Goal: Task Accomplishment & Management: Manage account settings

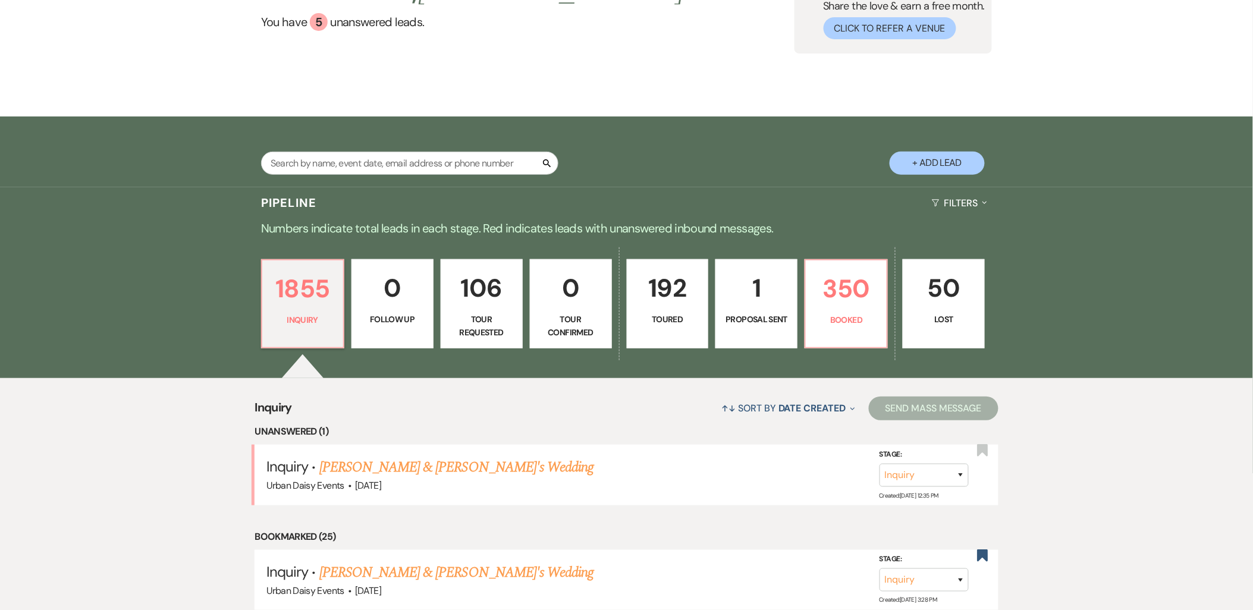
scroll to position [132, 0]
click at [369, 468] on link "Alexa Bennett & Fiance's Wedding" at bounding box center [456, 466] width 275 height 21
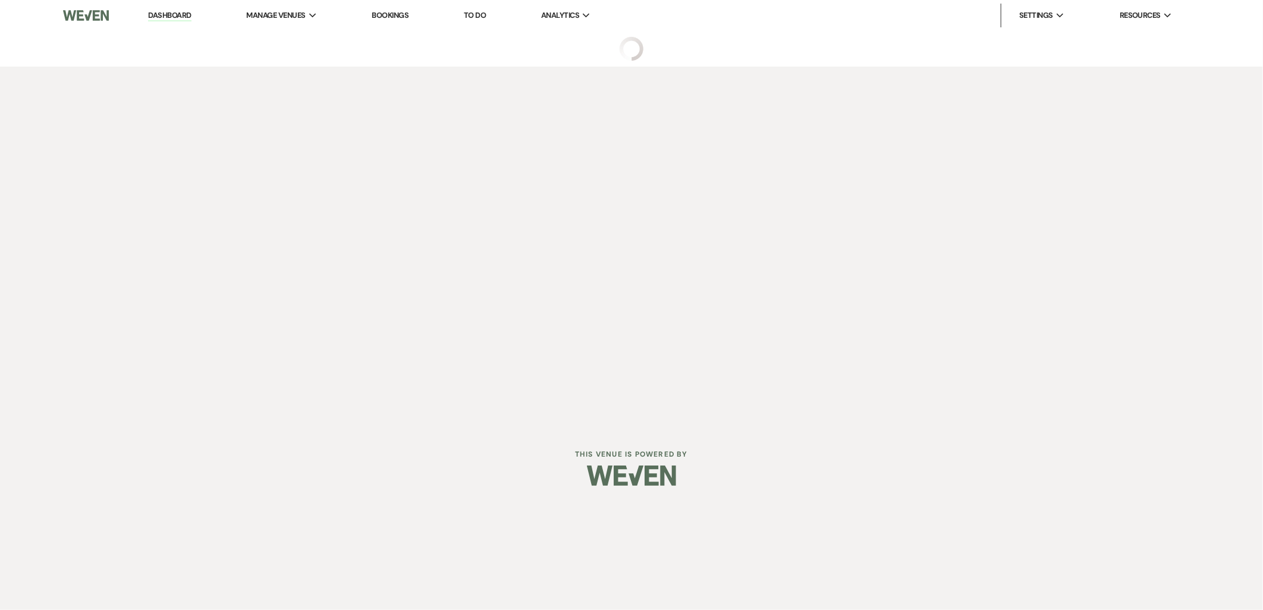
select select "5"
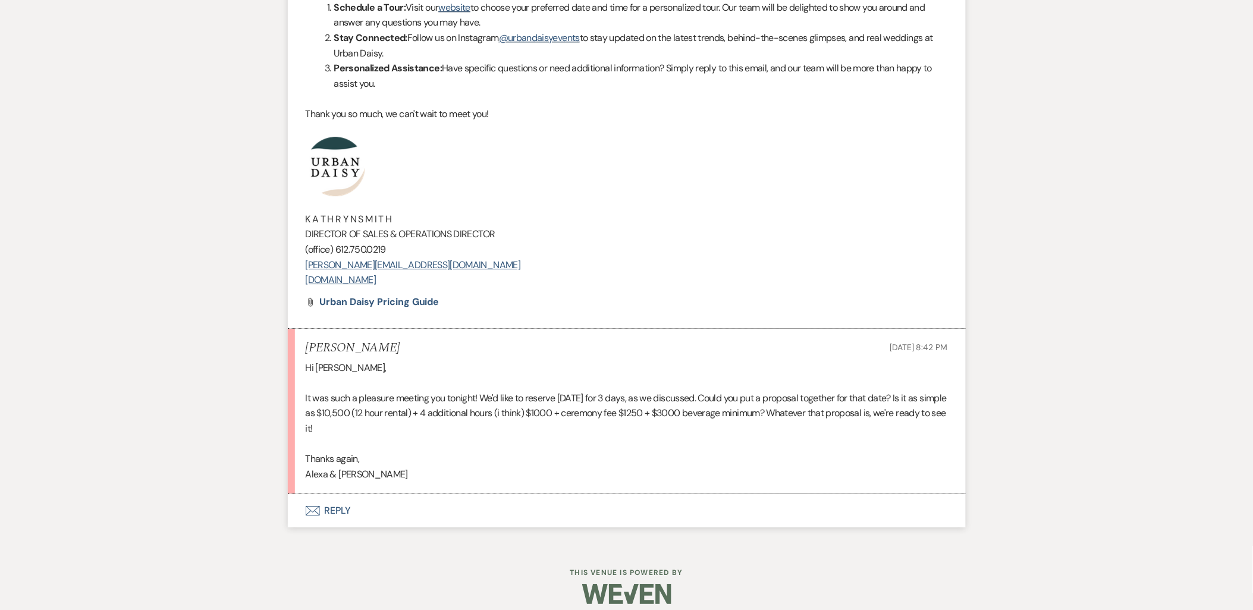
scroll to position [1233, 0]
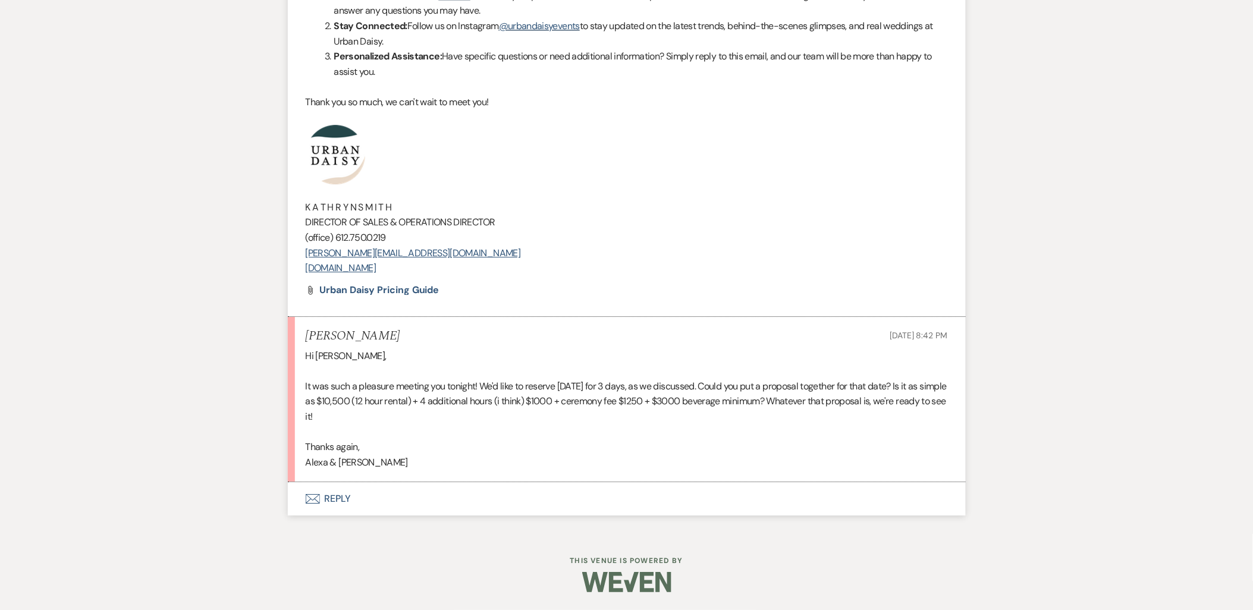
click at [318, 500] on icon "Envelope" at bounding box center [313, 499] width 14 height 10
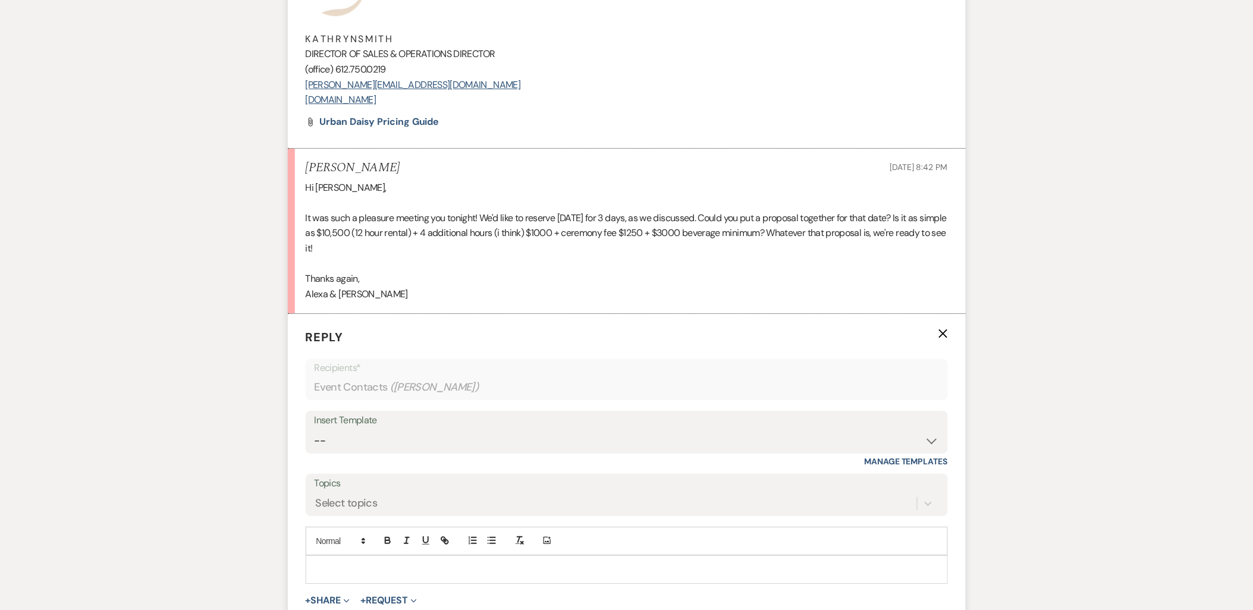
scroll to position [1460, 0]
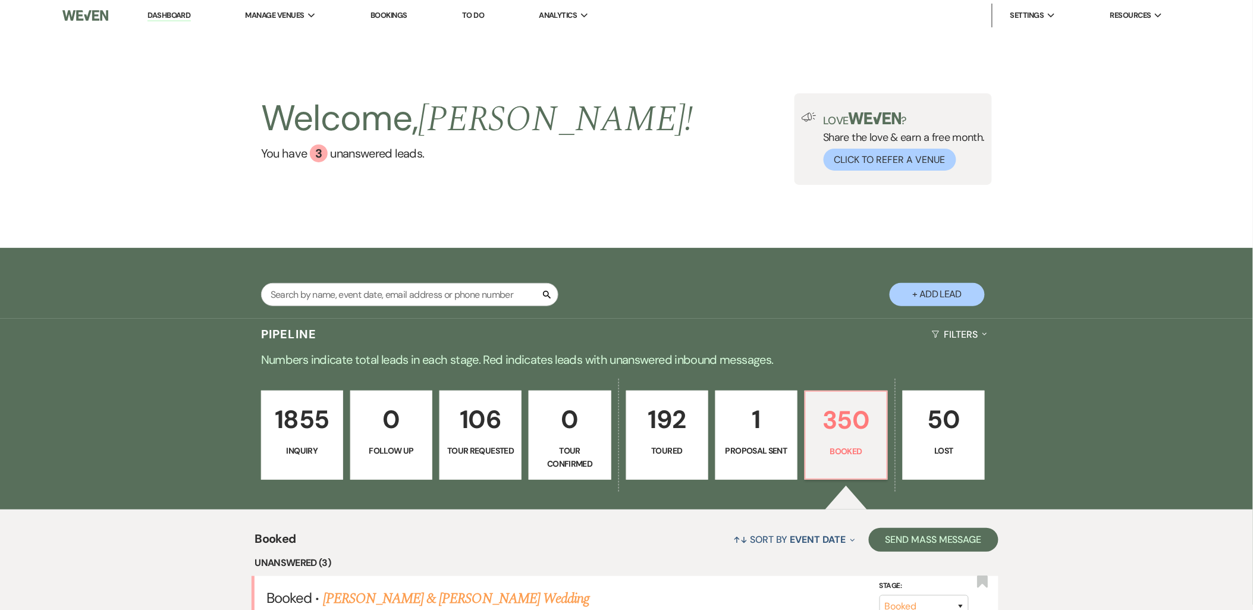
scroll to position [264, 0]
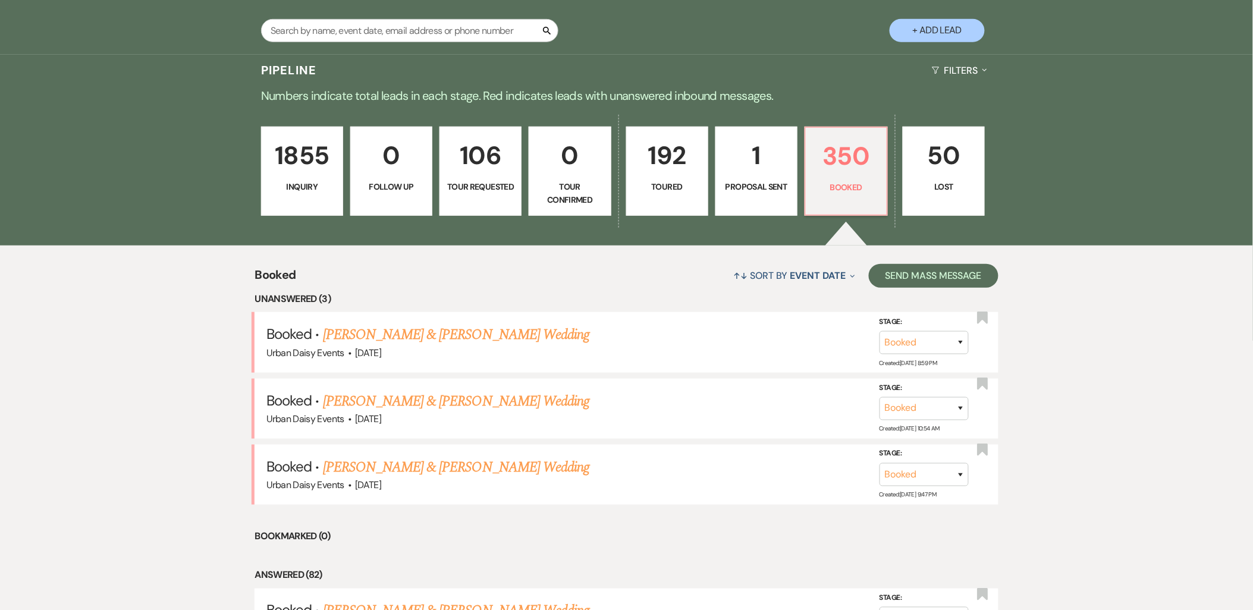
click at [641, 170] on p "192" at bounding box center [667, 156] width 67 height 40
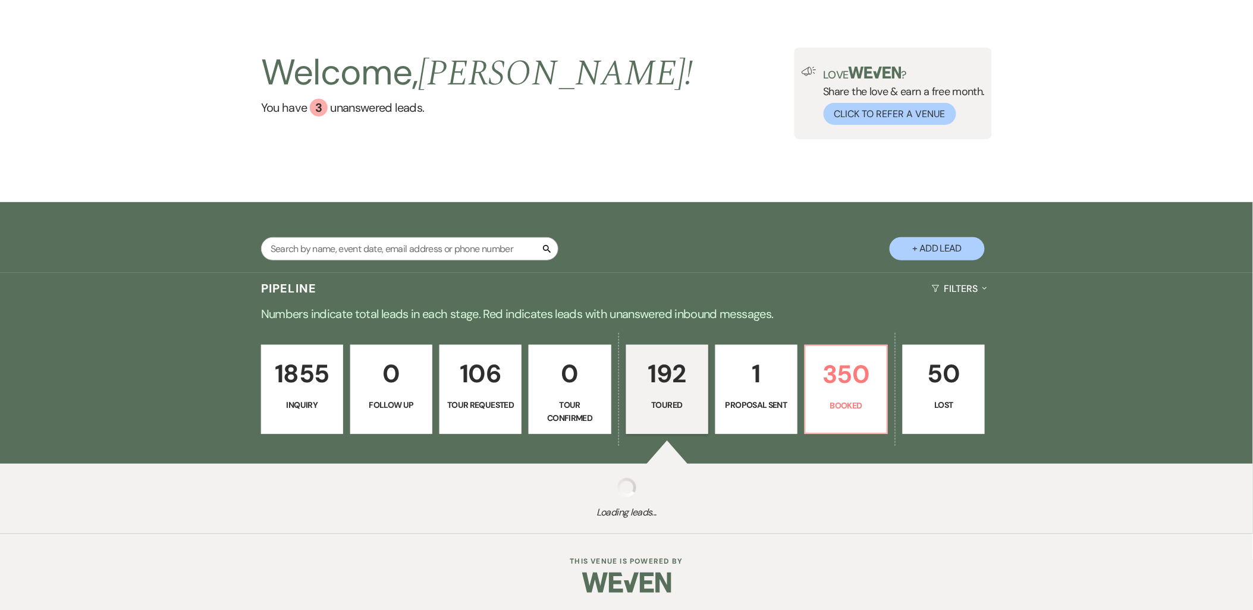
select select "5"
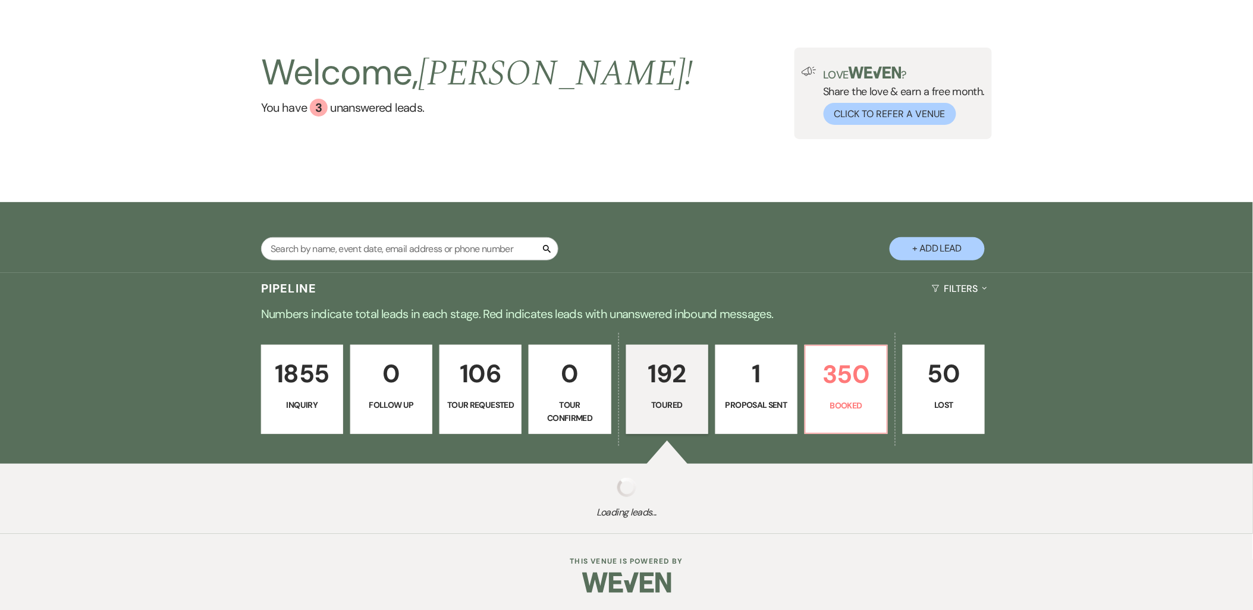
select select "5"
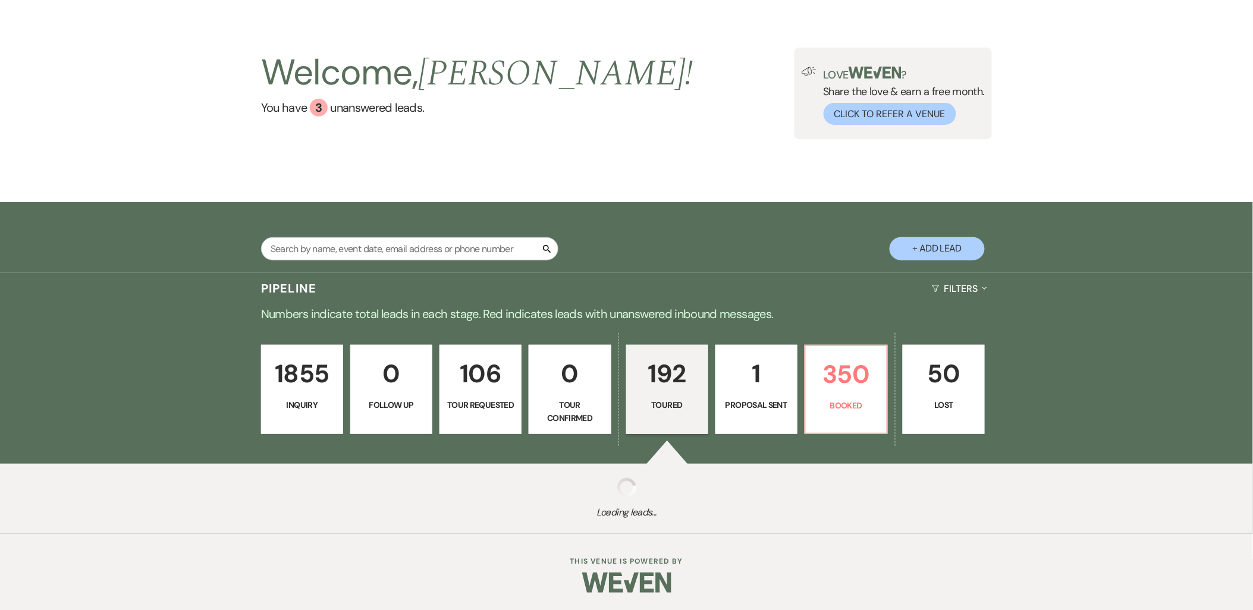
select select "5"
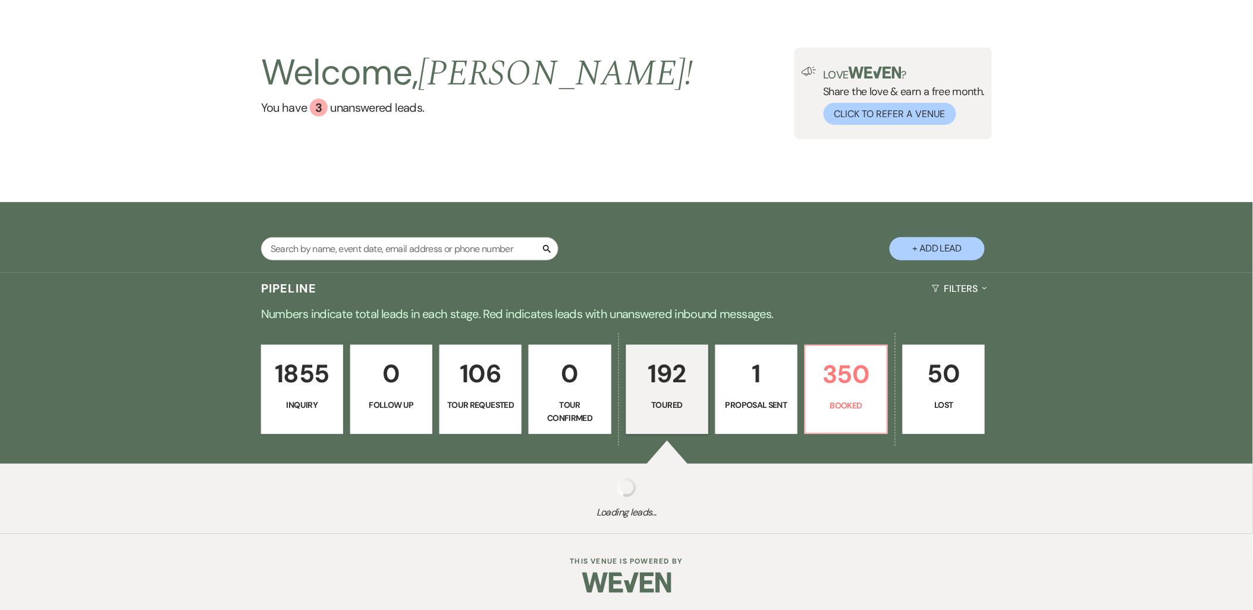
select select "5"
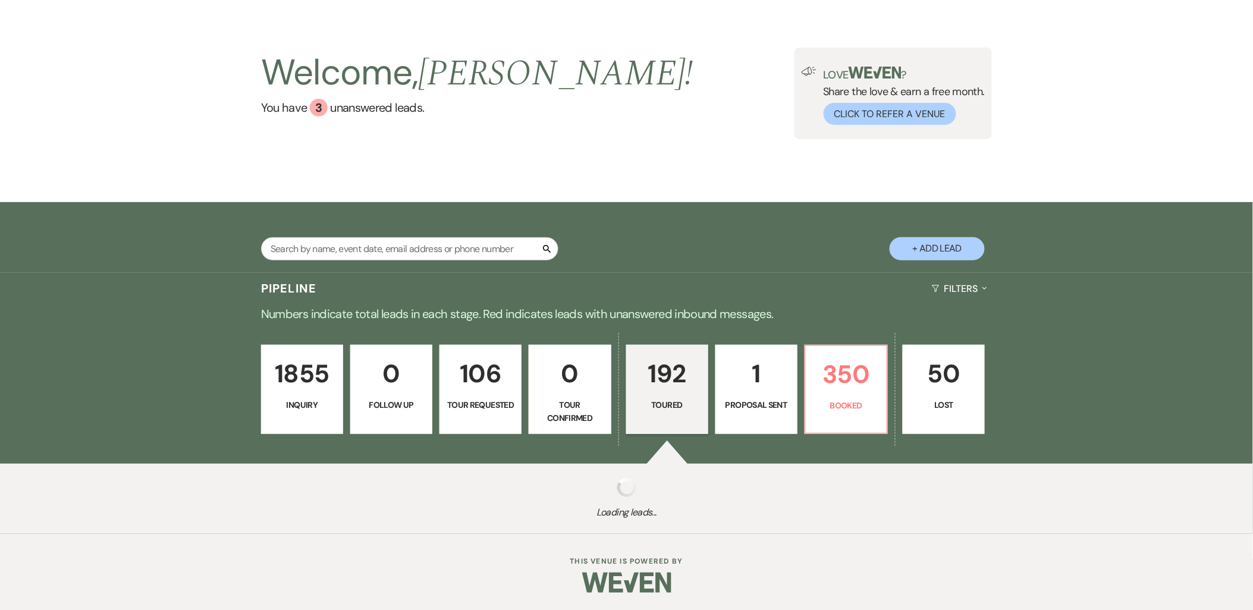
select select "5"
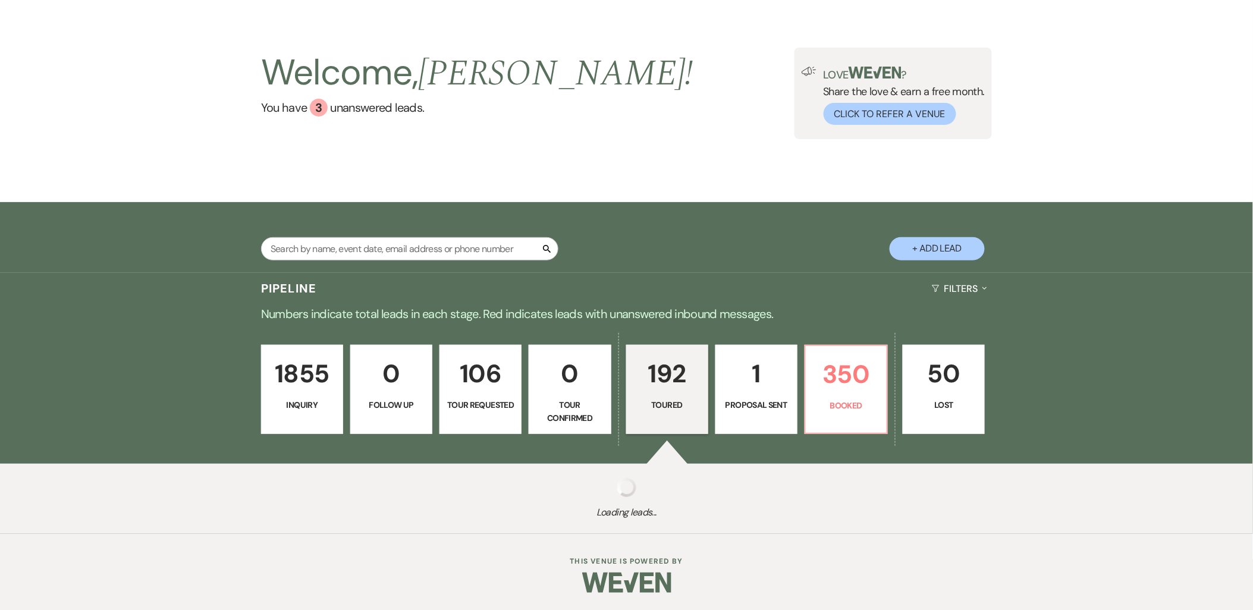
select select "5"
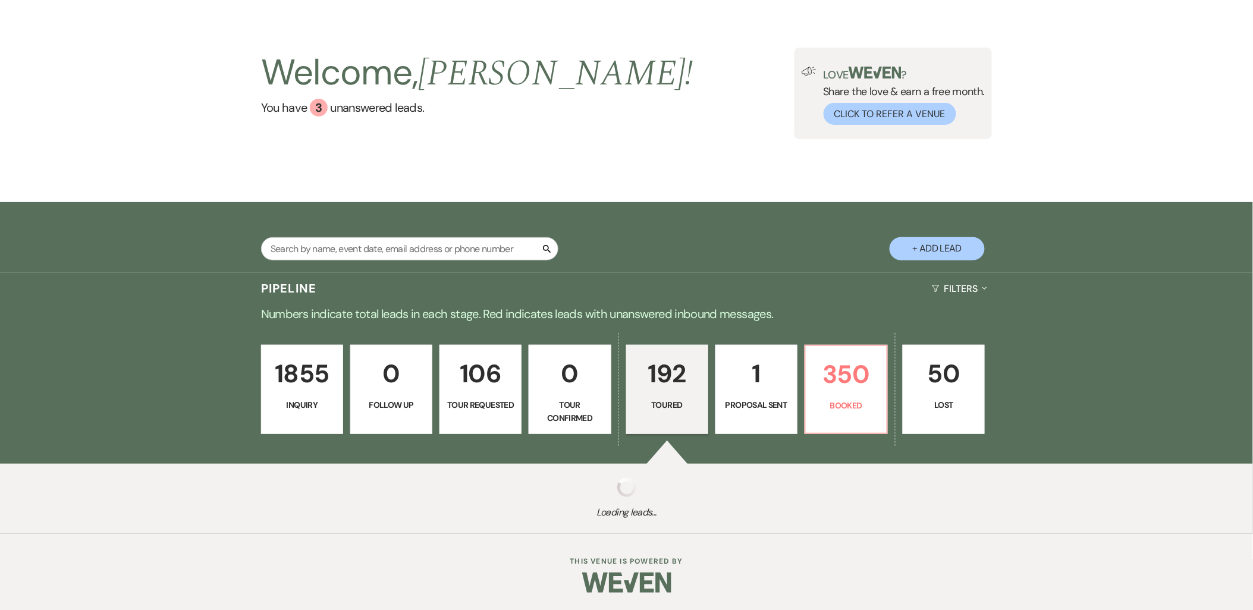
select select "5"
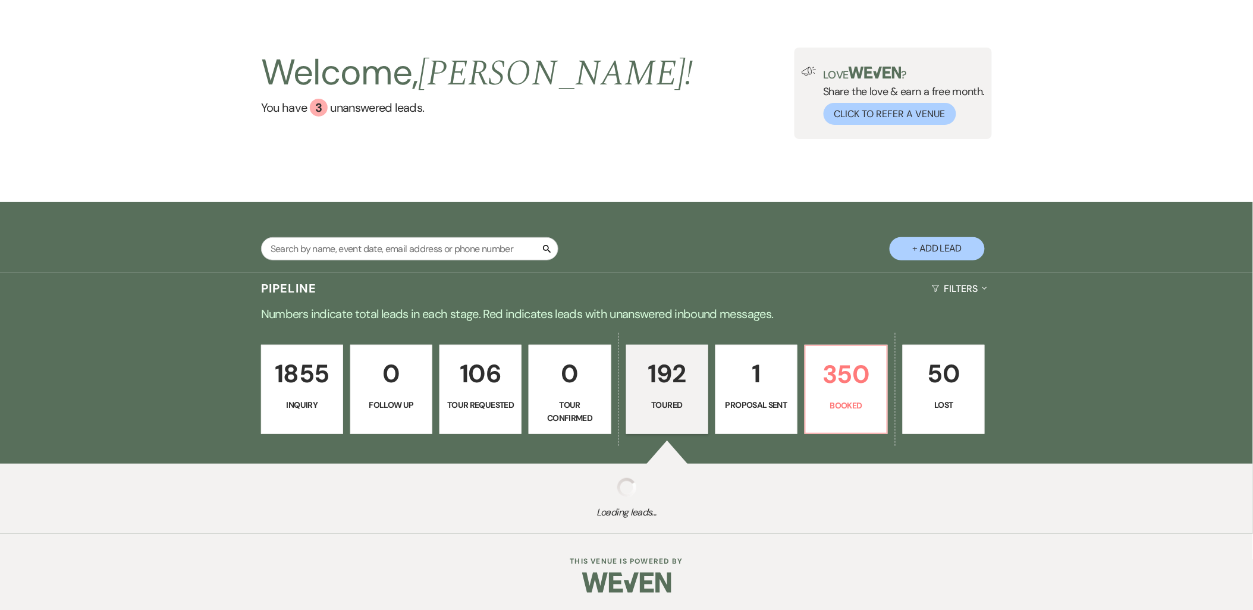
select select "5"
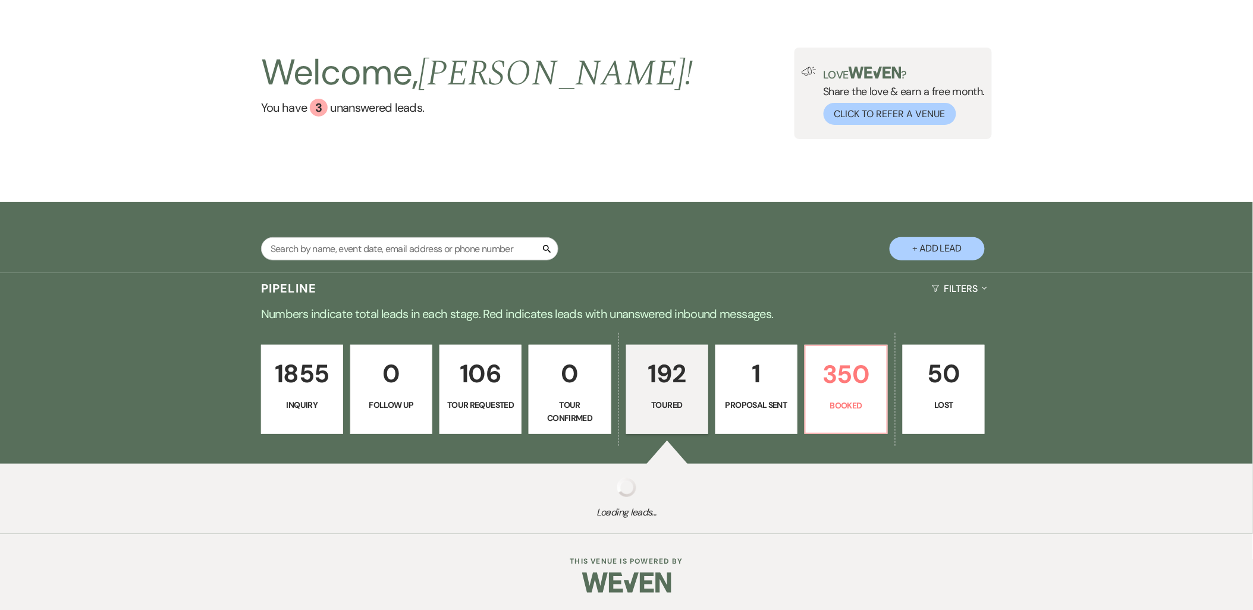
select select "5"
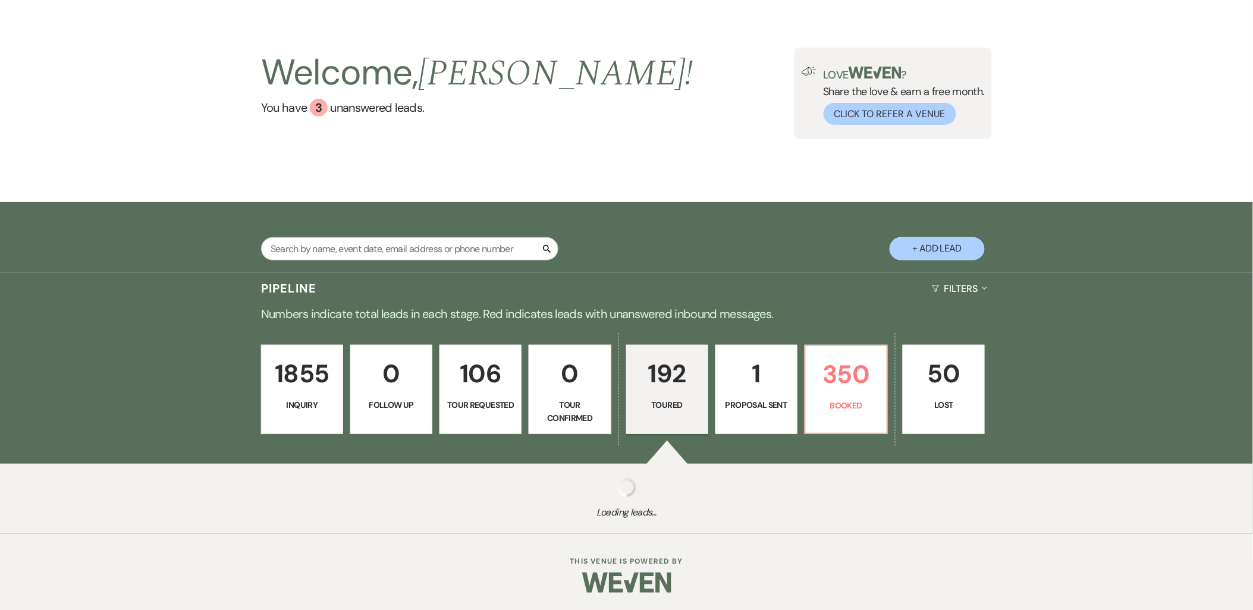
select select "5"
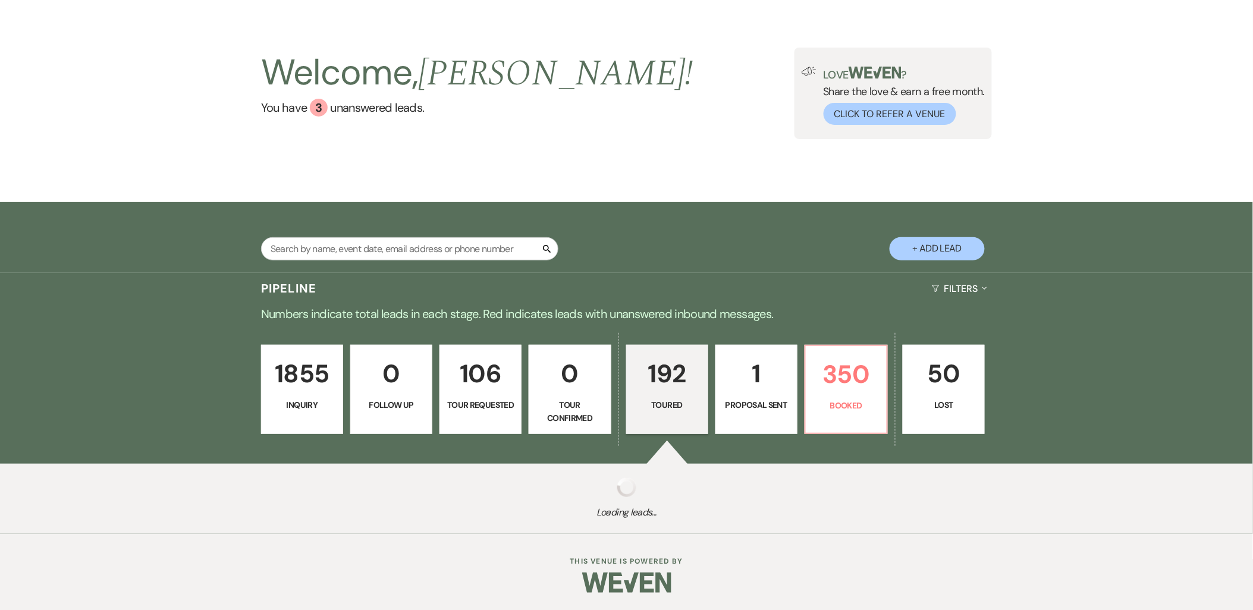
select select "5"
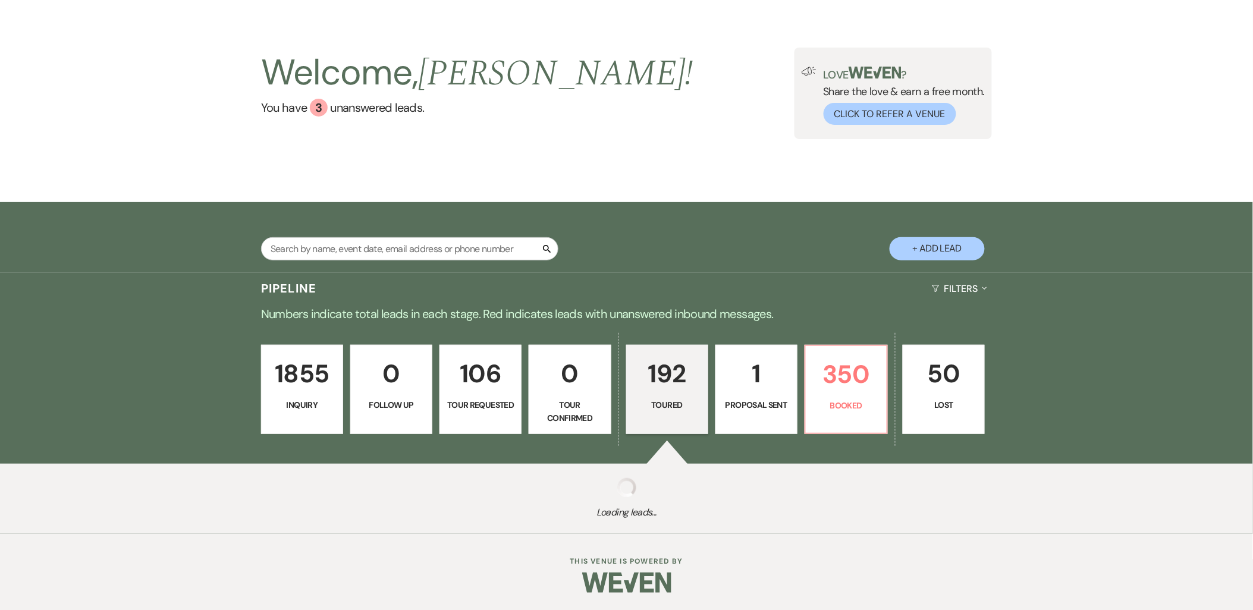
select select "5"
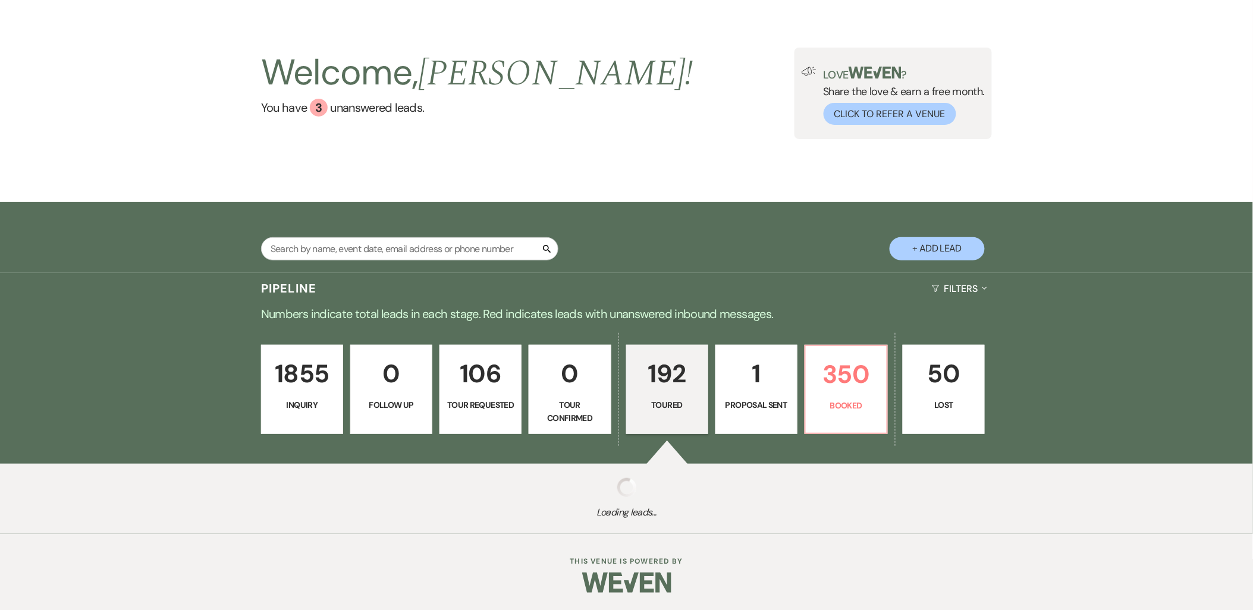
select select "5"
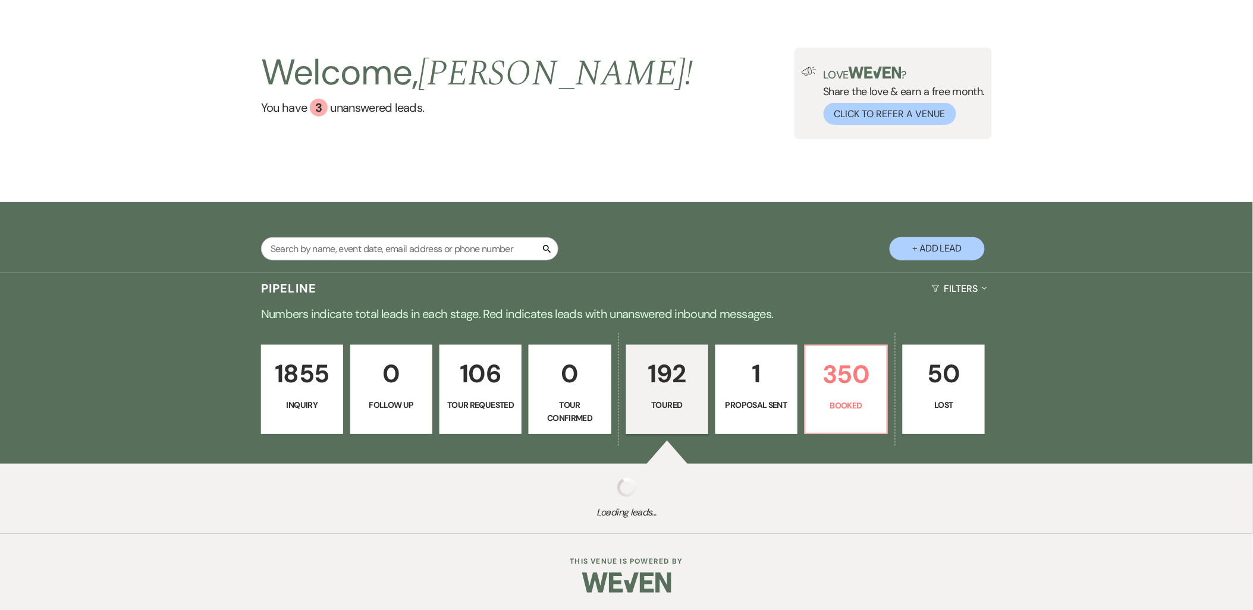
select select "5"
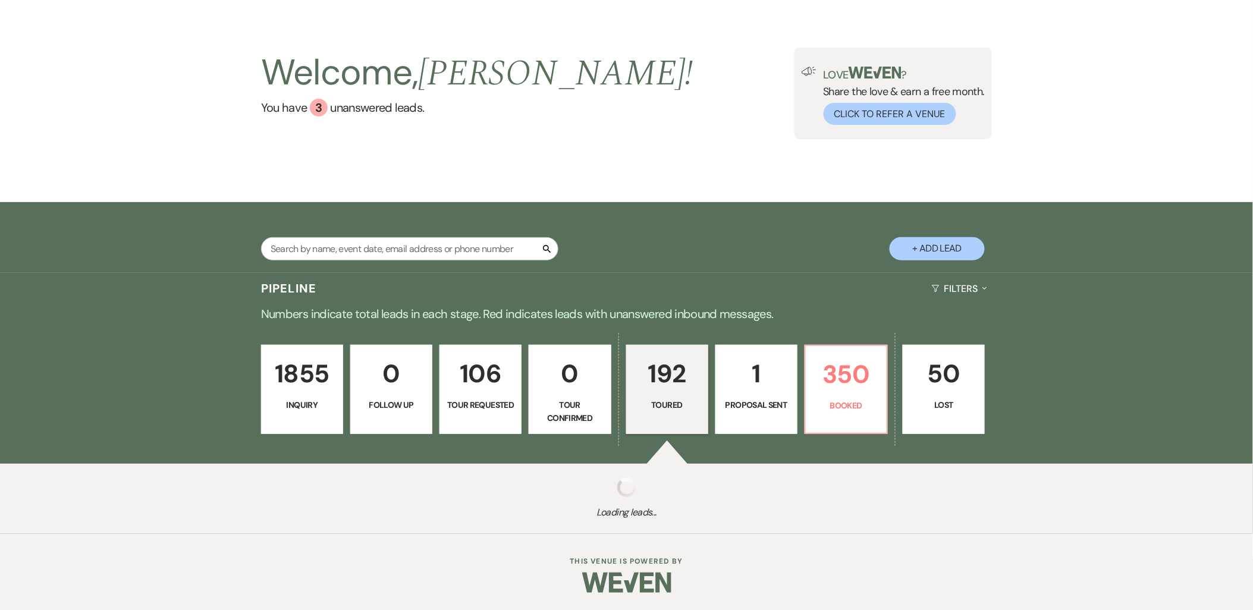
select select "5"
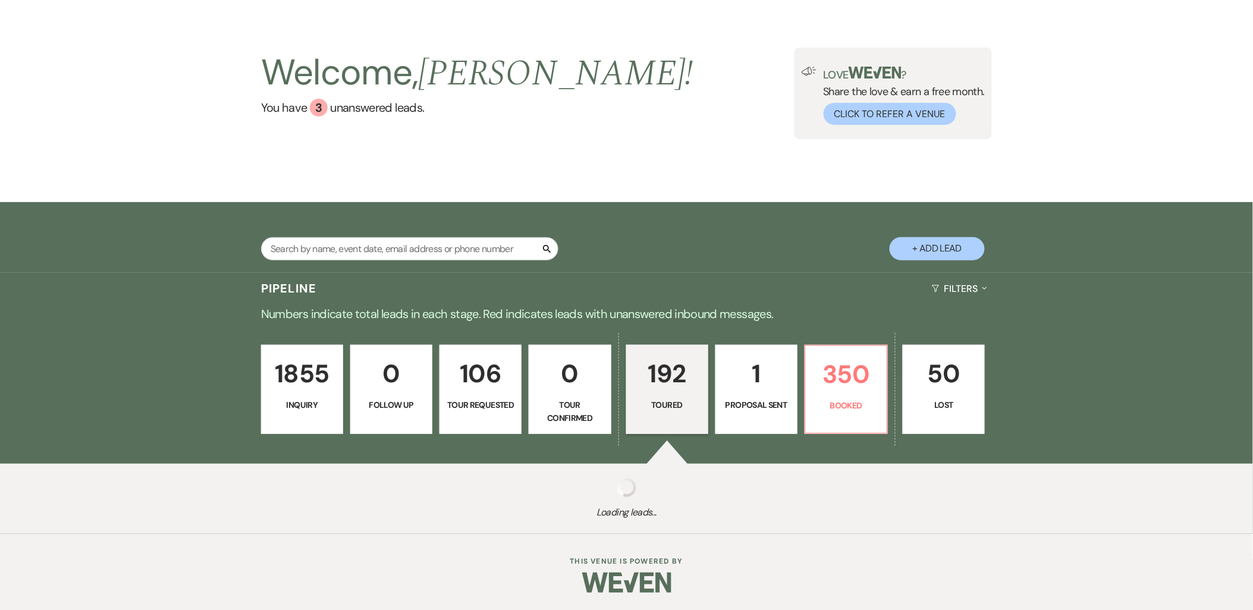
select select "5"
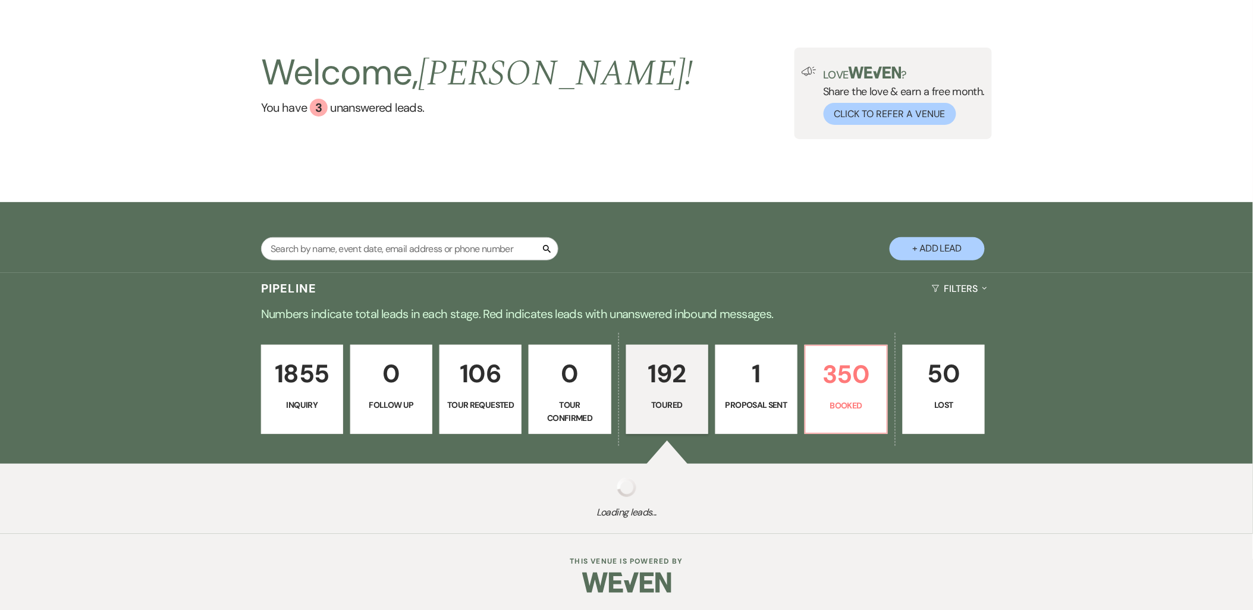
select select "5"
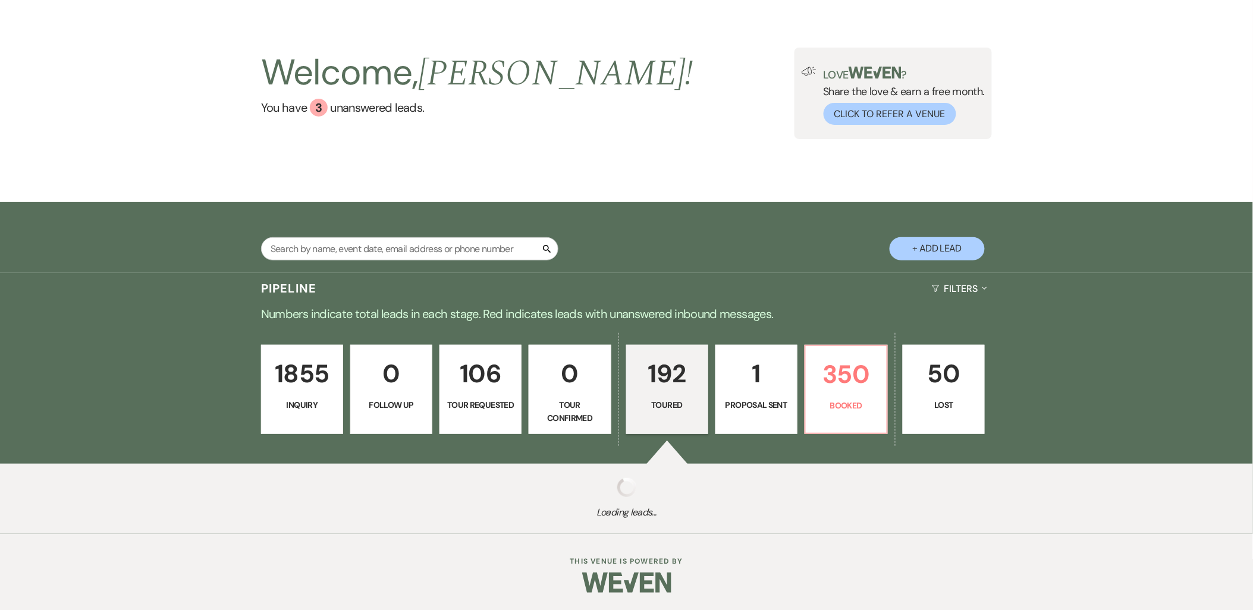
select select "5"
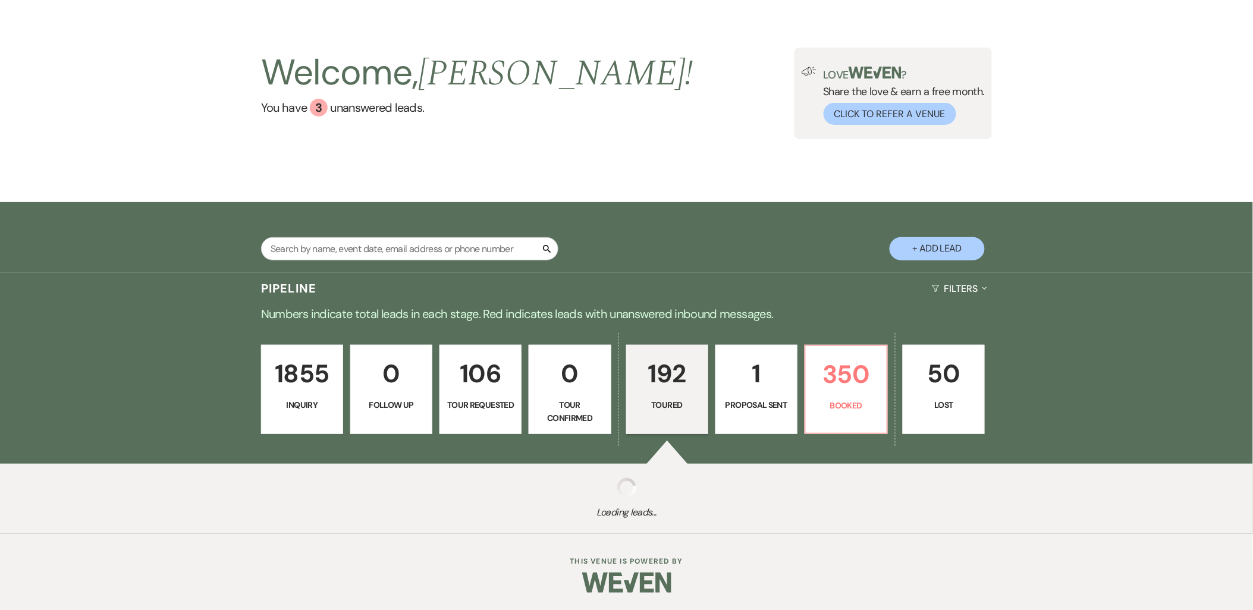
select select "5"
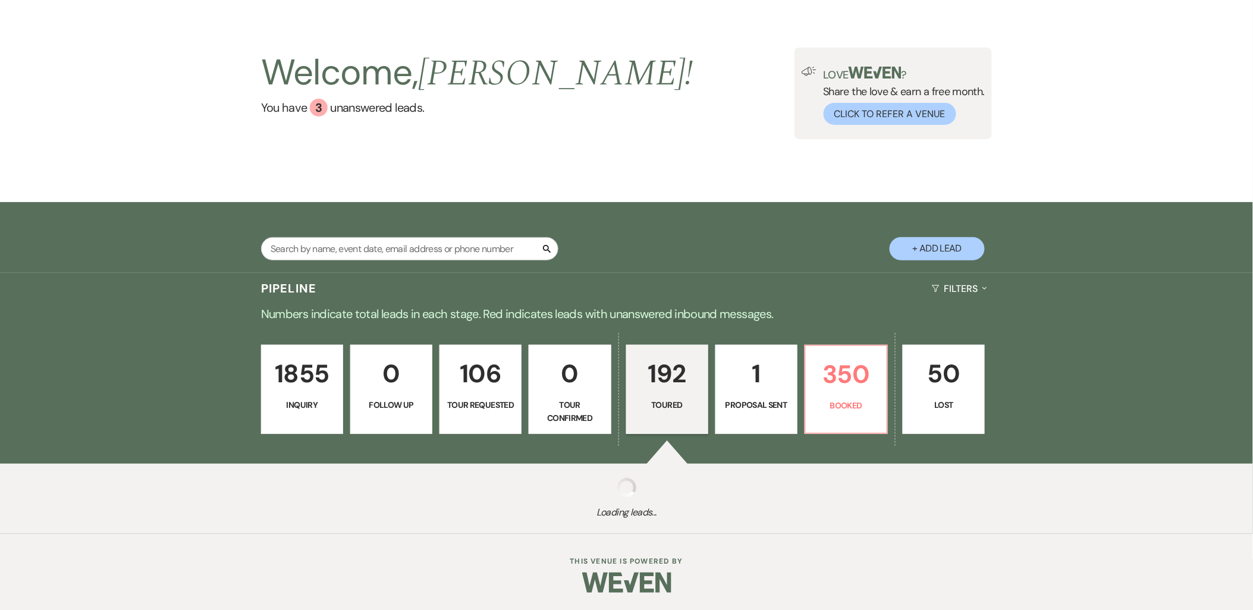
select select "5"
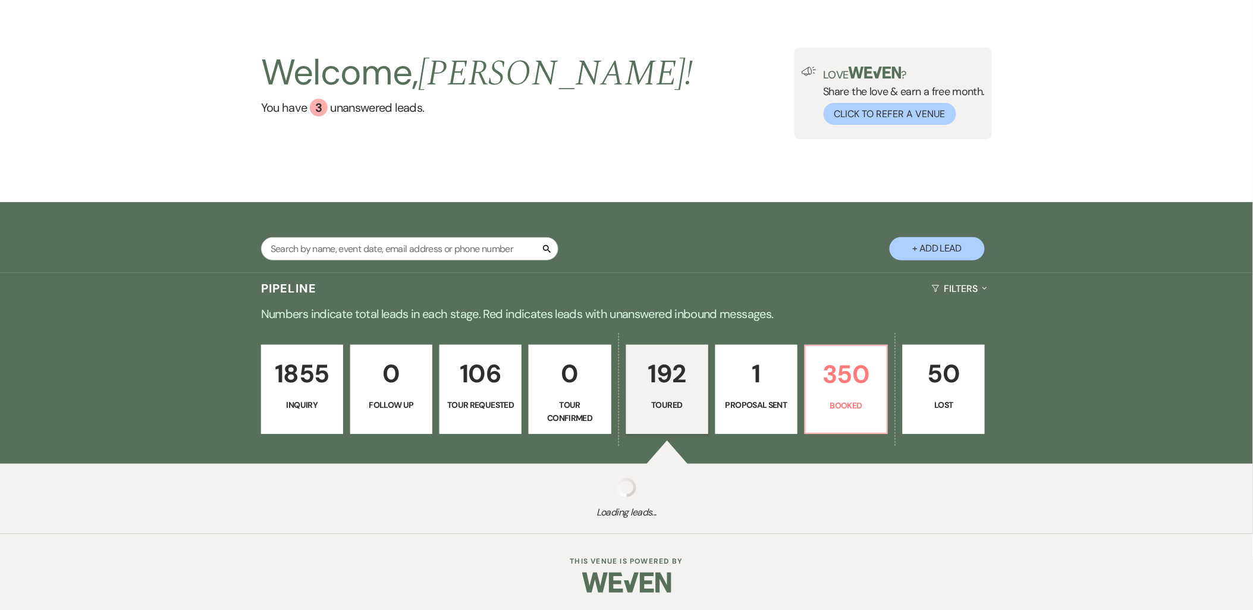
select select "5"
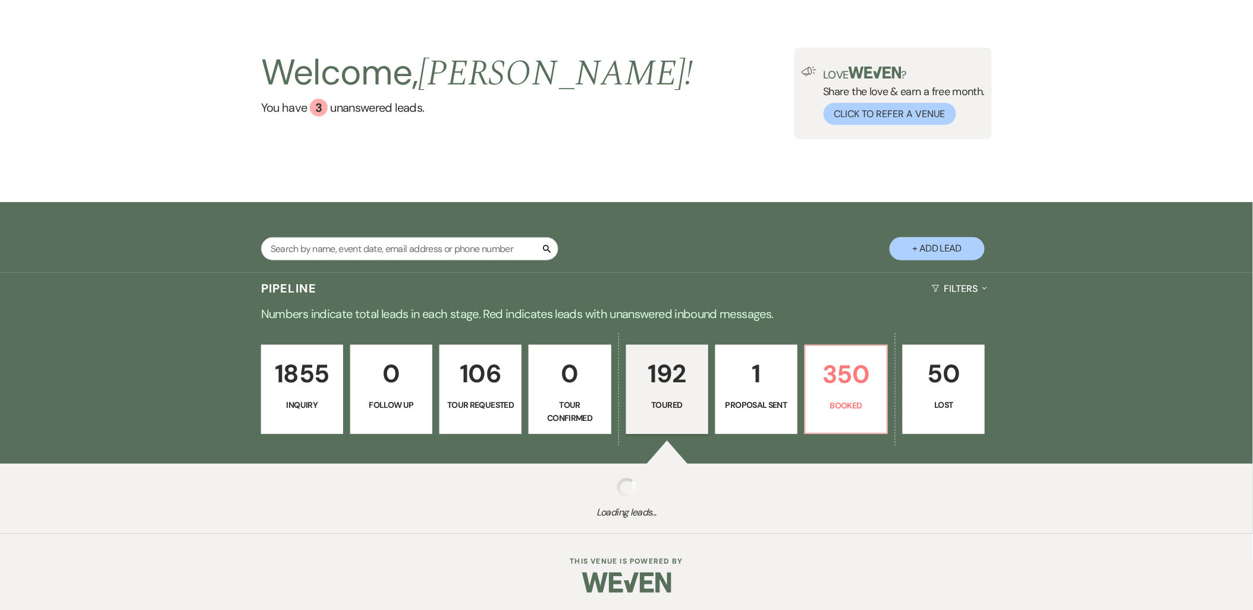
select select "5"
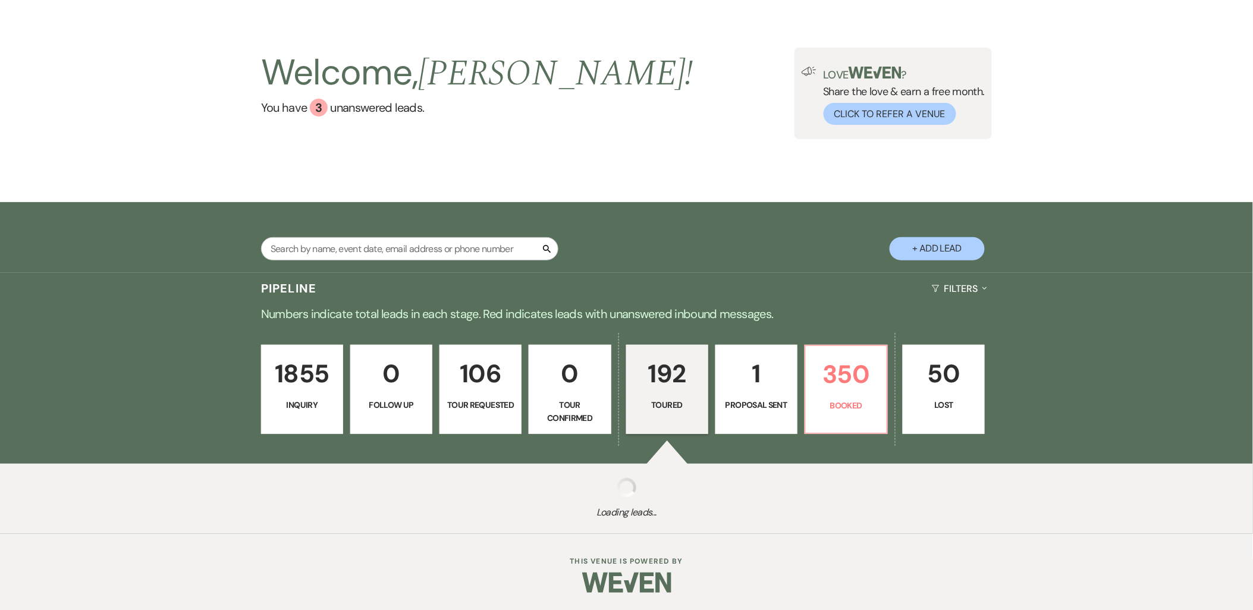
select select "5"
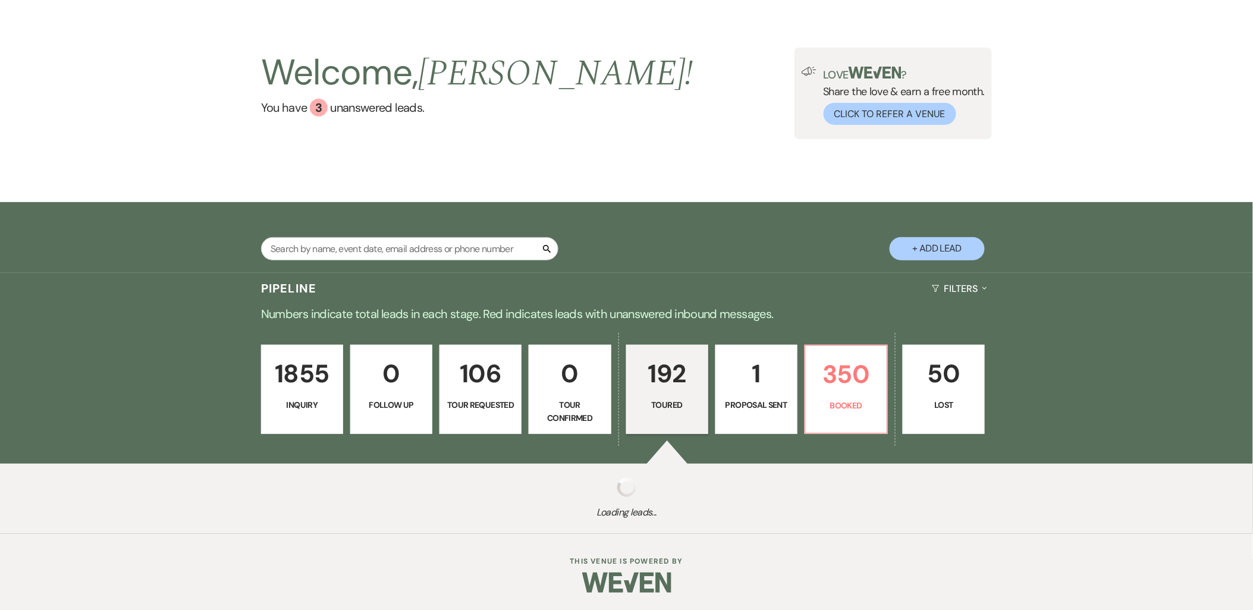
select select "5"
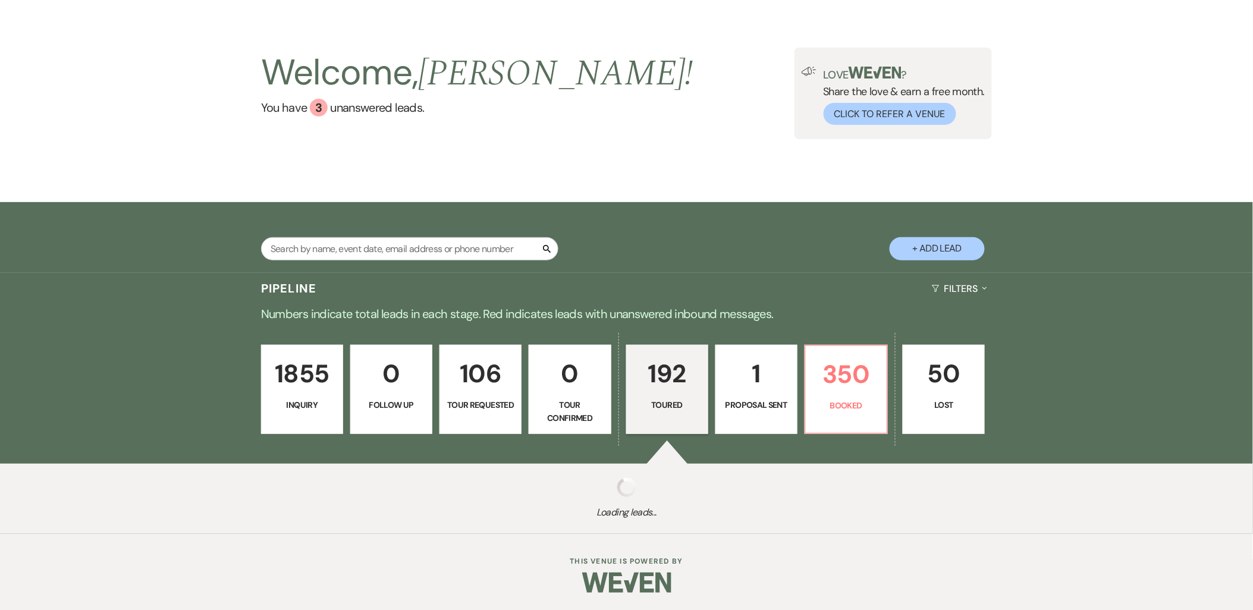
select select "5"
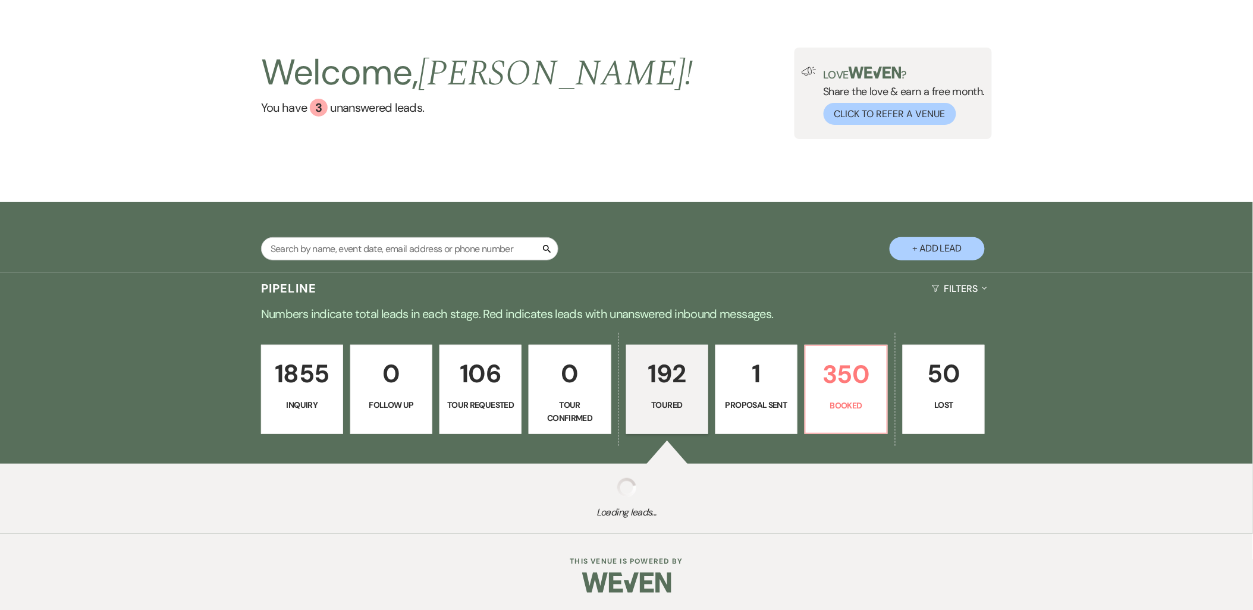
select select "5"
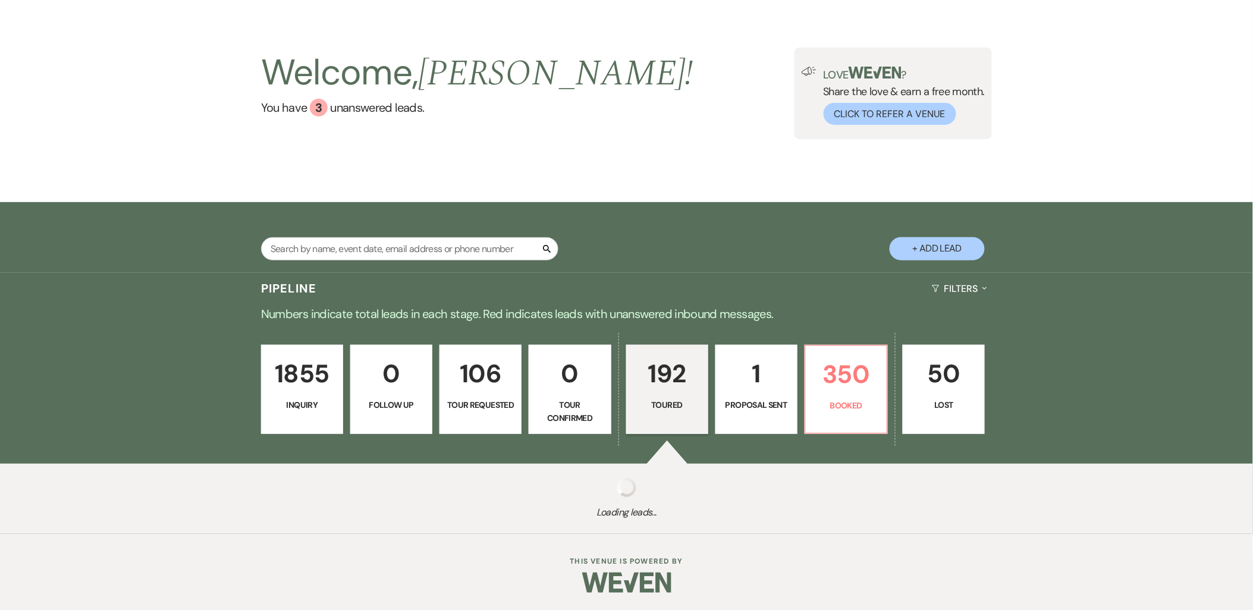
select select "5"
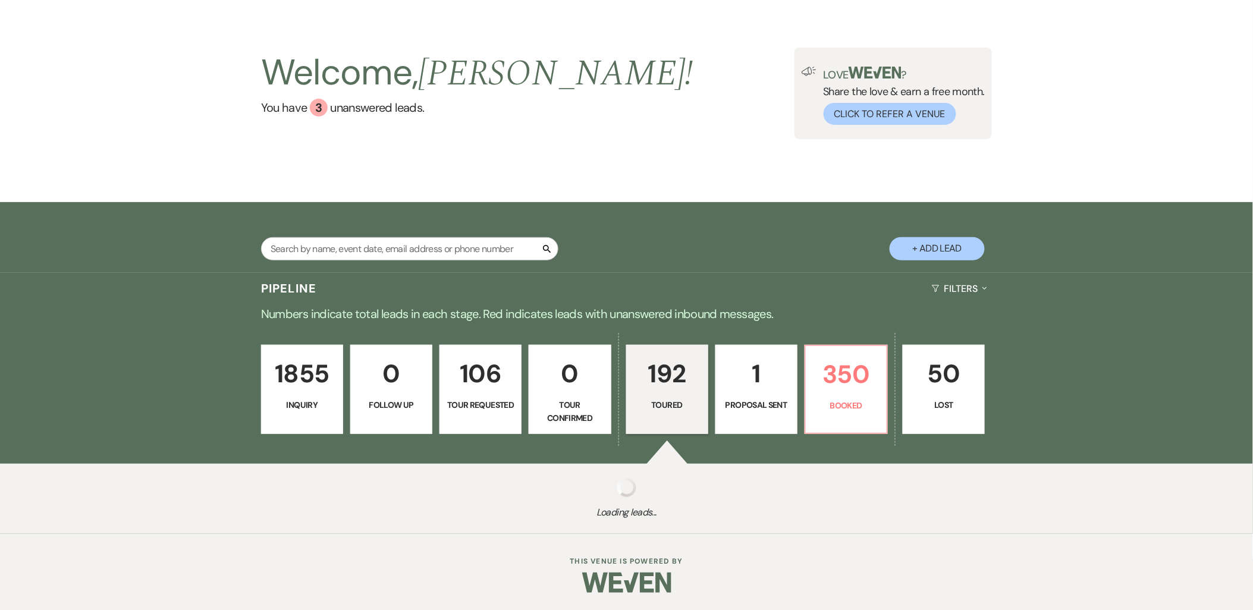
select select "5"
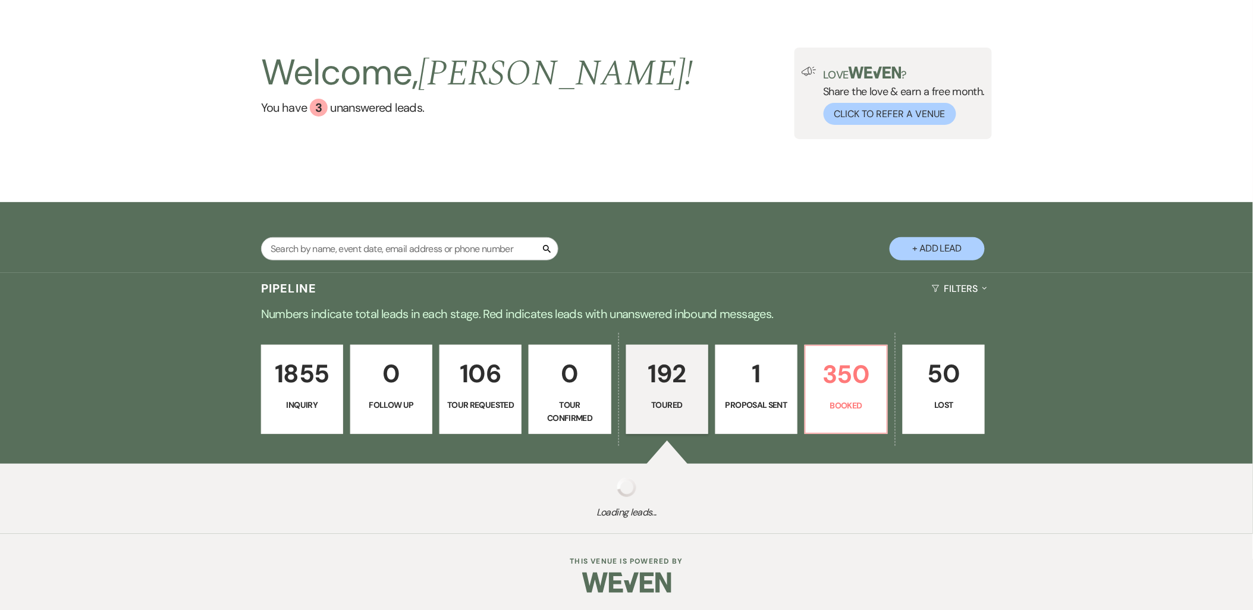
select select "5"
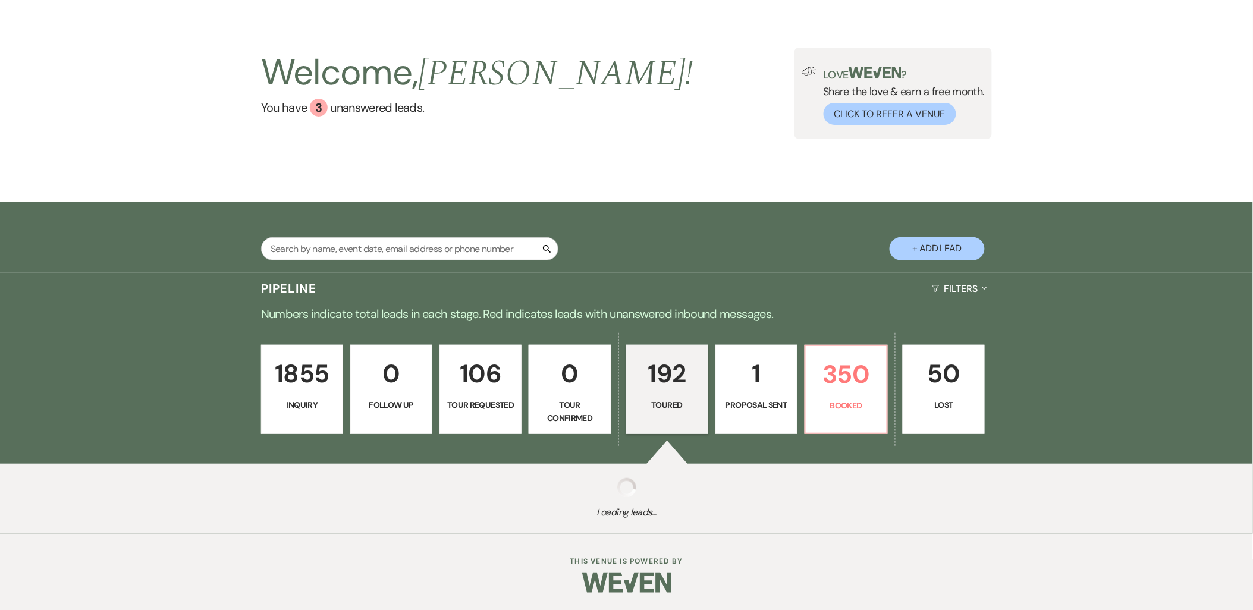
select select "5"
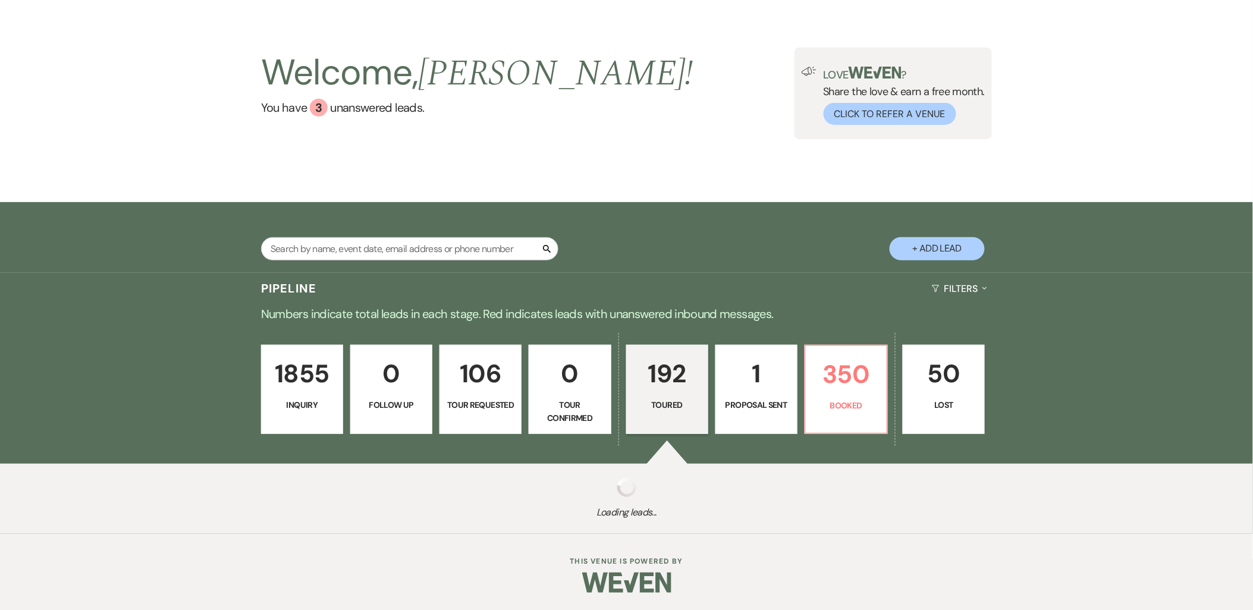
select select "5"
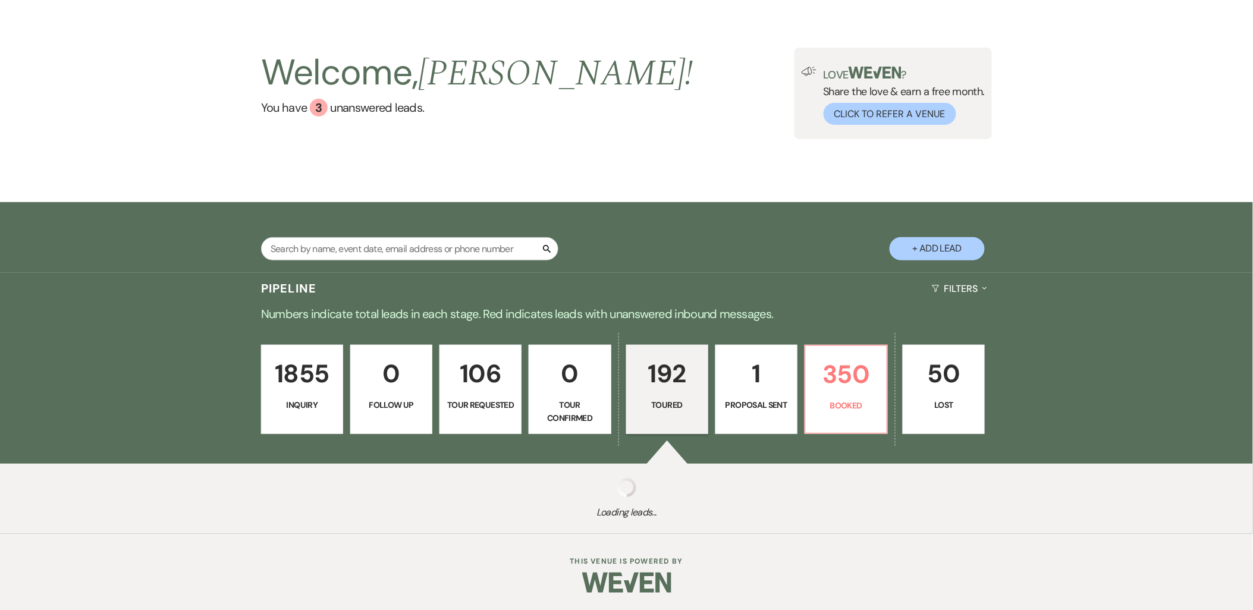
select select "5"
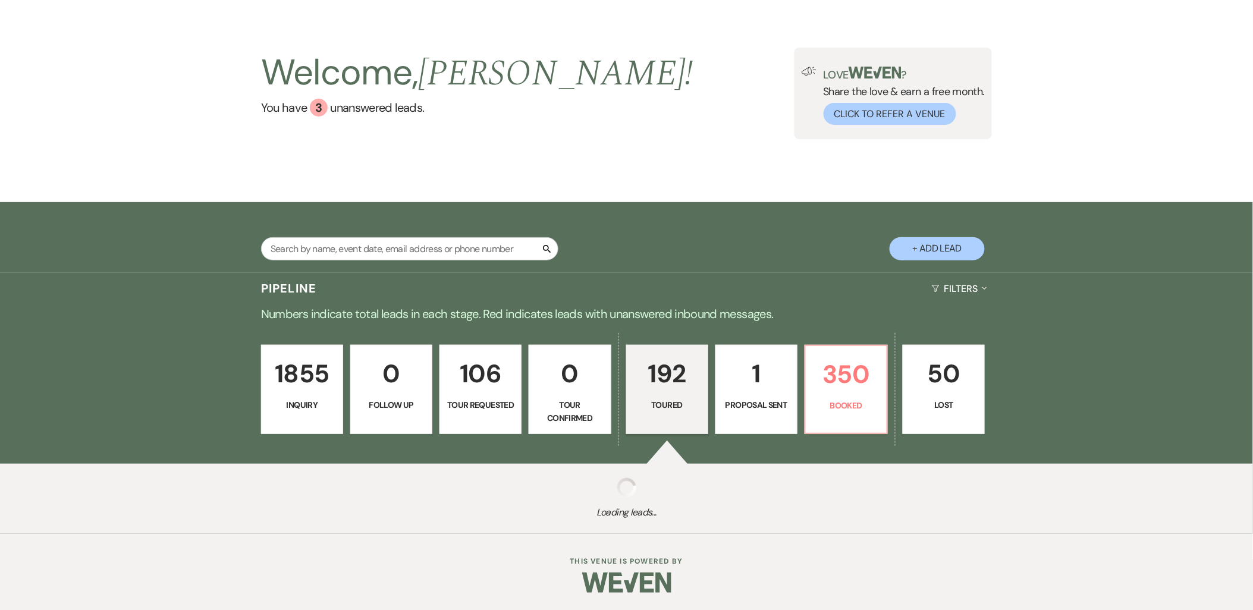
select select "5"
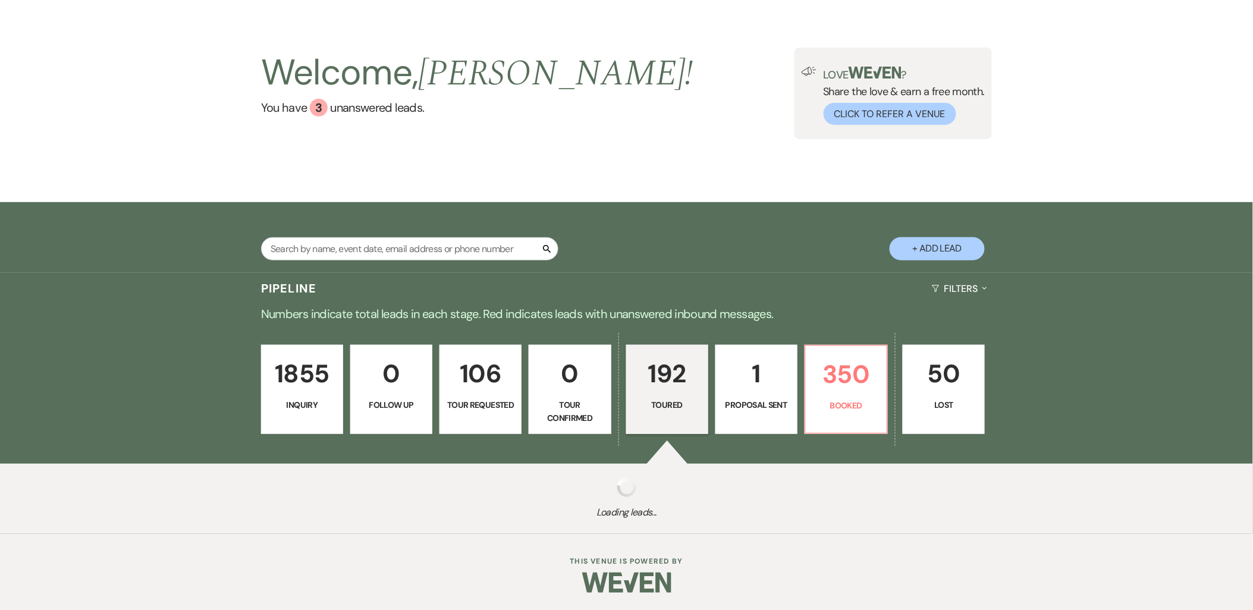
select select "5"
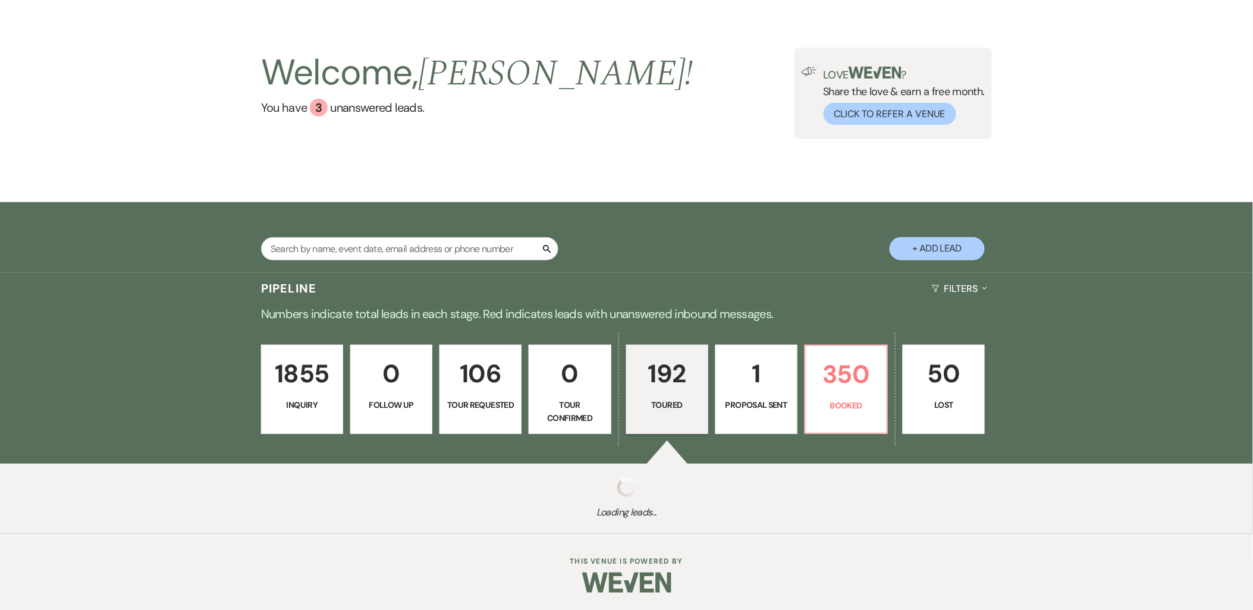
select select "5"
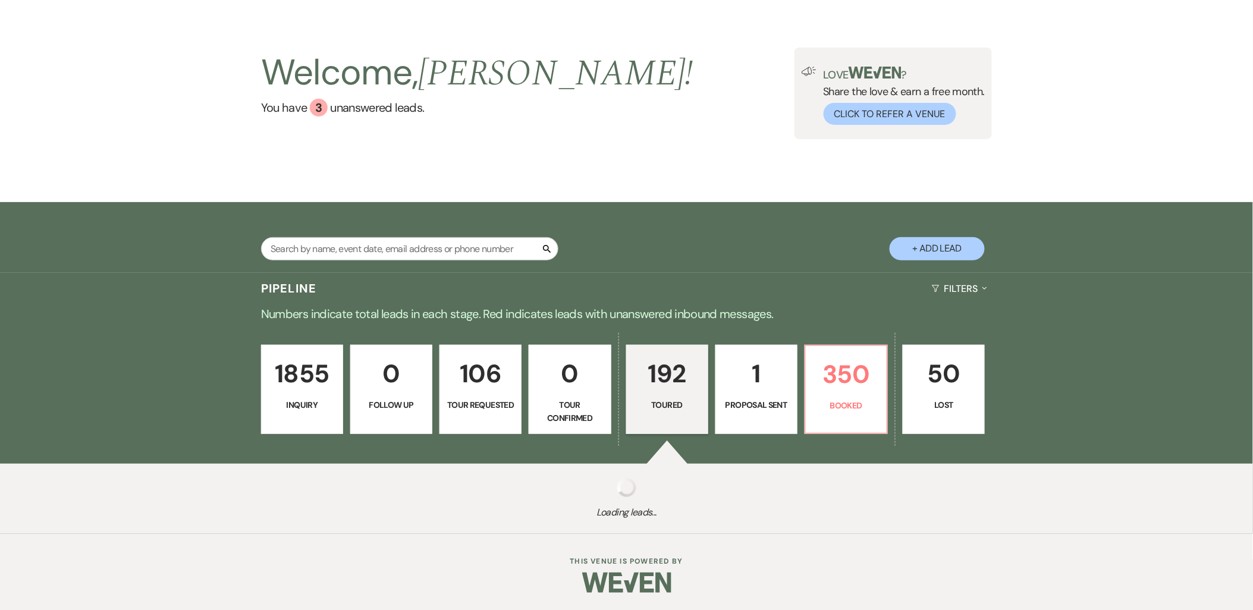
select select "5"
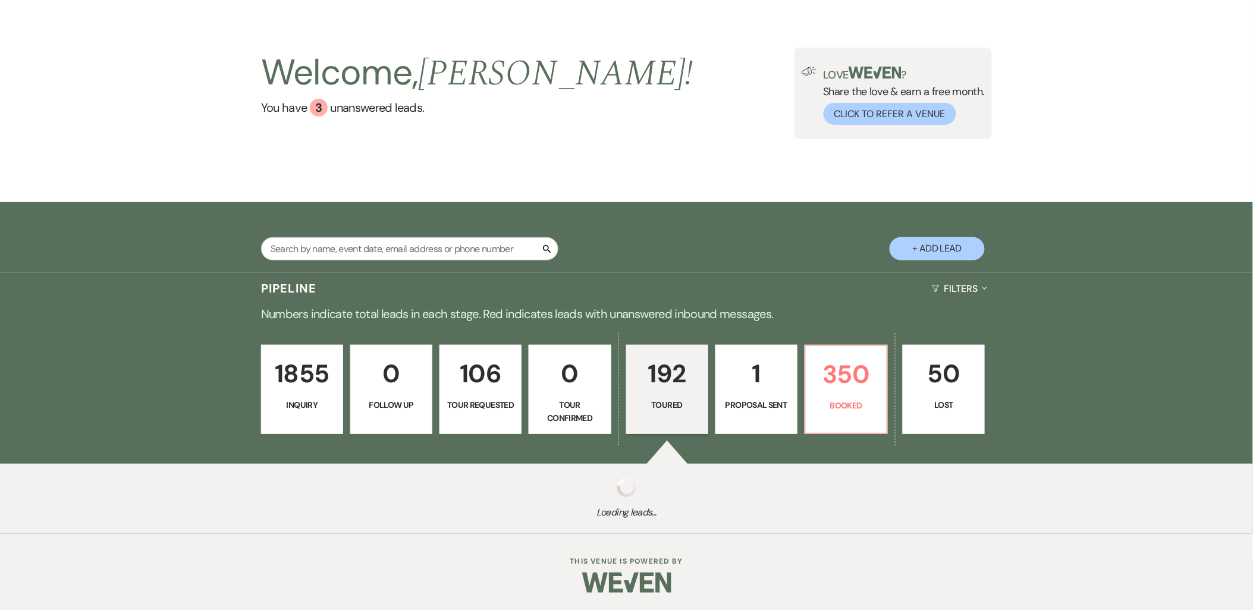
select select "5"
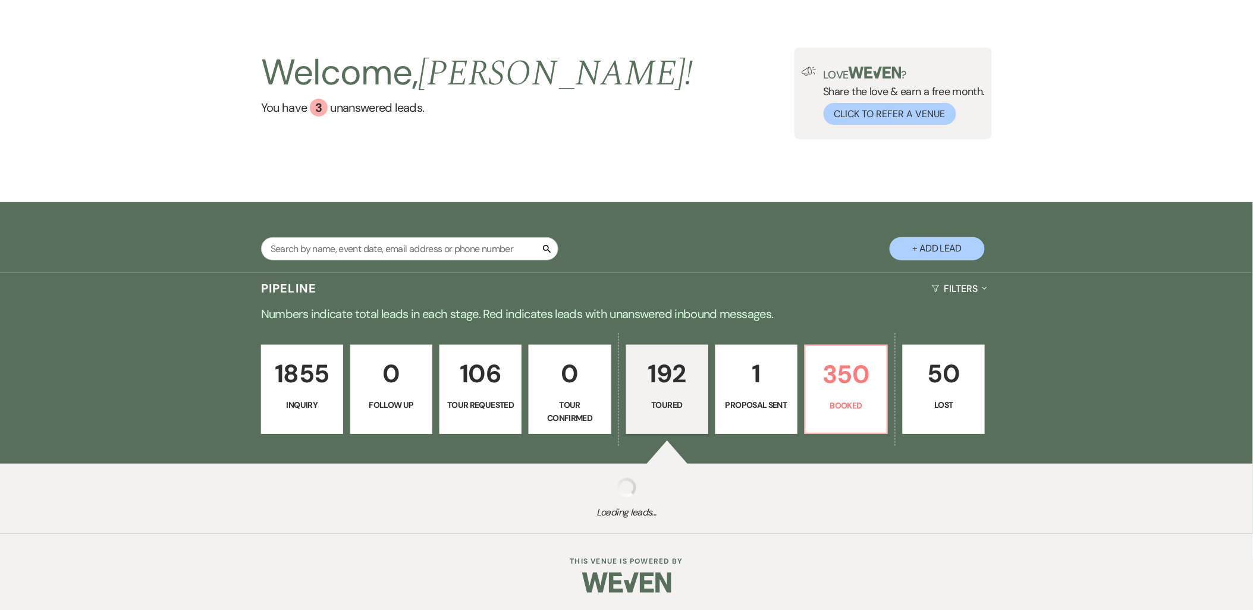
select select "5"
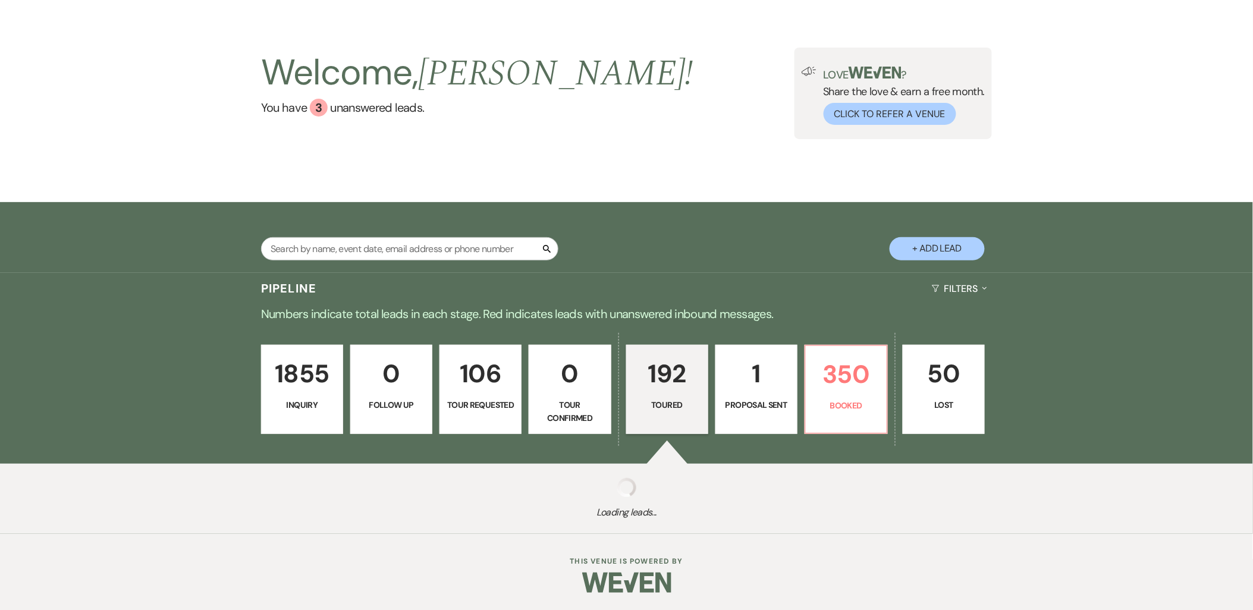
select select "5"
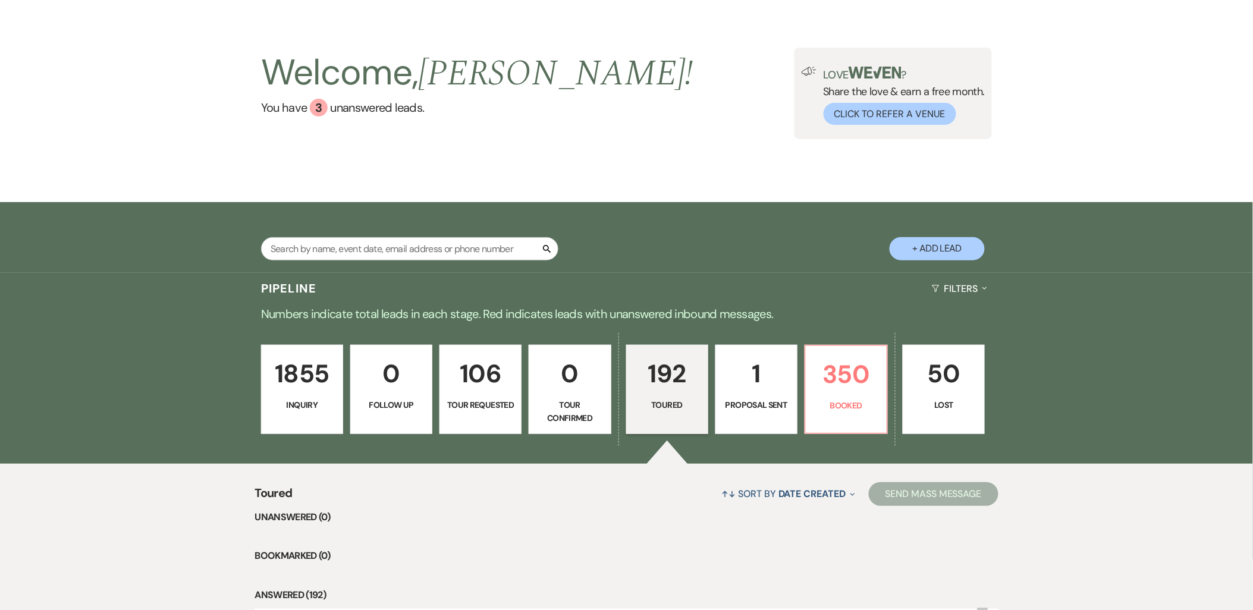
scroll to position [264, 0]
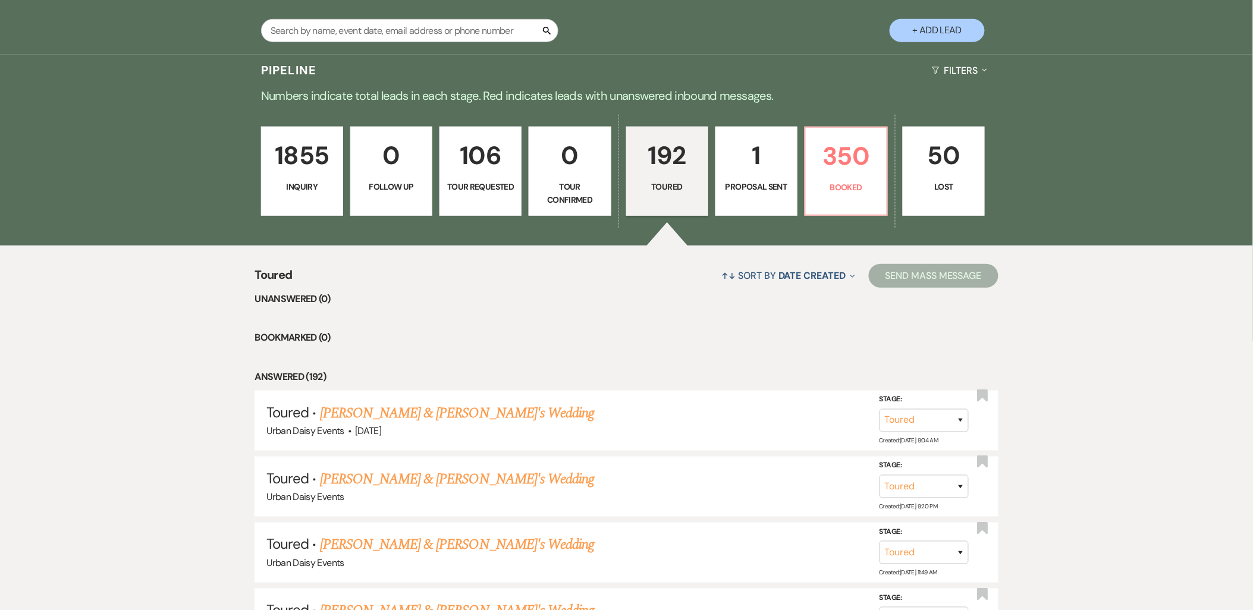
click at [479, 412] on link "Anna Smith & Fiance's Wedding" at bounding box center [457, 413] width 275 height 21
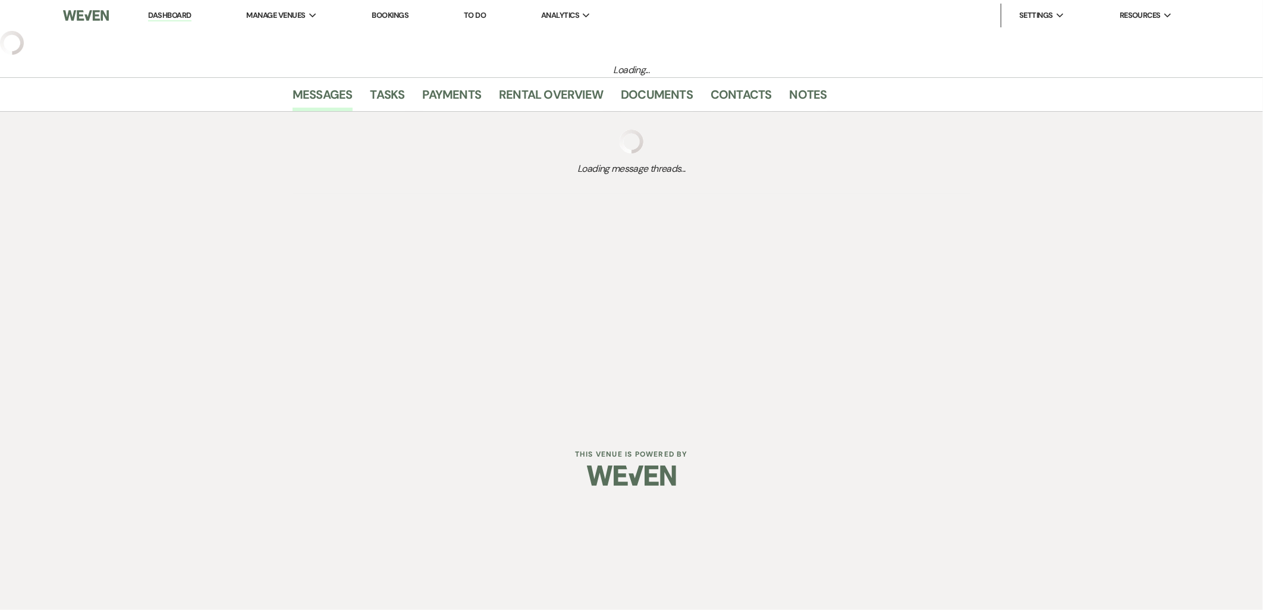
select select "5"
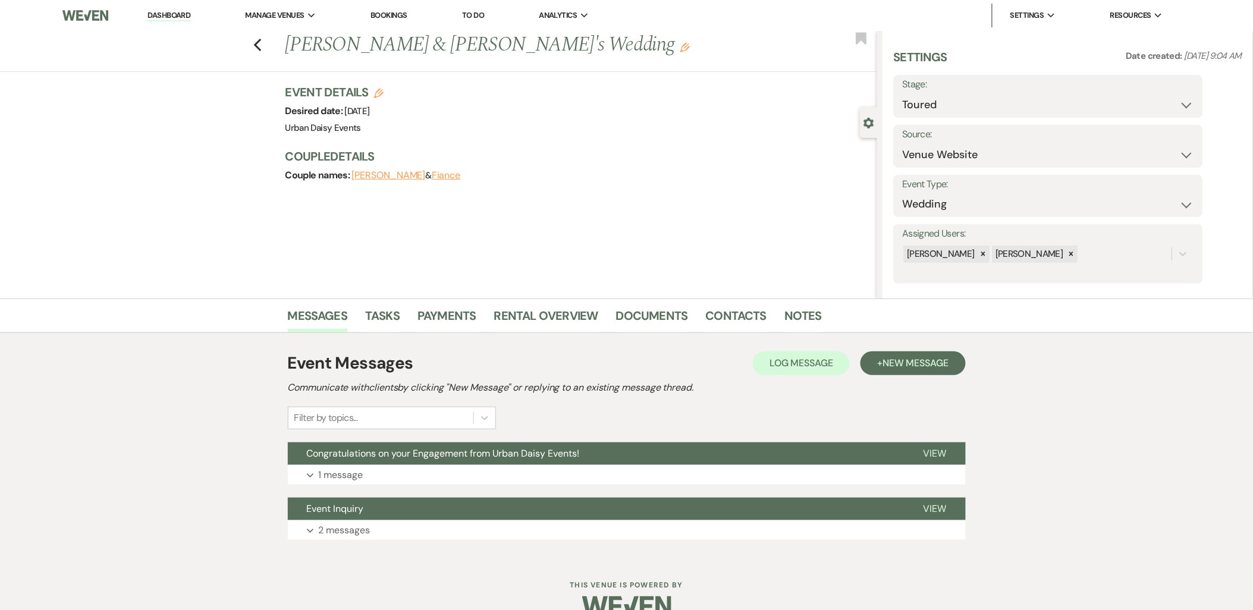
click at [488, 461] on button "Congratulations on your Engagement from Urban Daisy Events!" at bounding box center [596, 453] width 617 height 23
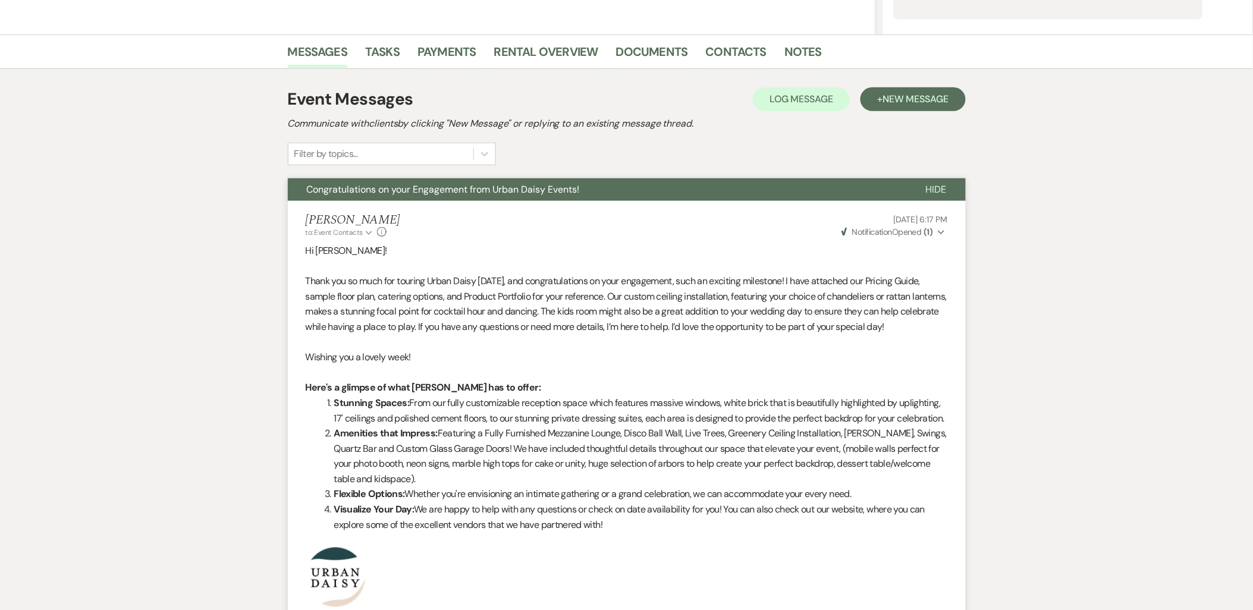
scroll to position [661, 0]
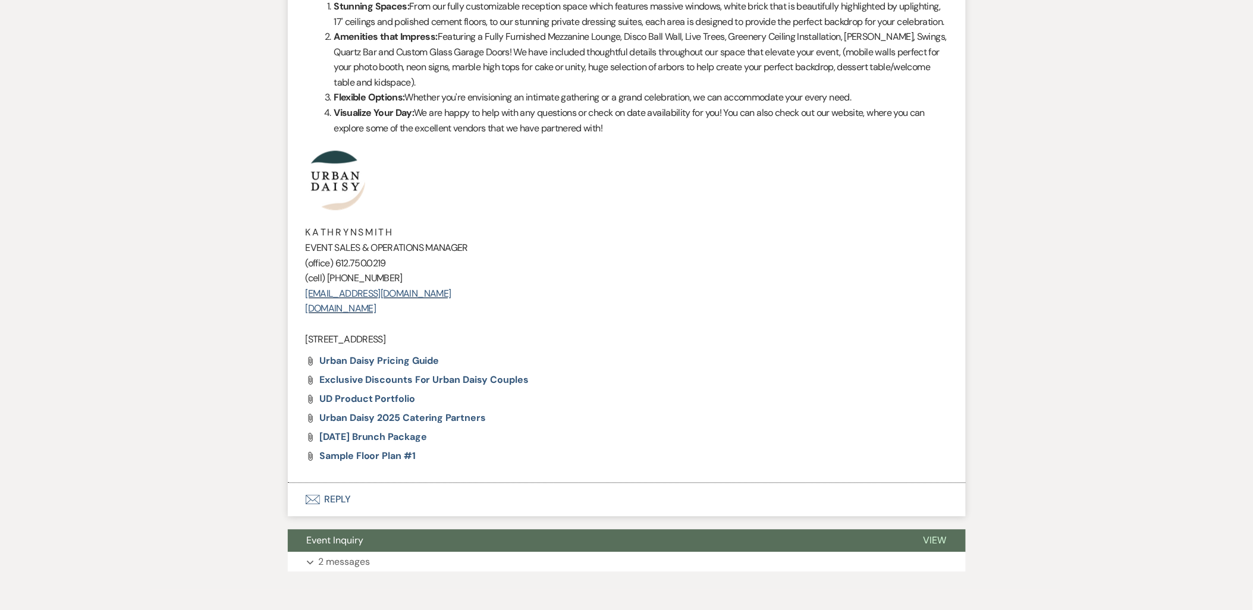
click at [457, 552] on button "Event Inquiry" at bounding box center [596, 541] width 617 height 23
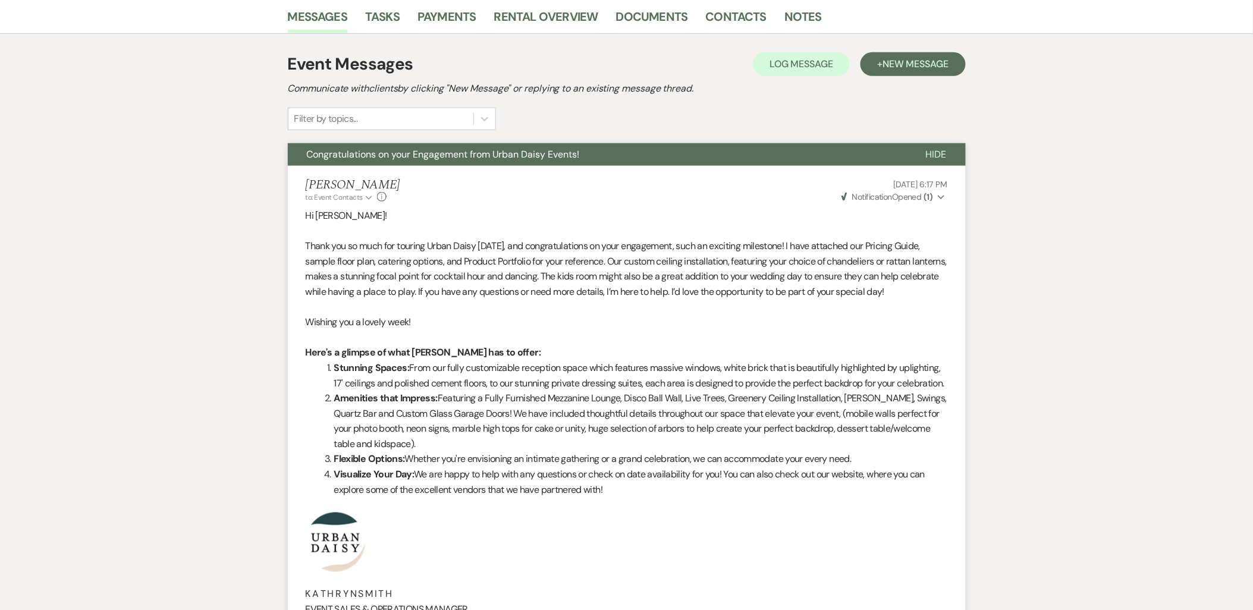
scroll to position [132, 0]
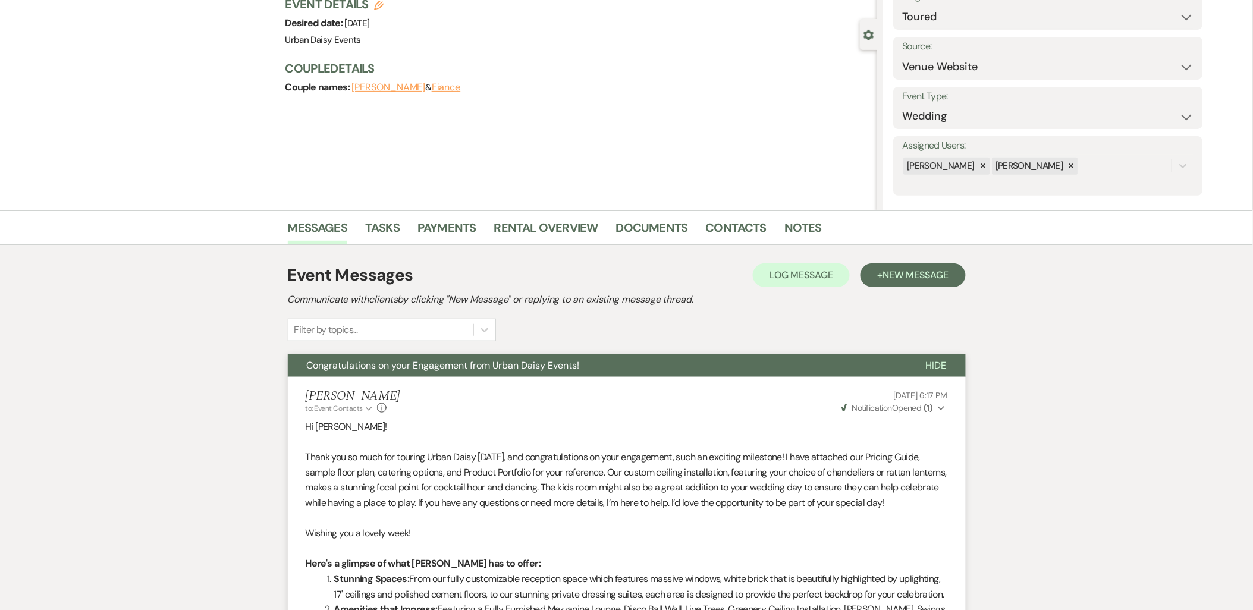
scroll to position [0, 0]
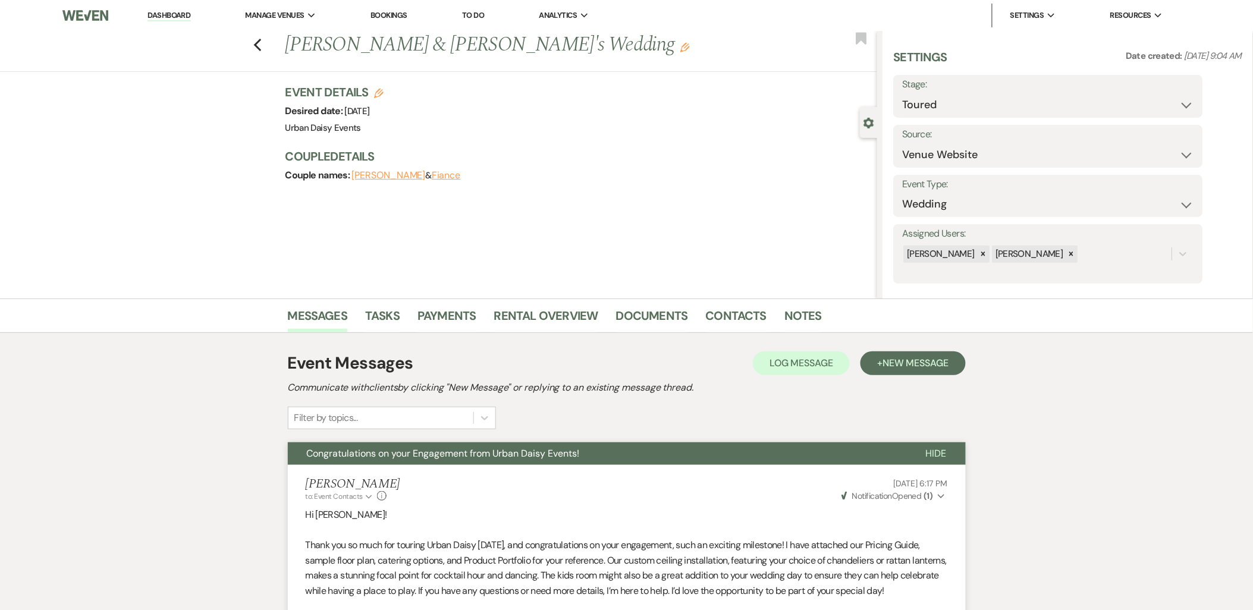
click at [153, 17] on link "Dashboard" at bounding box center [168, 15] width 43 height 11
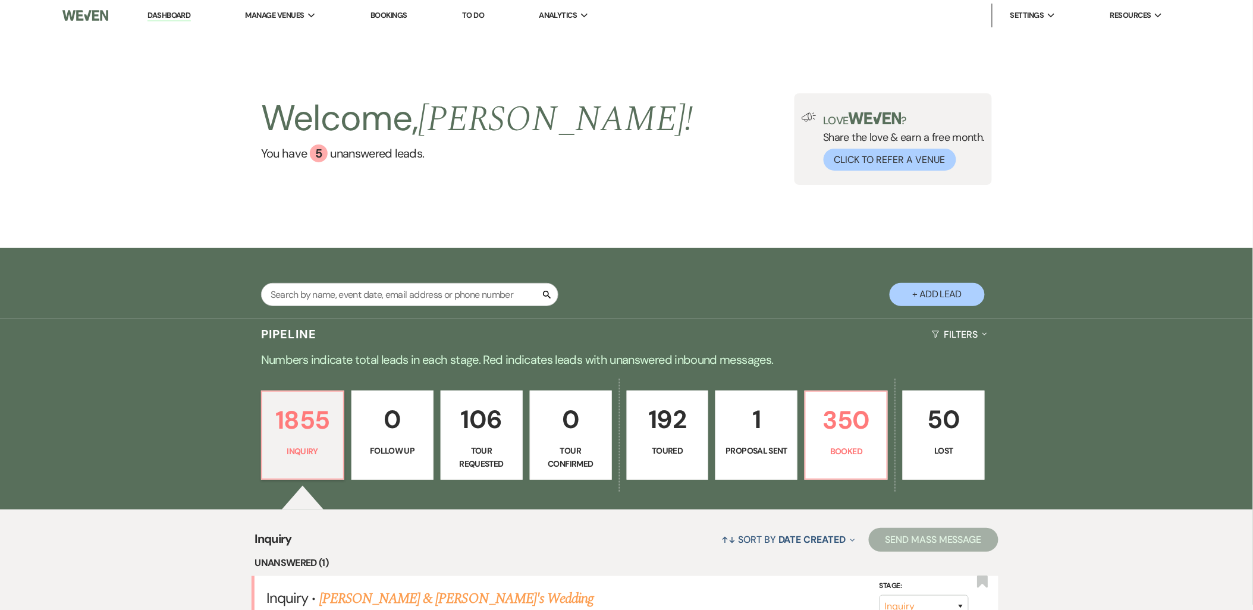
scroll to position [46, 0]
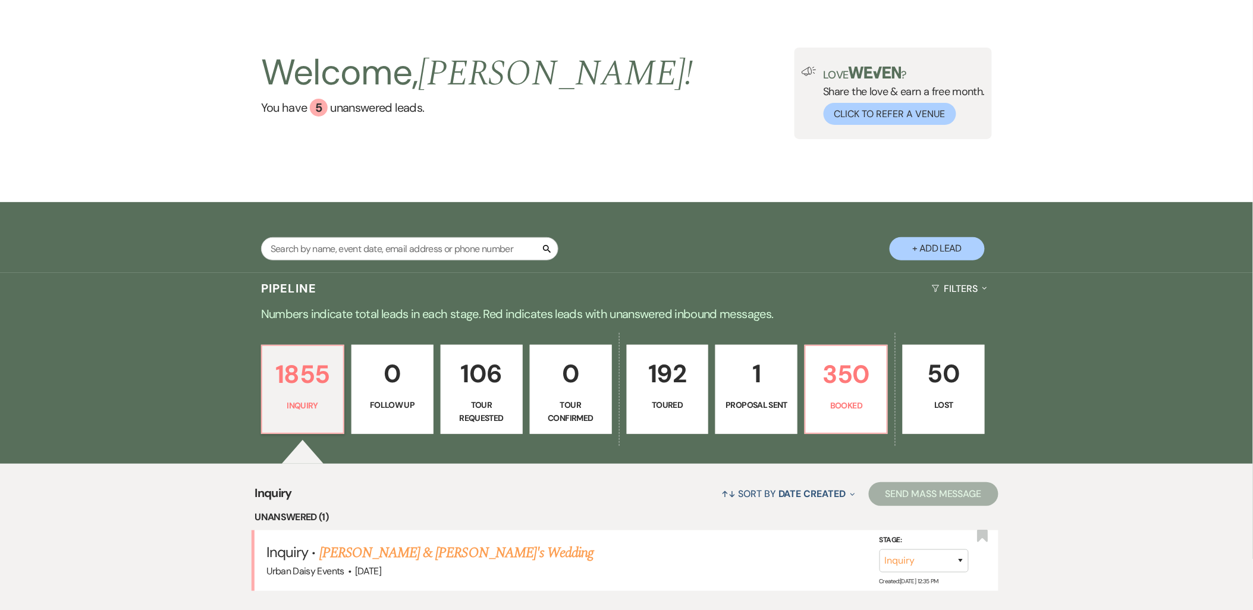
click at [331, 549] on link "Alexa Bennett & Fiance's Wedding" at bounding box center [456, 552] width 275 height 21
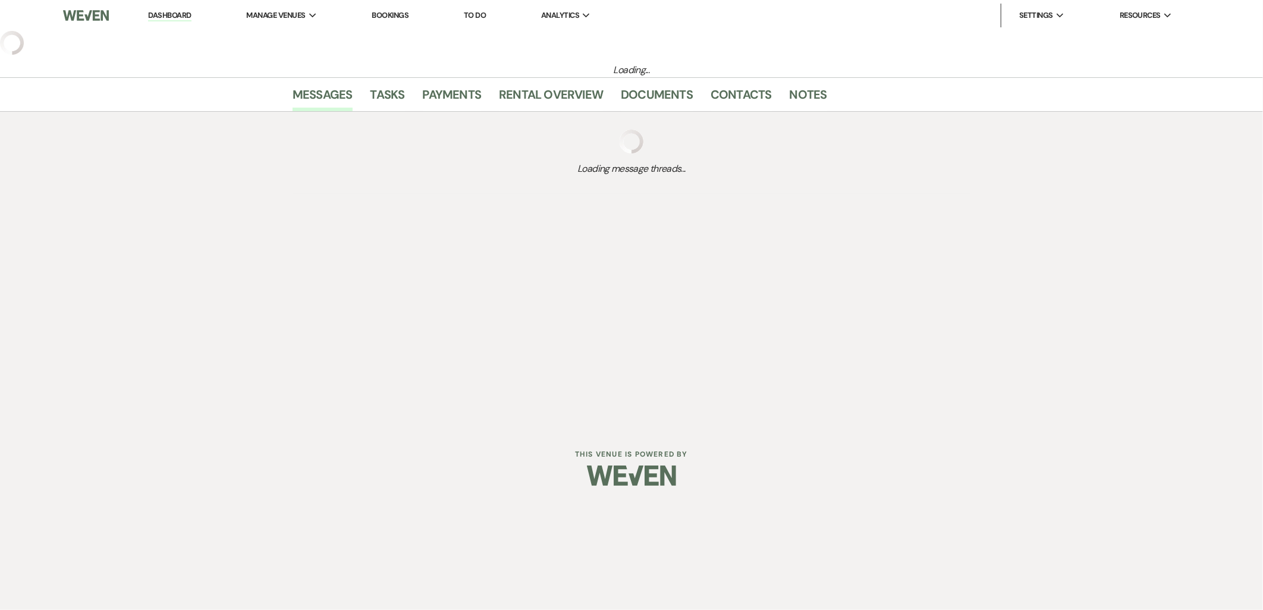
select select "5"
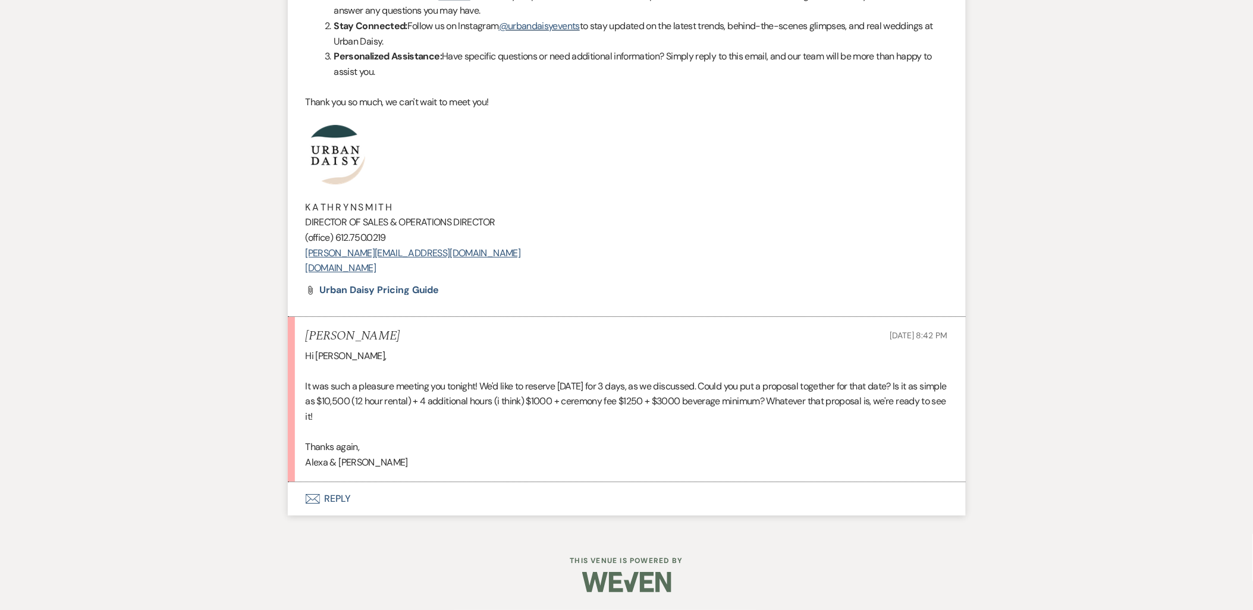
click at [304, 506] on button "Envelope Reply" at bounding box center [627, 498] width 678 height 33
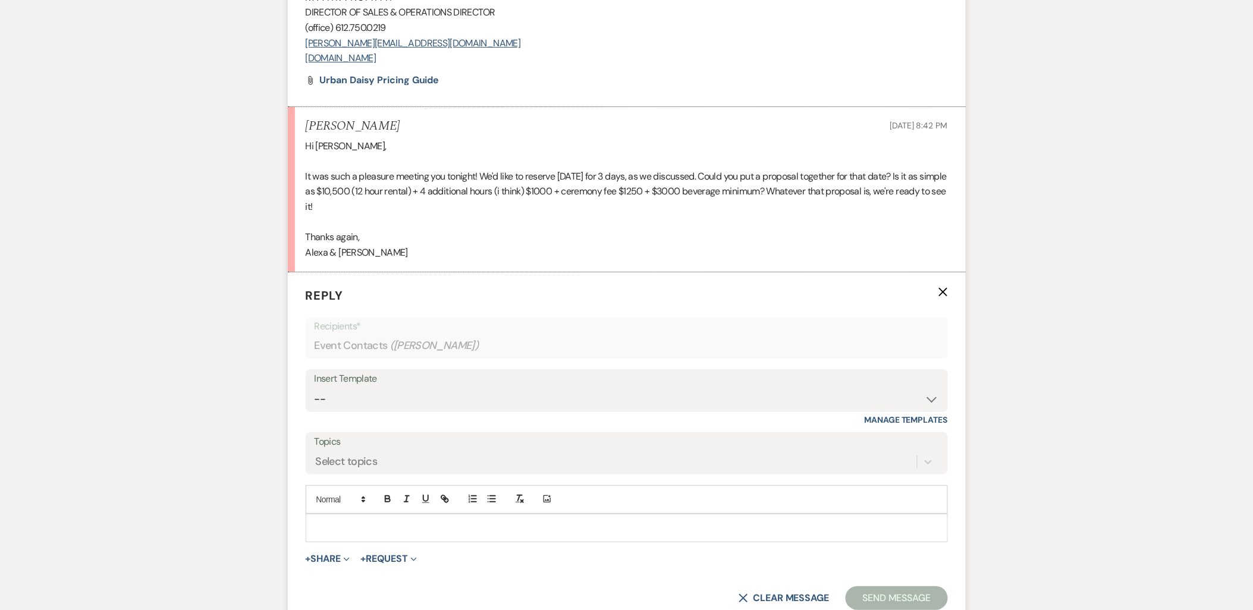
scroll to position [1460, 0]
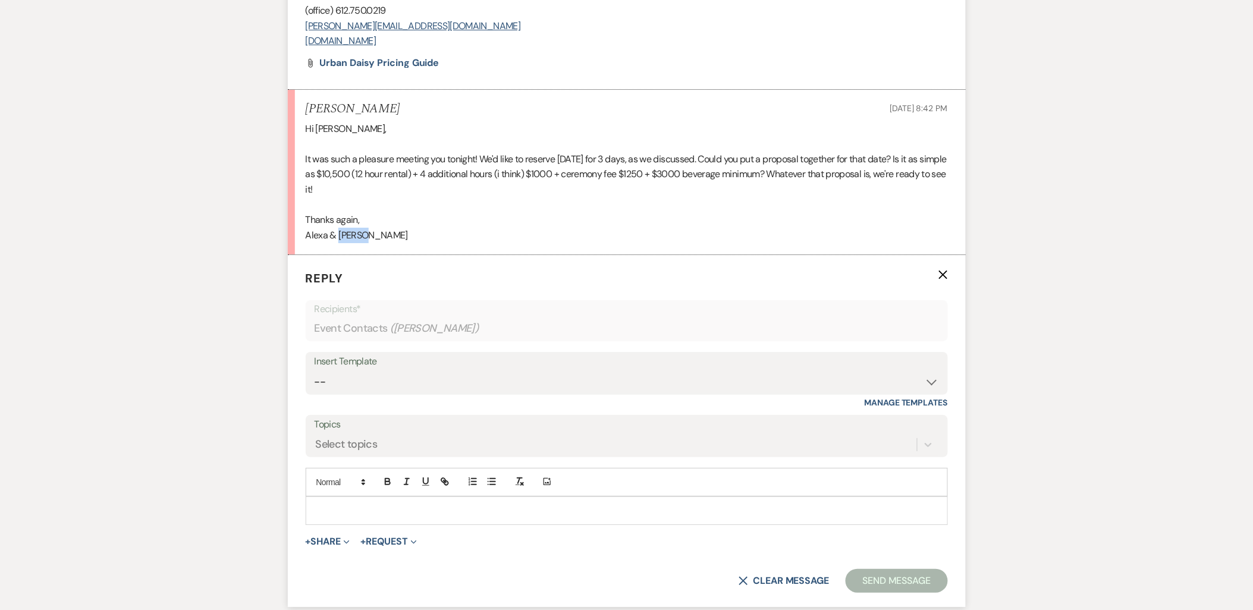
drag, startPoint x: 363, startPoint y: 241, endPoint x: 337, endPoint y: 241, distance: 26.2
click at [337, 241] on p "Alexa & Taylor" at bounding box center [627, 235] width 642 height 15
copy p "Taylor"
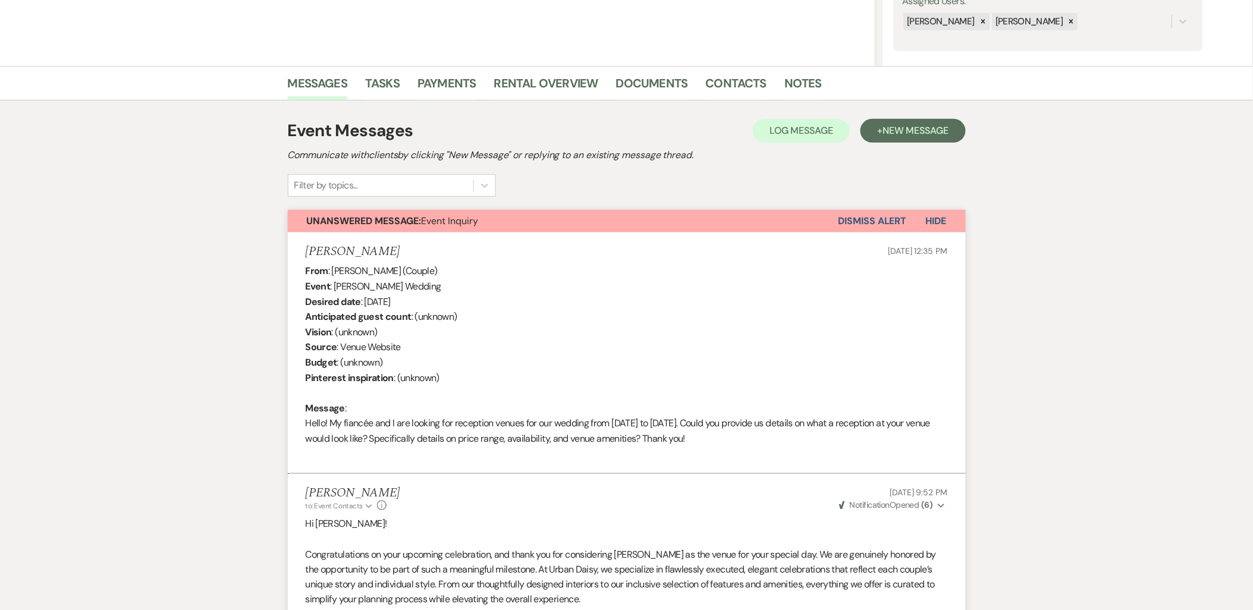
scroll to position [0, 0]
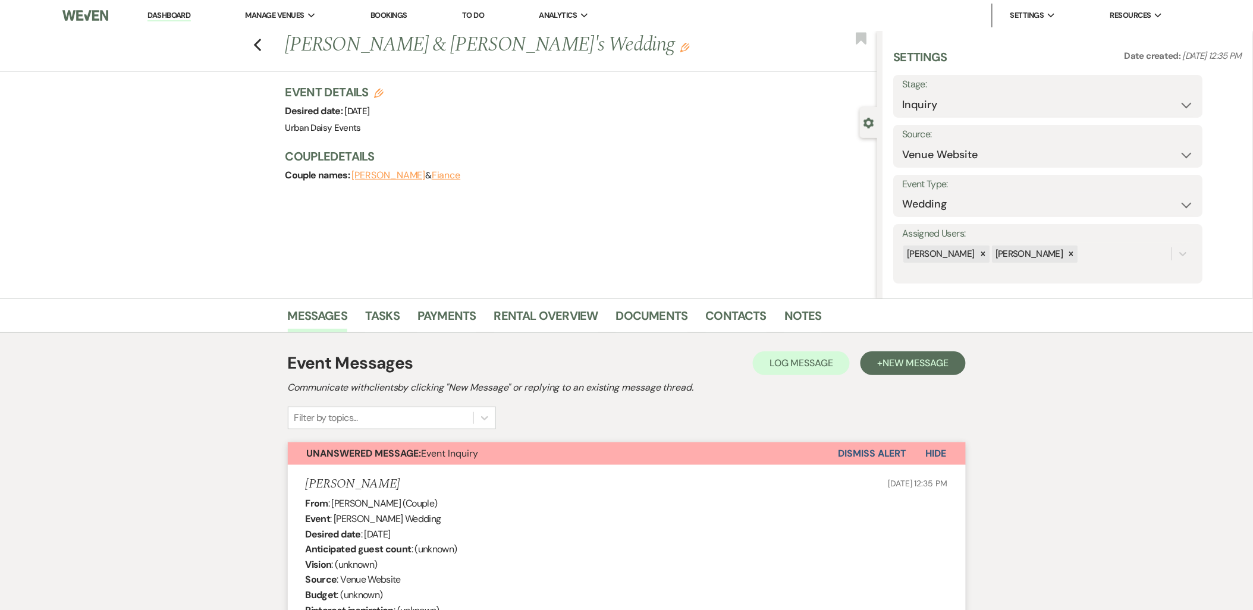
click at [680, 51] on icon "Edit" at bounding box center [685, 48] width 10 height 10
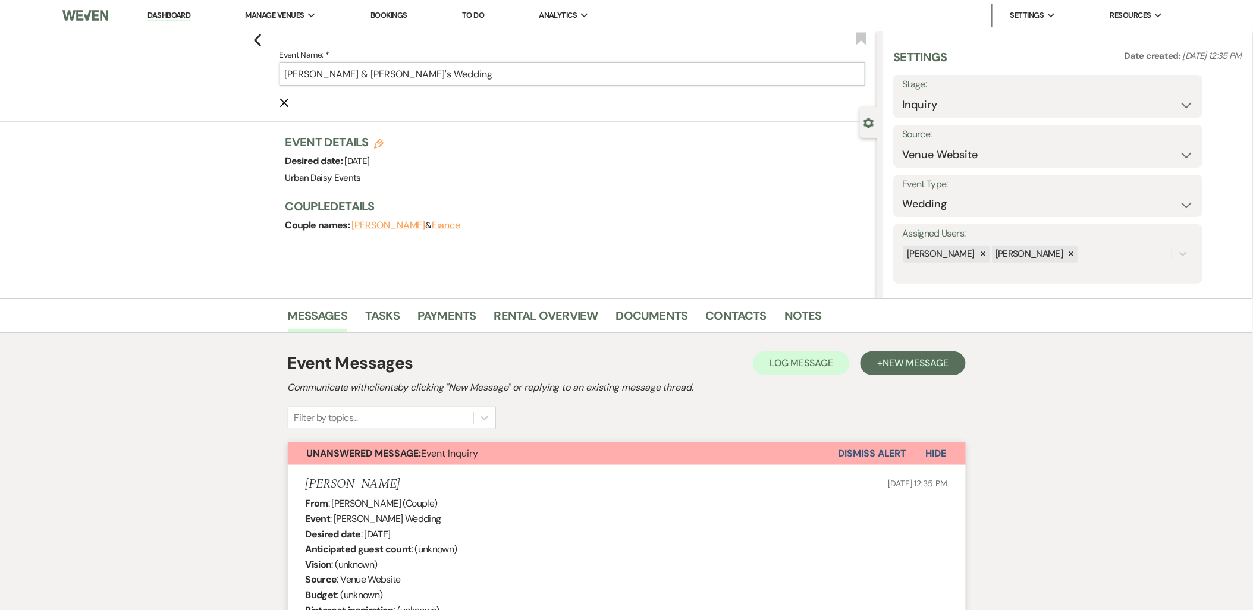
drag, startPoint x: 392, startPoint y: 76, endPoint x: 363, endPoint y: 73, distance: 29.9
click at [363, 73] on input "Alexa Bennett & Fiance's Wedding" at bounding box center [573, 73] width 586 height 23
paste input "Taylor"
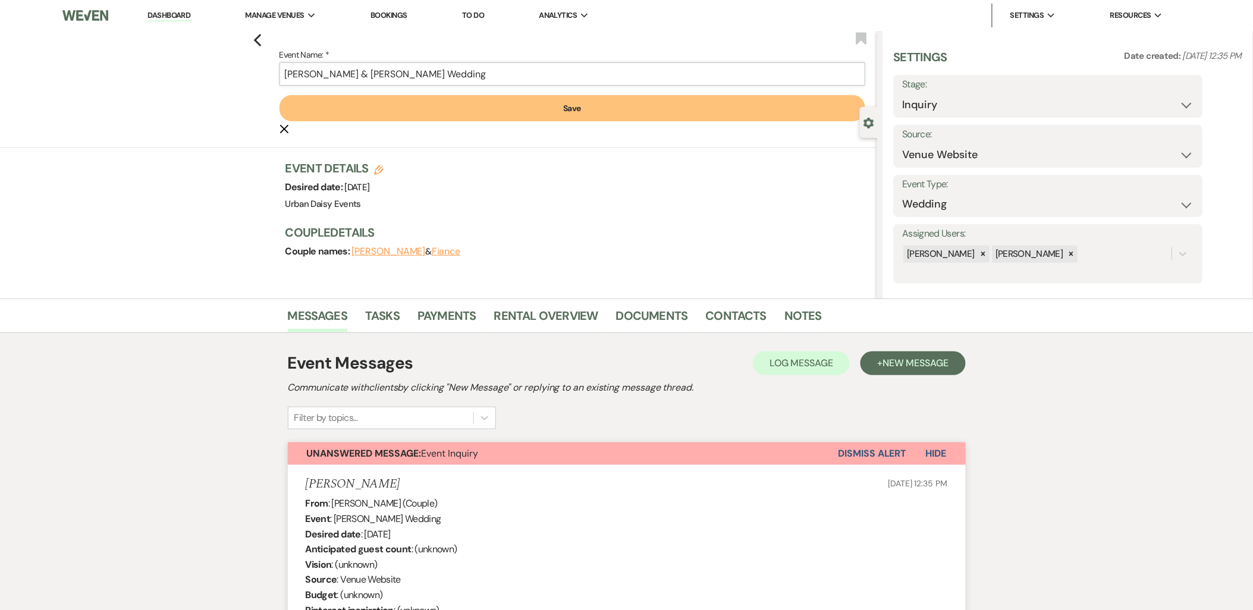
type input "Alexa Bennett & Taylor's Wedding"
click at [465, 103] on button "Save" at bounding box center [573, 108] width 586 height 26
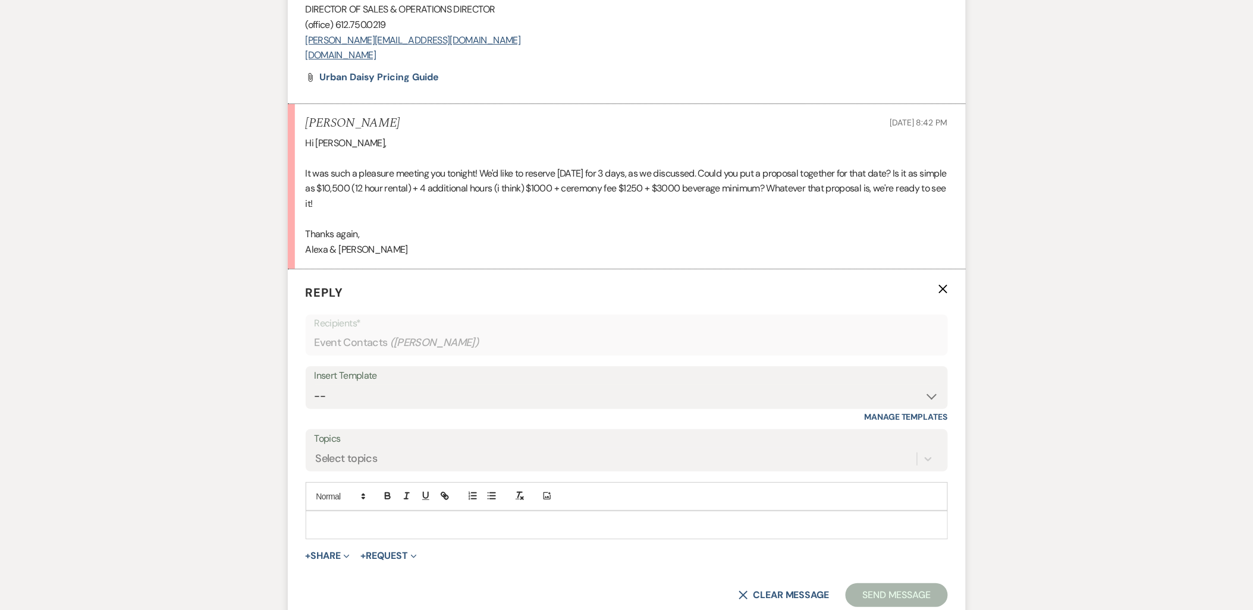
scroll to position [1566, 0]
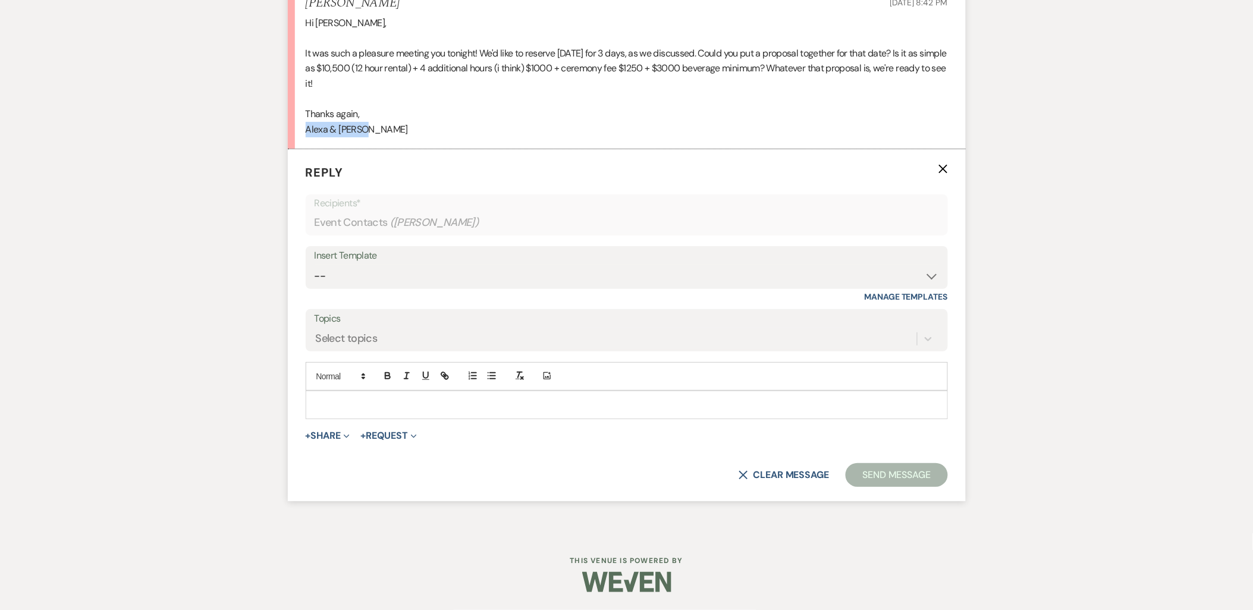
drag, startPoint x: 370, startPoint y: 134, endPoint x: 304, endPoint y: 133, distance: 66.0
click at [304, 133] on li "Alexa Bennett Sep 23, 2025, 8:42 PM Hi Kathryn, It was such a pleasure meeting …" at bounding box center [627, 67] width 678 height 166
copy p "Alexa & Taylor"
click at [354, 419] on div at bounding box center [626, 404] width 641 height 27
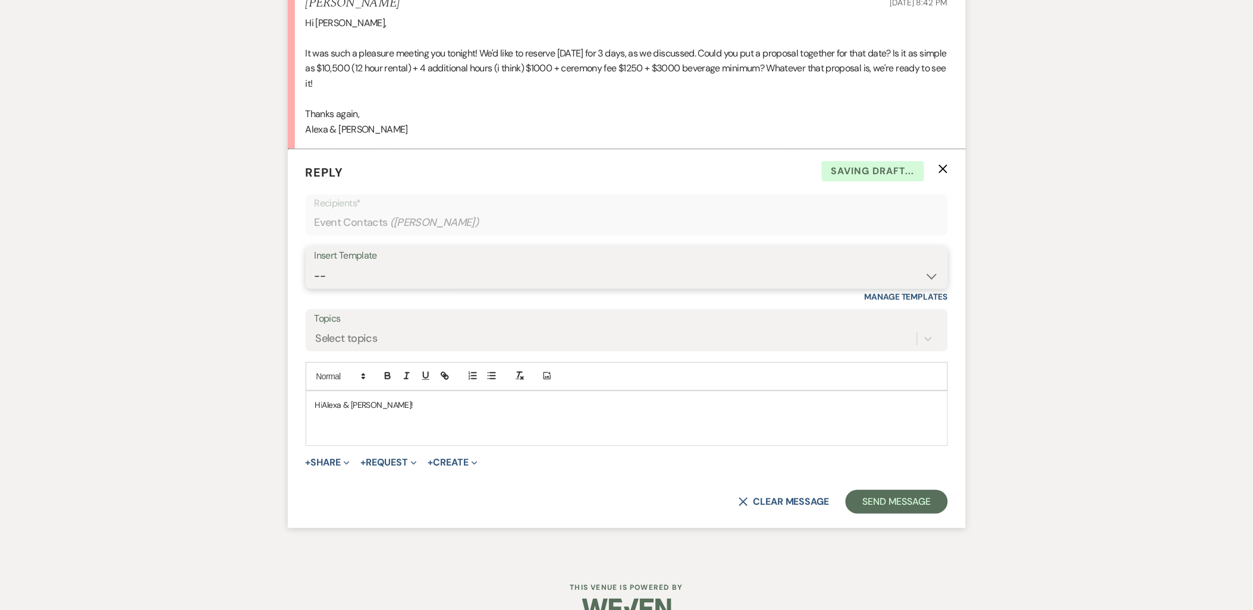
click at [396, 271] on select "-- Payment Past Due Rental Agreement and First Payment Urban Daisy Initial Resp…" at bounding box center [627, 276] width 624 height 23
select select "5019"
click at [315, 265] on select "-- Payment Past Due Rental Agreement and First Payment Urban Daisy Initial Resp…" at bounding box center [627, 276] width 624 height 23
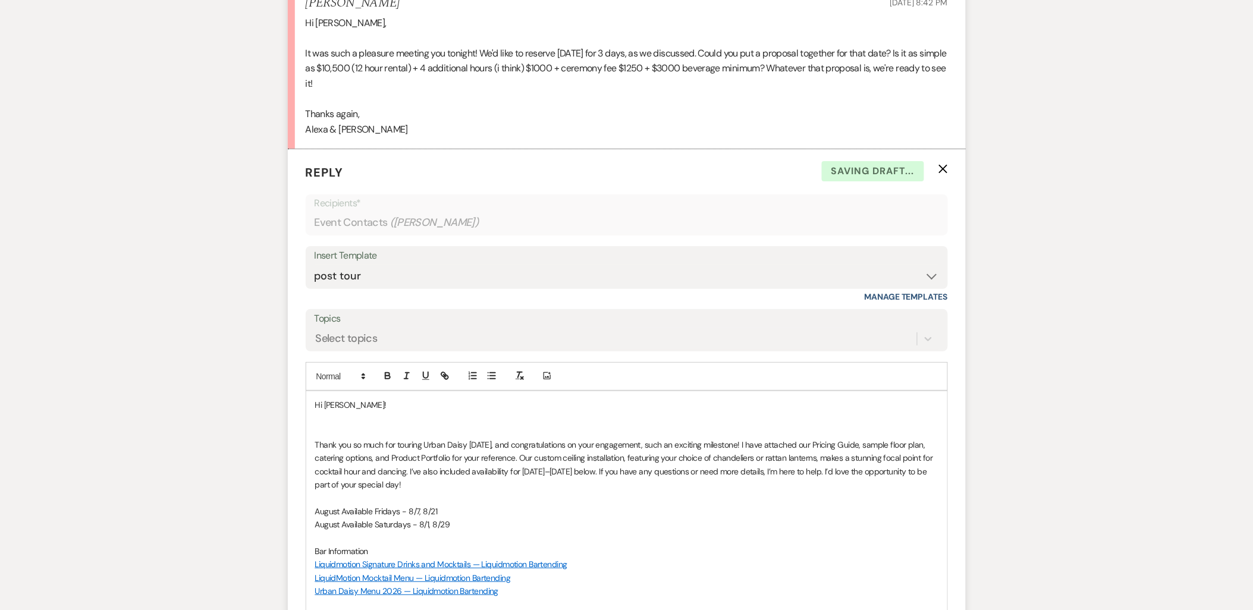
click at [432, 429] on p at bounding box center [626, 431] width 623 height 13
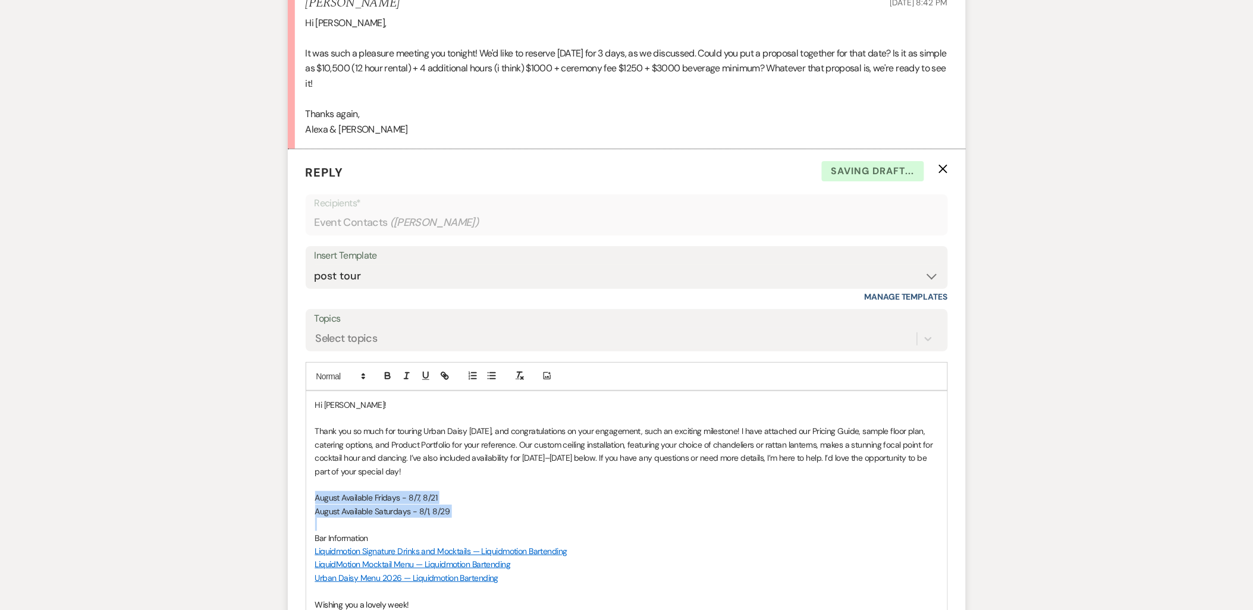
drag, startPoint x: 482, startPoint y: 520, endPoint x: 307, endPoint y: 497, distance: 176.9
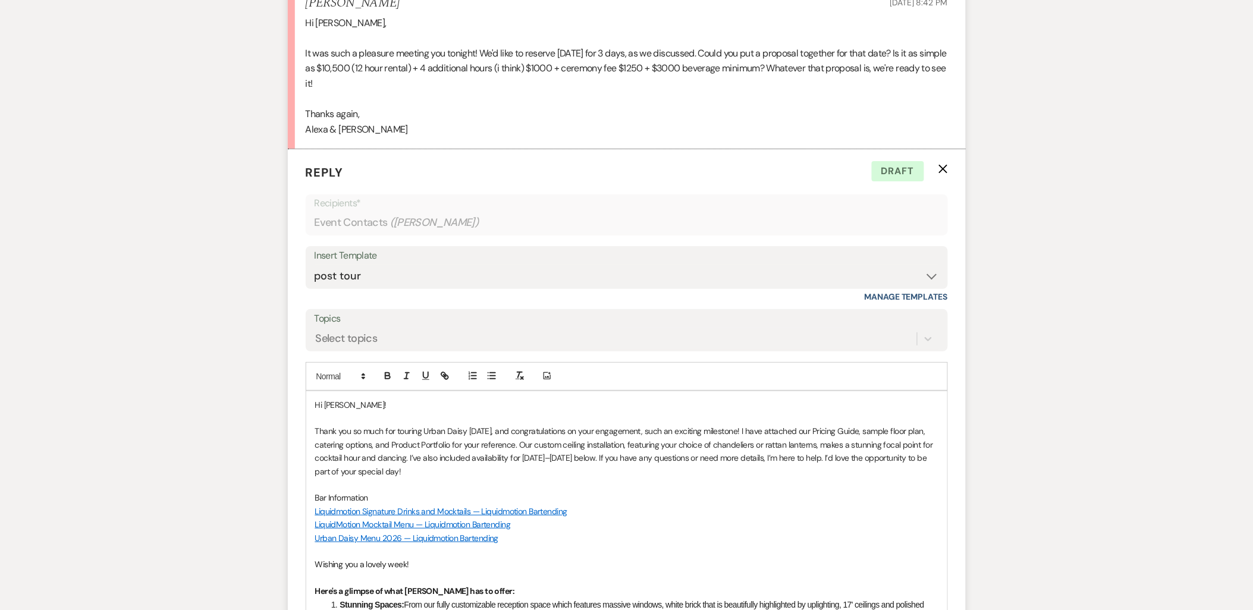
click at [486, 470] on p "Thank you so much for touring Urban Daisy today, and congratulations on your en…" at bounding box center [626, 452] width 623 height 54
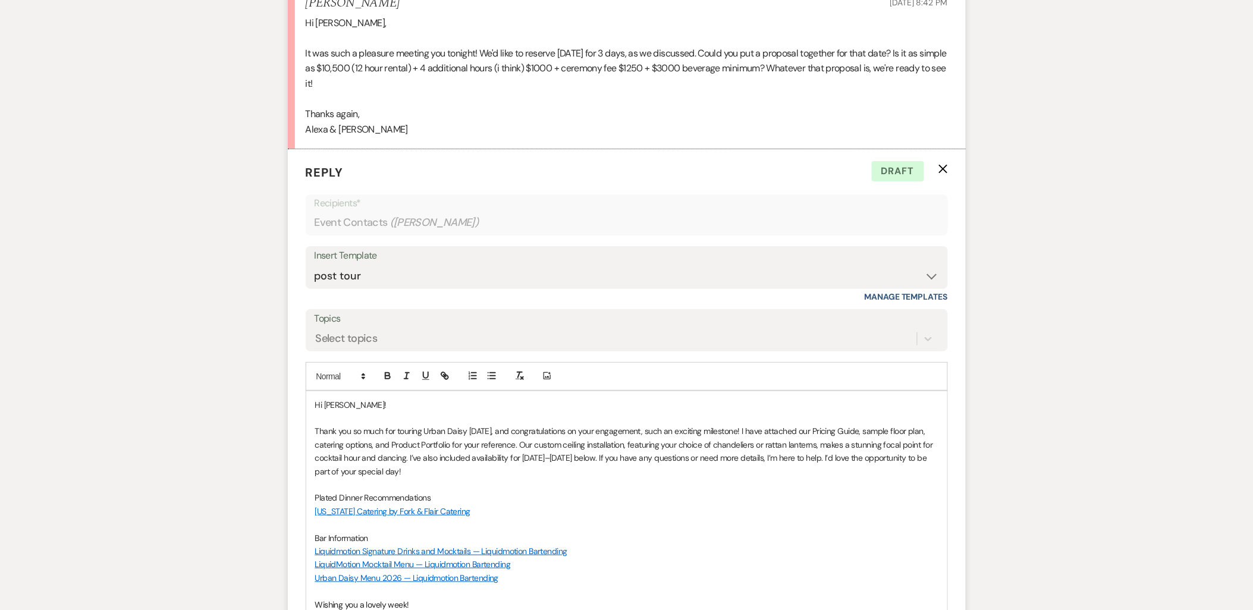
click at [500, 520] on p at bounding box center [626, 524] width 623 height 13
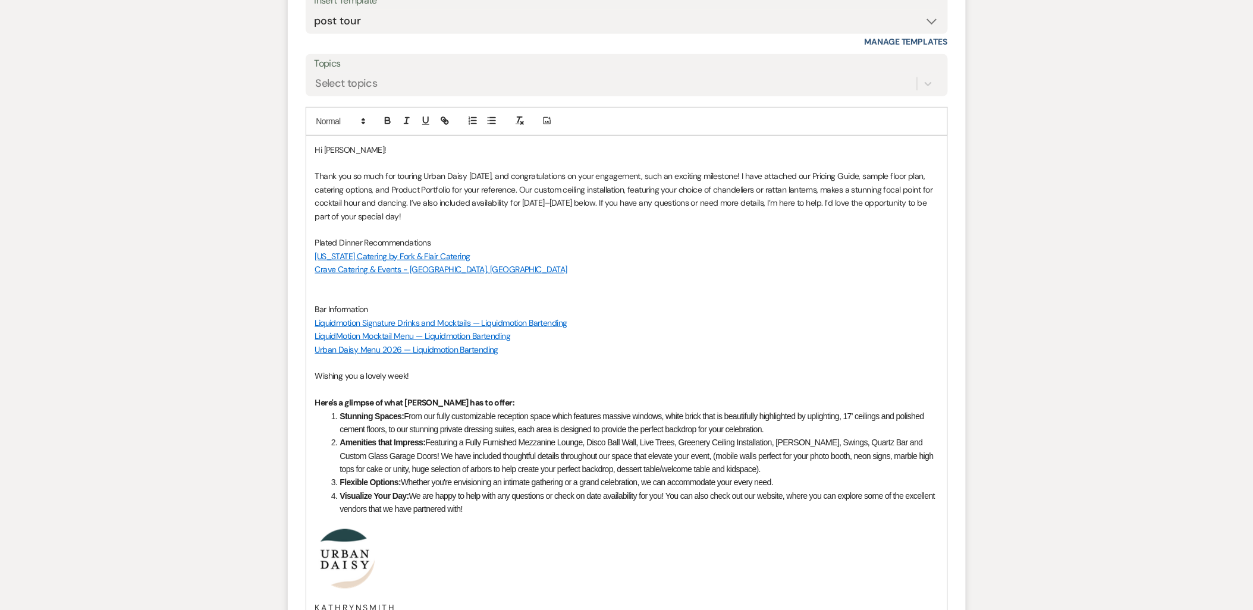
scroll to position [1830, 0]
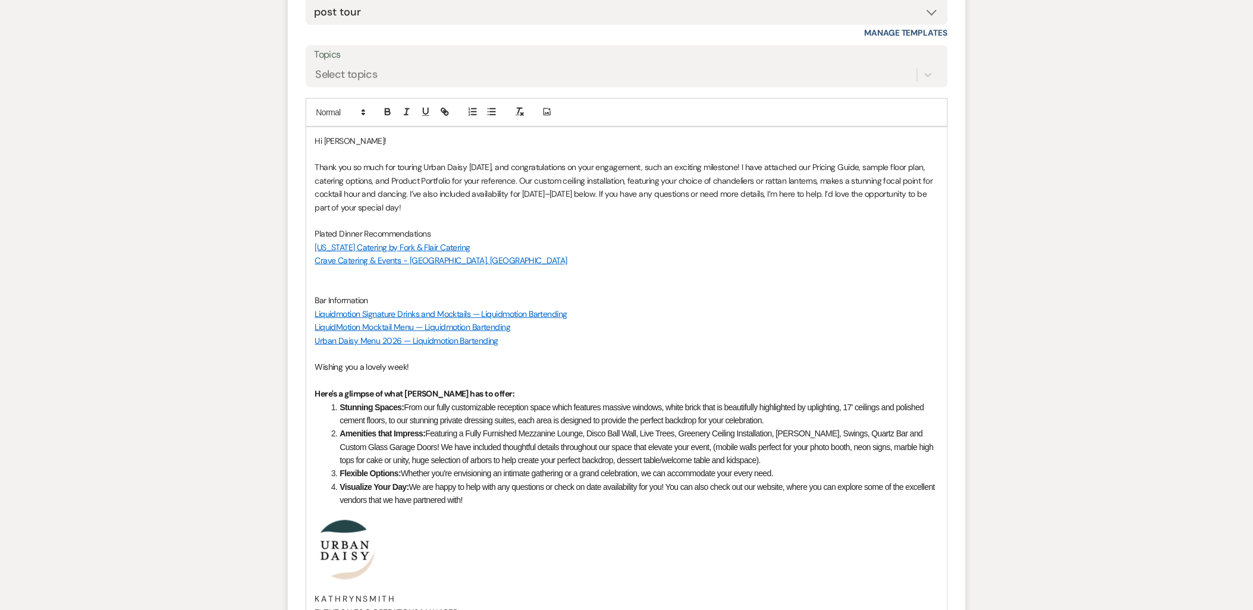
click at [526, 337] on p "Urban Daisy Menu 2026 — Liquidmotion Bartending" at bounding box center [626, 340] width 623 height 13
click at [425, 296] on p "Bar Information" at bounding box center [626, 300] width 623 height 13
click at [317, 296] on p "Bar Information" at bounding box center [626, 300] width 623 height 13
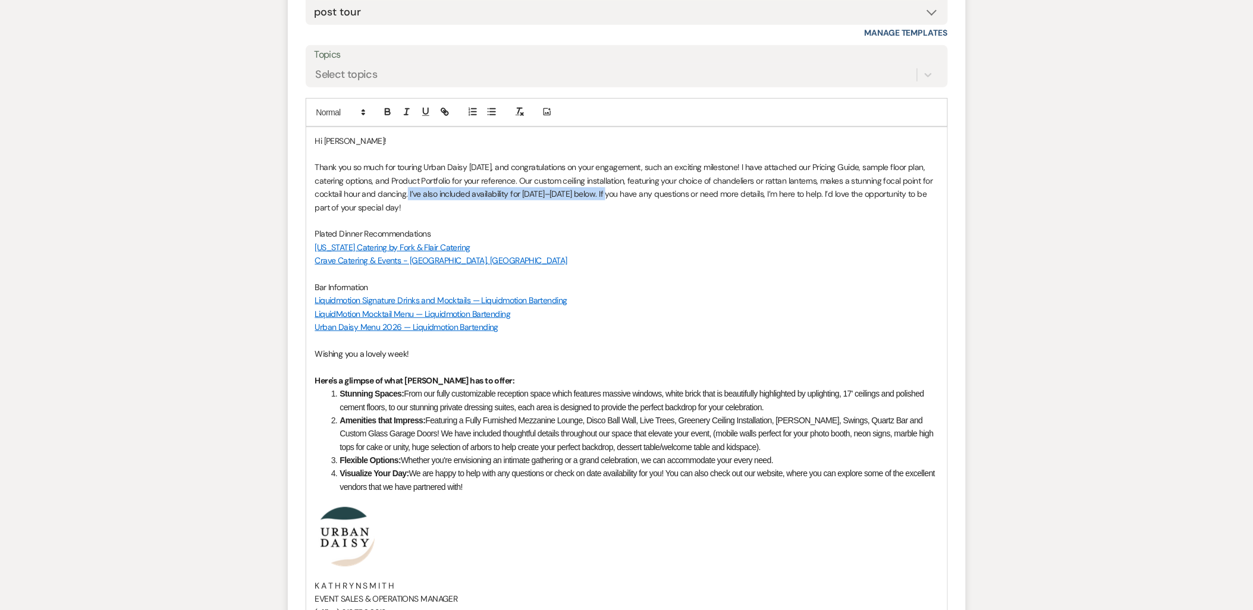
drag, startPoint x: 413, startPoint y: 194, endPoint x: 635, endPoint y: 196, distance: 221.2
click at [635, 196] on p "Thank you so much for touring Urban Daisy today, and congratulations on your en…" at bounding box center [626, 188] width 623 height 54
click at [649, 196] on p "Thank you so much for touring Urban Daisy today, and congratulations on your en…" at bounding box center [626, 188] width 623 height 54
drag, startPoint x: 649, startPoint y: 196, endPoint x: 414, endPoint y: 193, distance: 234.9
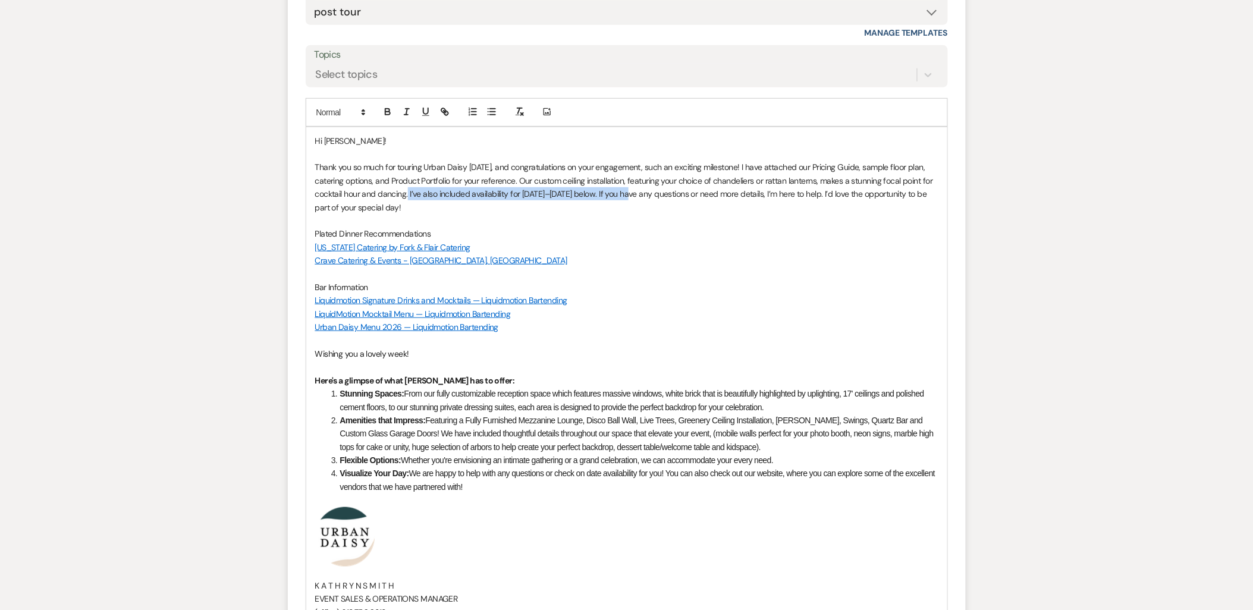
click at [414, 193] on p "Thank you so much for touring Urban Daisy today, and congratulations on your en…" at bounding box center [626, 188] width 623 height 54
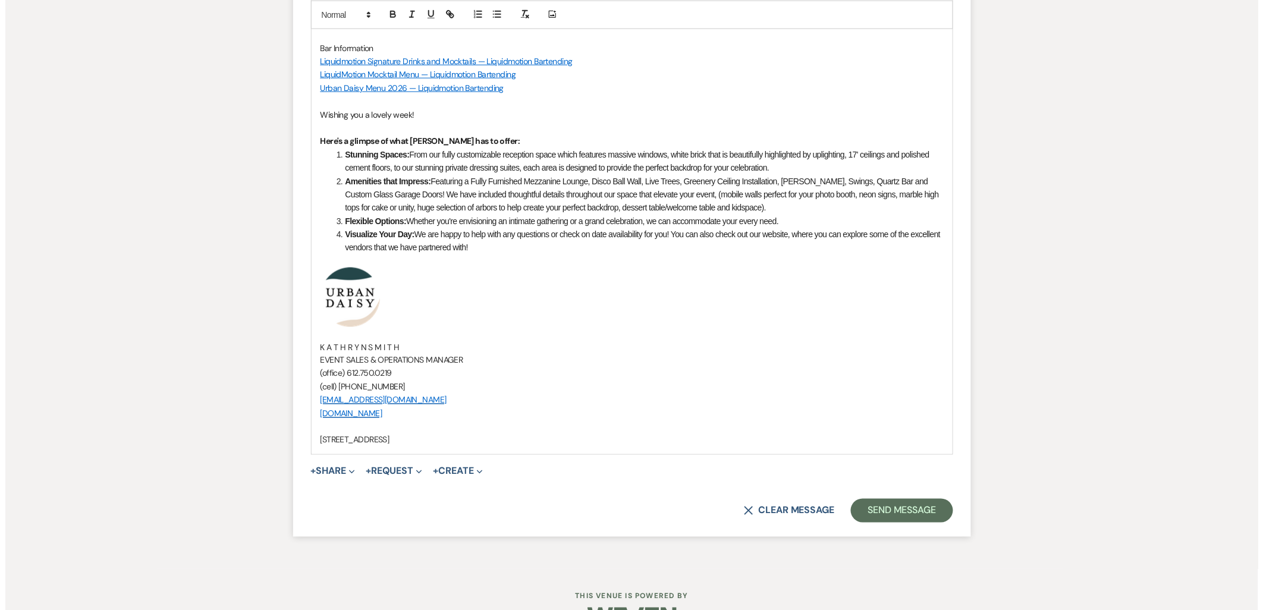
scroll to position [2091, 0]
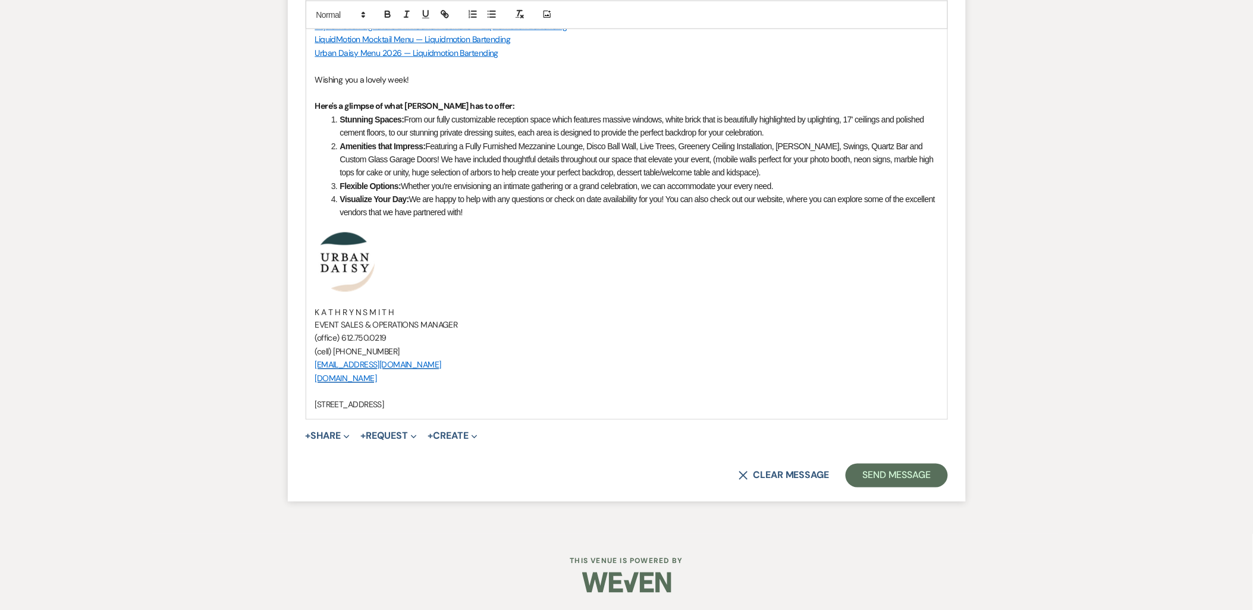
click at [332, 432] on button "+ Share Expand" at bounding box center [328, 437] width 45 height 10
click at [328, 456] on icon "Doc Upload" at bounding box center [324, 461] width 12 height 10
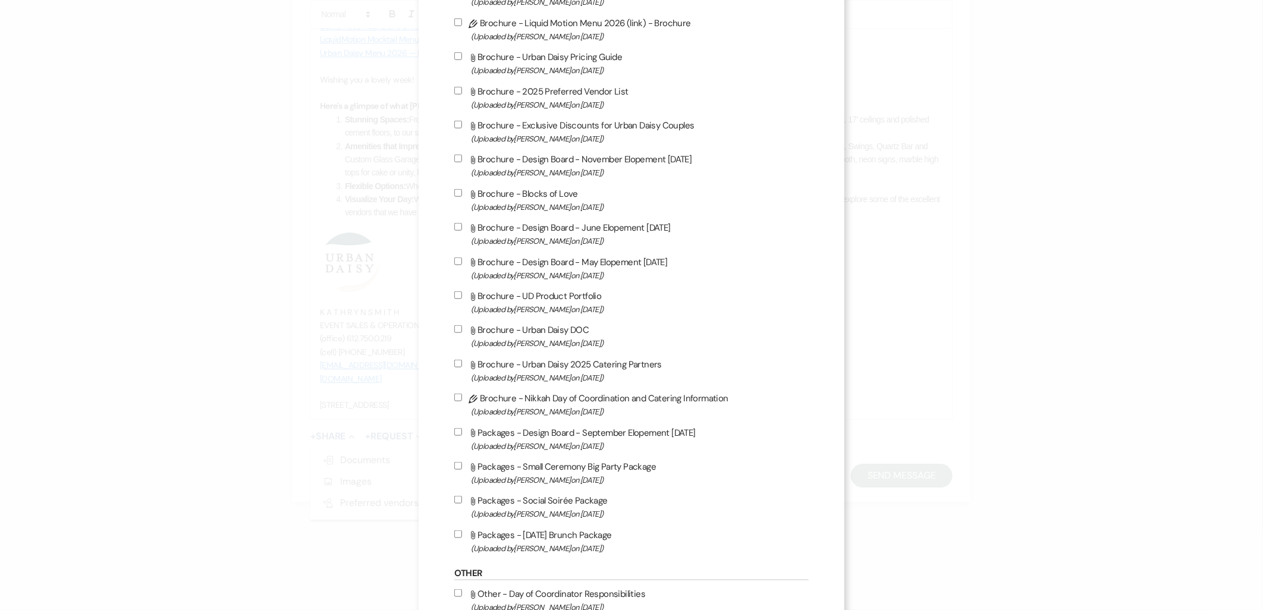
scroll to position [528, 0]
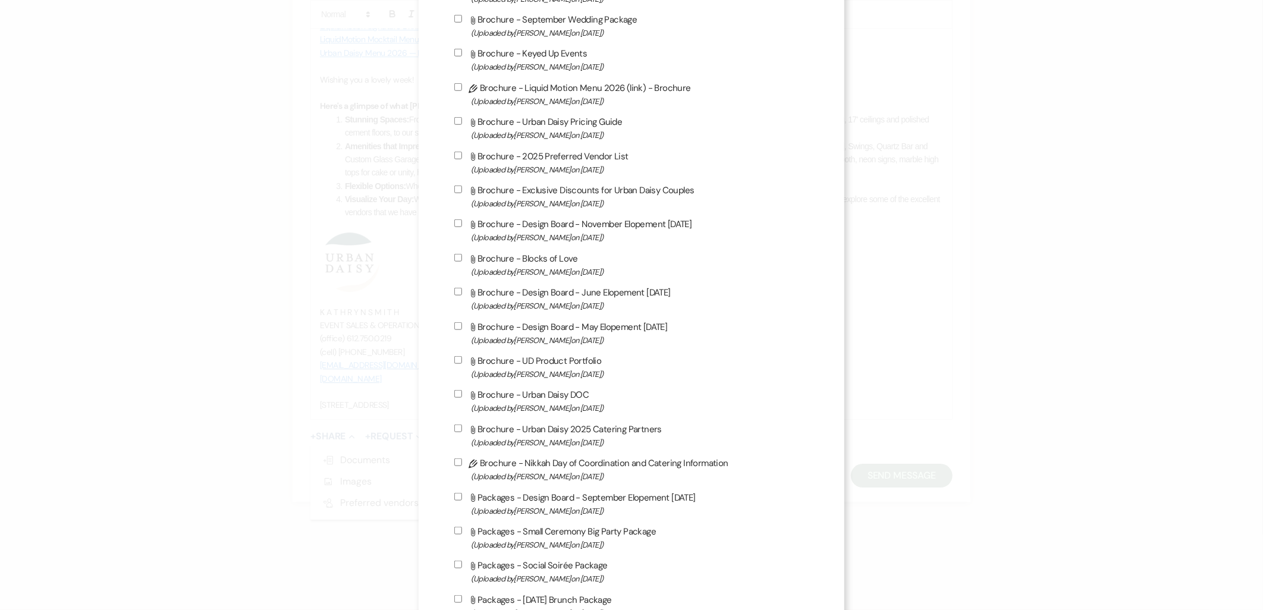
click at [508, 123] on label "Attach File Brochure - Urban Daisy Pricing Guide (Uploaded by Kathryn Beckett o…" at bounding box center [631, 128] width 355 height 28
click at [462, 123] on input "Attach File Brochure - Urban Daisy Pricing Guide (Uploaded by Kathryn Beckett o…" at bounding box center [458, 121] width 8 height 8
checkbox input "true"
click at [508, 197] on span "(Uploaded by Kathryn Beckett on Mar 12th, 2025 )" at bounding box center [640, 204] width 338 height 14
click at [462, 193] on input "Attach File Brochure - Exclusive Discounts for Urban Daisy Couples (Uploaded by…" at bounding box center [458, 190] width 8 height 8
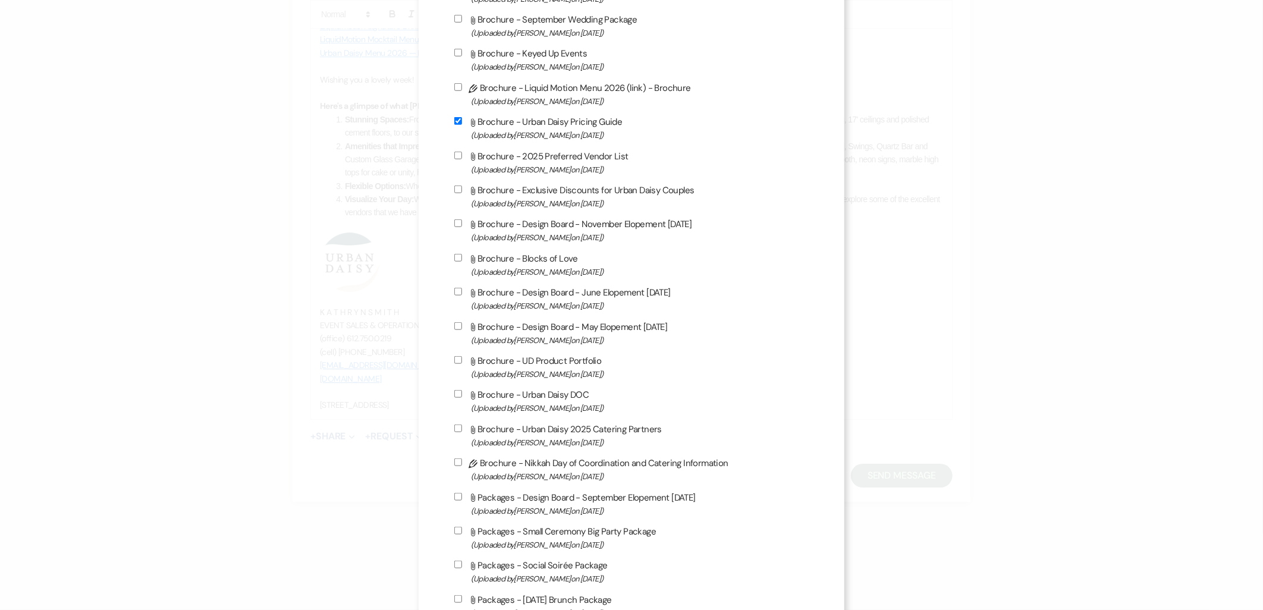
checkbox input "true"
click at [507, 355] on label "Attach File Brochure - UD Product Portfolio (Uploaded by Kathryn Beckett on Jul…" at bounding box center [631, 367] width 355 height 28
click at [462, 356] on input "Attach File Brochure - UD Product Portfolio (Uploaded by Kathryn Beckett on Jul…" at bounding box center [458, 360] width 8 height 8
click at [546, 424] on label "Attach File Brochure - Urban Daisy 2025 Catering Partners (Uploaded by Amy Knig…" at bounding box center [631, 436] width 355 height 28
click at [462, 425] on input "Attach File Brochure - Urban Daisy 2025 Catering Partners (Uploaded by Amy Knig…" at bounding box center [458, 429] width 8 height 8
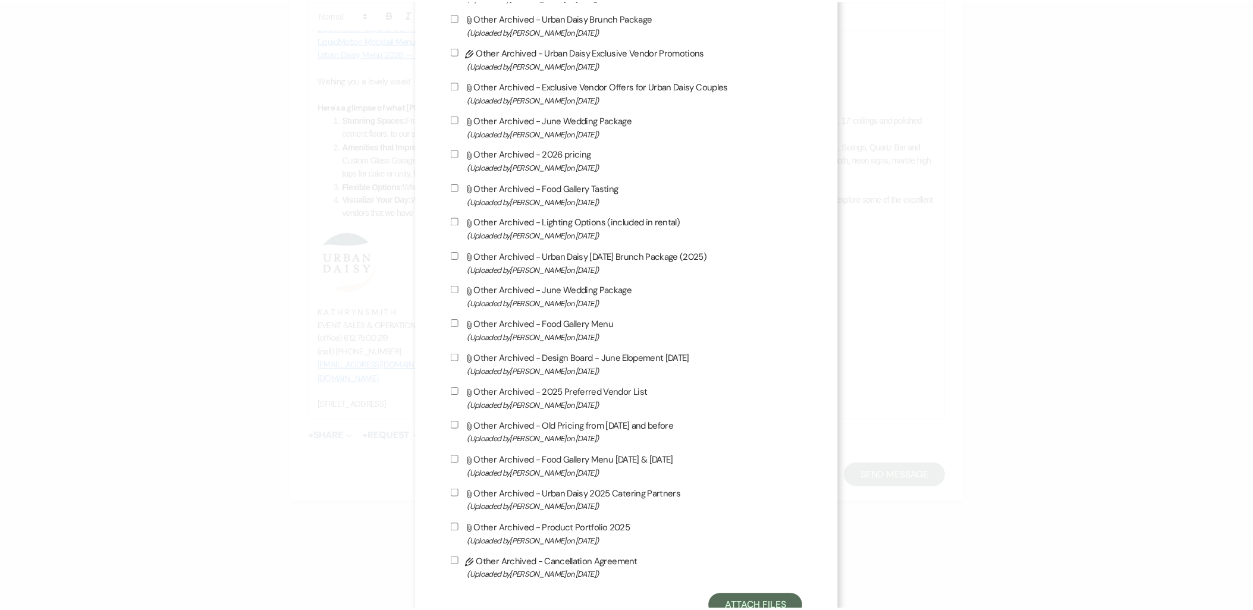
scroll to position [1811, 0]
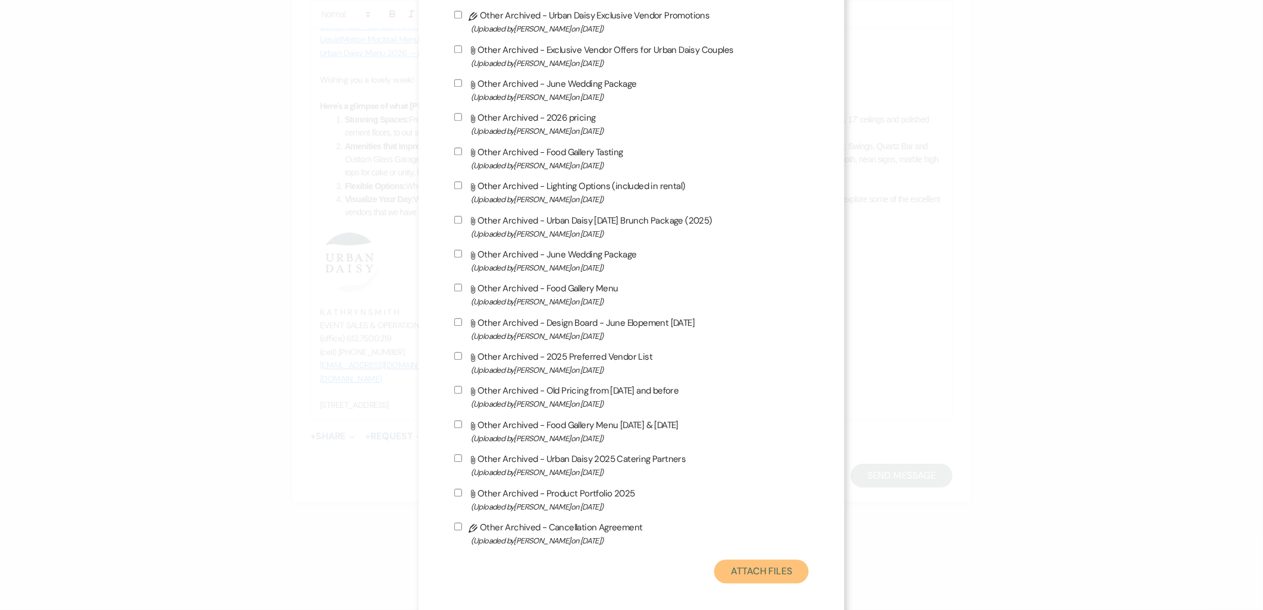
click at [778, 560] on button "Attach Files" at bounding box center [761, 572] width 95 height 24
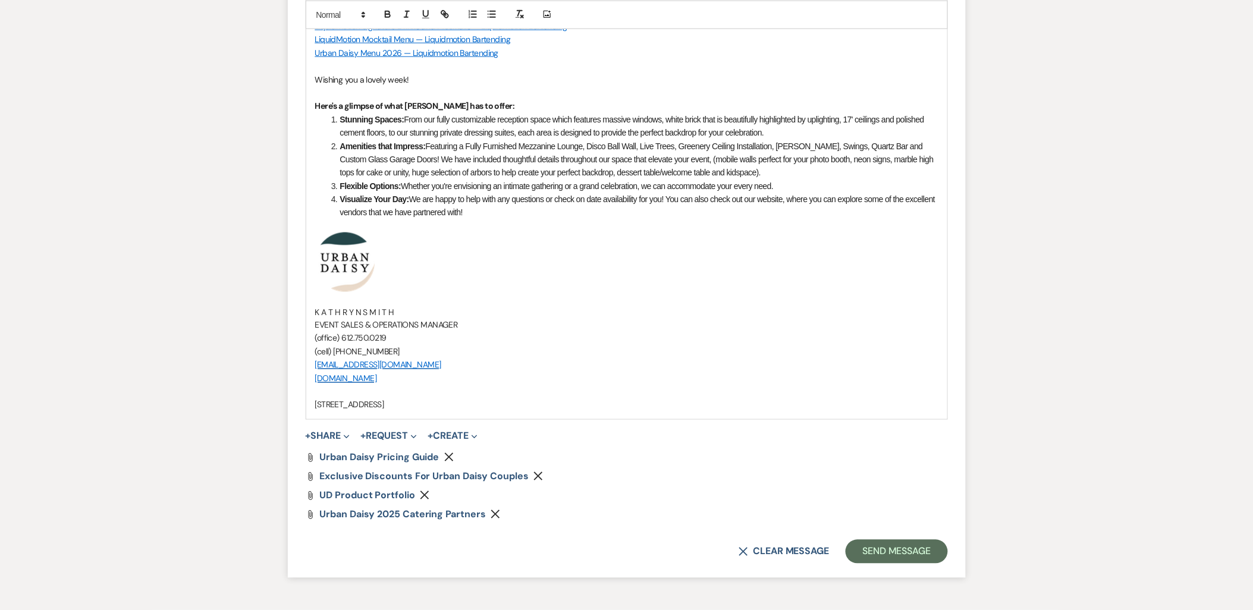
click at [314, 435] on button "+ Share Expand" at bounding box center [328, 437] width 45 height 10
click at [405, 453] on button "Doc Upload Documents" at bounding box center [389, 460] width 167 height 21
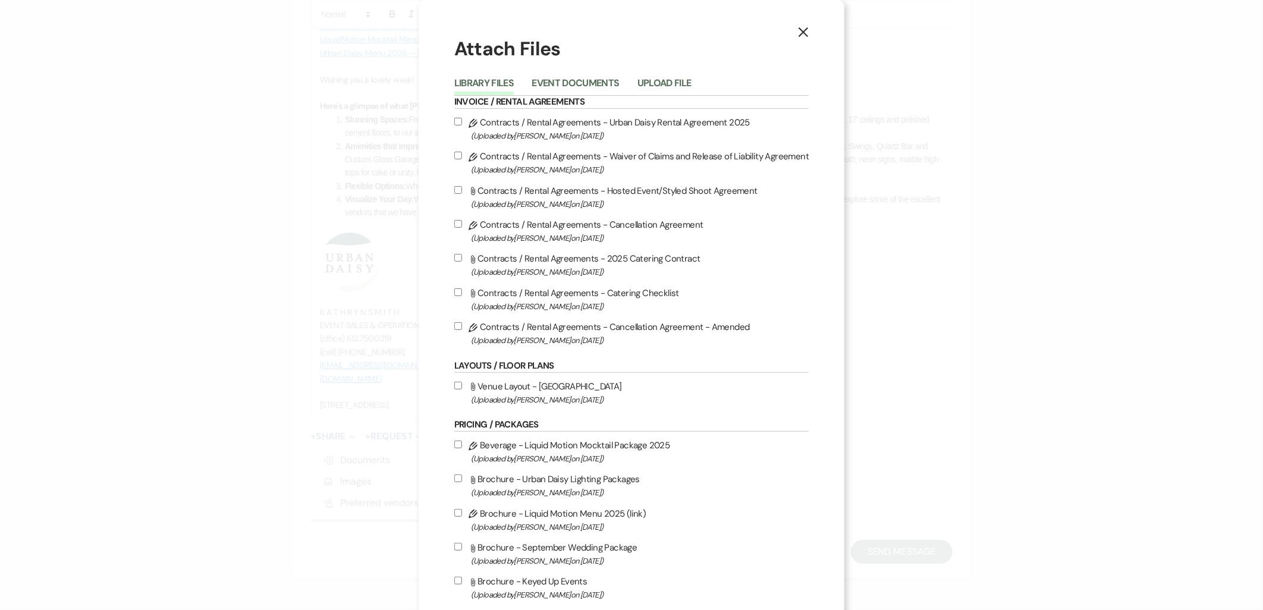
click at [676, 84] on button "Upload File" at bounding box center [665, 86] width 54 height 17
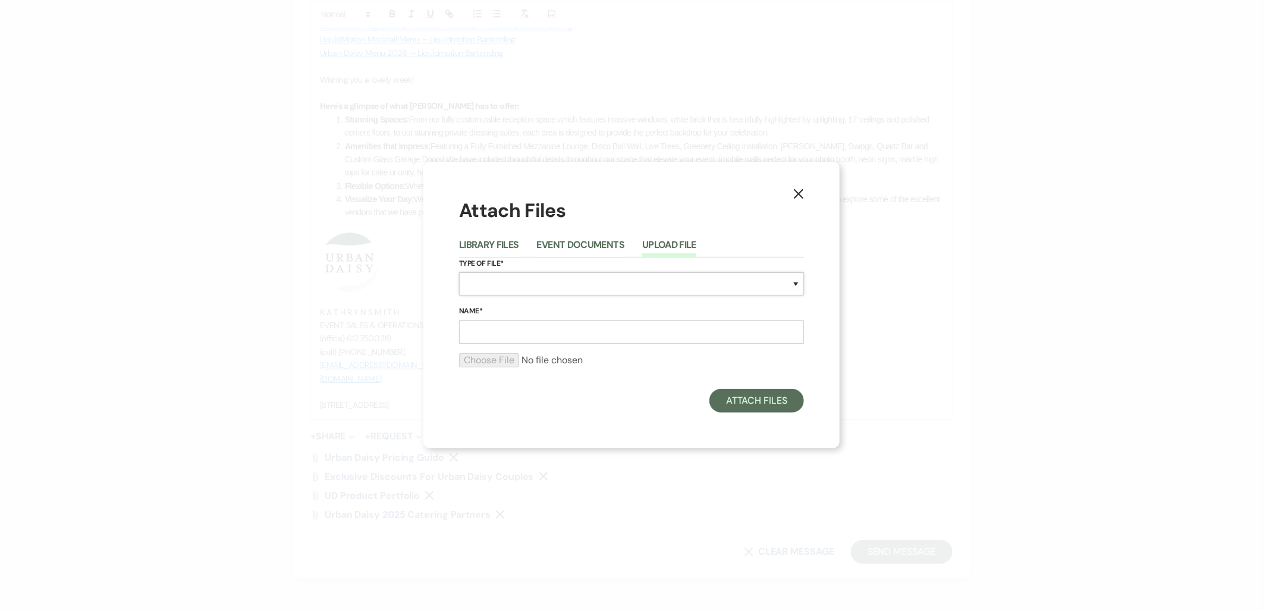
click at [515, 282] on select "Special Event Insurance Vendor Certificate of Insurance Contracts / Rental Agre…" at bounding box center [631, 283] width 345 height 23
click at [459, 272] on select "Special Event Insurance Vendor Certificate of Insurance Contracts / Rental Agre…" at bounding box center [631, 283] width 345 height 23
click at [533, 340] on input "Name*" at bounding box center [631, 332] width 345 height 23
click at [504, 355] on input "file" at bounding box center [631, 360] width 345 height 14
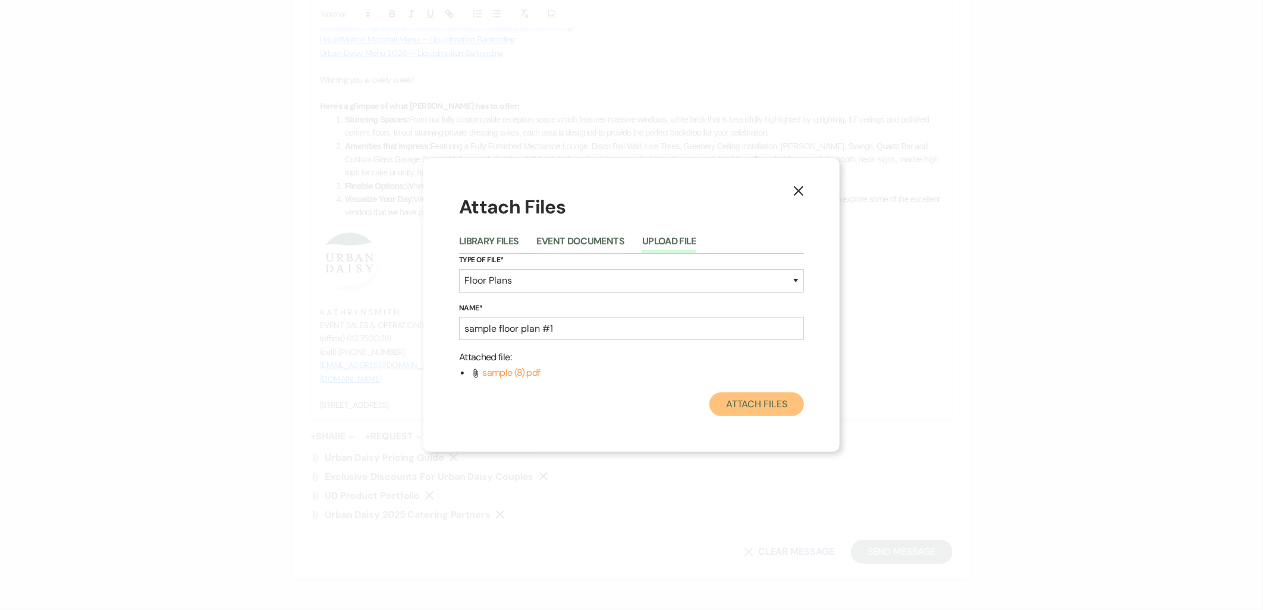
click at [761, 395] on button "Attach Files" at bounding box center [756, 404] width 95 height 24
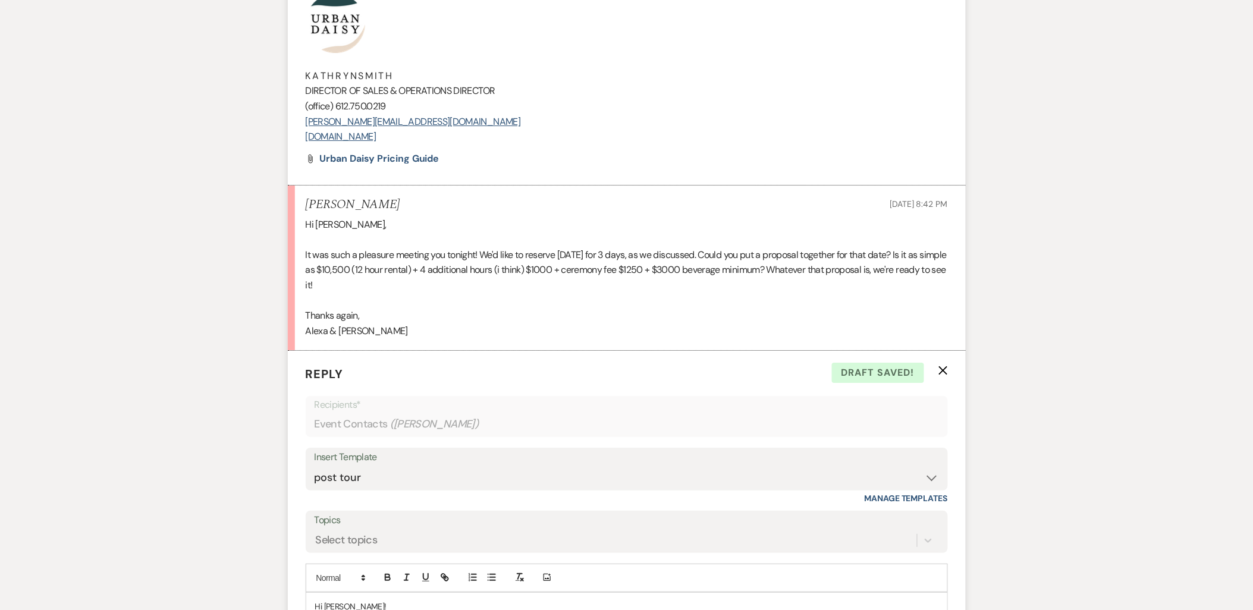
scroll to position [1562, 0]
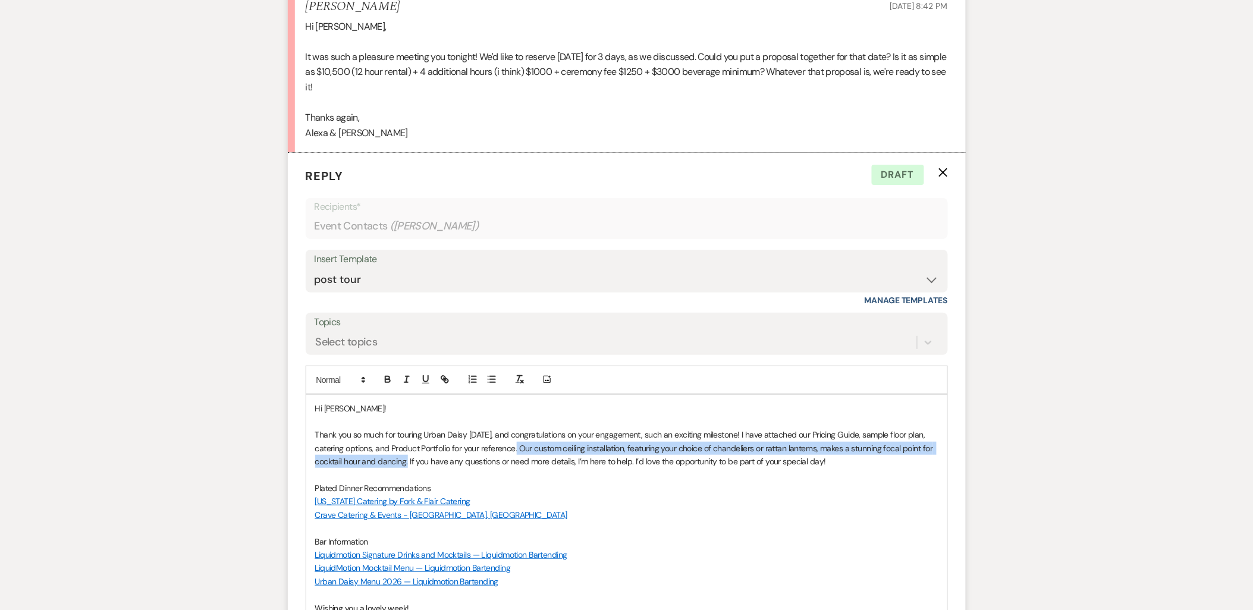
drag, startPoint x: 519, startPoint y: 450, endPoint x: 409, endPoint y: 465, distance: 110.5
click at [409, 465] on p "Thank you so much for touring Urban Daisy today, and congratulations on your en…" at bounding box center [626, 448] width 623 height 40
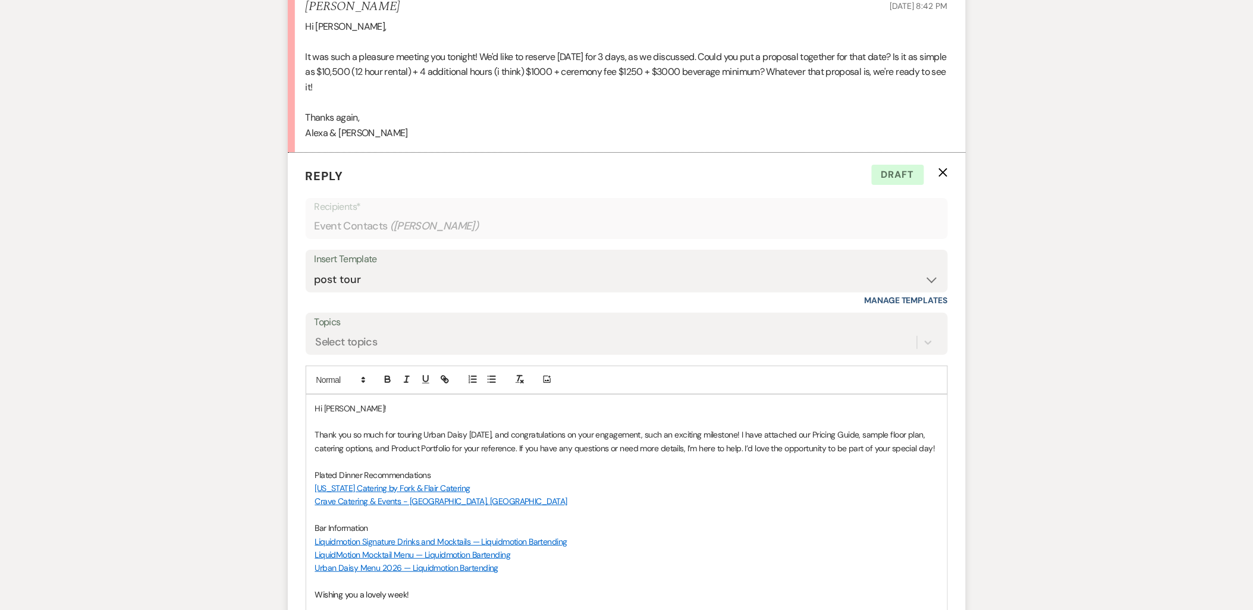
click at [383, 564] on link "Urban Daisy Menu 2026 — Liquidmotion Bartending" at bounding box center [407, 568] width 184 height 11
click at [395, 597] on link "https://www.4liquidmotion.com/urbandaisy2026" at bounding box center [373, 590] width 75 height 15
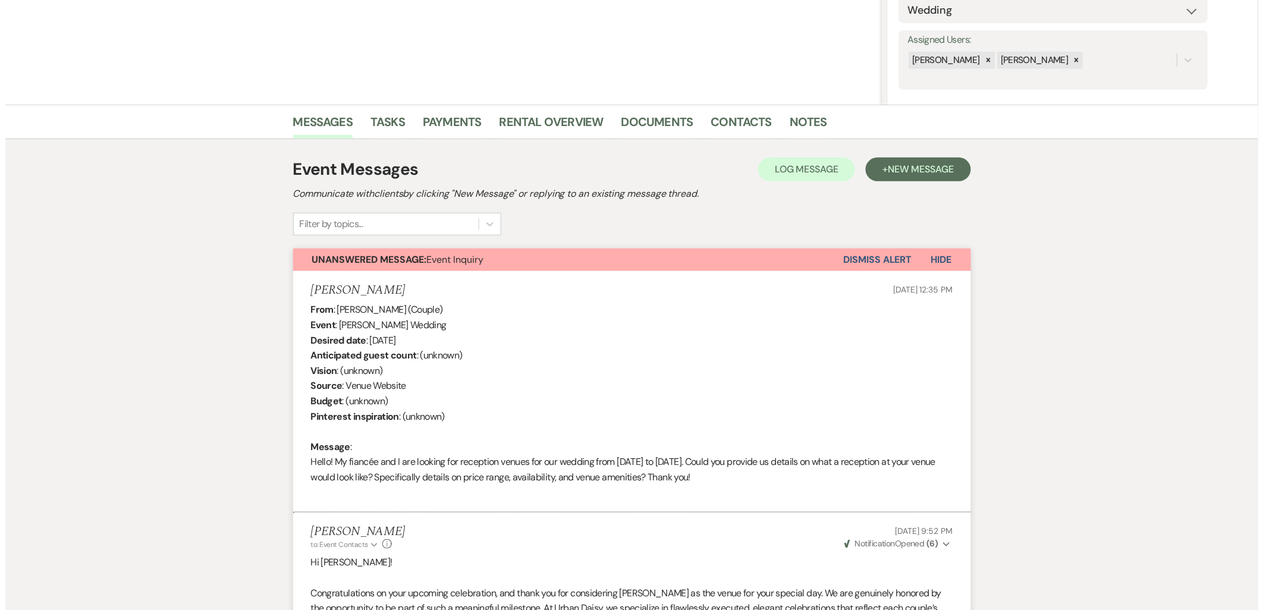
scroll to position [0, 0]
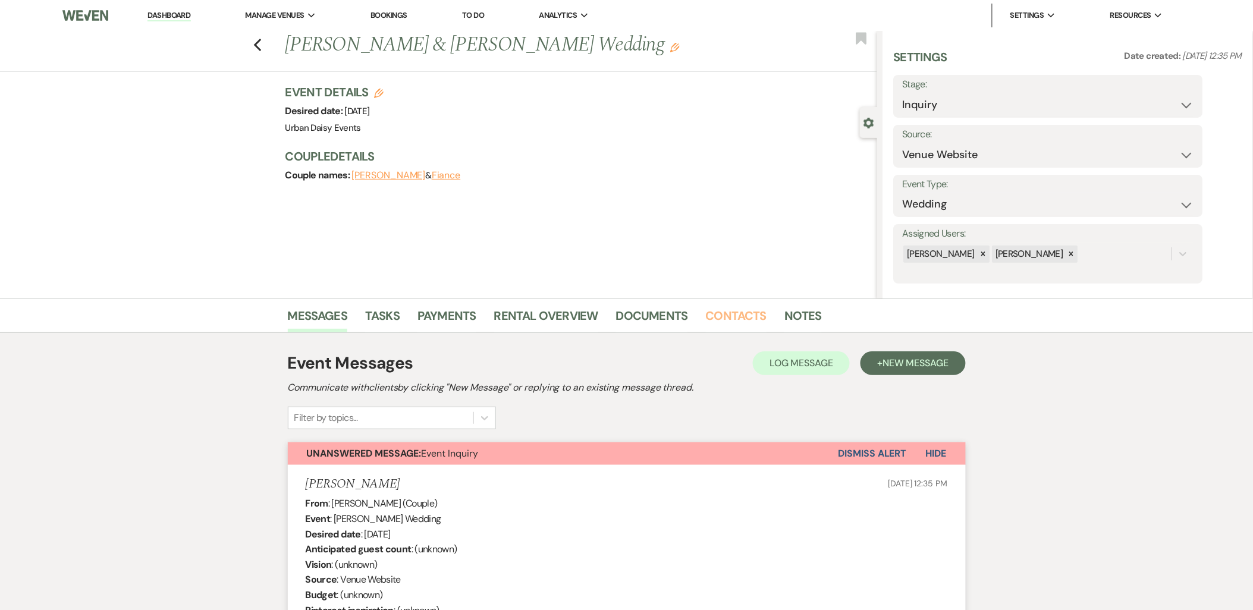
click at [714, 318] on link "Contacts" at bounding box center [736, 319] width 61 height 26
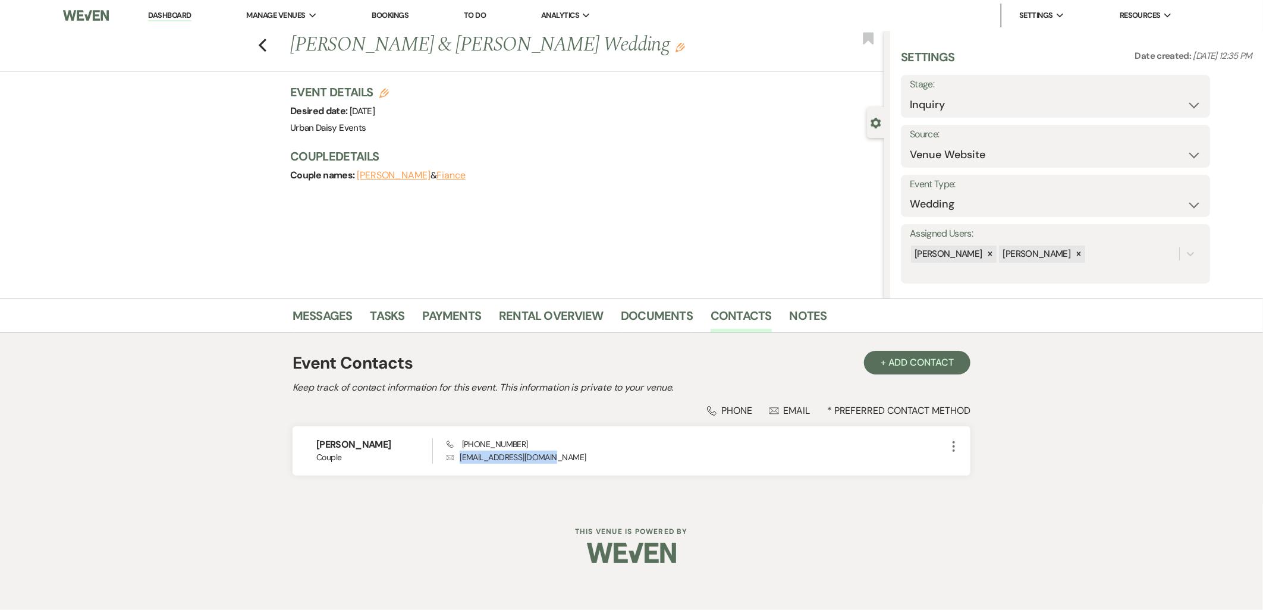
drag, startPoint x: 567, startPoint y: 454, endPoint x: 460, endPoint y: 463, distance: 107.4
click at [460, 463] on p "Envelope lovaases2026@gmail.com" at bounding box center [697, 457] width 500 height 13
copy p "lovaases2026@gmail.com"
click at [304, 319] on link "Messages" at bounding box center [323, 319] width 60 height 26
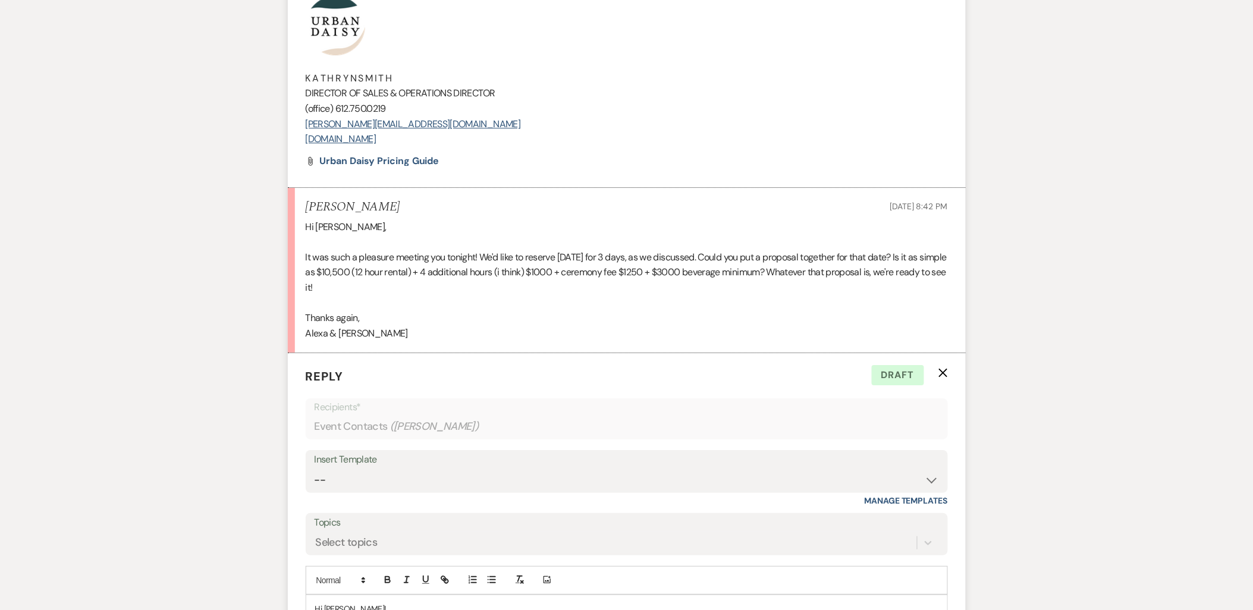
scroll to position [1626, 0]
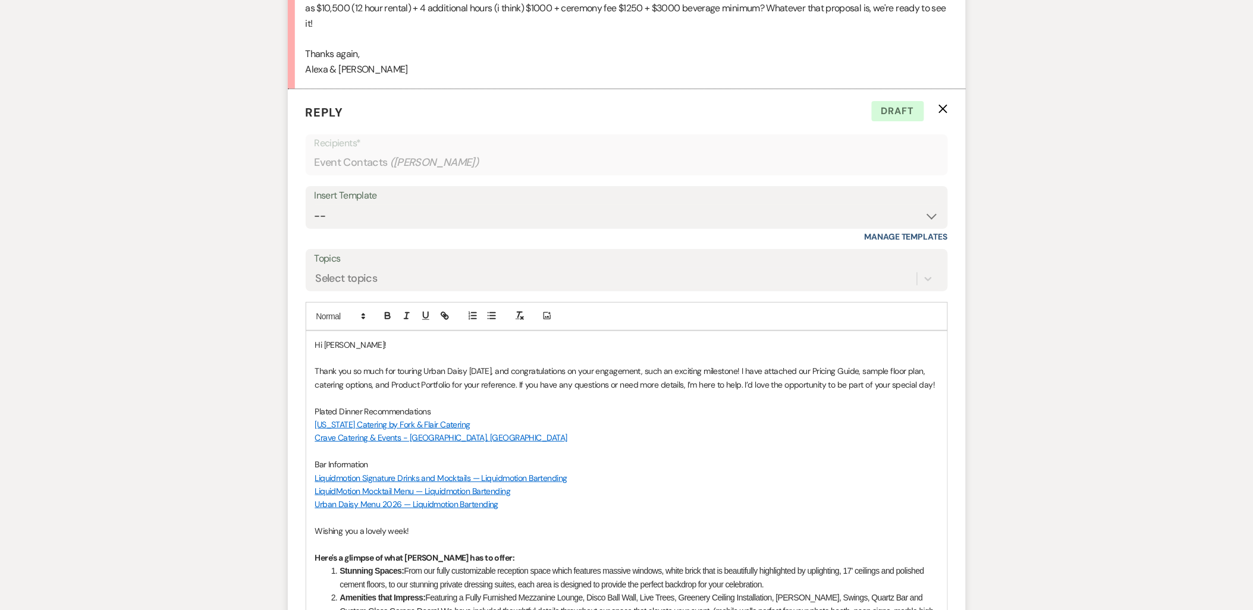
click at [739, 369] on p "Thank you so much for touring Urban Daisy today, and congratulations on your en…" at bounding box center [626, 378] width 623 height 27
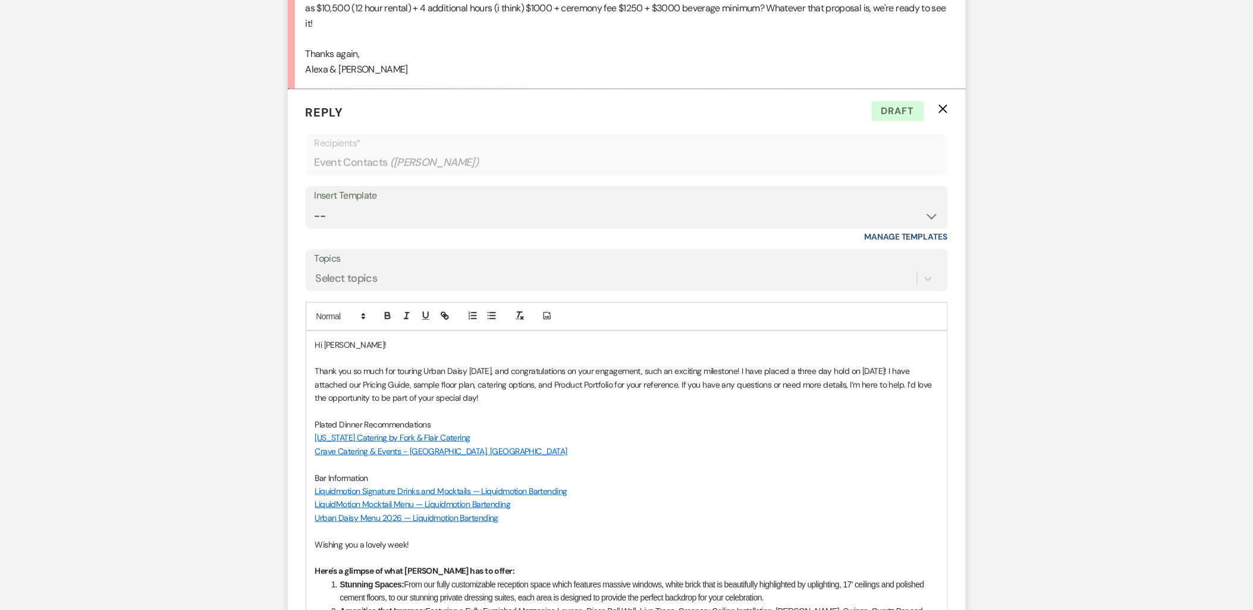
drag, startPoint x: 679, startPoint y: 385, endPoint x: 687, endPoint y: 409, distance: 25.2
click at [679, 385] on p "Thank you so much for touring Urban Daisy today, and congratulations on your en…" at bounding box center [626, 385] width 623 height 40
drag, startPoint x: 825, startPoint y: 384, endPoint x: 802, endPoint y: 385, distance: 23.9
click at [802, 385] on p "Thank you so much for touring Urban Daisy today, and congratulations on your en…" at bounding box center [626, 385] width 623 height 40
click at [389, 312] on icon "button" at bounding box center [387, 315] width 11 height 11
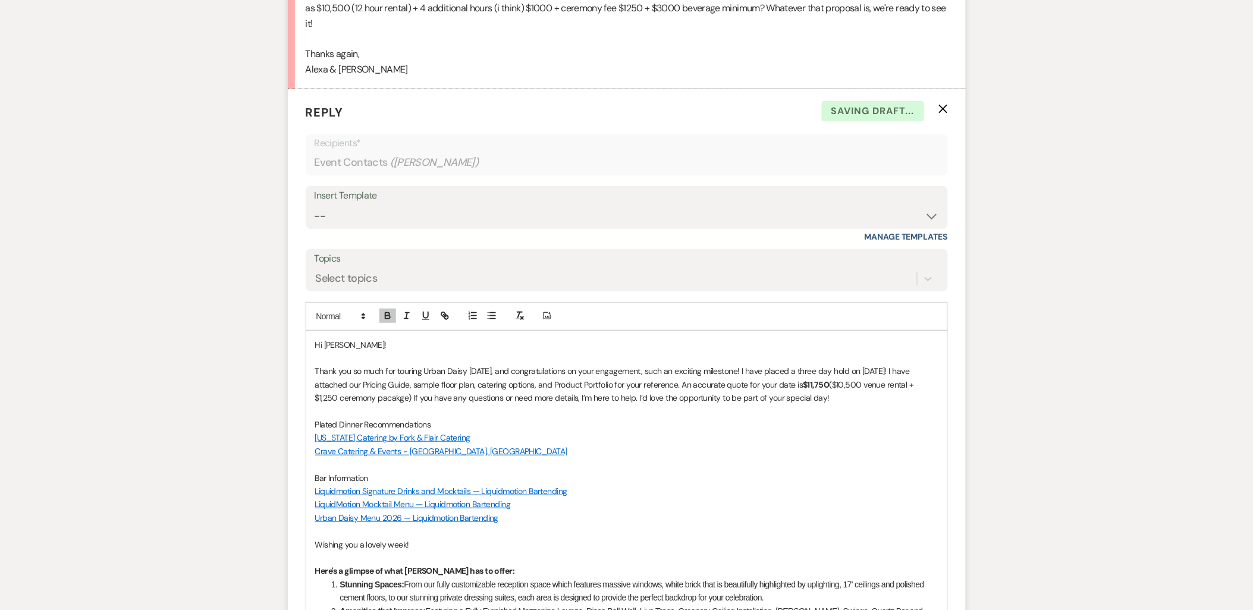
click at [378, 398] on p "Thank you so much for touring Urban Daisy today, and congratulations on your en…" at bounding box center [626, 385] width 623 height 40
click at [393, 400] on p "Thank you so much for touring Urban Daisy today, and congratulations on your en…" at bounding box center [626, 385] width 623 height 40
click at [369, 401] on p "Thank you so much for touring Urban Daisy today, and congratulations on your en…" at bounding box center [626, 385] width 623 height 40
click at [379, 401] on p "Thank you so much for touring Urban Daisy today, and congratulations on your en…" at bounding box center [626, 385] width 623 height 40
click at [388, 401] on p "Thank you so much for touring Urban Daisy today, and congratulations on your en…" at bounding box center [626, 385] width 623 height 40
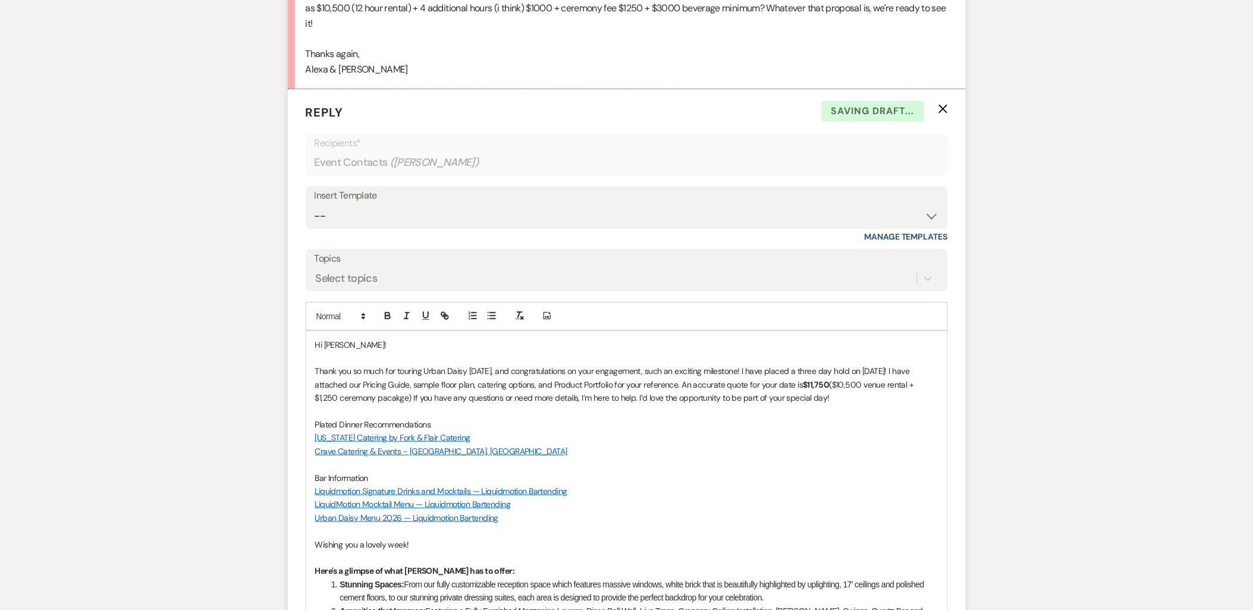
click at [384, 402] on p "Thank you so much for touring Urban Daisy today, and congratulations on your en…" at bounding box center [626, 385] width 623 height 40
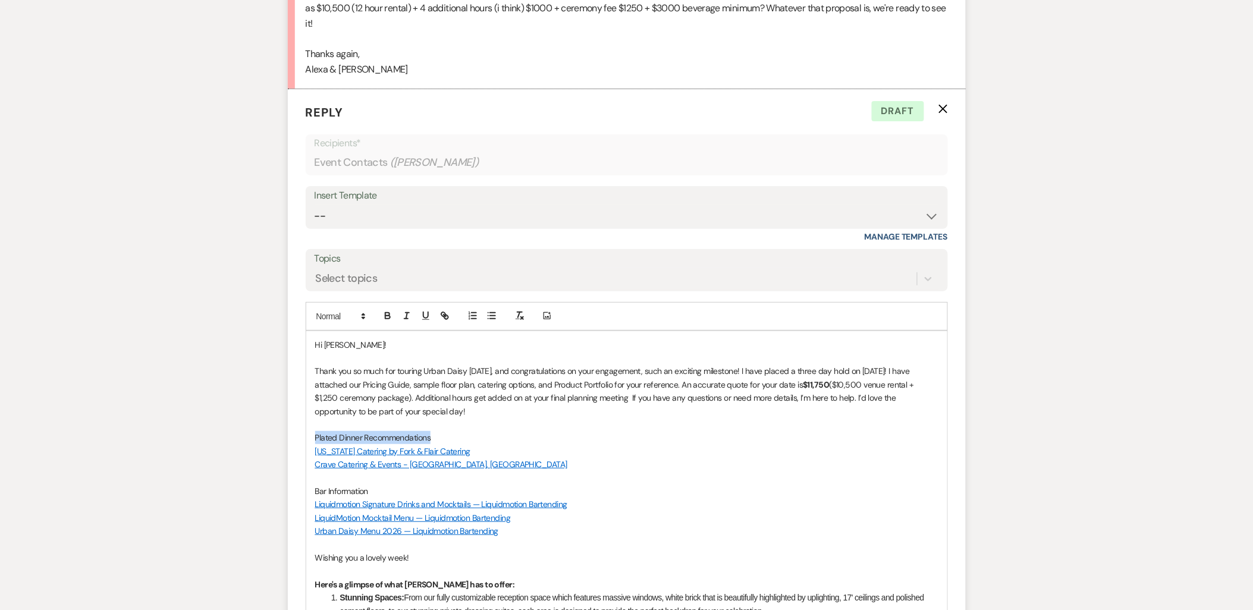
drag, startPoint x: 473, startPoint y: 436, endPoint x: 274, endPoint y: 435, distance: 199.2
click at [387, 310] on icon "button" at bounding box center [387, 315] width 11 height 11
click at [451, 433] on p "Plated Dinner Recommendations" at bounding box center [626, 437] width 623 height 13
click at [598, 400] on p "Thank you so much for touring Urban Daisy today, and congratulations on your en…" at bounding box center [626, 392] width 623 height 54
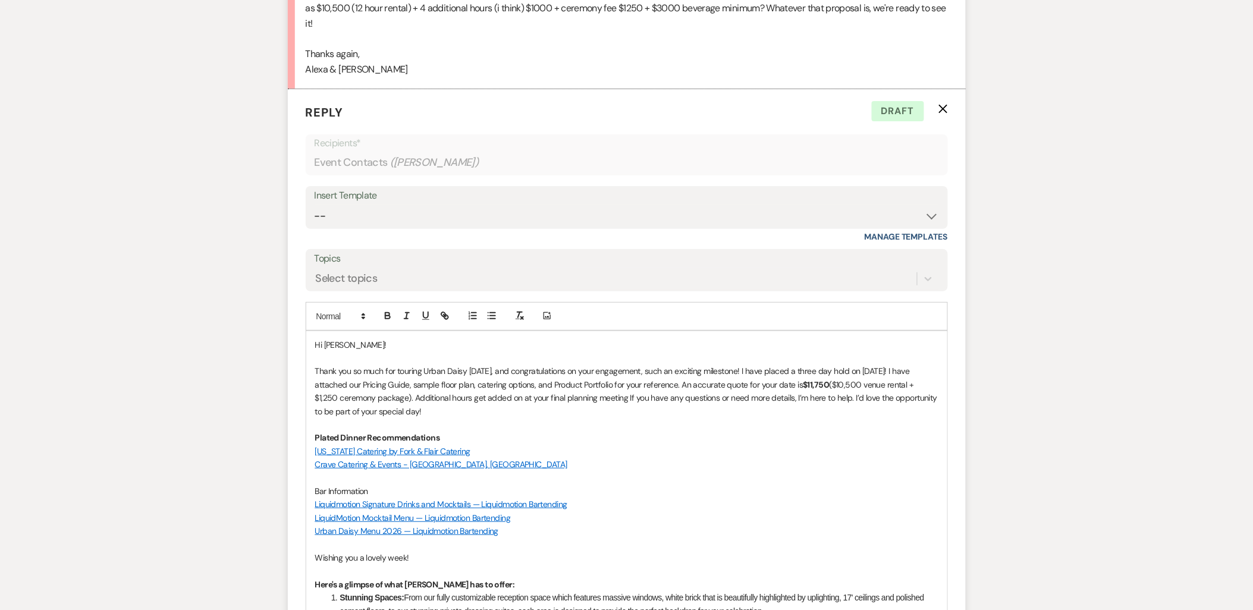
click at [601, 400] on p "Thank you so much for touring Urban Daisy today, and congratulations on your en…" at bounding box center [626, 392] width 623 height 54
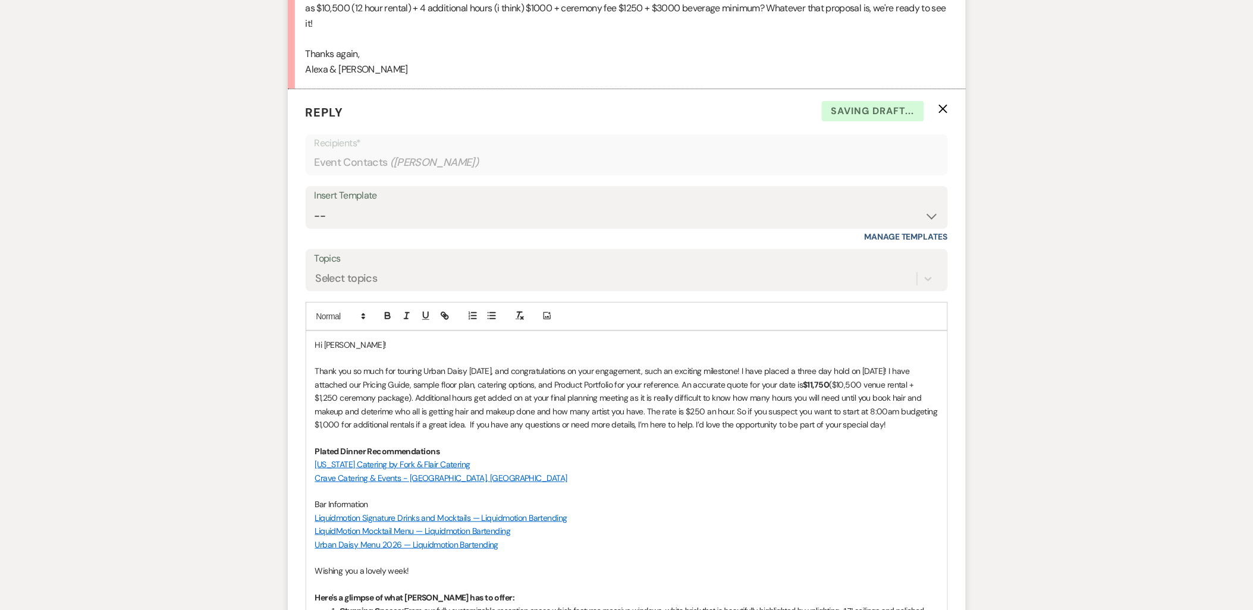
click at [336, 404] on p "Thank you so much for touring Urban Daisy today, and congratulations on your en…" at bounding box center [626, 398] width 623 height 67
click at [388, 397] on p "Thank you so much for touring Urban Daisy today, and congratulations on your en…" at bounding box center [626, 398] width 623 height 67
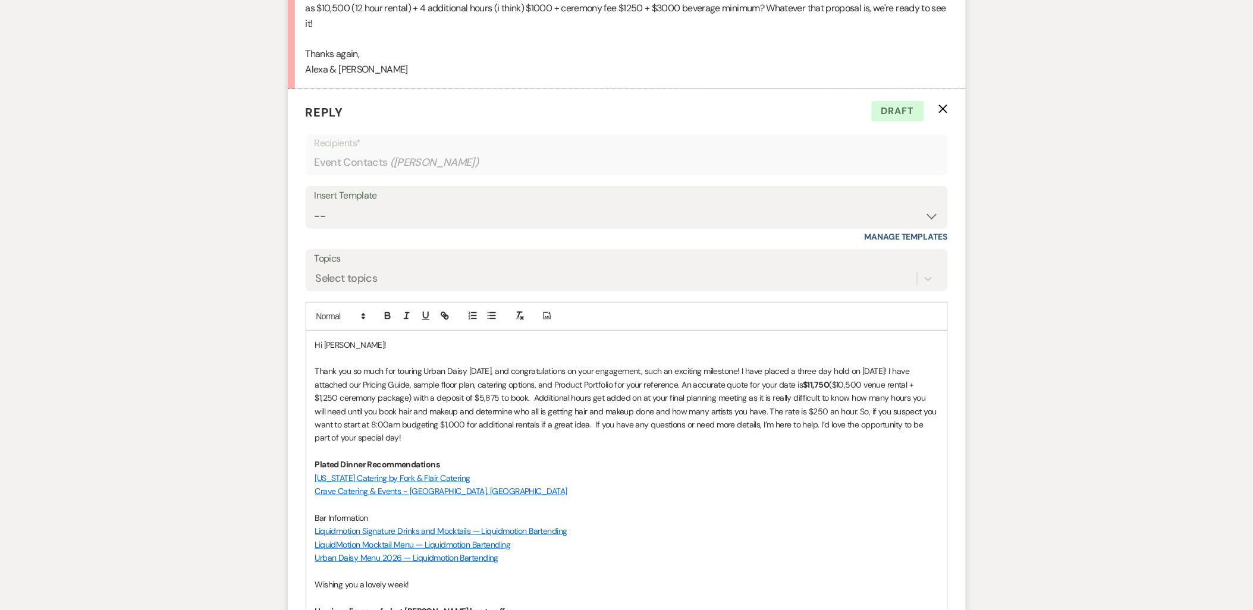
click at [679, 384] on p "Thank you so much for touring Urban Daisy today, and congratulations on your en…" at bounding box center [626, 405] width 623 height 80
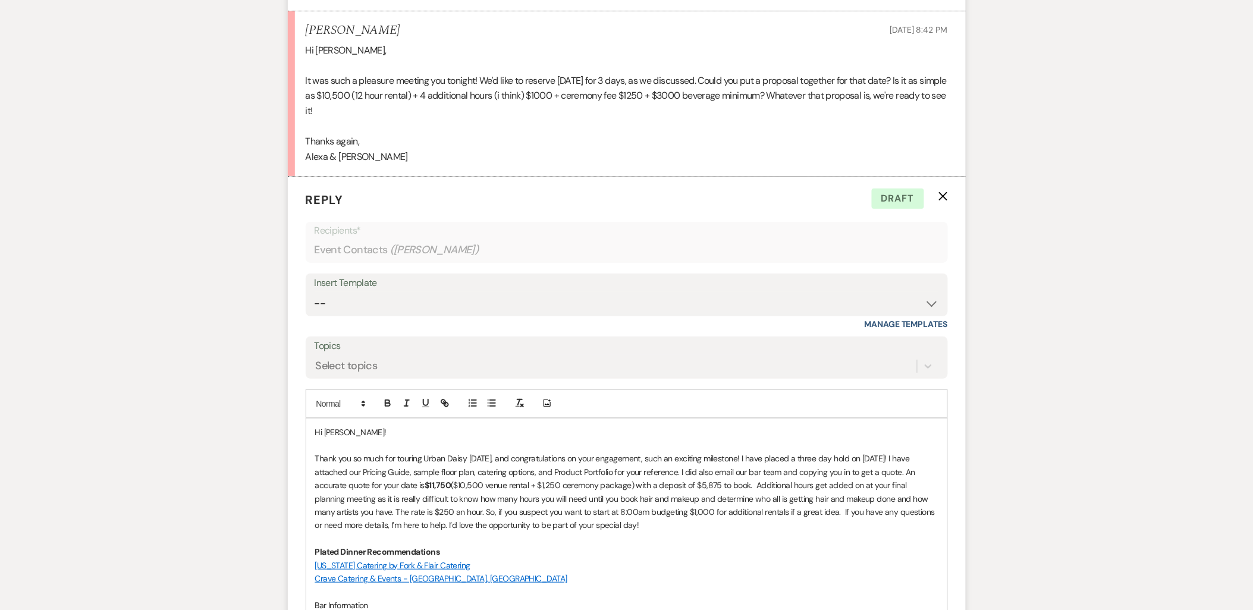
scroll to position [1560, 0]
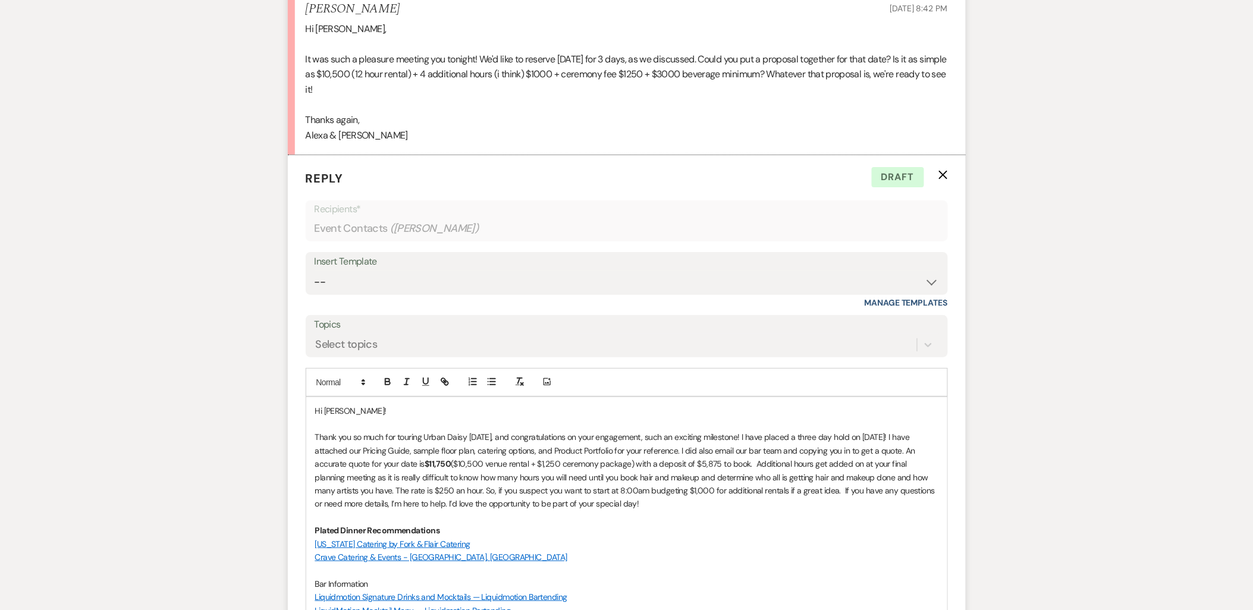
click at [660, 507] on p "Thank you so much for touring Urban Daisy today, and congratulations on your en…" at bounding box center [626, 471] width 623 height 80
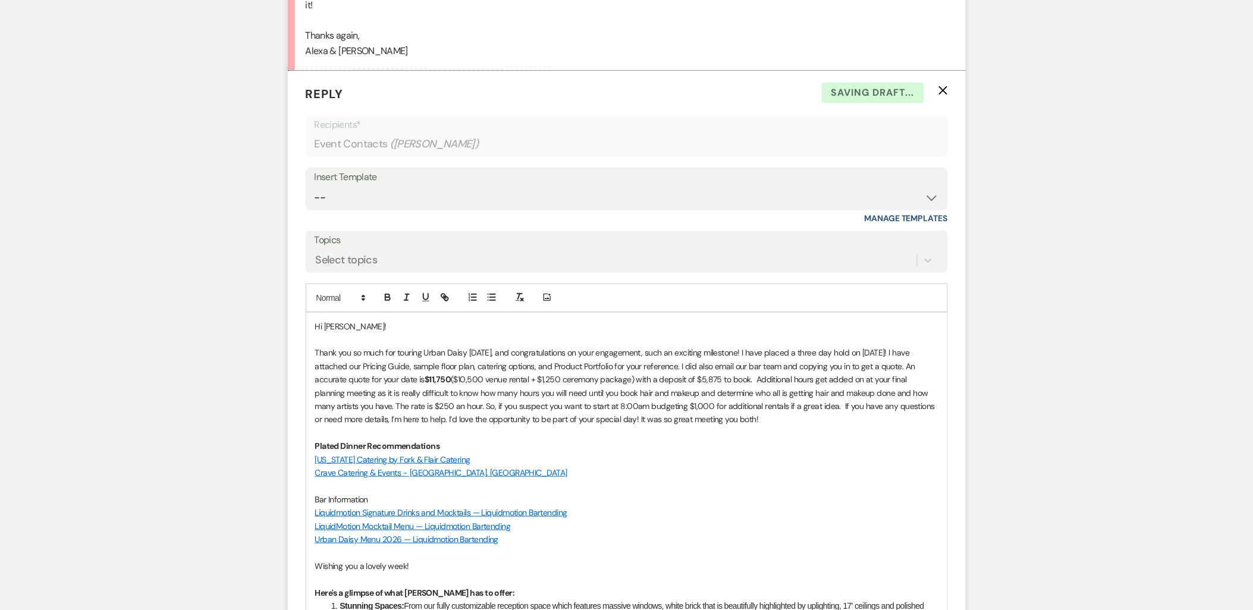
scroll to position [1824, 0]
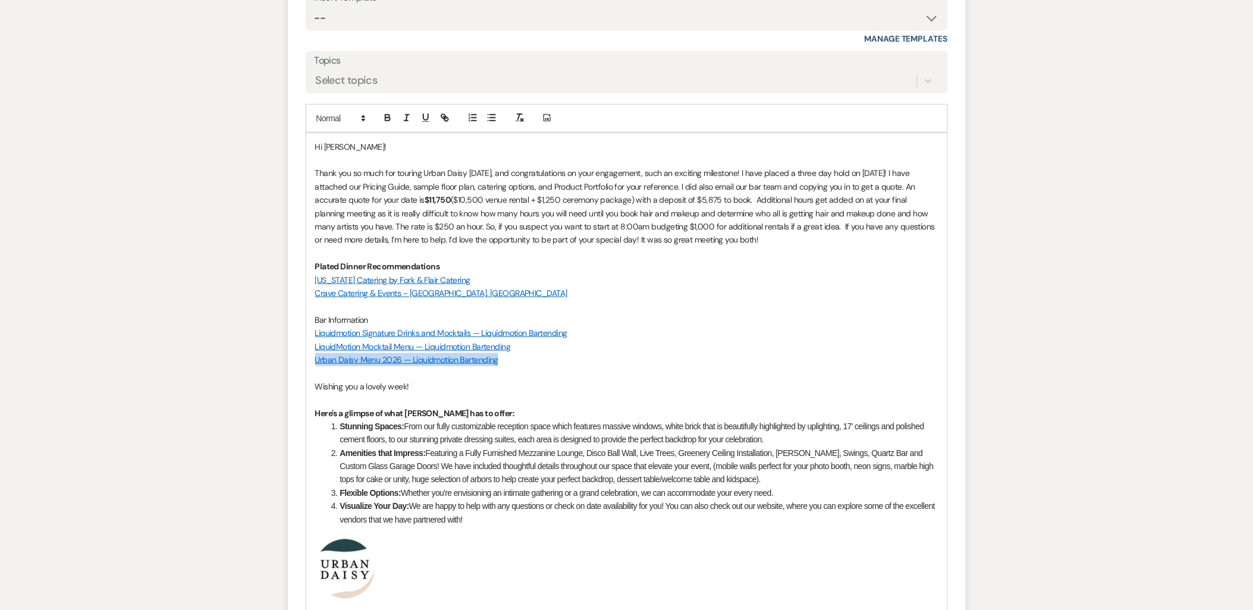
drag, startPoint x: 510, startPoint y: 363, endPoint x: 314, endPoint y: 362, distance: 196.3
click at [314, 362] on div "Hi Alexa! Thank you so much for touring Urban Daisy today, and congratulations …" at bounding box center [626, 429] width 641 height 593
click at [319, 376] on p at bounding box center [626, 372] width 623 height 13
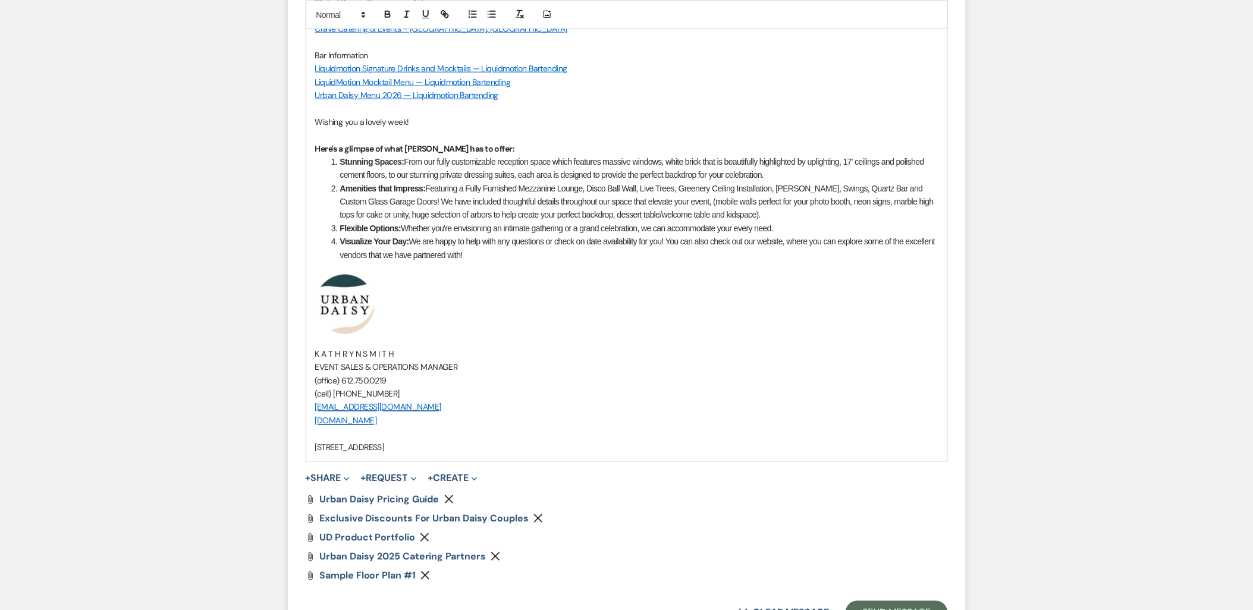
scroll to position [2221, 0]
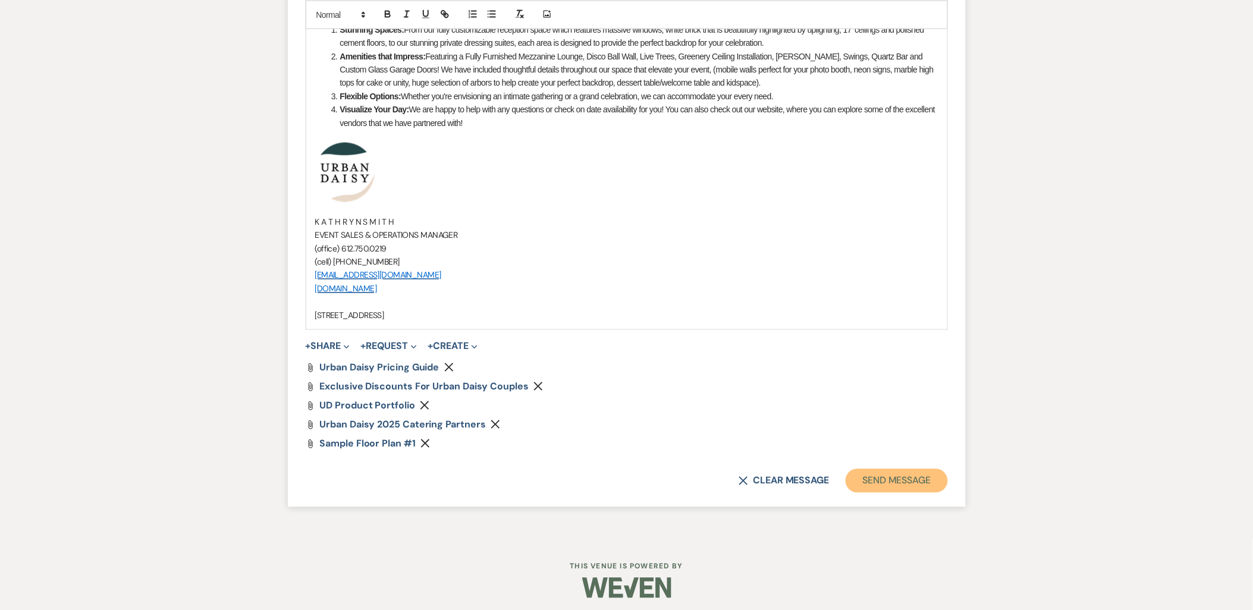
click at [904, 484] on button "Send Message" at bounding box center [897, 481] width 102 height 24
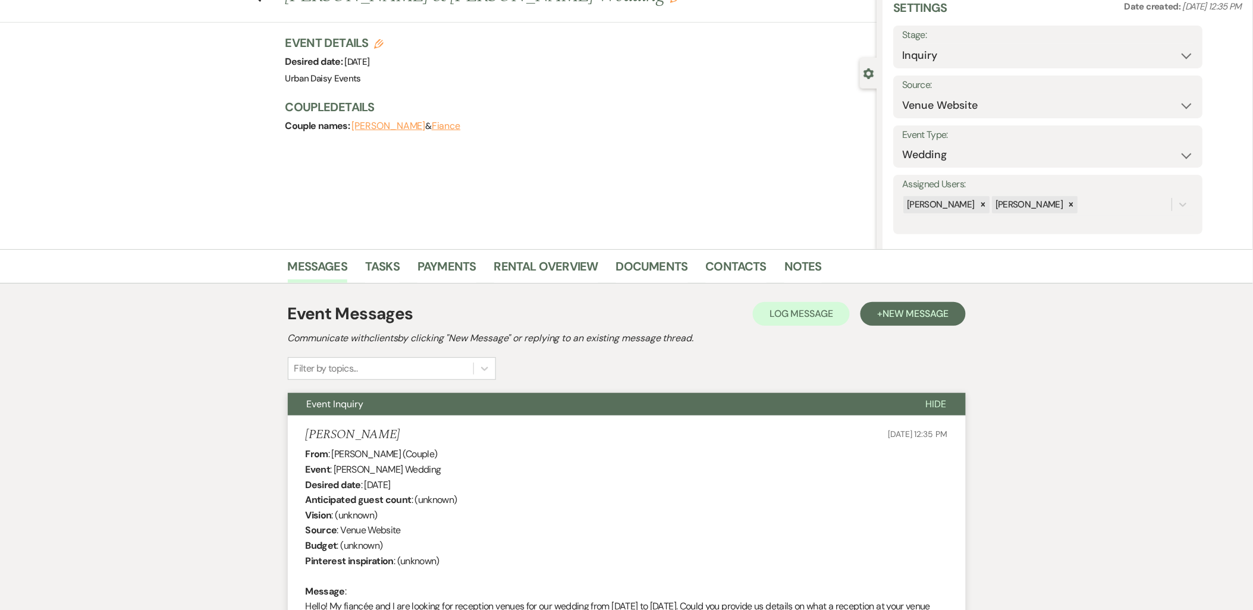
scroll to position [0, 0]
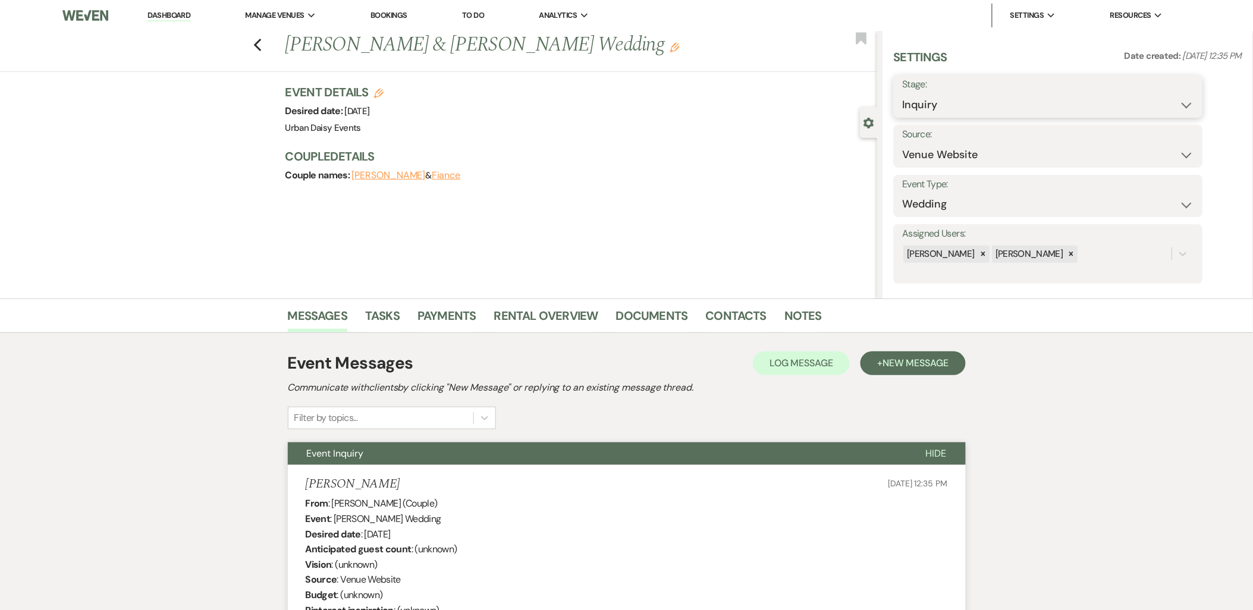
click at [978, 103] on select "Inquiry Follow Up Tour Requested Tour Confirmed Toured Proposal Sent Booked Lost" at bounding box center [1048, 104] width 291 height 23
click at [941, 105] on select "Inquiry Follow Up Tour Requested Tour Confirmed Toured Proposal Sent Booked Lost" at bounding box center [1048, 104] width 291 height 23
click at [903, 93] on select "Inquiry Follow Up Tour Requested Tour Confirmed Toured Proposal Sent Booked Lost" at bounding box center [1048, 104] width 291 height 23
click at [1203, 91] on div "Save" at bounding box center [1166, 96] width 73 height 43
click at [1186, 98] on button "Save" at bounding box center [1169, 96] width 67 height 24
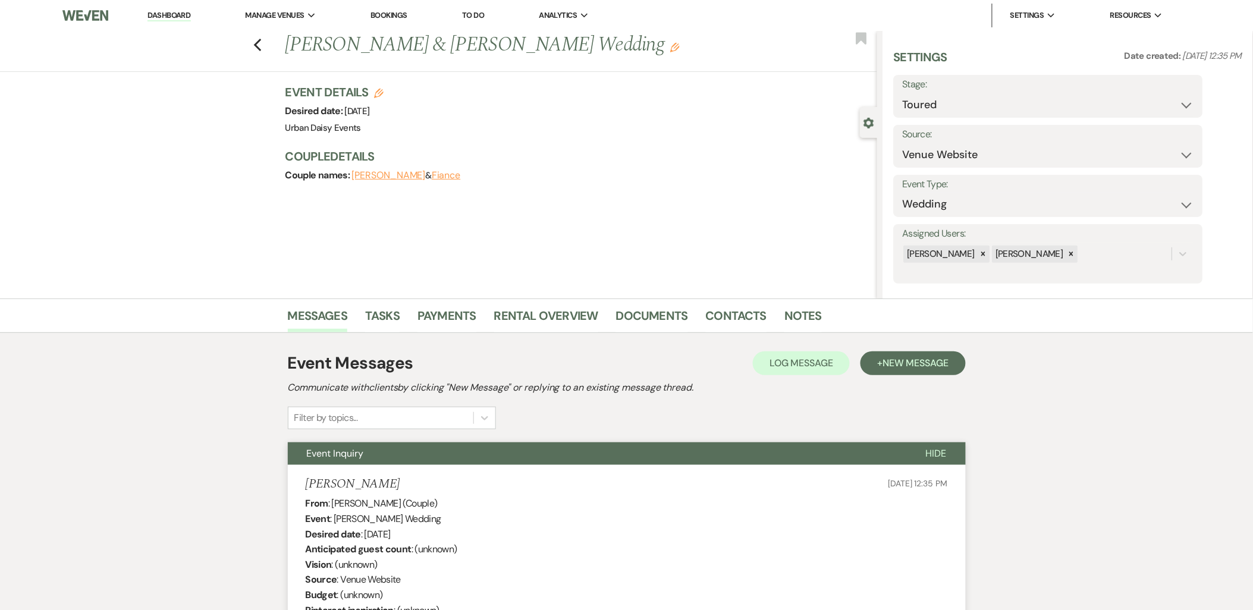
click at [379, 94] on icon "Edit" at bounding box center [379, 94] width 10 height 10
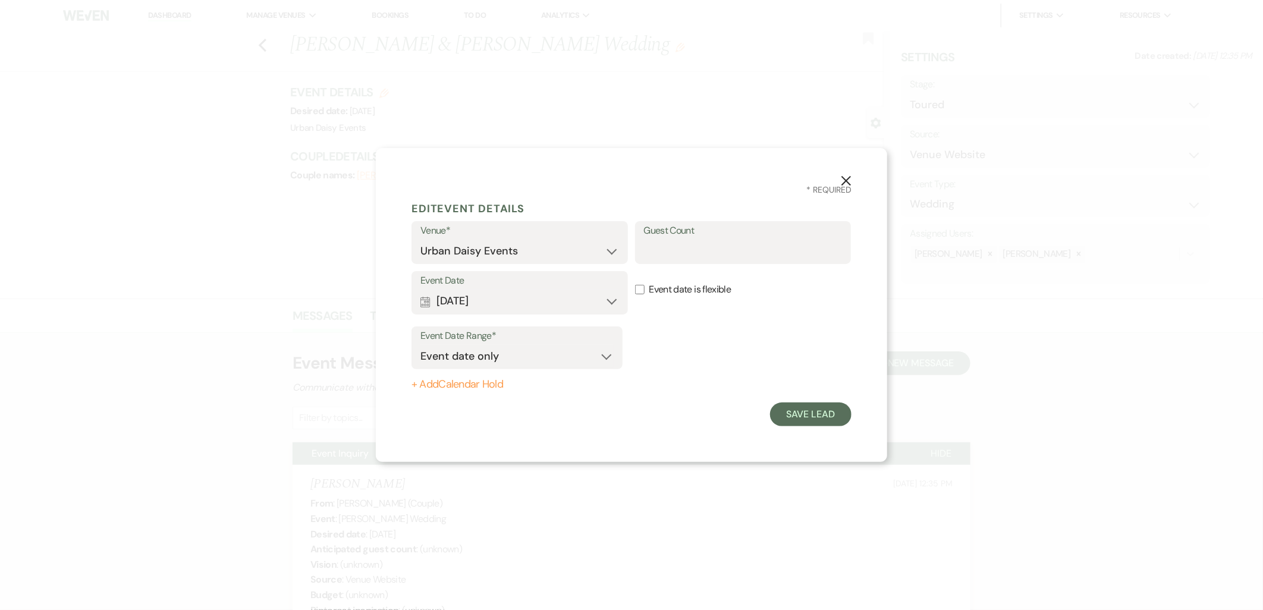
click at [474, 381] on button "+ Add Calendar Hold" at bounding box center [517, 385] width 211 height 12
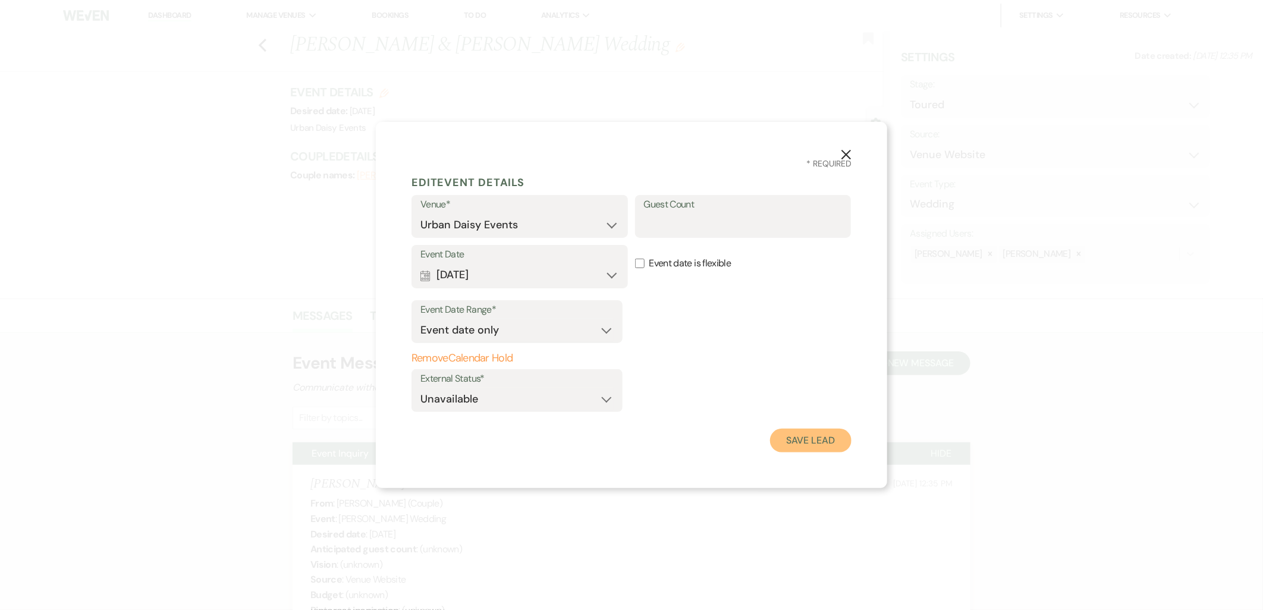
click at [812, 442] on button "Save Lead" at bounding box center [810, 441] width 81 height 24
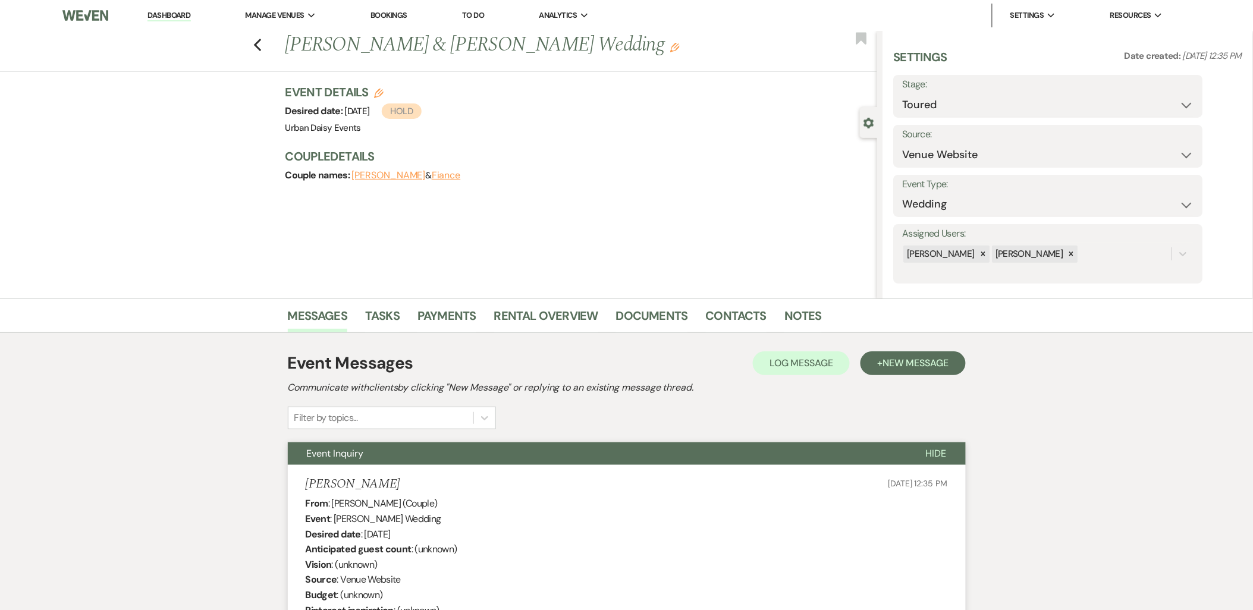
click at [161, 10] on link "Dashboard" at bounding box center [168, 15] width 43 height 11
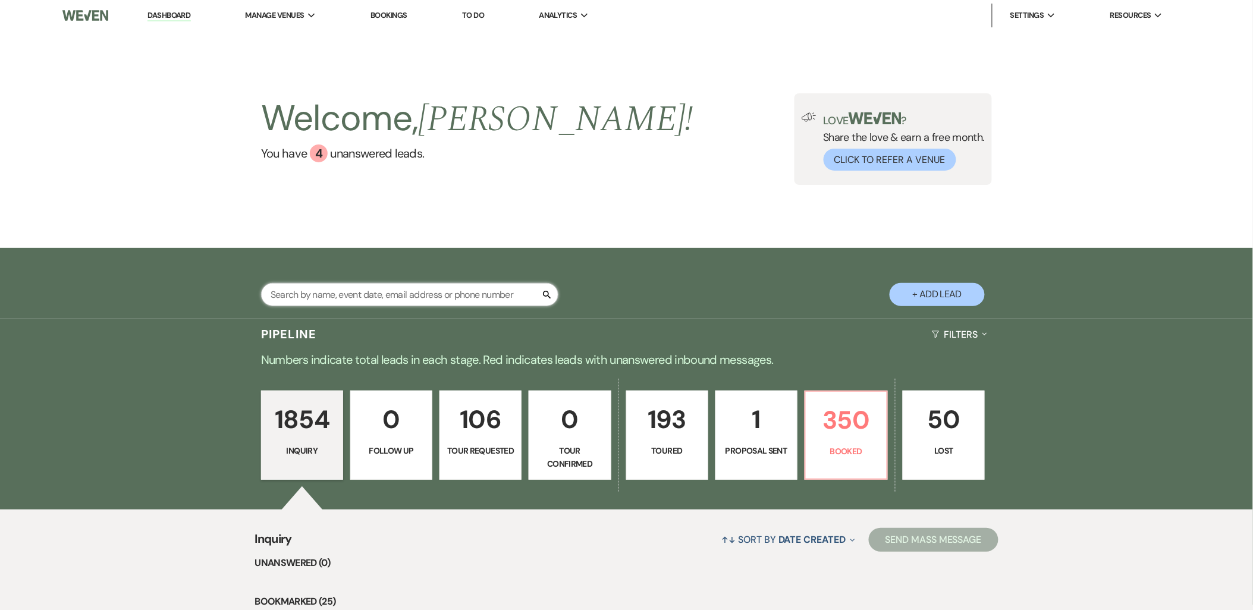
click at [441, 287] on input "text" at bounding box center [409, 294] width 297 height 23
paste input "lovaases2026@gmail.com"
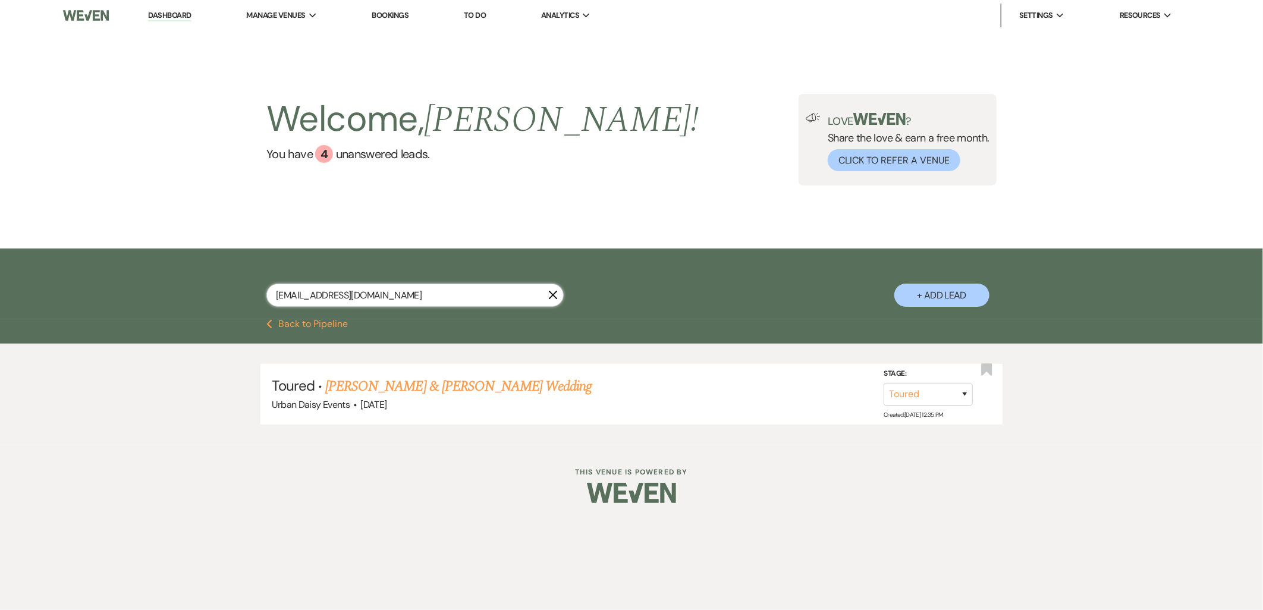
drag, startPoint x: 237, startPoint y: 286, endPoint x: 193, endPoint y: 283, distance: 44.1
click at [193, 283] on div "lovaases2026@gmail.com X + Add Lead" at bounding box center [631, 284] width 1263 height 71
paste input "Michayla Nelson"
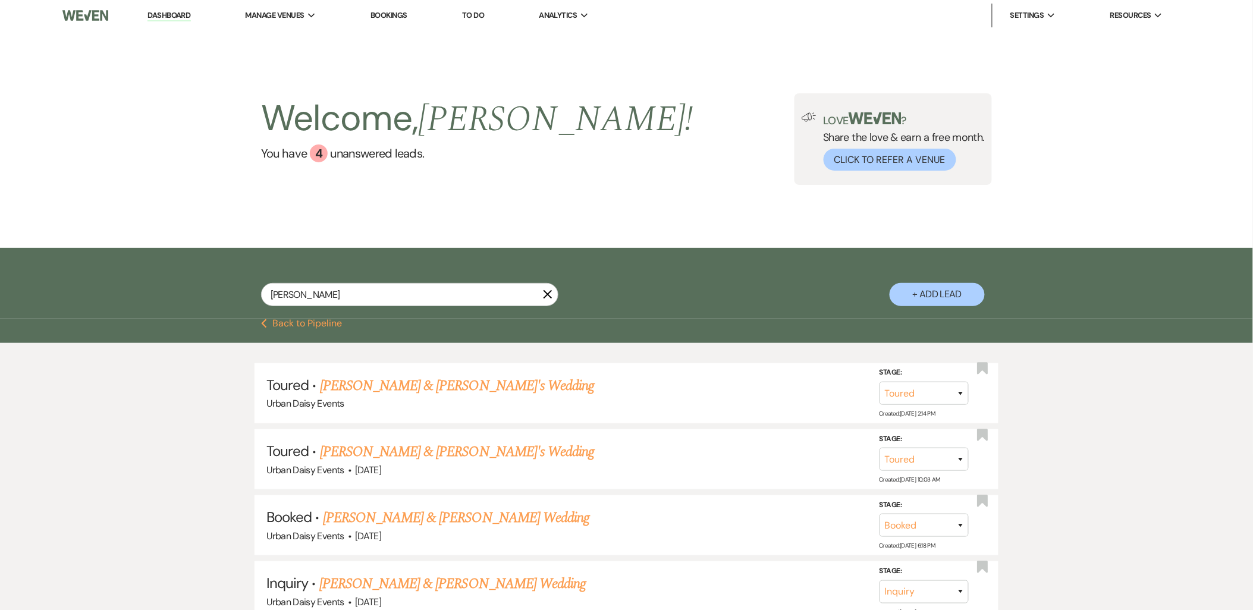
click at [411, 388] on link "Michayla Nelson & Fiance's Wedding" at bounding box center [457, 385] width 275 height 21
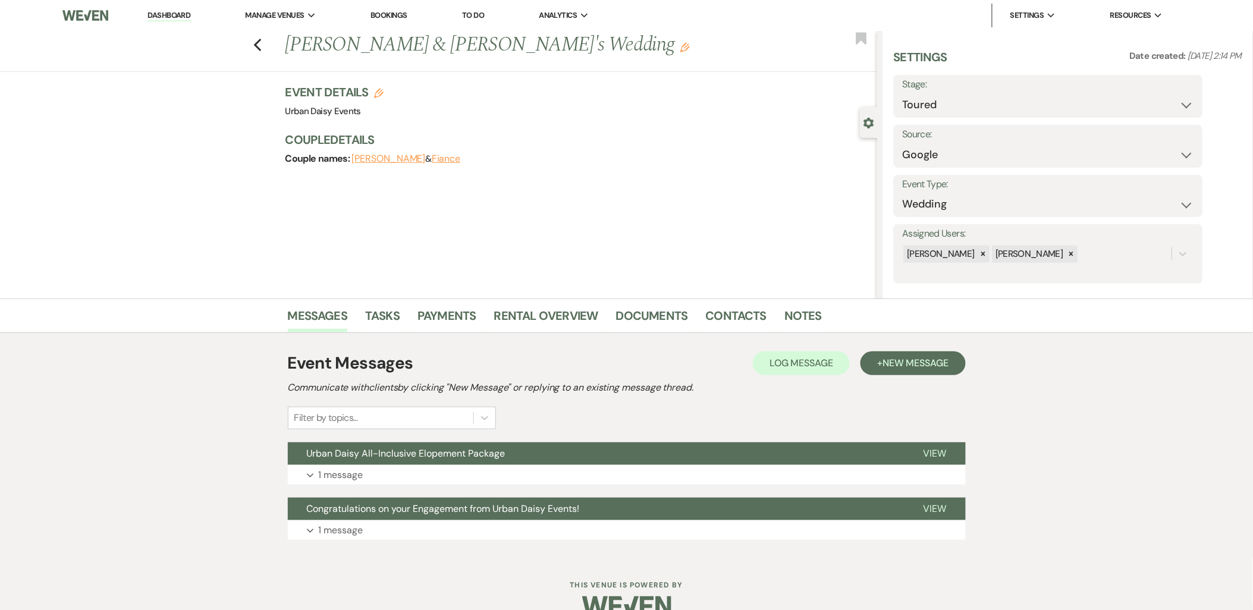
drag, startPoint x: 651, startPoint y: 476, endPoint x: 651, endPoint y: 504, distance: 28.0
click at [651, 504] on div "Event Messages Log Log Message + New Message Communicate with clients by clicki…" at bounding box center [627, 445] width 678 height 201
click at [651, 504] on button "Congratulations on your Engagement from Urban Daisy Events!" at bounding box center [596, 509] width 617 height 23
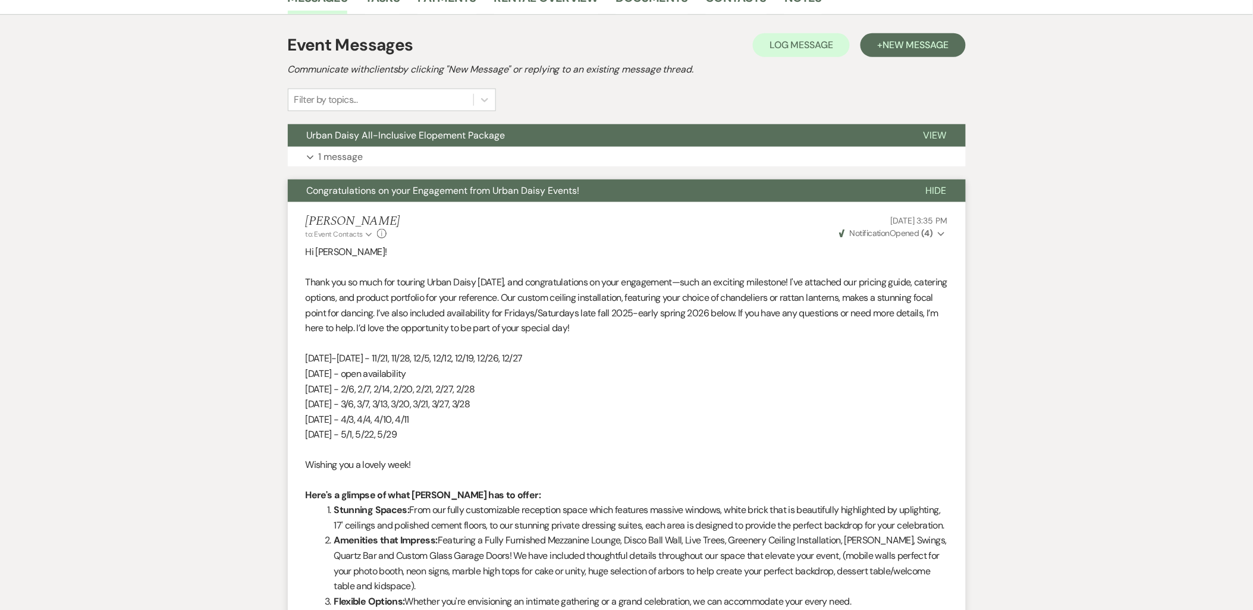
scroll to position [264, 0]
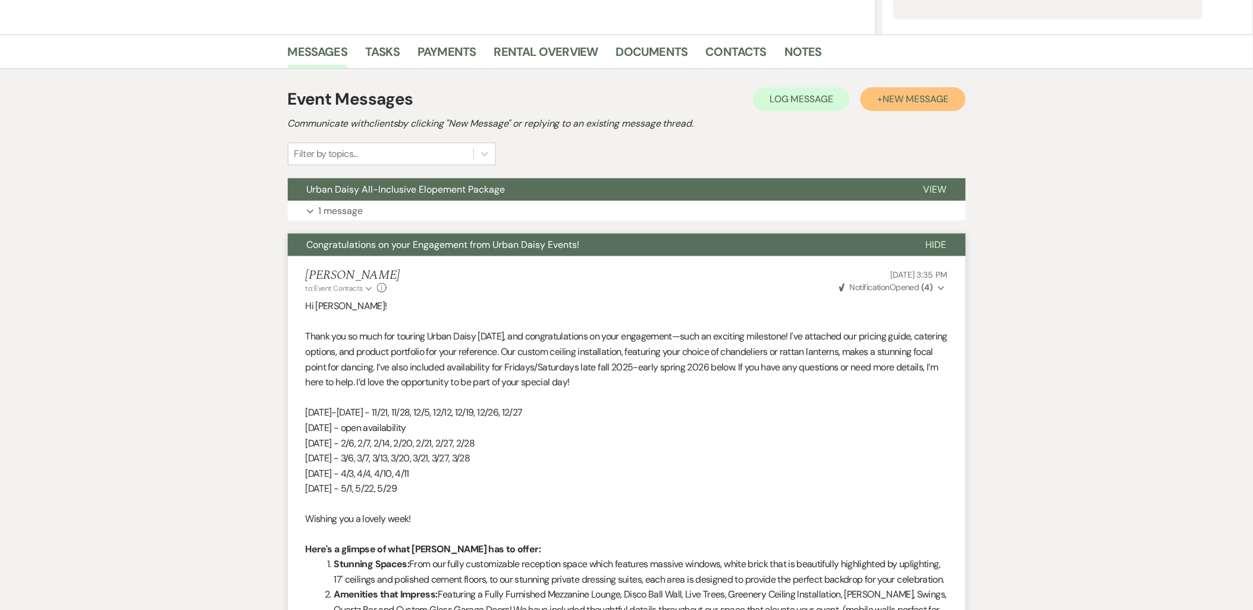
click at [872, 110] on button "+ New Message" at bounding box center [913, 99] width 105 height 24
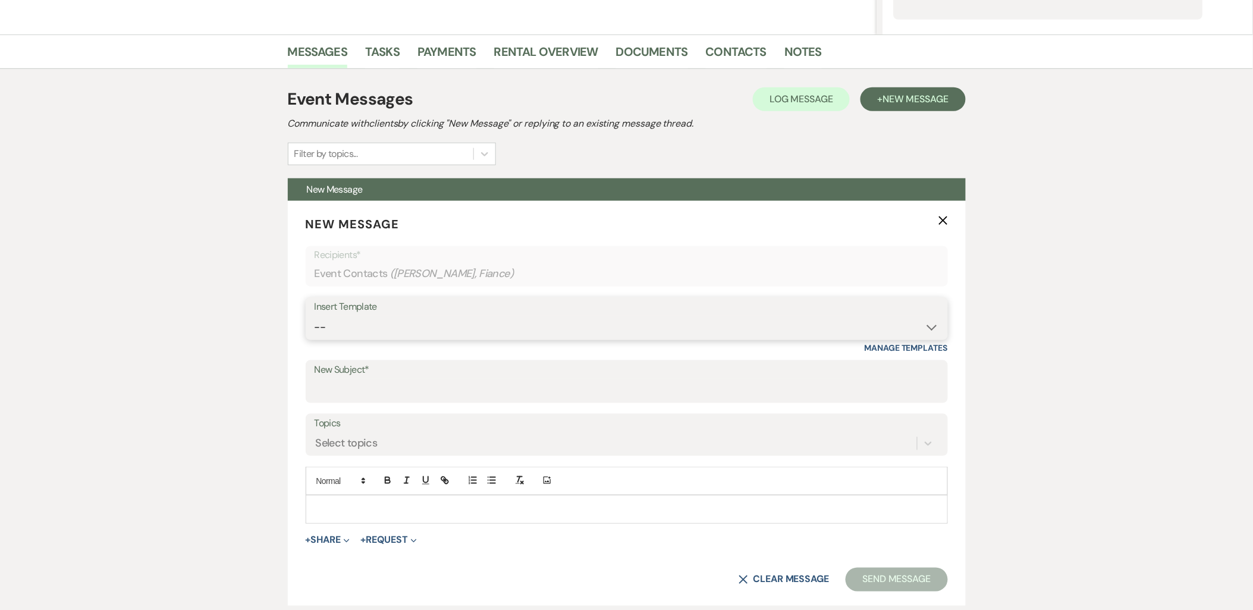
click at [423, 321] on select "-- Payment Past Due Rental Agreement and First Payment Urban Daisy Initial Resp…" at bounding box center [627, 327] width 624 height 23
click at [315, 316] on select "-- Payment Past Due Rental Agreement and First Payment Urban Daisy Initial Resp…" at bounding box center [627, 327] width 624 height 23
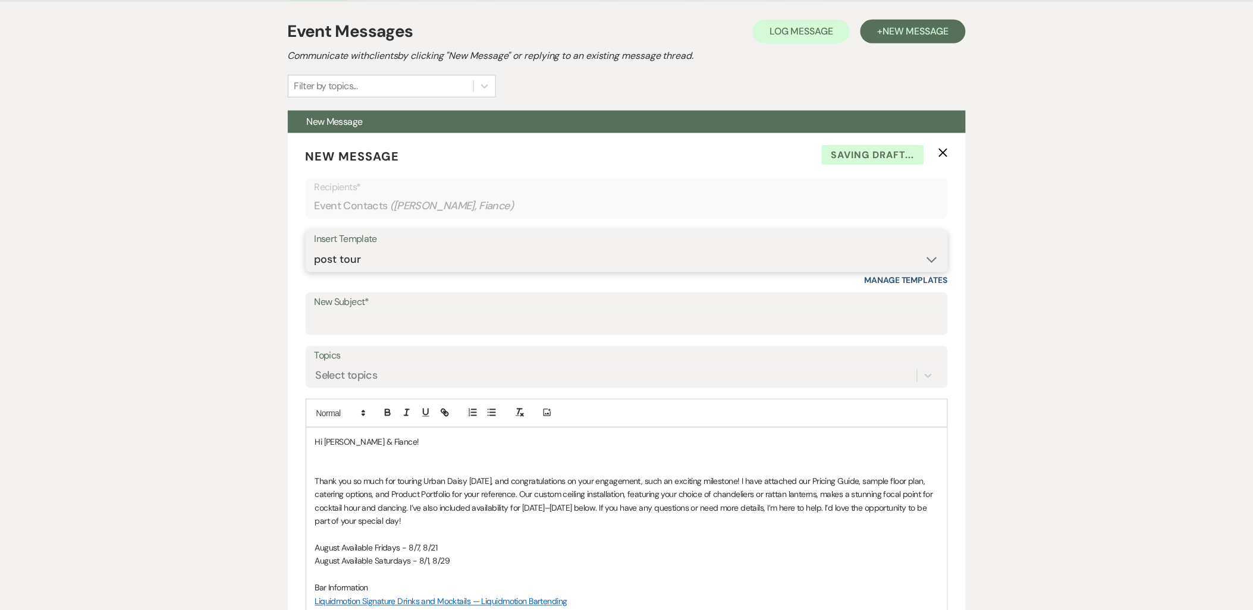
scroll to position [396, 0]
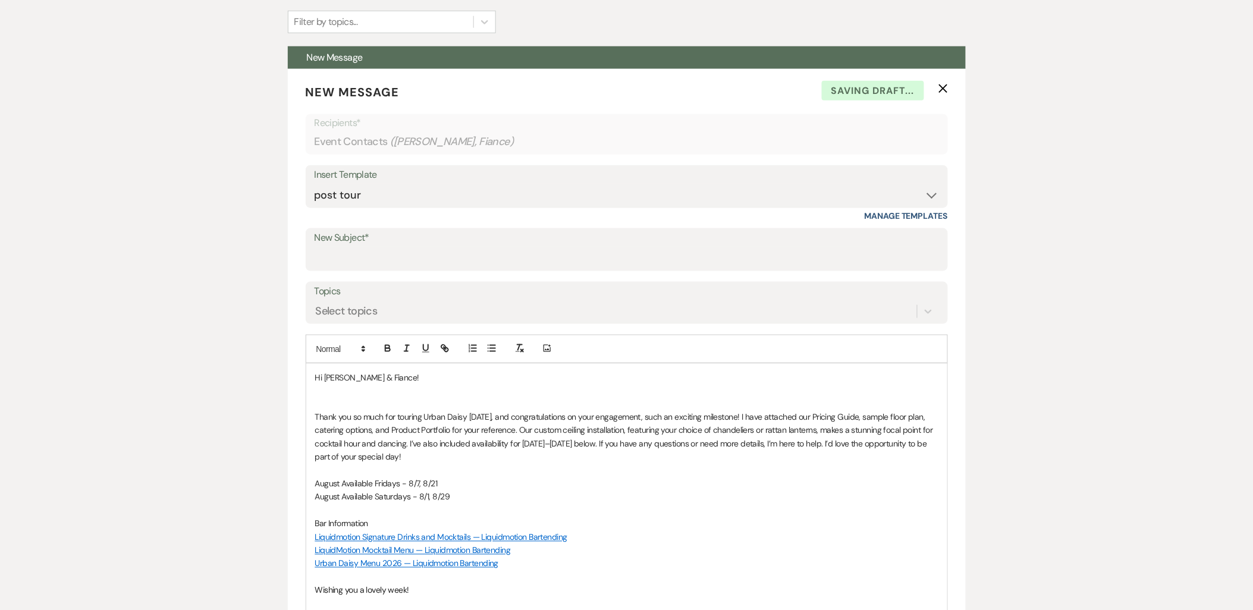
click at [392, 398] on p at bounding box center [626, 404] width 623 height 13
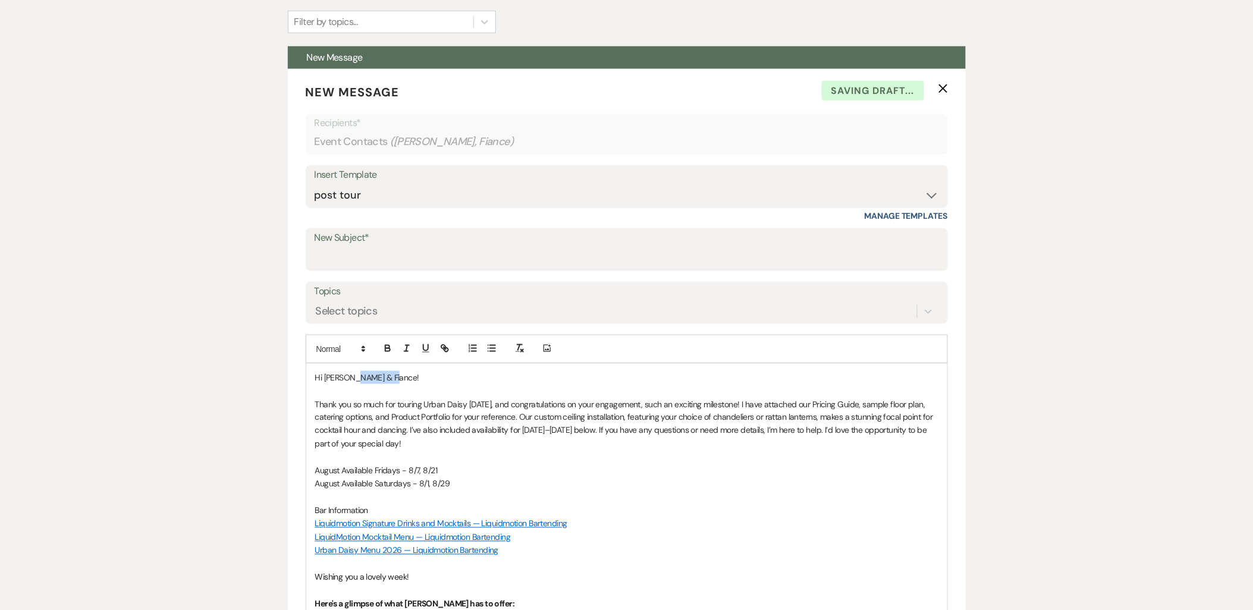
drag, startPoint x: 403, startPoint y: 377, endPoint x: 354, endPoint y: 383, distance: 49.1
click at [354, 383] on p "Hi Michayla & Fiance!" at bounding box center [626, 377] width 623 height 13
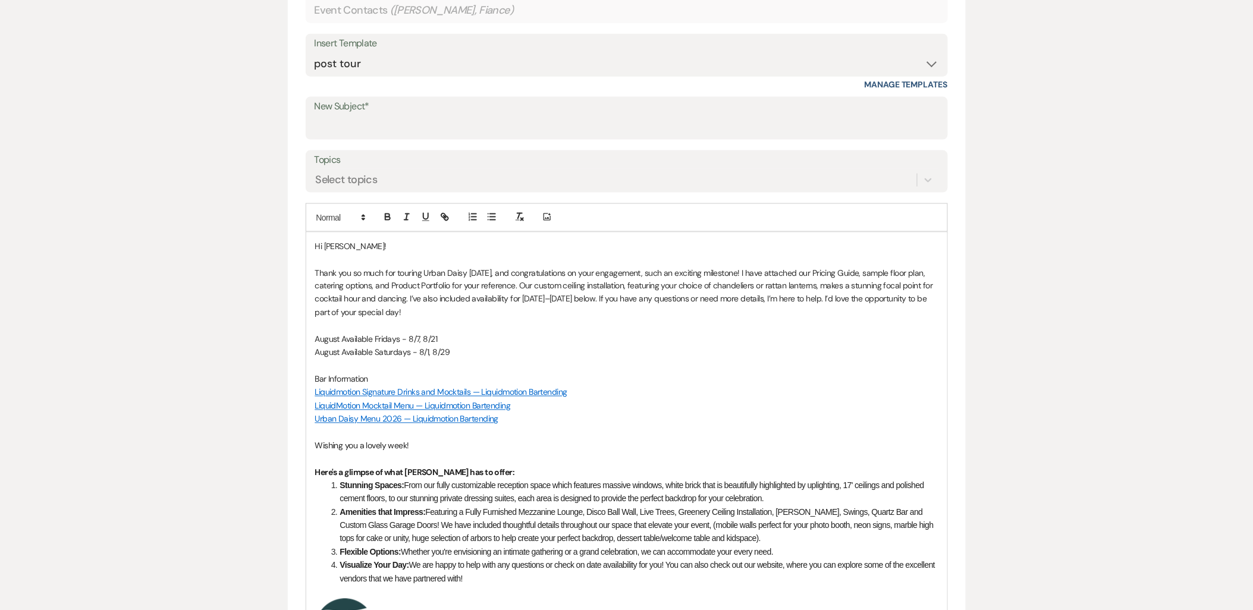
scroll to position [528, 0]
click at [509, 424] on p "Urban Daisy Menu 2026 — Liquidmotion Bartending" at bounding box center [626, 418] width 623 height 13
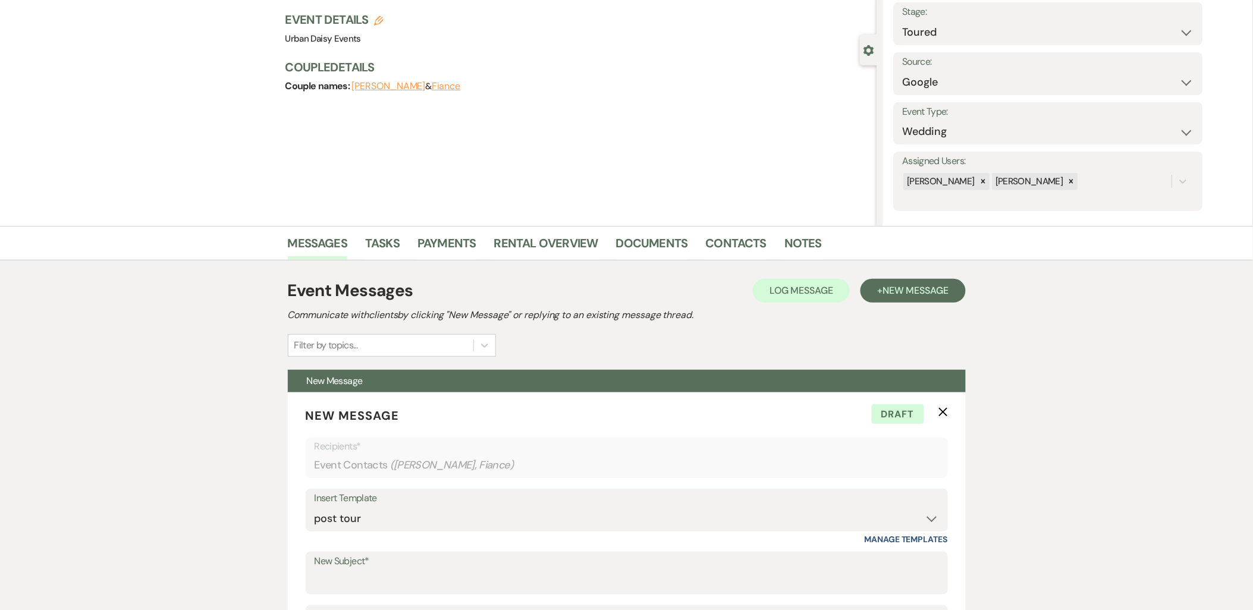
scroll to position [66, 0]
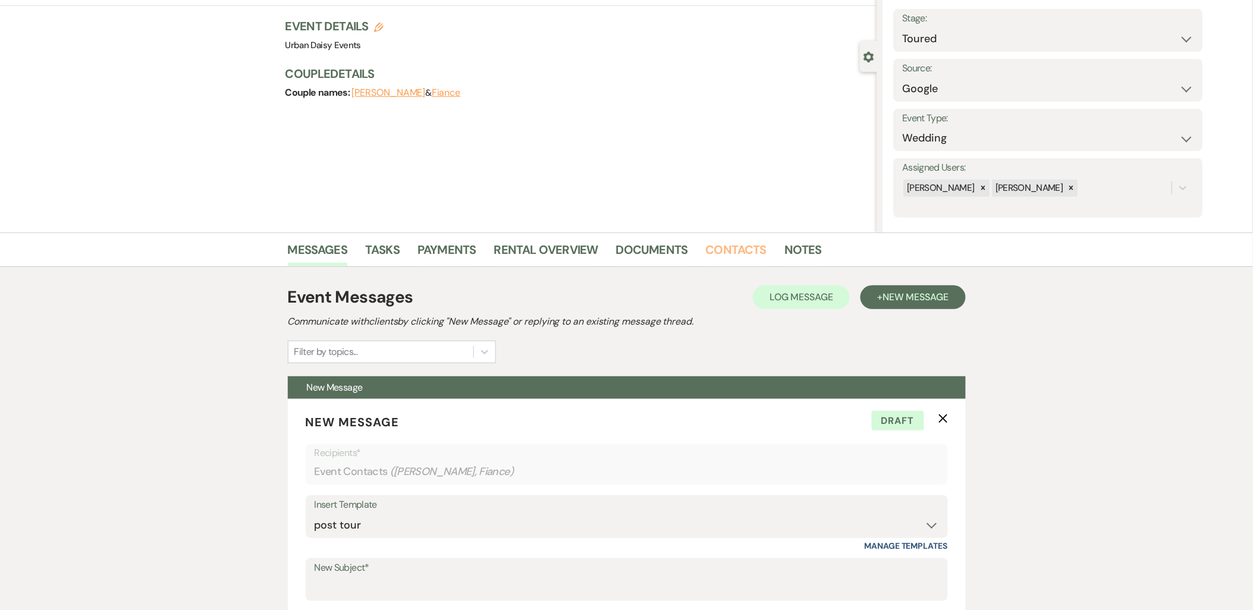
click at [723, 244] on link "Contacts" at bounding box center [736, 253] width 61 height 26
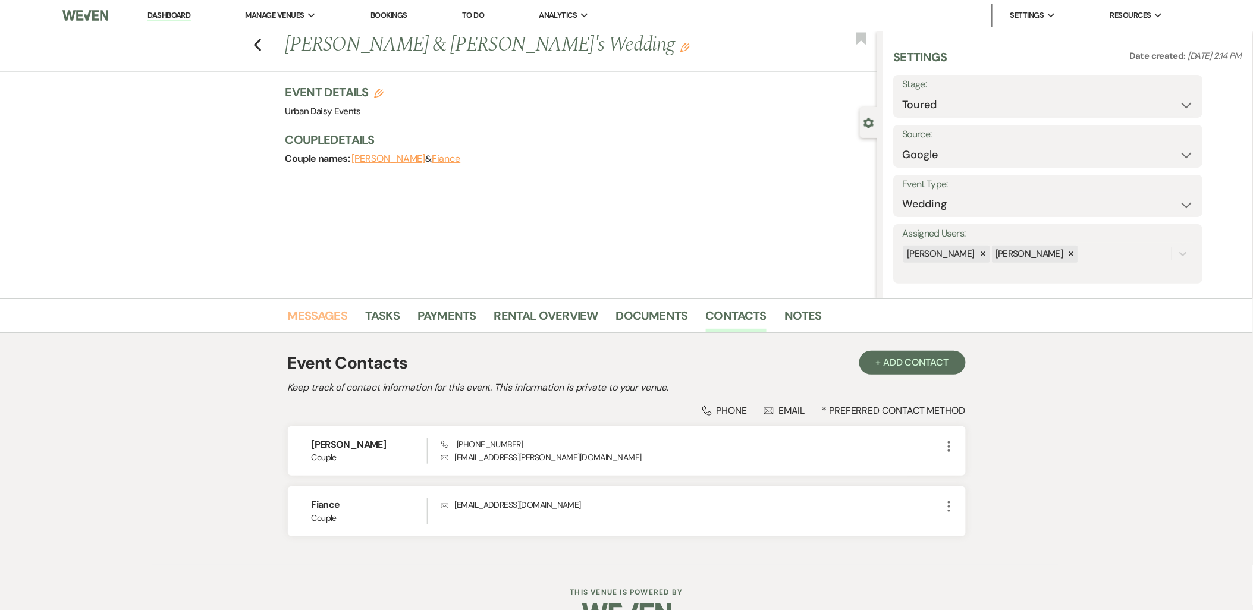
click at [327, 325] on link "Messages" at bounding box center [318, 319] width 60 height 26
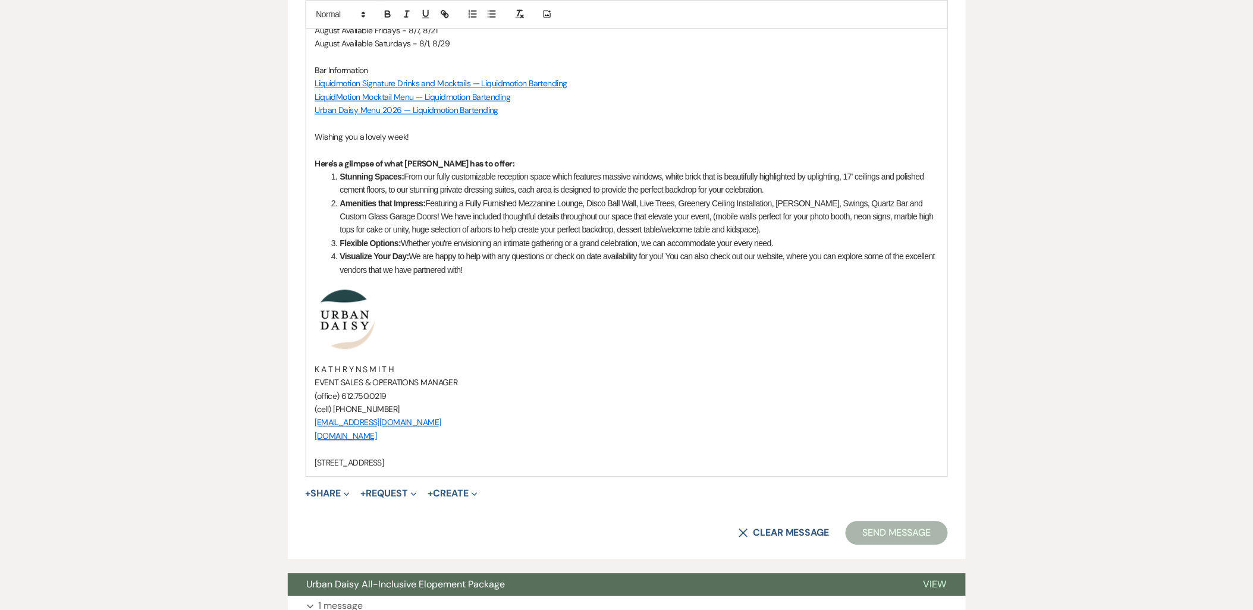
scroll to position [991, 0]
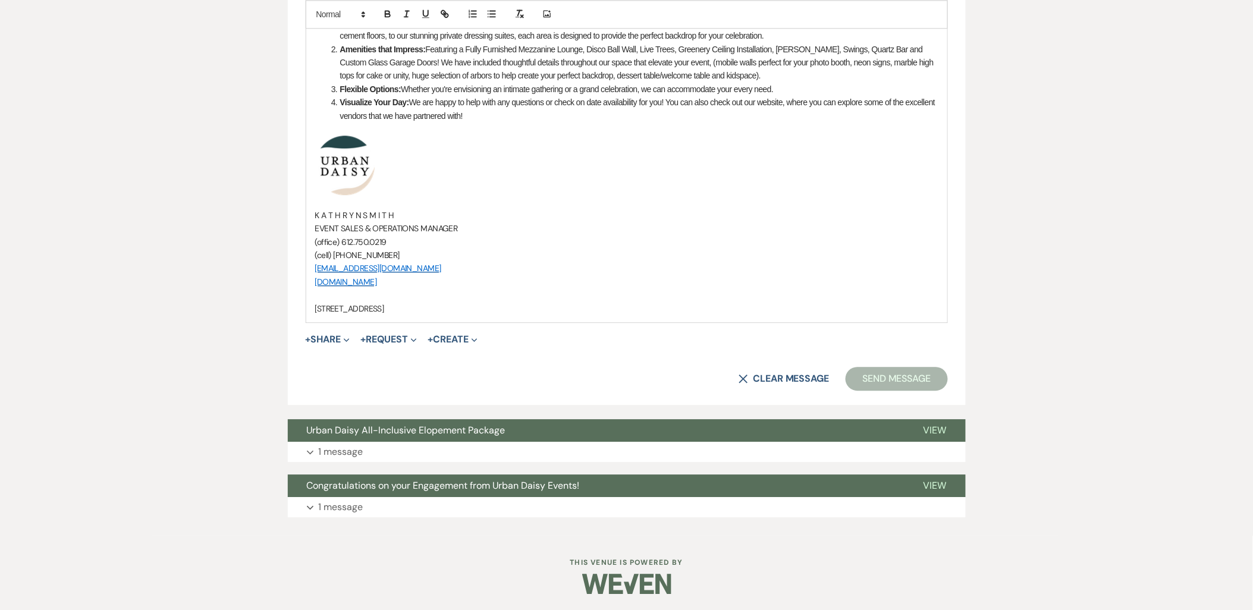
click at [340, 430] on span "Urban Daisy All-Inclusive Elopement Package" at bounding box center [406, 430] width 199 height 12
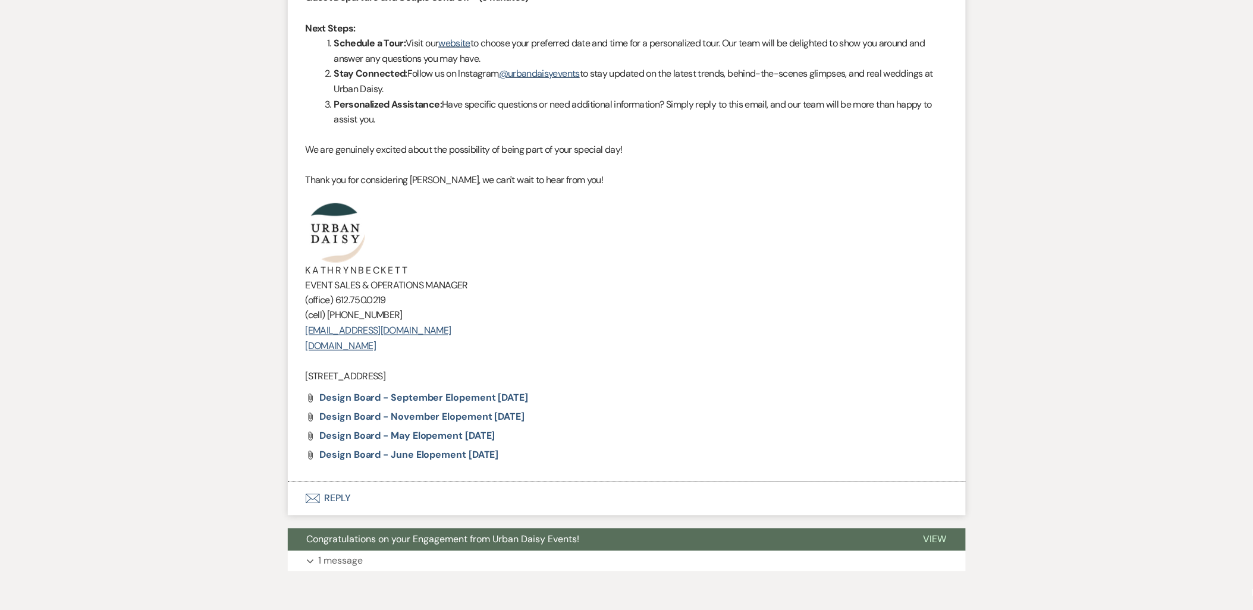
scroll to position [2180, 0]
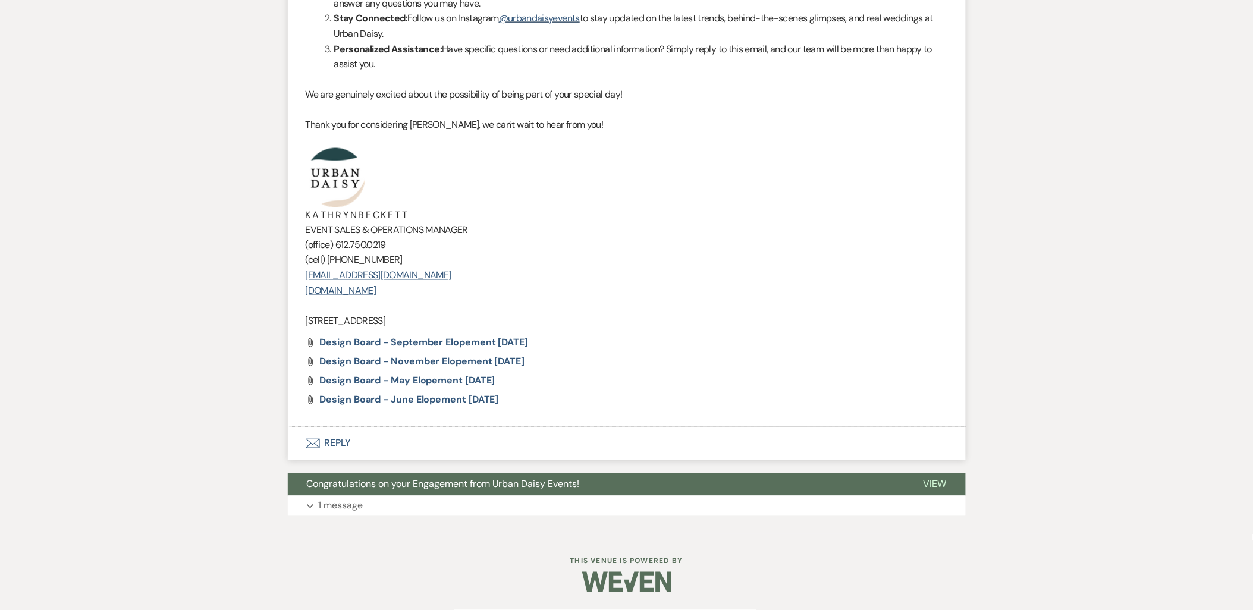
click at [343, 482] on span "Congratulations on your Engagement from Urban Daisy Events!" at bounding box center [443, 484] width 273 height 12
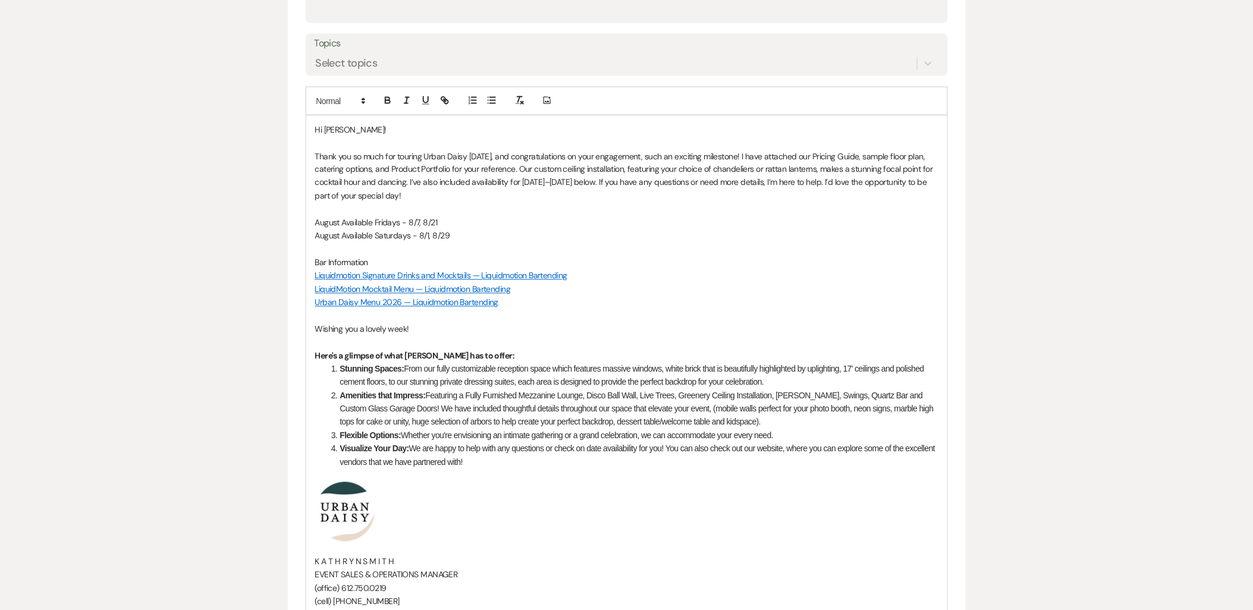
scroll to position [527, 0]
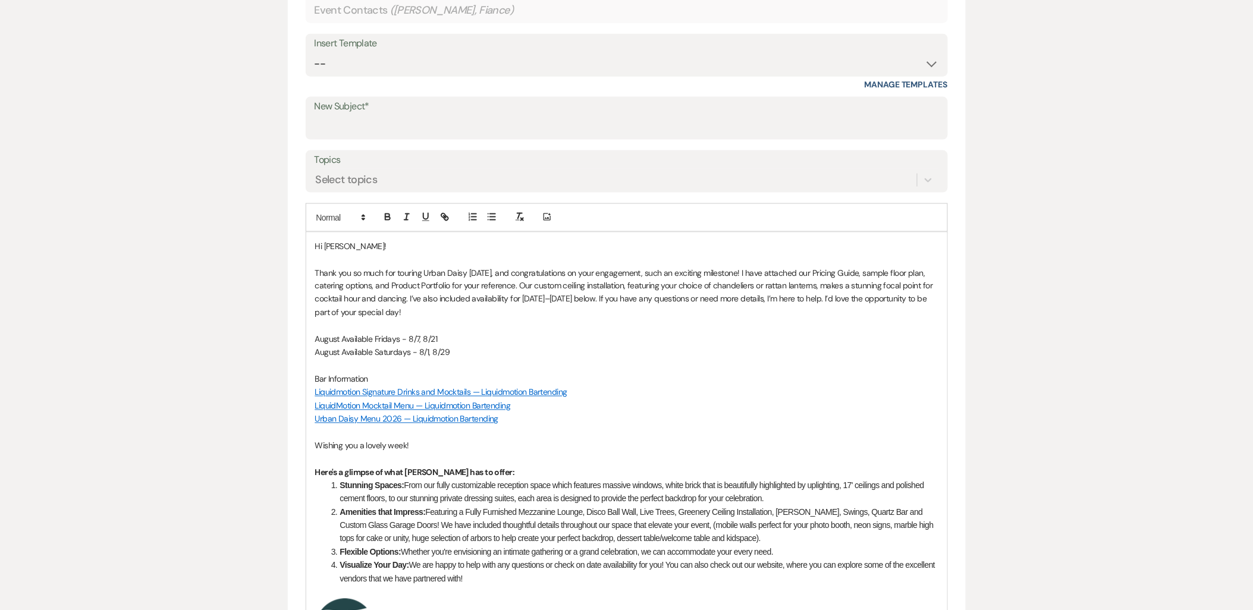
drag, startPoint x: 316, startPoint y: 371, endPoint x: 310, endPoint y: 370, distance: 6.6
click at [310, 370] on div "Hi Michayla! Thank you so much for touring Urban Daisy today, and congratulatio…" at bounding box center [626, 509] width 641 height 553
click at [322, 373] on p "Bar Information" at bounding box center [626, 379] width 623 height 13
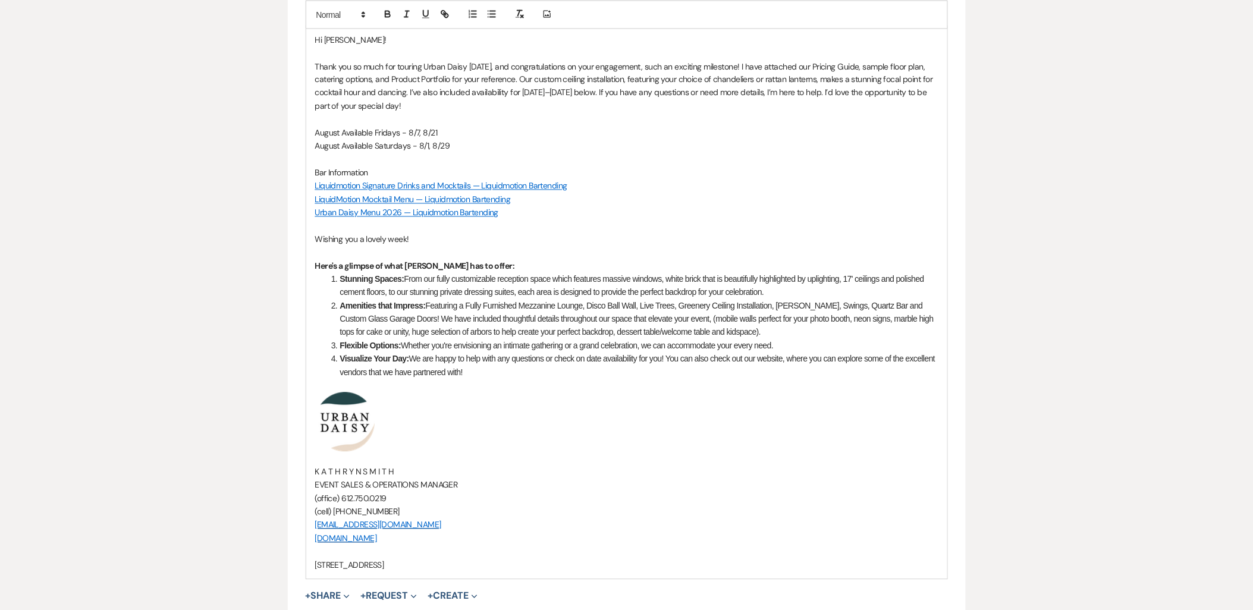
scroll to position [726, 0]
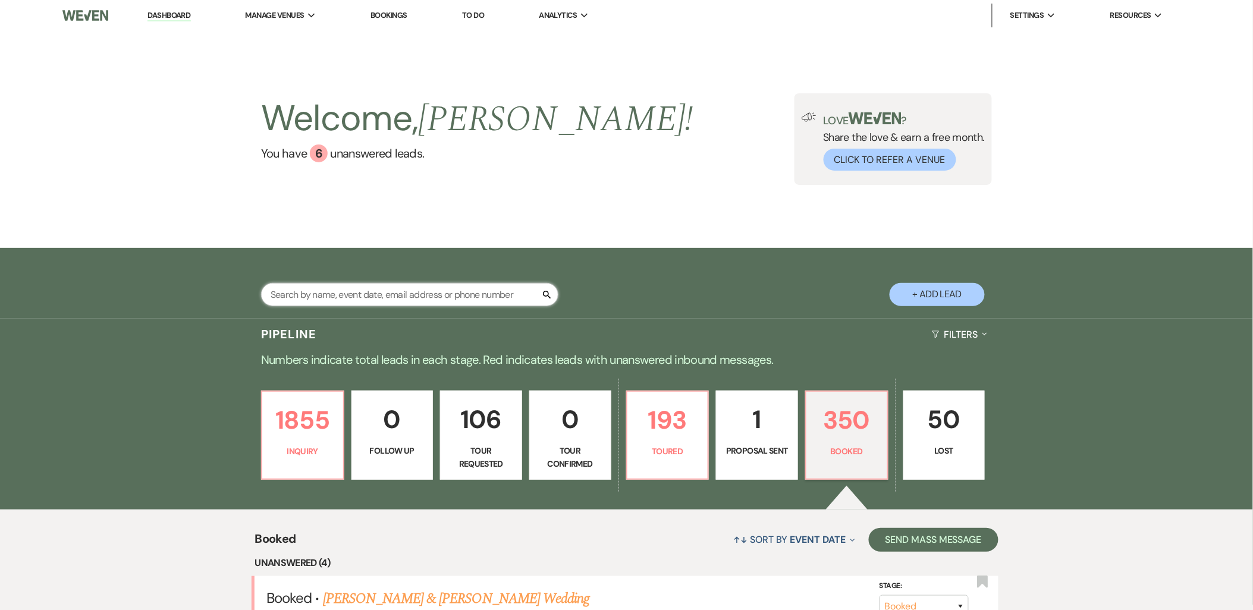
click at [473, 294] on input "text" at bounding box center [409, 294] width 297 height 23
paste input "Fadumo Ali"
type input "Fadumo Ali"
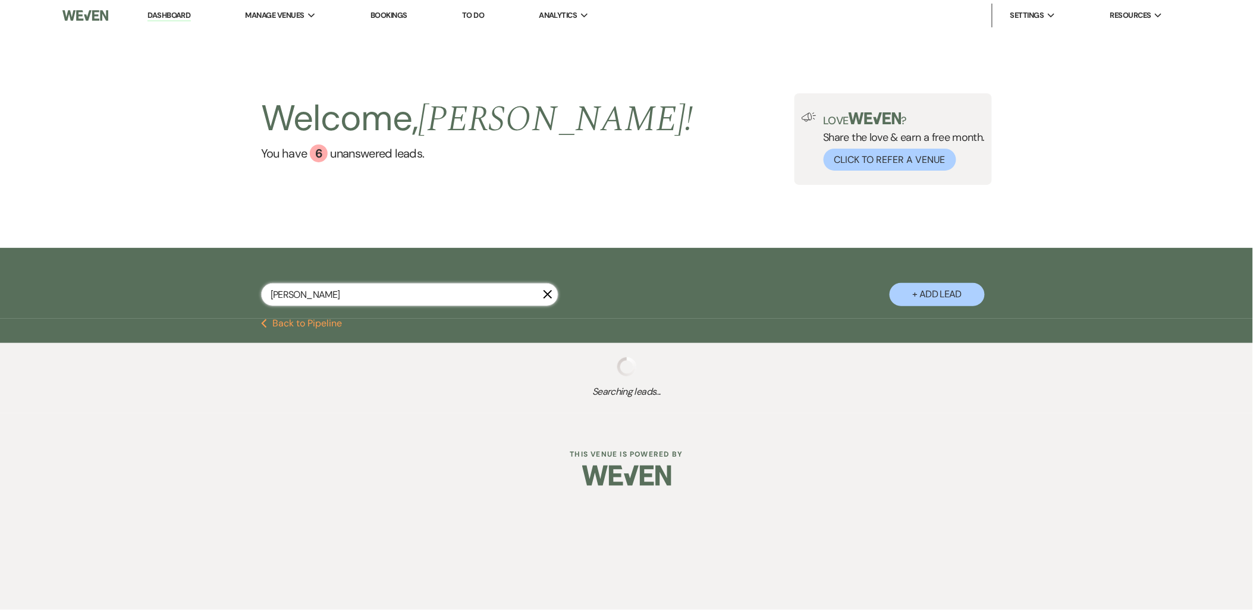
select select "5"
select select "2"
select select "5"
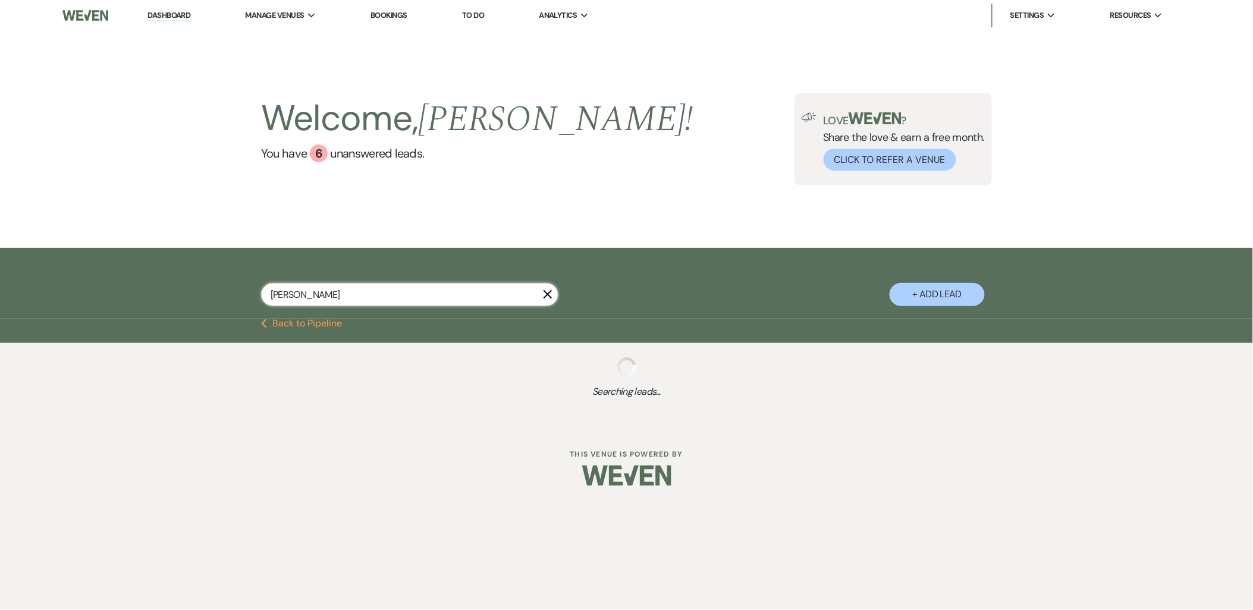
select select "5"
select select "8"
select select "11"
select select "5"
select select "2"
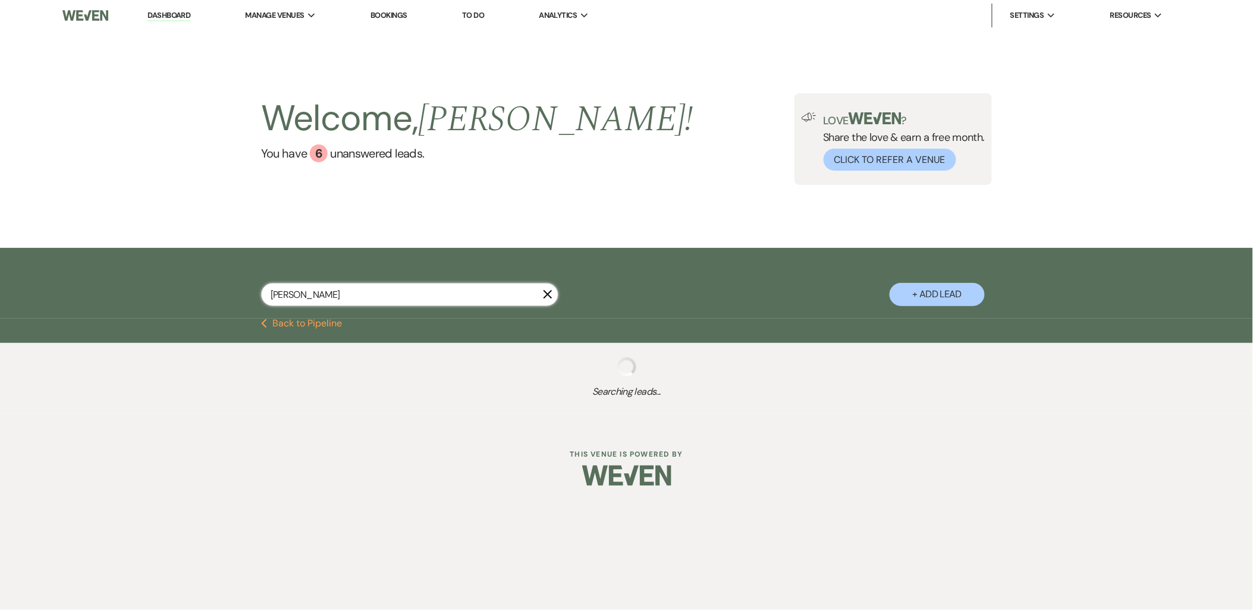
select select "8"
select select "5"
select select "2"
select select "8"
select select "5"
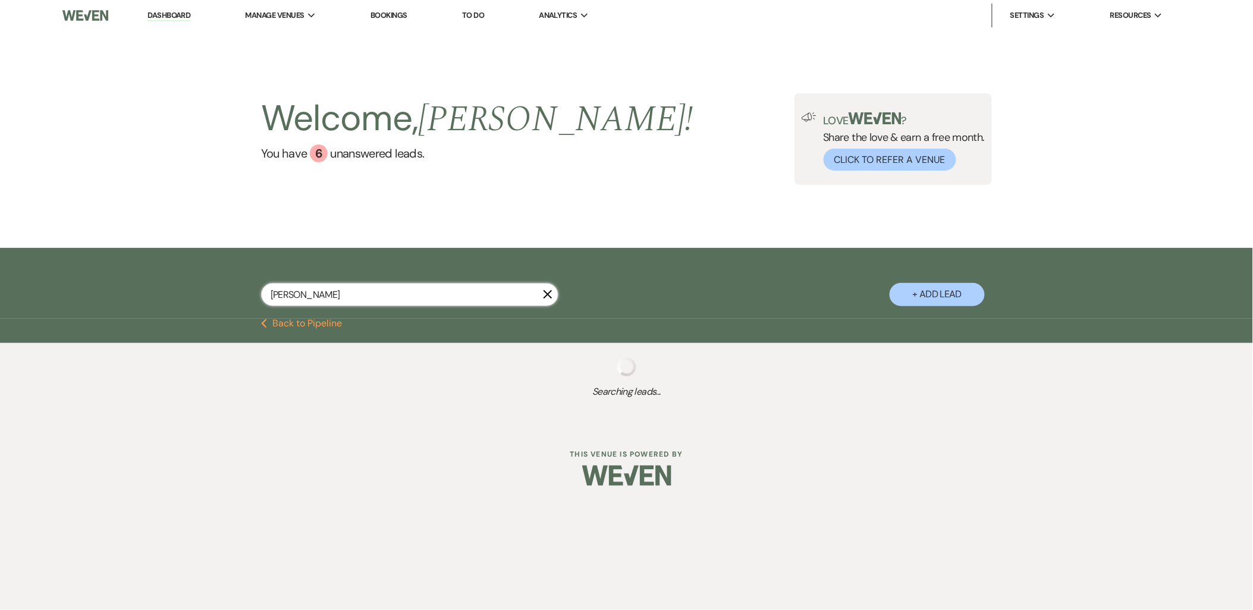
select select "2"
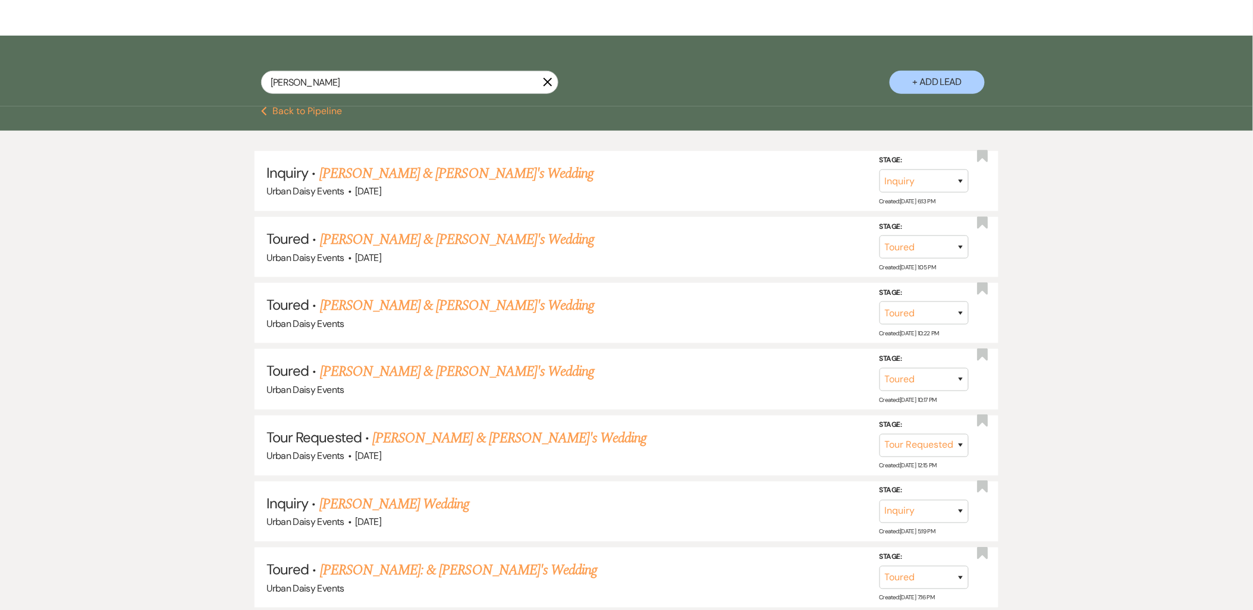
scroll to position [66, 0]
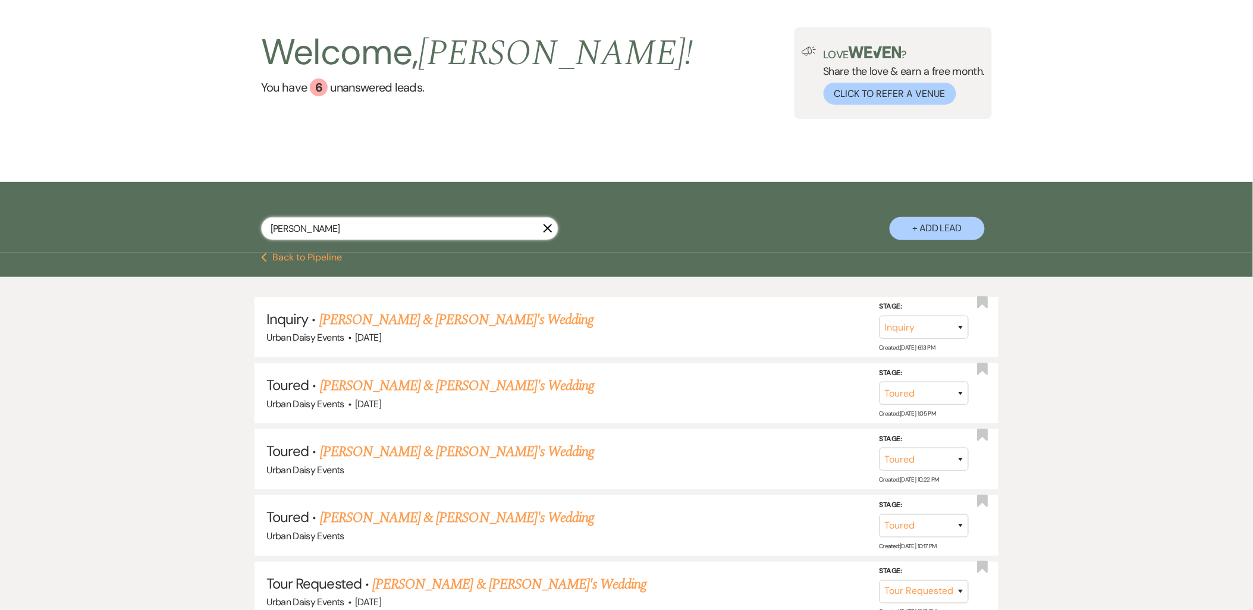
drag, startPoint x: 321, startPoint y: 230, endPoint x: 241, endPoint y: 235, distance: 79.9
click at [241, 235] on div "Fadumo Ali X + Add Lead" at bounding box center [627, 219] width 856 height 62
paste input "amaymuna5@gmail.com"
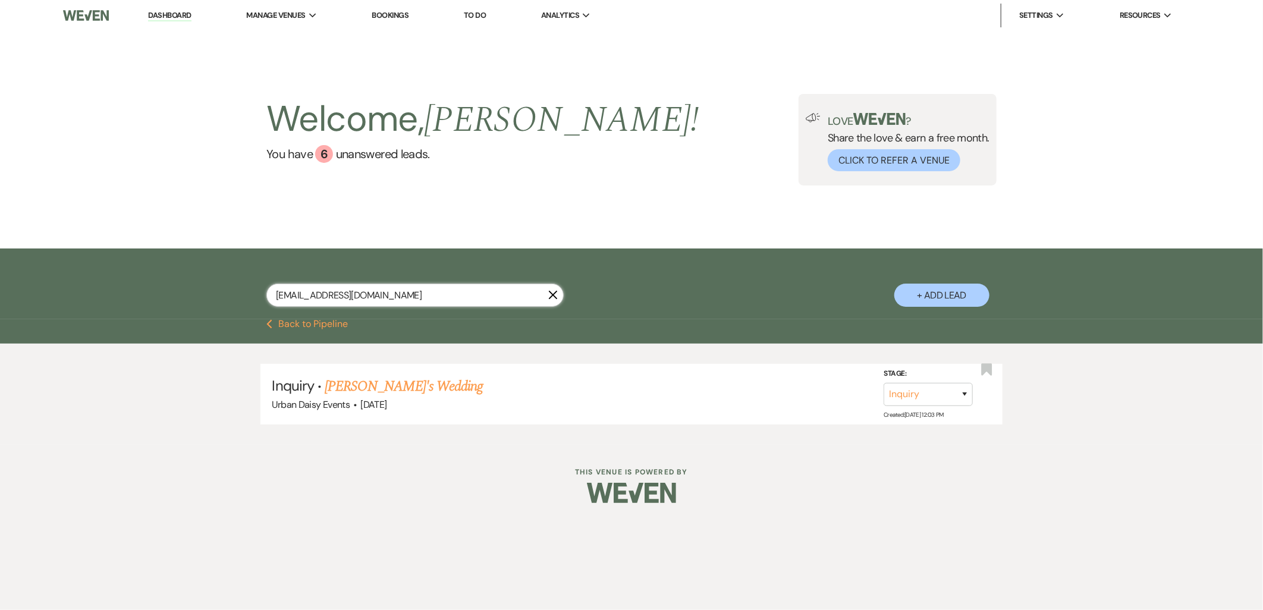
type input "amaymuna5@gmail.com"
click at [373, 388] on link "[PERSON_NAME]'s Wedding" at bounding box center [404, 386] width 158 height 21
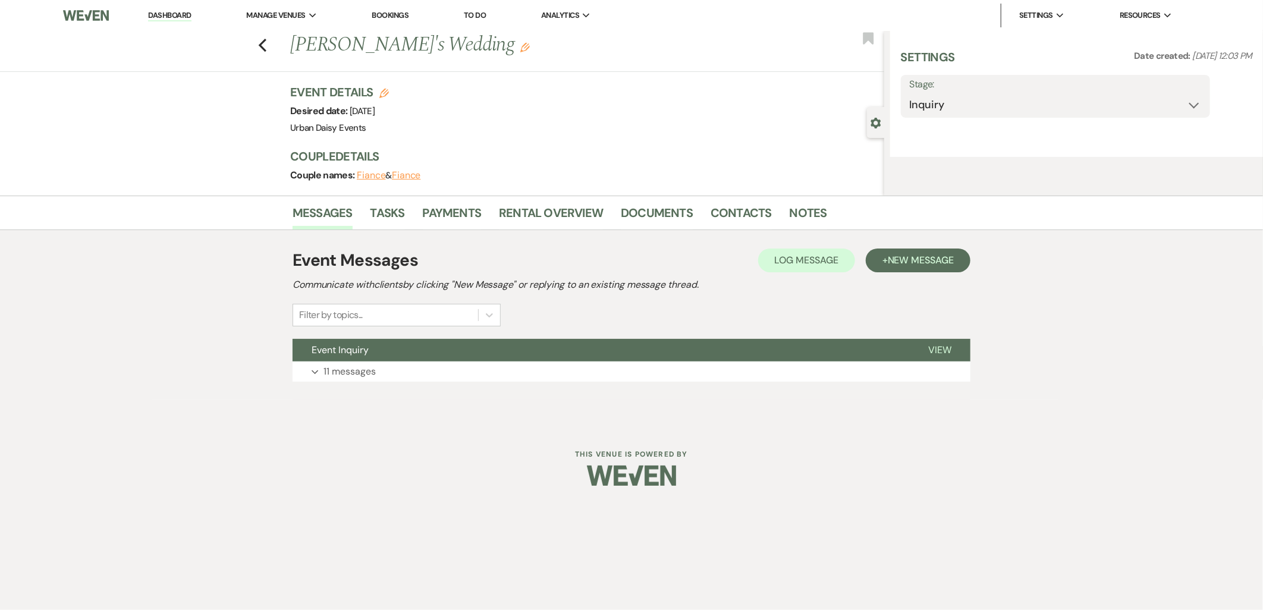
select select "5"
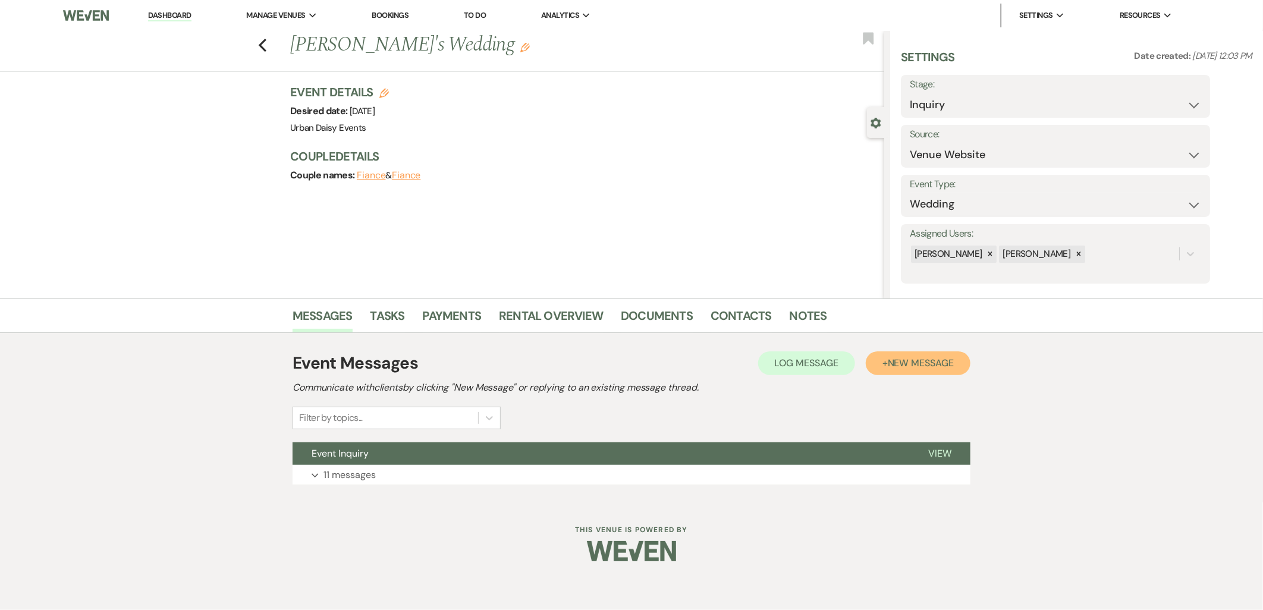
click at [911, 359] on span "New Message" at bounding box center [921, 363] width 66 height 12
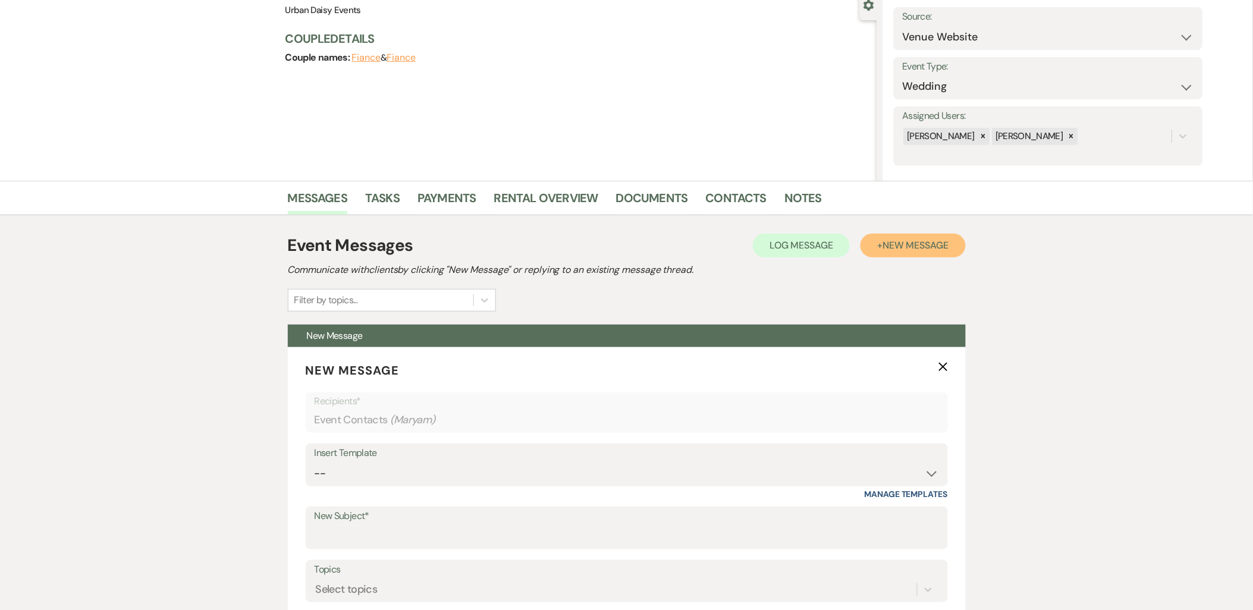
scroll to position [264, 0]
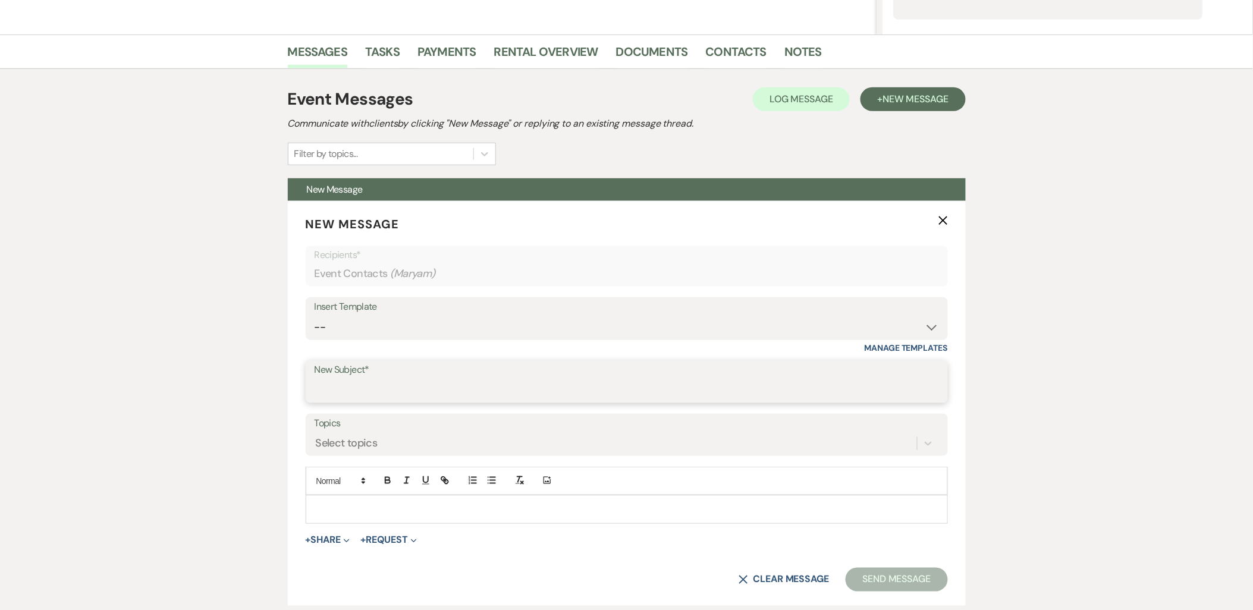
click at [366, 385] on input "New Subject*" at bounding box center [627, 390] width 624 height 23
click at [376, 328] on select "-- Payment Past Due Rental Agreement and First Payment Urban Daisy Initial Resp…" at bounding box center [627, 327] width 624 height 23
select select "5019"
click at [315, 316] on select "-- Payment Past Due Rental Agreement and First Payment Urban Daisy Initial Resp…" at bounding box center [627, 327] width 624 height 23
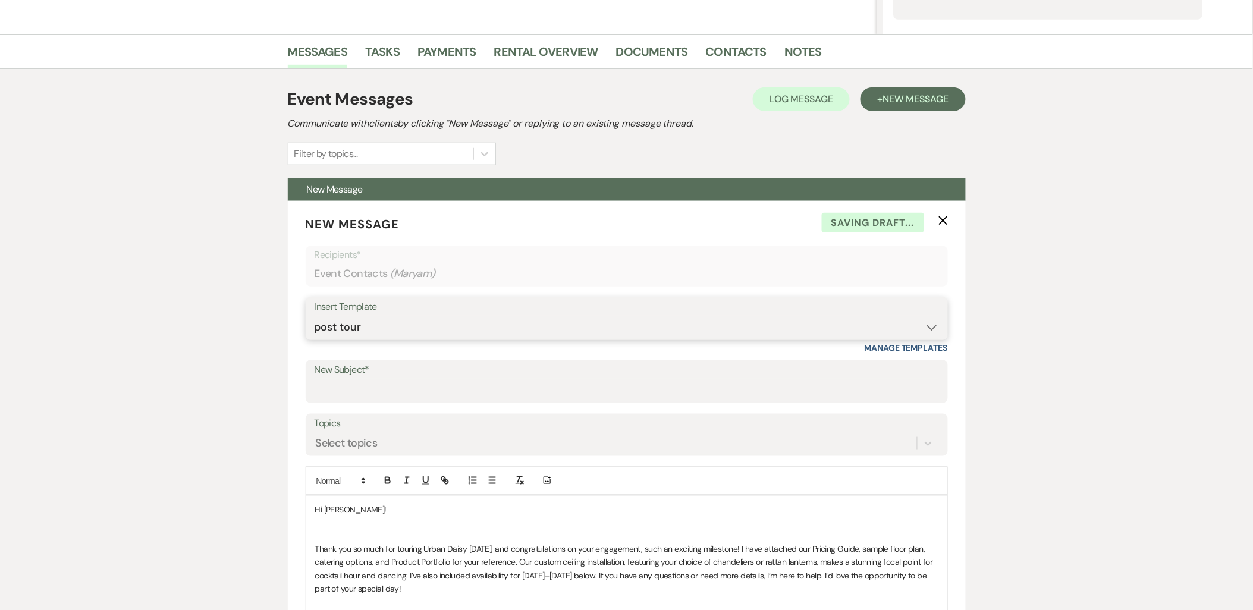
scroll to position [528, 0]
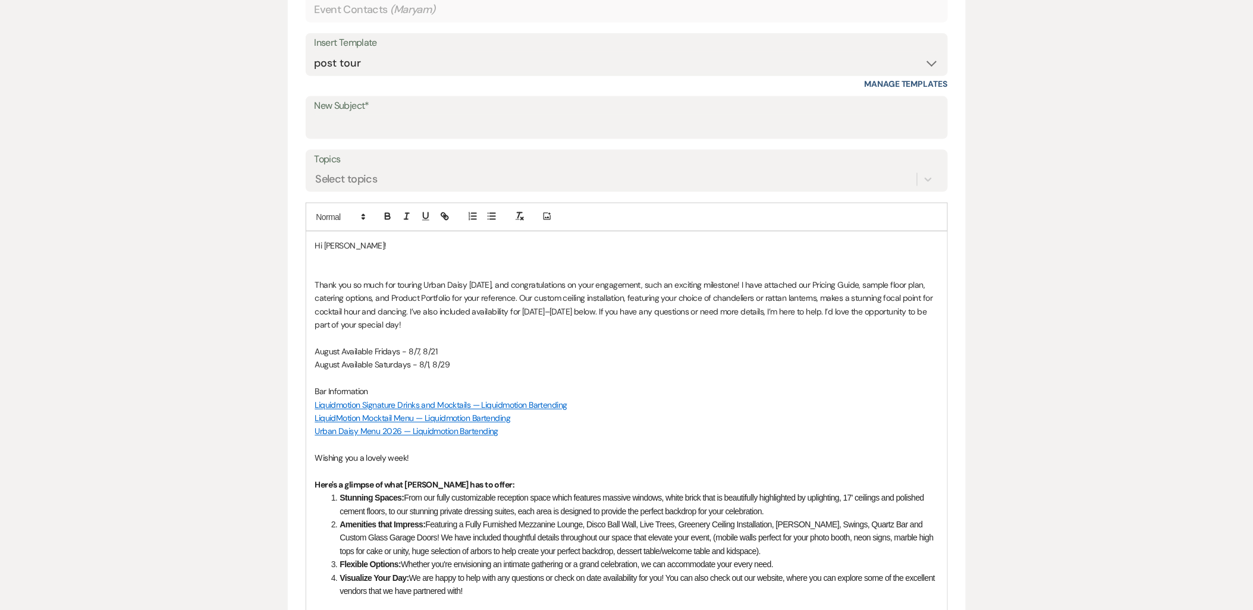
click at [378, 269] on p at bounding box center [626, 272] width 623 height 13
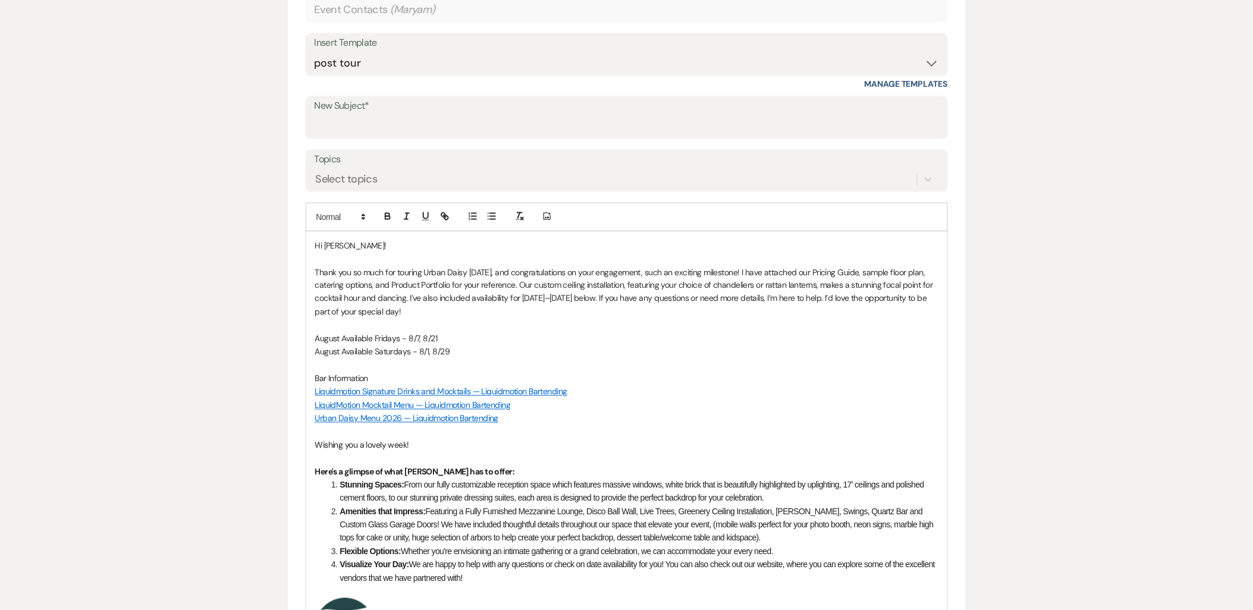
click at [366, 247] on p "Hi Maryam!" at bounding box center [626, 245] width 623 height 13
drag, startPoint x: 923, startPoint y: 286, endPoint x: 639, endPoint y: 292, distance: 283.7
click at [915, 287] on p "Thank you so much for touring Urban Daisy today, and congratulations on your en…" at bounding box center [626, 293] width 623 height 54
drag, startPoint x: 461, startPoint y: 300, endPoint x: 355, endPoint y: 299, distance: 105.9
click at [355, 299] on p "Thank you so much for touring Urban Daisy today, and congratulations on your en…" at bounding box center [626, 293] width 623 height 54
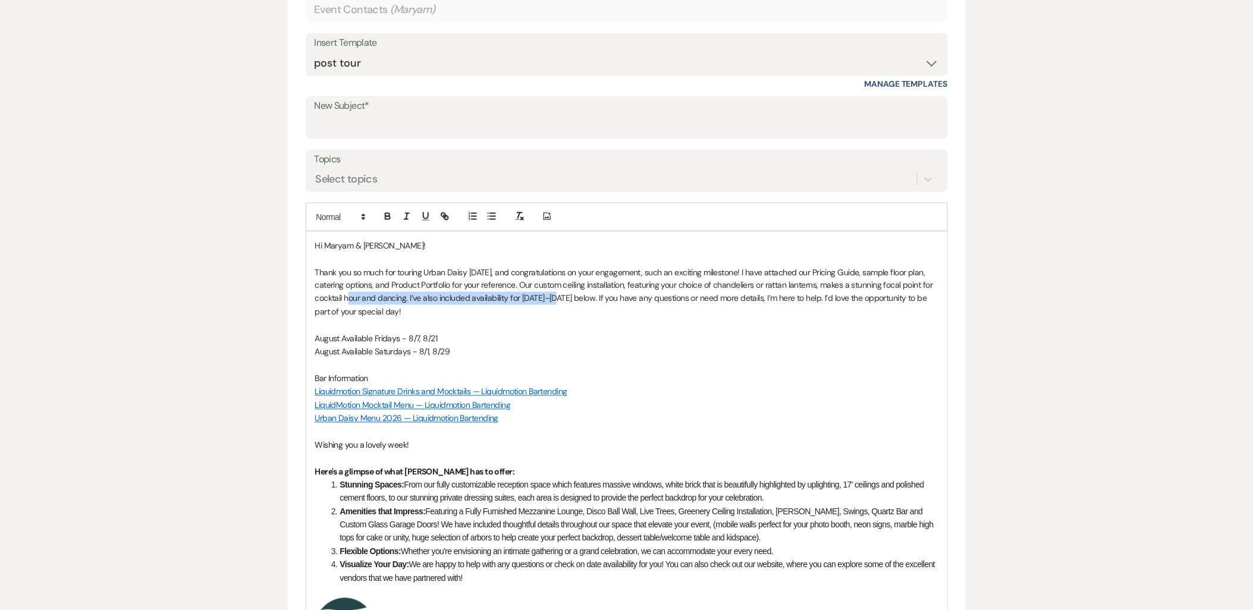
click at [355, 299] on p "Thank you so much for touring Urban Daisy today, and congratulations on your en…" at bounding box center [626, 293] width 623 height 54
drag, startPoint x: 921, startPoint y: 286, endPoint x: 376, endPoint y: 301, distance: 544.9
click at [376, 301] on p "Thank you so much for touring Urban Daisy today, and congratulations on your en…" at bounding box center [626, 293] width 623 height 54
click at [348, 299] on p "Thank you so much for touring Urban Daisy today, and congratulations on your en…" at bounding box center [626, 293] width 623 height 54
drag, startPoint x: 346, startPoint y: 299, endPoint x: 587, endPoint y: 302, distance: 241.5
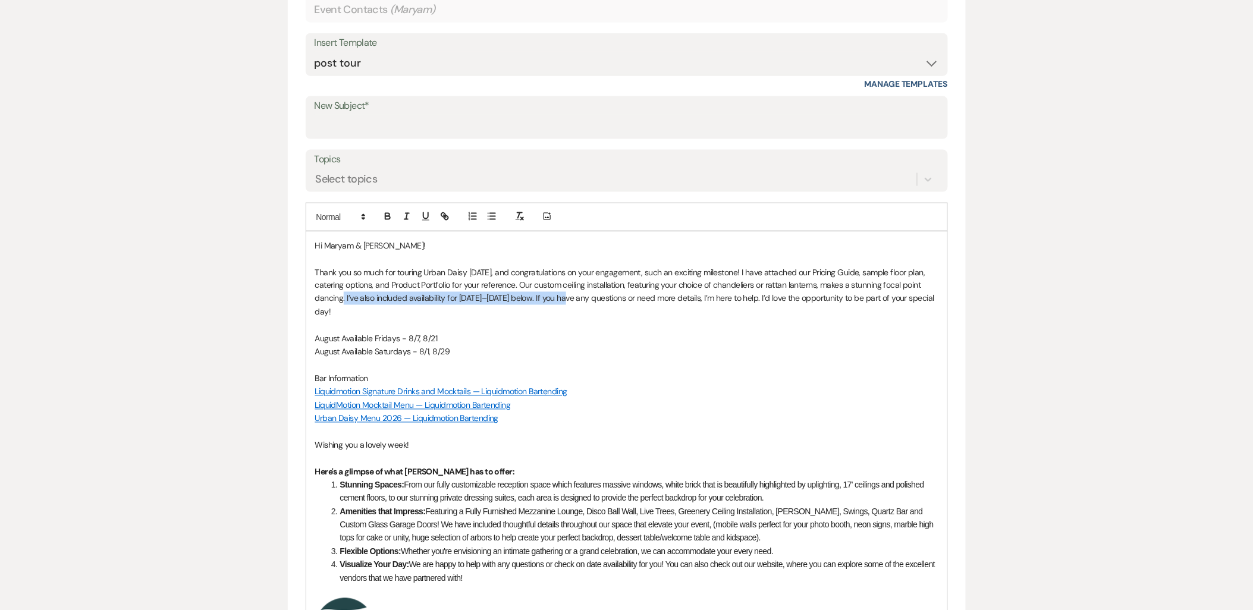
click at [587, 302] on p "Thank you so much for touring Urban Daisy today, and congratulations on your en…" at bounding box center [626, 293] width 623 height 54
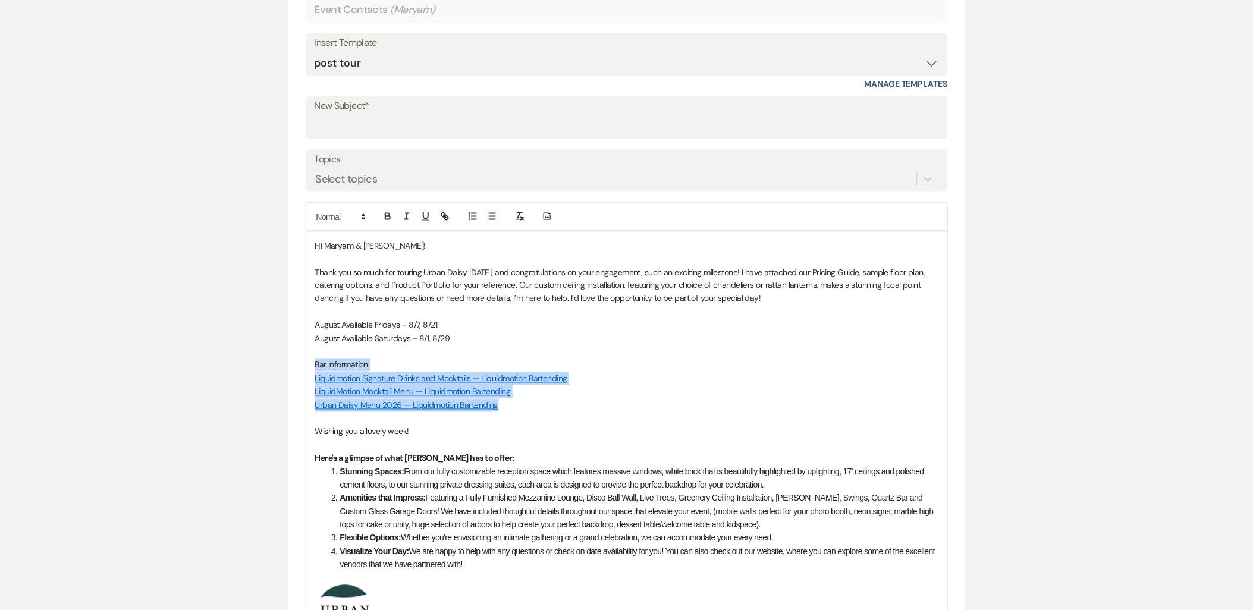
drag, startPoint x: 528, startPoint y: 402, endPoint x: 287, endPoint y: 368, distance: 243.3
click at [288, 368] on form "New Message X Saving draft... Recipients* Event Contacts ( Maryam ) Insert Temp…" at bounding box center [627, 396] width 678 height 918
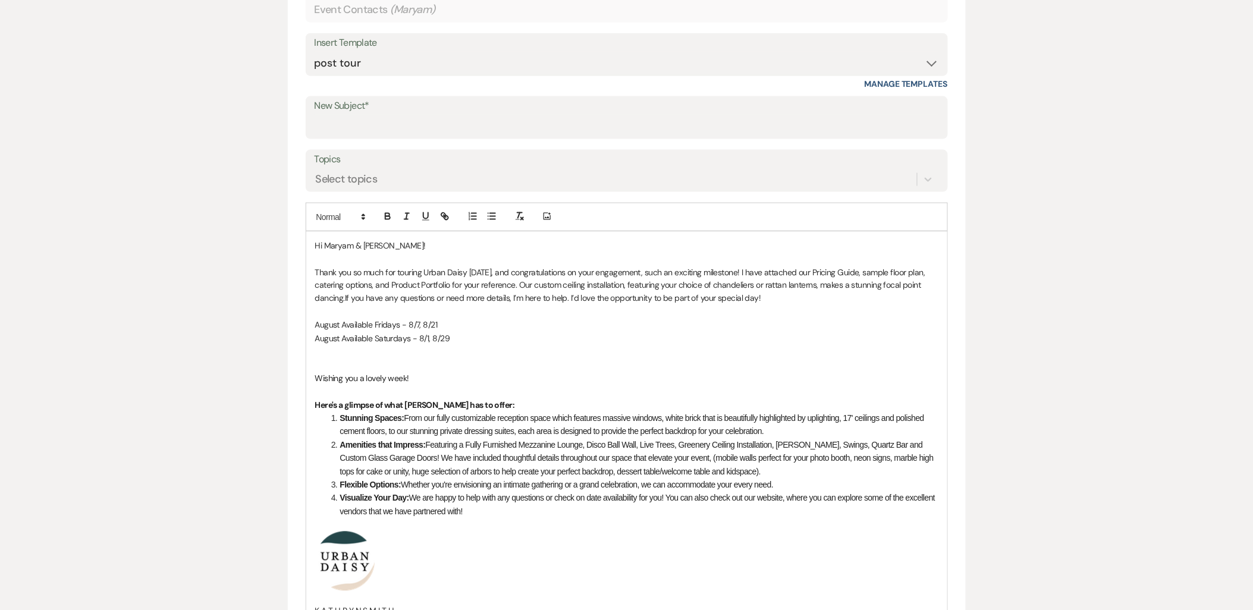
click at [479, 508] on li "Visualize Your Day: We are happy to help with any questions or check on date av…" at bounding box center [633, 505] width 611 height 27
click at [353, 356] on p at bounding box center [626, 352] width 623 height 13
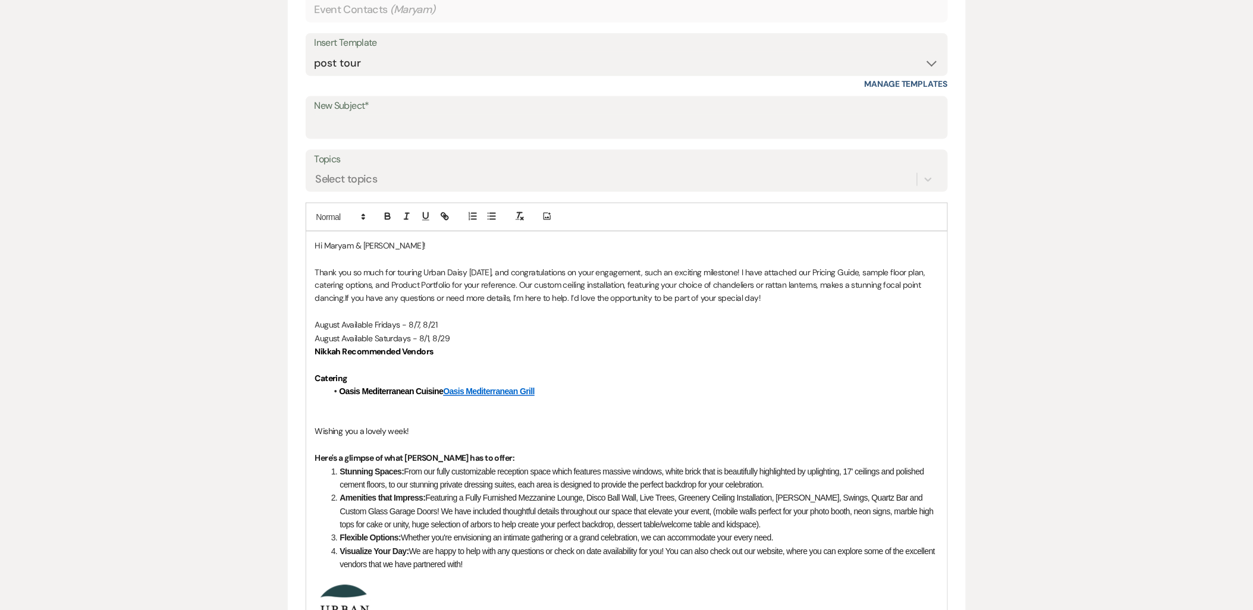
click at [384, 412] on p at bounding box center [626, 418] width 623 height 13
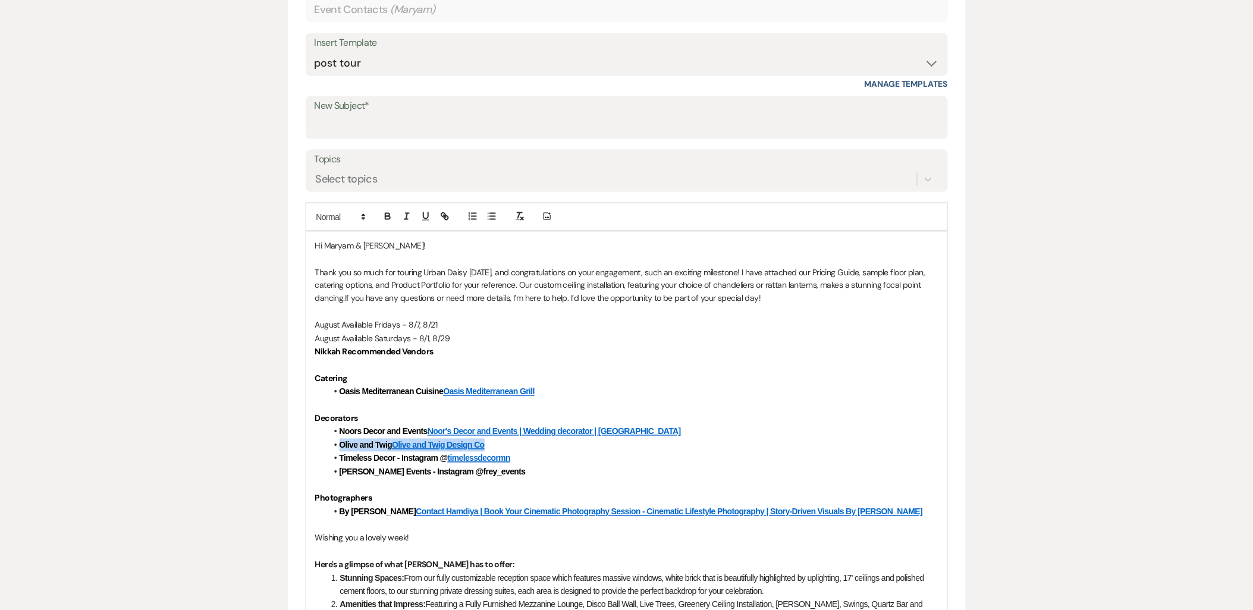
drag, startPoint x: 512, startPoint y: 442, endPoint x: 334, endPoint y: 441, distance: 177.8
click at [334, 441] on li "Olive and Twig Olive and Twig Design Co" at bounding box center [632, 445] width 611 height 13
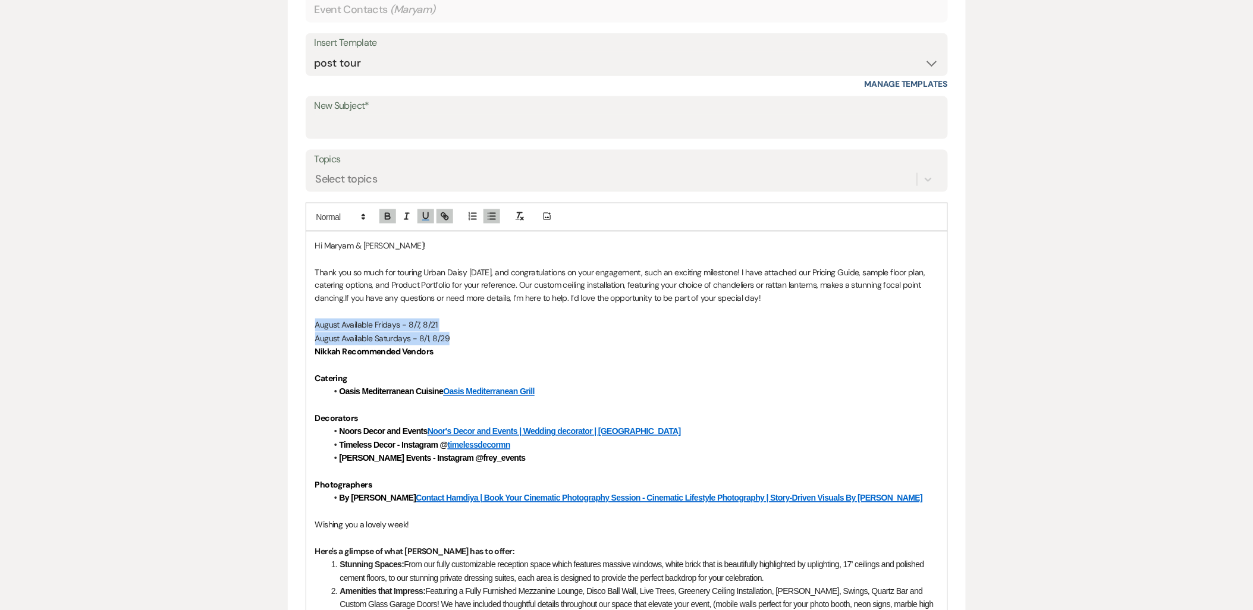
drag, startPoint x: 460, startPoint y: 334, endPoint x: 316, endPoint y: 326, distance: 143.6
click at [316, 326] on div "Hi Maryam & Fadumo! Thank you so much for touring Urban Daisy today, and congra…" at bounding box center [626, 548] width 641 height 633
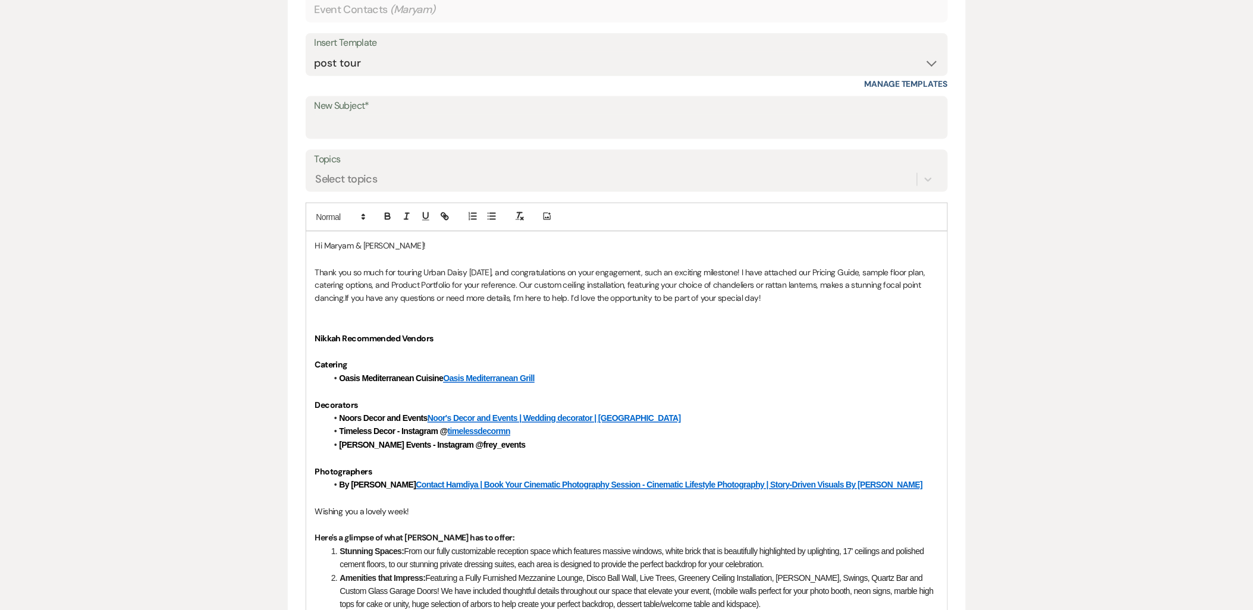
click at [922, 498] on p at bounding box center [626, 498] width 623 height 13
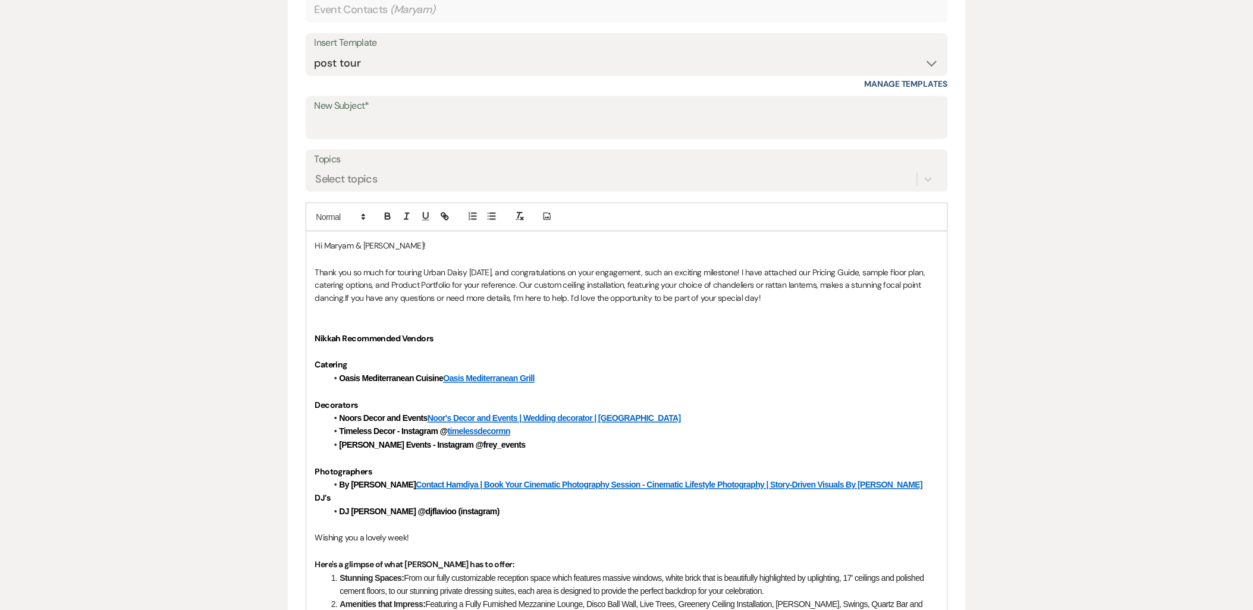
click at [331, 291] on p "Thank you so much for touring Urban Daisy today, and congratulations on your en…" at bounding box center [626, 286] width 623 height 40
click at [431, 319] on p at bounding box center [626, 325] width 623 height 13
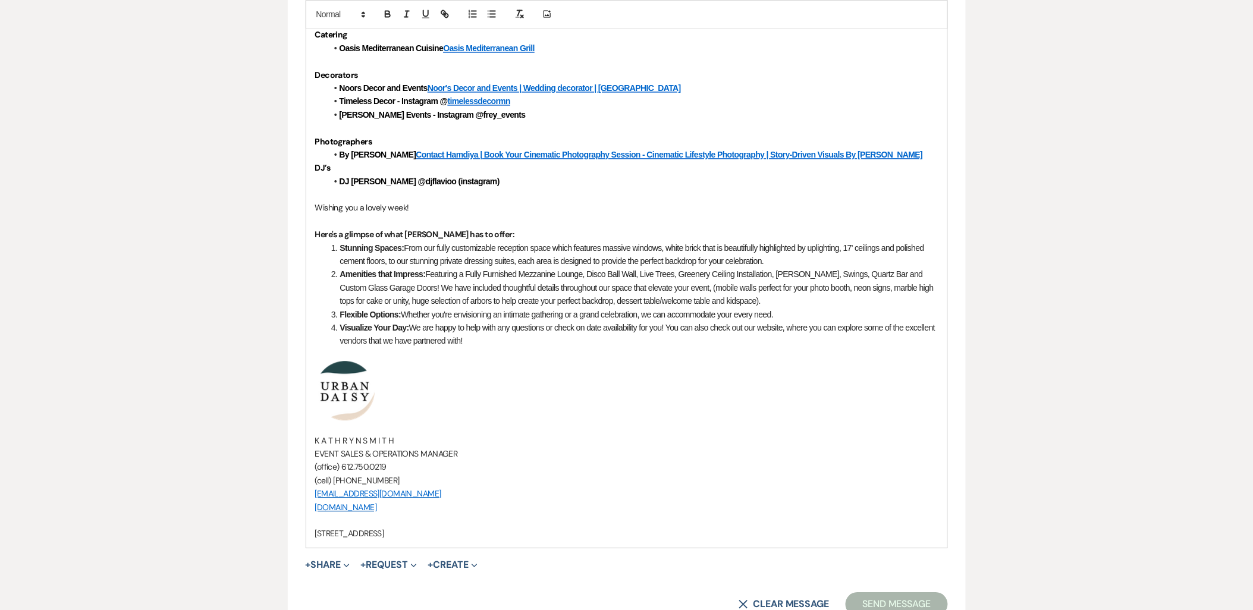
scroll to position [1029, 0]
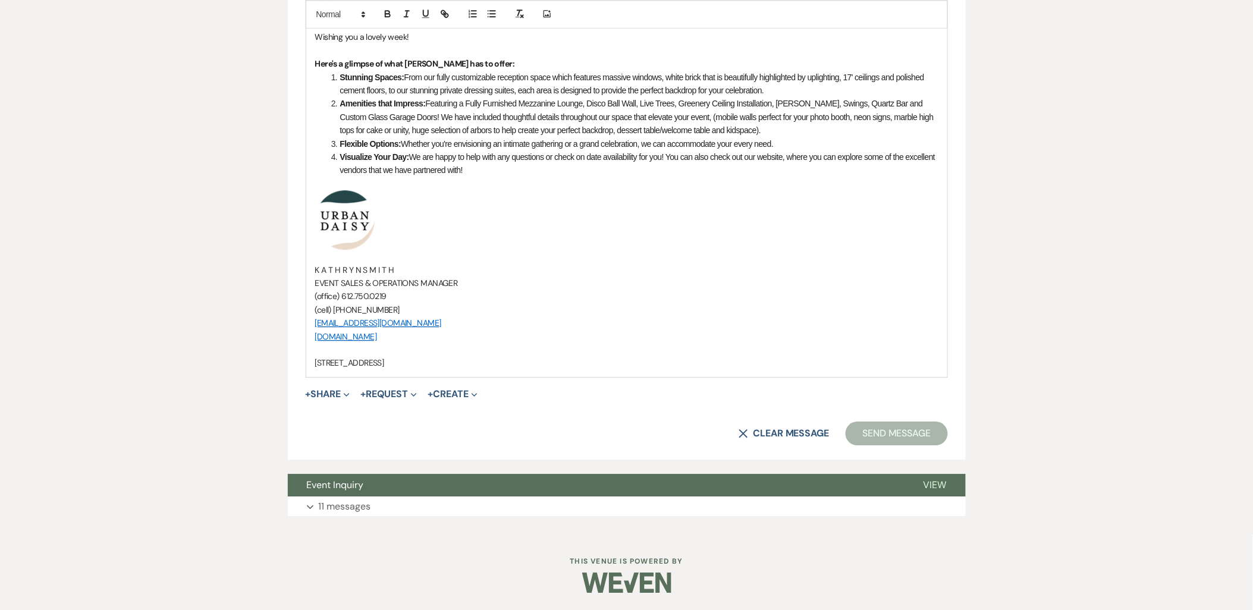
click at [326, 392] on button "+ Share Expand" at bounding box center [328, 395] width 45 height 10
click at [334, 414] on span "Doc Upload Documents" at bounding box center [352, 418] width 68 height 12
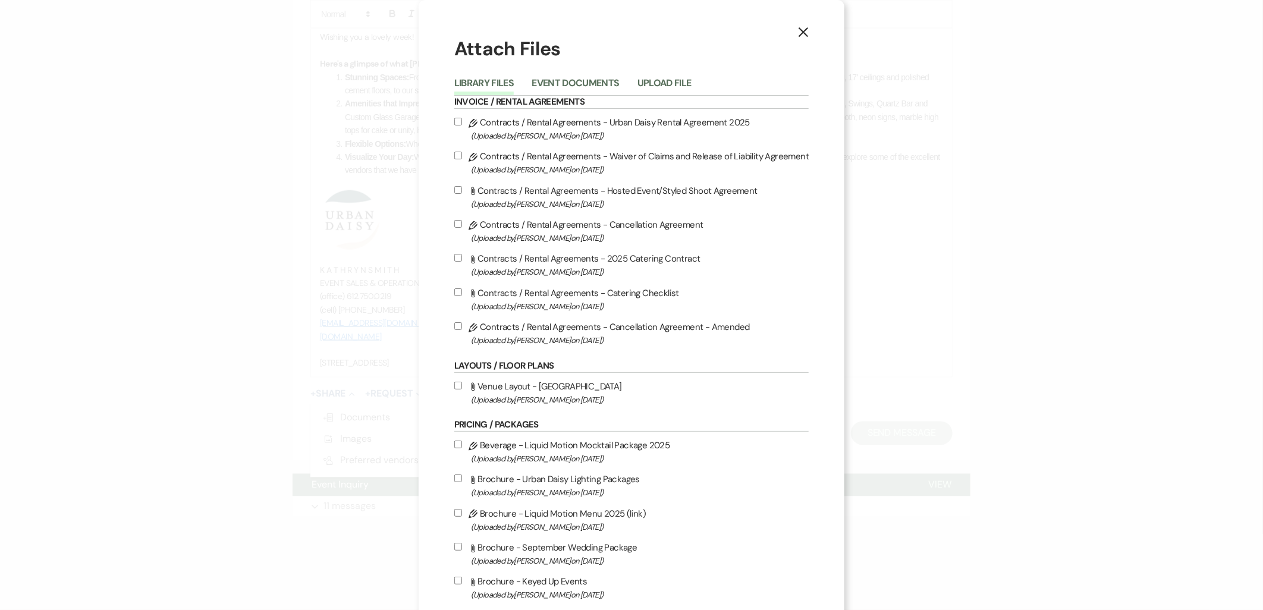
click at [662, 79] on button "Upload File" at bounding box center [665, 86] width 54 height 17
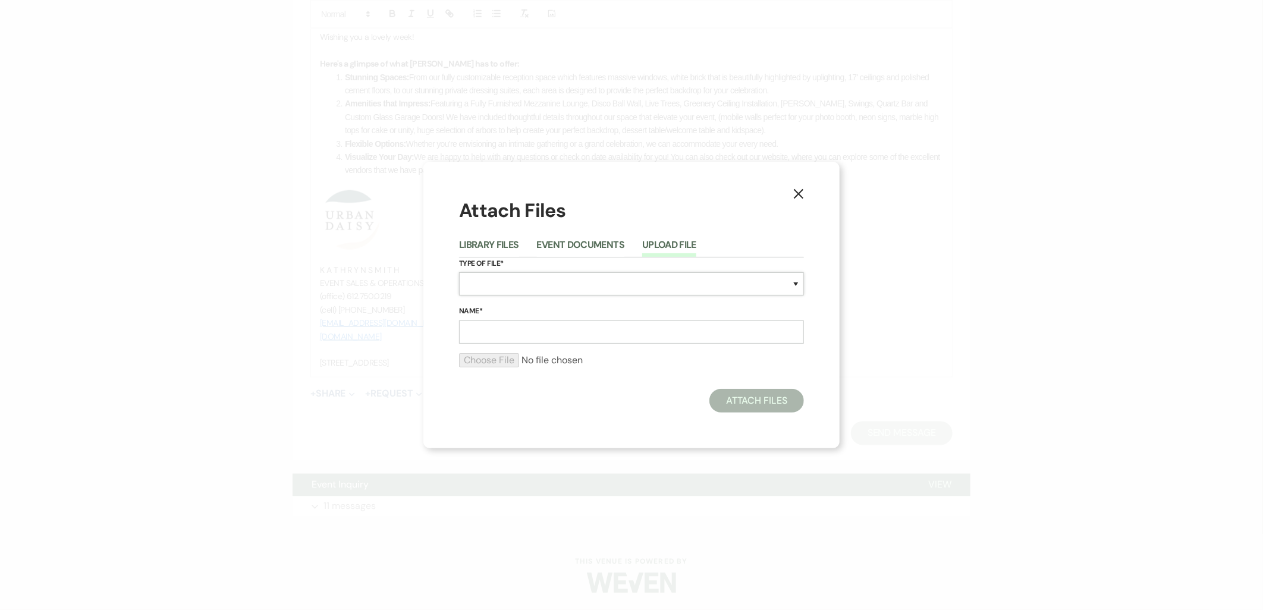
click at [534, 278] on select "Special Event Insurance Vendor Certificate of Insurance Contracts / Rental Agre…" at bounding box center [631, 283] width 345 height 23
select select "24"
click at [459, 272] on select "Special Event Insurance Vendor Certificate of Insurance Contracts / Rental Agre…" at bounding box center [631, 283] width 345 height 23
click at [576, 324] on input "Name*" at bounding box center [631, 332] width 345 height 23
type input "sample floor plan #1"
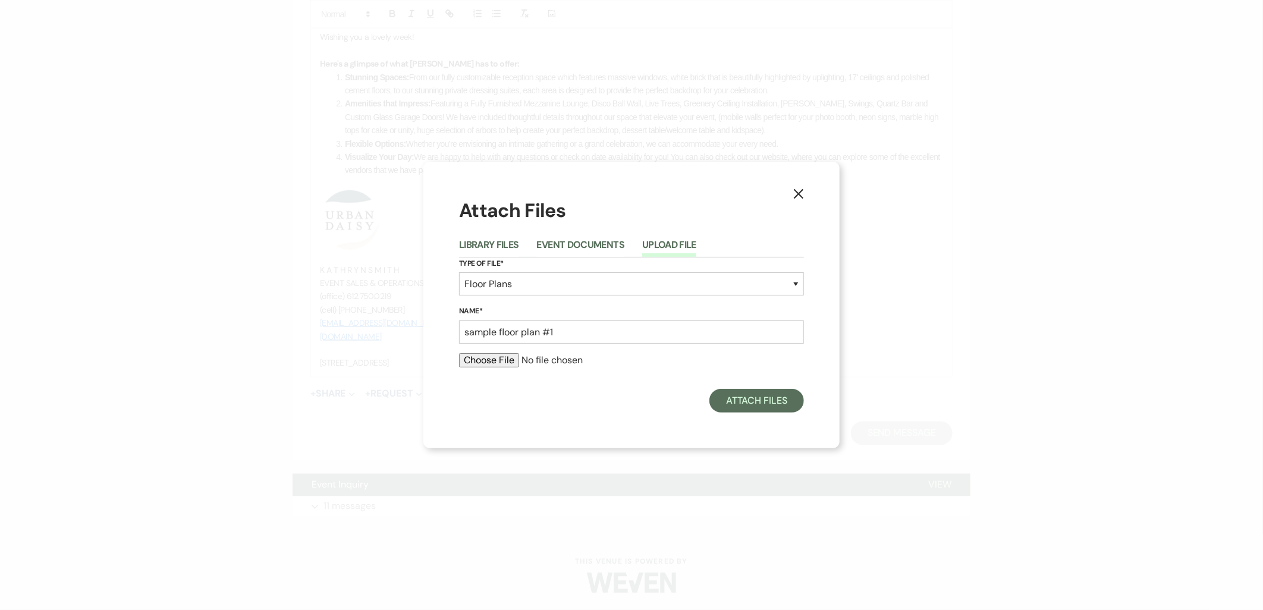
click at [483, 359] on input "file" at bounding box center [631, 360] width 345 height 14
type input "C:\fakepath\sample floor plan (18).pdf"
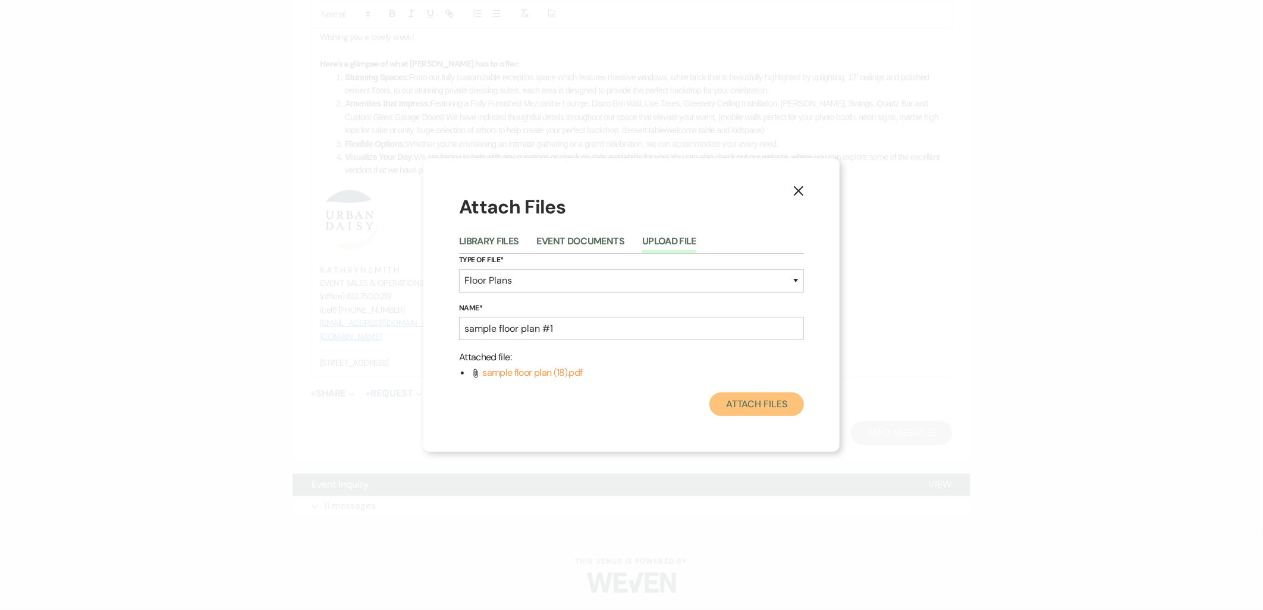
click at [724, 404] on button "Attach Files" at bounding box center [756, 404] width 95 height 24
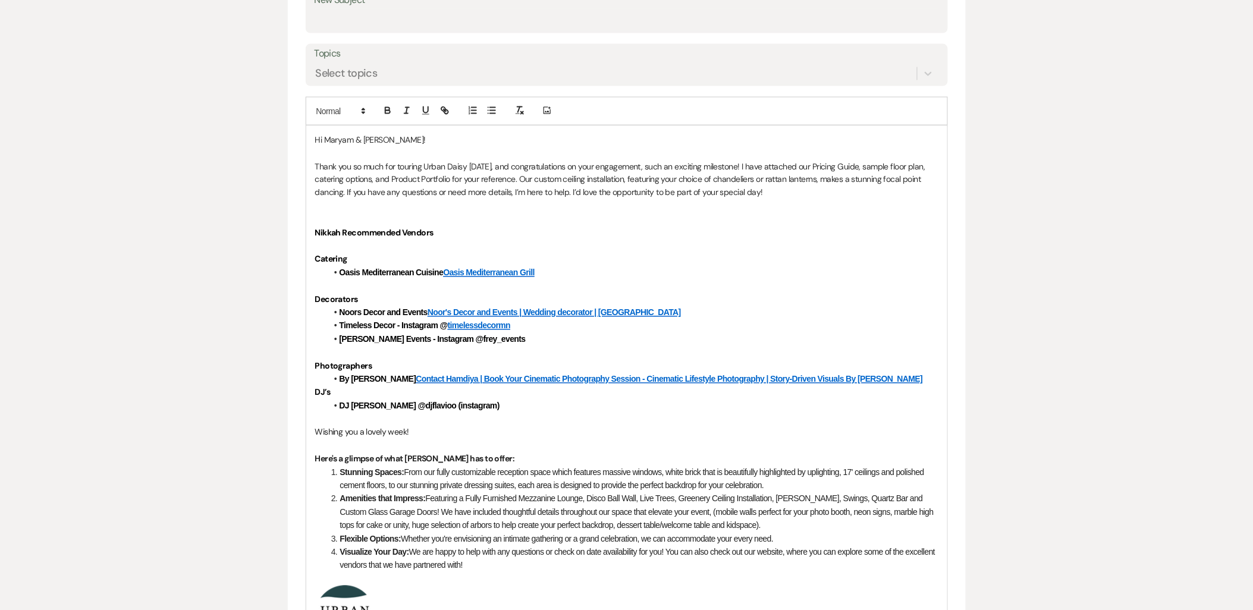
scroll to position [633, 0]
click at [318, 212] on p at bounding box center [626, 207] width 623 height 13
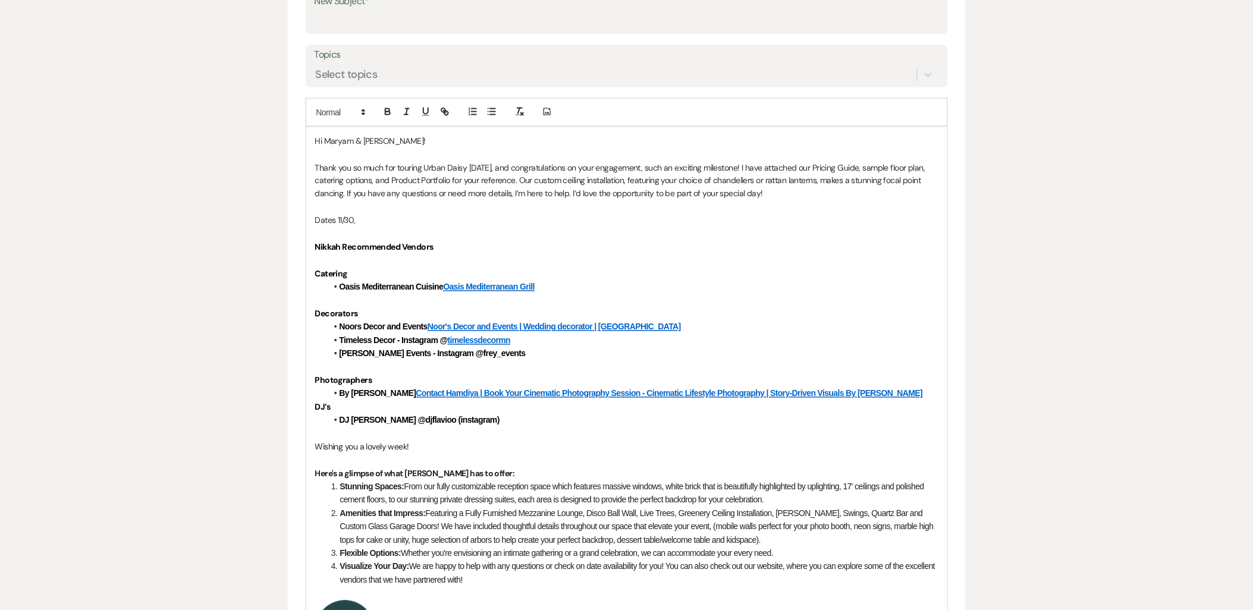
click at [378, 221] on p "Dates 11/30," at bounding box center [626, 220] width 623 height 13
click at [424, 222] on p "Dates 11/30," at bounding box center [626, 220] width 623 height 13
drag, startPoint x: 419, startPoint y: 216, endPoint x: 395, endPoint y: 222, distance: 23.9
click at [395, 222] on p "Dates 11/30, 12/7, 12/14, 12/28" at bounding box center [626, 220] width 623 height 13
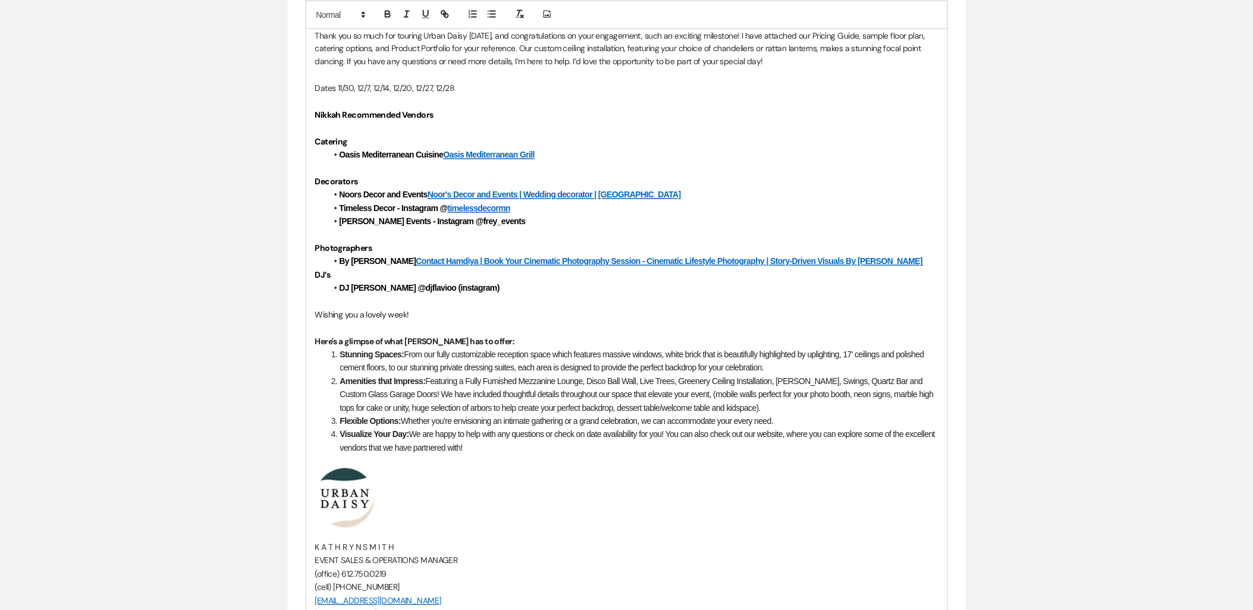
scroll to position [567, 0]
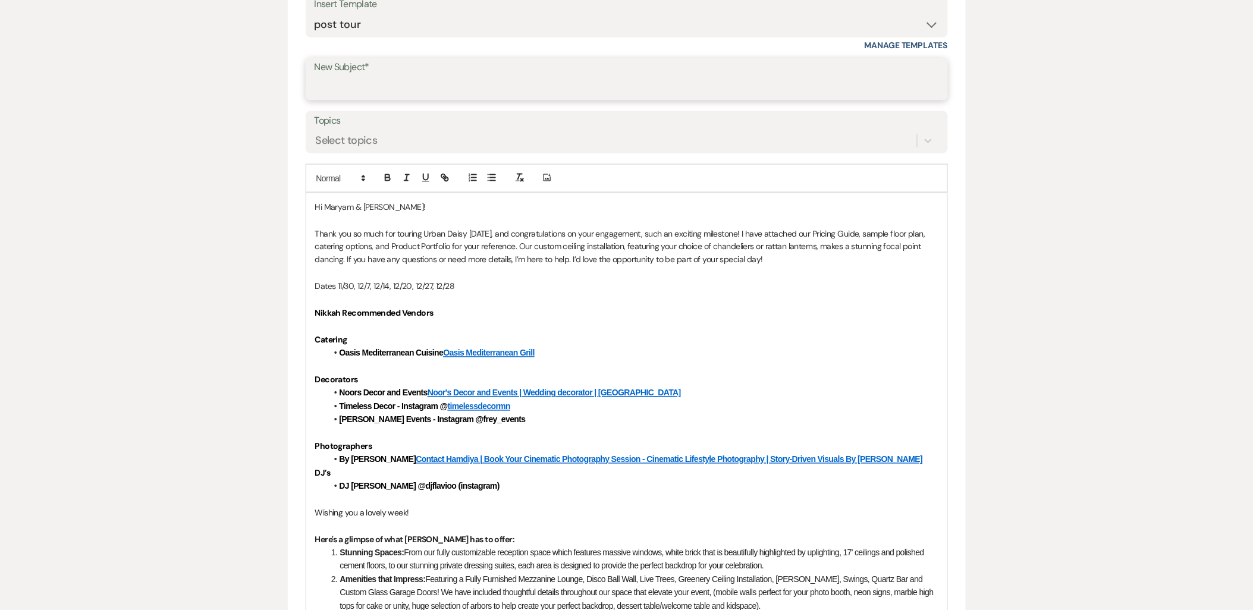
click at [447, 86] on input "New Subject*" at bounding box center [627, 87] width 624 height 23
type input "Thank you for Touring Urban Daisy Events!"
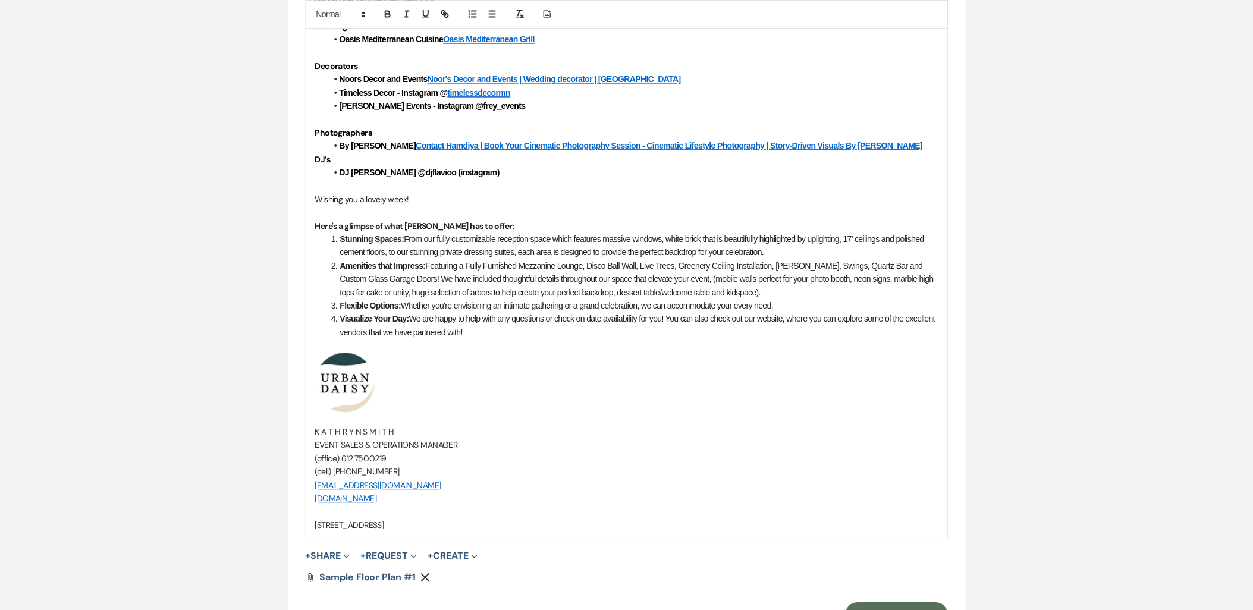
scroll to position [897, 0]
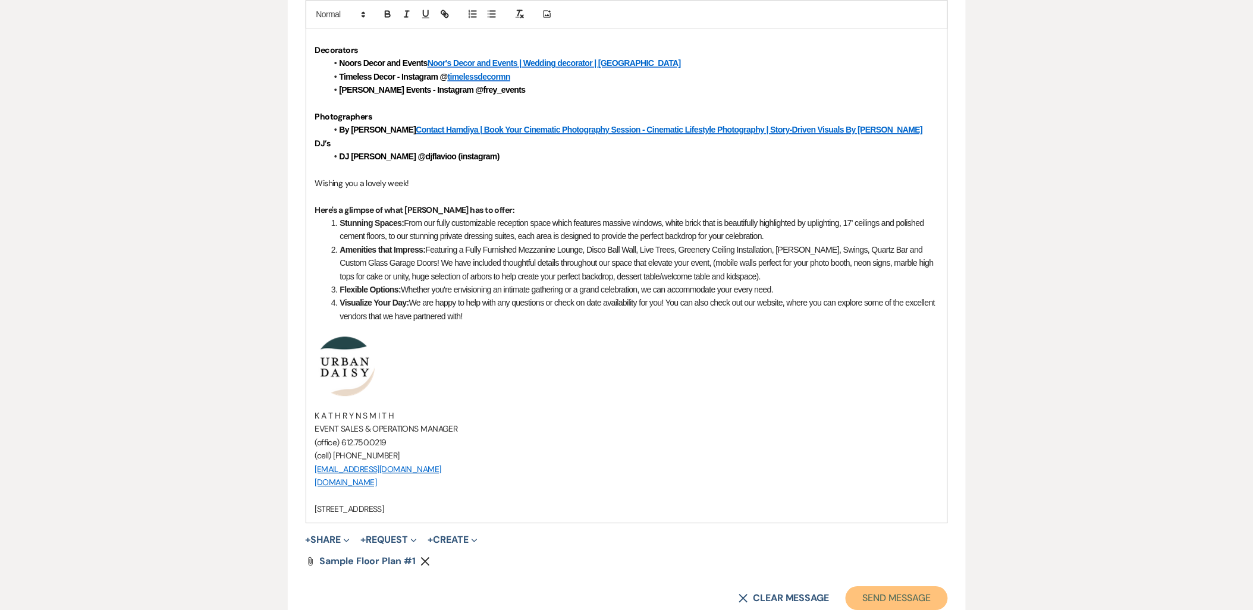
click at [875, 586] on button "Send Message" at bounding box center [897, 598] width 102 height 24
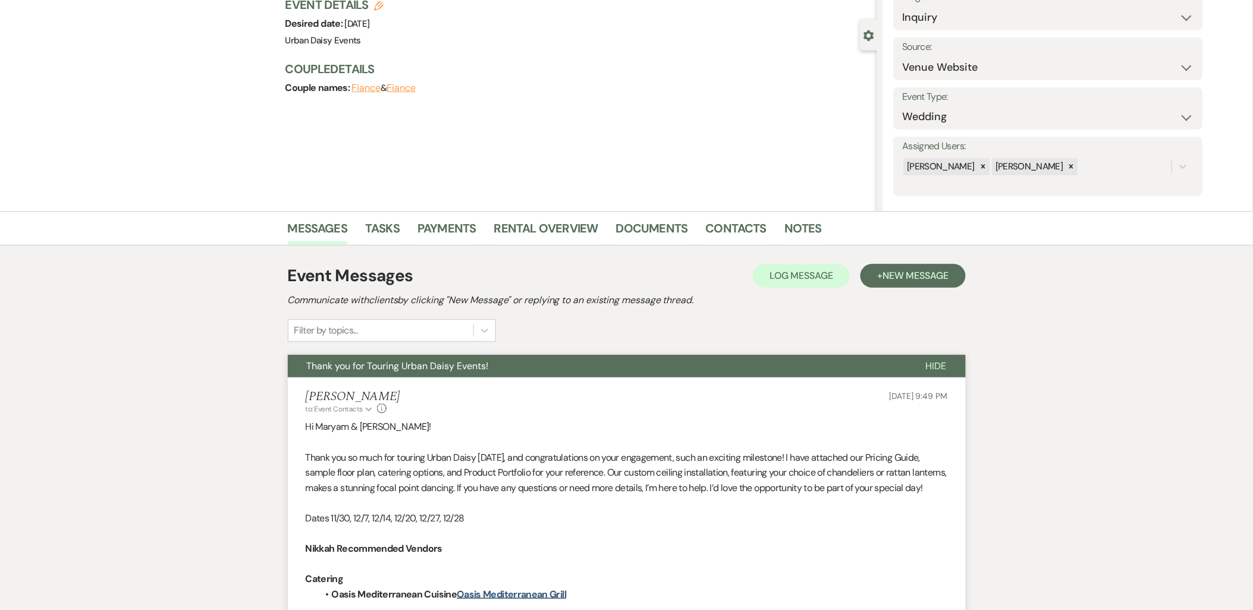
scroll to position [0, 0]
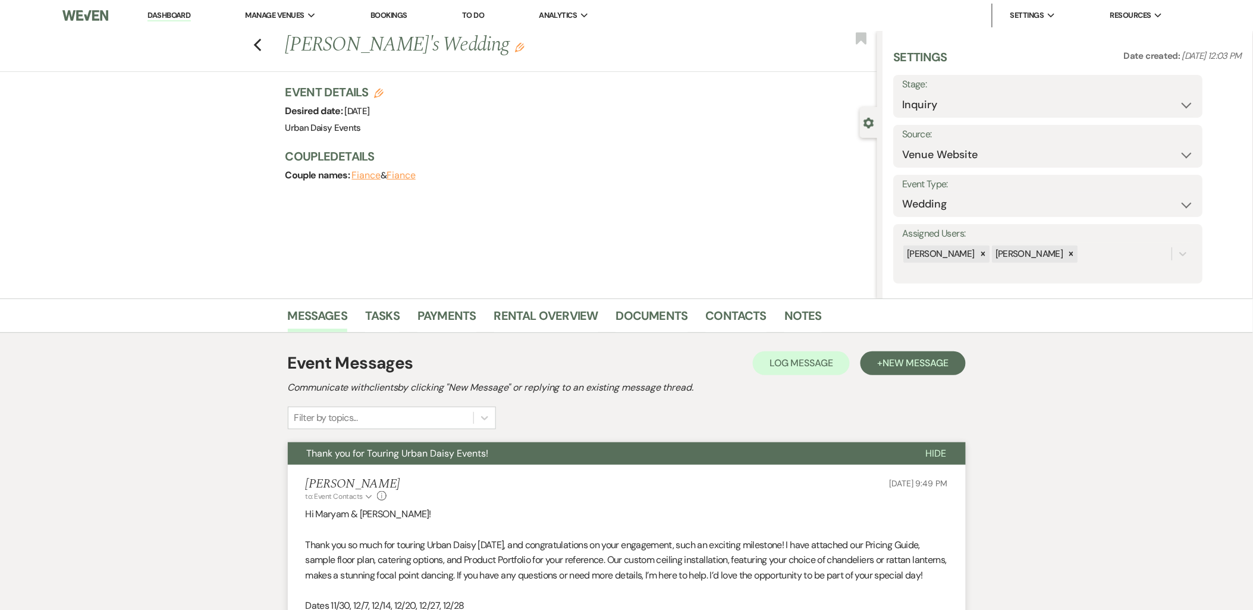
click at [180, 10] on link "Dashboard" at bounding box center [168, 15] width 43 height 11
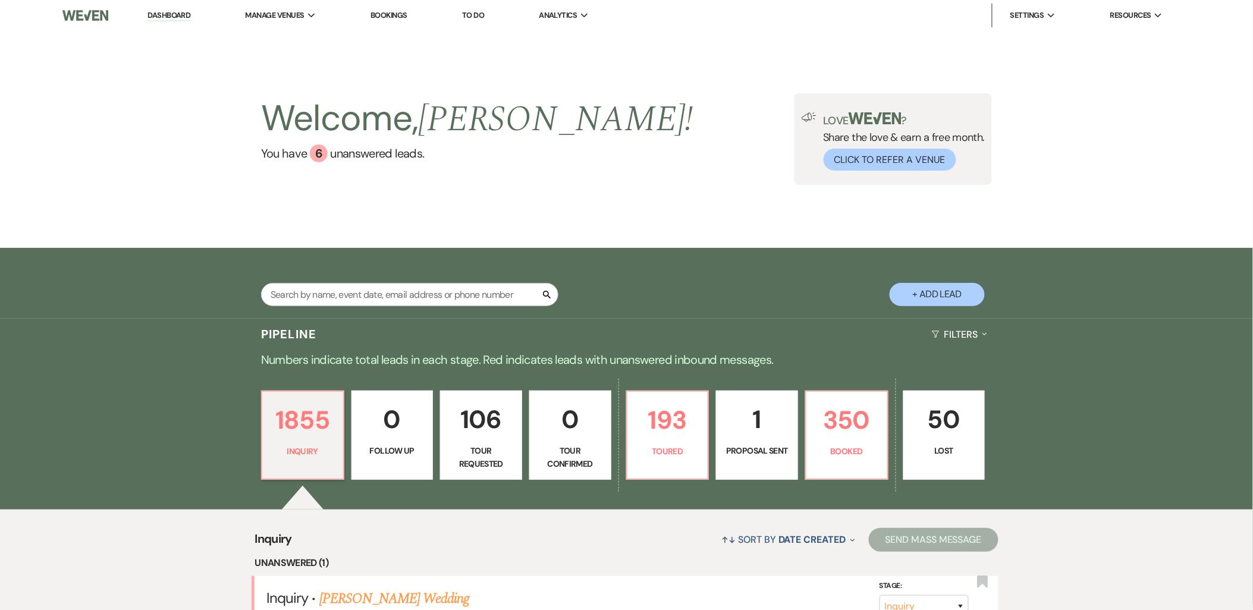
scroll to position [46, 0]
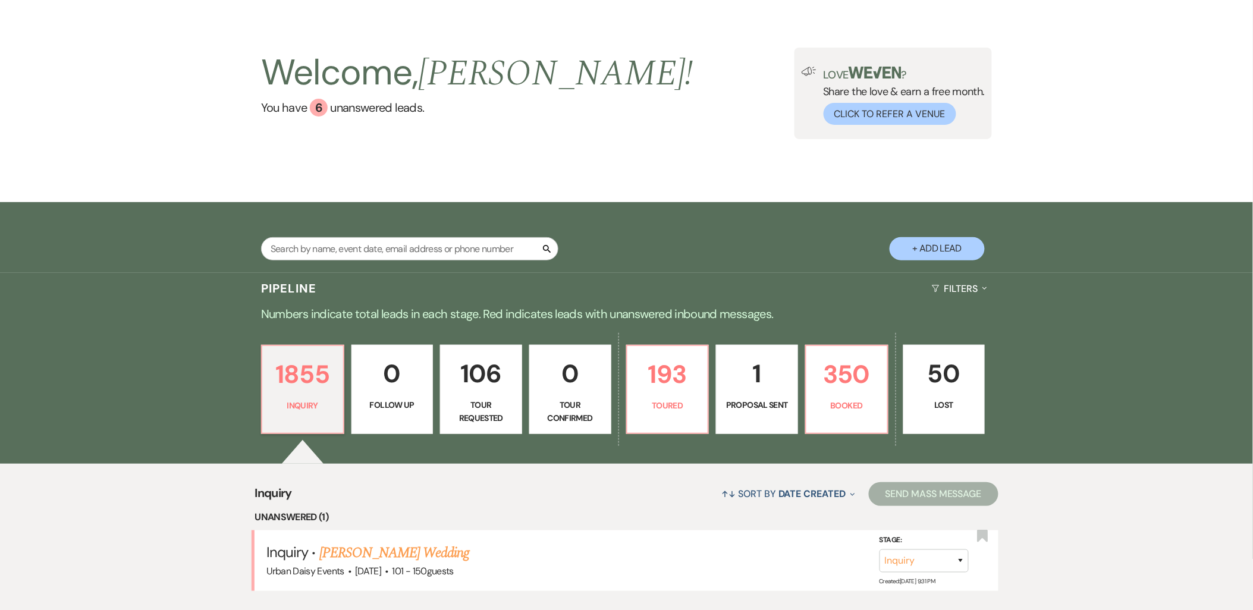
click at [375, 560] on link "Jillyan Salwey's Wedding" at bounding box center [394, 552] width 150 height 21
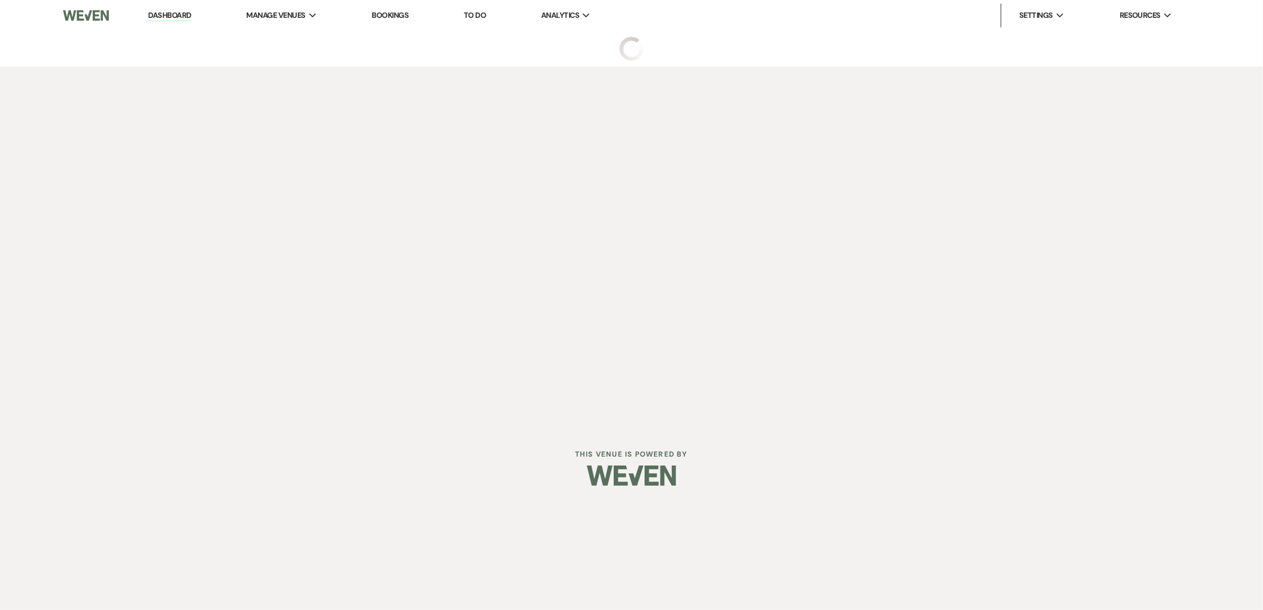
select select "2"
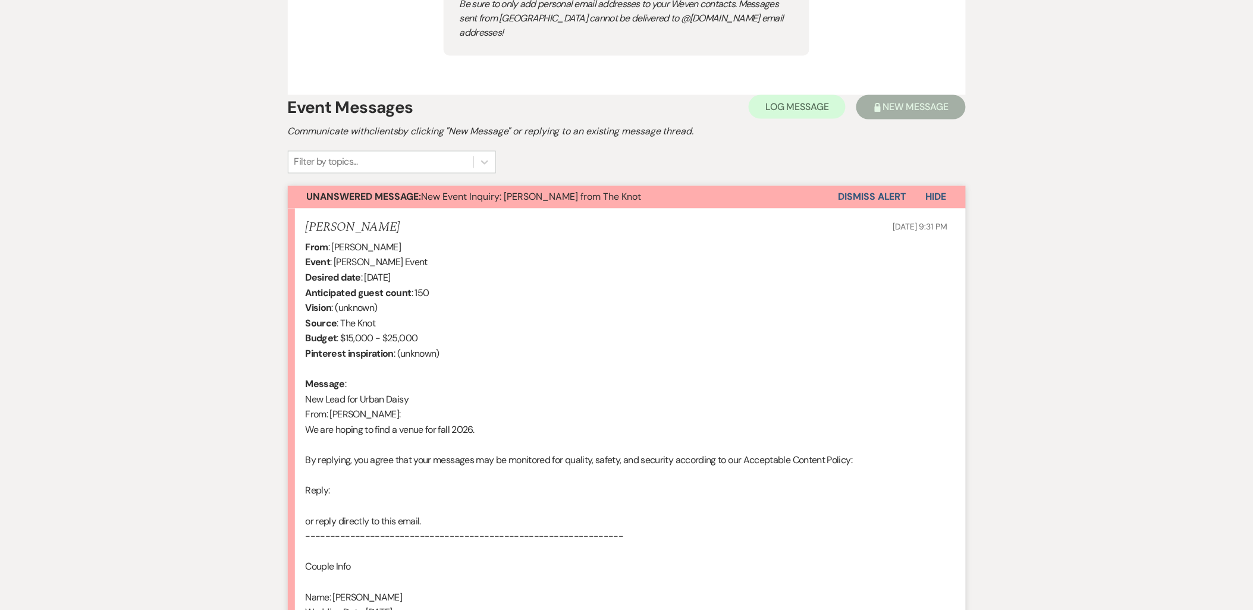
scroll to position [651, 0]
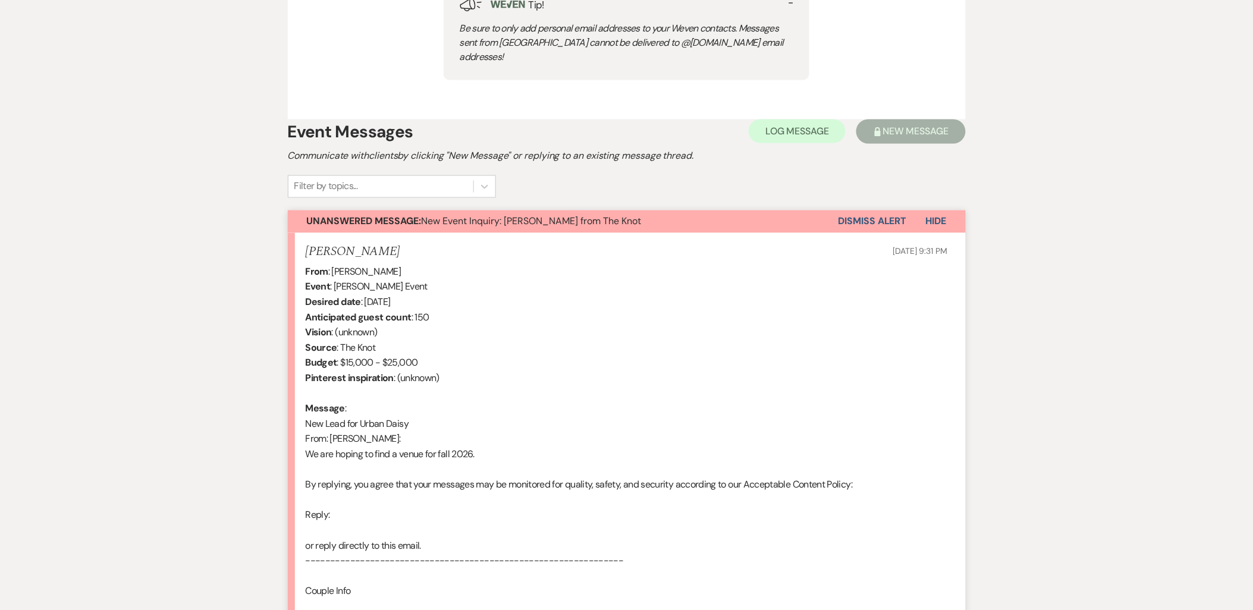
click at [885, 211] on button "Dismiss Alert" at bounding box center [873, 222] width 68 height 23
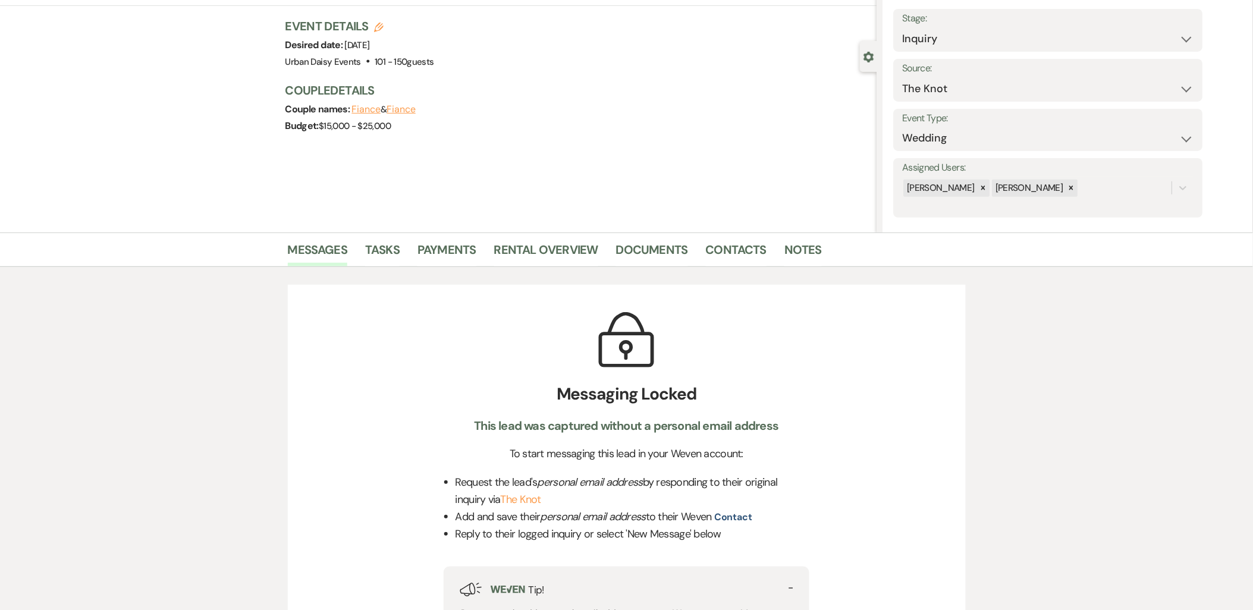
scroll to position [0, 0]
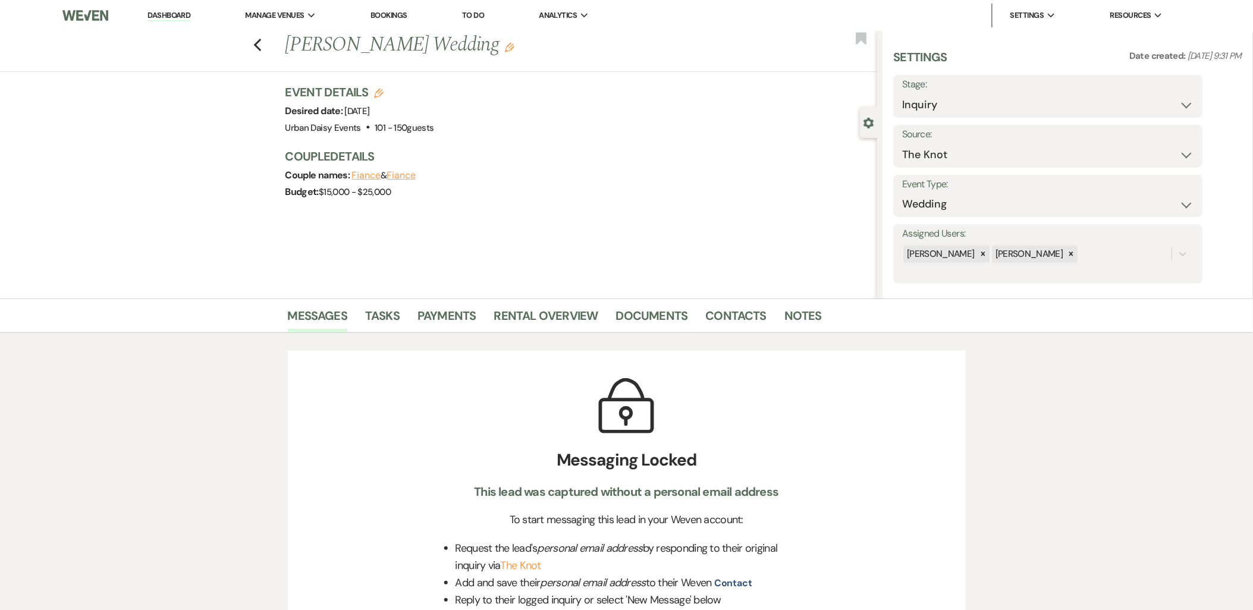
click at [162, 19] on link "Dashboard" at bounding box center [168, 15] width 43 height 11
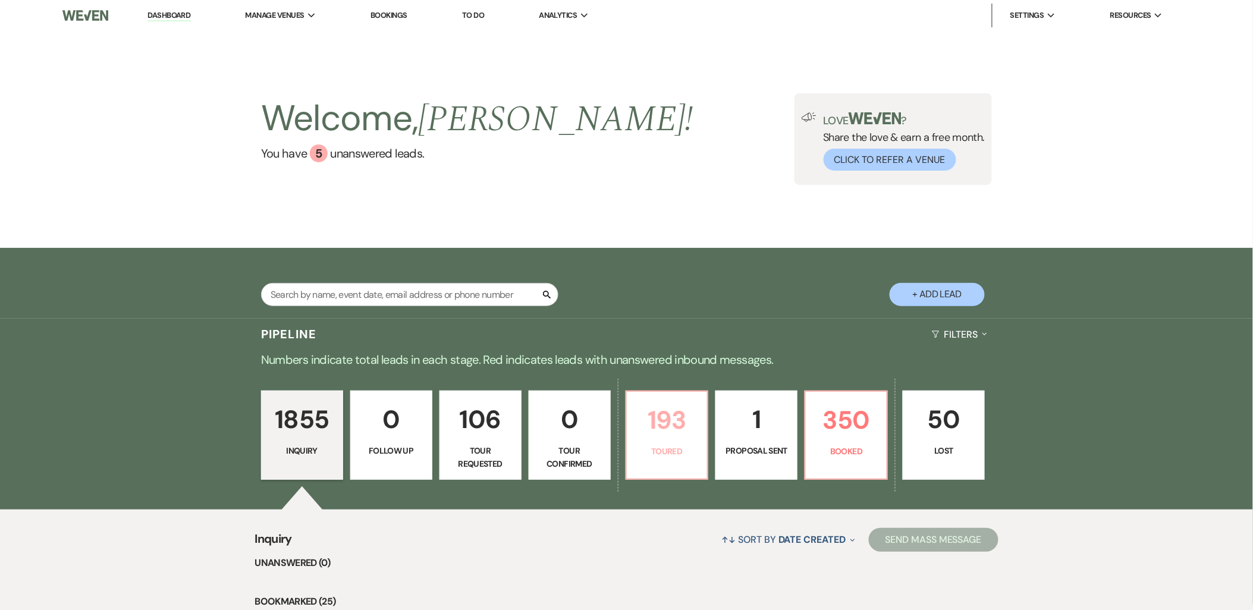
click at [681, 430] on p "193" at bounding box center [667, 420] width 67 height 40
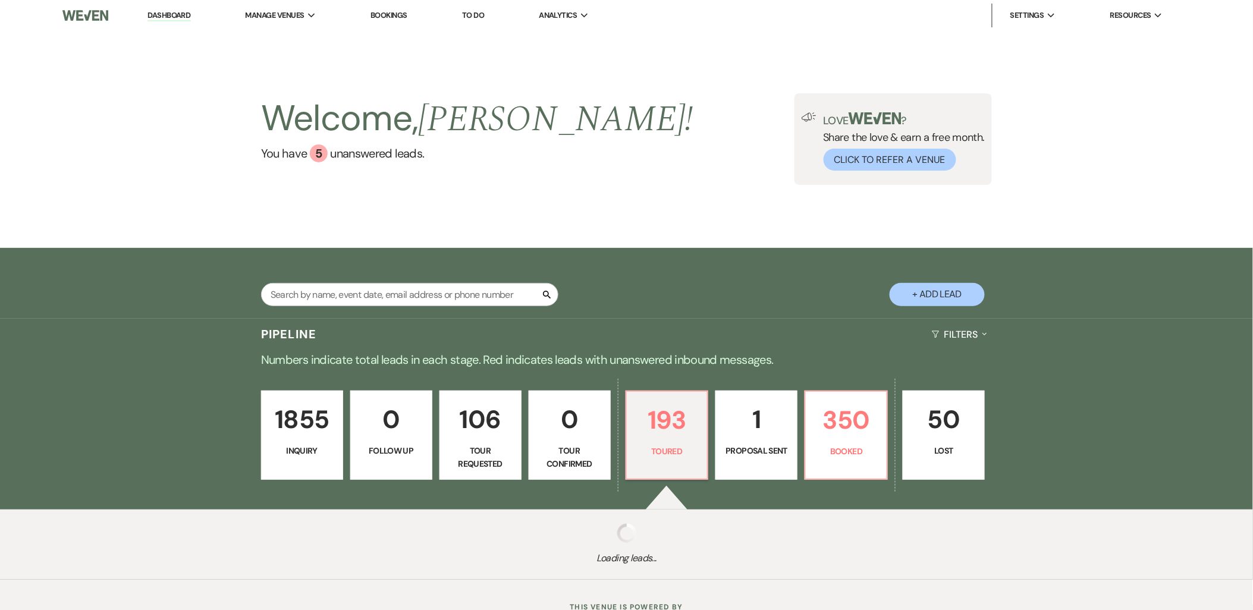
select select "5"
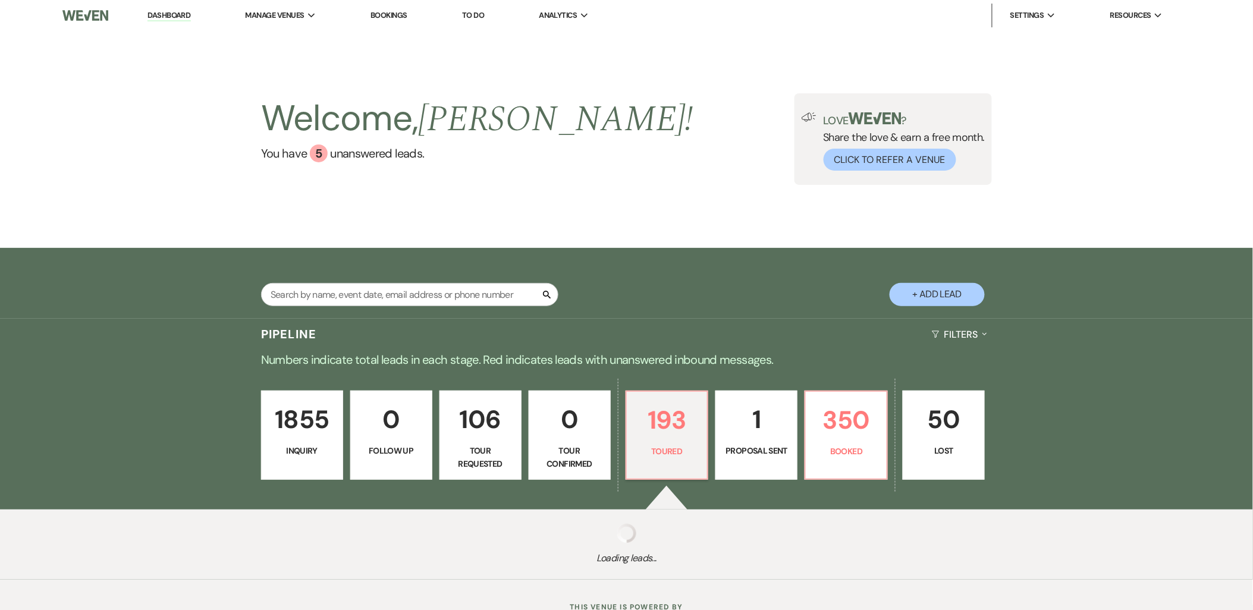
select select "5"
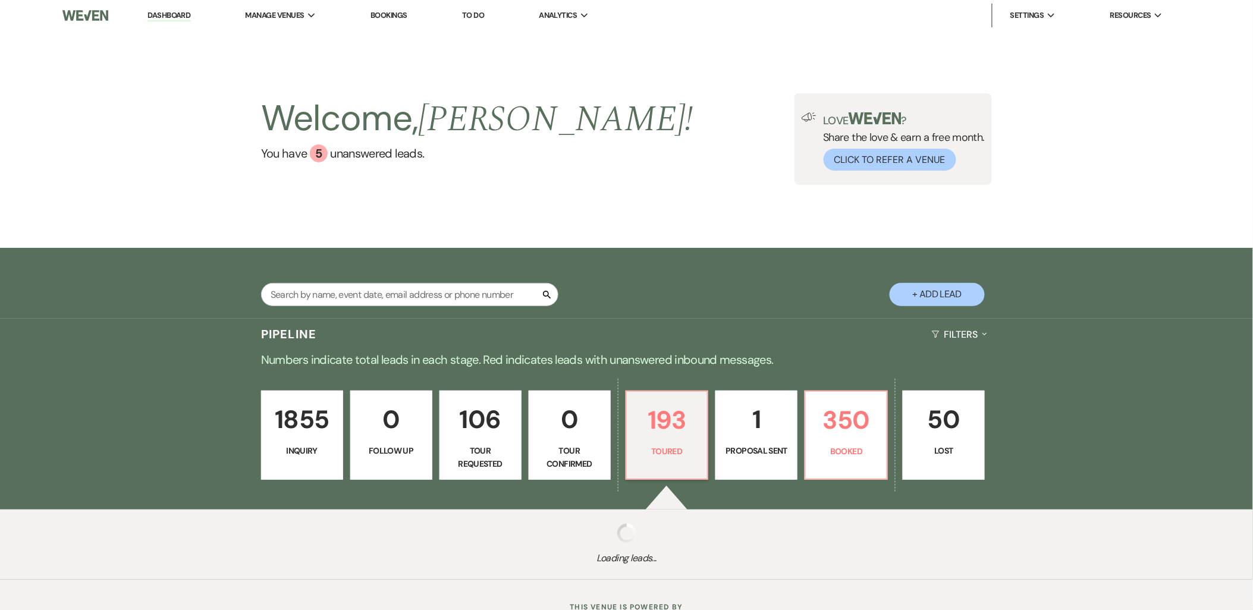
select select "5"
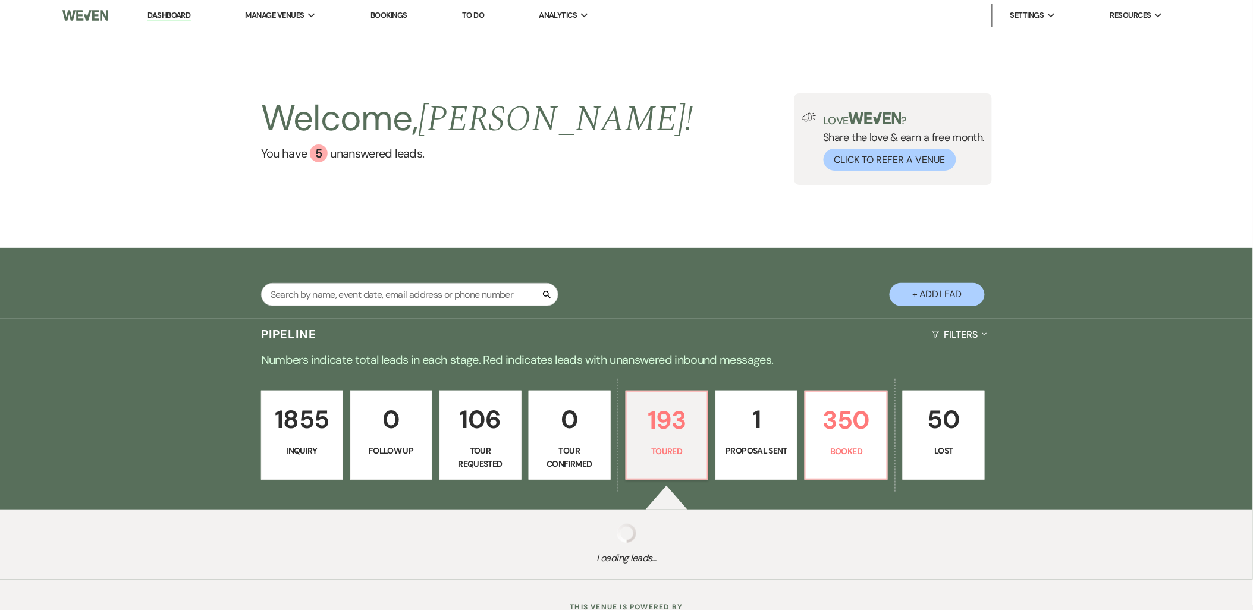
select select "5"
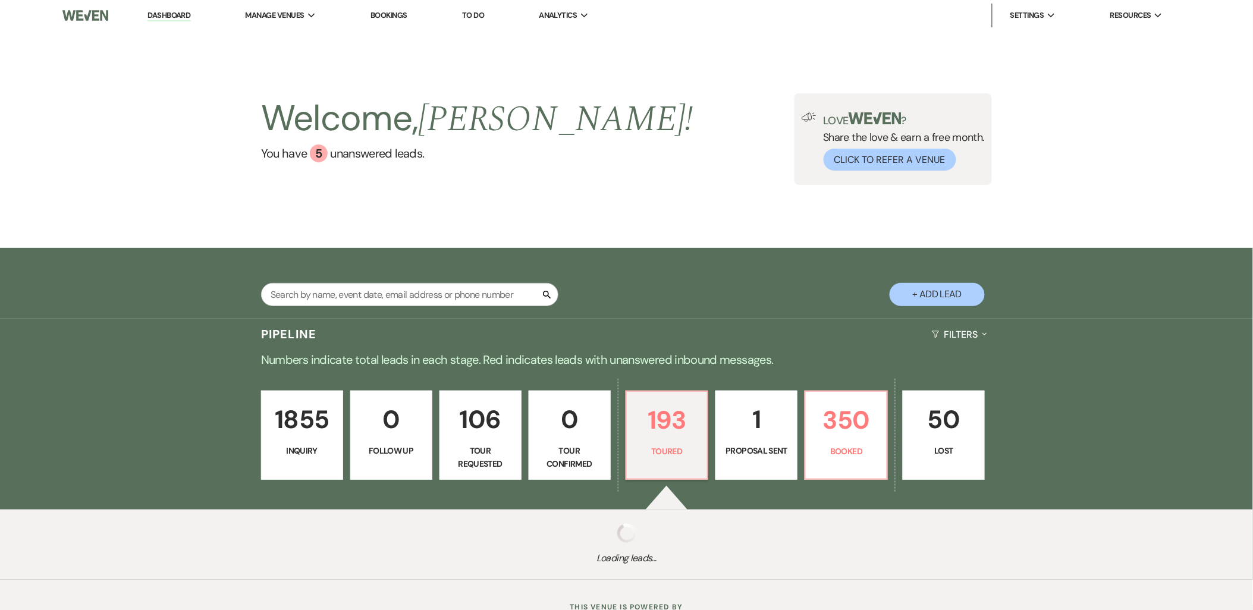
select select "5"
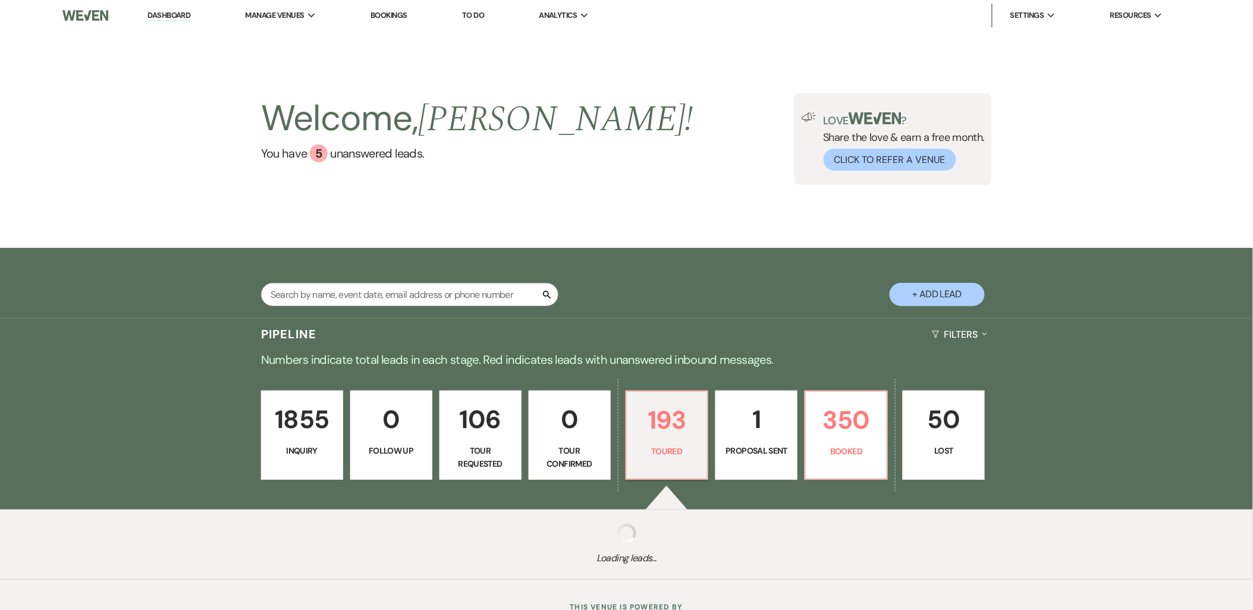
select select "5"
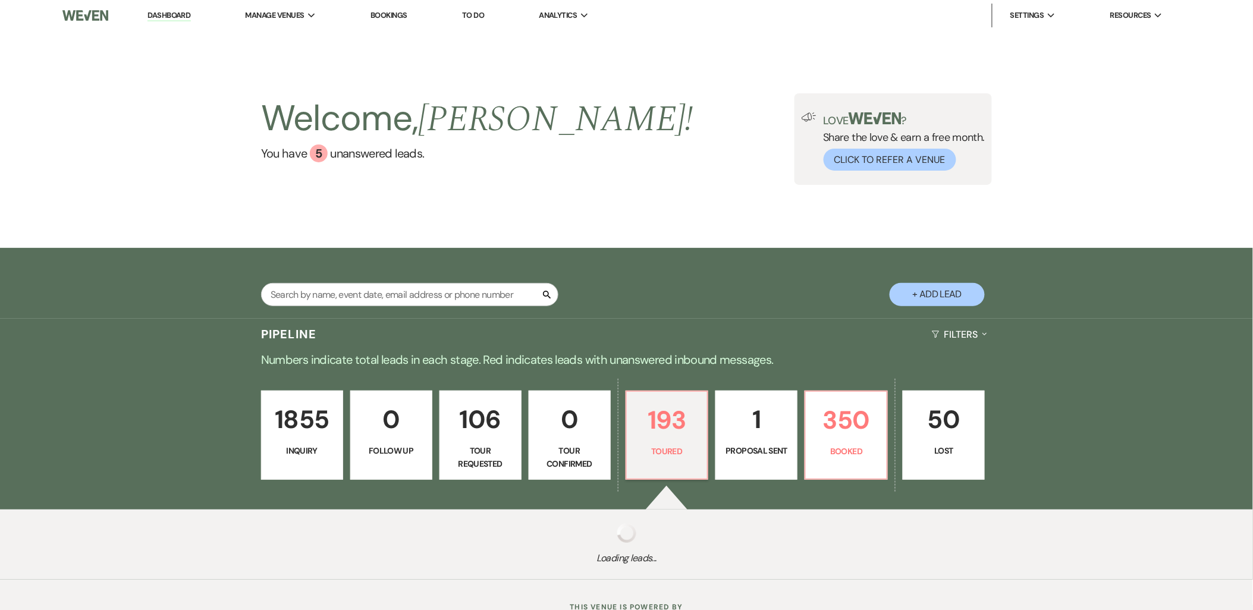
select select "5"
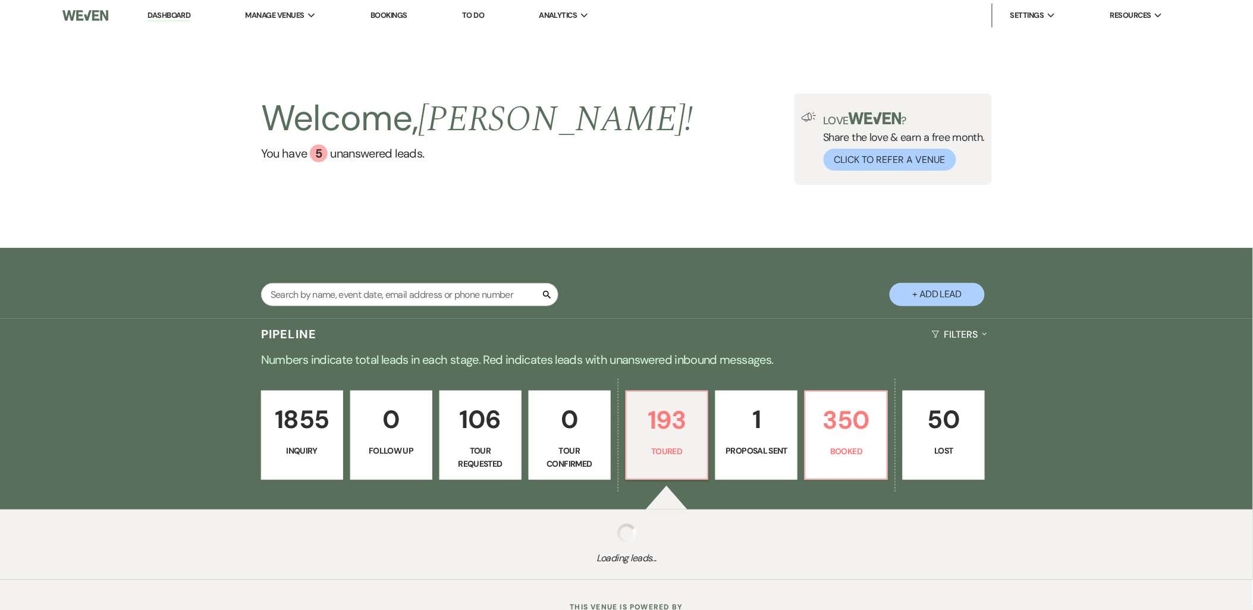
select select "5"
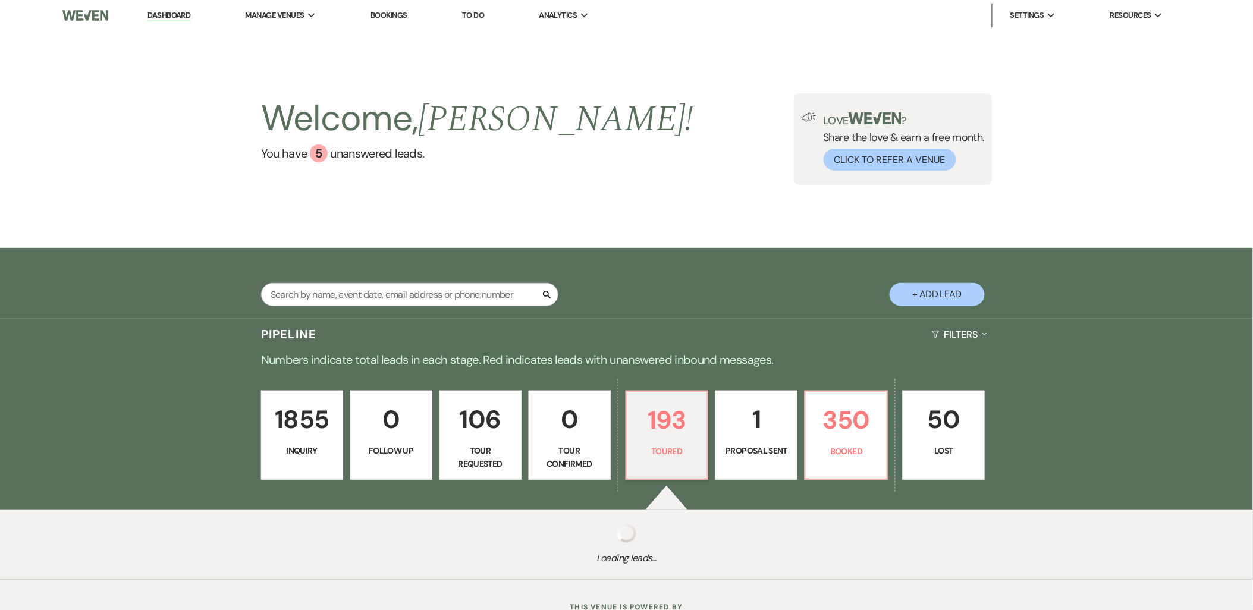
select select "5"
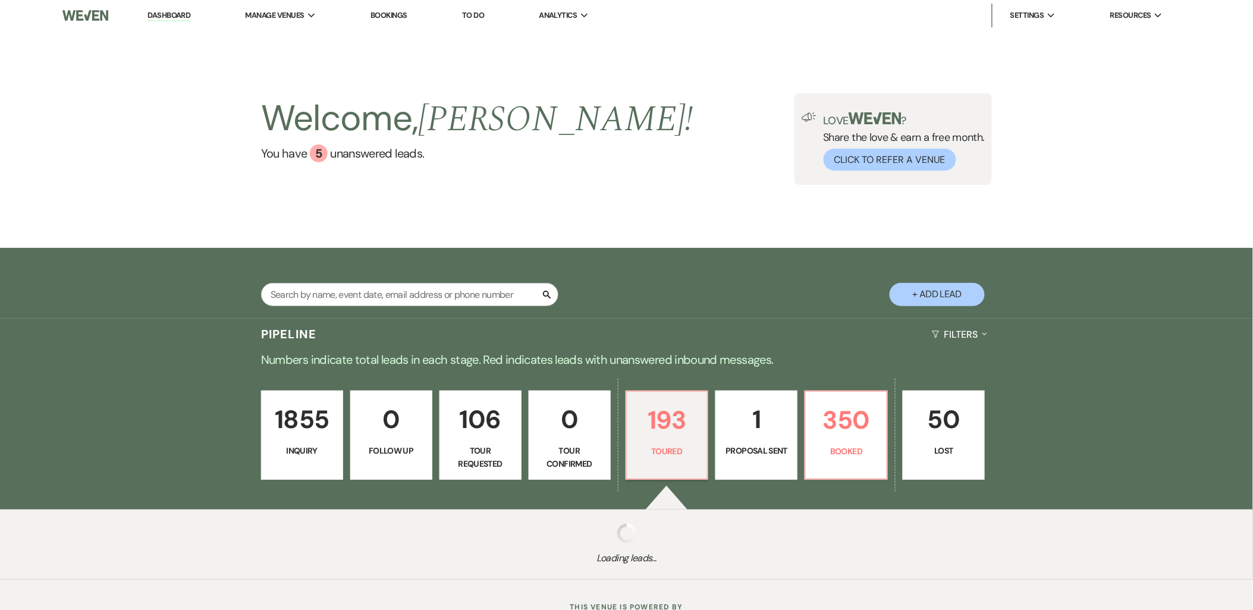
select select "5"
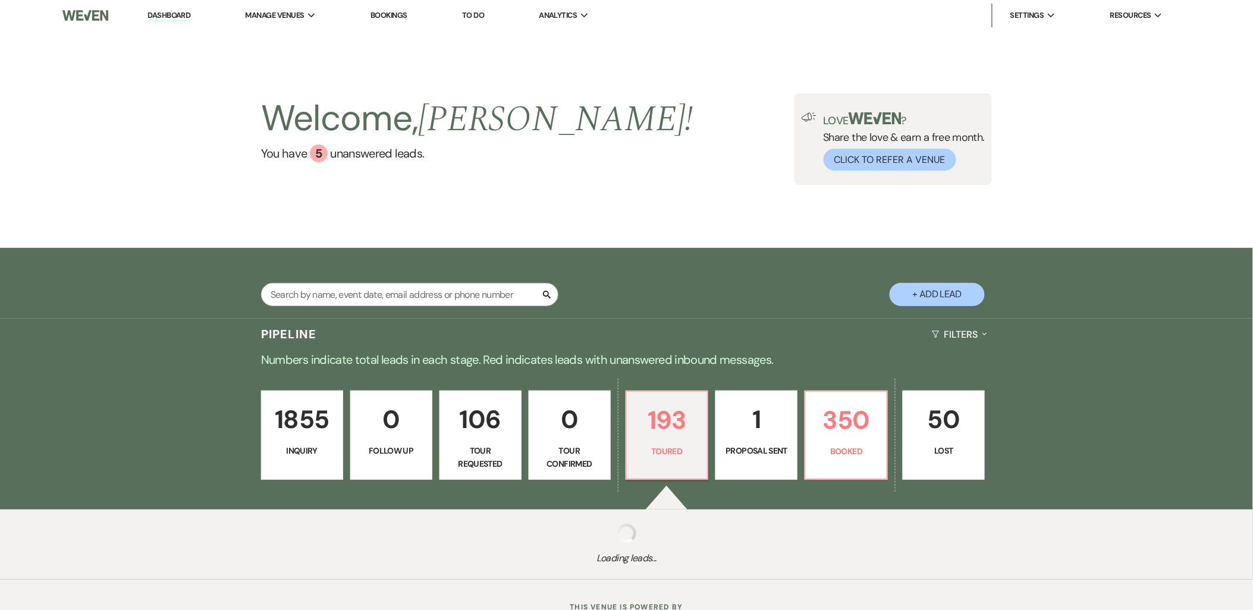
select select "5"
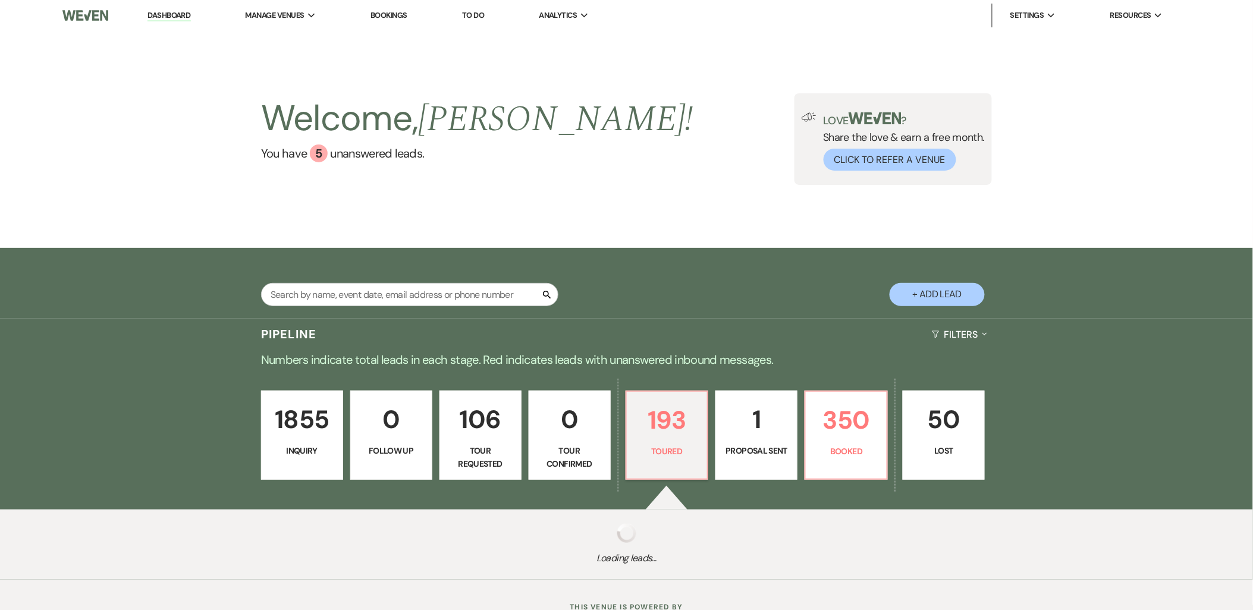
select select "5"
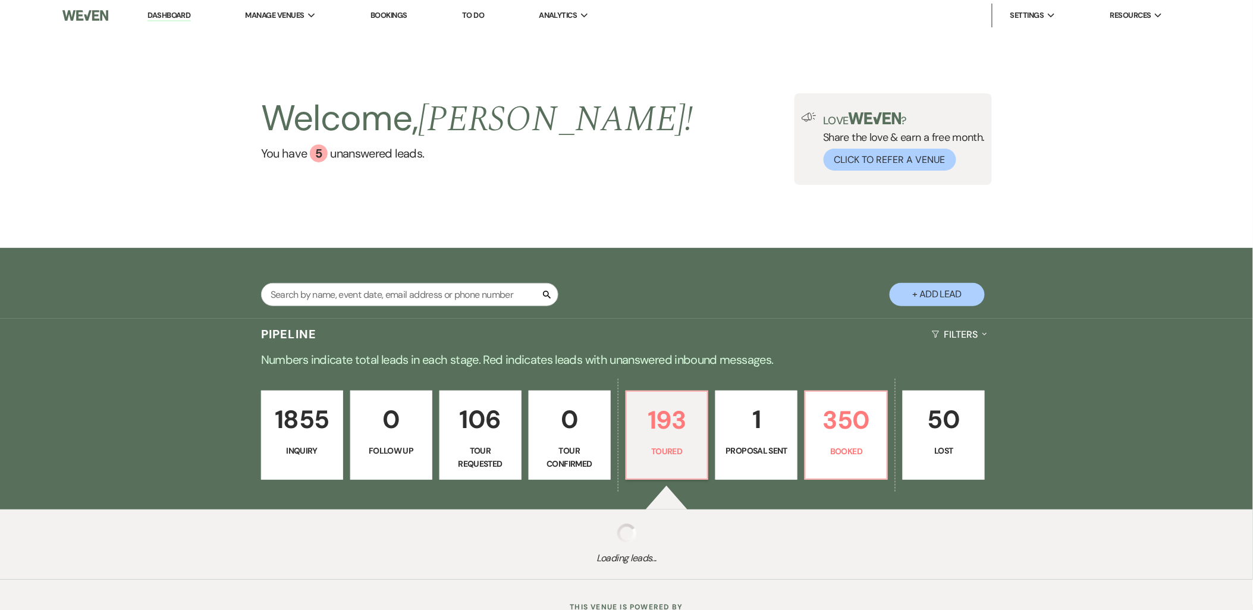
select select "5"
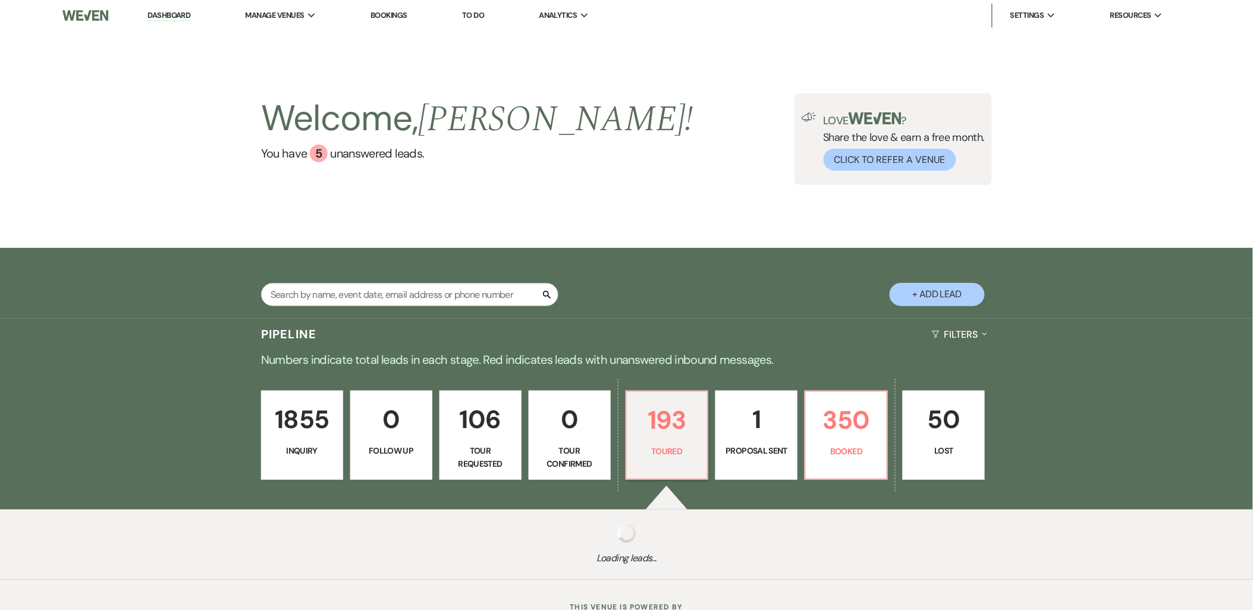
select select "5"
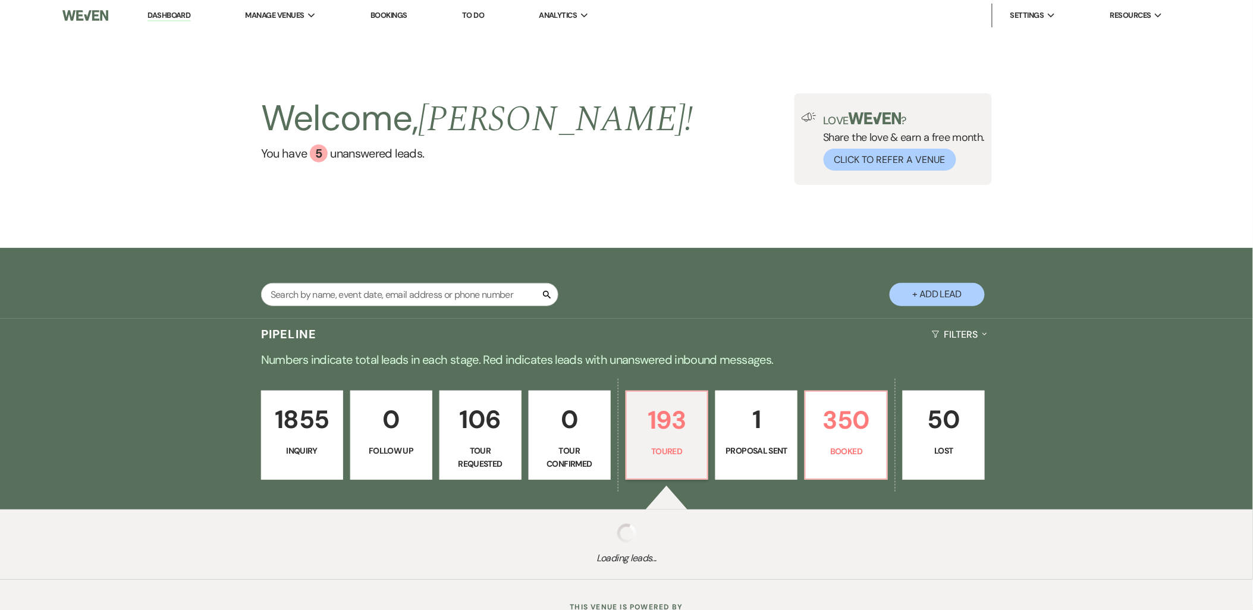
select select "5"
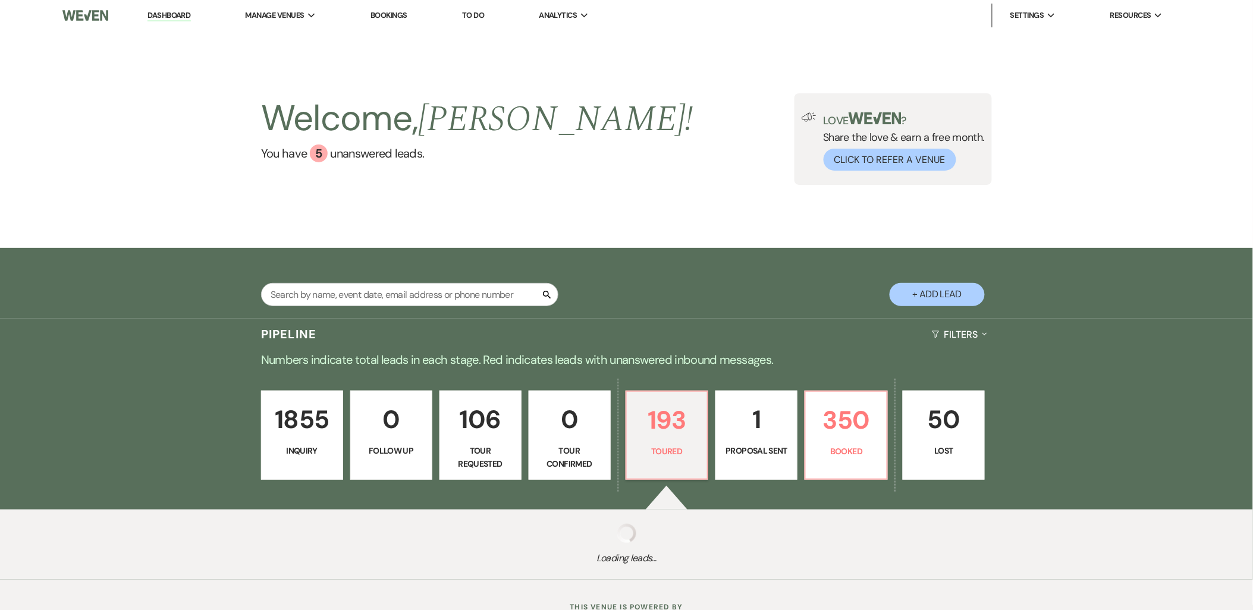
select select "5"
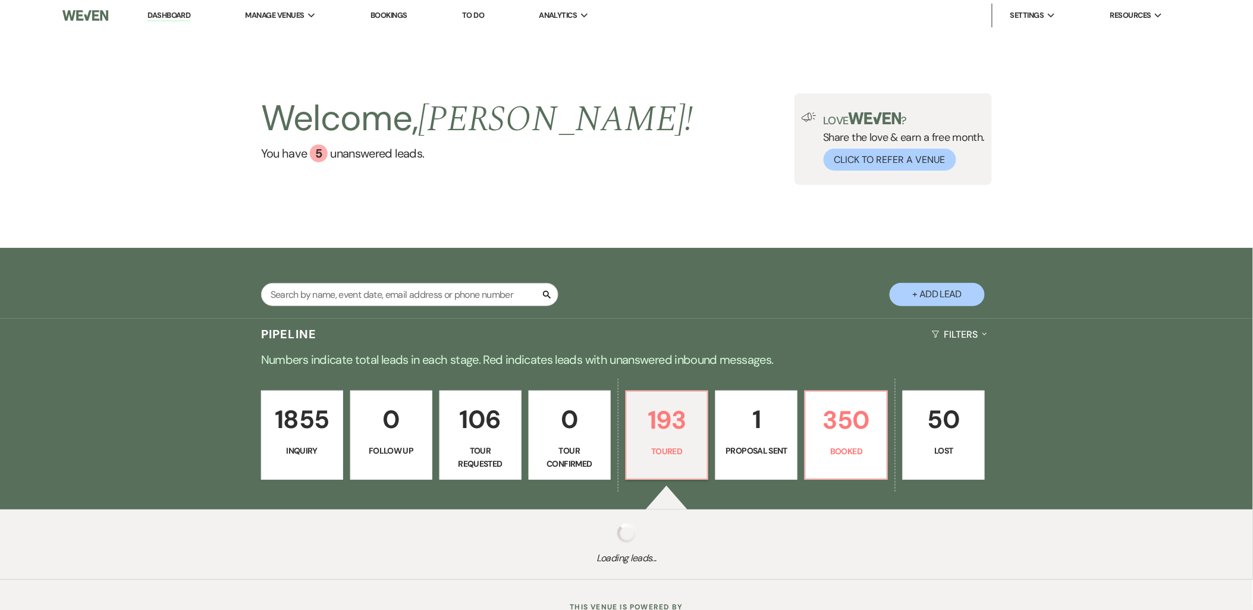
select select "5"
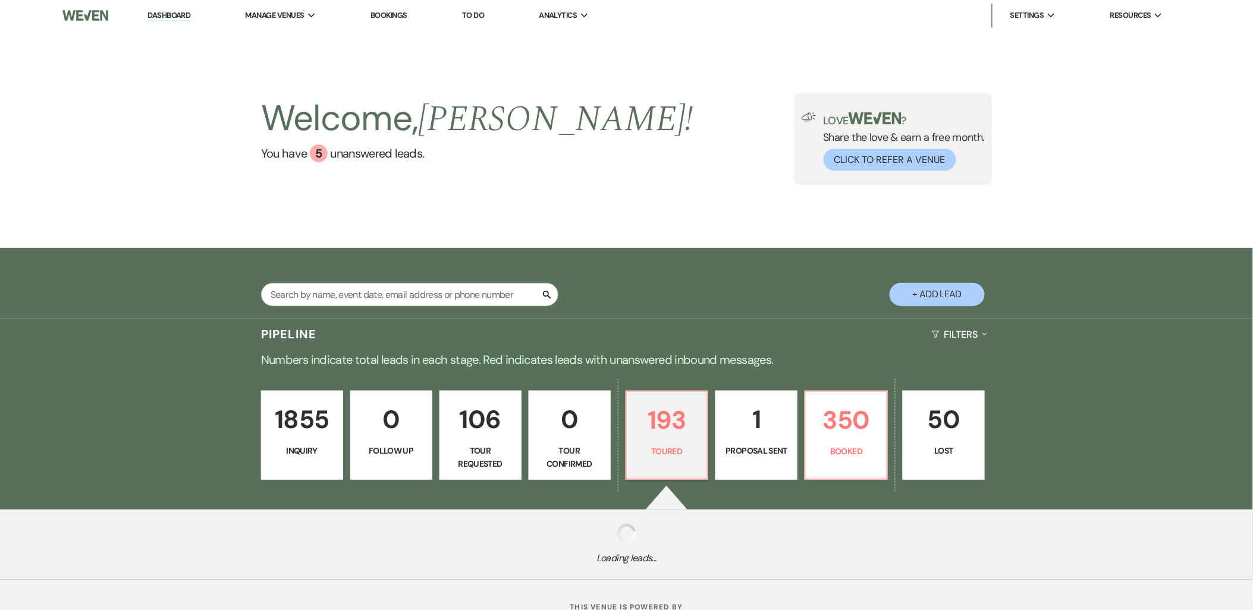
select select "5"
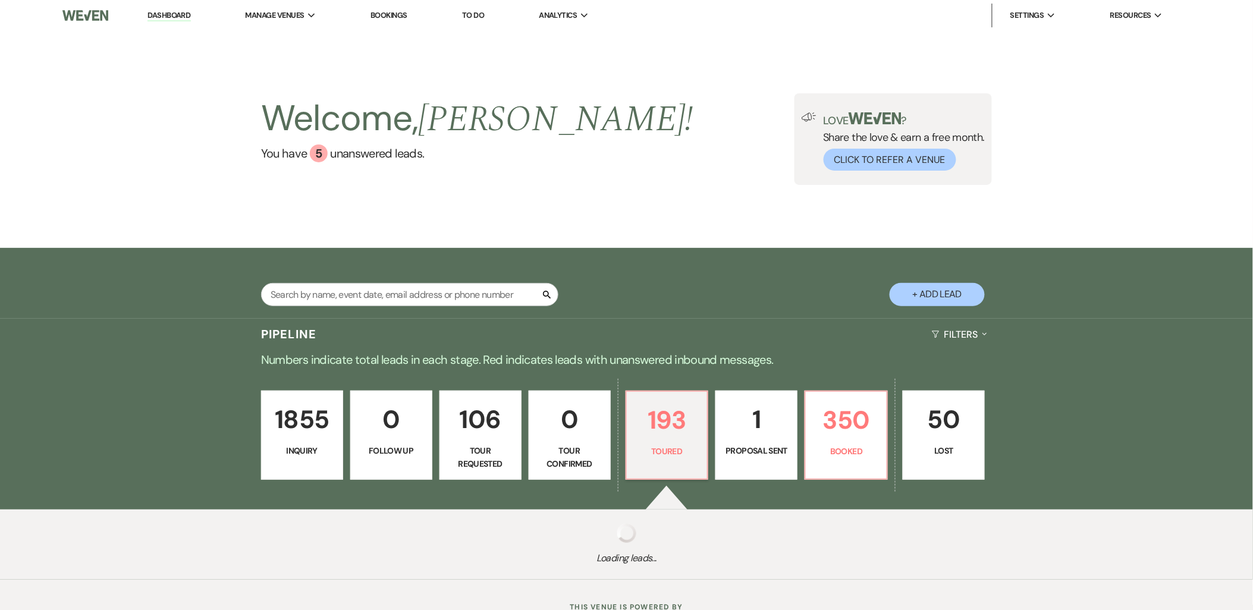
select select "5"
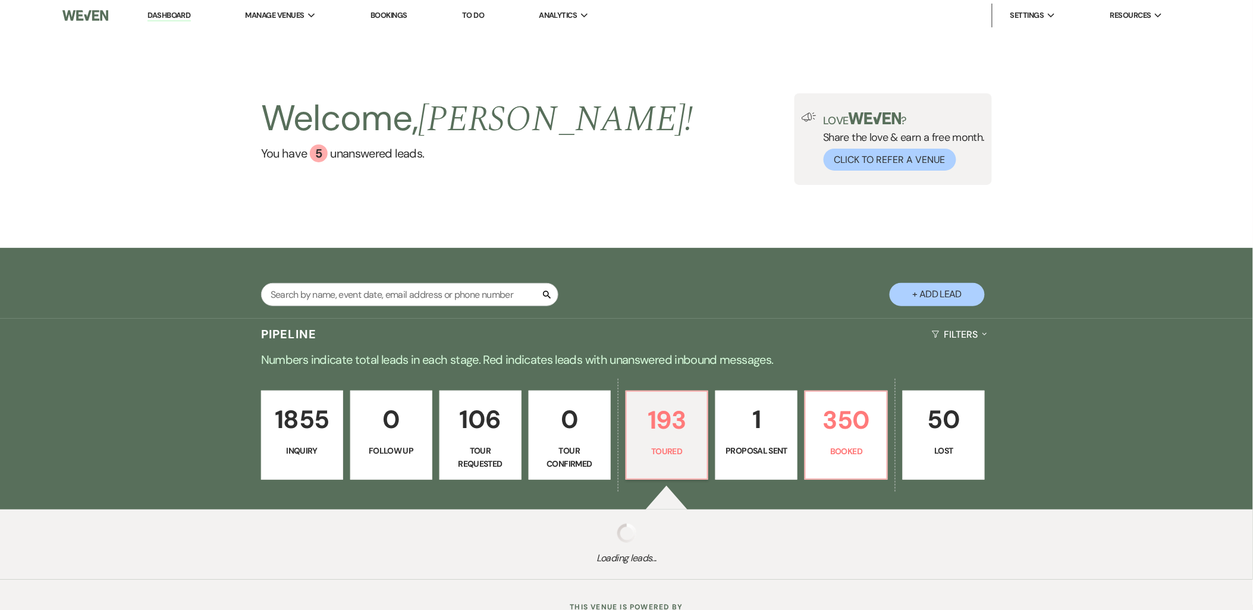
select select "5"
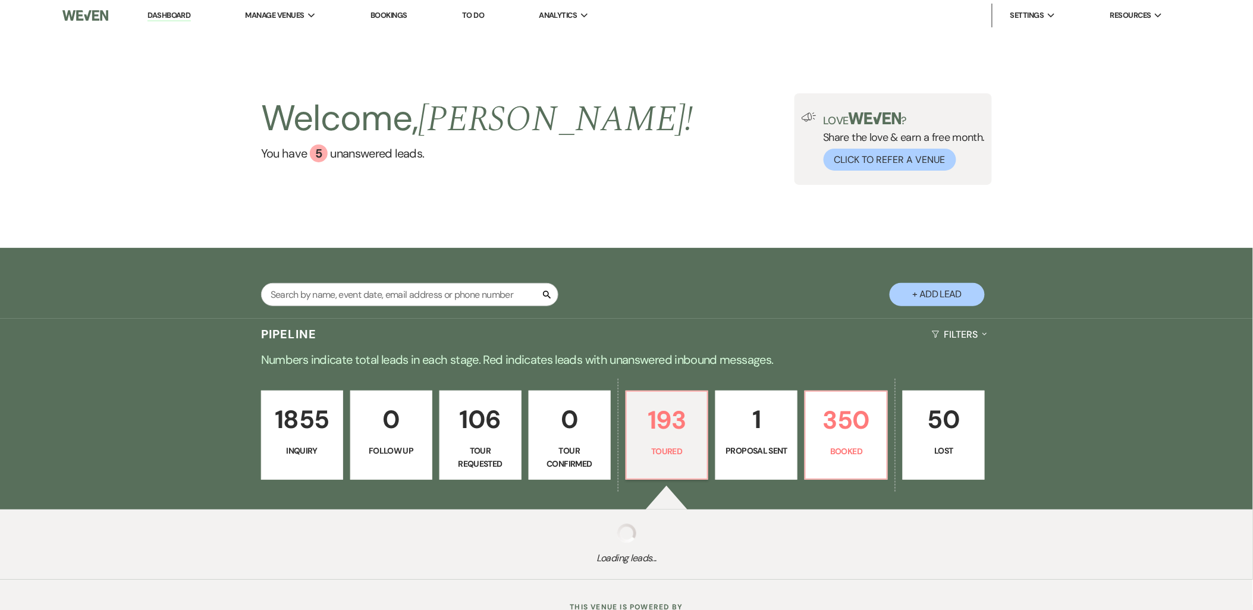
select select "5"
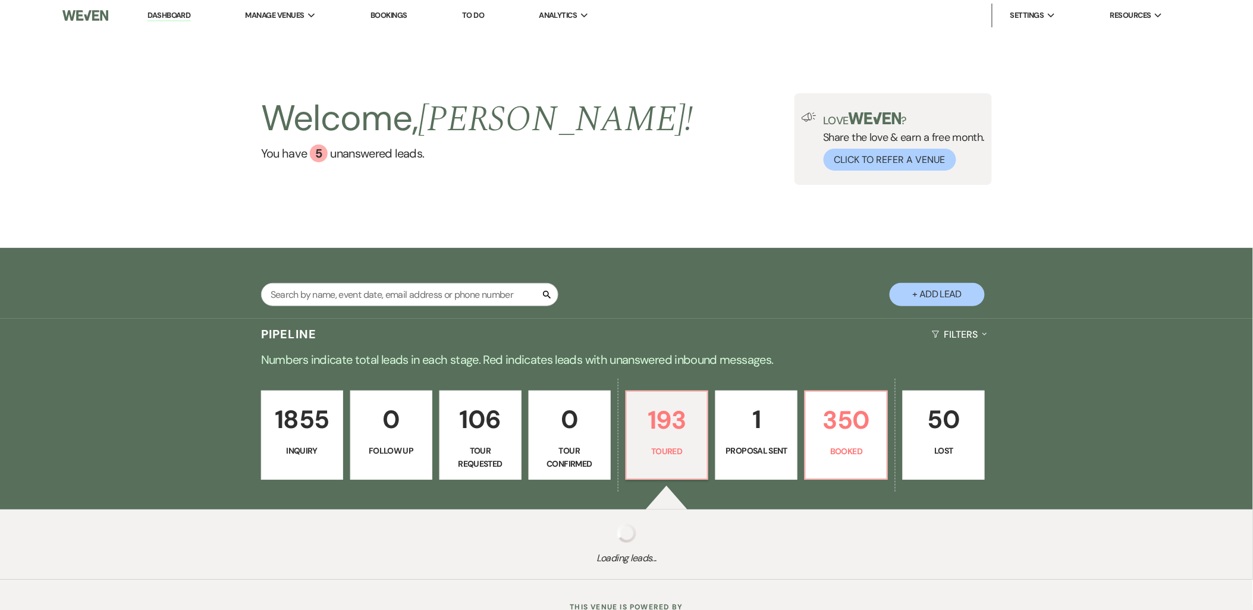
select select "5"
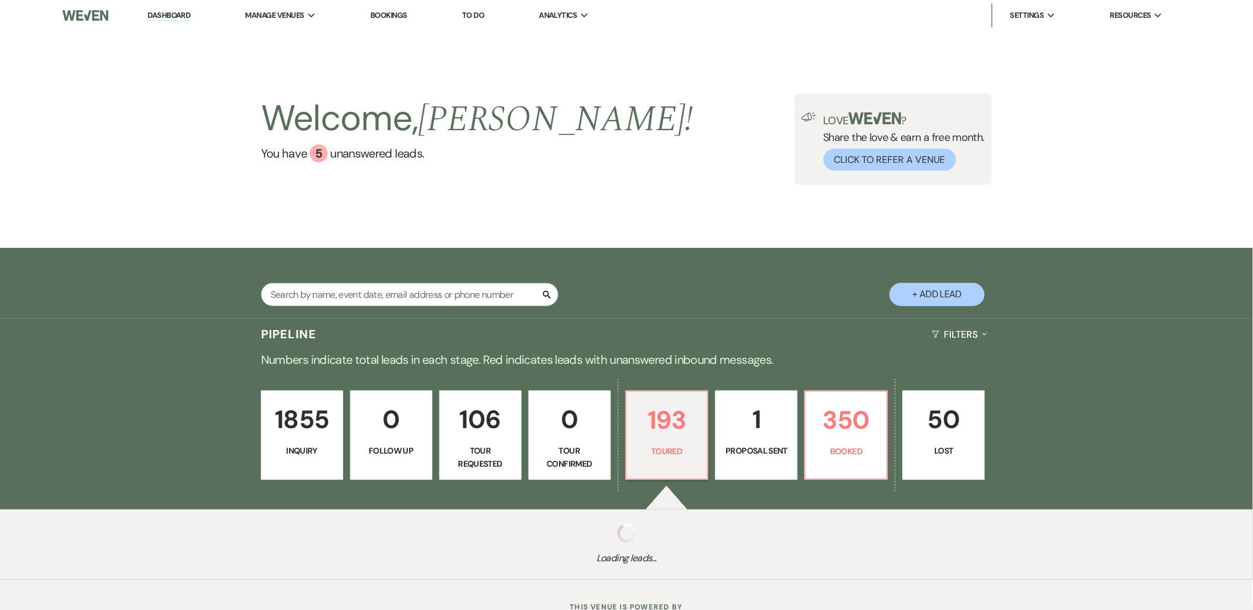
select select "5"
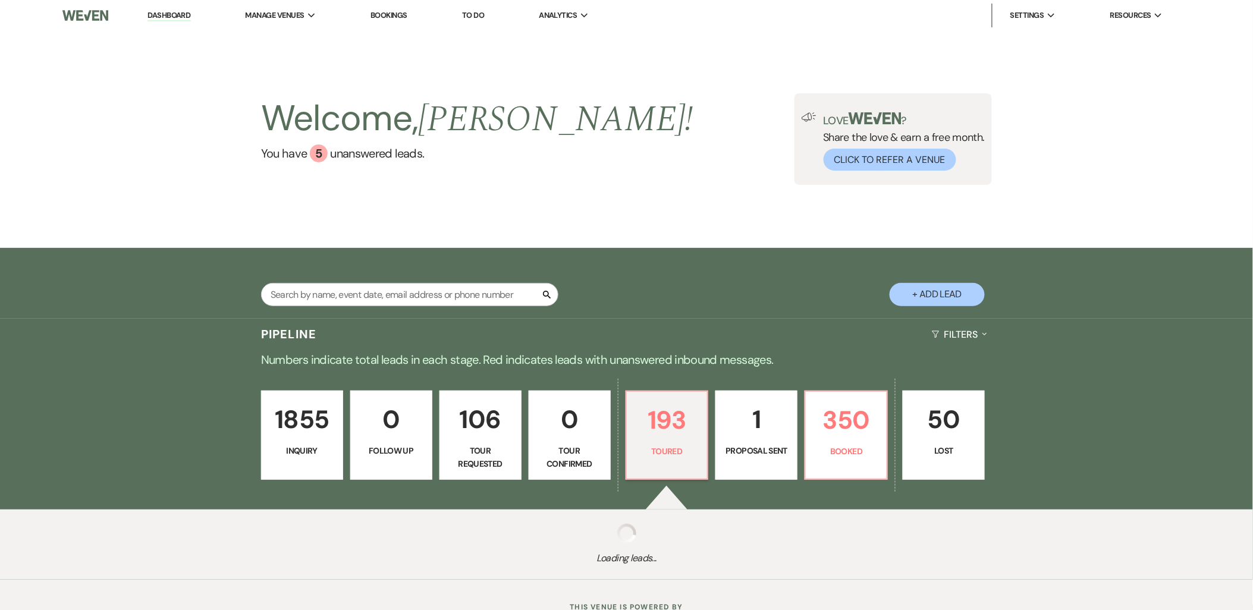
select select "5"
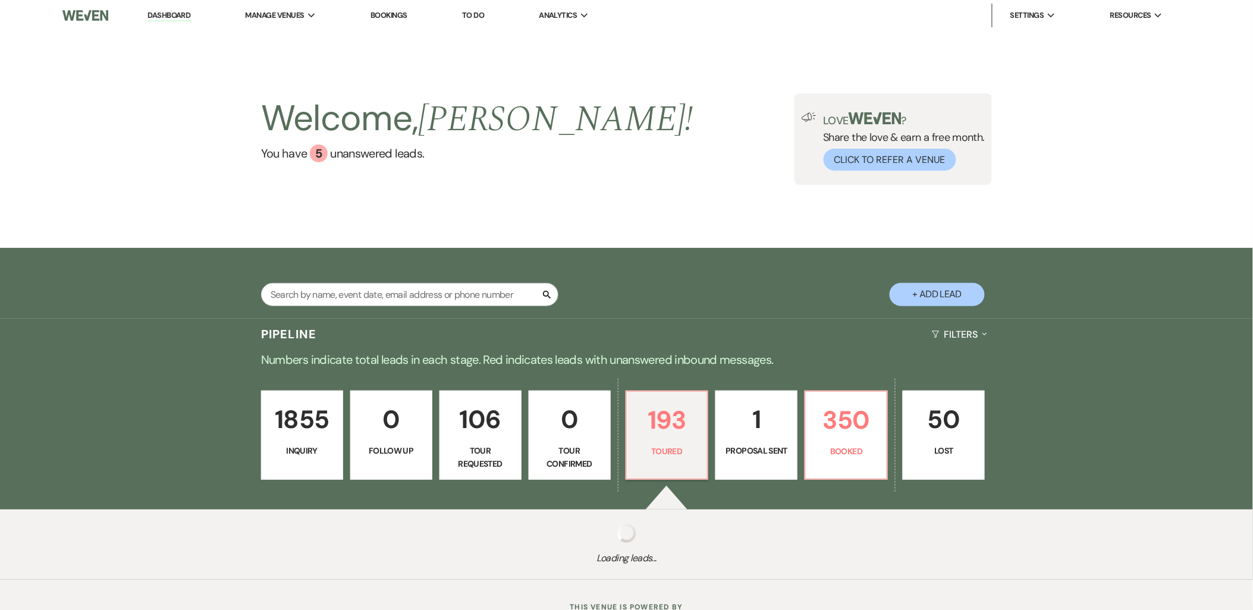
select select "5"
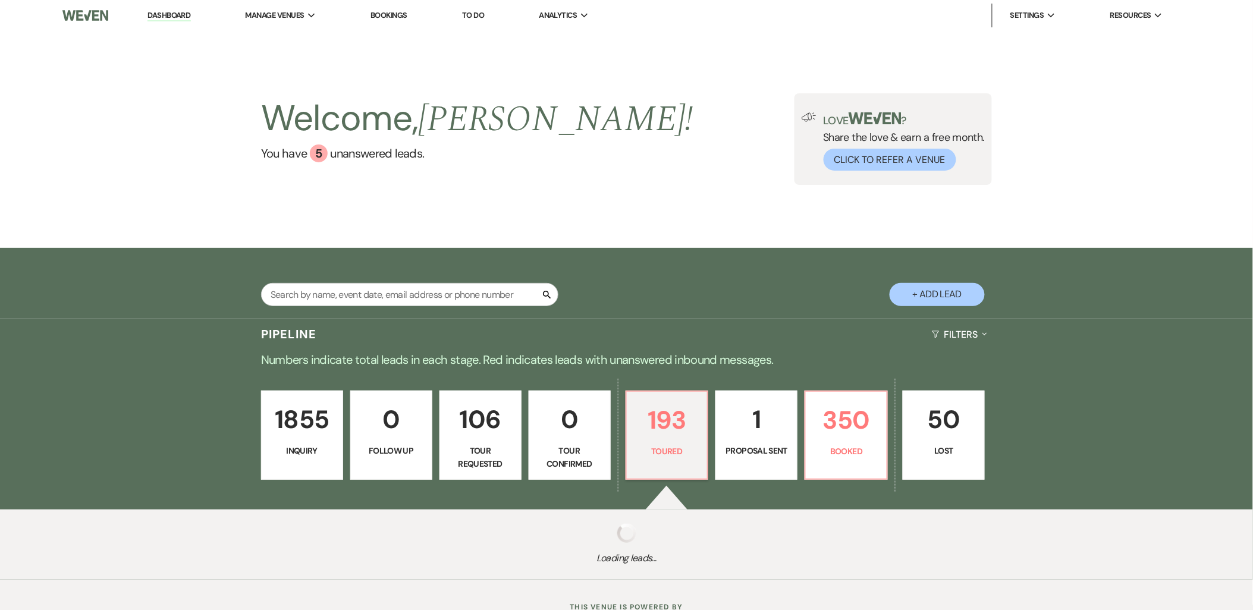
select select "5"
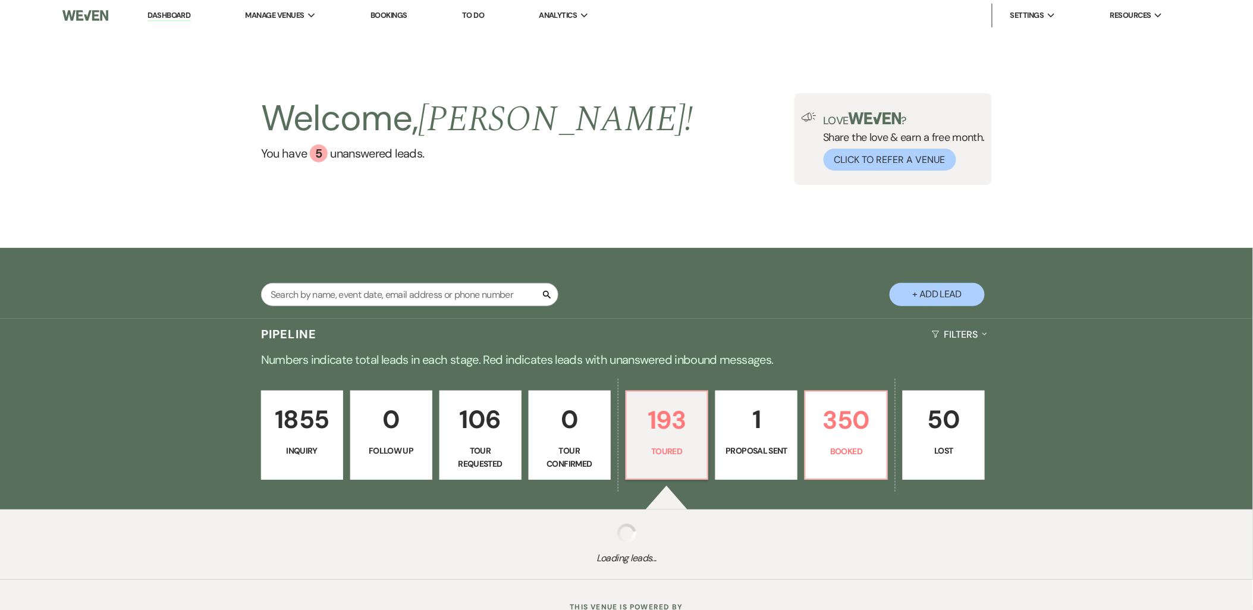
select select "5"
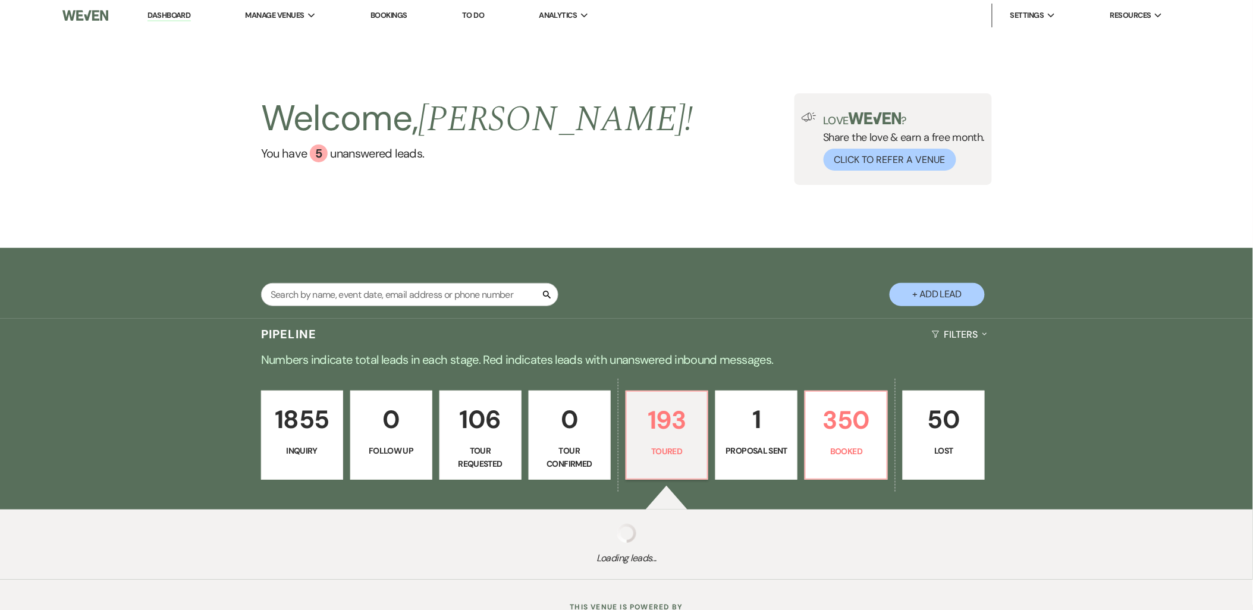
select select "5"
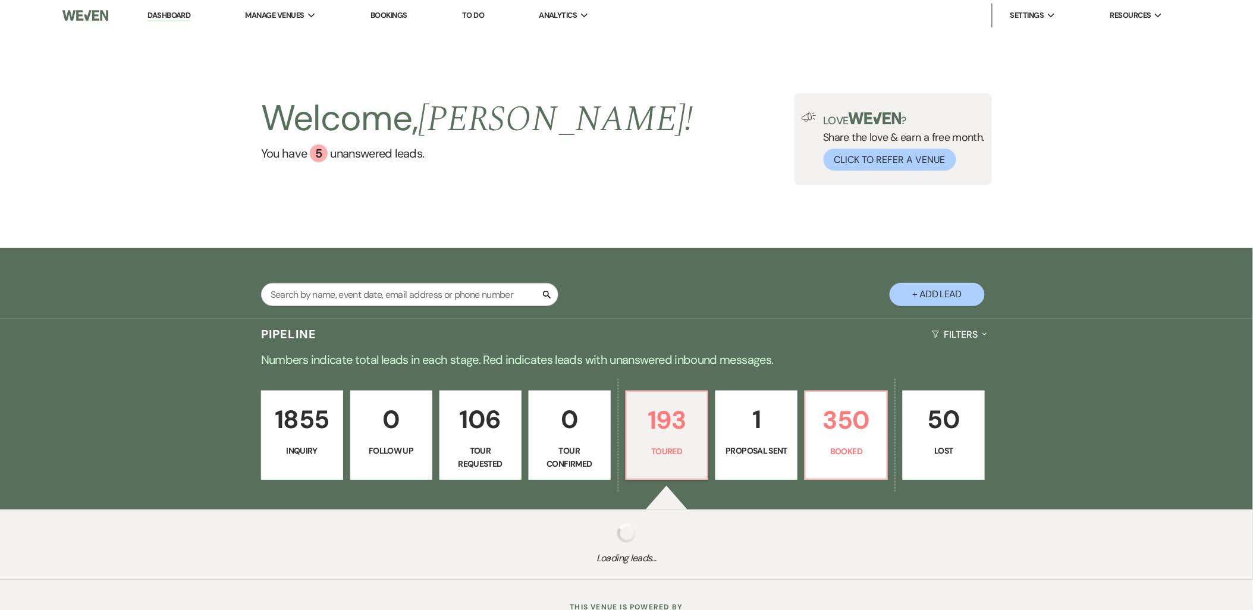
select select "5"
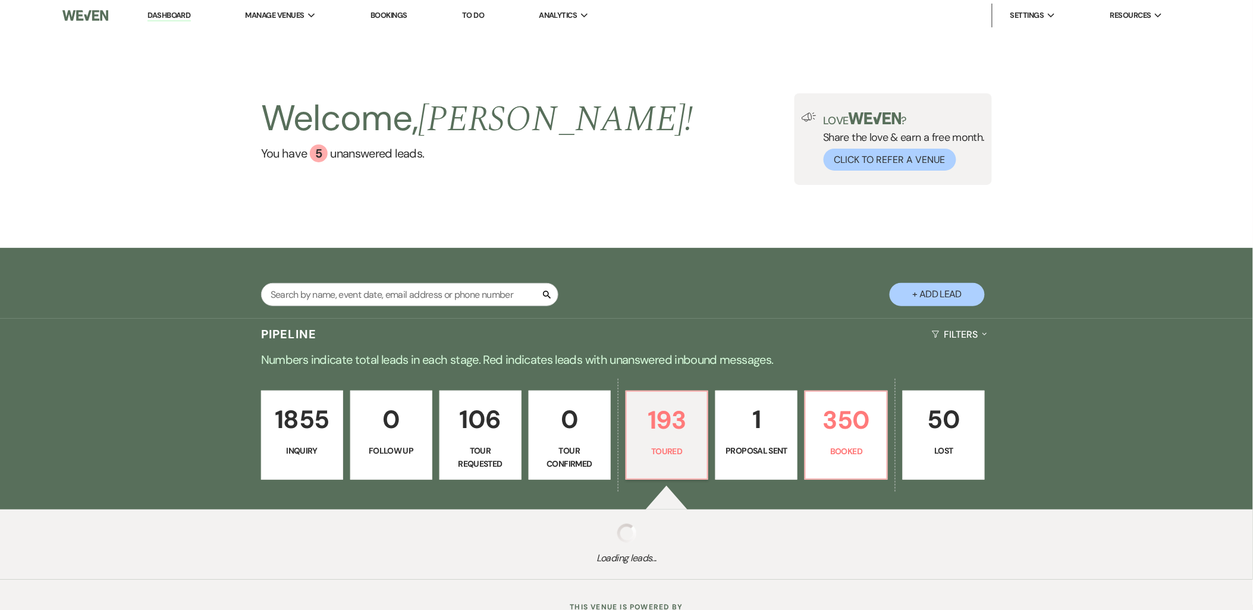
select select "5"
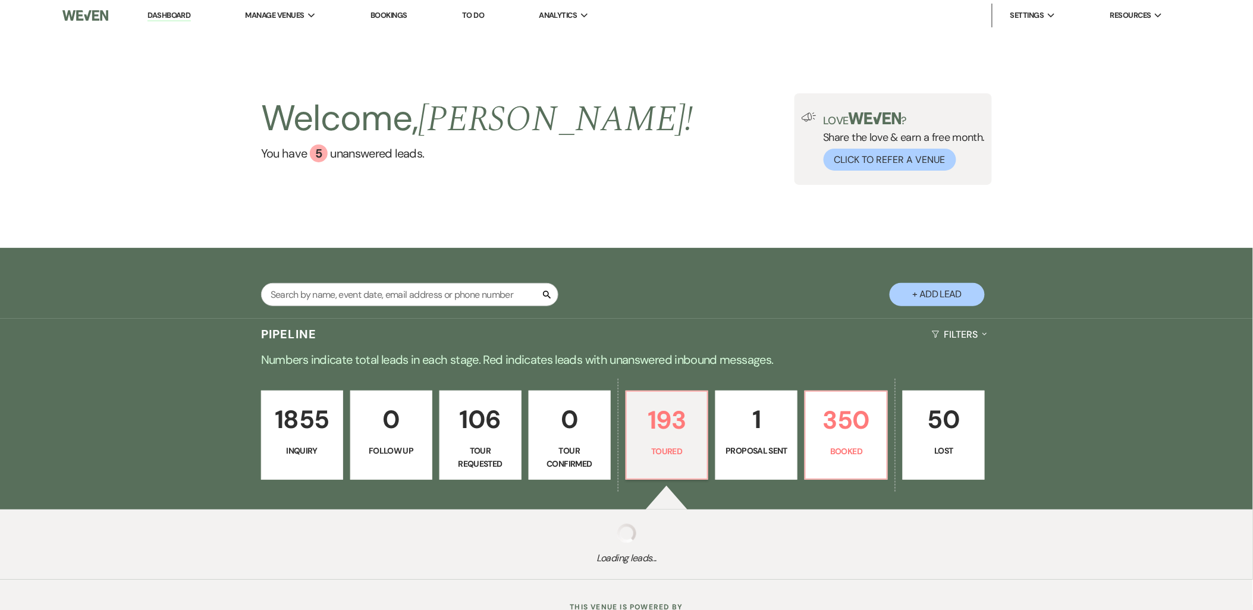
select select "5"
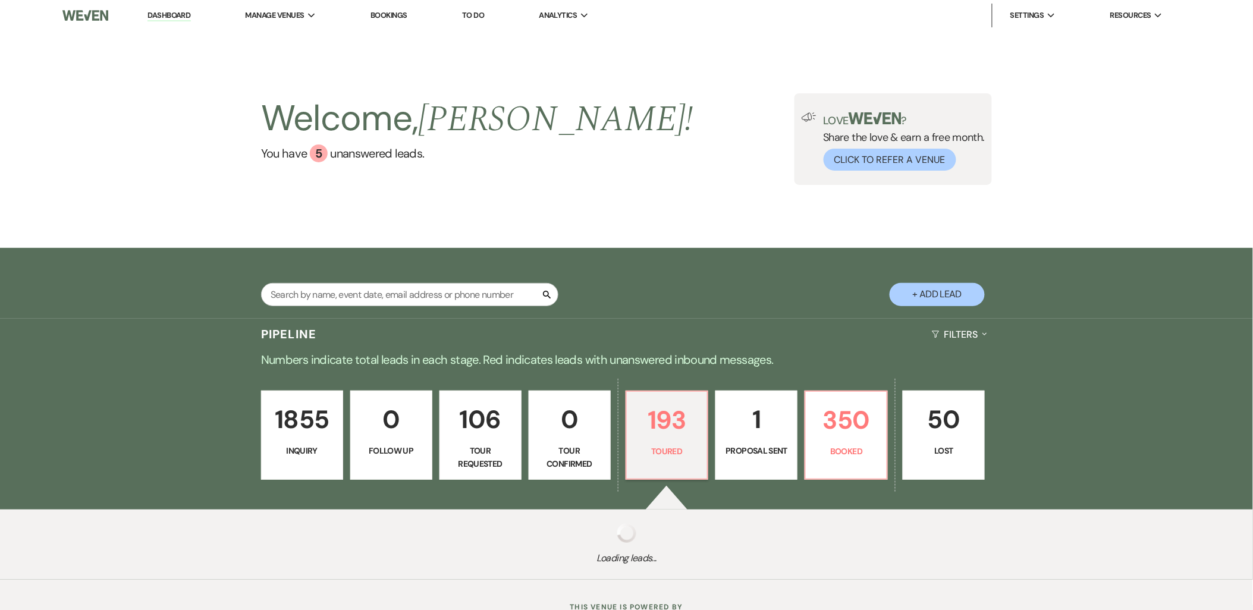
select select "5"
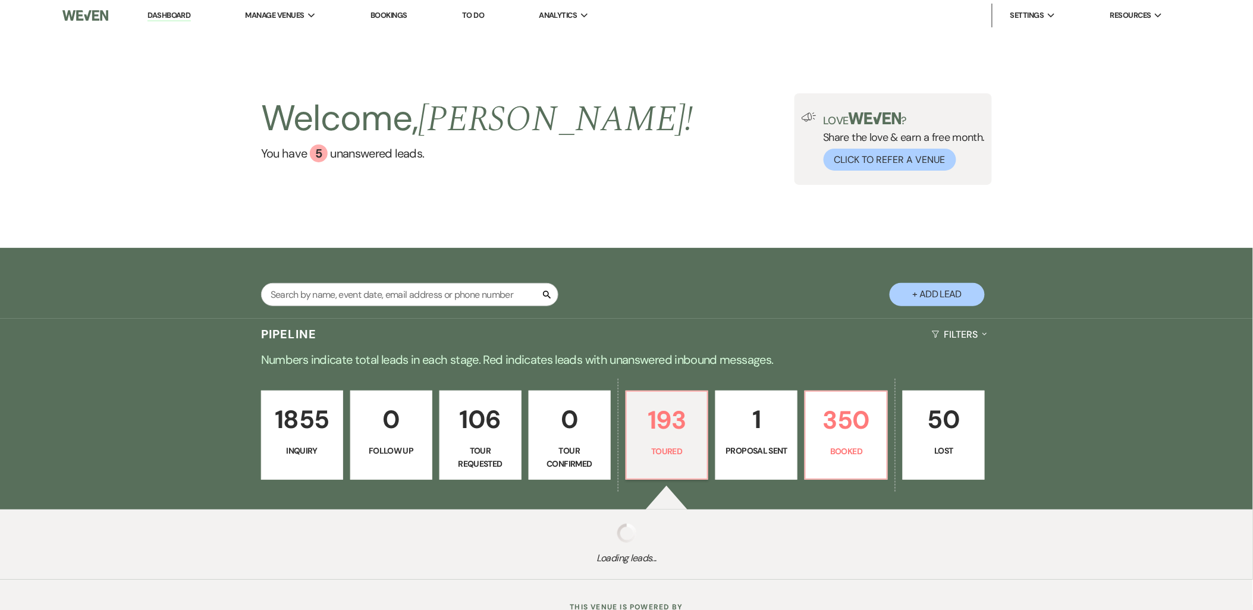
select select "5"
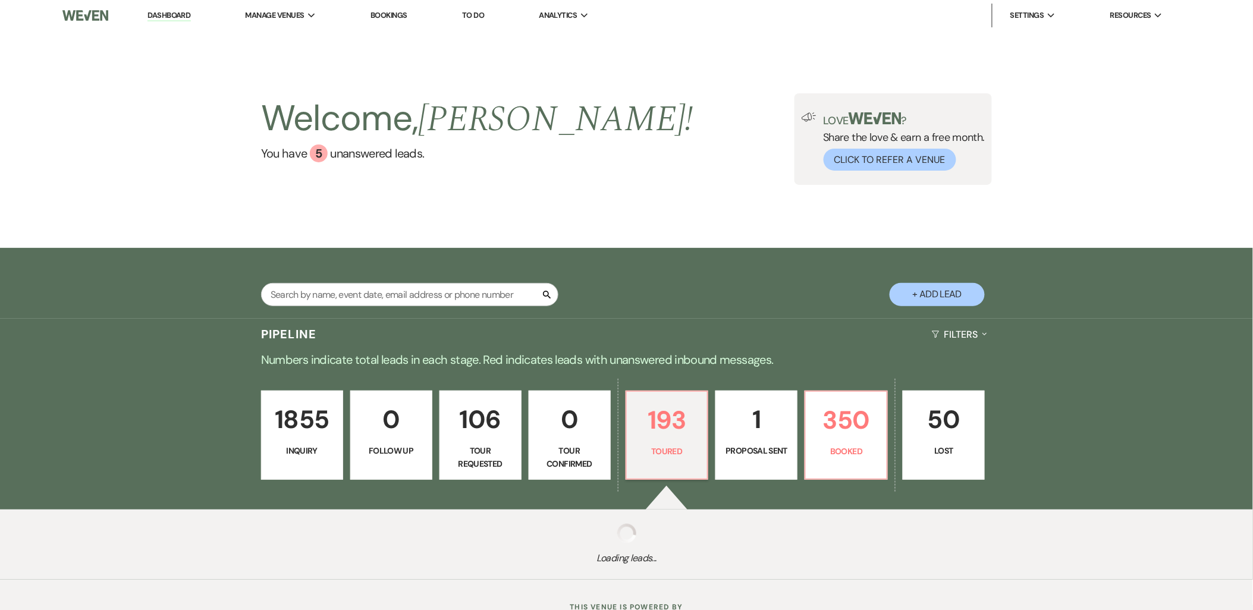
select select "5"
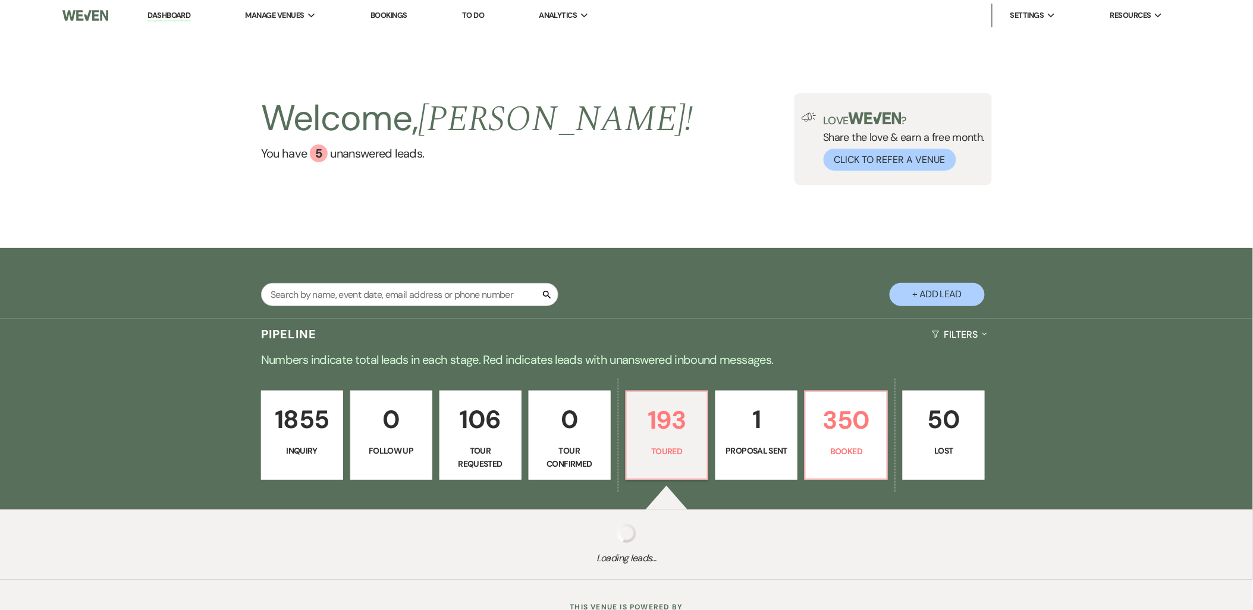
select select "5"
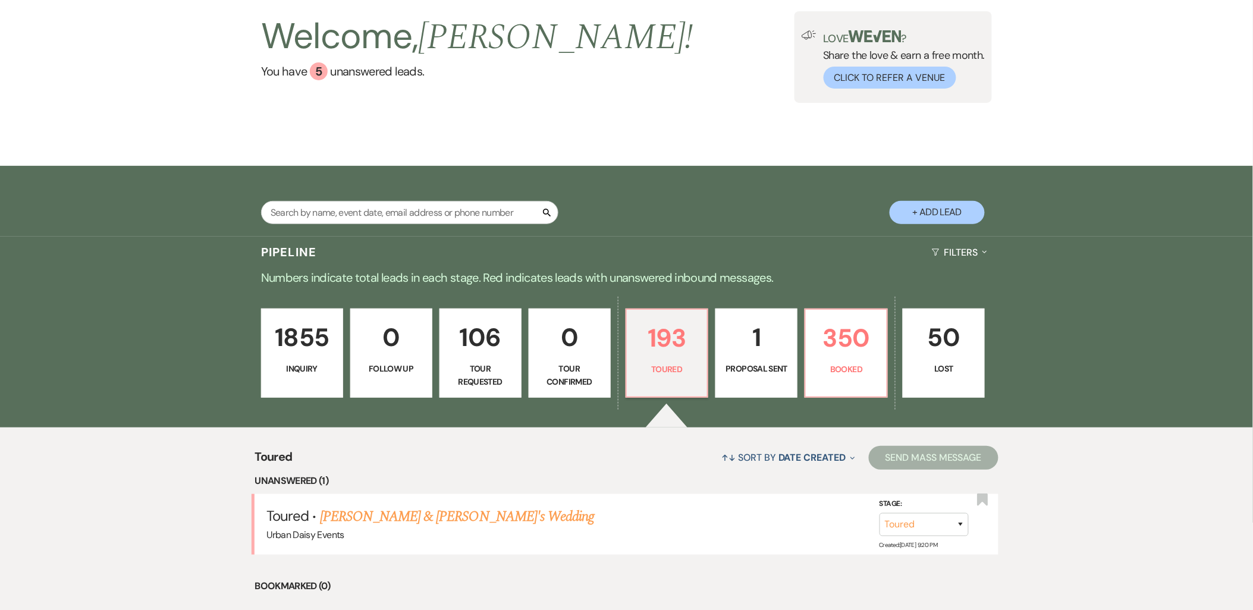
scroll to position [198, 0]
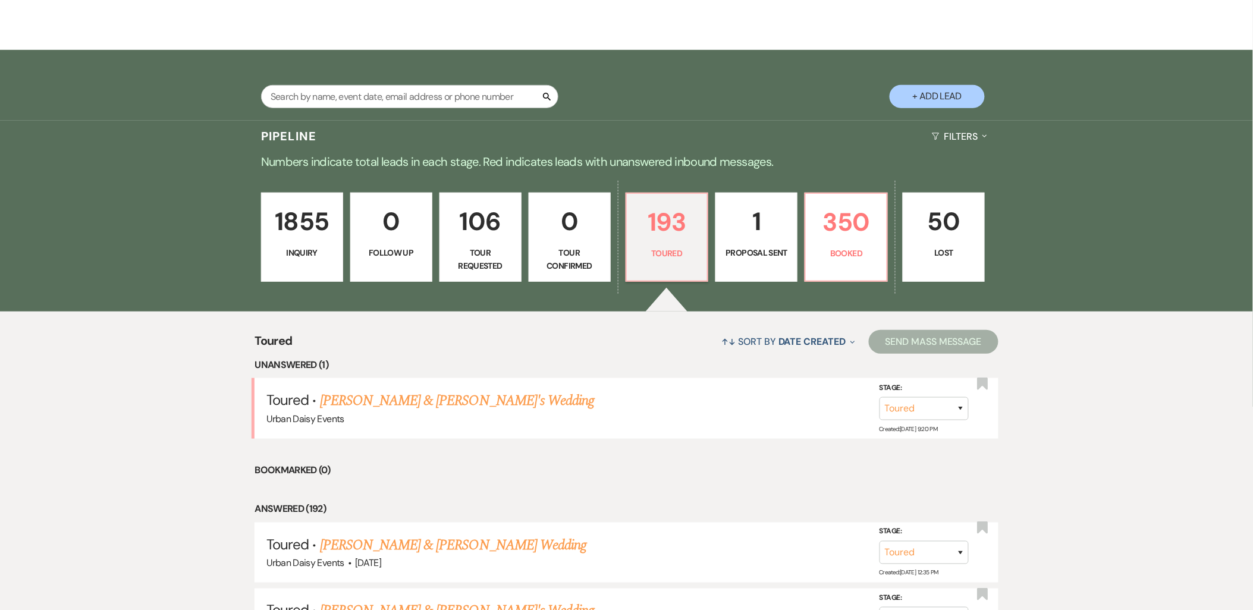
click at [495, 398] on link "[PERSON_NAME] & [PERSON_NAME]'s Wedding" at bounding box center [457, 400] width 275 height 21
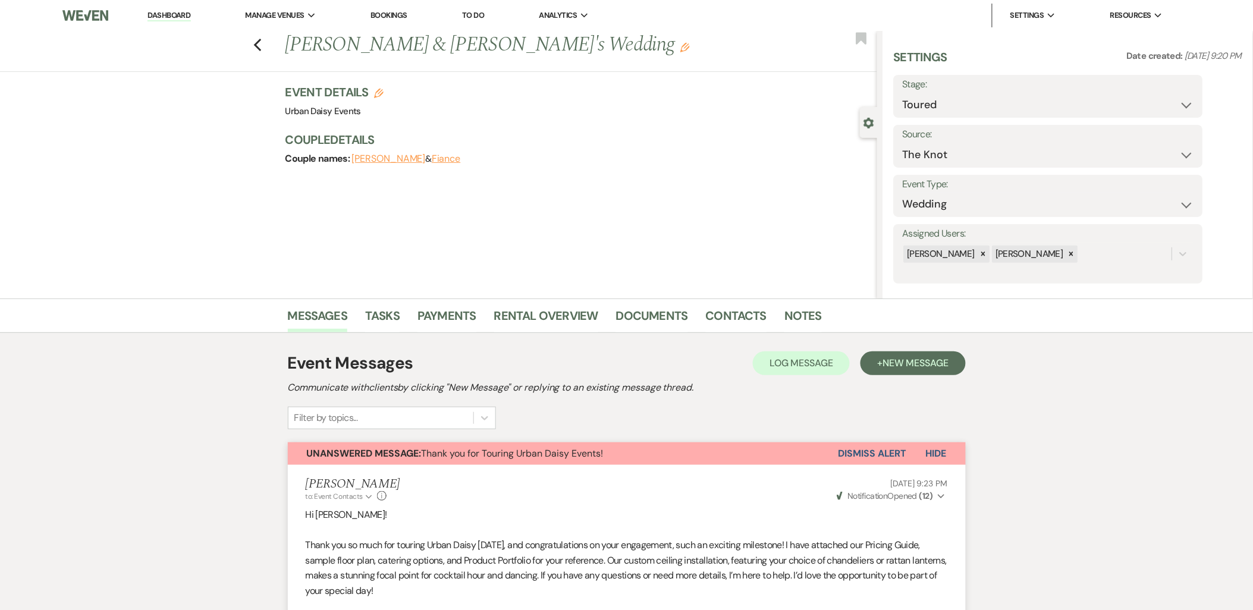
click at [185, 15] on link "Dashboard" at bounding box center [168, 15] width 43 height 11
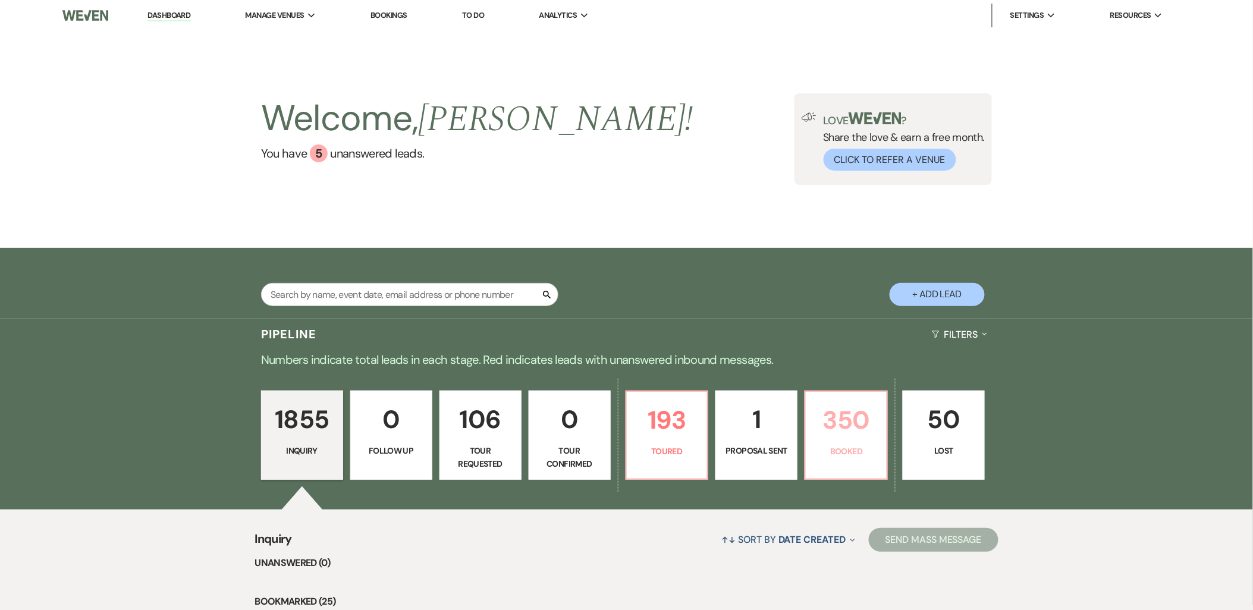
click at [842, 421] on p "350" at bounding box center [846, 420] width 67 height 40
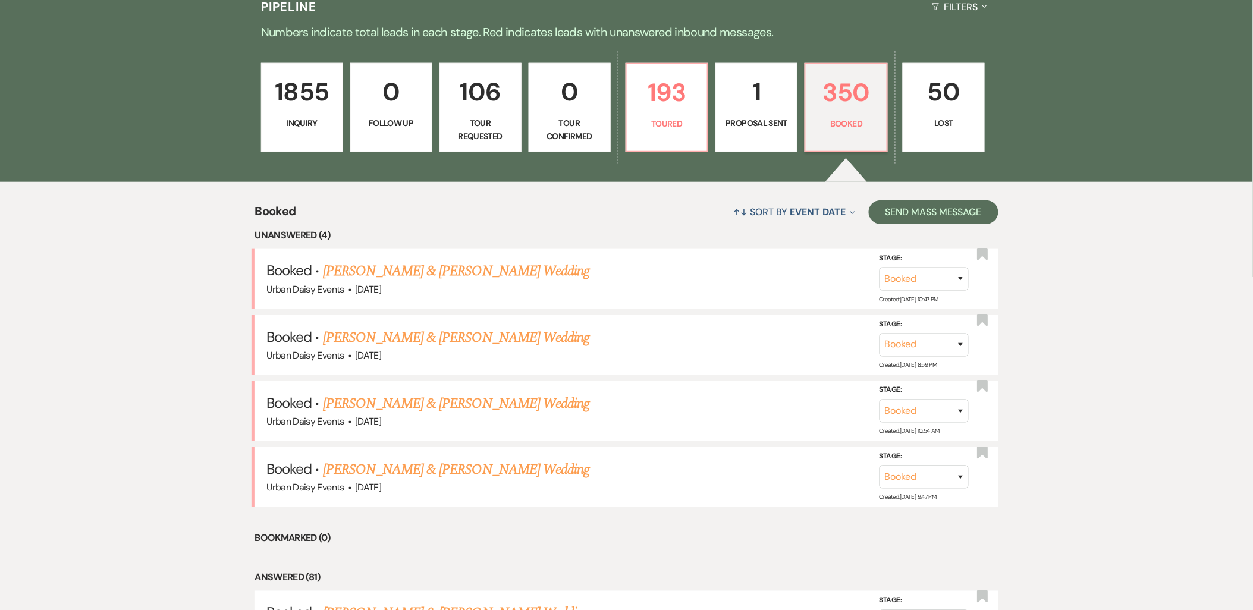
scroll to position [330, 0]
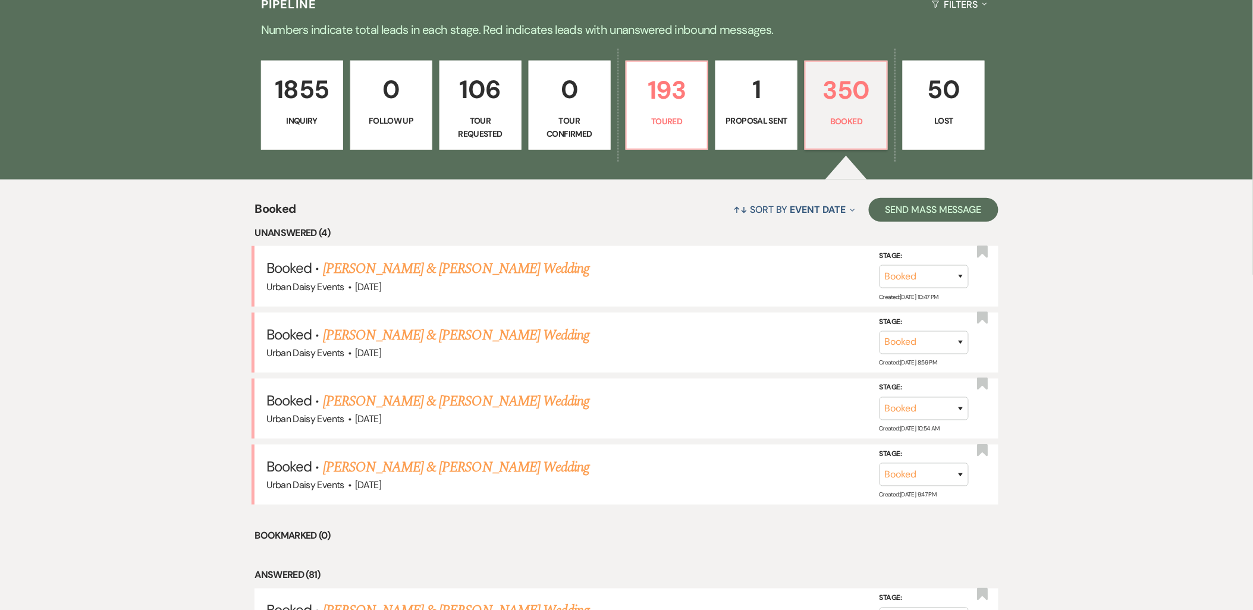
click at [390, 457] on link "[PERSON_NAME] & [PERSON_NAME] Wedding" at bounding box center [456, 467] width 266 height 21
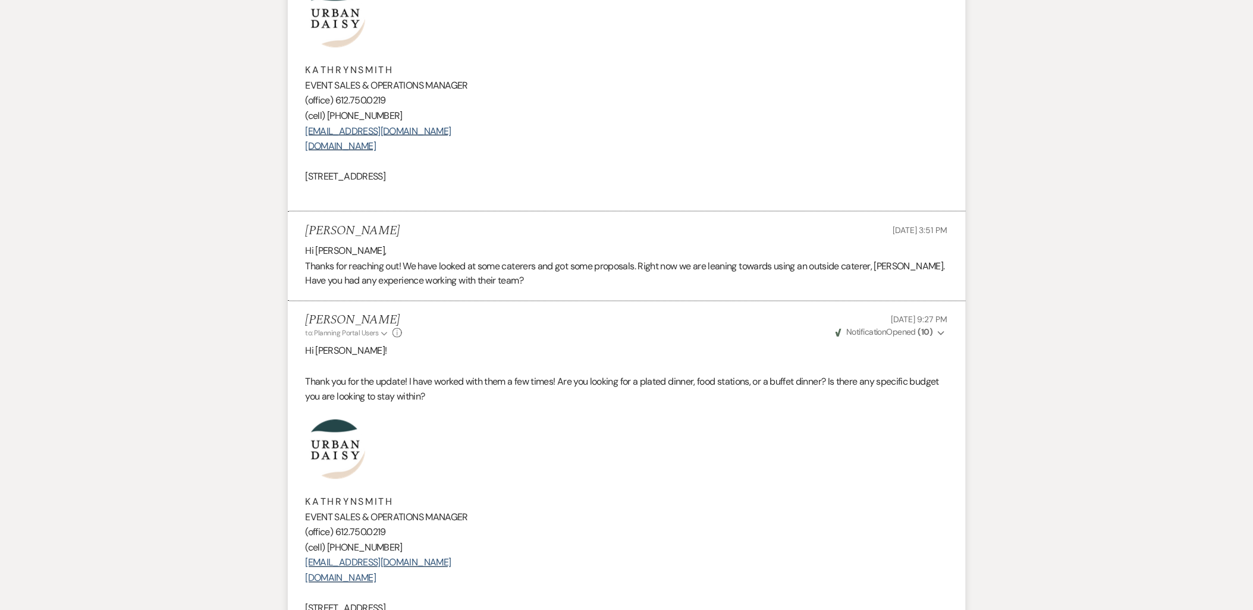
scroll to position [793, 0]
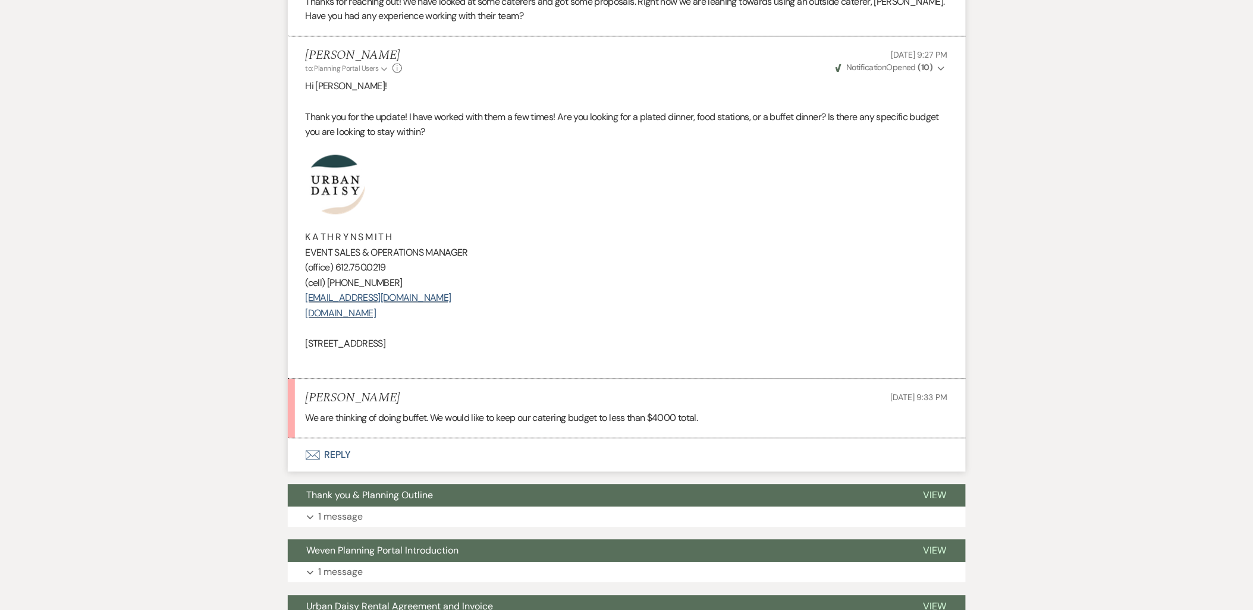
click at [331, 457] on button "Envelope Reply" at bounding box center [627, 455] width 678 height 33
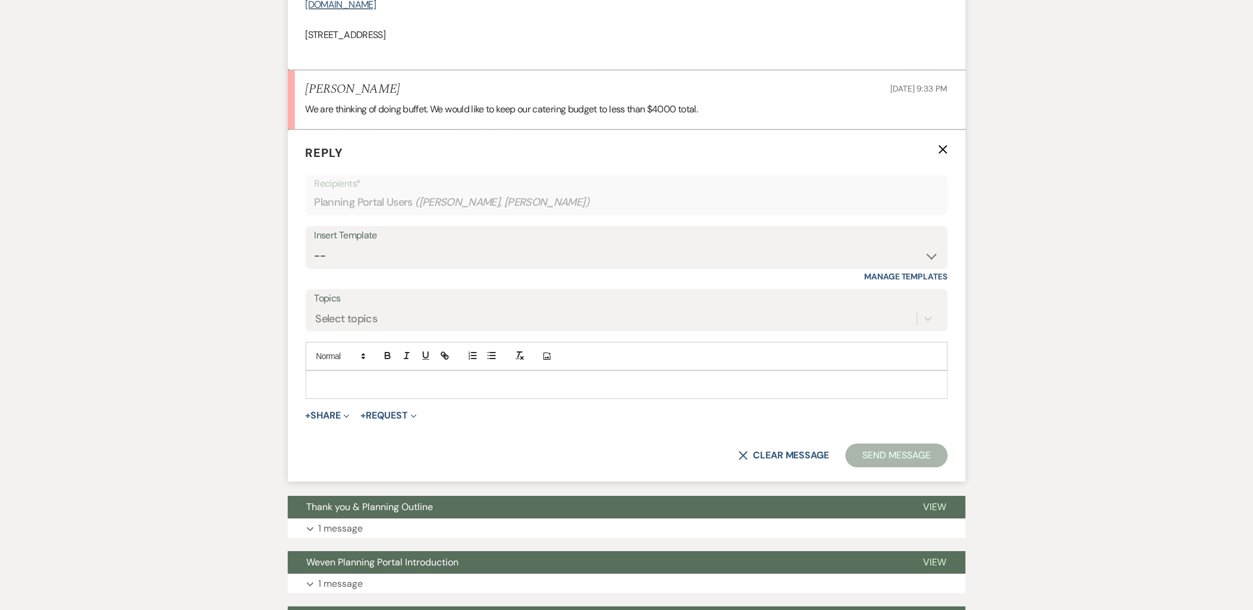
scroll to position [1103, 0]
click at [353, 397] on div at bounding box center [626, 383] width 641 height 27
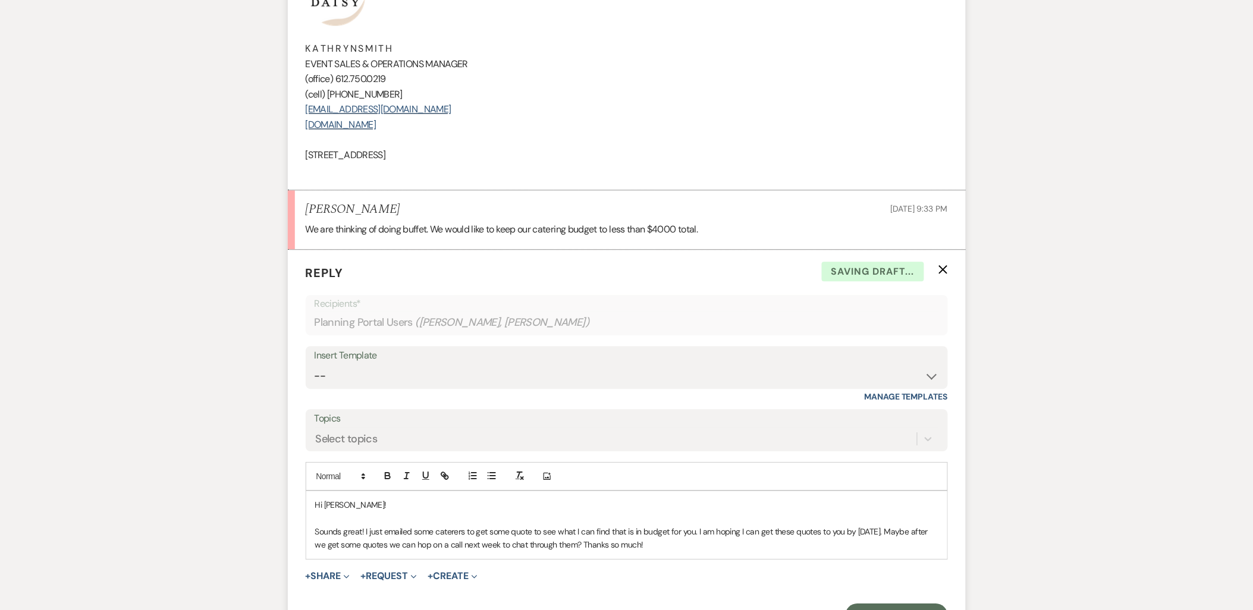
scroll to position [772, 0]
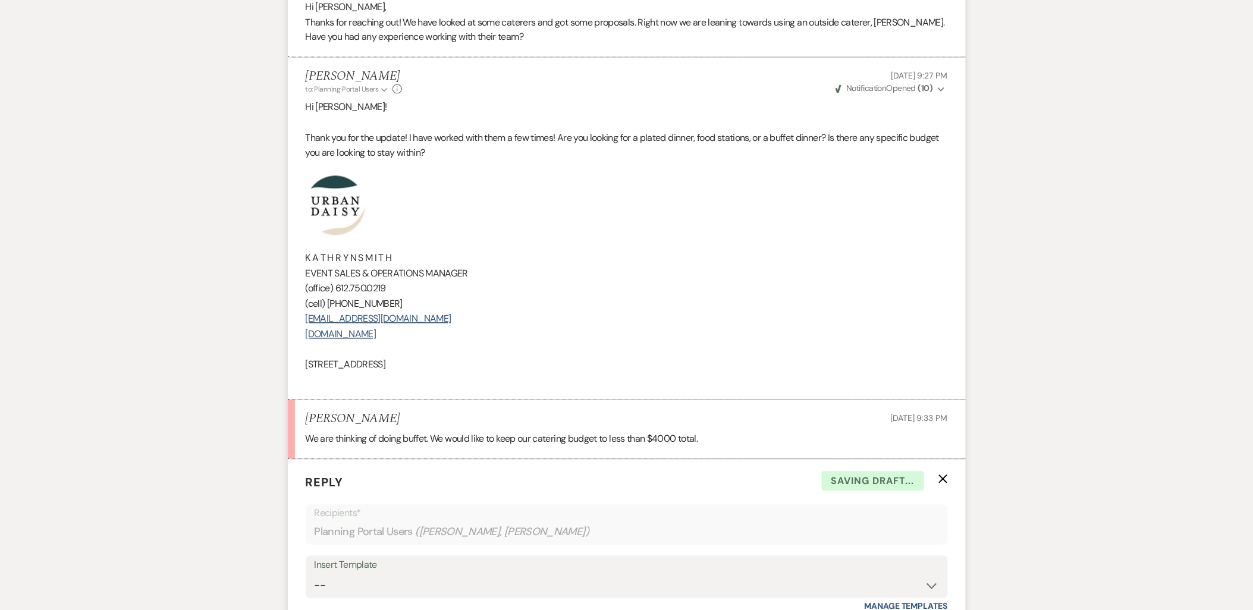
drag, startPoint x: 510, startPoint y: 362, endPoint x: 300, endPoint y: 206, distance: 261.4
click at [300, 206] on li "Kathryn Beckett to: Planning Portal Users Expand Info Sep 21, 2025, 9:27 PM Wev…" at bounding box center [627, 229] width 678 height 343
copy div "﻿ K A T H R Y N S M I T H EVENT SALES & OPERATIONS MANAGER (office) 612.750.021…"
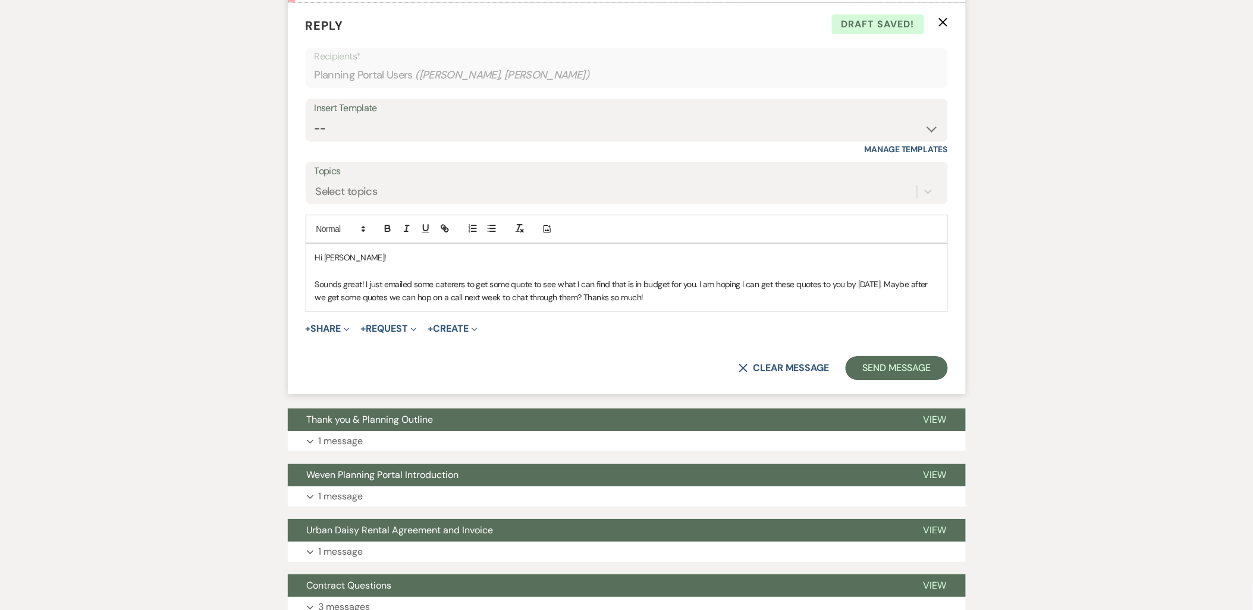
scroll to position [1235, 0]
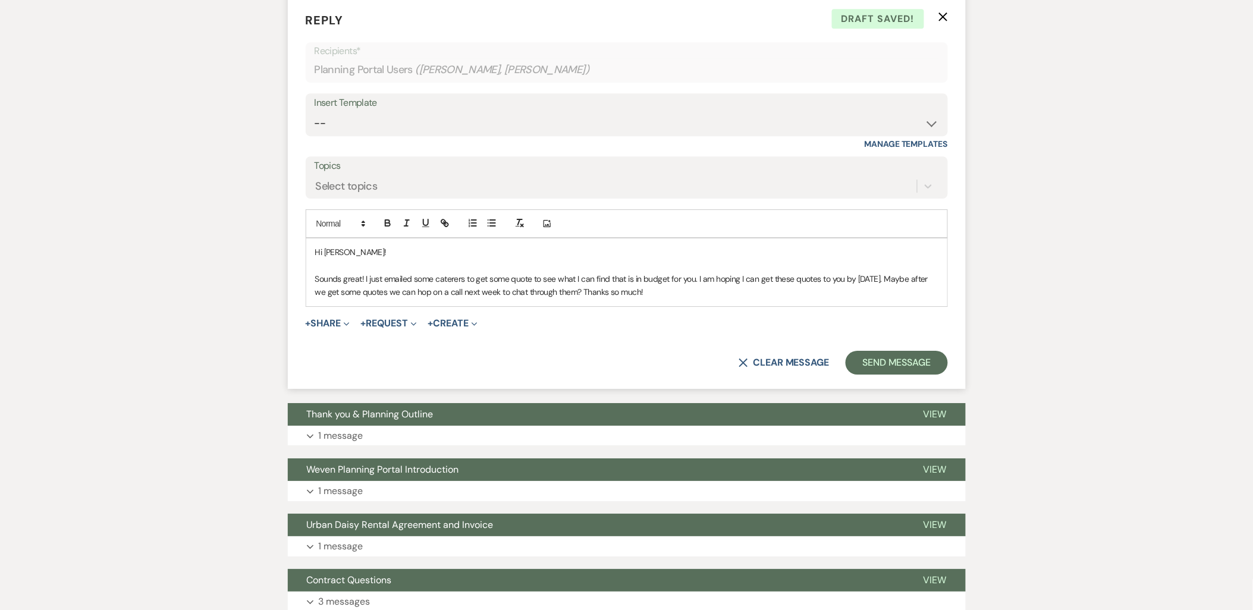
click at [680, 295] on p "Sounds great! I just emailed some caterers to get some quote to see what I can …" at bounding box center [626, 285] width 623 height 27
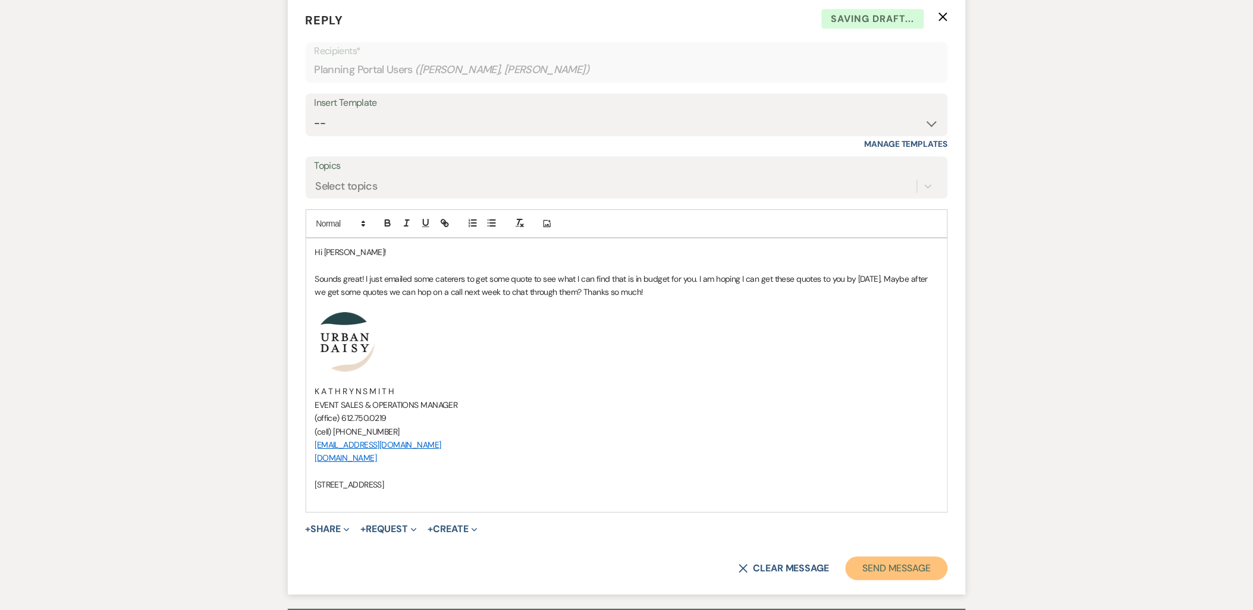
click at [864, 563] on button "Send Message" at bounding box center [897, 569] width 102 height 24
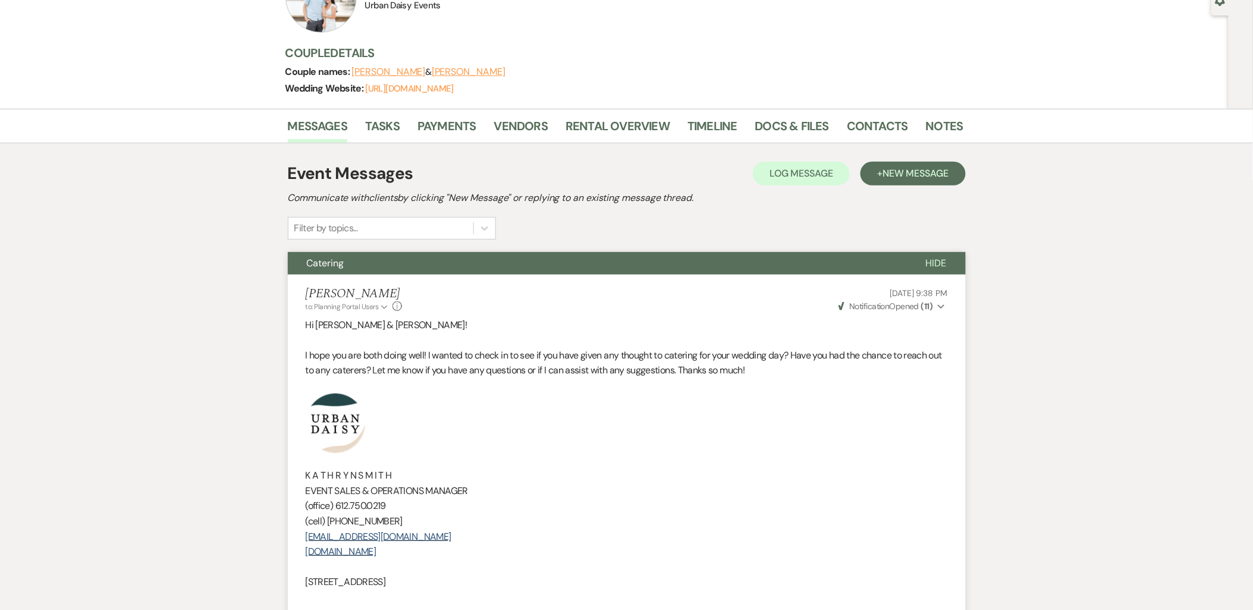
scroll to position [0, 0]
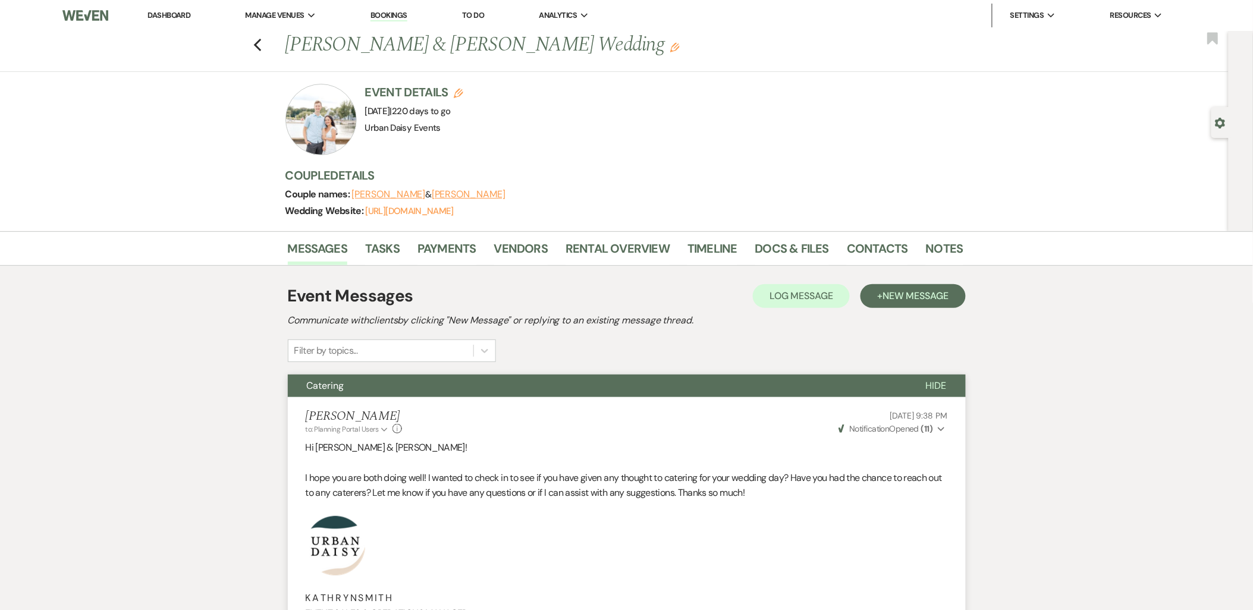
click at [187, 14] on link "Dashboard" at bounding box center [168, 15] width 43 height 10
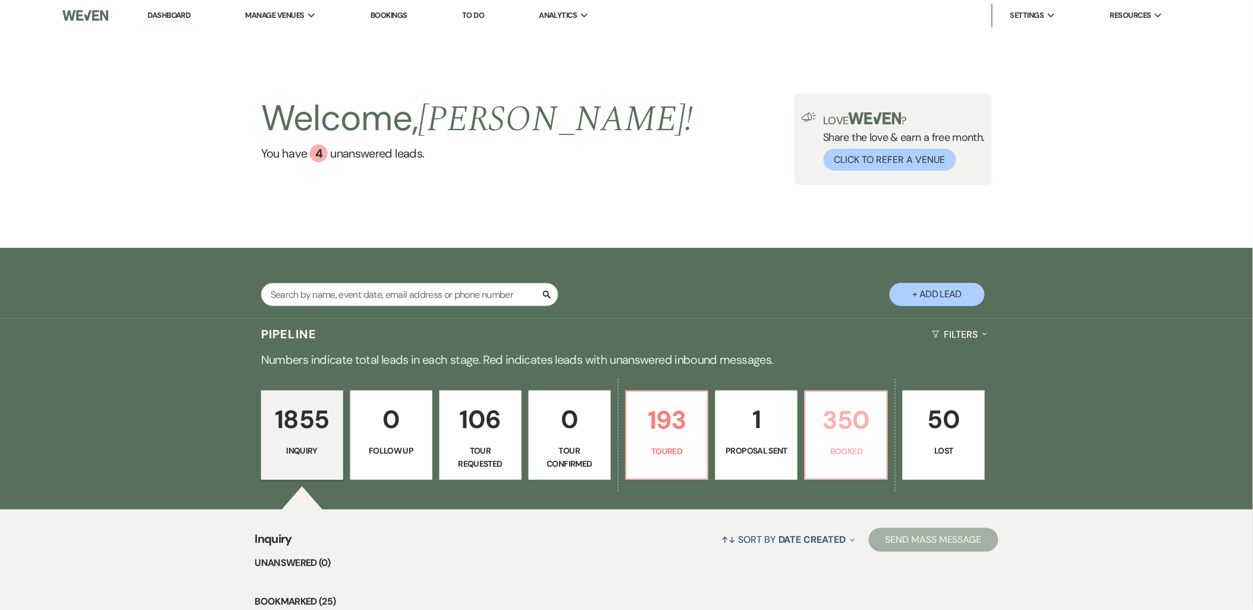
click at [842, 434] on p "350" at bounding box center [846, 420] width 67 height 40
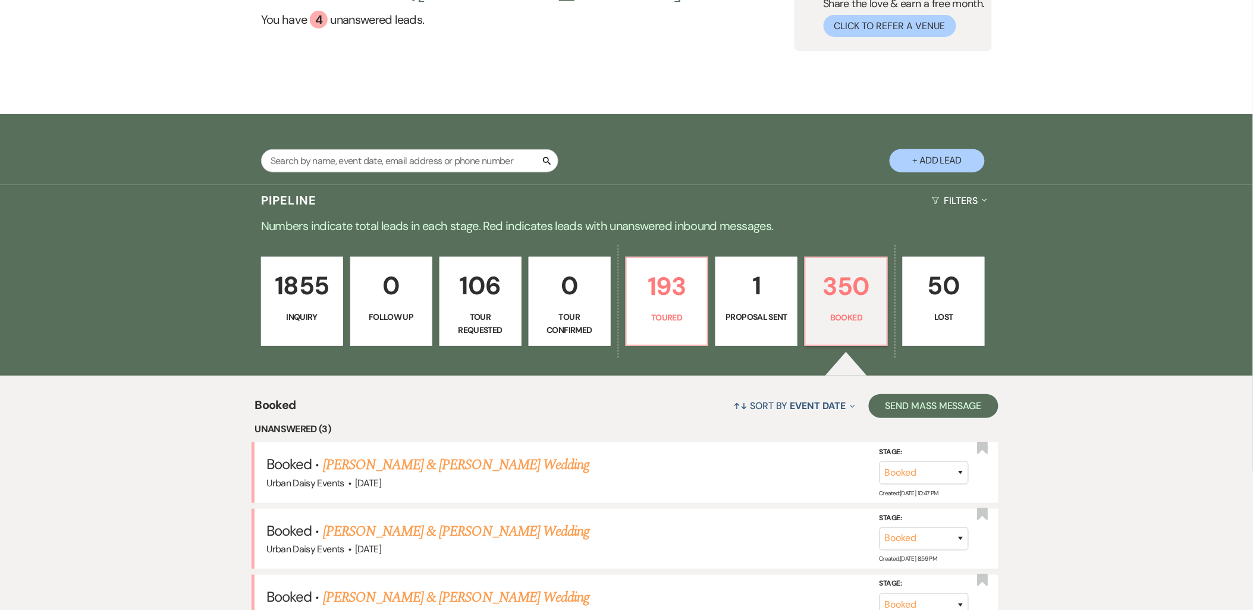
scroll to position [264, 0]
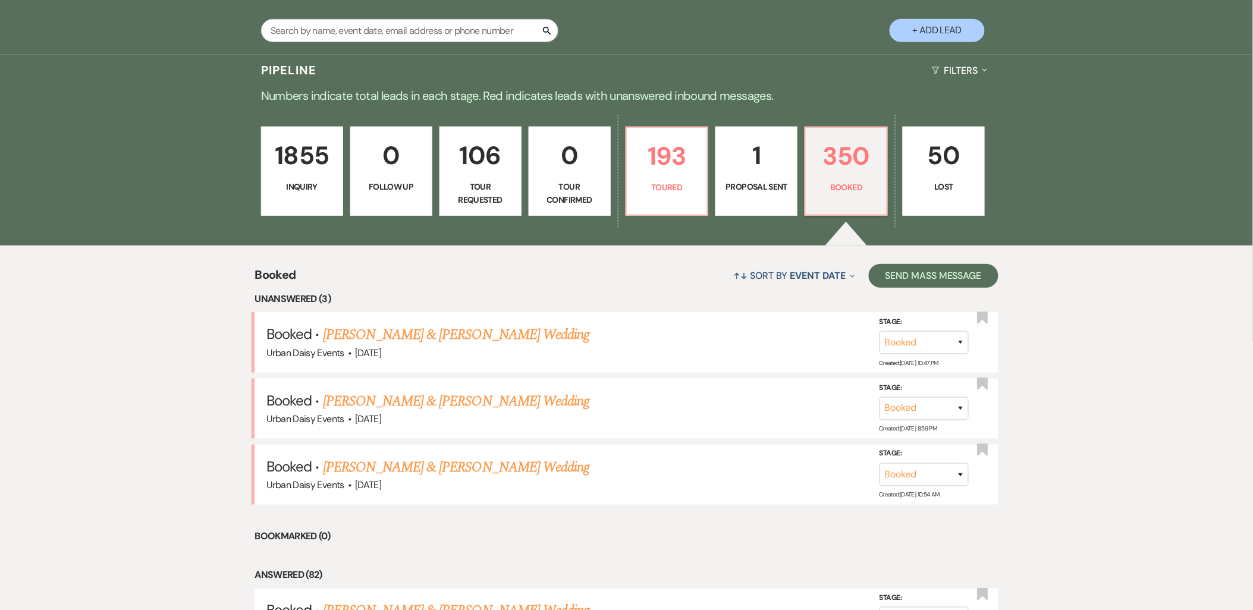
click at [366, 404] on link "[PERSON_NAME] & [PERSON_NAME] Wedding" at bounding box center [456, 401] width 266 height 21
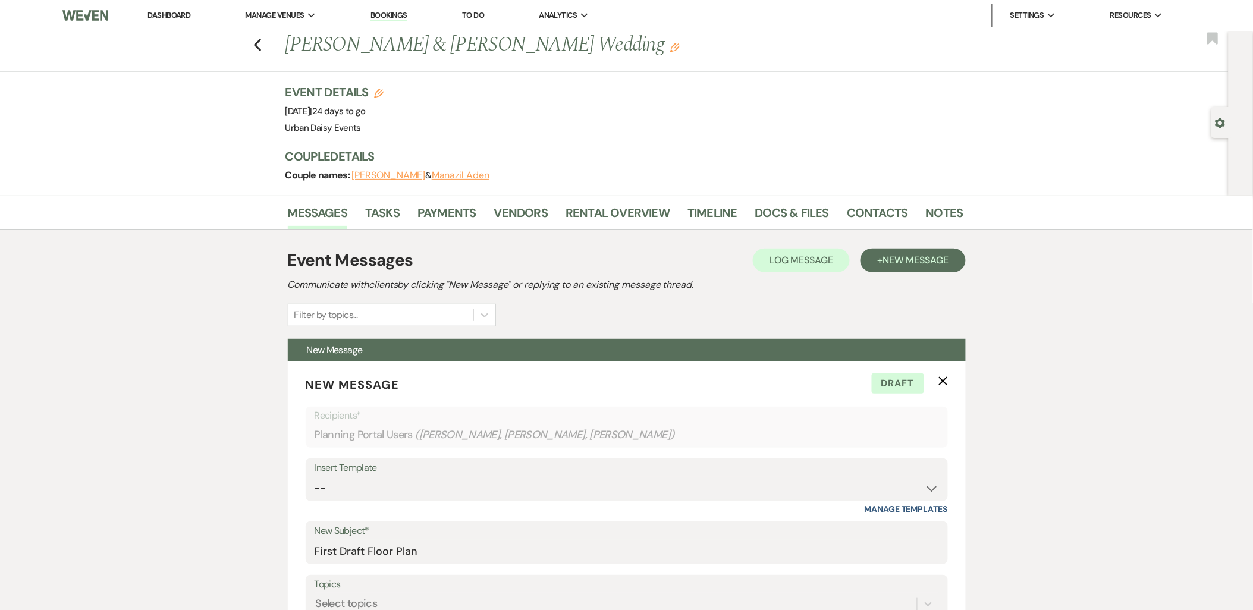
click at [177, 18] on link "Dashboard" at bounding box center [168, 15] width 43 height 10
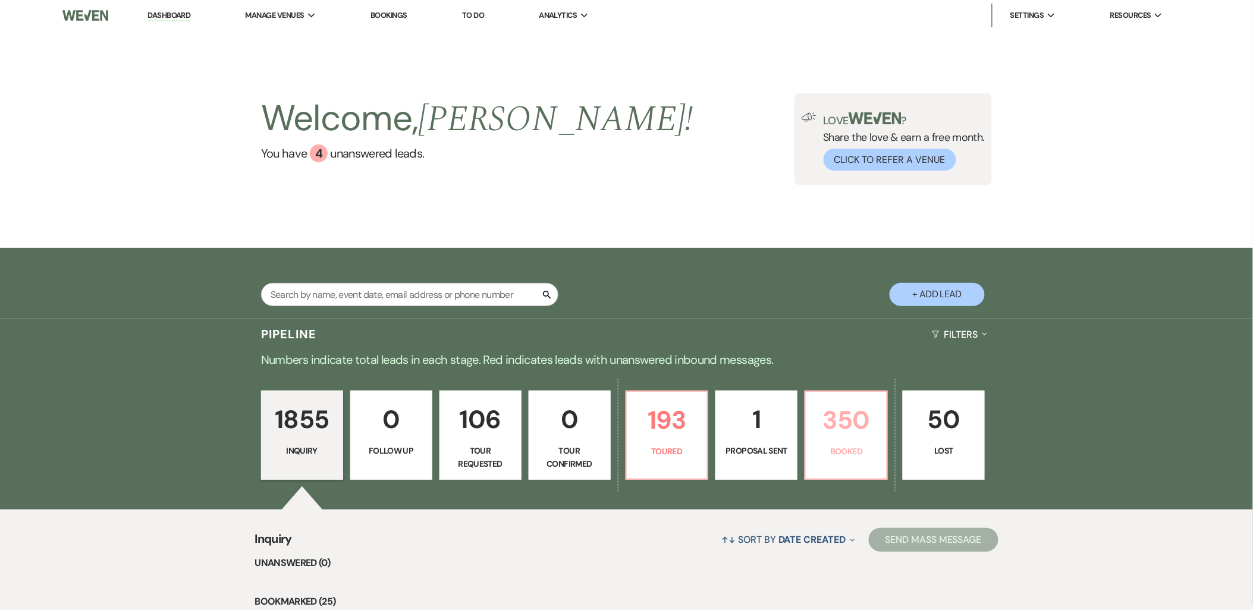
click at [839, 423] on p "350" at bounding box center [846, 420] width 67 height 40
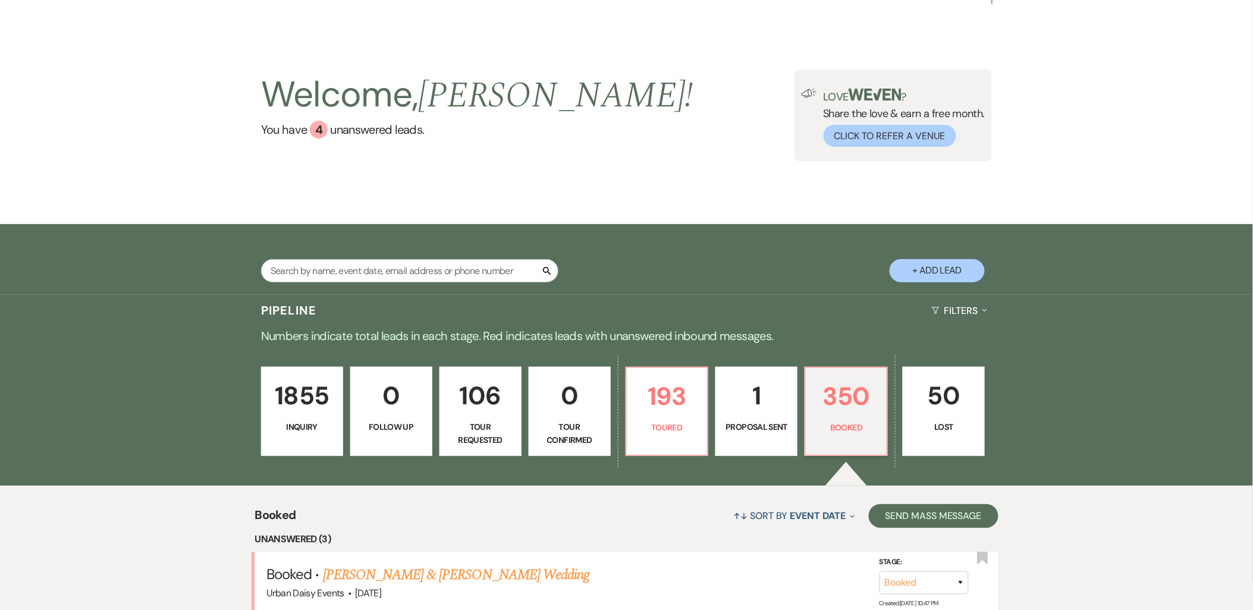
scroll to position [66, 0]
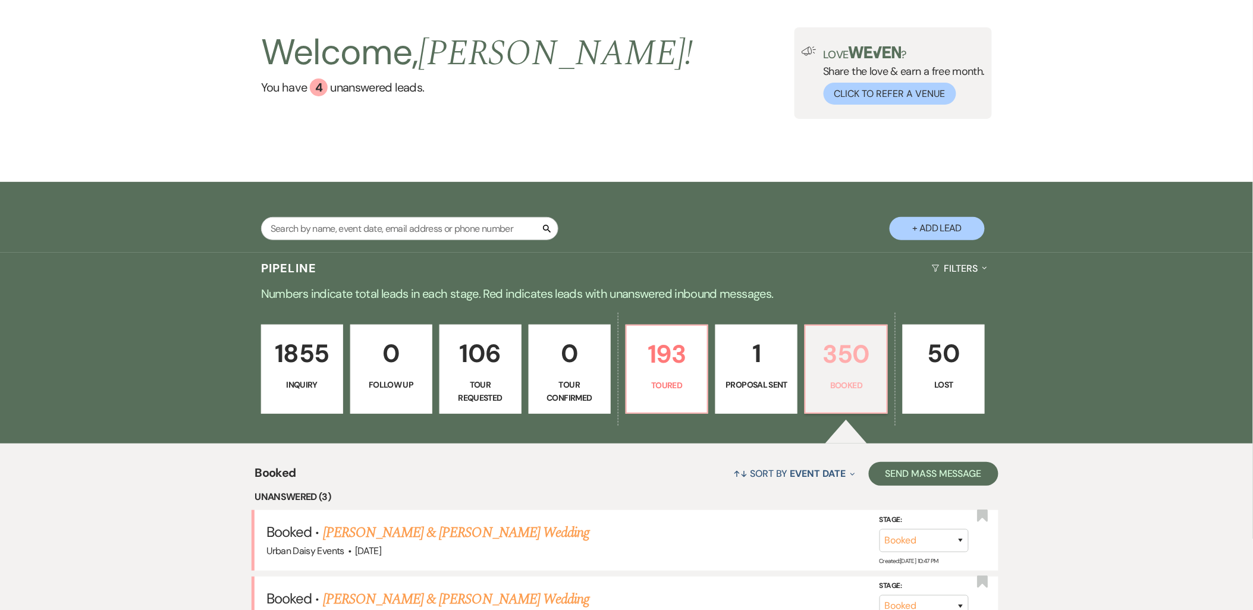
click at [835, 379] on p "Booked" at bounding box center [846, 385] width 67 height 13
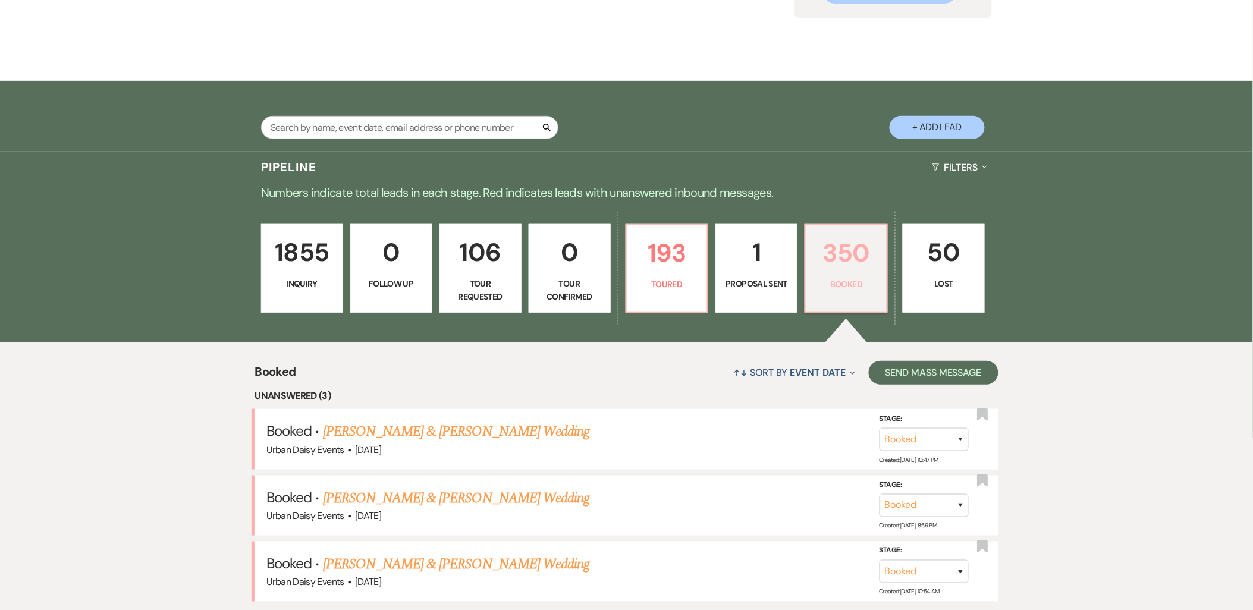
scroll to position [264, 0]
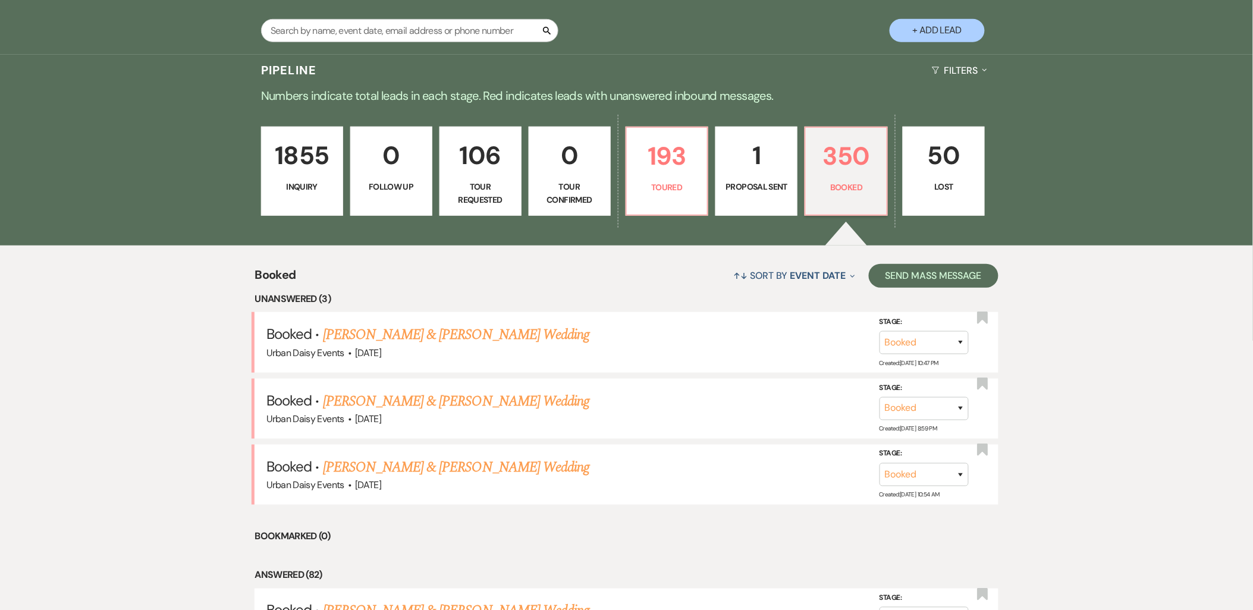
click at [365, 335] on link "[PERSON_NAME] & [PERSON_NAME] Wedding" at bounding box center [456, 334] width 266 height 21
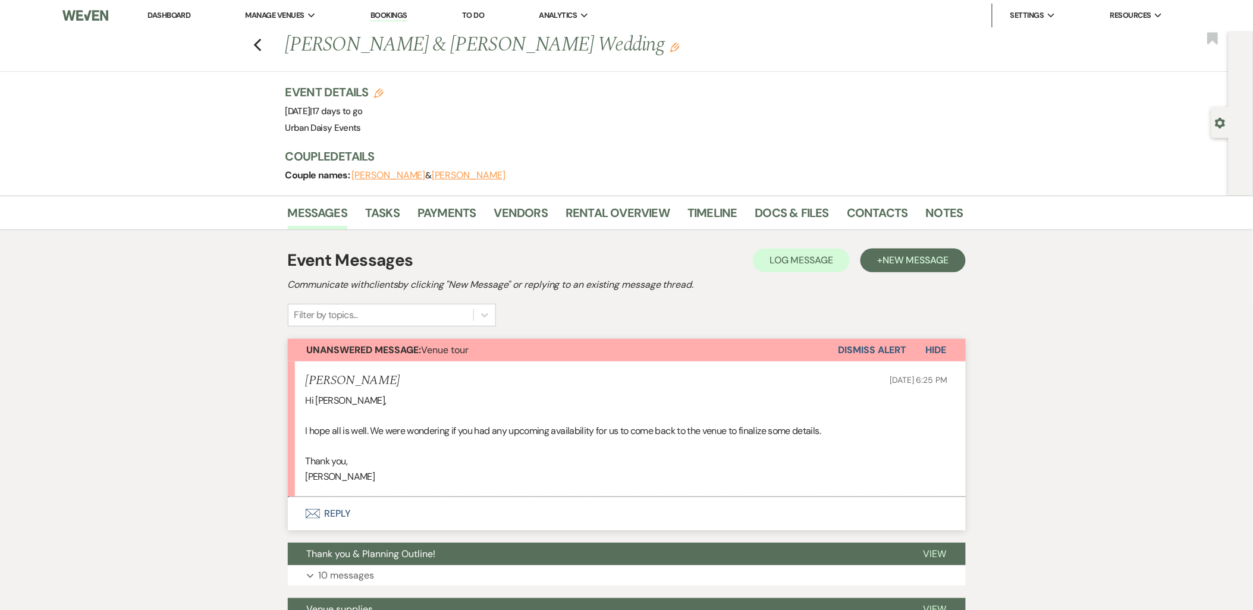
drag, startPoint x: 342, startPoint y: 555, endPoint x: 348, endPoint y: 545, distance: 12.0
click at [343, 555] on span "Thank you & Planning Outline!" at bounding box center [371, 554] width 129 height 12
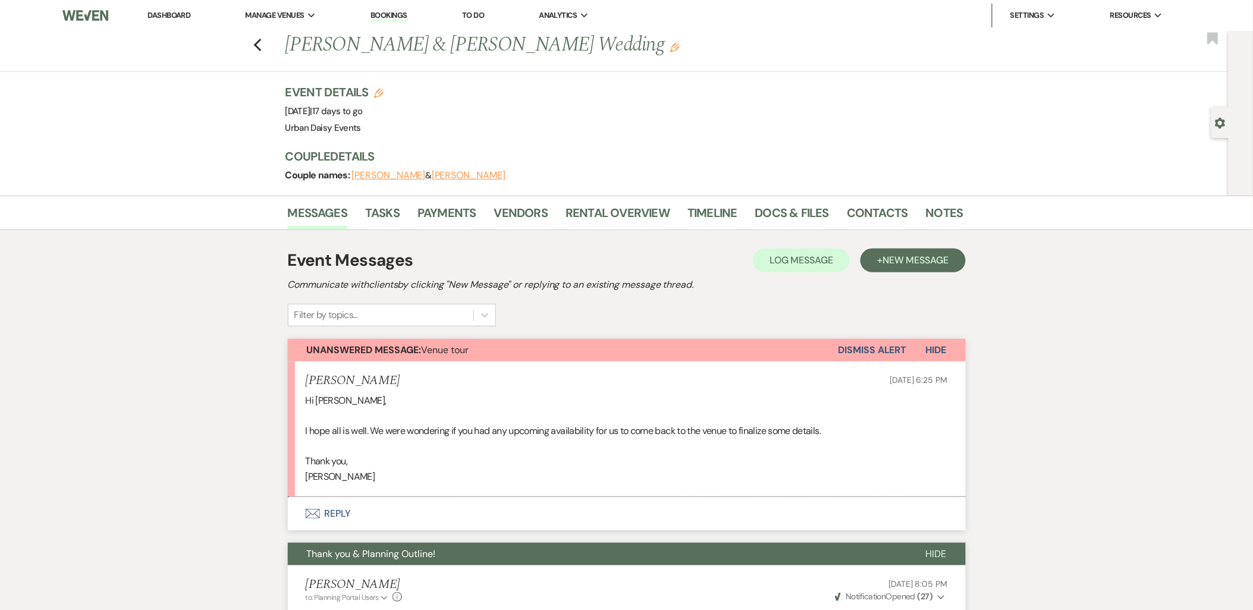
click at [304, 516] on button "Envelope Reply" at bounding box center [627, 513] width 678 height 33
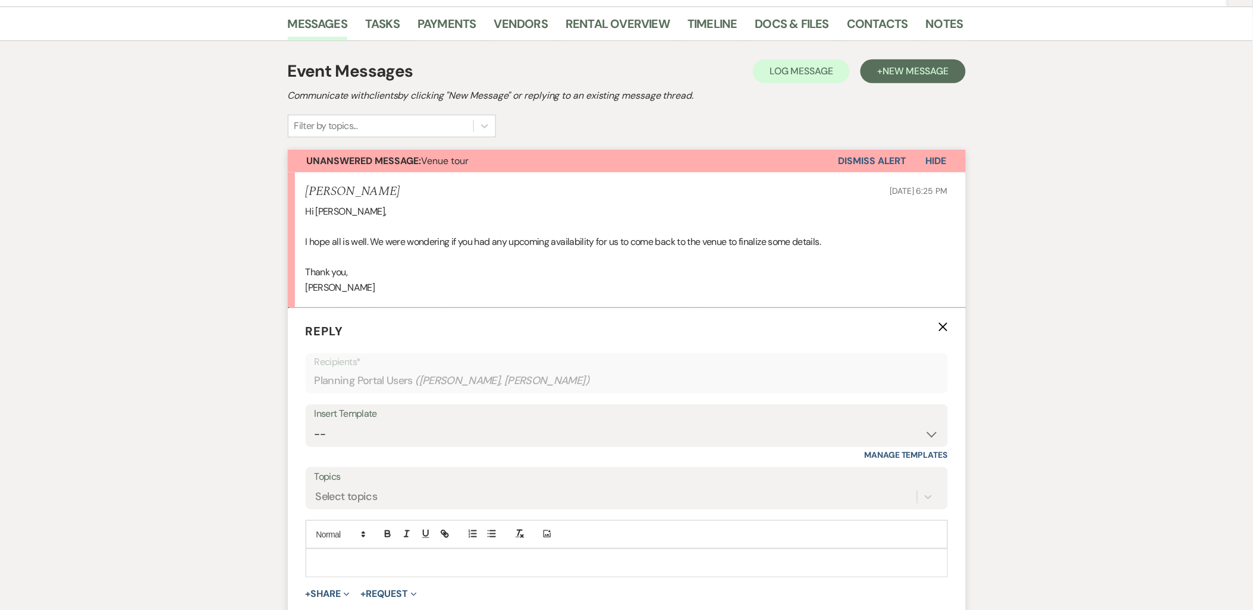
scroll to position [368, 0]
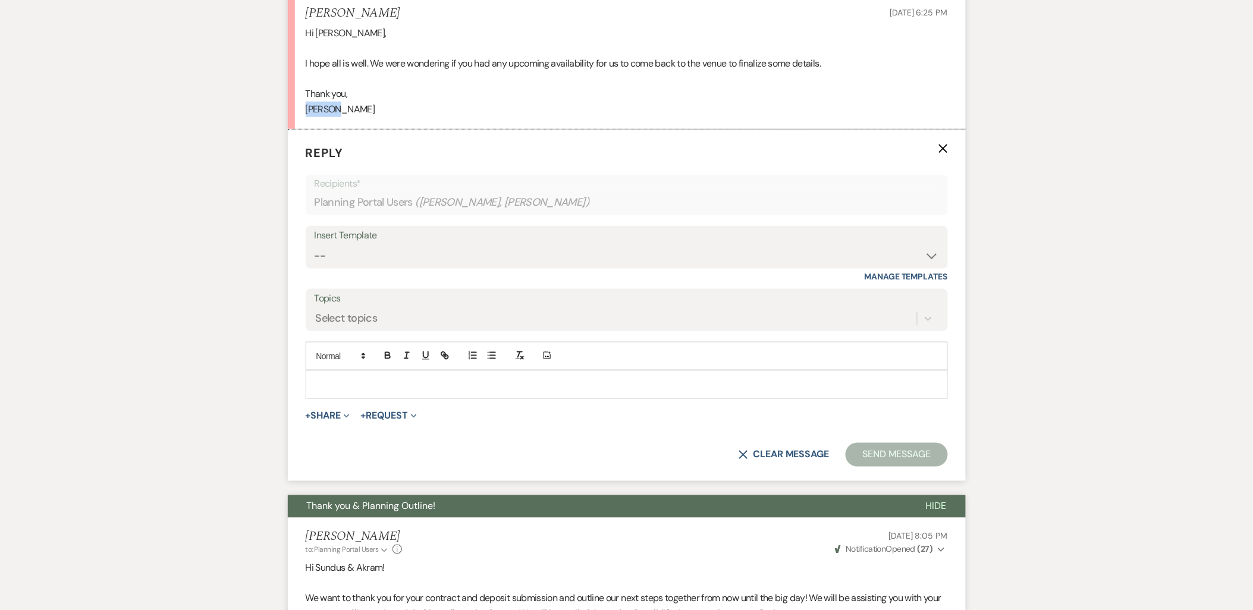
drag, startPoint x: 340, startPoint y: 107, endPoint x: 294, endPoint y: 105, distance: 45.2
click at [294, 105] on li "Sundus Yusuf Sep 23, 2025, 6:25 PM Hi Kathryn, I hope all is well. We were wond…" at bounding box center [627, 61] width 678 height 135
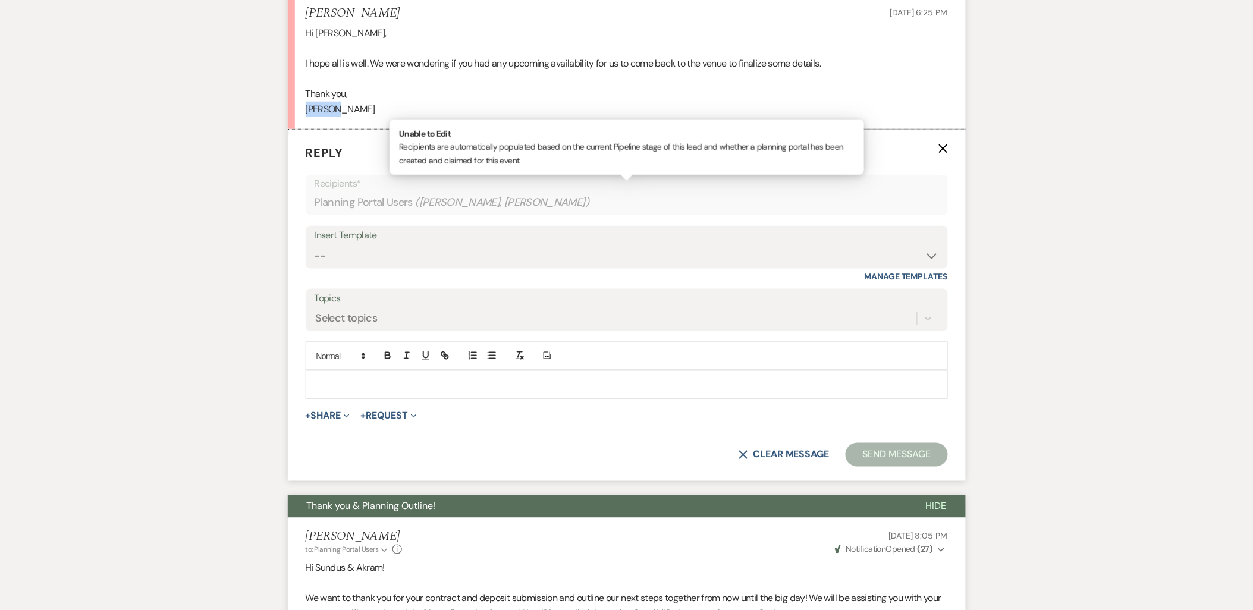
copy p "Sundus"
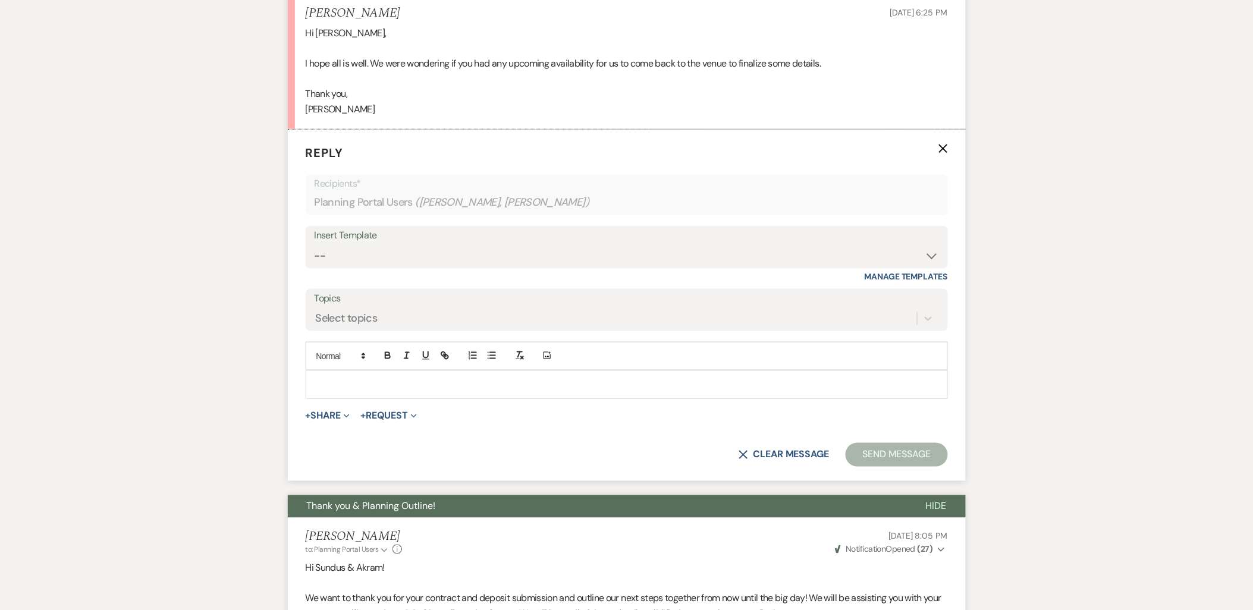
click at [403, 387] on p at bounding box center [626, 384] width 623 height 13
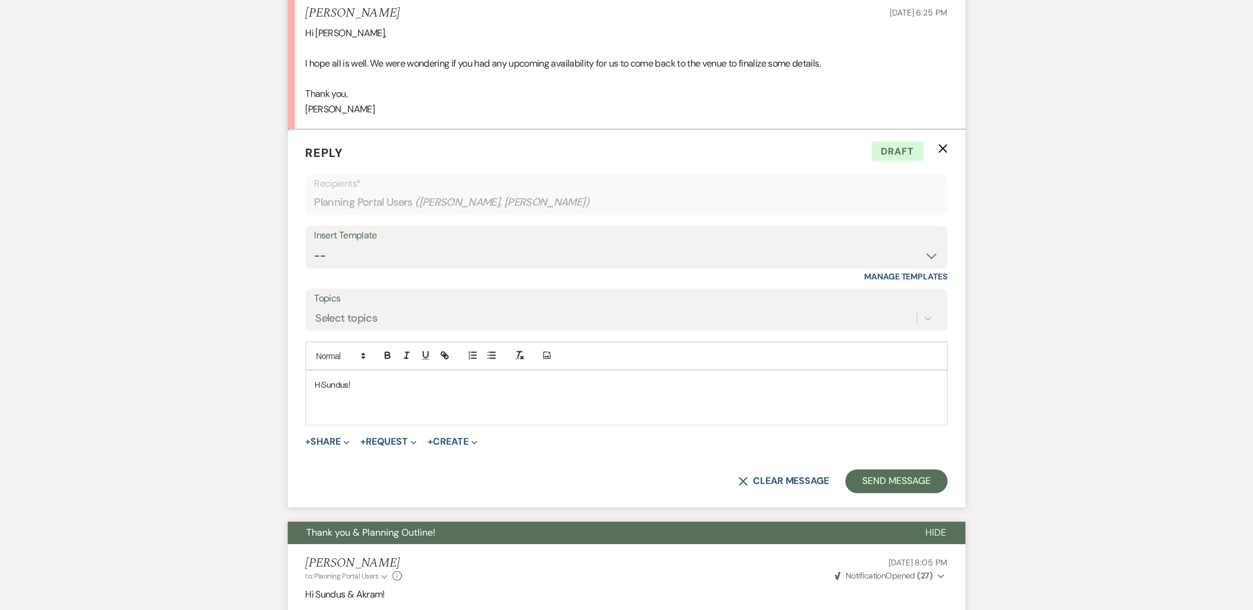
click at [382, 406] on p "﻿" at bounding box center [626, 411] width 623 height 13
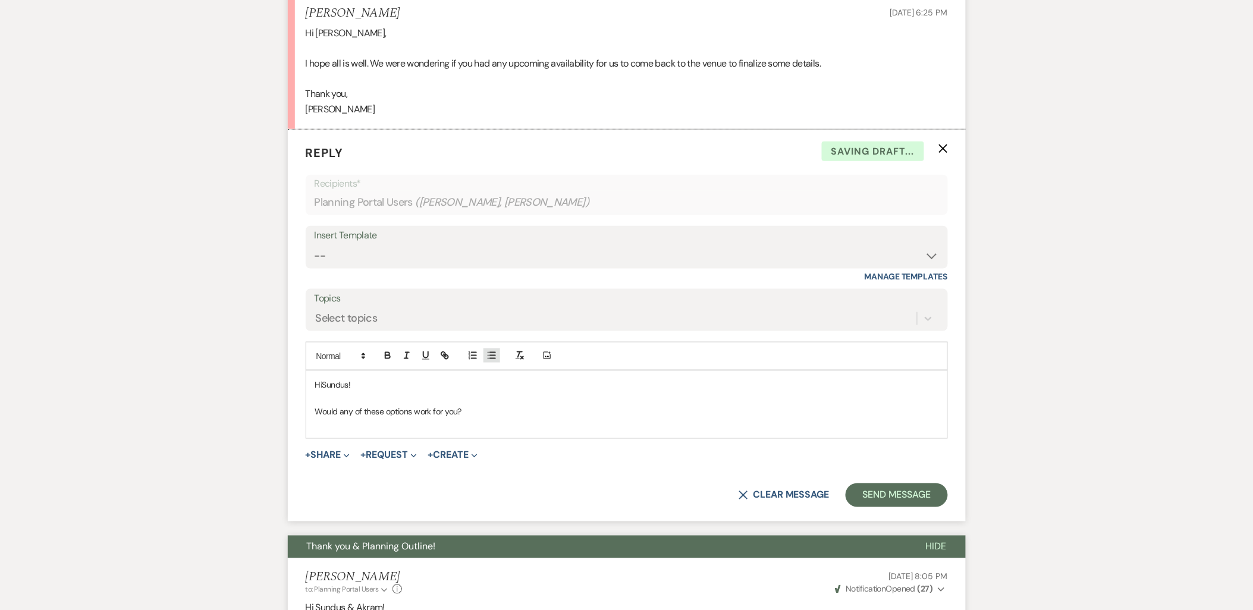
click at [495, 350] on icon "button" at bounding box center [491, 355] width 11 height 11
click at [429, 429] on li "﻿" at bounding box center [632, 424] width 611 height 13
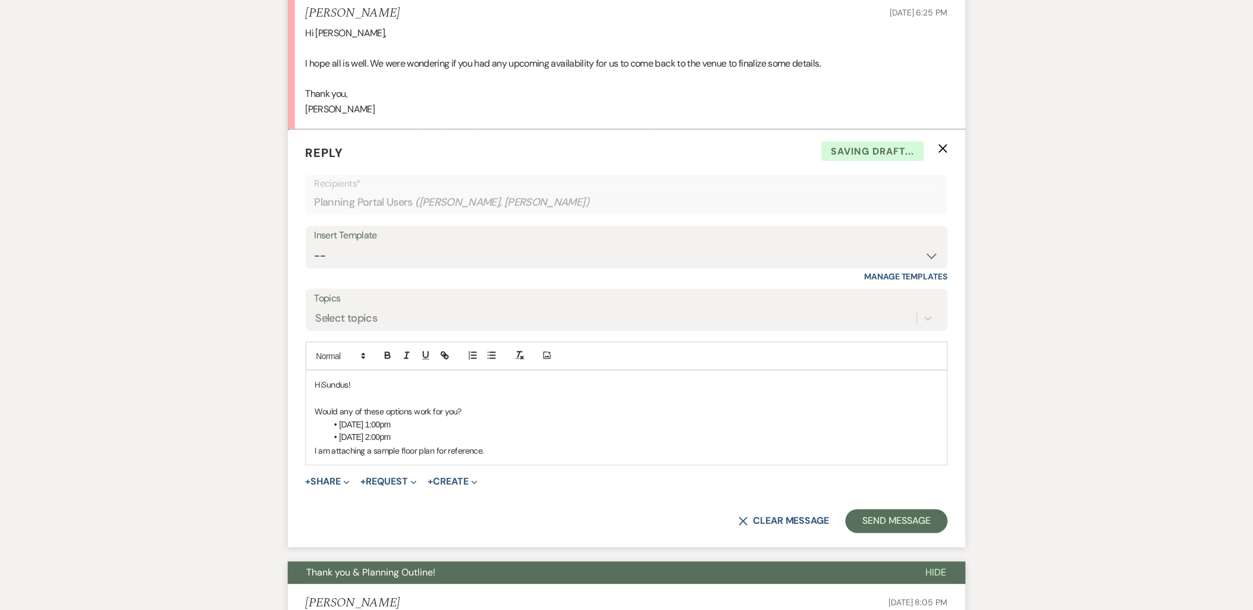
click at [410, 432] on li "10/1 2:00pm" at bounding box center [632, 437] width 611 height 13
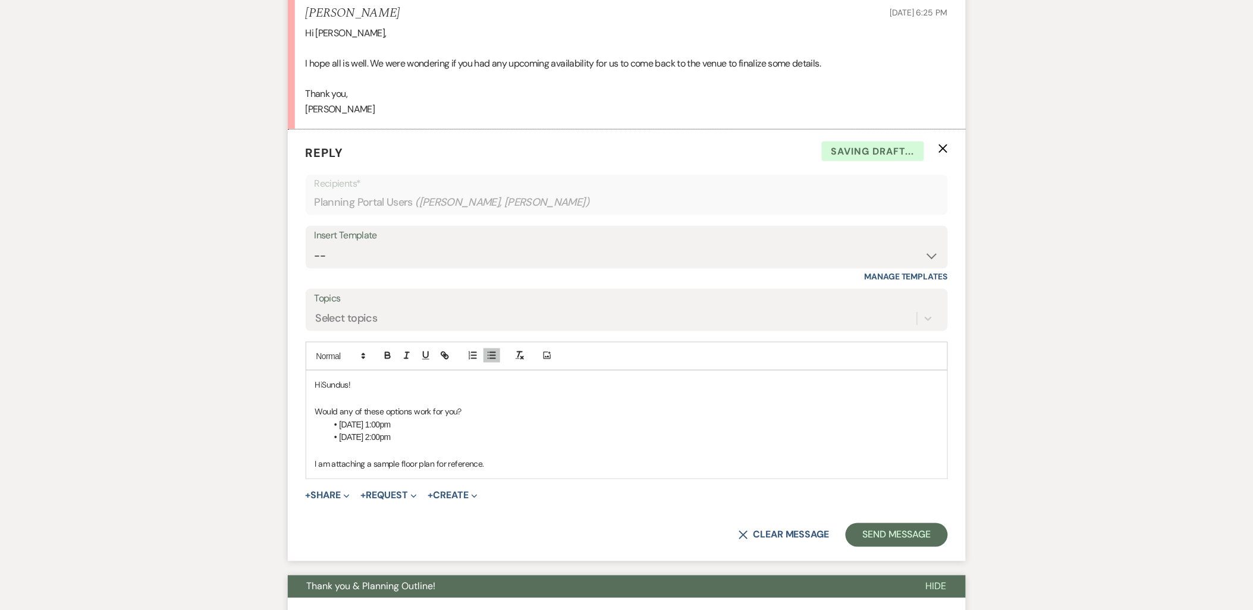
click at [498, 463] on p "I am attaching a sample floor plan for reference." at bounding box center [626, 464] width 623 height 13
click at [343, 498] on button "+ Share Expand" at bounding box center [328, 496] width 45 height 10
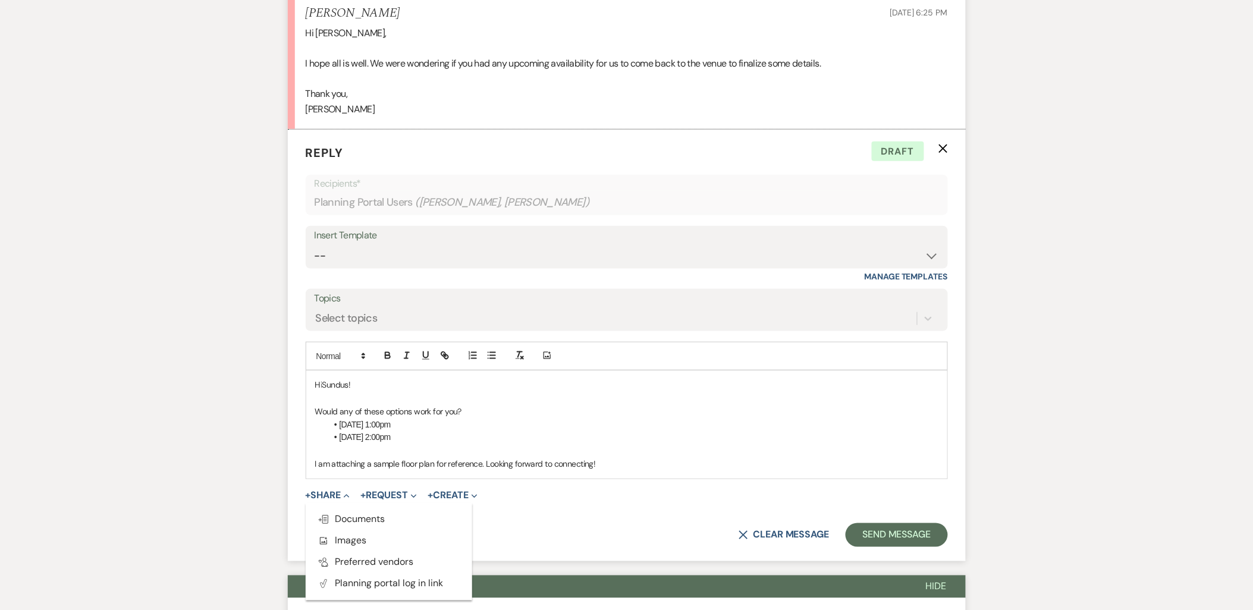
click at [340, 515] on span "Doc Upload Documents" at bounding box center [352, 519] width 68 height 12
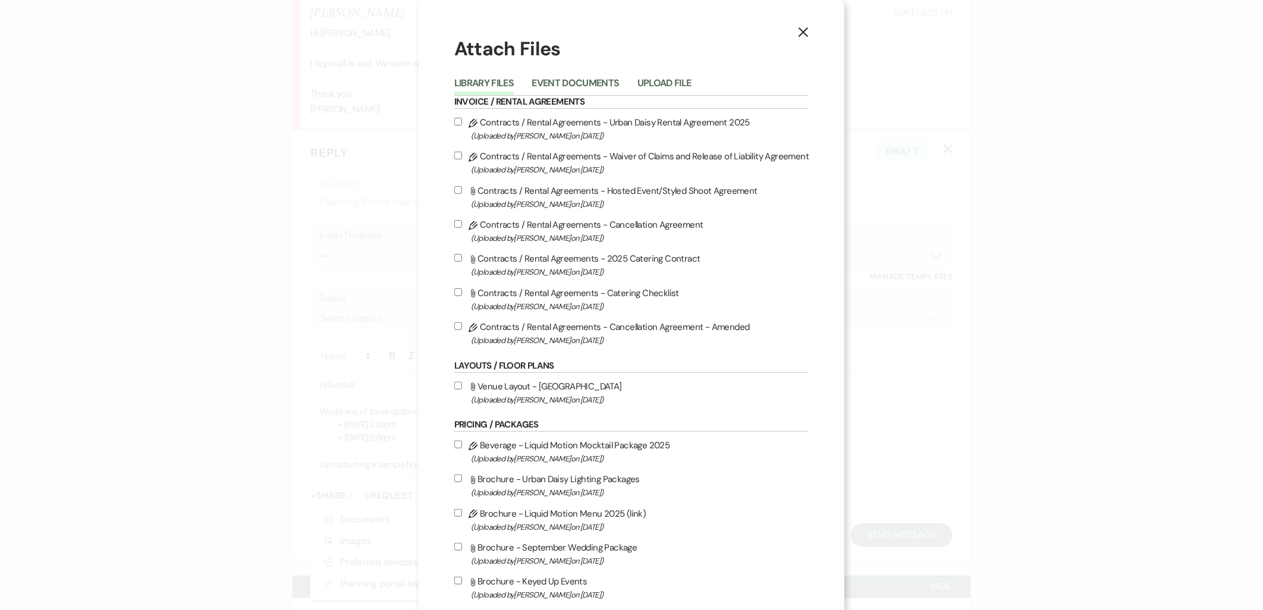
click at [643, 84] on button "Upload File" at bounding box center [665, 86] width 54 height 17
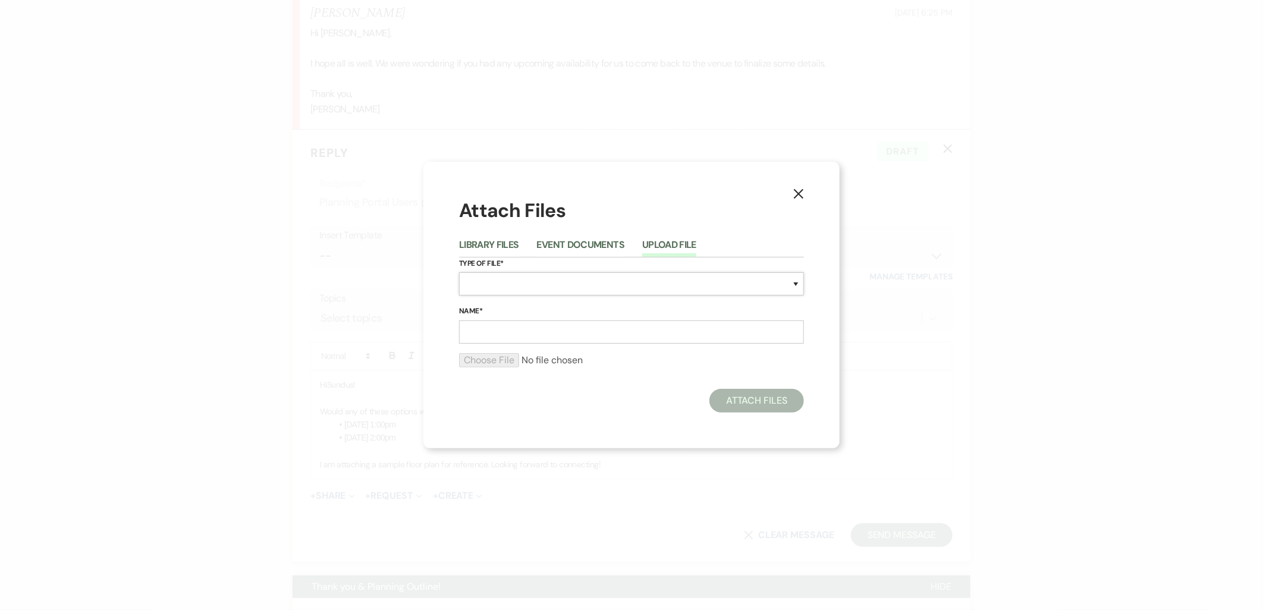
click at [571, 291] on select "Special Event Insurance Vendor Certificate of Insurance Contracts / Rental Agre…" at bounding box center [631, 283] width 345 height 23
click at [459, 272] on select "Special Event Insurance Vendor Certificate of Insurance Contracts / Rental Agre…" at bounding box center [631, 283] width 345 height 23
click at [508, 318] on div "Name*" at bounding box center [631, 324] width 345 height 39
click at [508, 328] on input "Name*" at bounding box center [631, 332] width 345 height 23
click at [504, 357] on input "file" at bounding box center [631, 360] width 345 height 14
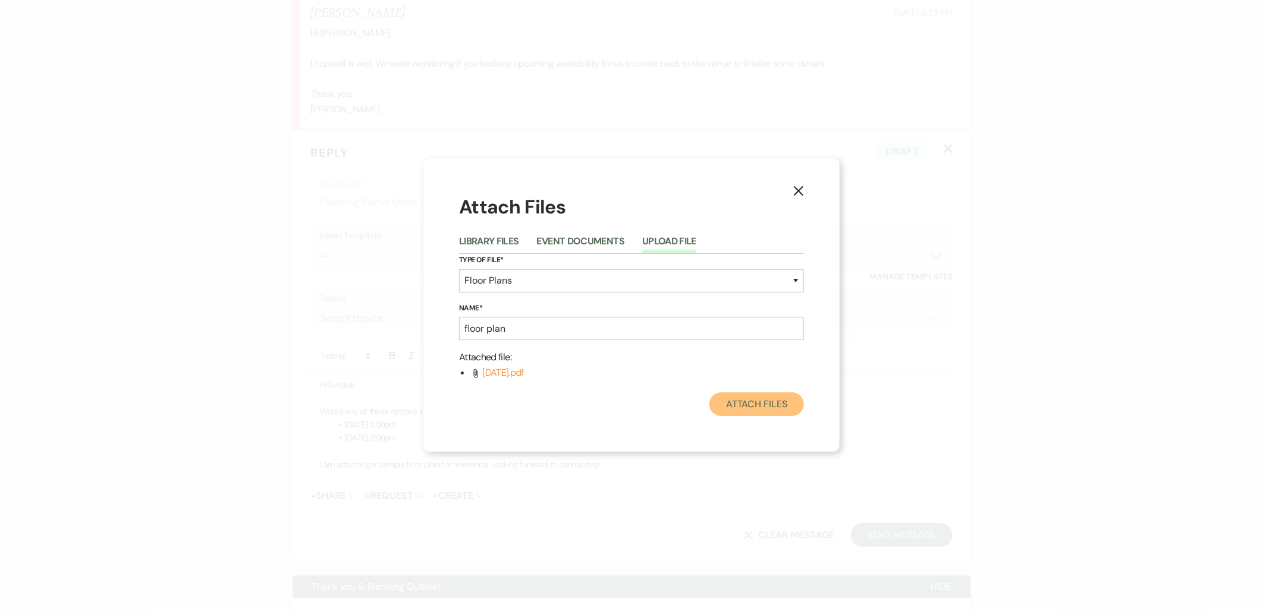
click at [731, 400] on button "Attach Files" at bounding box center [756, 404] width 95 height 24
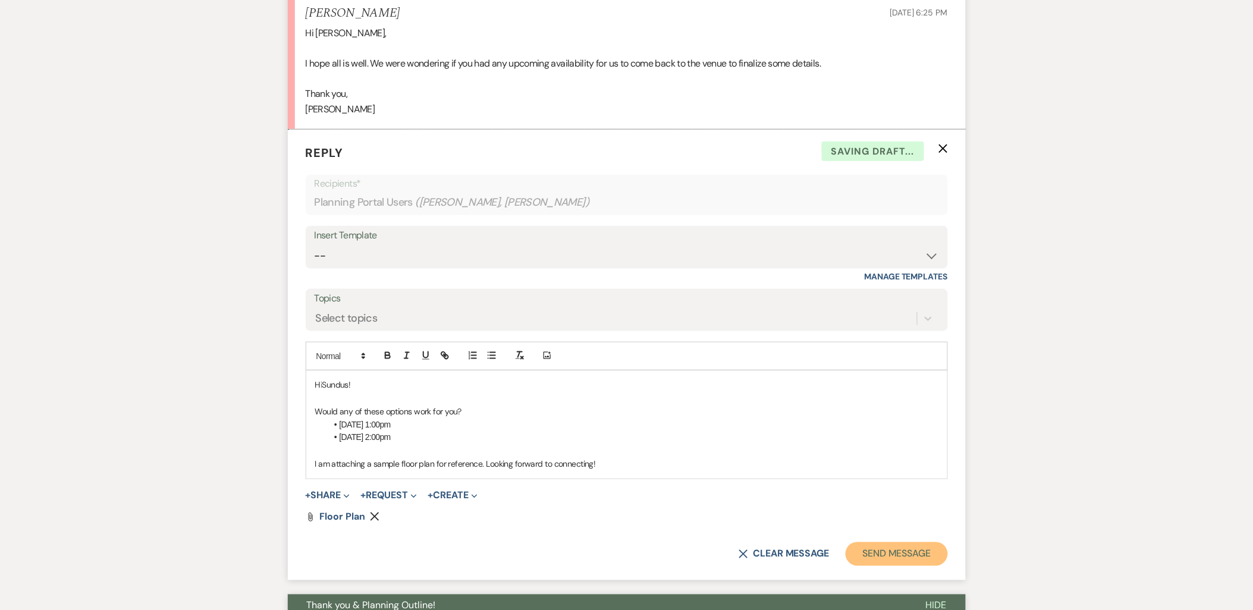
click at [901, 557] on button "Send Message" at bounding box center [897, 554] width 102 height 24
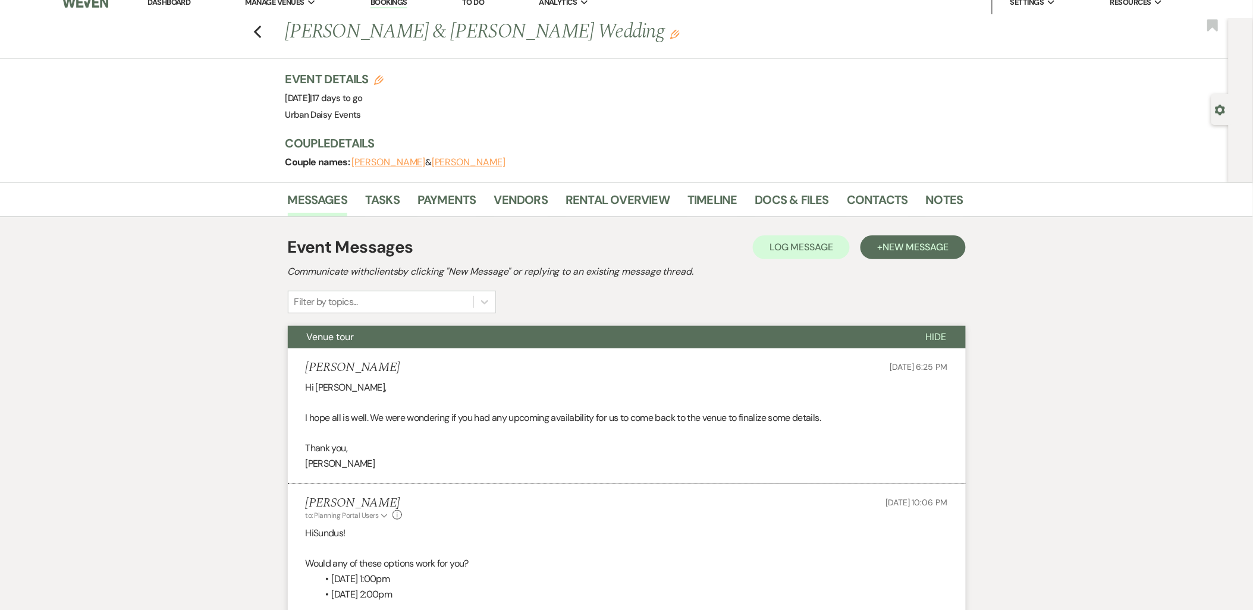
scroll to position [0, 0]
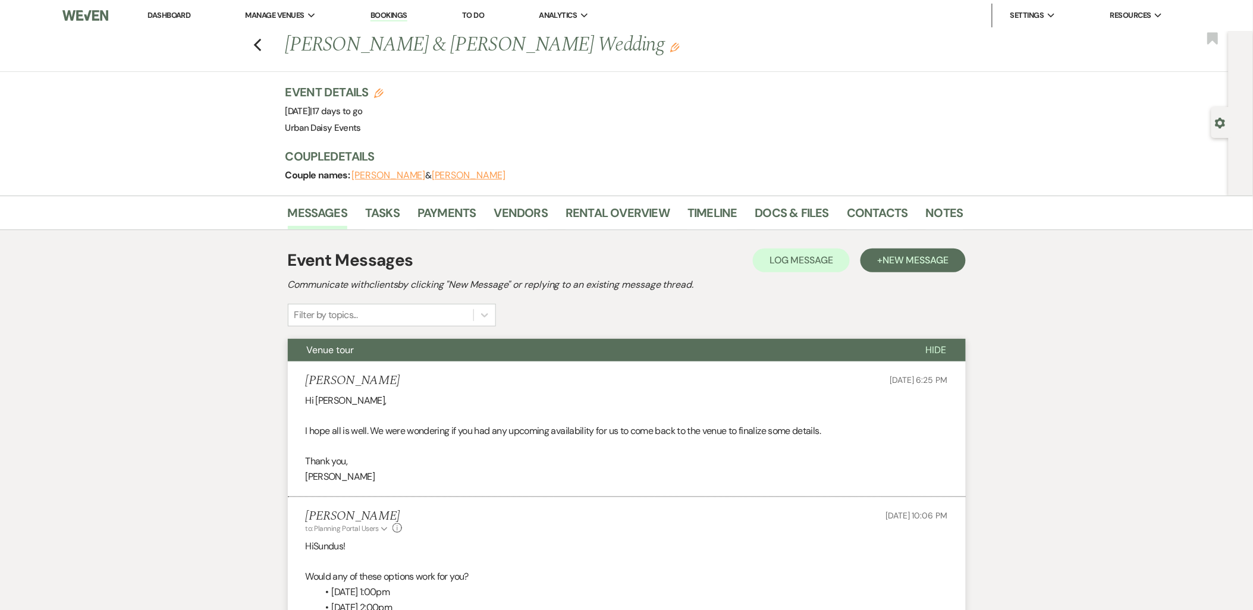
click at [161, 16] on link "Dashboard" at bounding box center [168, 15] width 43 height 10
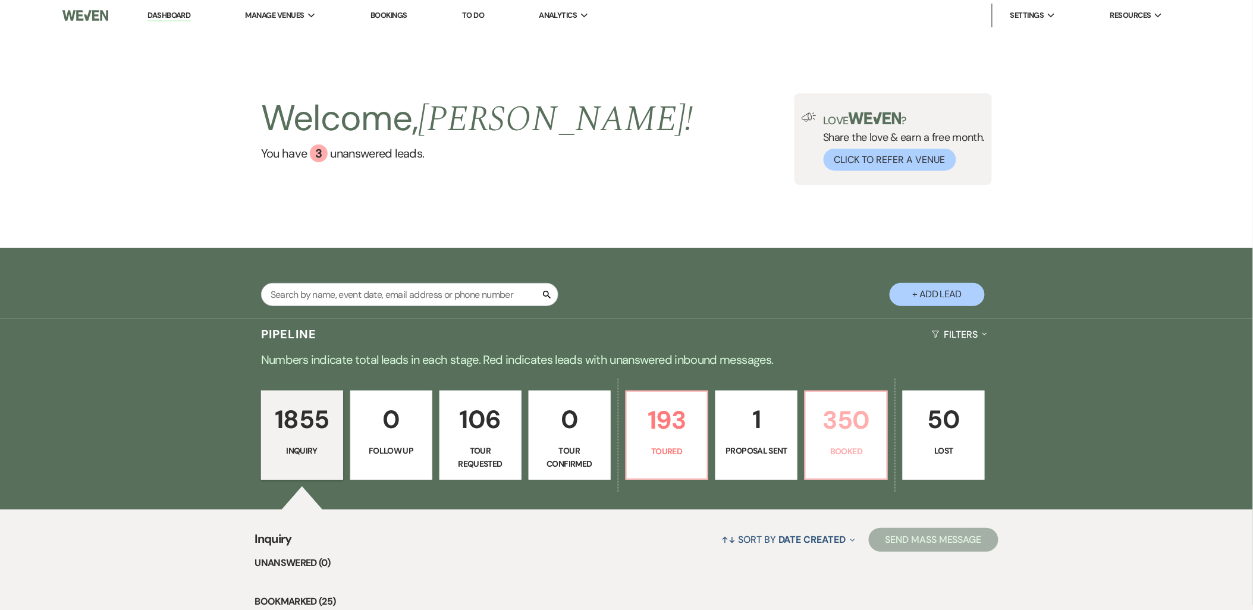
click at [841, 437] on p "350" at bounding box center [846, 420] width 67 height 40
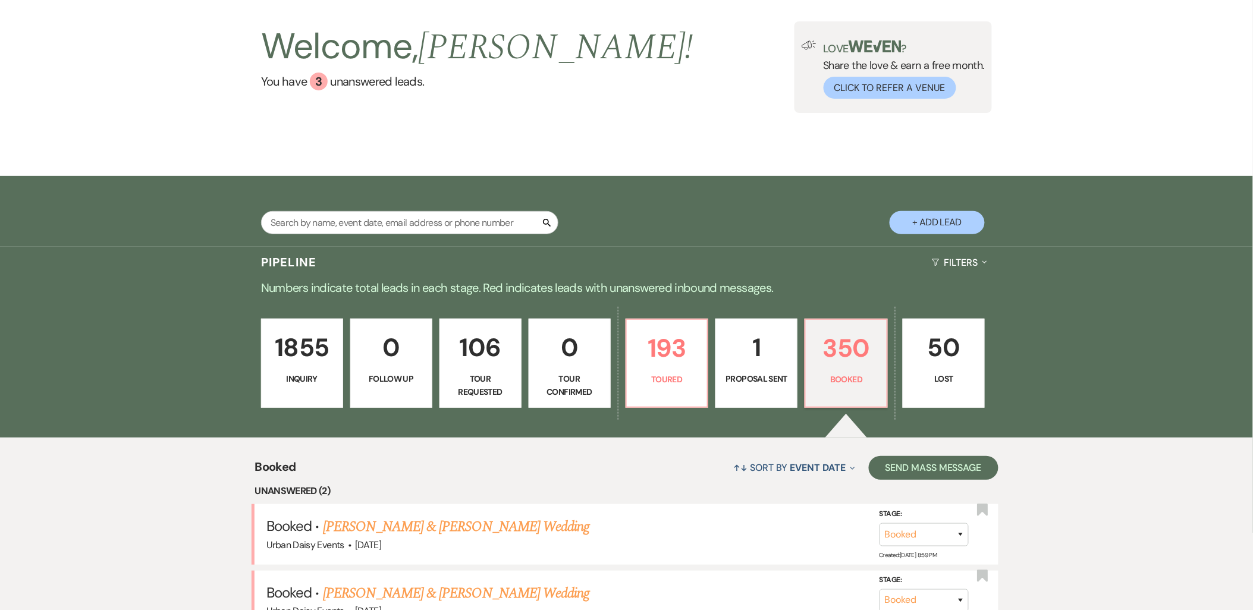
scroll to position [132, 0]
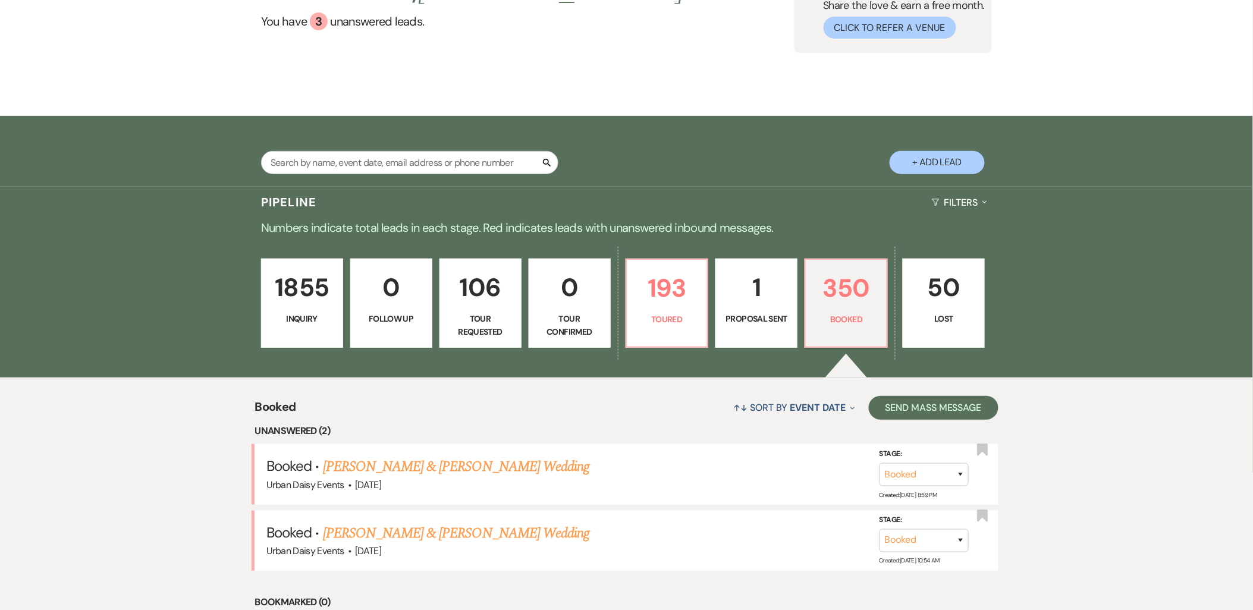
click at [343, 472] on link "[PERSON_NAME] & [PERSON_NAME] Wedding" at bounding box center [456, 466] width 266 height 21
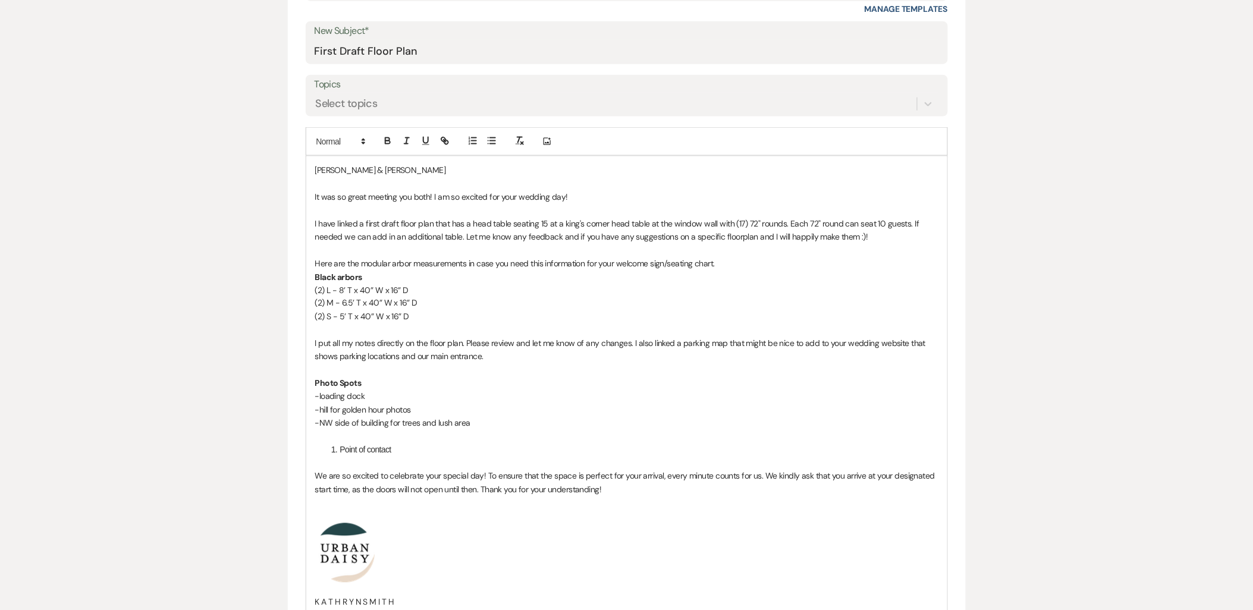
scroll to position [462, 0]
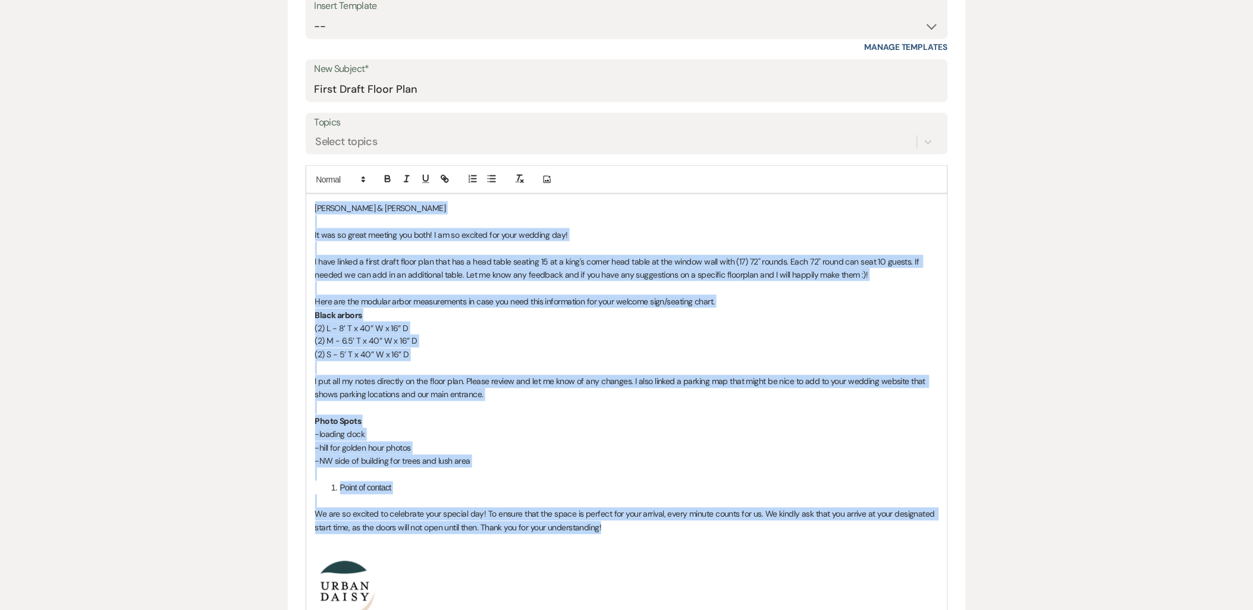
drag, startPoint x: 313, startPoint y: 206, endPoint x: 642, endPoint y: 522, distance: 455.9
click at [642, 522] on div "Abdiaziz & Manazil It was so great meeting you both! I am so excited for your w…" at bounding box center [626, 450] width 641 height 513
copy div "Abdiaziz & Manazil It was so great meeting you both! I am so excited for your w…"
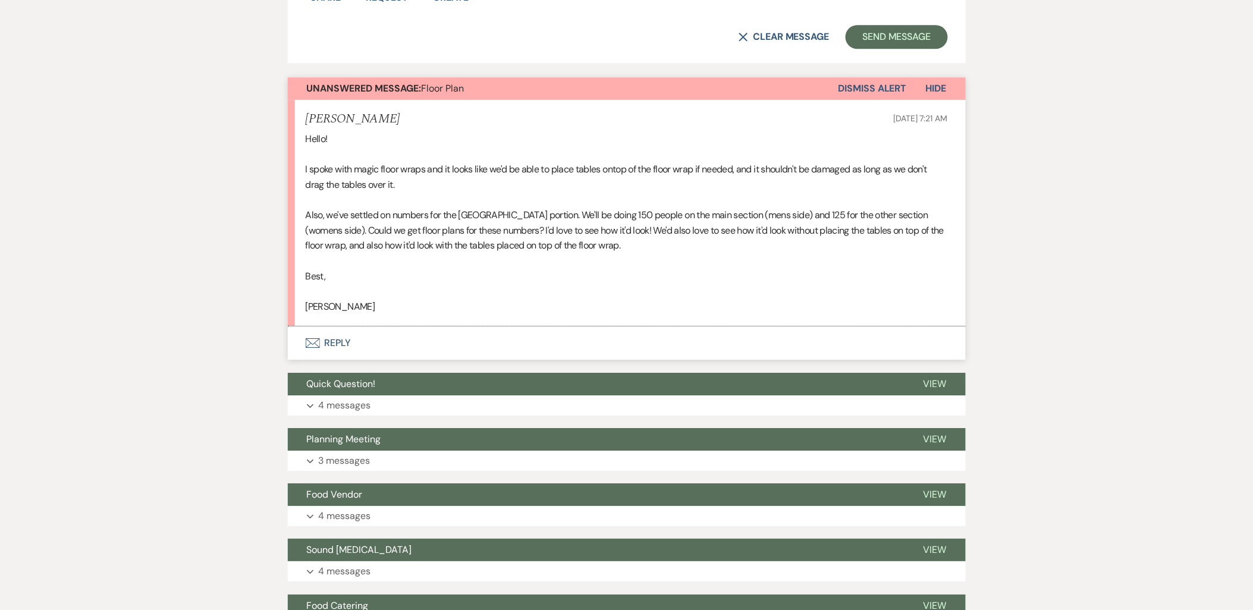
click at [346, 347] on button "Envelope Reply" at bounding box center [627, 342] width 678 height 33
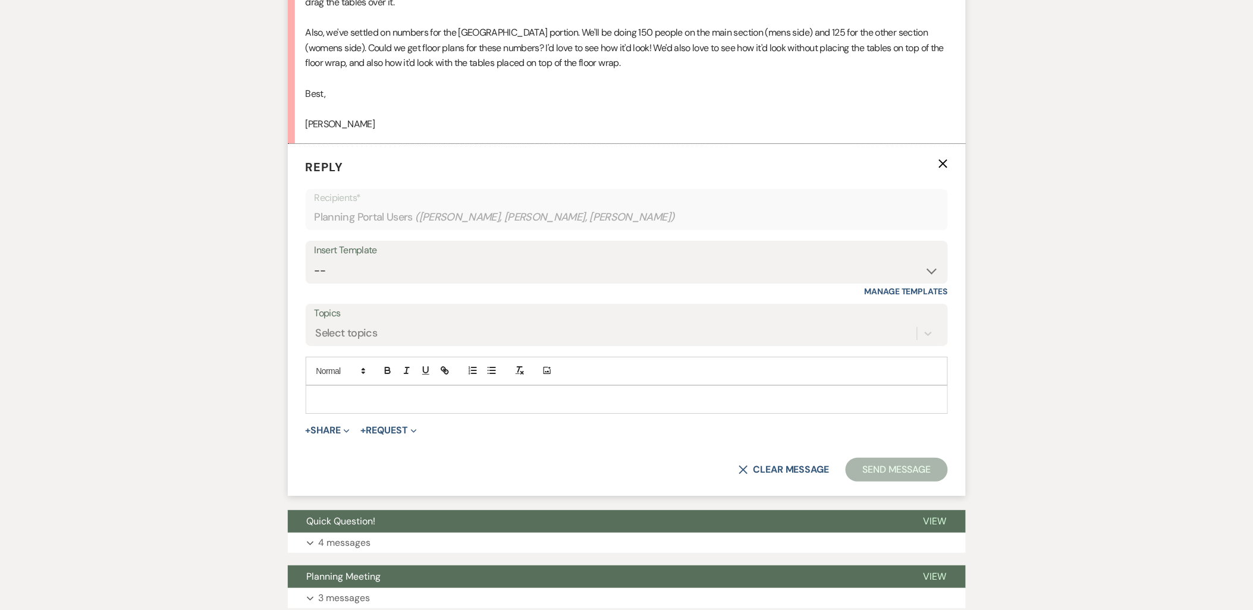
scroll to position [1387, 0]
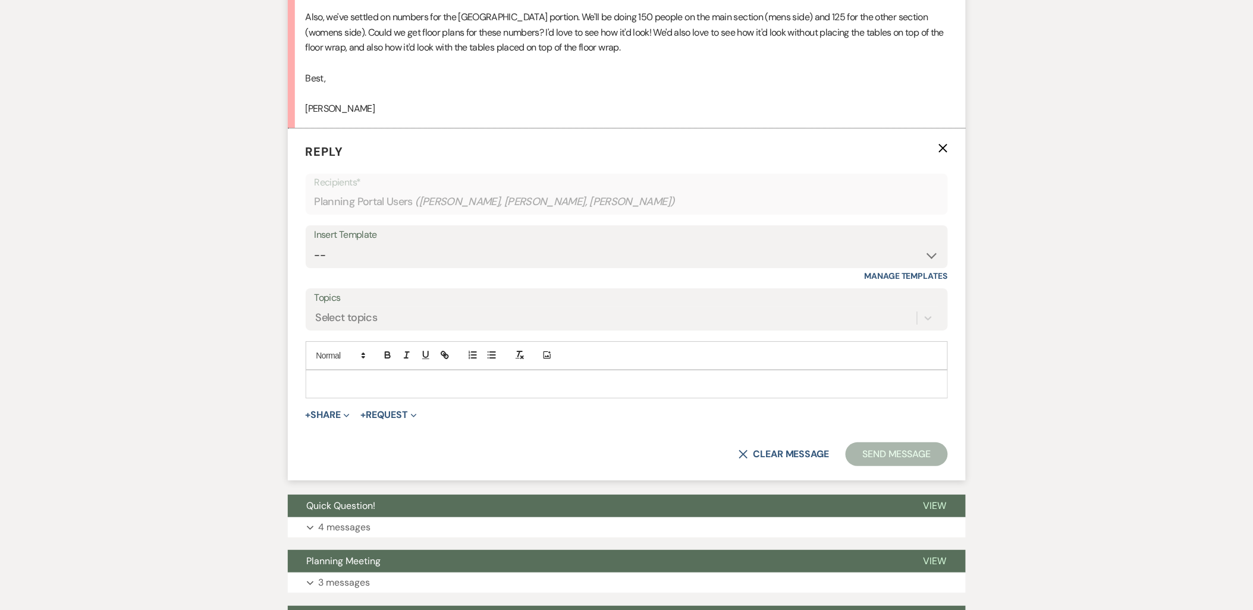
click at [353, 382] on p at bounding box center [626, 384] width 623 height 13
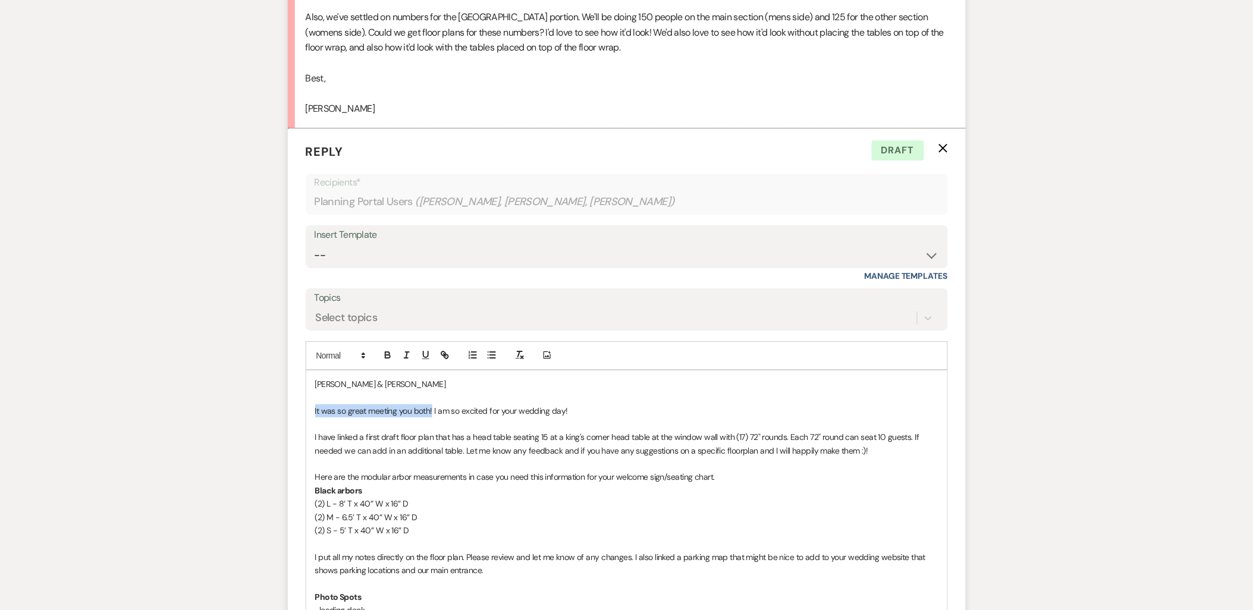
drag, startPoint x: 432, startPoint y: 413, endPoint x: 315, endPoint y: 414, distance: 116.6
click at [315, 414] on p "It was so great meeting you both! I am so excited for your wedding day!" at bounding box center [626, 410] width 623 height 13
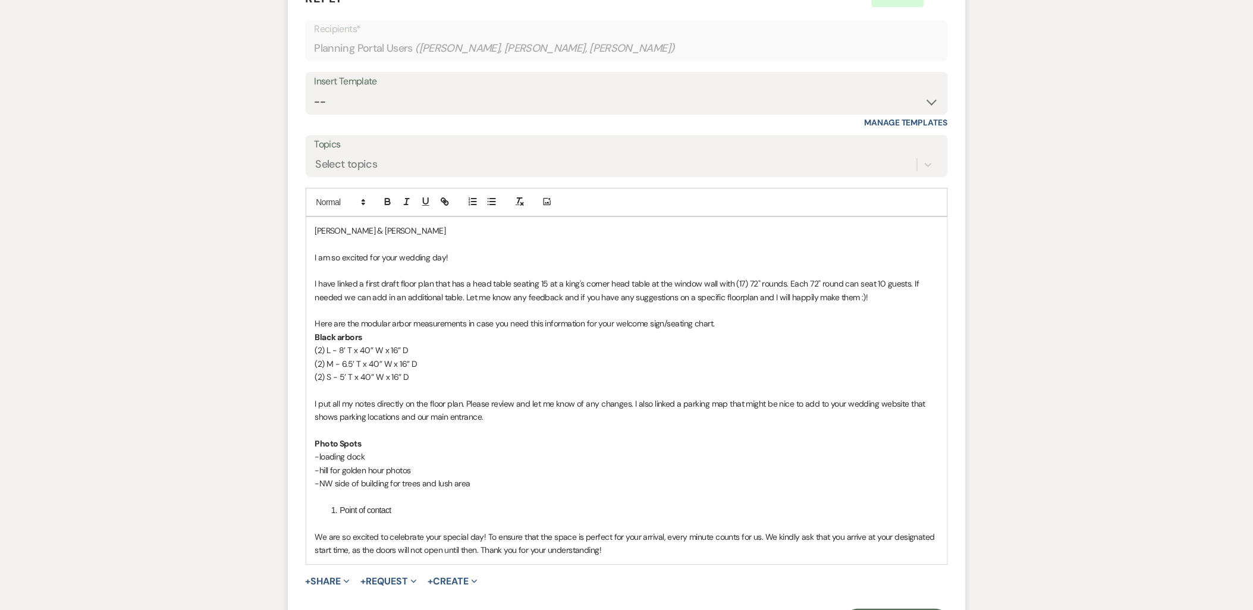
scroll to position [1651, 0]
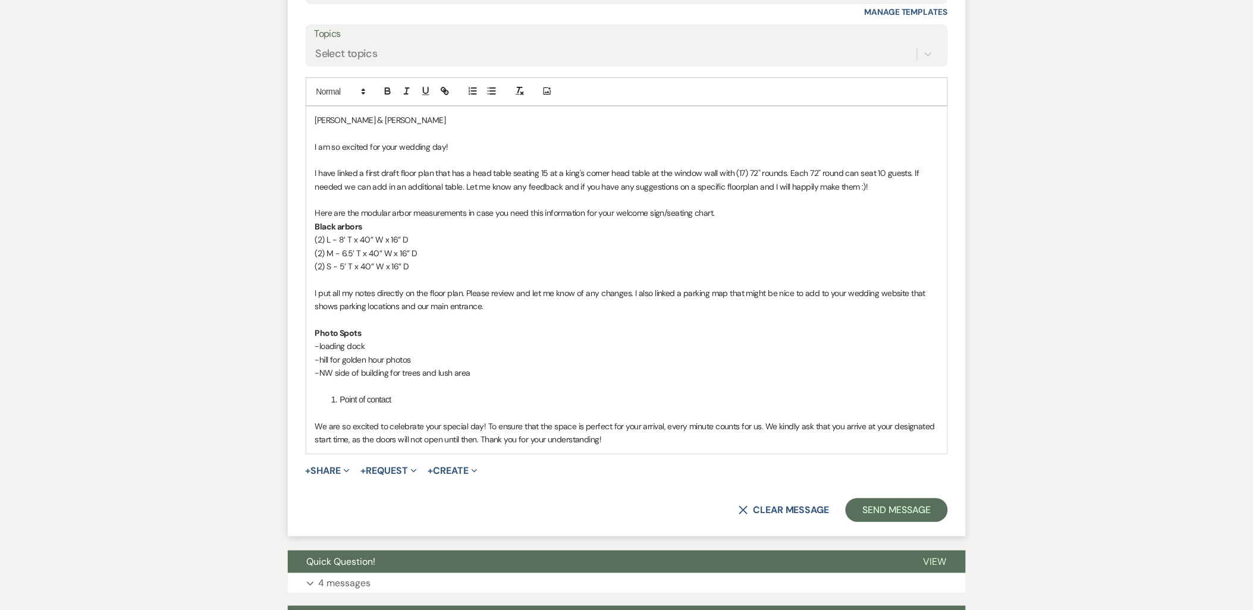
click at [330, 466] on button "+ Share Expand" at bounding box center [328, 471] width 45 height 10
click at [327, 484] on button "Doc Upload Documents" at bounding box center [389, 494] width 167 height 21
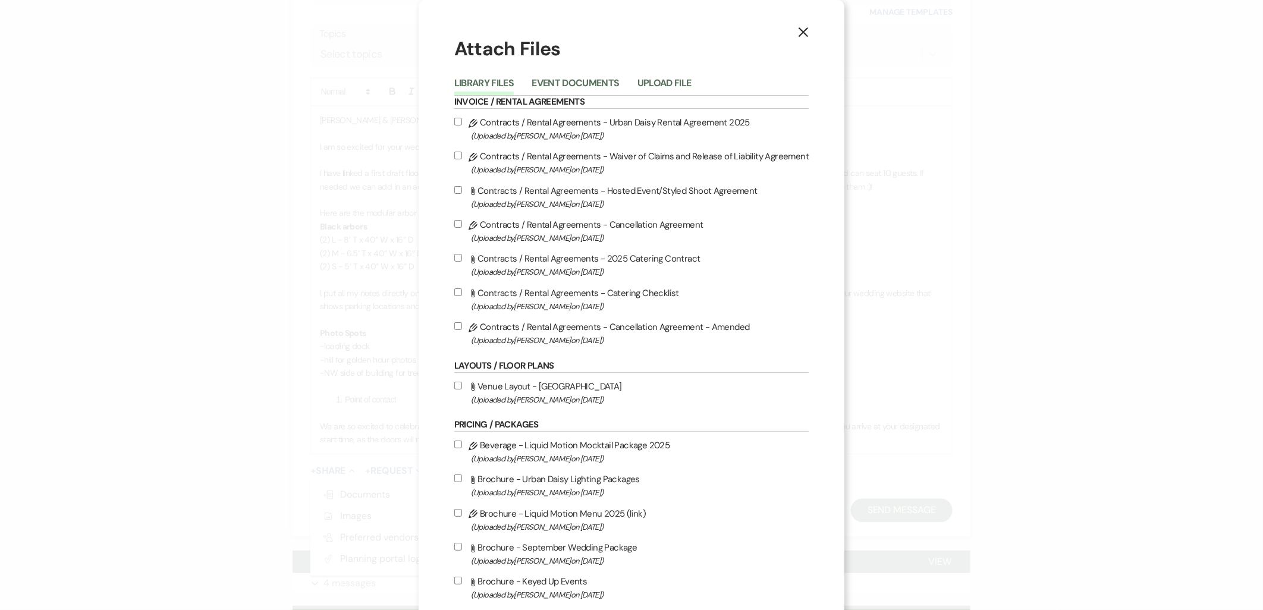
click at [648, 87] on button "Upload File" at bounding box center [665, 86] width 54 height 17
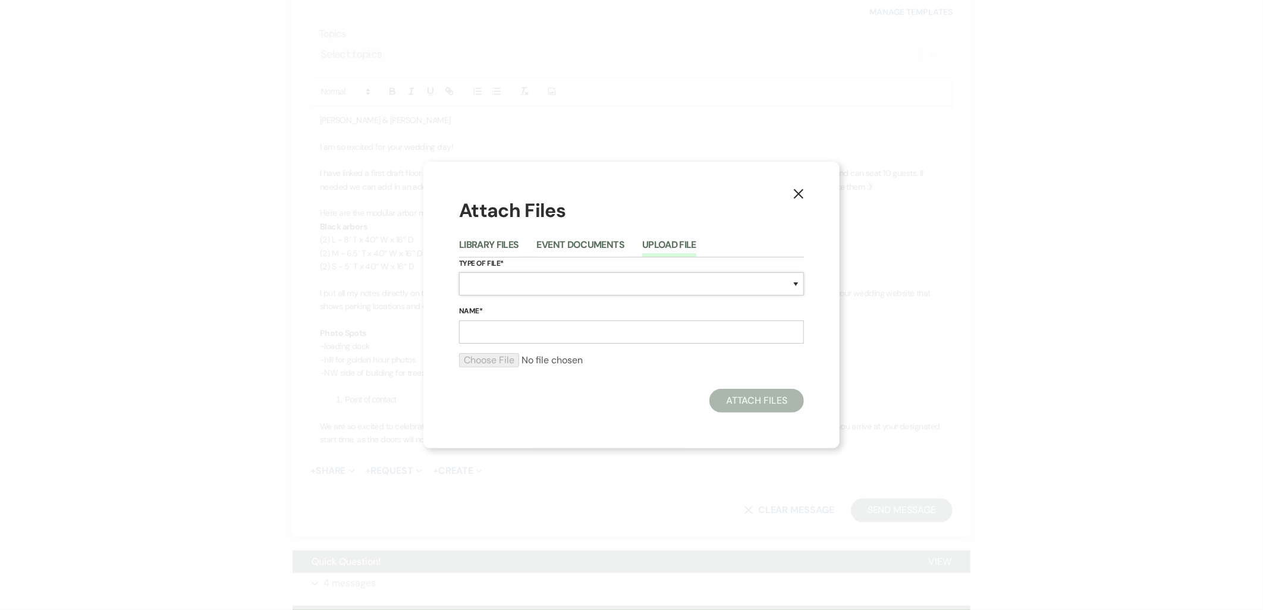
click at [529, 284] on select "Special Event Insurance Vendor Certificate of Insurance Contracts / Rental Agre…" at bounding box center [631, 283] width 345 height 23
click at [459, 272] on select "Special Event Insurance Vendor Certificate of Insurance Contracts / Rental Agre…" at bounding box center [631, 283] width 345 height 23
click at [551, 328] on input "Name*" at bounding box center [631, 332] width 345 height 23
click at [507, 360] on input "file" at bounding box center [631, 360] width 345 height 14
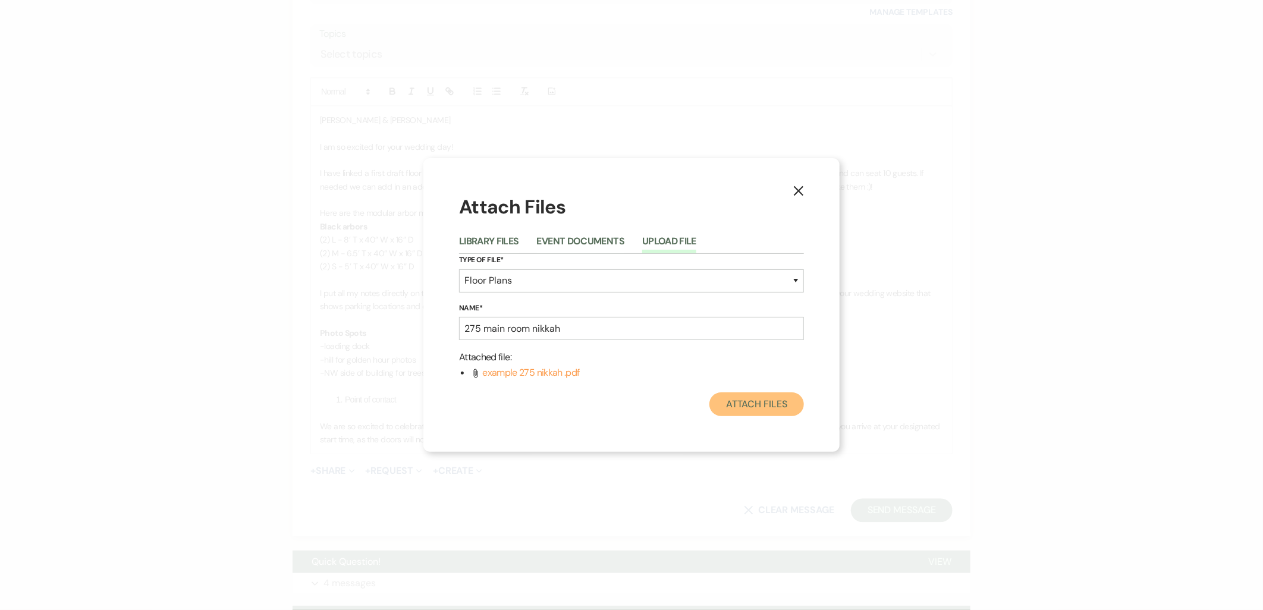
click at [764, 399] on button "Attach Files" at bounding box center [756, 404] width 95 height 24
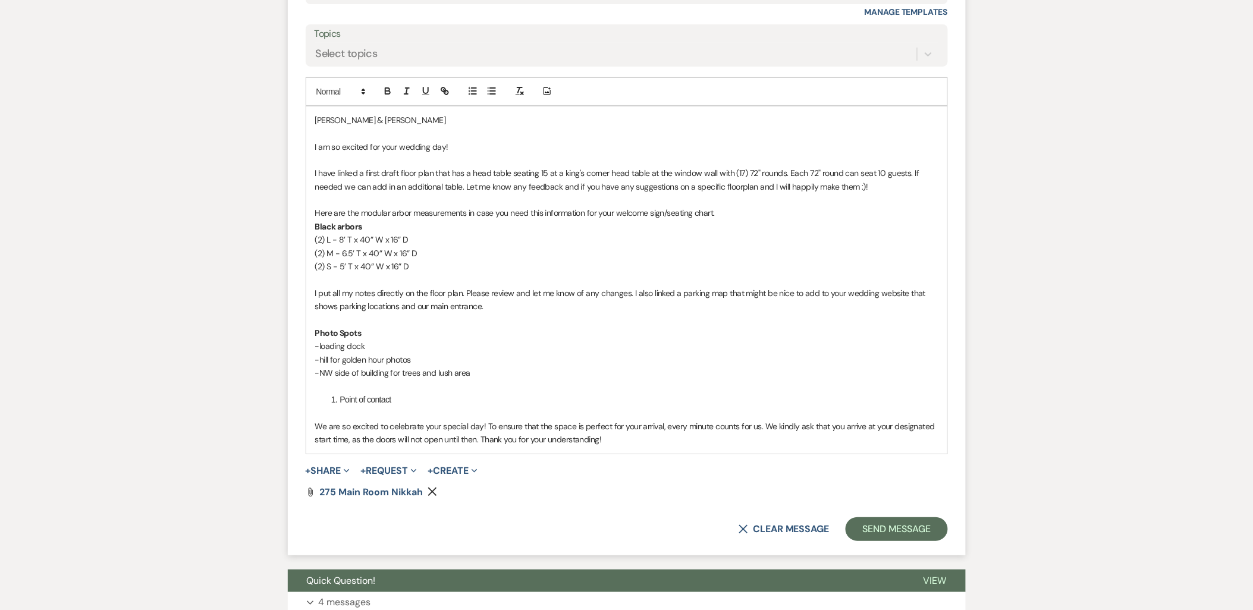
scroll to position [1850, 0]
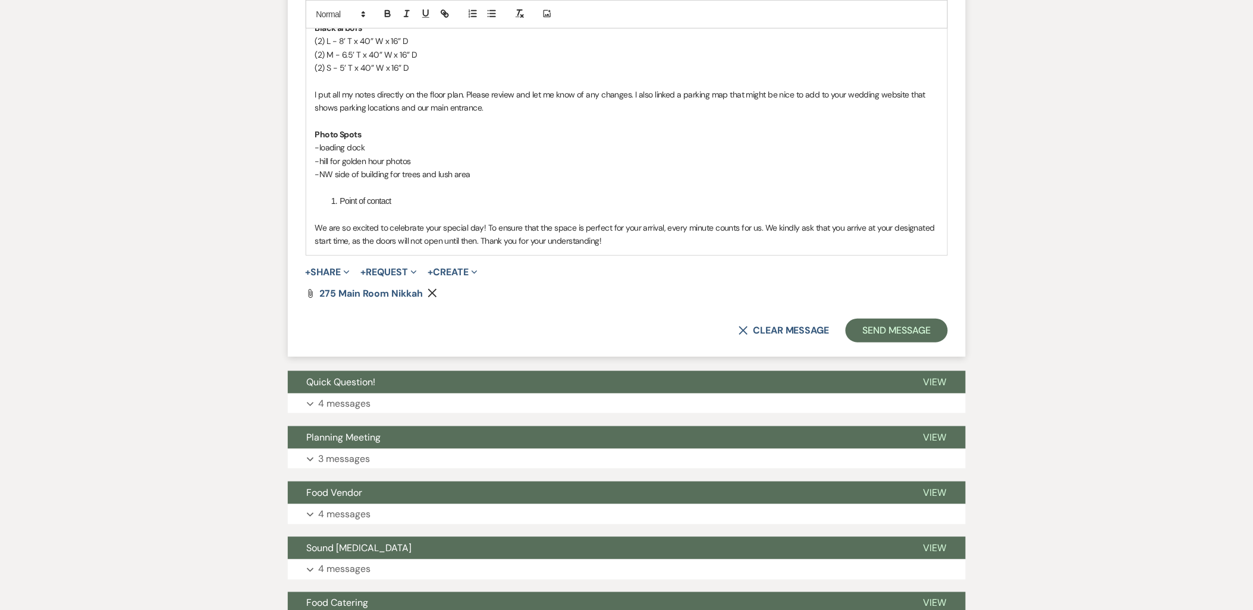
click at [324, 275] on button "+ Share Expand" at bounding box center [328, 273] width 45 height 10
click at [326, 284] on ul "Doc Upload Documents Add Photo Images Pref Vendors Preferred vendors Plan Porta…" at bounding box center [389, 329] width 167 height 98
click at [320, 277] on span "+ Share Expand Doc Upload Documents Add Photo Images Pref Vendors Preferred ven…" at bounding box center [328, 272] width 45 height 14
click at [320, 275] on button "+ Share Expand" at bounding box center [328, 273] width 45 height 10
click at [328, 284] on ul "Doc Upload Documents Add Photo Images Pref Vendors Preferred vendors Plan Porta…" at bounding box center [389, 329] width 167 height 98
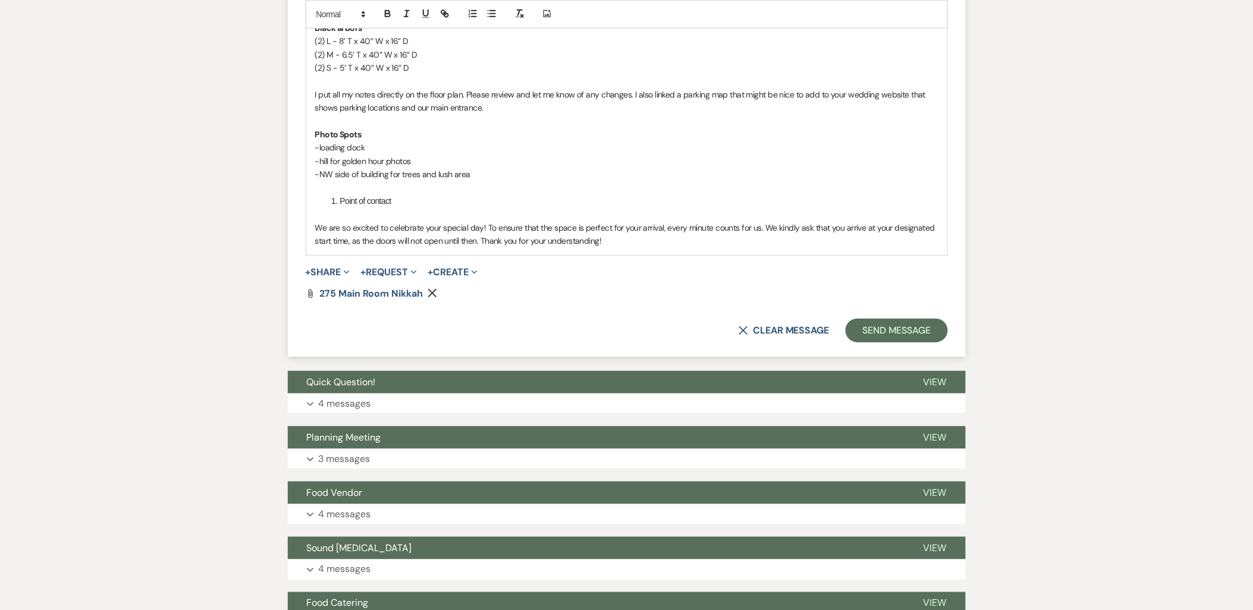
click at [336, 278] on span "+ Share Expand Doc Upload Documents Add Photo Images Pref Vendors Preferred ven…" at bounding box center [328, 272] width 45 height 14
click at [333, 268] on button "+ Share Expand" at bounding box center [328, 273] width 45 height 10
click at [329, 293] on icon "Doc Upload" at bounding box center [324, 296] width 12 height 10
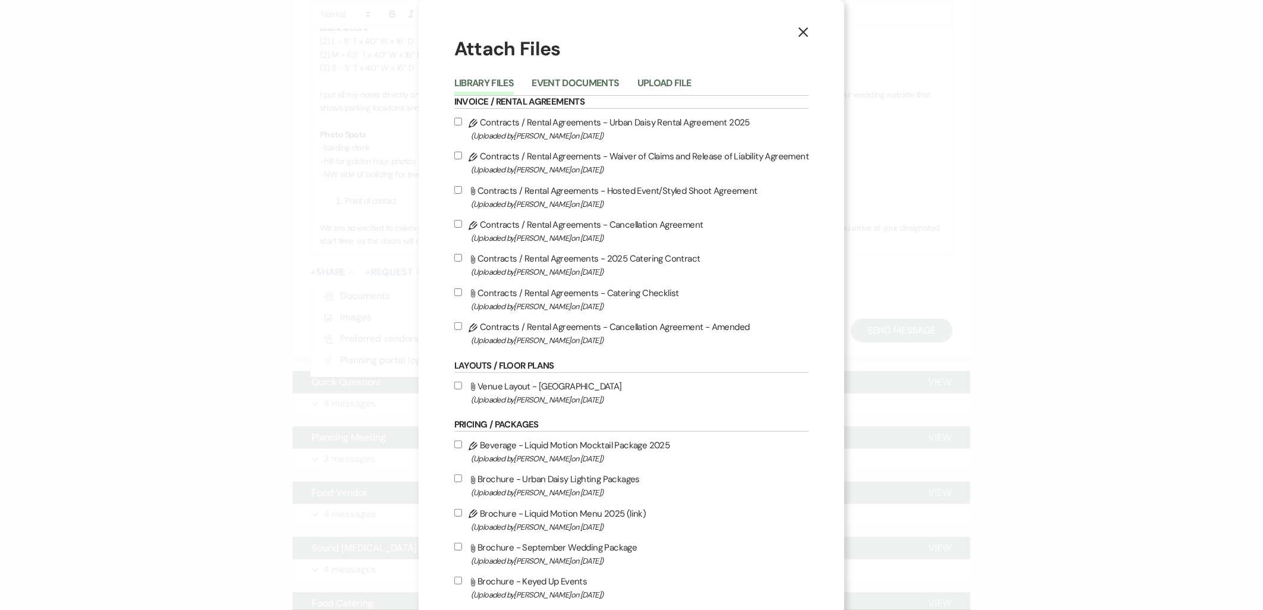
click at [643, 85] on button "Upload File" at bounding box center [665, 86] width 54 height 17
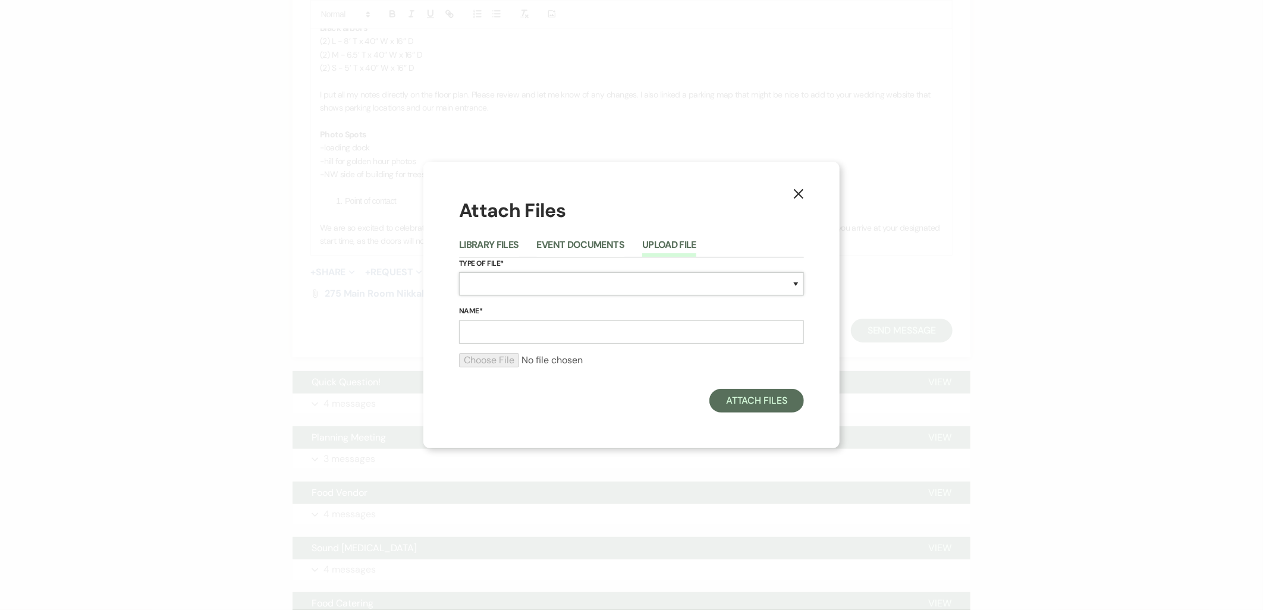
click at [540, 282] on select "Special Event Insurance Vendor Certificate of Insurance Contracts / Rental Agre…" at bounding box center [631, 283] width 345 height 23
click at [459, 272] on select "Special Event Insurance Vendor Certificate of Insurance Contracts / Rental Agre…" at bounding box center [631, 283] width 345 height 23
click at [514, 337] on input "Name*" at bounding box center [631, 332] width 345 height 23
click at [508, 365] on input "file" at bounding box center [631, 360] width 345 height 14
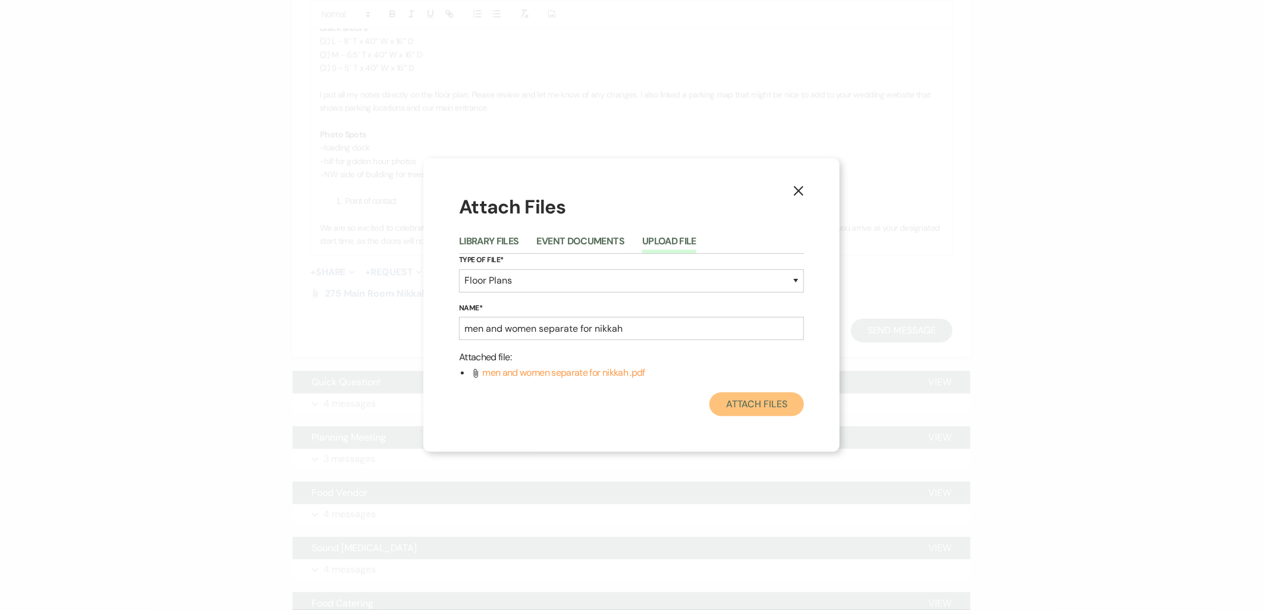
click at [760, 407] on button "Attach Files" at bounding box center [756, 404] width 95 height 24
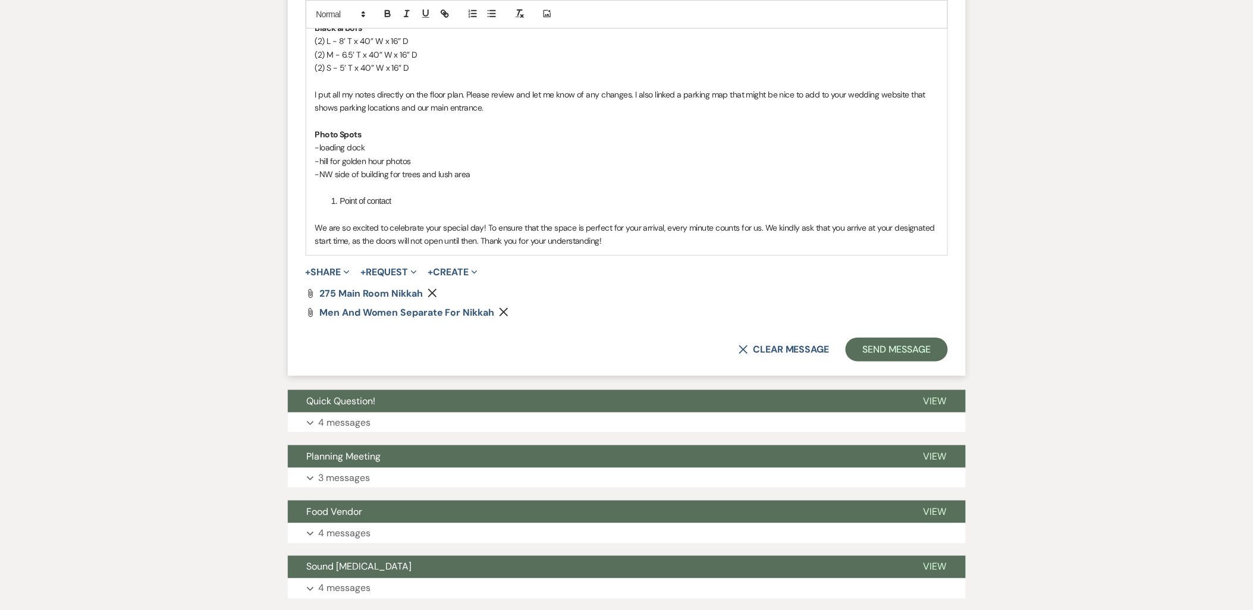
drag, startPoint x: 335, startPoint y: 271, endPoint x: 335, endPoint y: 288, distance: 17.8
click at [335, 271] on button "+ Share Expand" at bounding box center [328, 273] width 45 height 10
click at [336, 296] on span "Doc Upload Documents" at bounding box center [352, 296] width 68 height 12
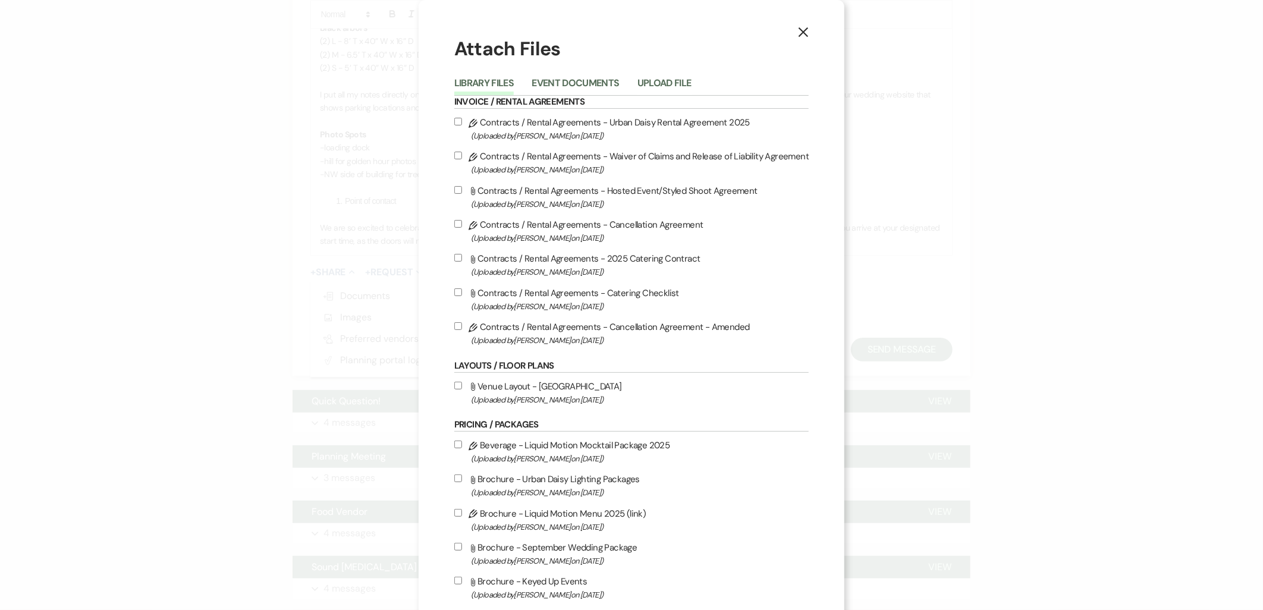
click at [645, 78] on button "Upload File" at bounding box center [665, 86] width 54 height 17
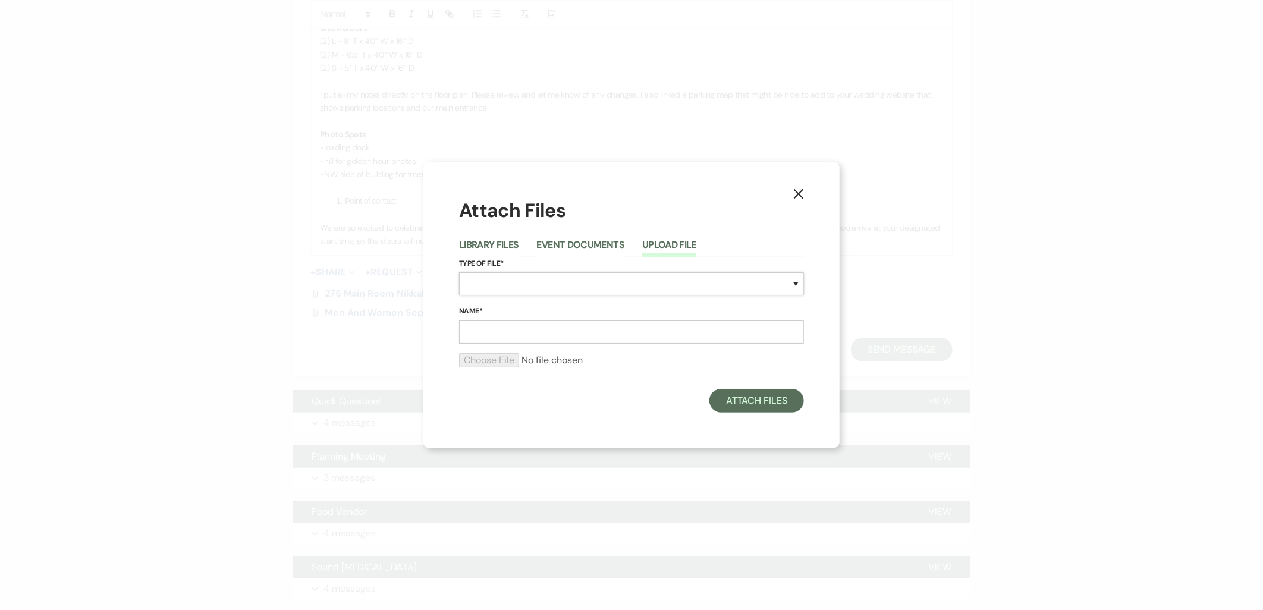
click at [574, 275] on select "Special Event Insurance Vendor Certificate of Insurance Contracts / Rental Agre…" at bounding box center [631, 283] width 345 height 23
click at [459, 272] on select "Special Event Insurance Vendor Certificate of Insurance Contracts / Rental Agre…" at bounding box center [631, 283] width 345 height 23
click at [565, 327] on input "Name*" at bounding box center [631, 332] width 345 height 23
click at [516, 372] on div at bounding box center [631, 365] width 345 height 24
click at [507, 365] on input "file" at bounding box center [631, 360] width 345 height 14
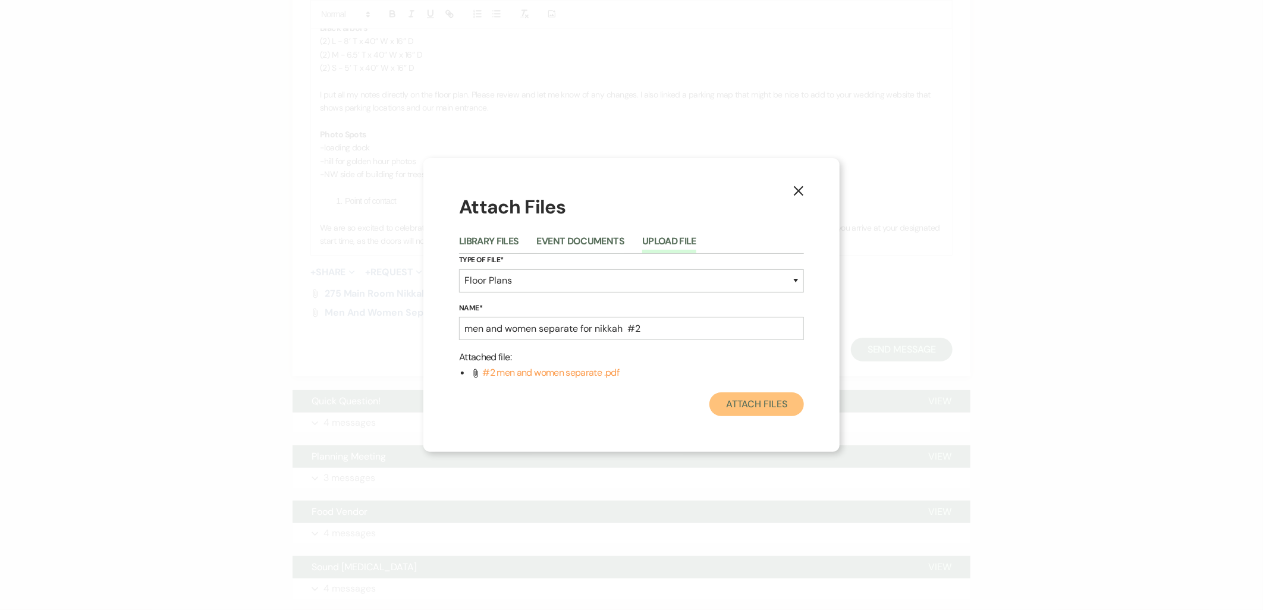
click at [793, 407] on button "Attach Files" at bounding box center [756, 404] width 95 height 24
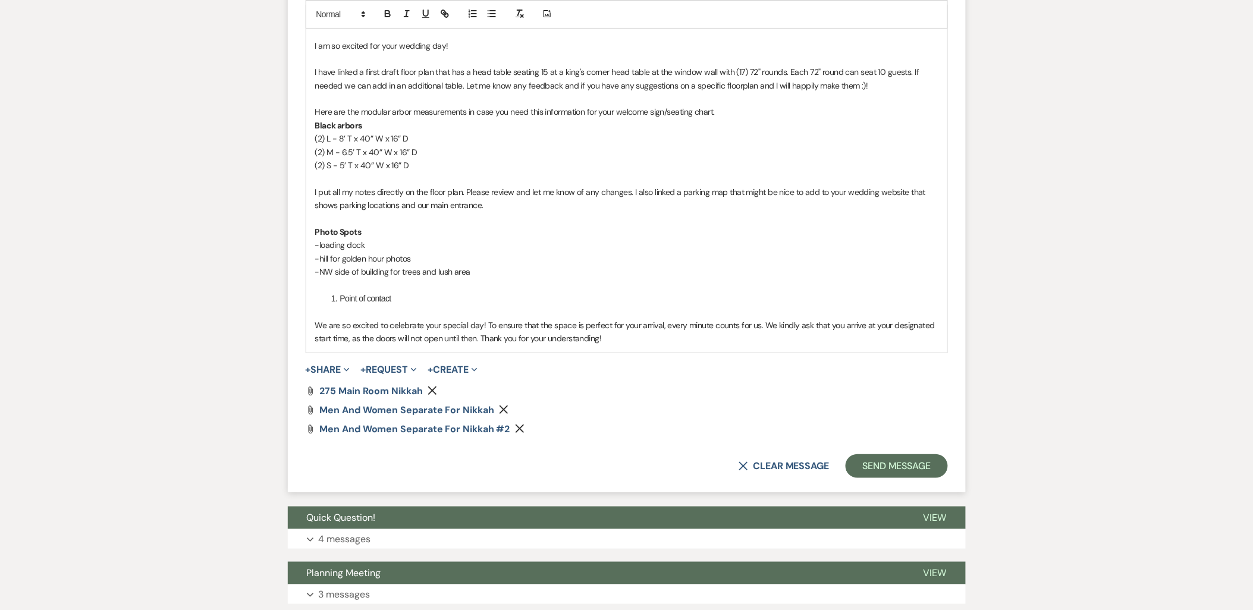
scroll to position [1717, 0]
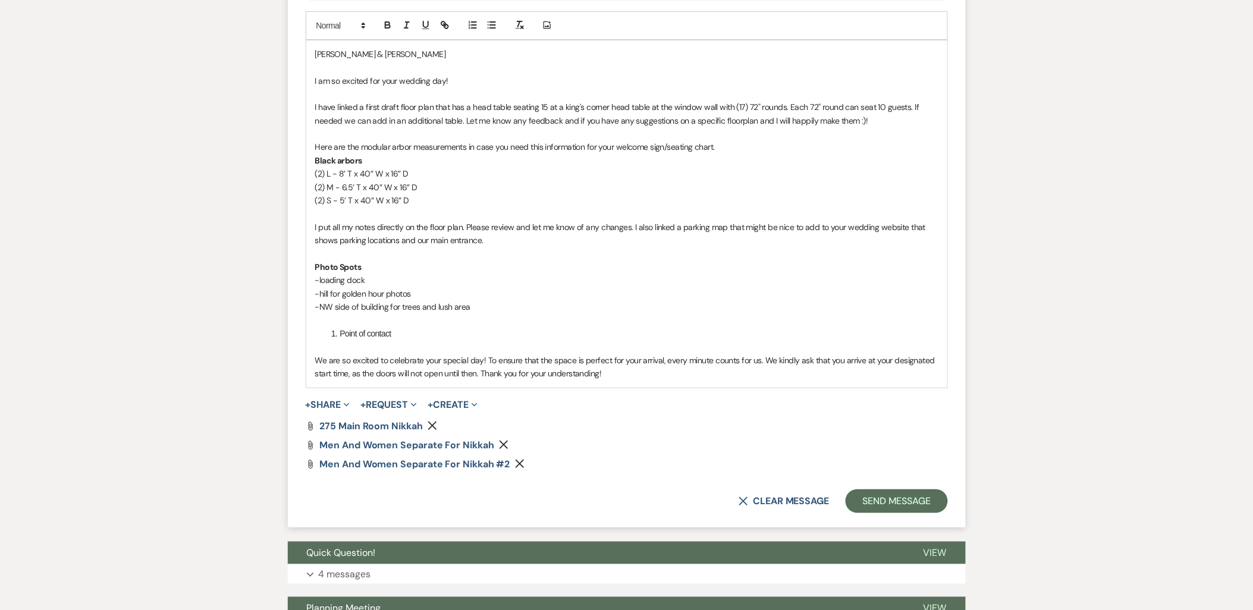
click at [429, 340] on p at bounding box center [626, 346] width 623 height 13
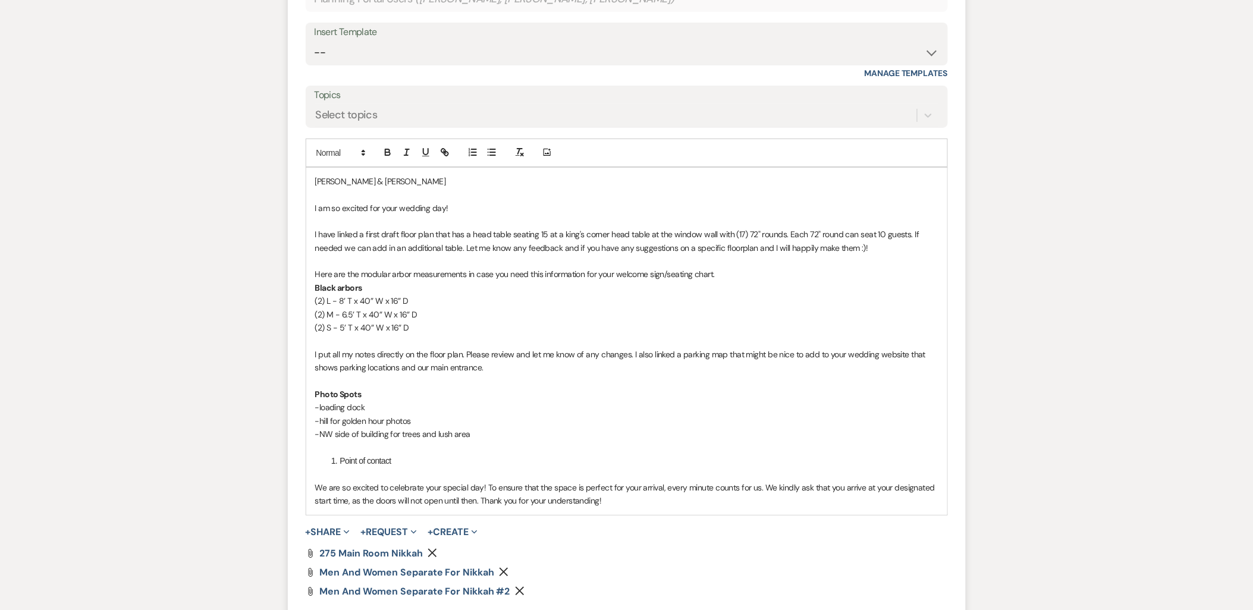
scroll to position [1585, 0]
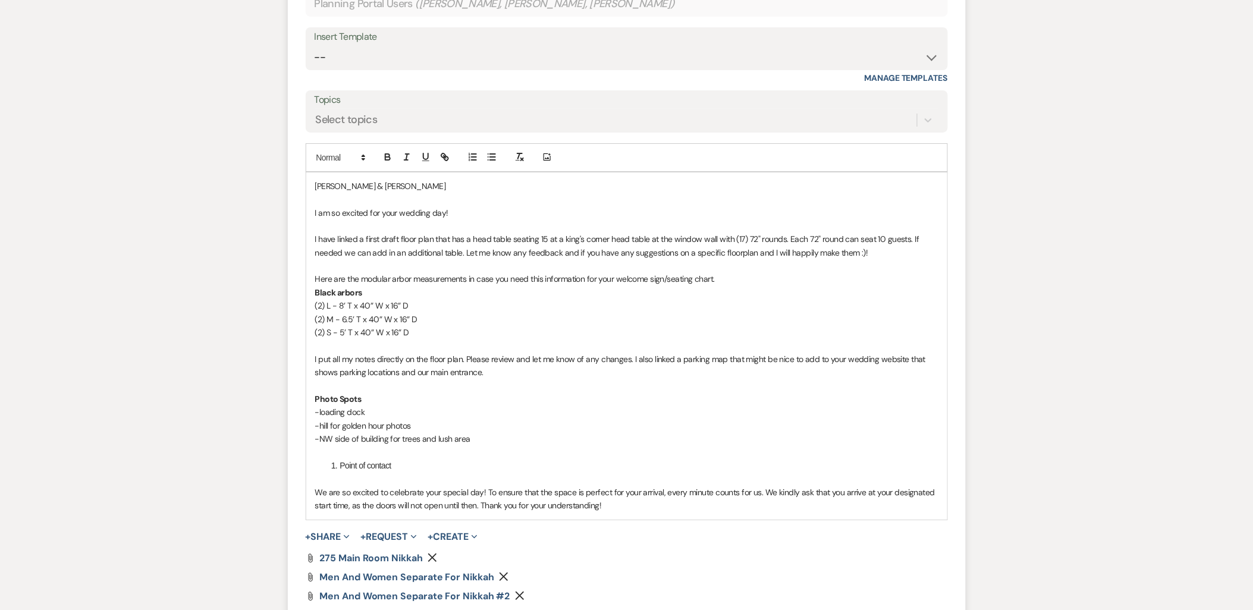
click at [396, 193] on p at bounding box center [626, 199] width 623 height 13
click at [420, 196] on p at bounding box center [626, 199] width 623 height 13
click at [414, 219] on p at bounding box center [626, 225] width 623 height 13
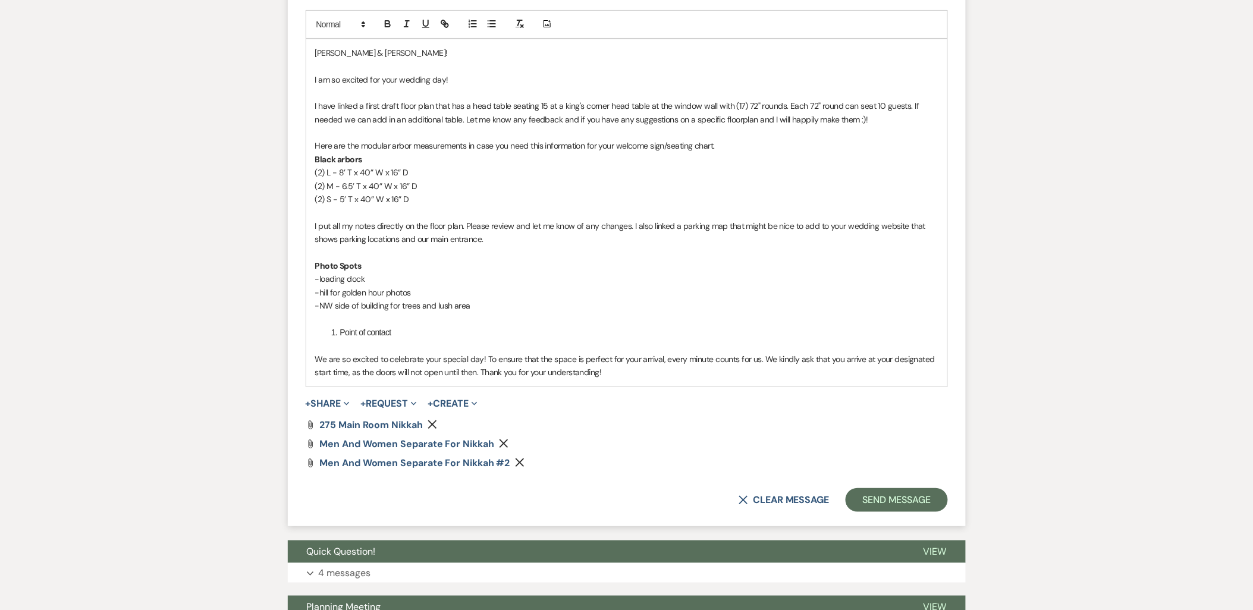
scroll to position [1717, 0]
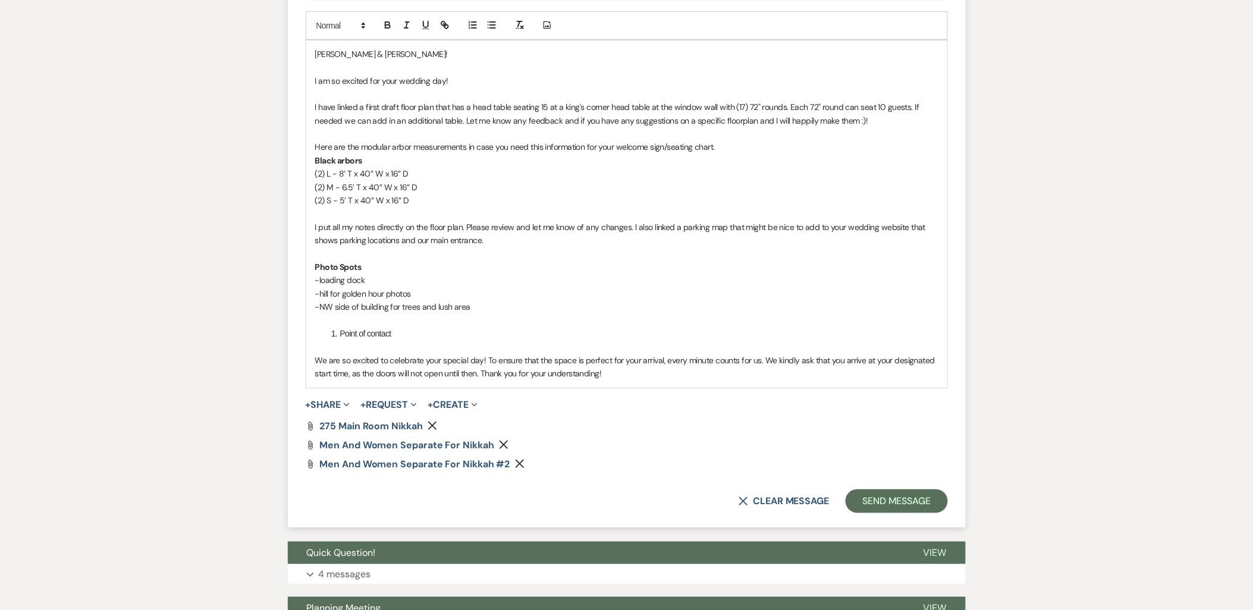
click at [484, 304] on p "-NW side of building for trees and lush area" at bounding box center [626, 306] width 623 height 13
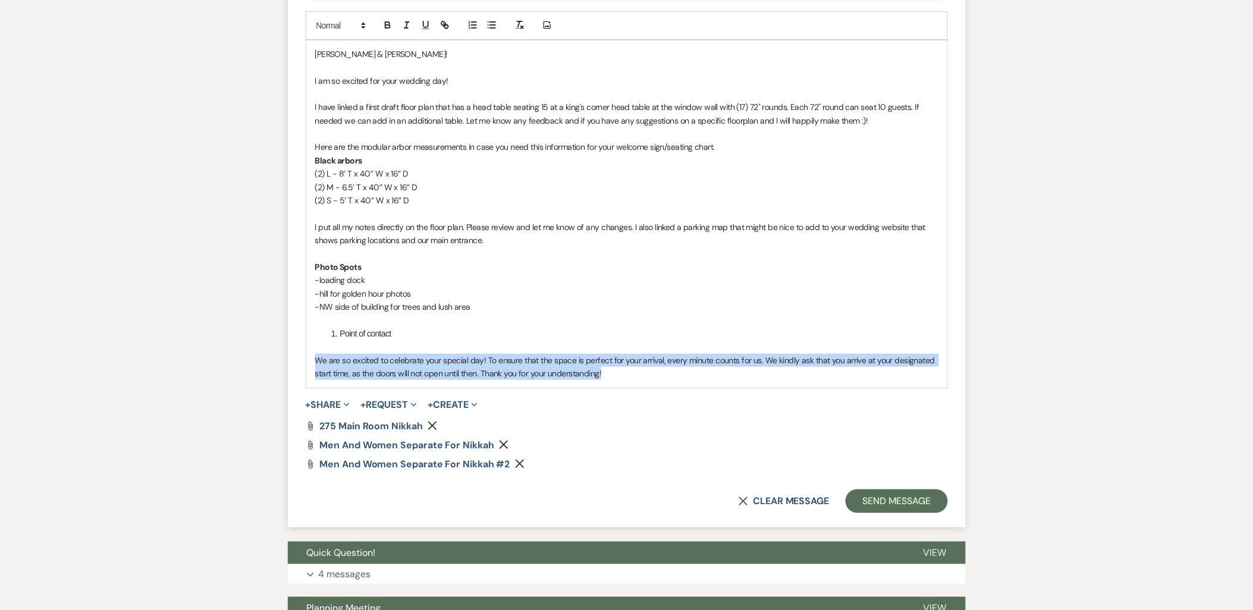
drag, startPoint x: 607, startPoint y: 372, endPoint x: 316, endPoint y: 364, distance: 291.5
click at [316, 364] on p "We are so excited to celebrate your special day! To ensure that the space is pe…" at bounding box center [626, 367] width 623 height 27
drag, startPoint x: 488, startPoint y: 359, endPoint x: 607, endPoint y: 375, distance: 120.6
click at [607, 375] on p "We are so excited to celebrate your special day! To ensure that the space is pe…" at bounding box center [626, 367] width 623 height 27
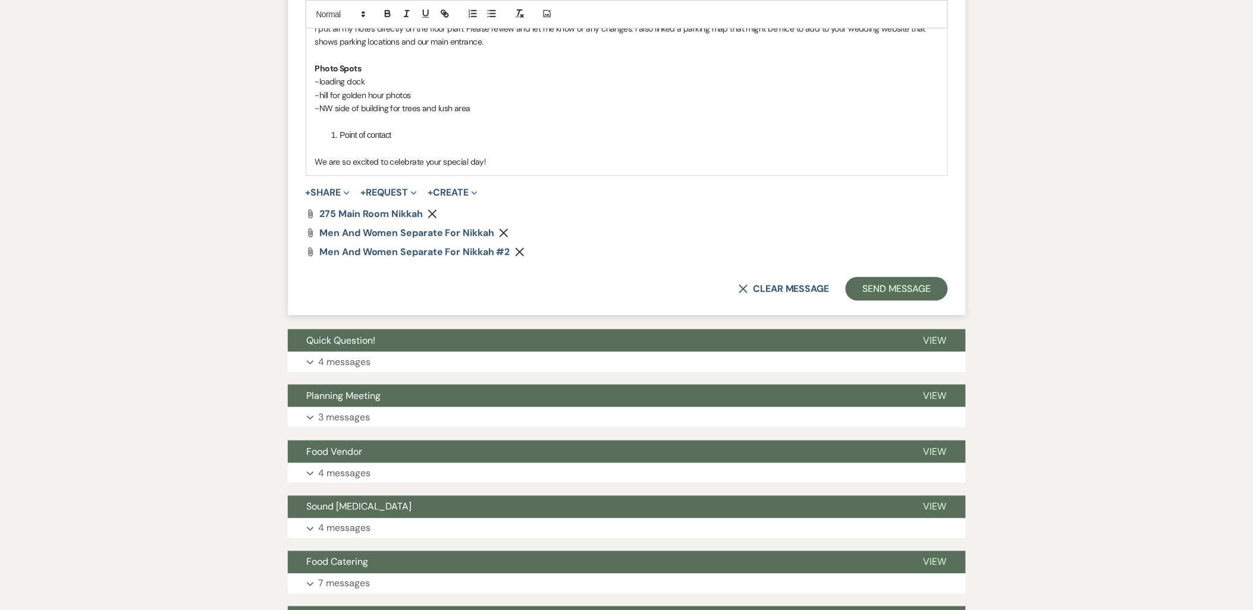
click at [370, 357] on p "4 messages" at bounding box center [345, 361] width 52 height 15
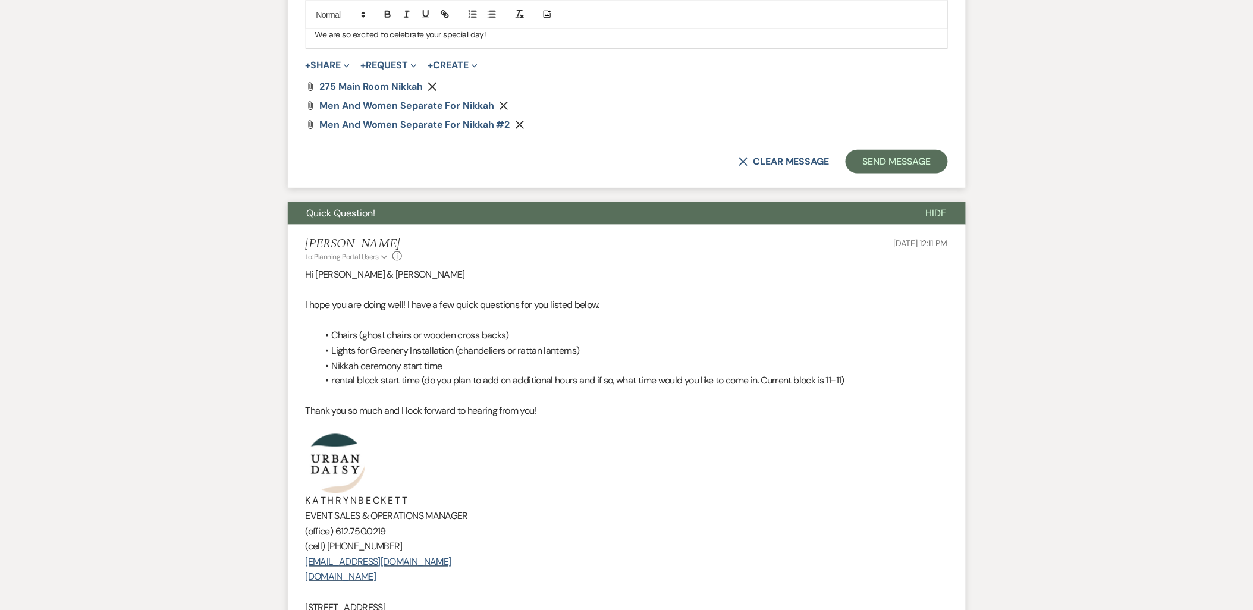
scroll to position [2180, 0]
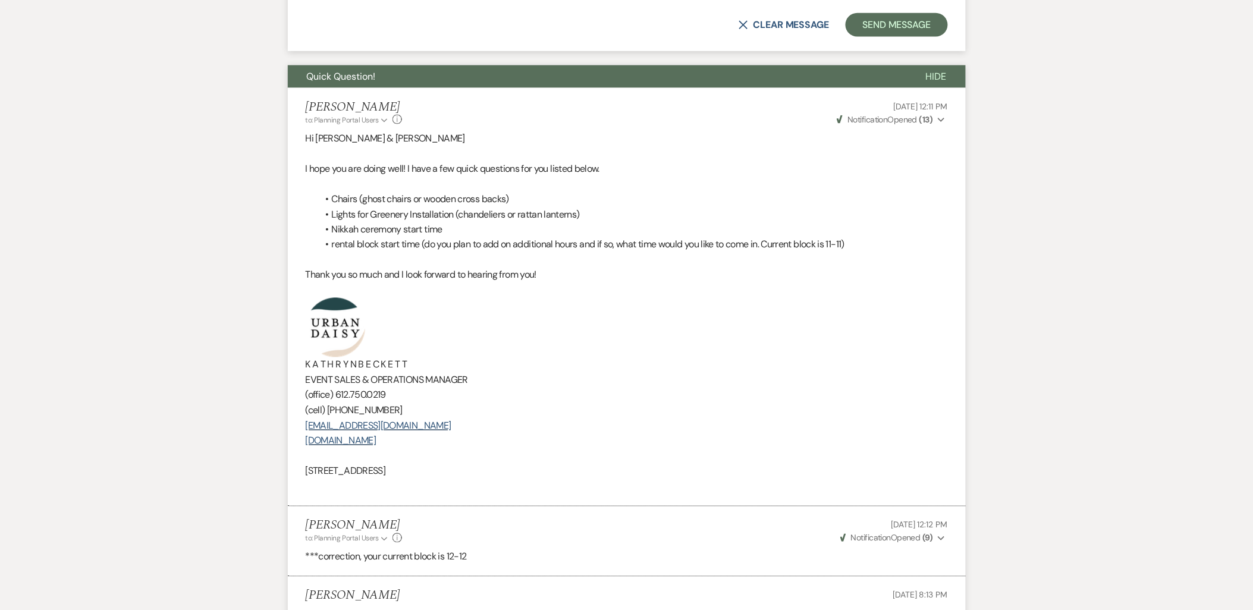
drag, startPoint x: 473, startPoint y: 475, endPoint x: 275, endPoint y: 316, distance: 253.8
copy div "K A T H R Y N B E C K E T T EVENT SALES & OPERATIONS MANAGER (office) 612.750.0…"
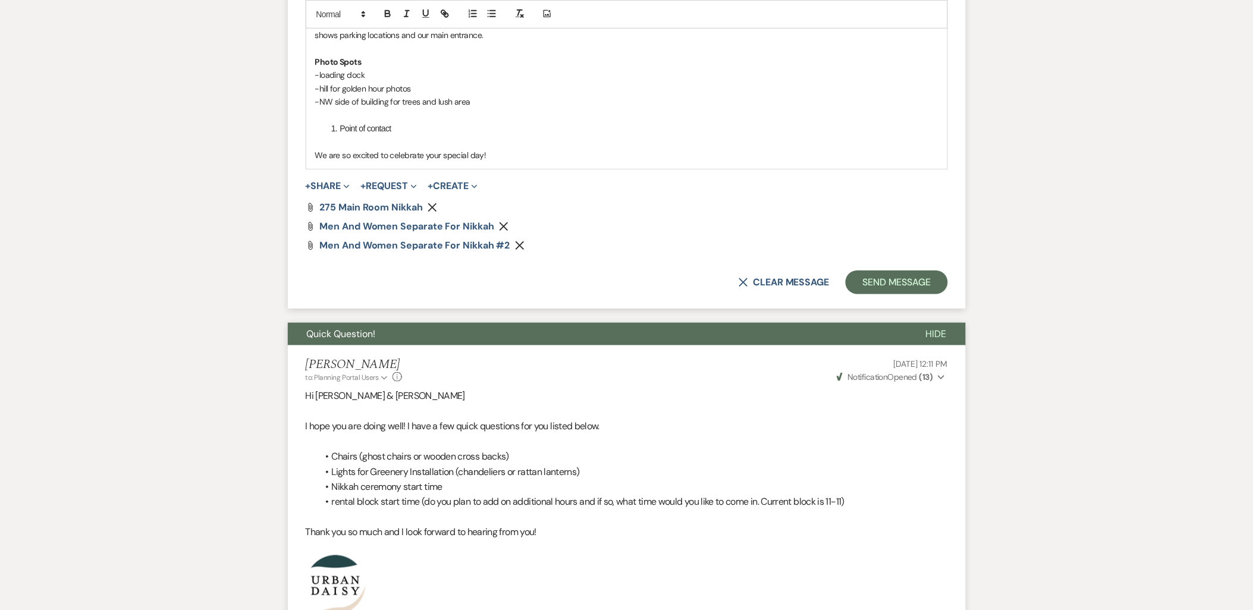
scroll to position [1916, 0]
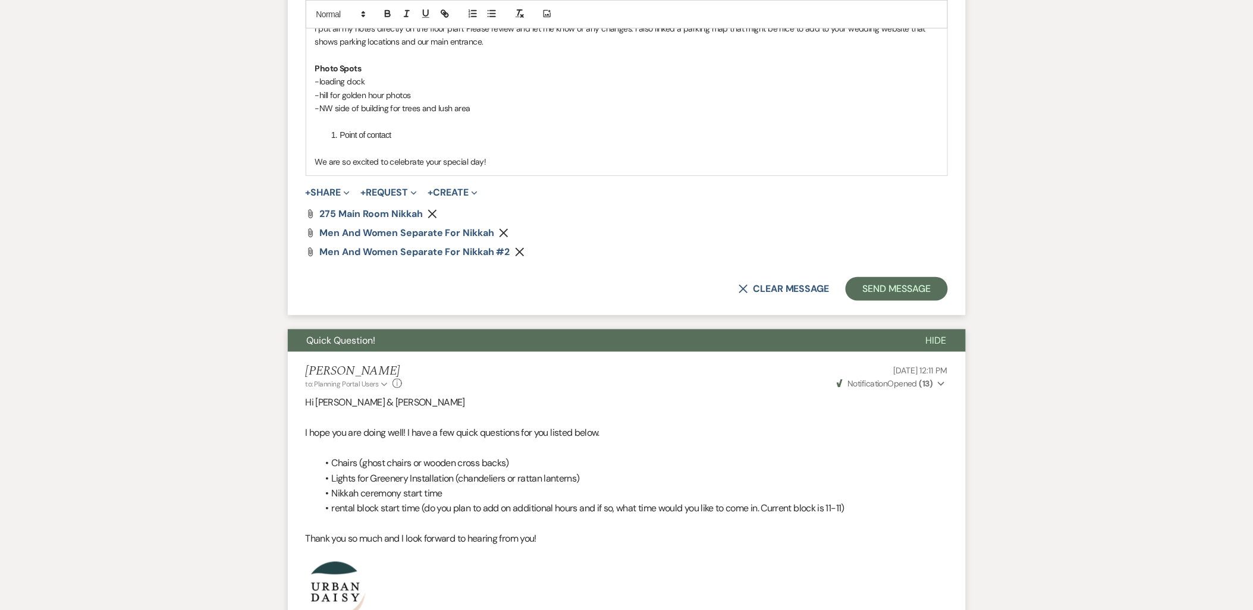
click at [489, 164] on p "We are so excited to celebrate your special day!" at bounding box center [626, 161] width 623 height 13
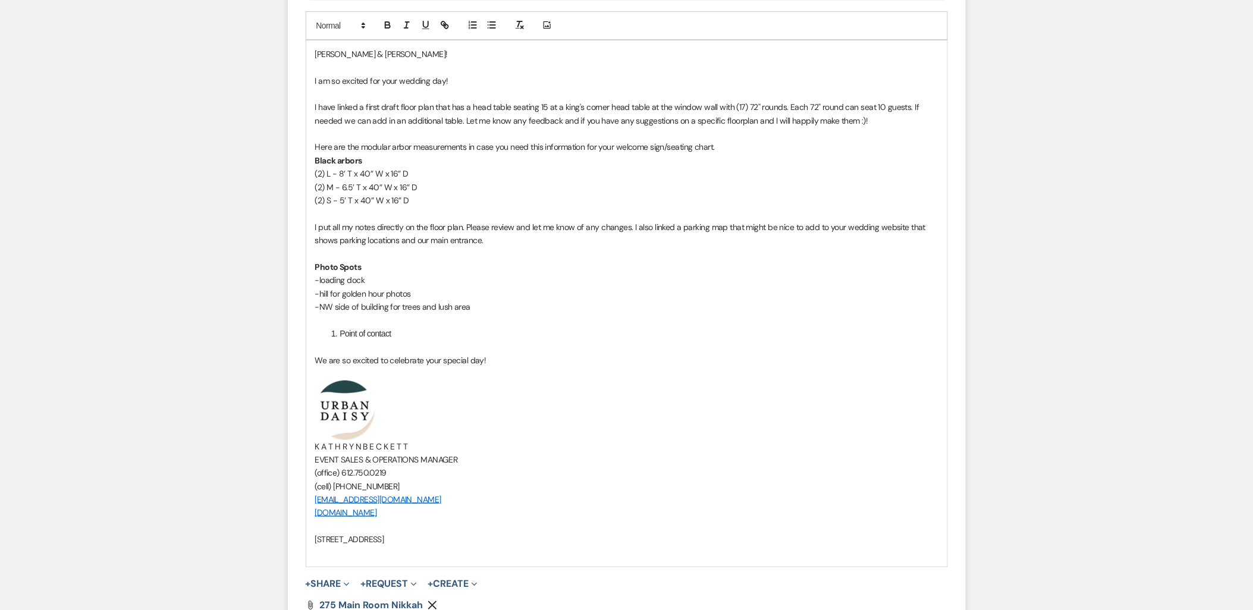
scroll to position [1651, 0]
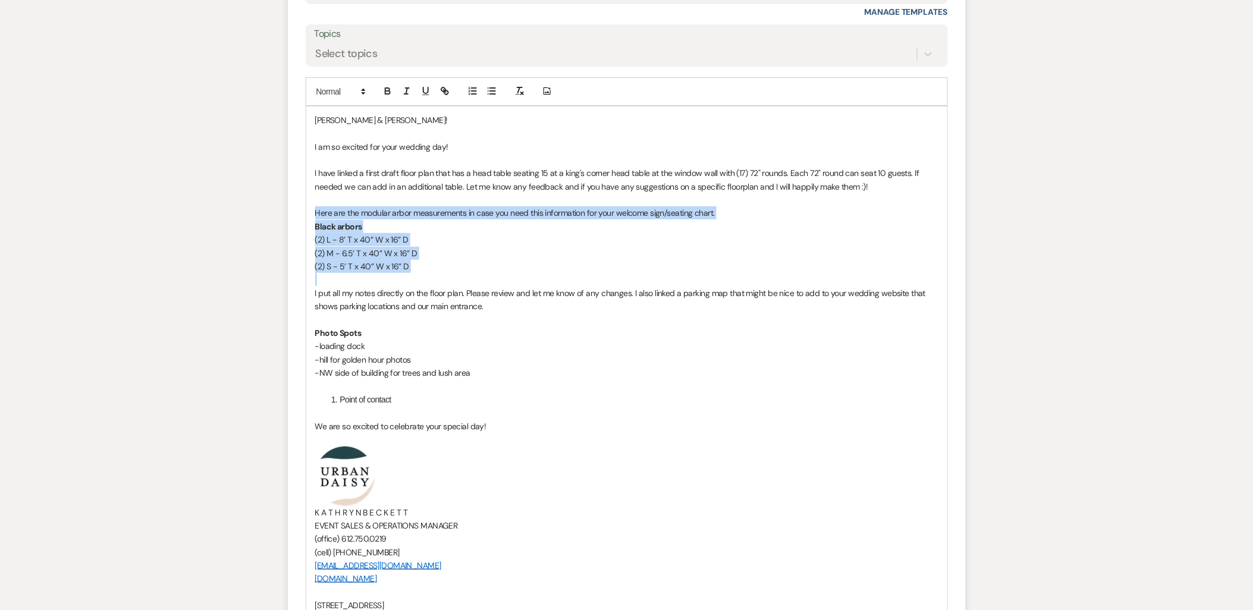
drag, startPoint x: 432, startPoint y: 275, endPoint x: 307, endPoint y: 207, distance: 142.4
click at [307, 207] on div "Abdiaziz & Manazil! I am so excited for your wedding day! I have linked a first…" at bounding box center [626, 369] width 641 height 526
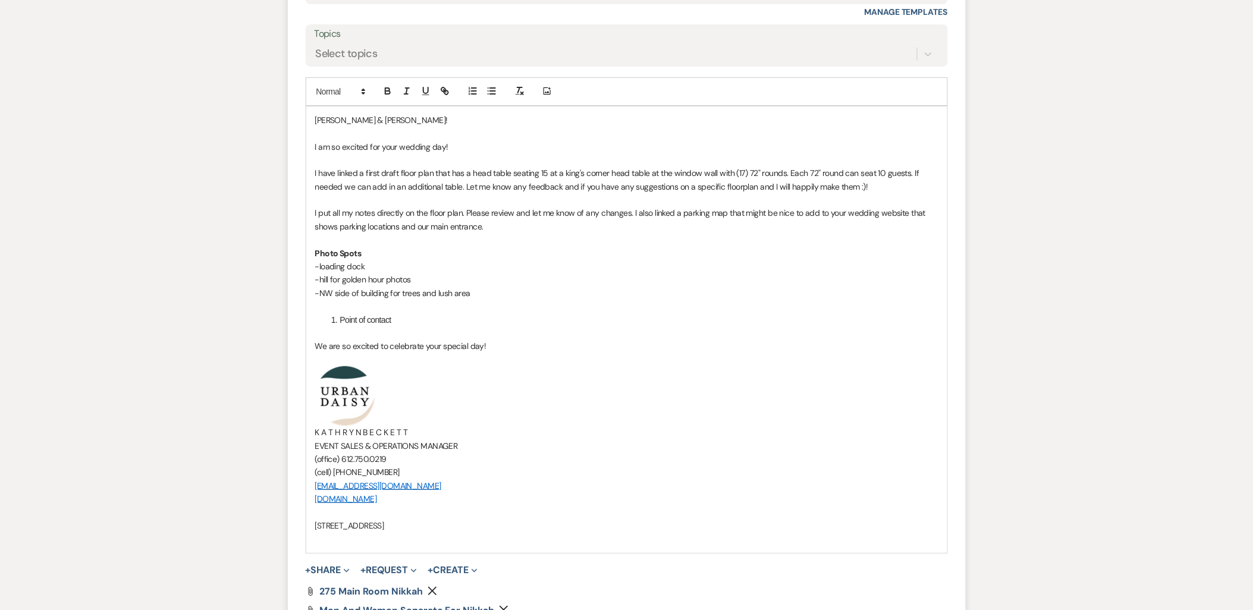
click at [390, 123] on p "Abdiaziz & Manazil!" at bounding box center [626, 120] width 623 height 13
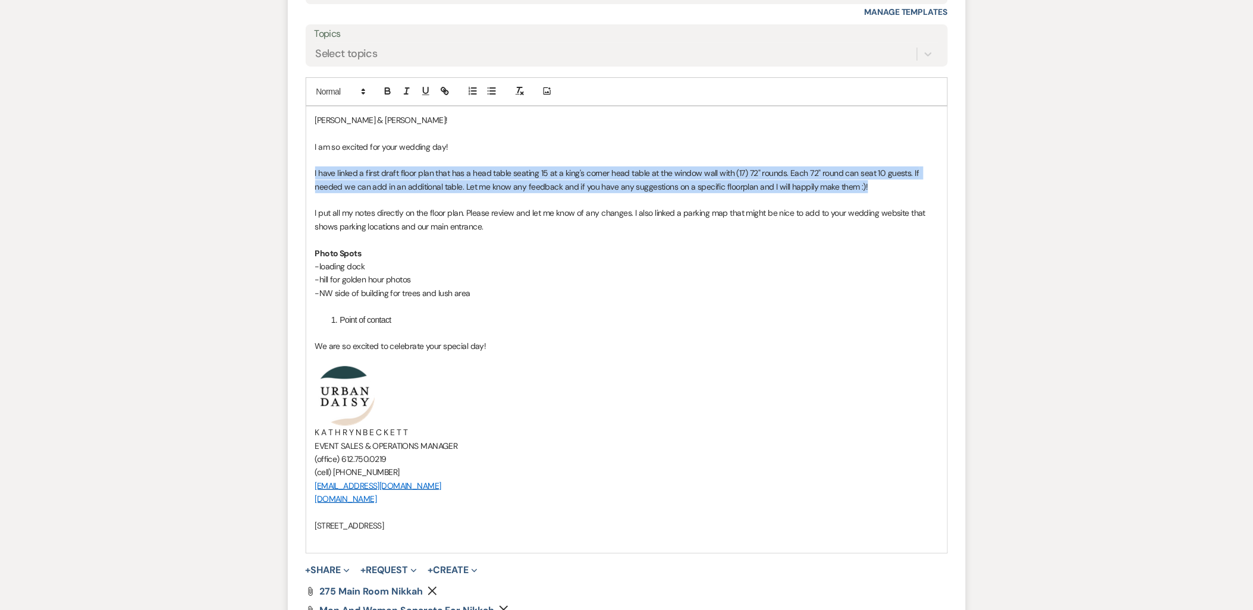
drag, startPoint x: 312, startPoint y: 171, endPoint x: 895, endPoint y: 182, distance: 583.5
click at [895, 182] on div "Abdiaziz & Manazil! I am so excited for your wedding day! I have linked a first…" at bounding box center [626, 329] width 641 height 447
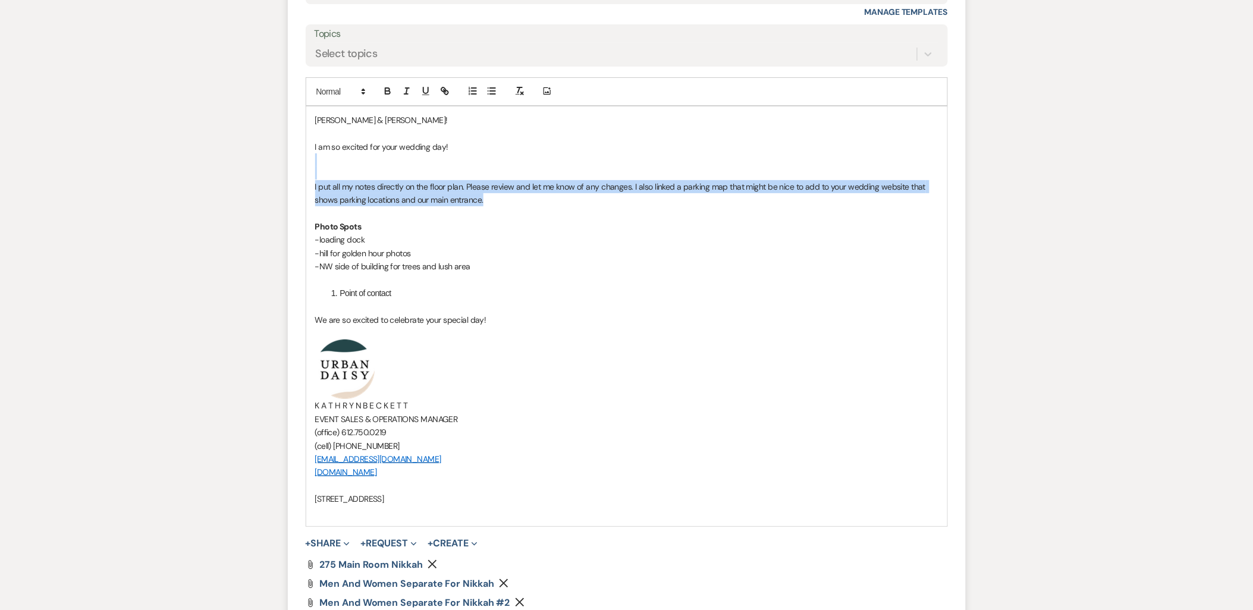
drag, startPoint x: 504, startPoint y: 196, endPoint x: 269, endPoint y: 167, distance: 236.8
click at [269, 167] on div "Messages Tasks Payments Vendors Rental Overview Timeline Docs & Files Contacts …" at bounding box center [626, 420] width 1253 height 3752
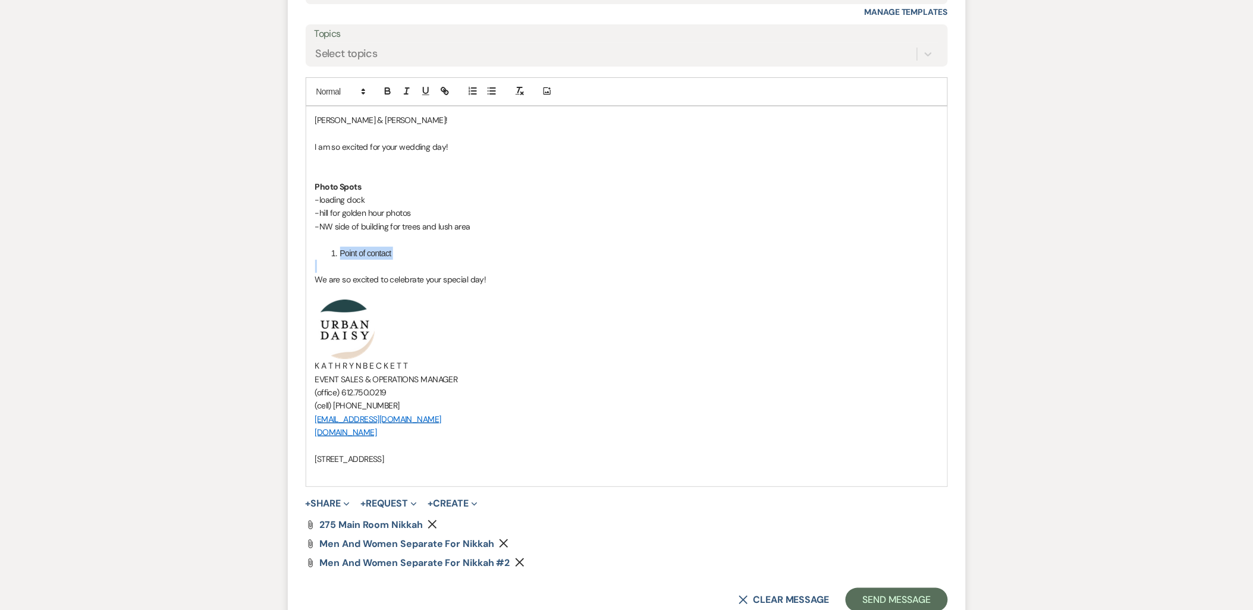
drag, startPoint x: 475, startPoint y: 263, endPoint x: 321, endPoint y: 250, distance: 154.0
click at [321, 250] on div "Abdiaziz & Manazil! I am so excited for your wedding day! Photo Spots -loading …" at bounding box center [626, 296] width 641 height 380
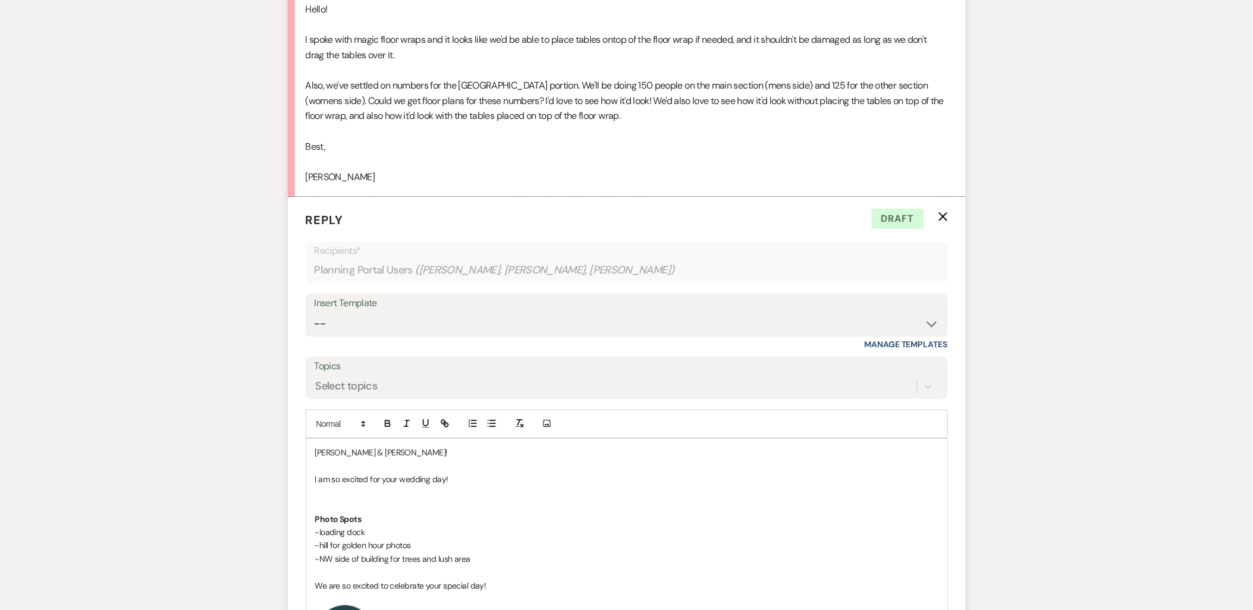
scroll to position [1453, 0]
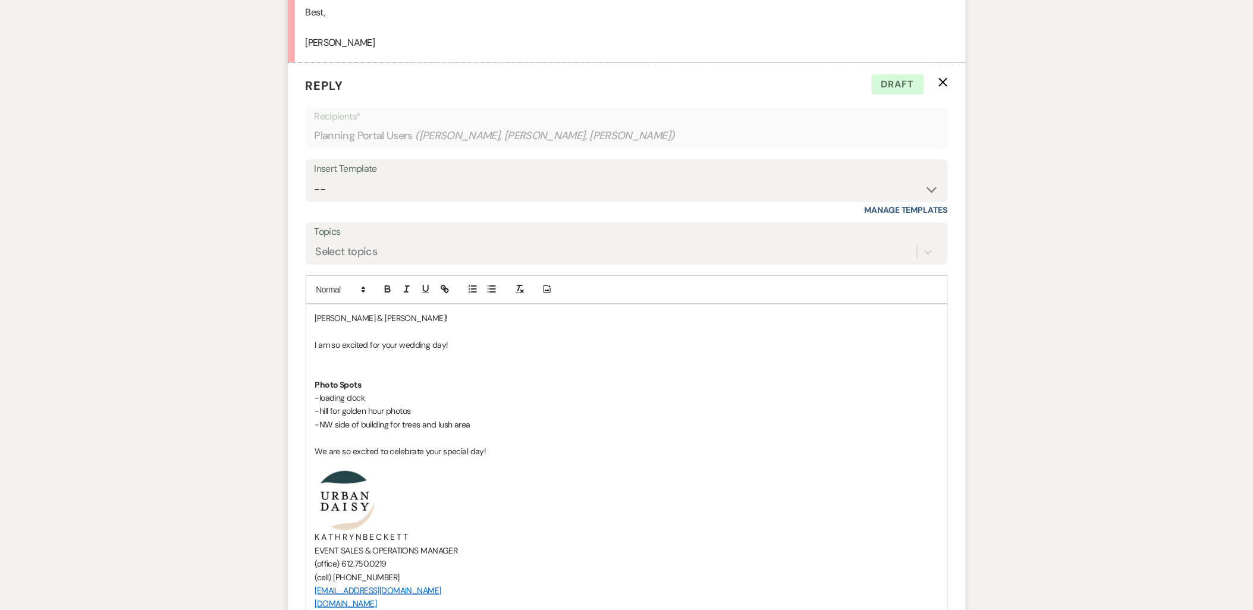
click at [457, 341] on p "I am so excited for your wedding day!" at bounding box center [626, 344] width 623 height 13
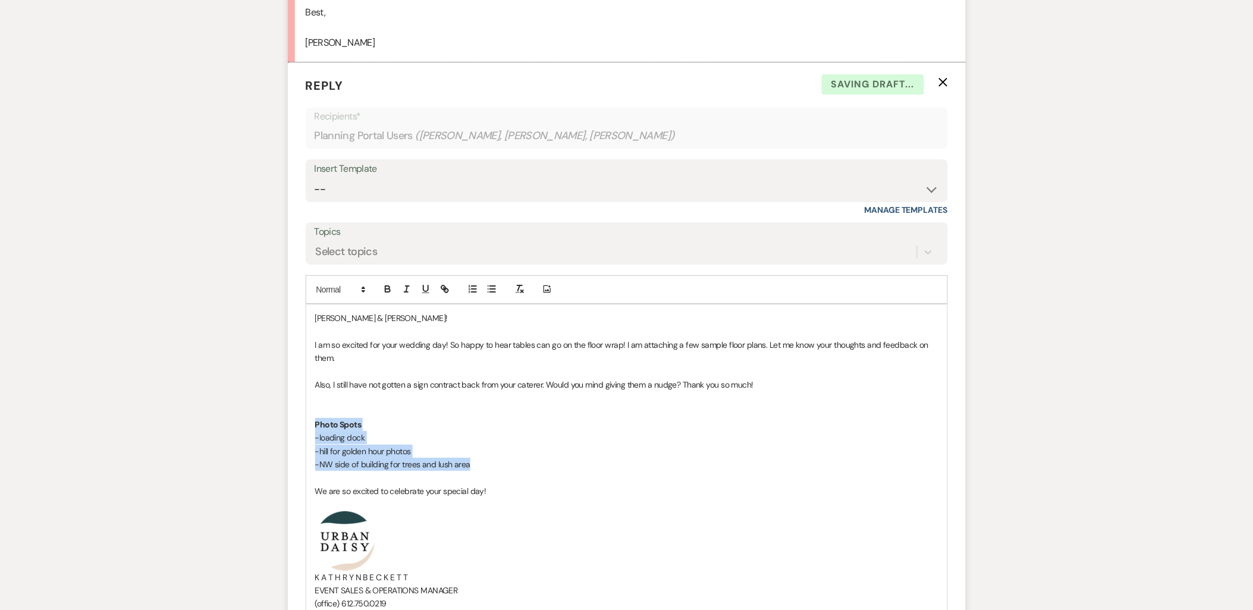
drag, startPoint x: 533, startPoint y: 465, endPoint x: 304, endPoint y: 422, distance: 232.3
click at [304, 422] on form "Reply X Saving draft... Recipients* Planning Portal Users ( Abdiaziz Mohamoud, …" at bounding box center [627, 449] width 678 height 775
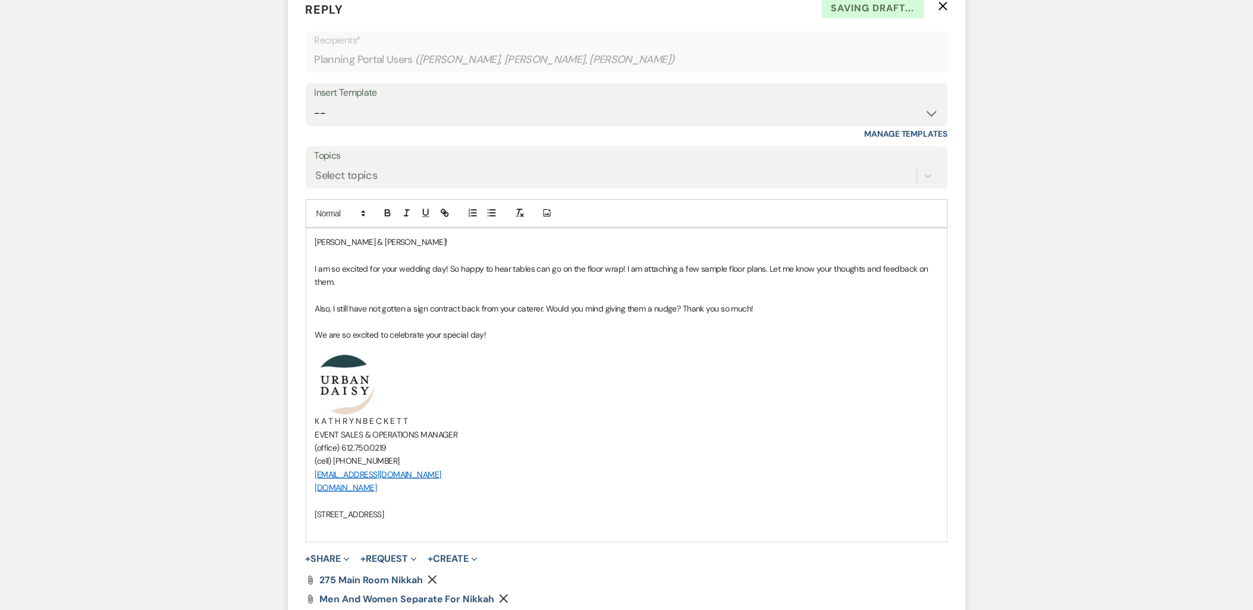
scroll to position [1784, 0]
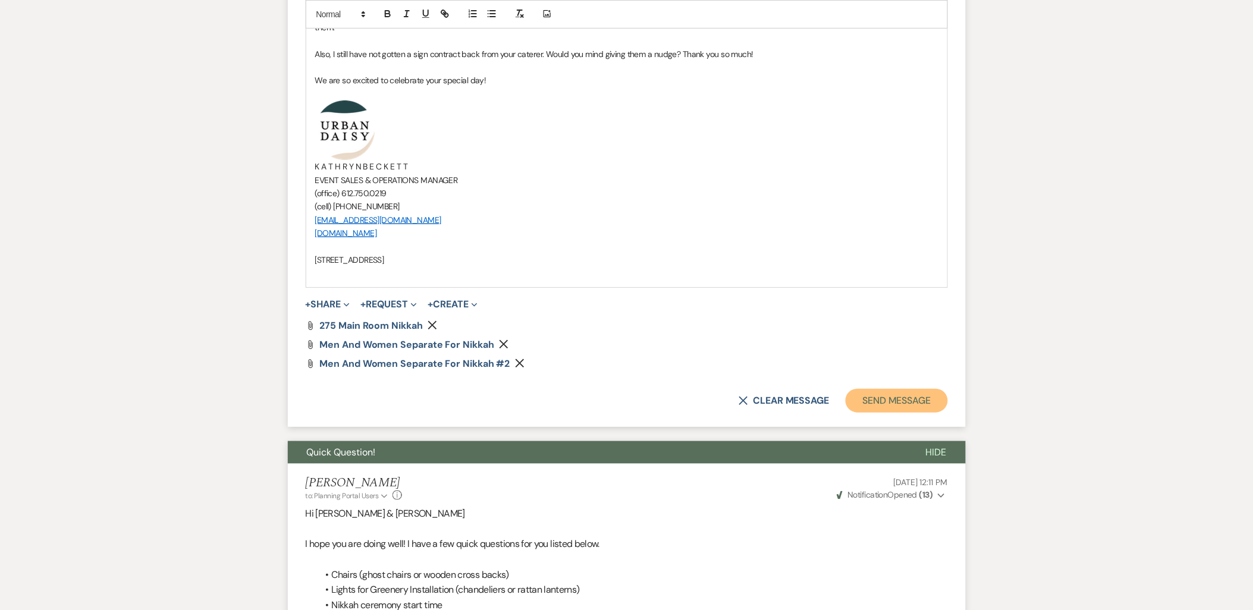
click at [868, 401] on button "Send Message" at bounding box center [897, 401] width 102 height 24
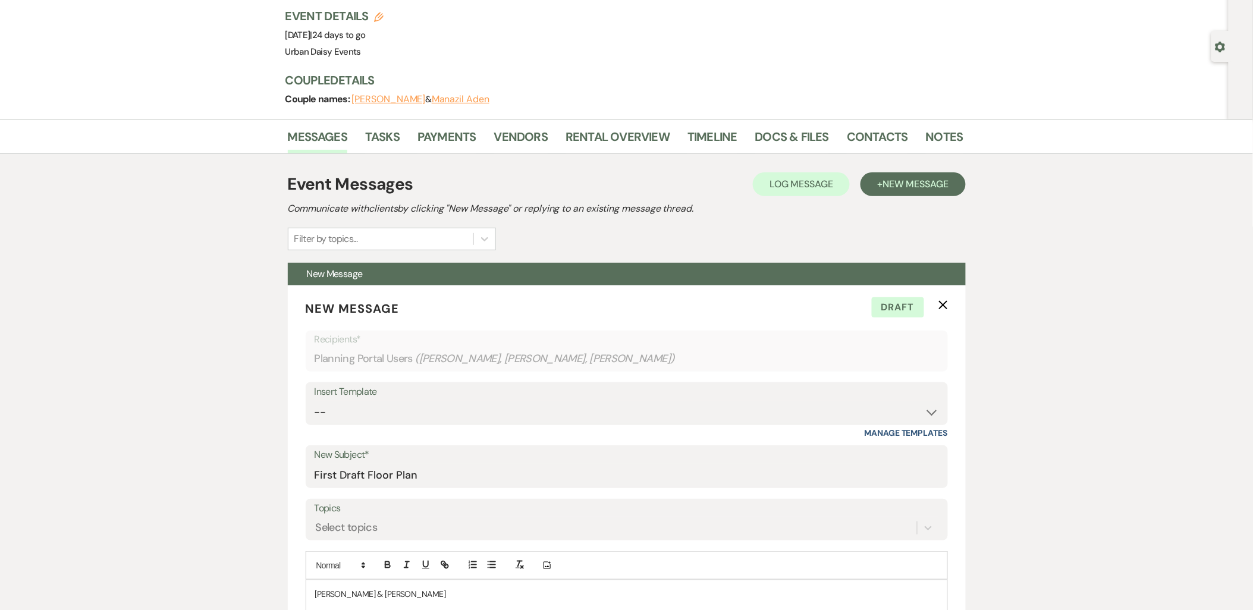
scroll to position [0, 0]
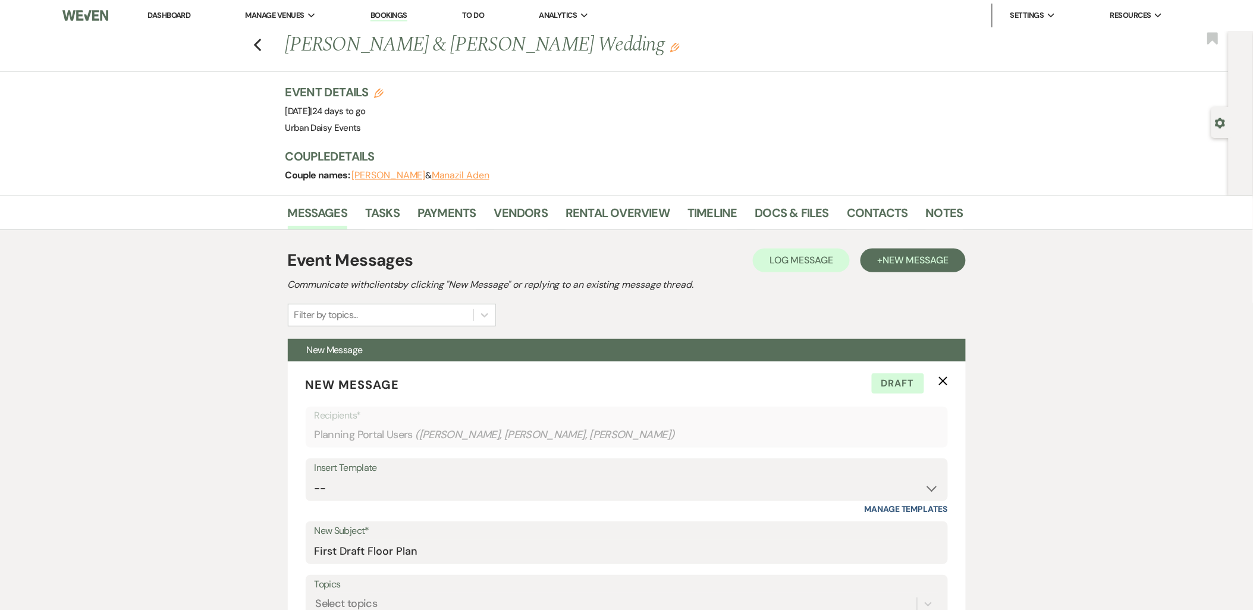
click at [944, 381] on icon "X" at bounding box center [943, 381] width 10 height 10
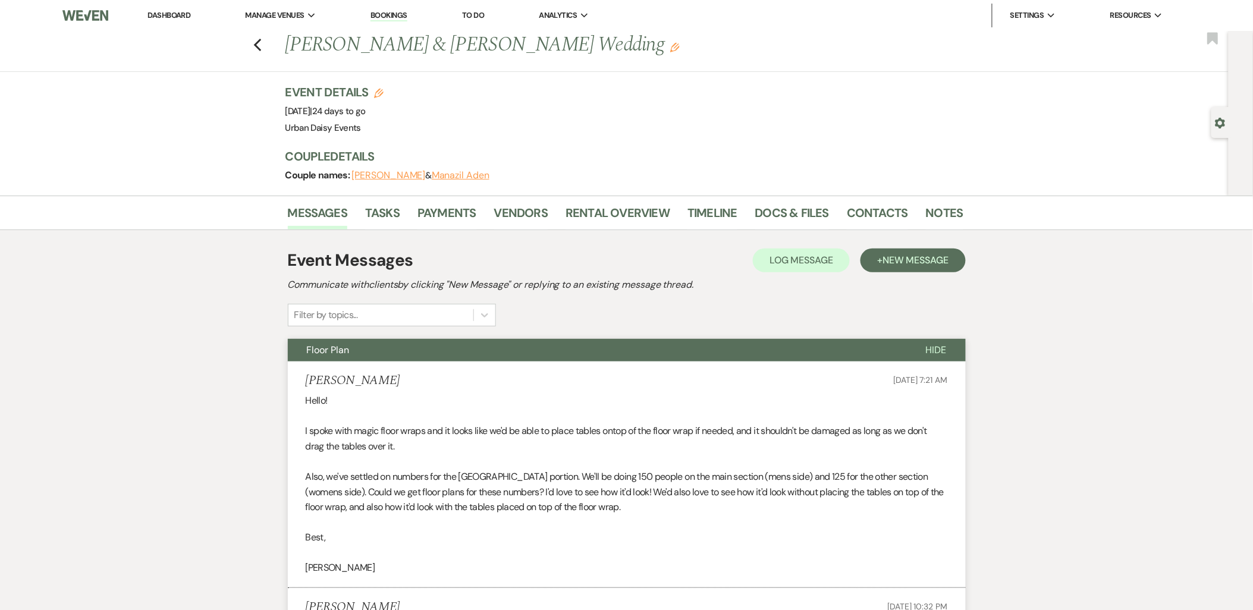
click at [167, 10] on link "Dashboard" at bounding box center [168, 15] width 43 height 10
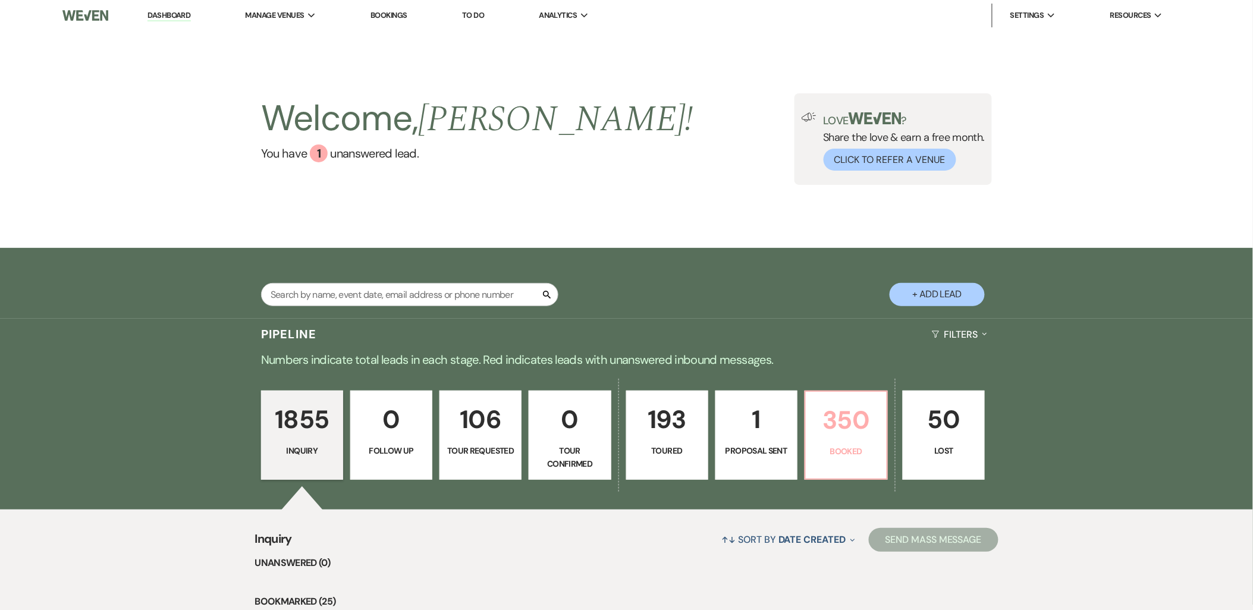
click at [848, 425] on p "350" at bounding box center [846, 420] width 67 height 40
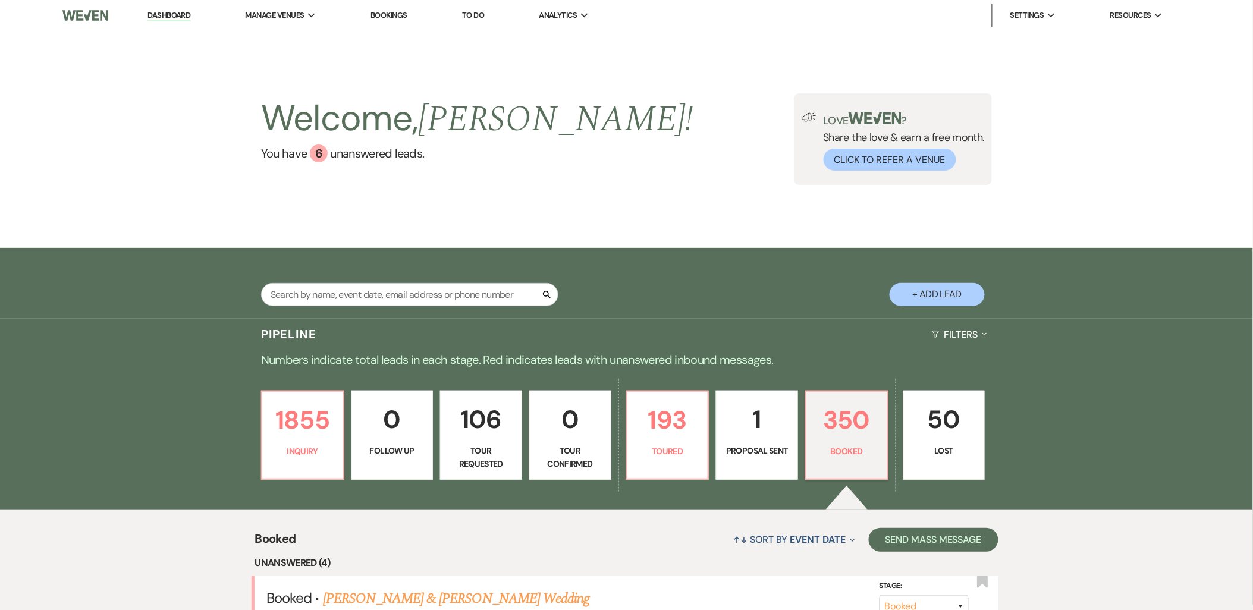
click at [0, 0] on li "Urban Daisy Events" at bounding box center [0, 0] width 0 height 0
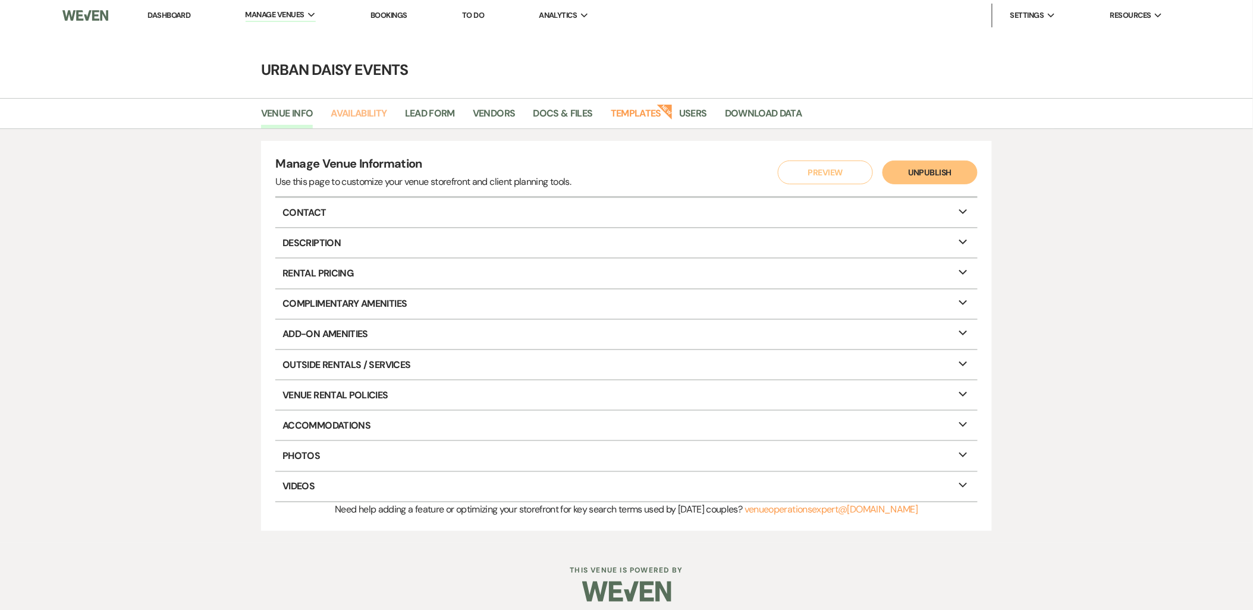
click at [353, 111] on link "Availability" at bounding box center [359, 117] width 56 height 23
select select "2"
select select "2026"
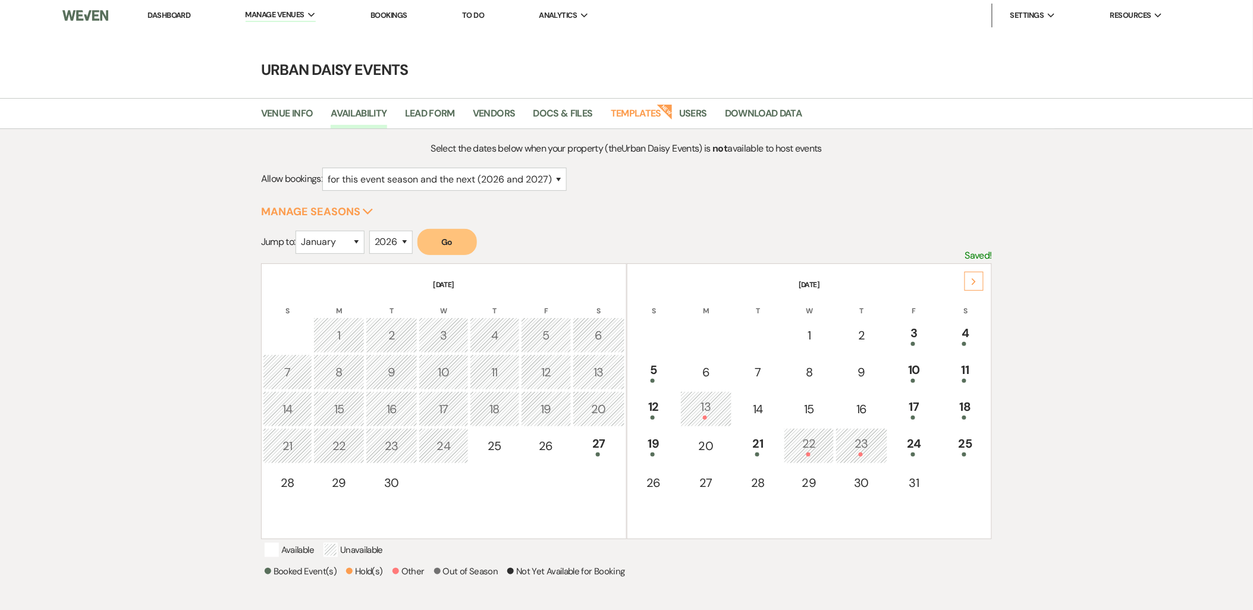
click at [966, 284] on div "Next" at bounding box center [974, 281] width 19 height 19
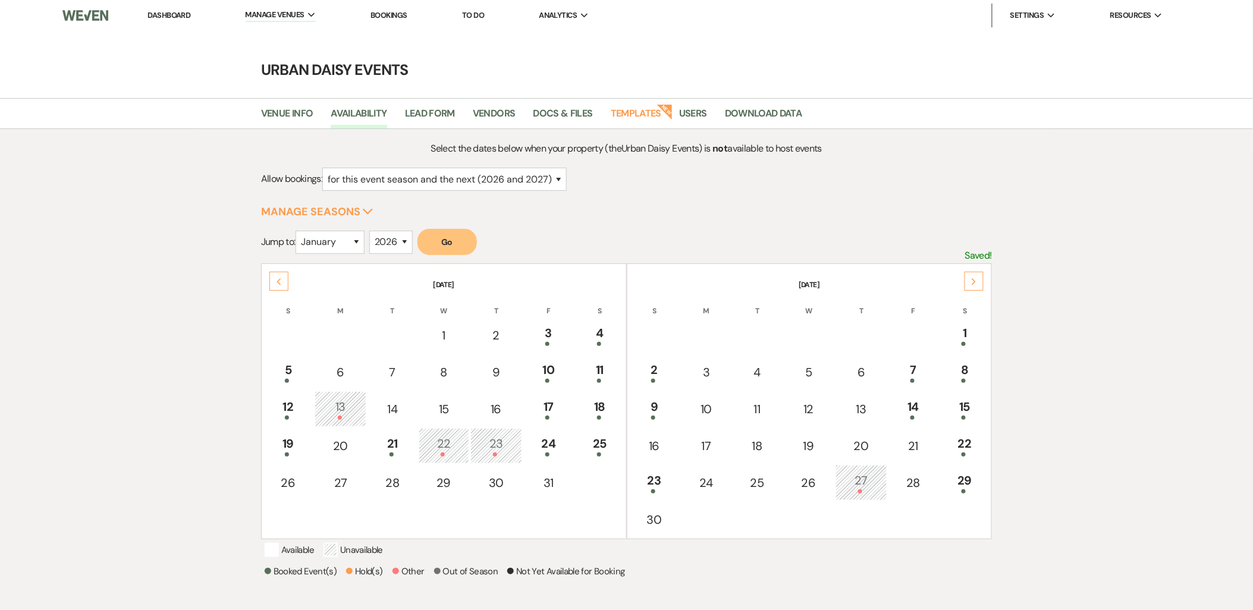
click at [970, 283] on div "Next" at bounding box center [974, 281] width 19 height 19
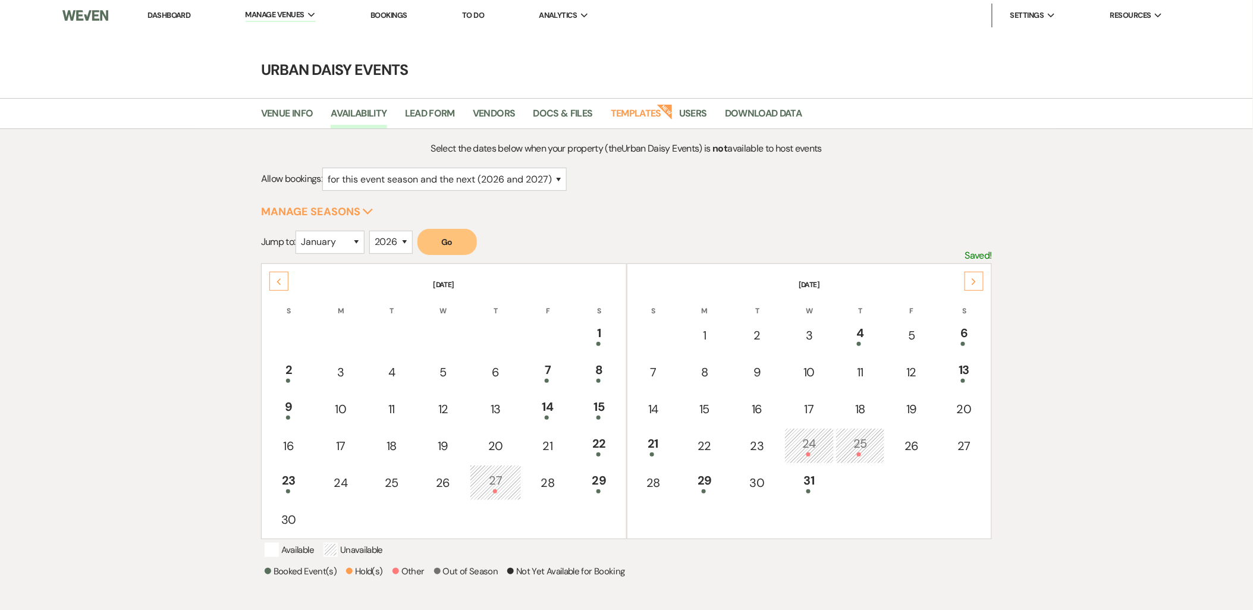
click at [655, 441] on div "21" at bounding box center [653, 446] width 37 height 22
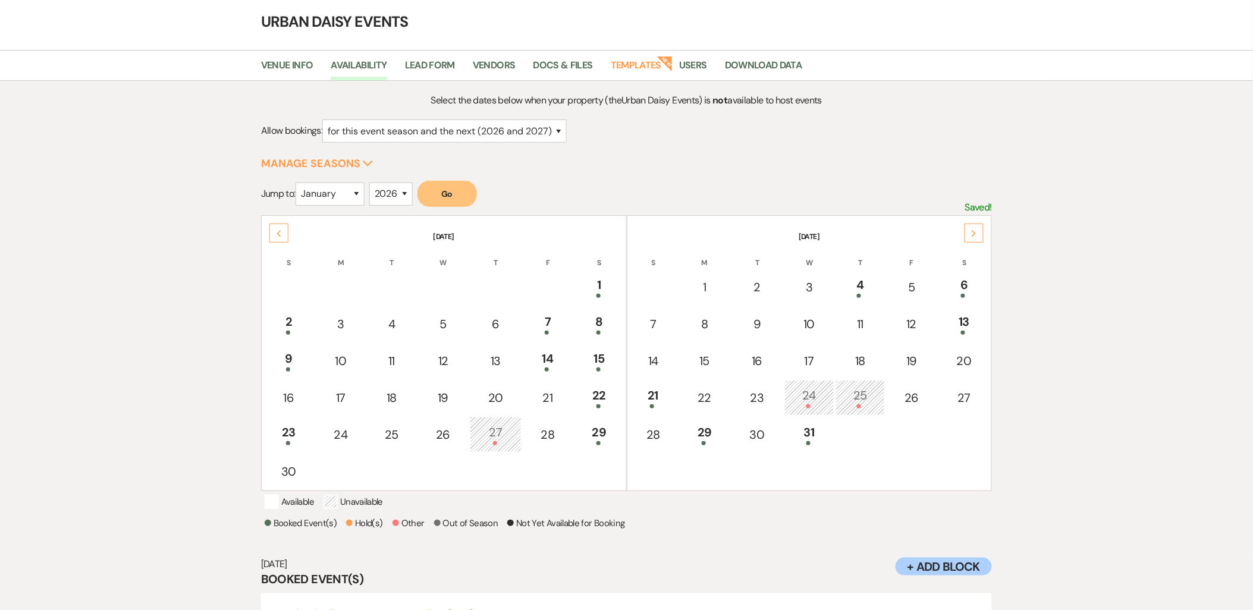
scroll to position [109, 0]
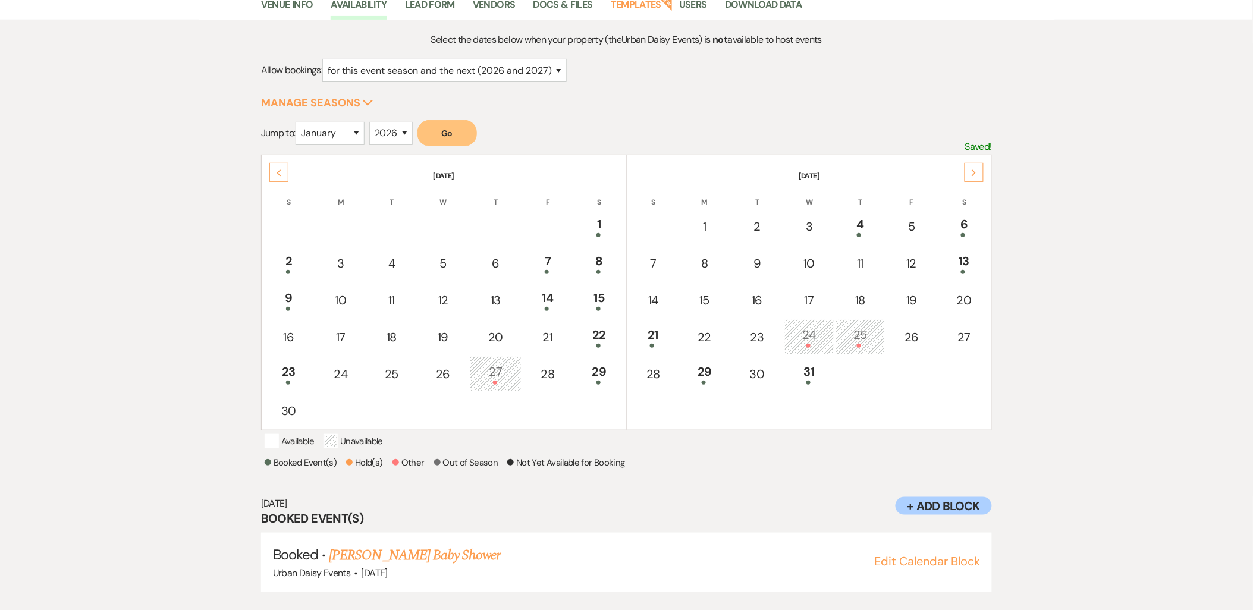
click at [976, 176] on div "Next" at bounding box center [974, 172] width 19 height 19
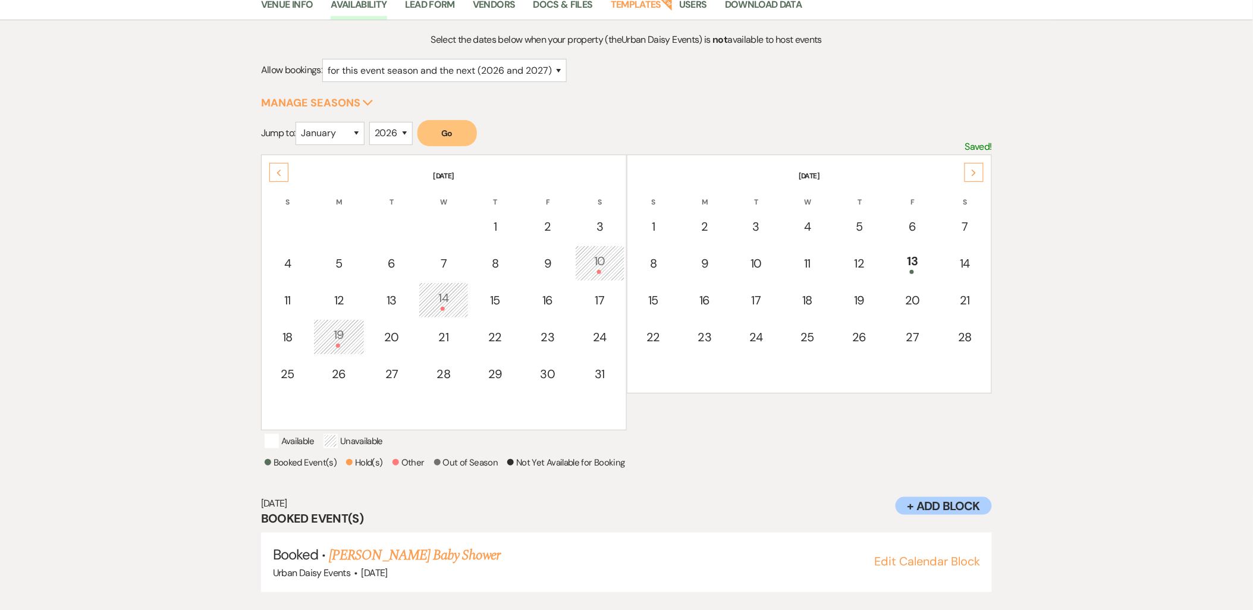
click at [976, 176] on div "Next" at bounding box center [974, 172] width 19 height 19
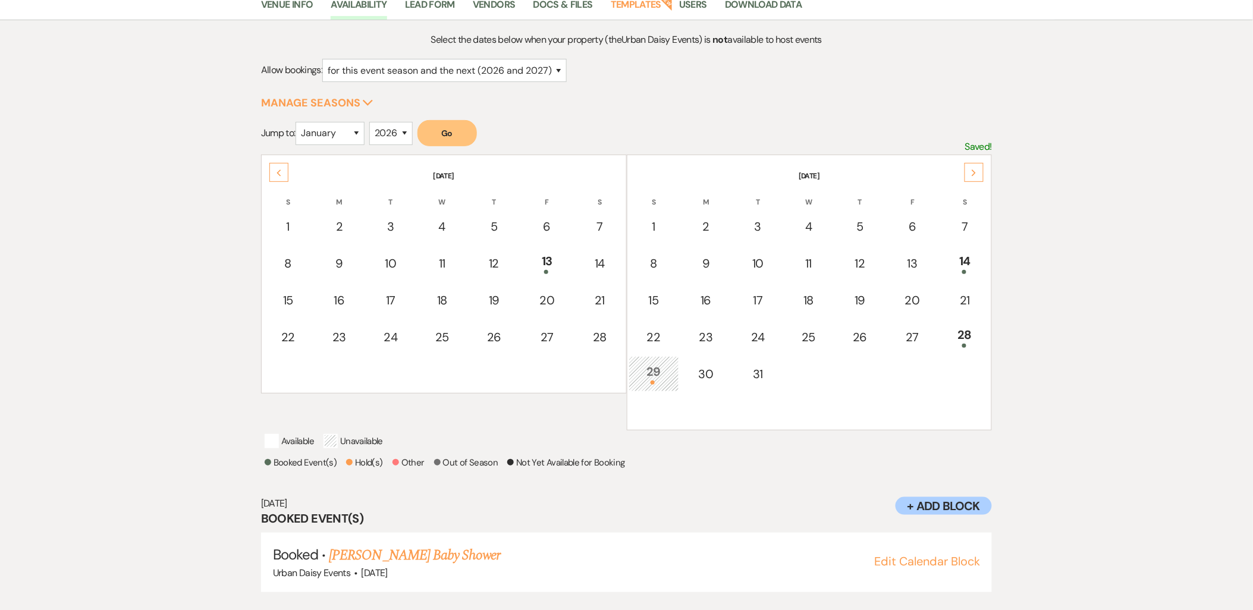
click at [976, 176] on div "Next" at bounding box center [974, 172] width 19 height 19
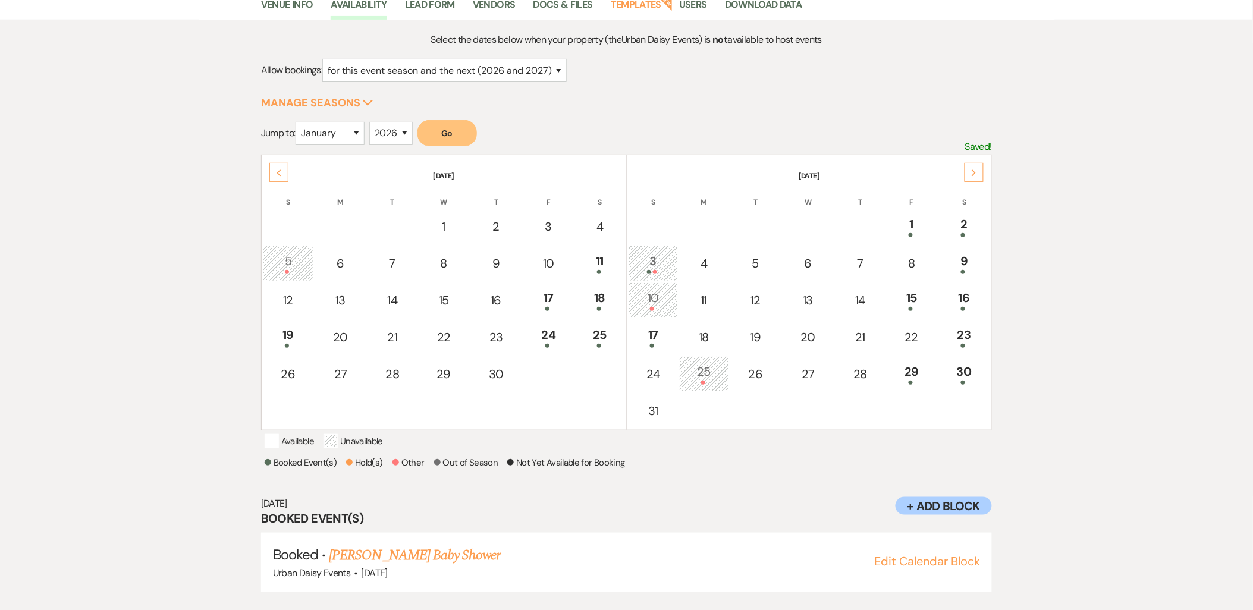
click at [976, 176] on div "Next" at bounding box center [974, 172] width 19 height 19
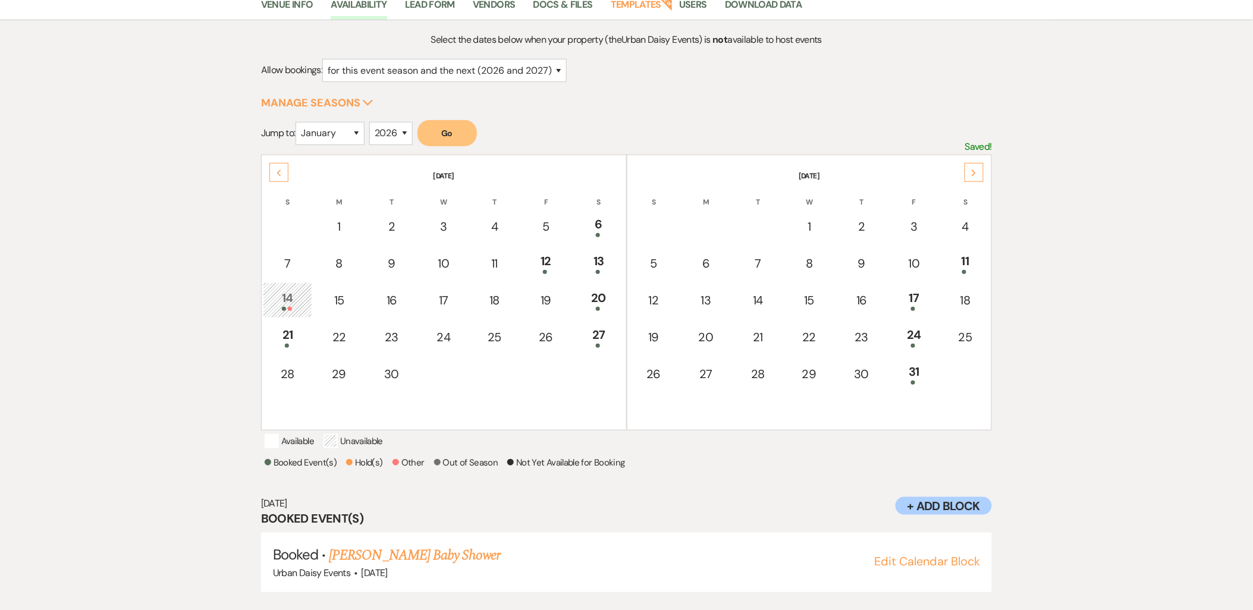
click at [976, 175] on icon "Next" at bounding box center [974, 172] width 6 height 7
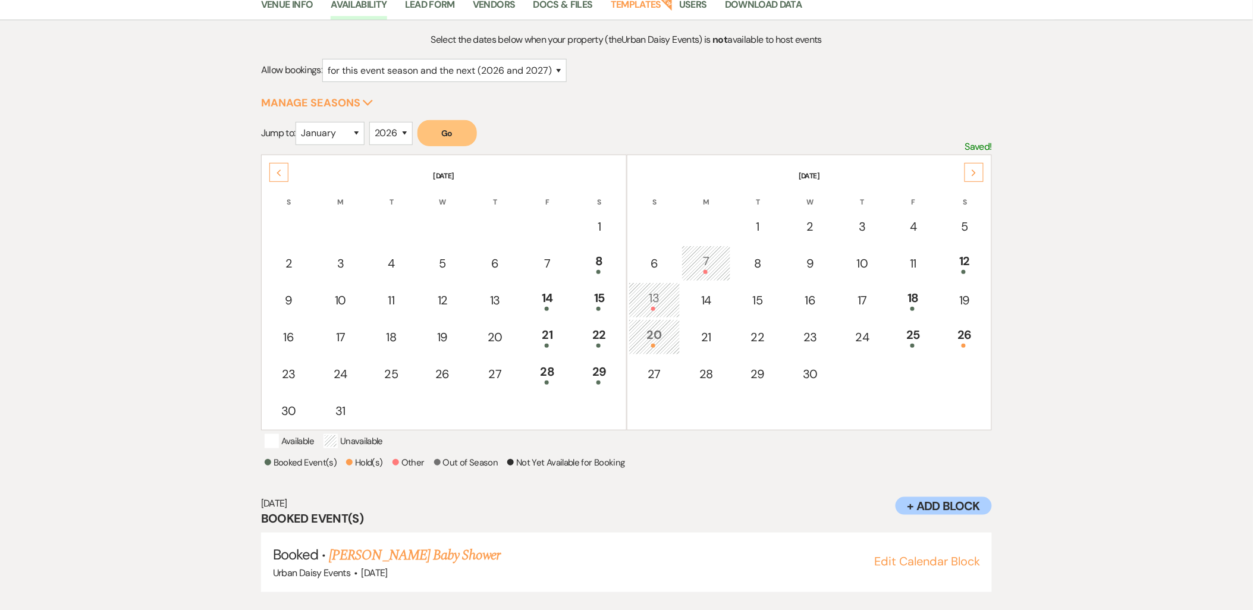
click at [976, 175] on icon "Next" at bounding box center [974, 172] width 6 height 7
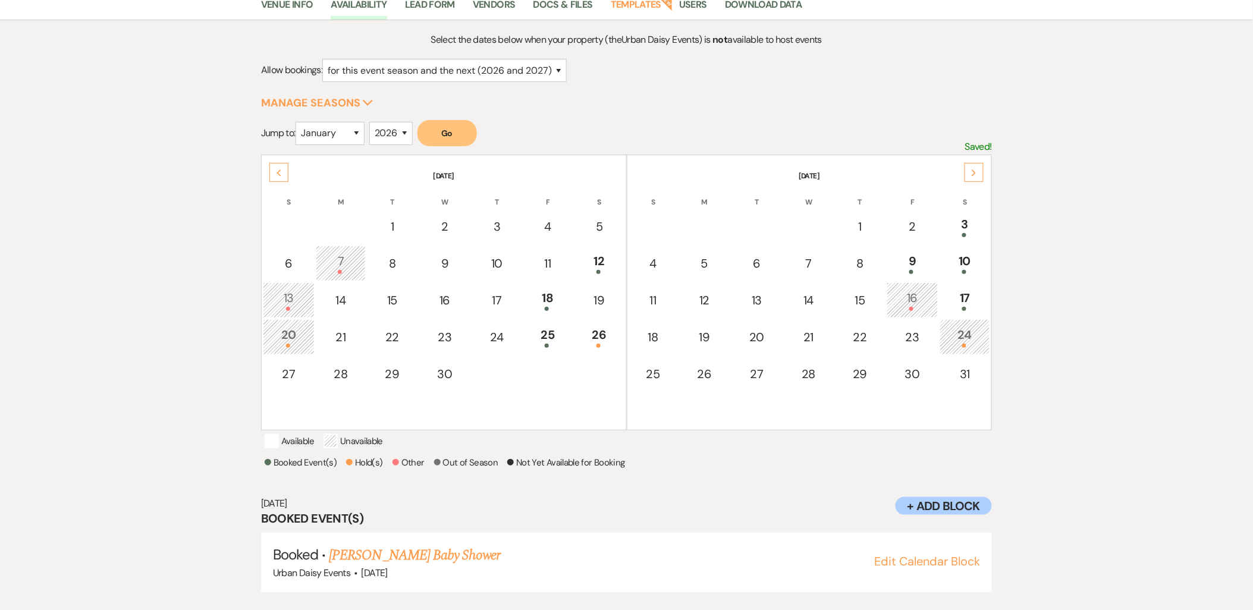
click at [351, 252] on div "7" at bounding box center [340, 263] width 37 height 22
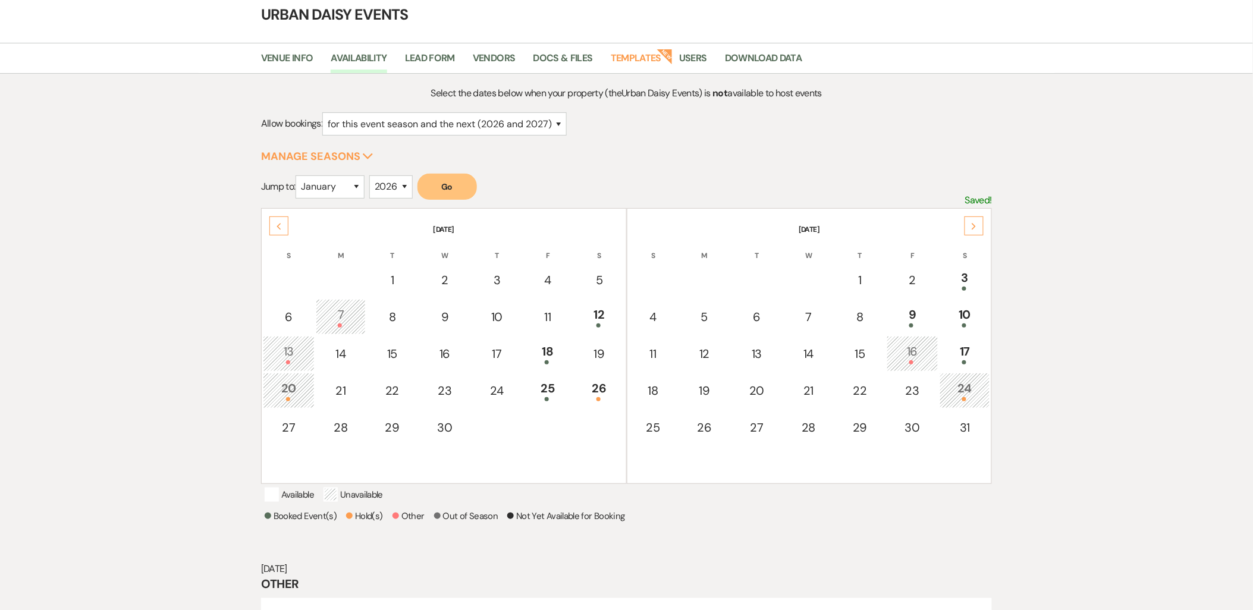
scroll to position [0, 0]
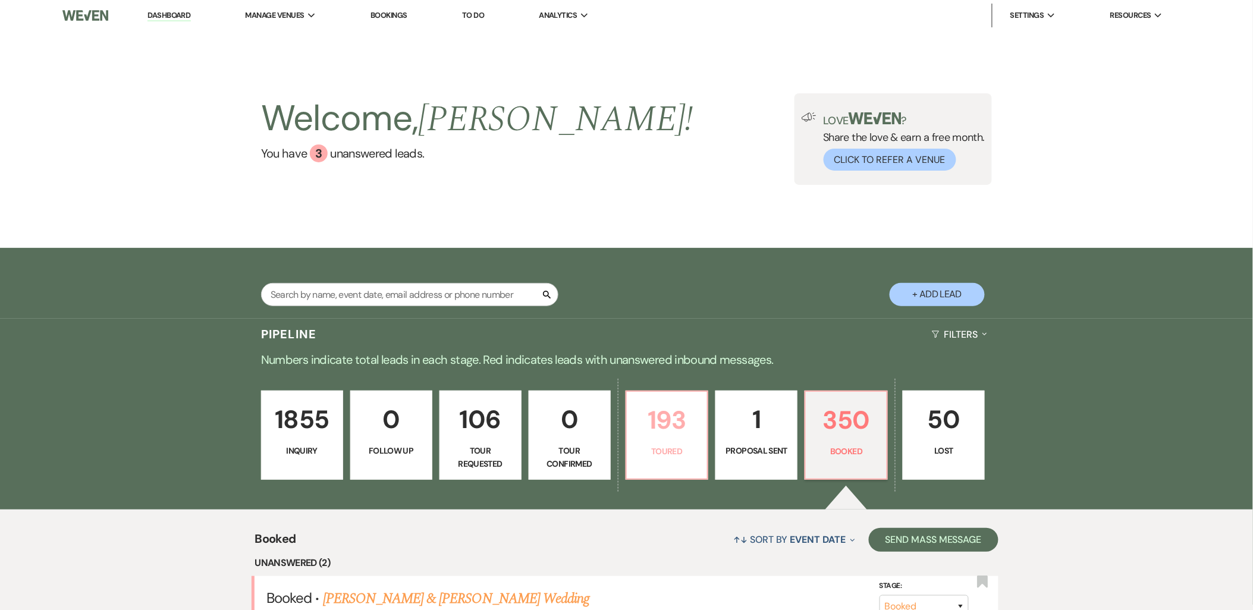
click at [662, 409] on p "193" at bounding box center [667, 420] width 67 height 40
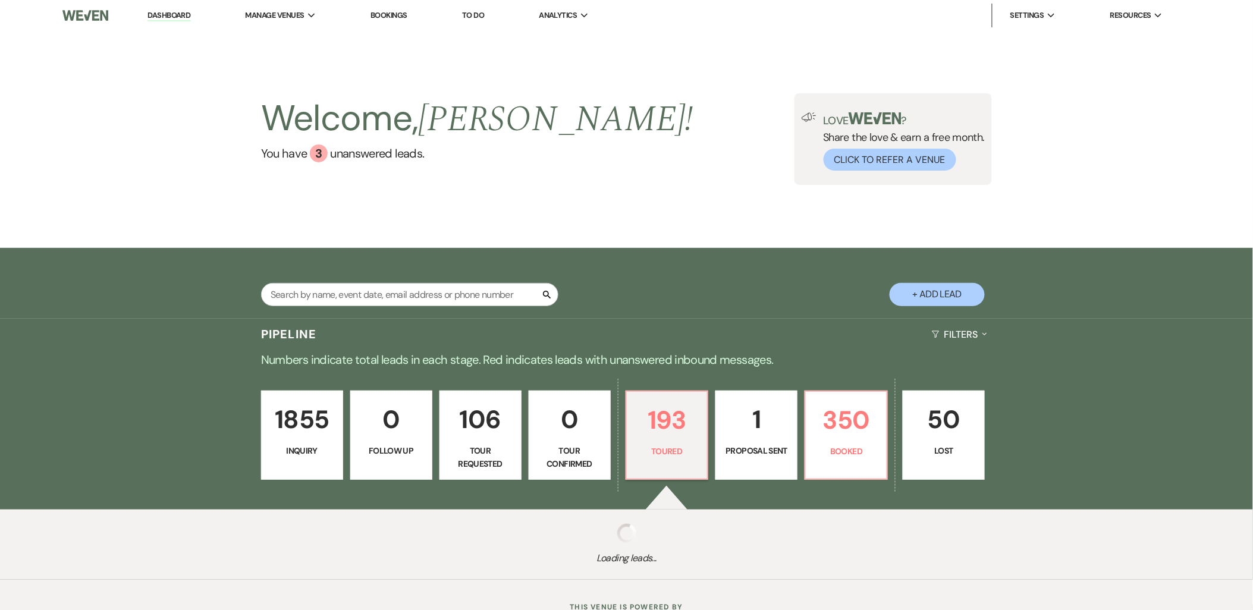
select select "5"
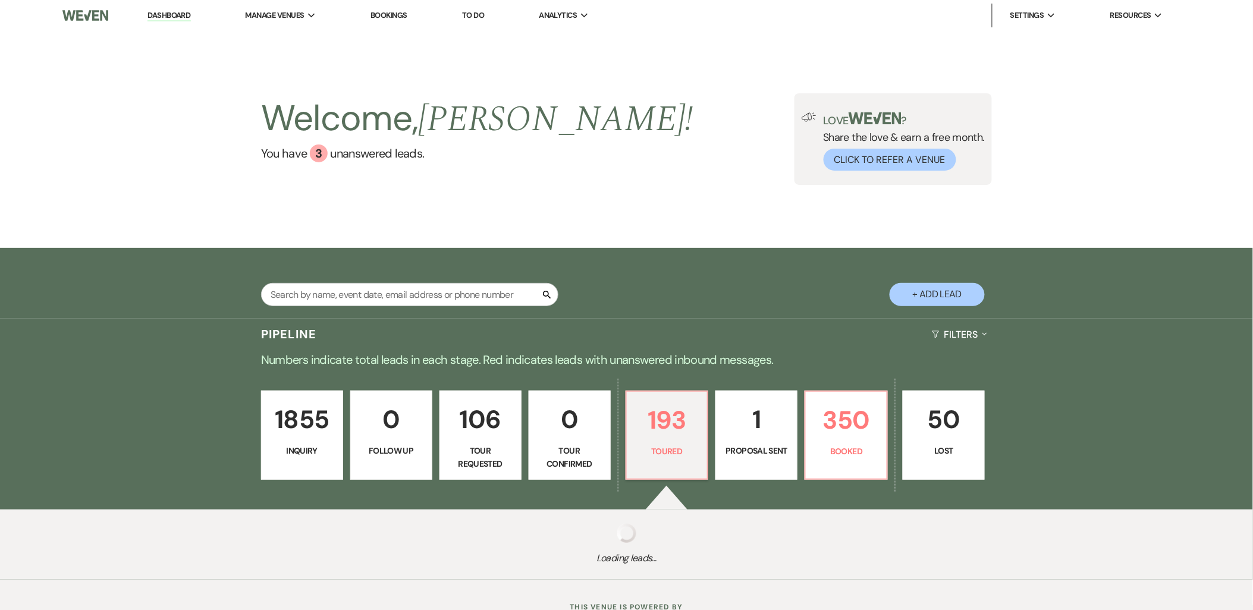
select select "5"
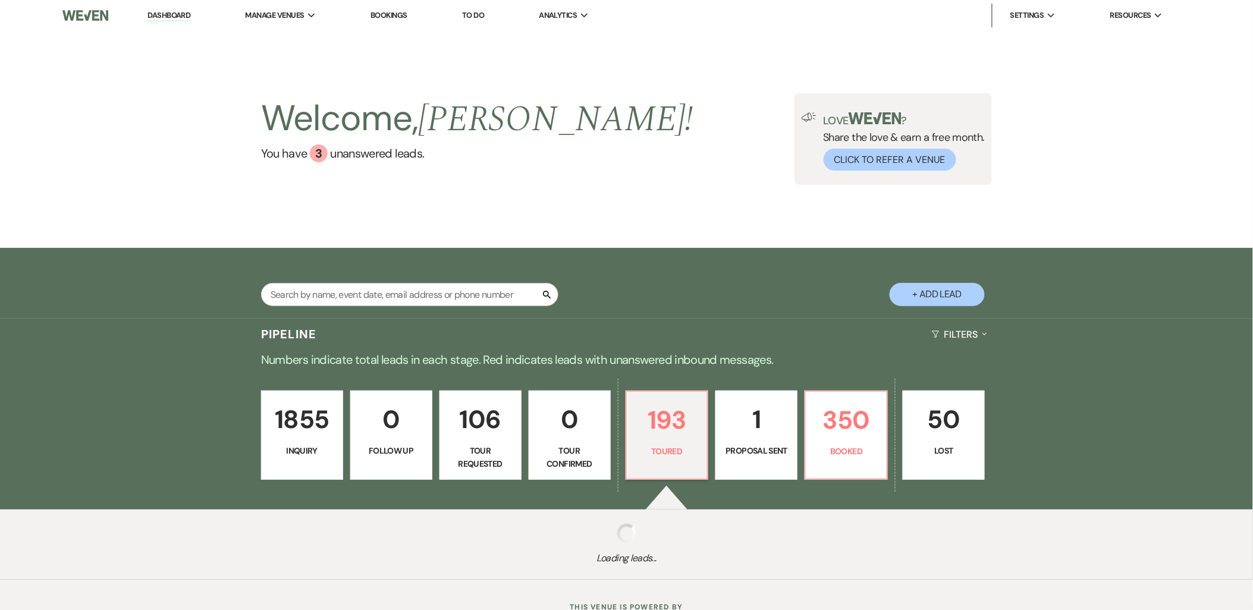
select select "5"
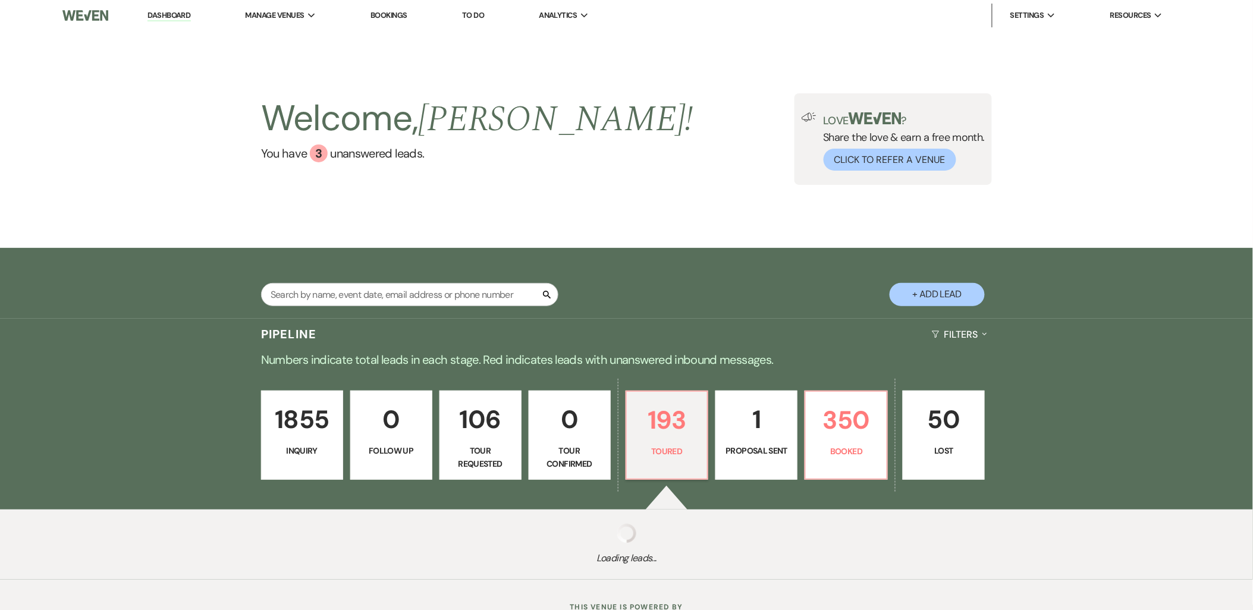
select select "5"
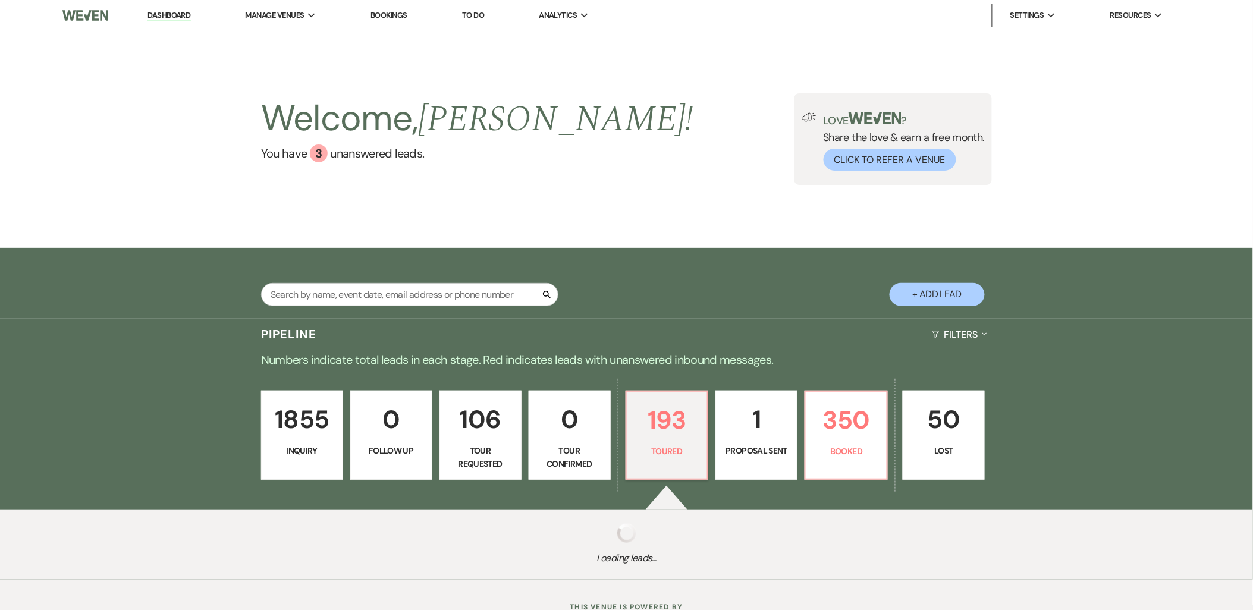
select select "5"
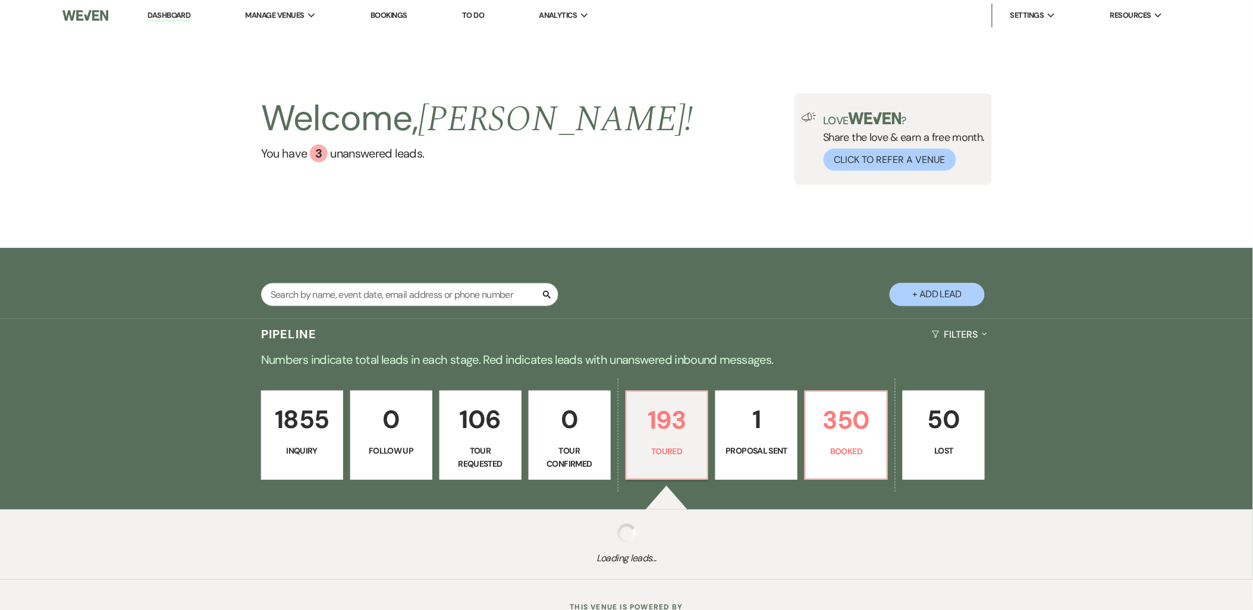
select select "5"
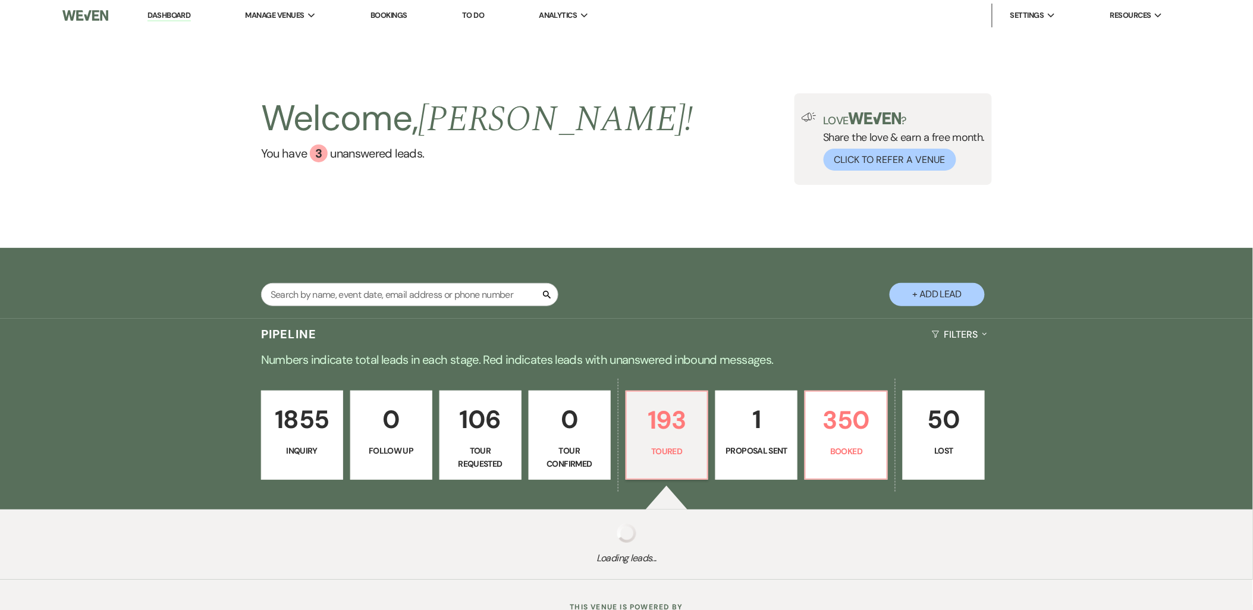
select select "5"
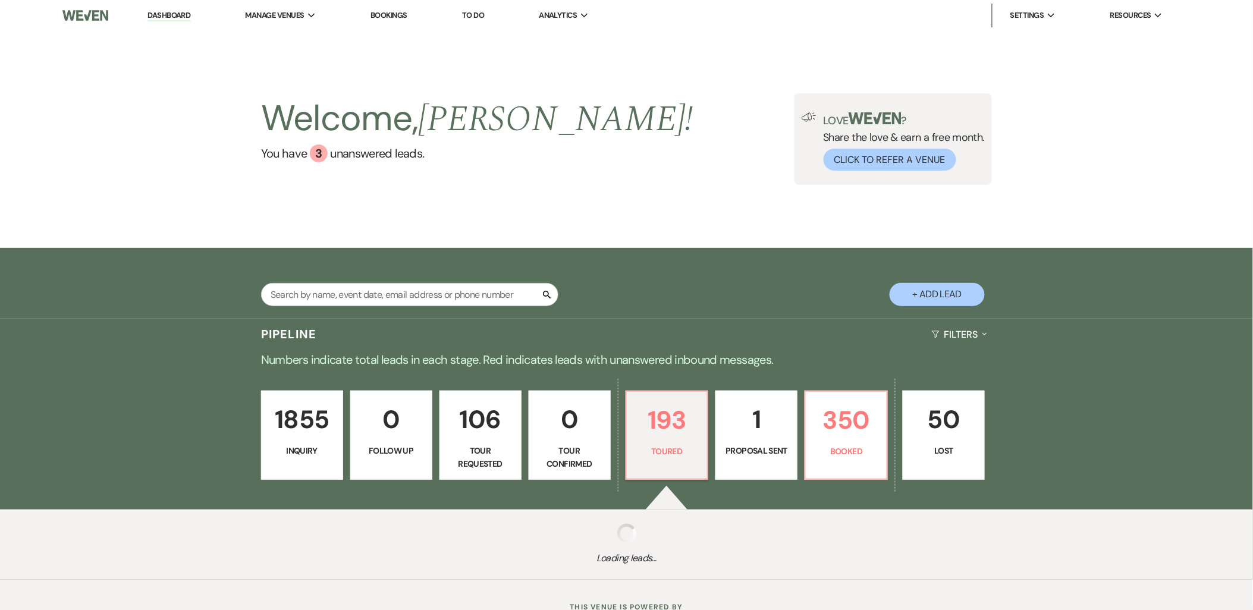
select select "5"
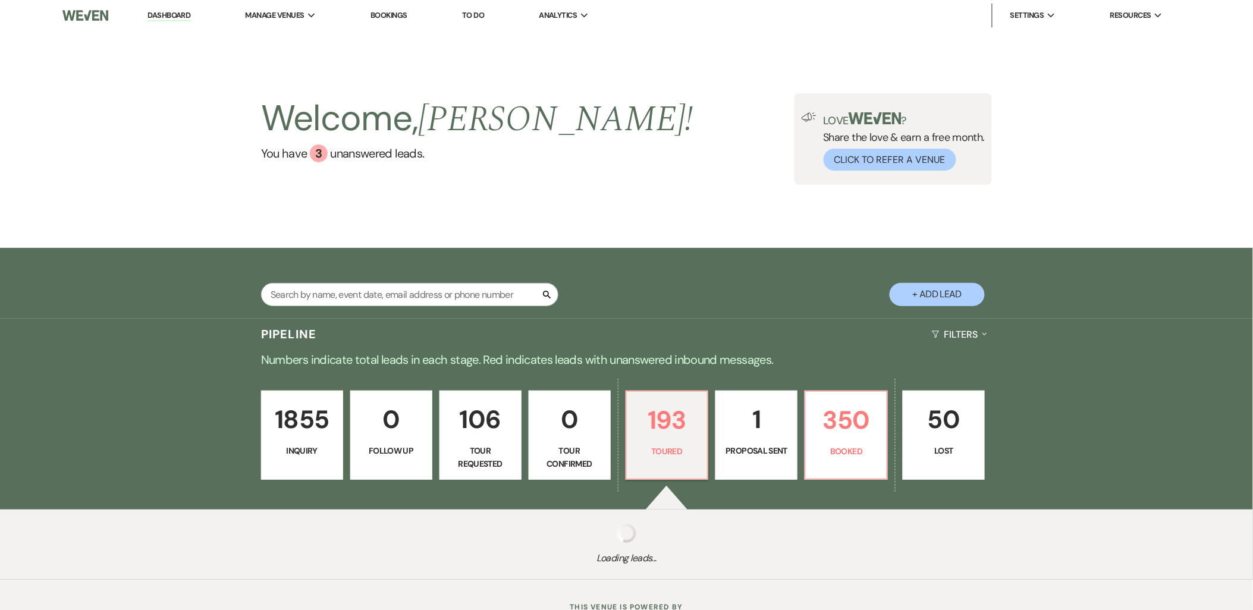
select select "5"
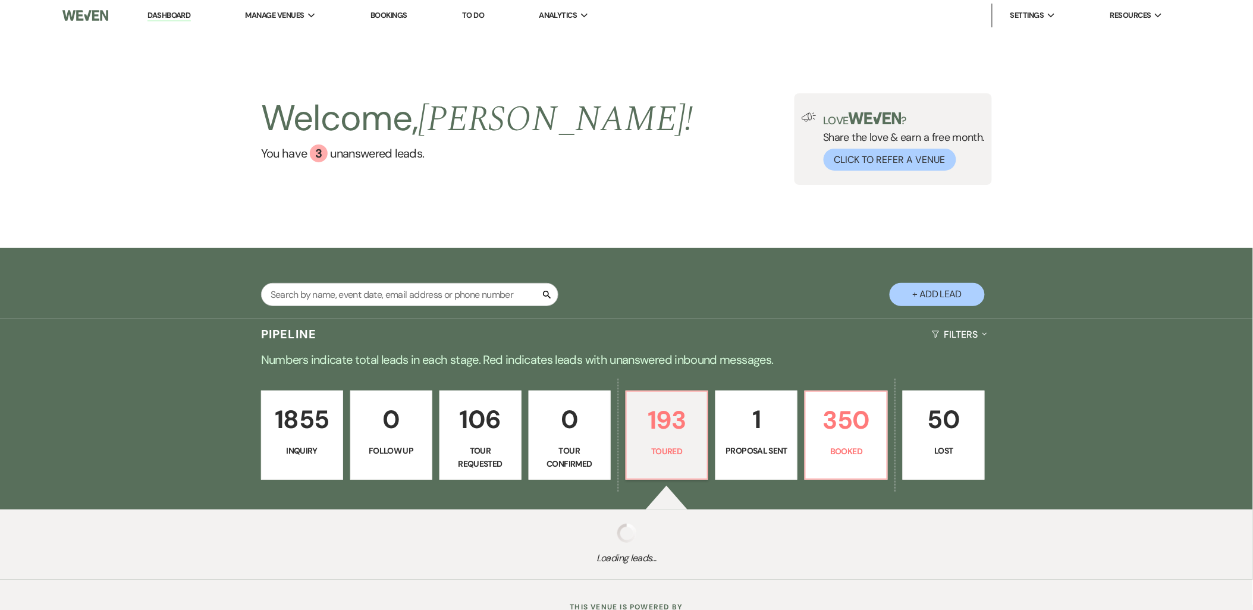
select select "5"
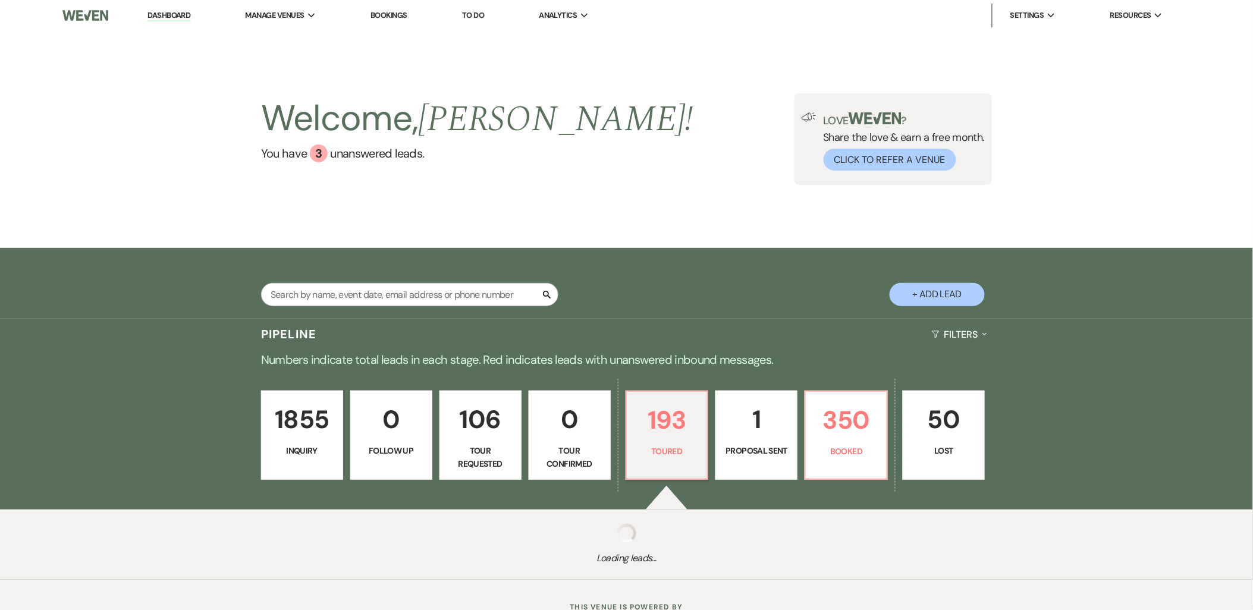
select select "5"
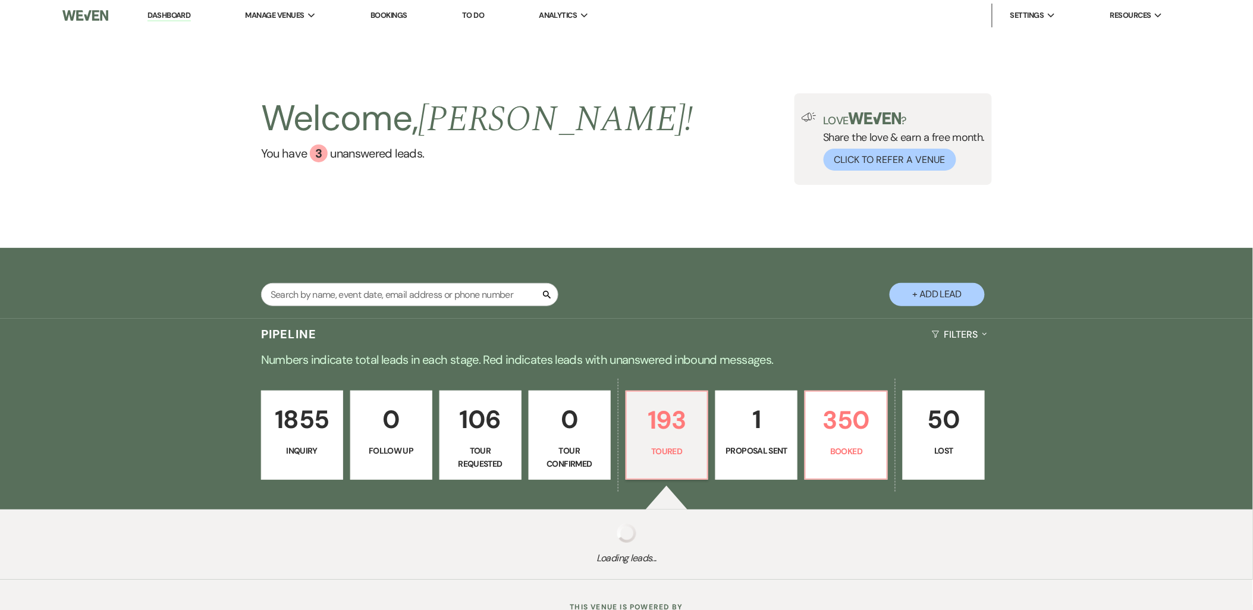
select select "5"
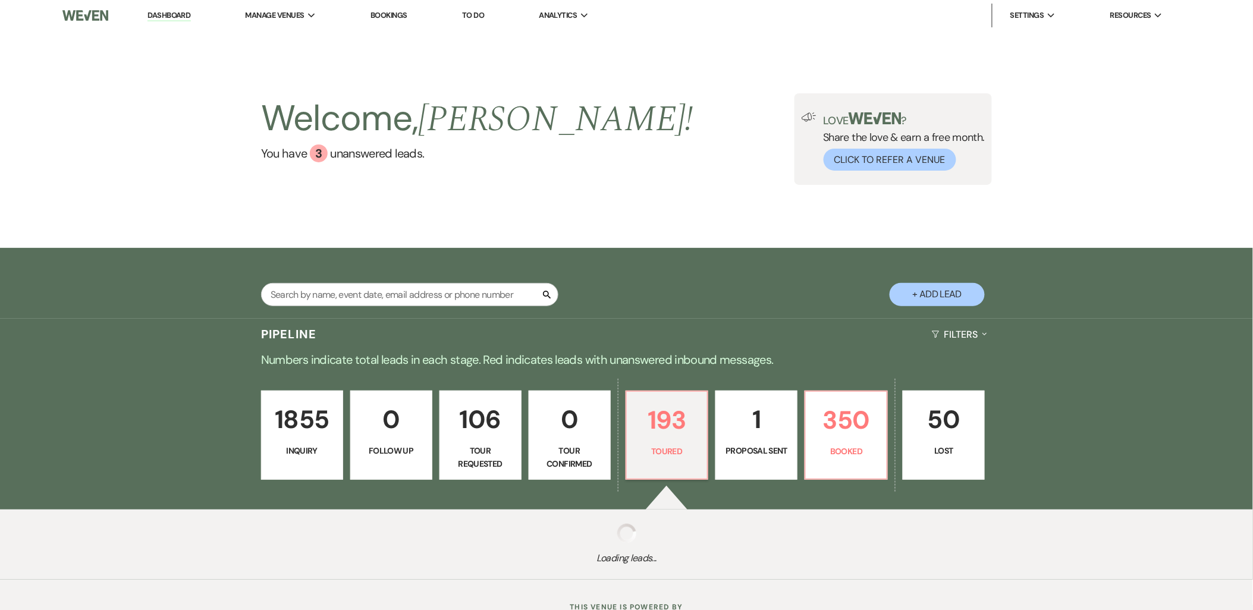
select select "5"
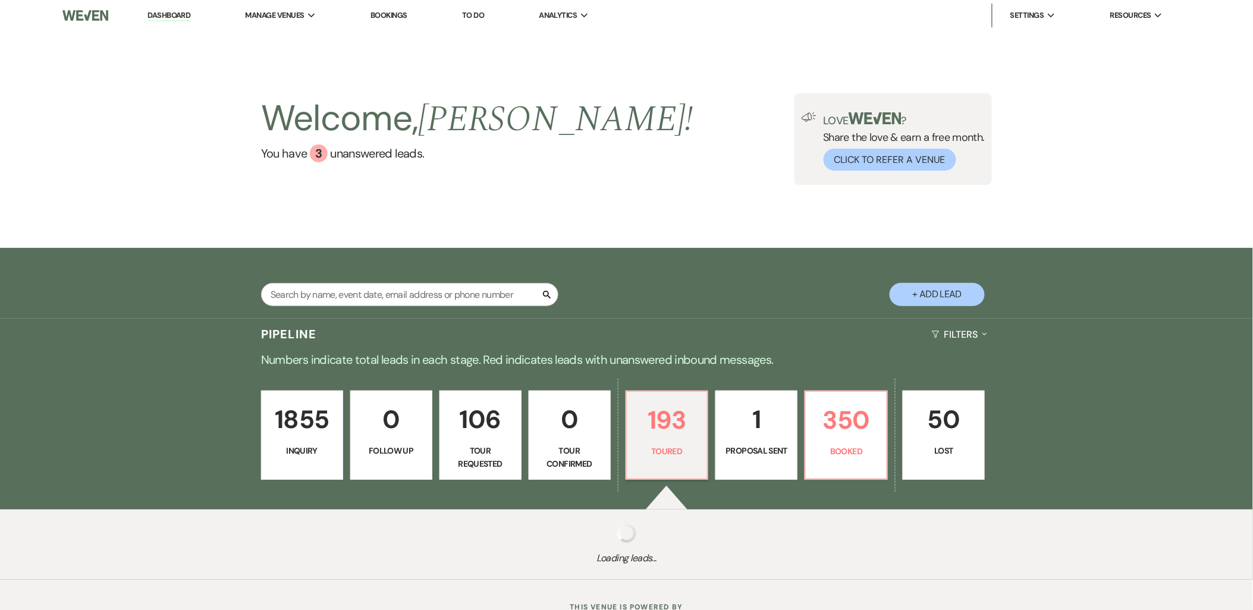
select select "5"
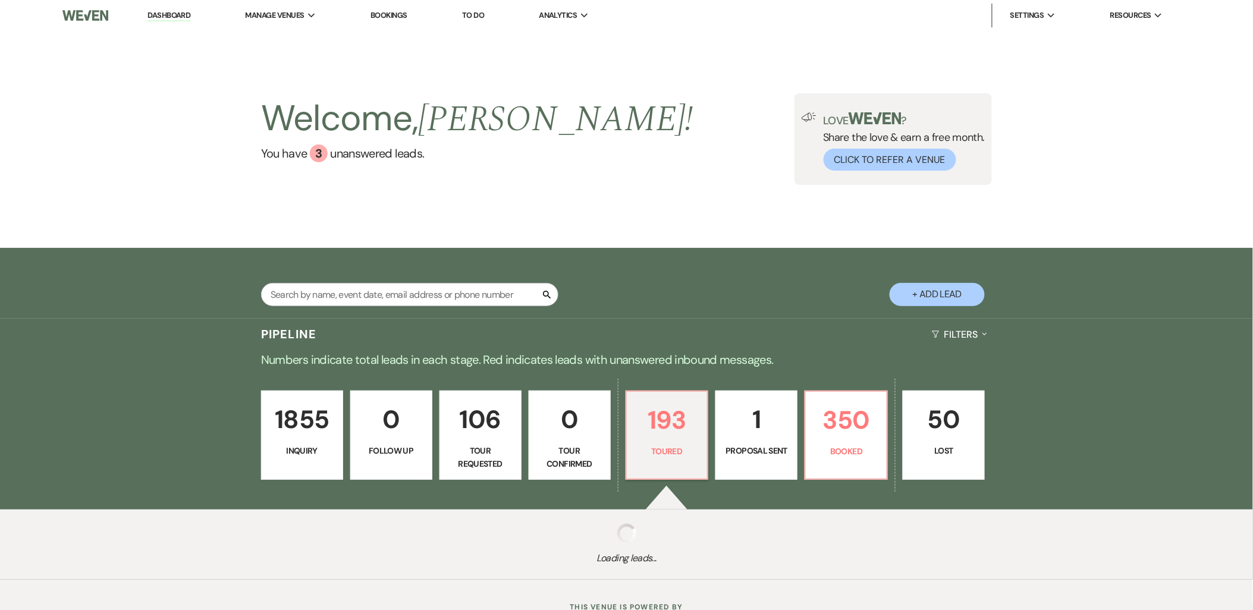
select select "5"
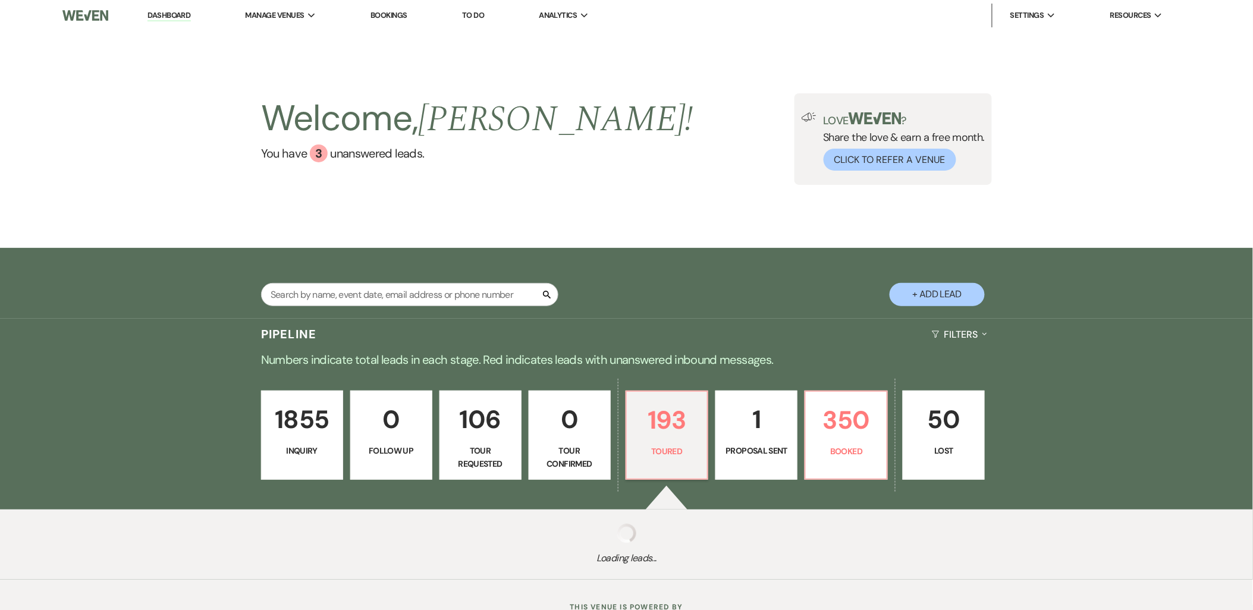
select select "5"
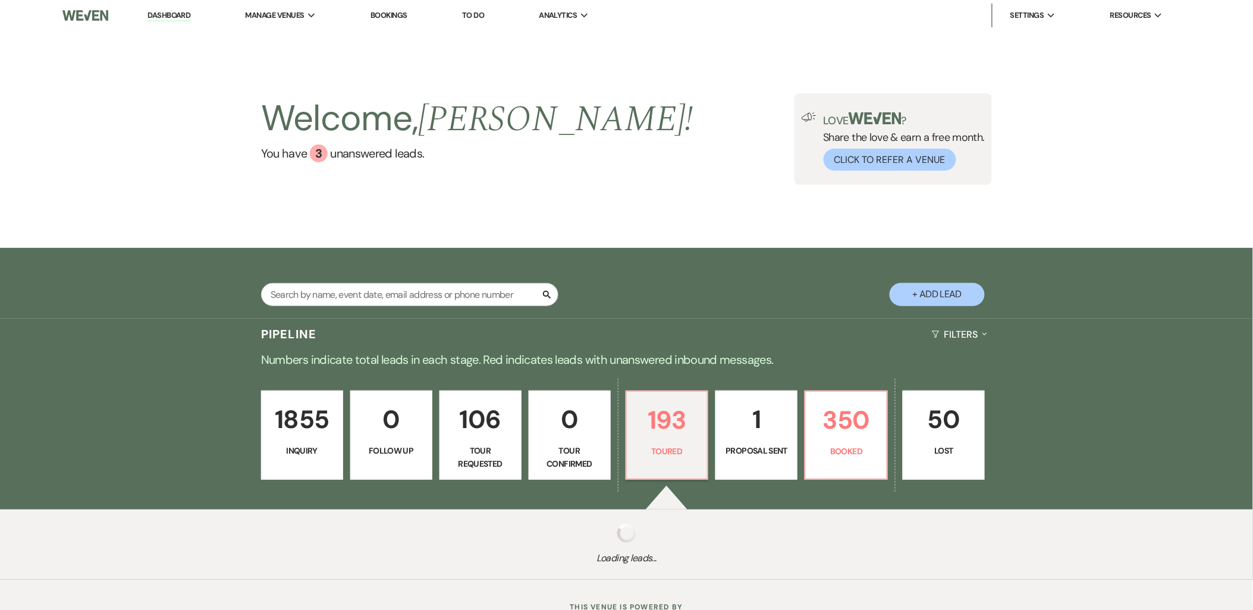
select select "5"
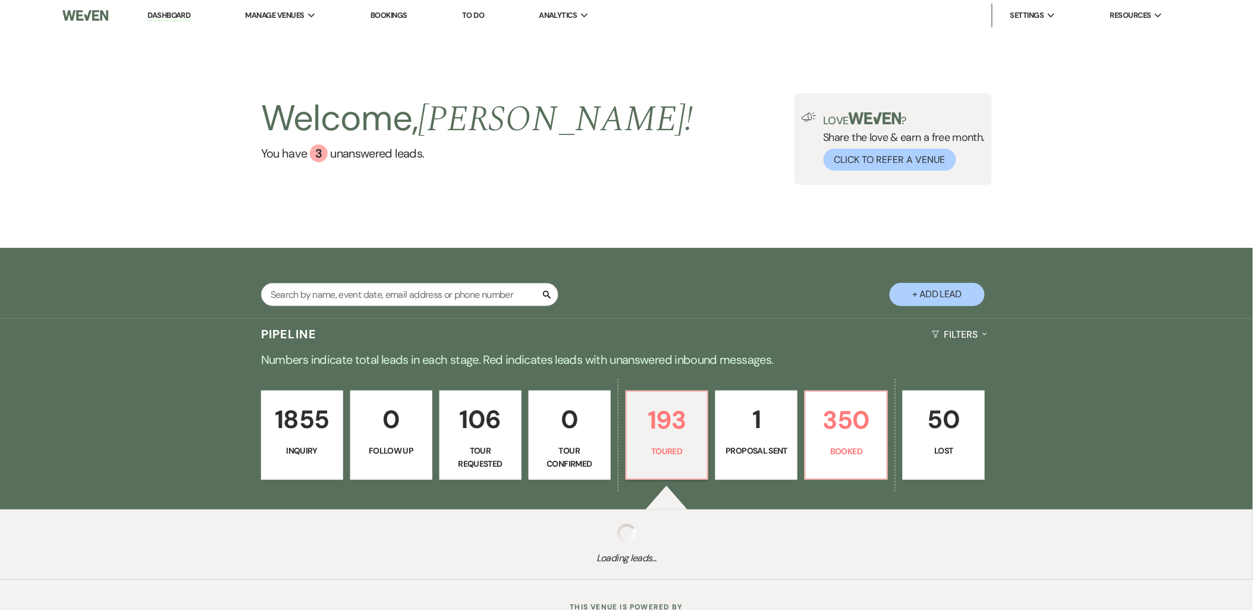
select select "5"
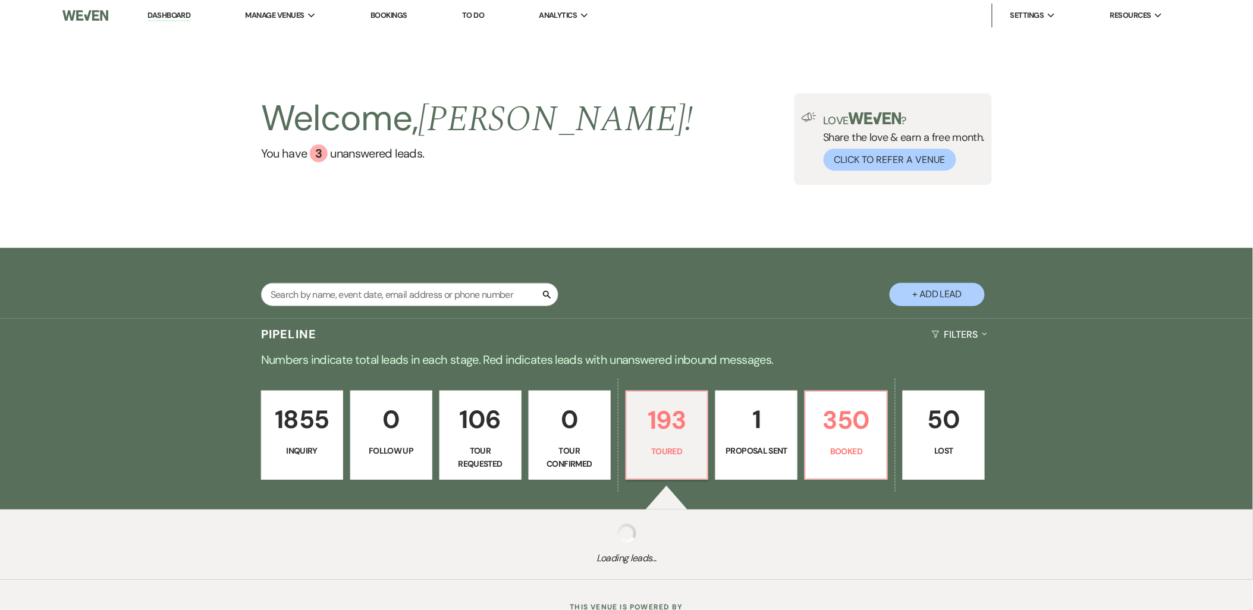
select select "5"
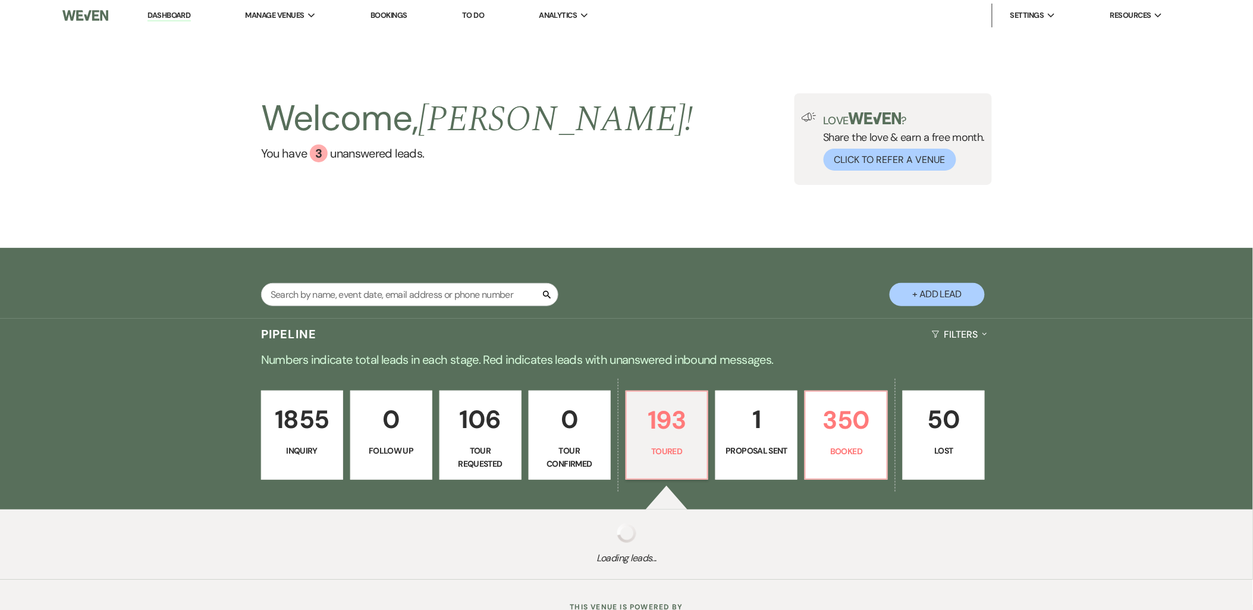
select select "5"
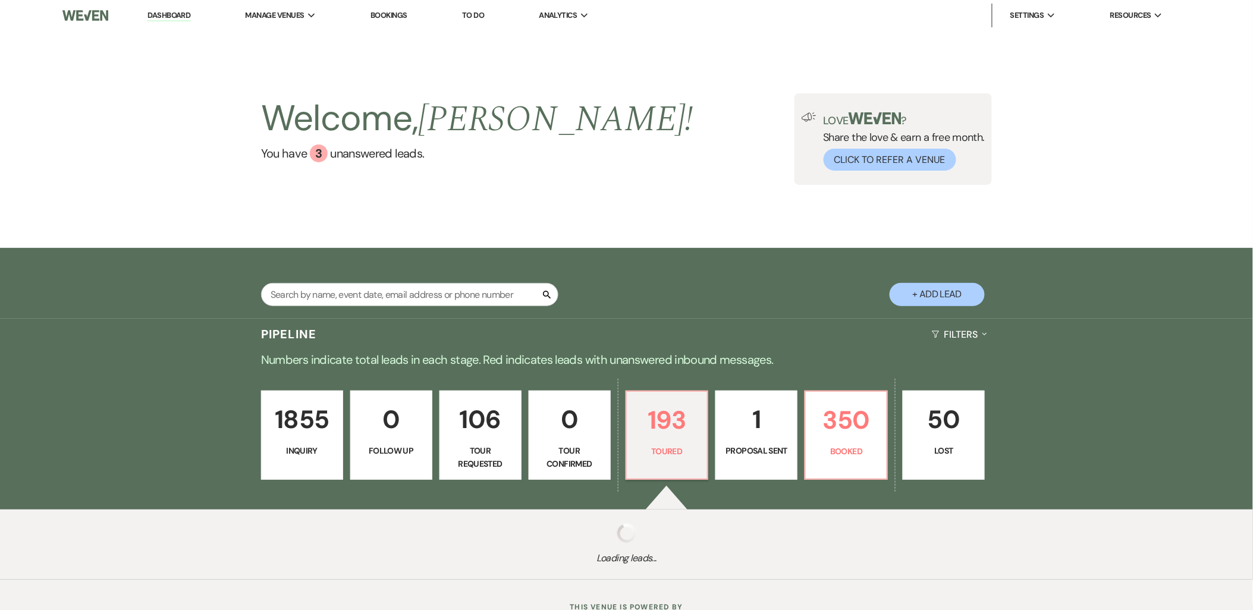
select select "5"
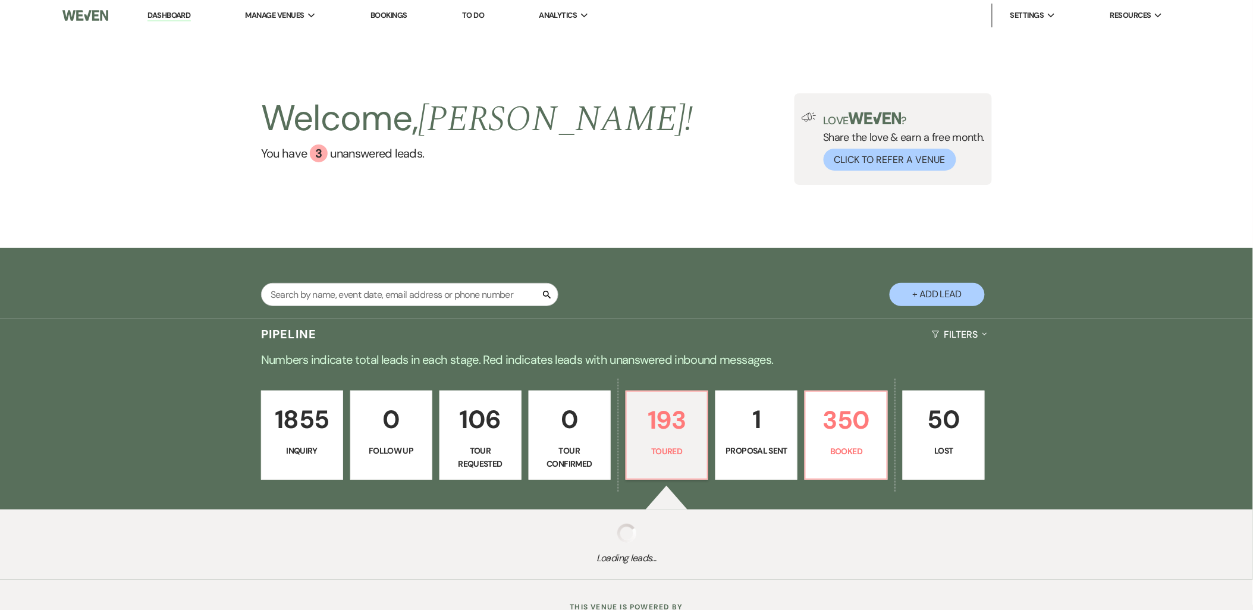
select select "5"
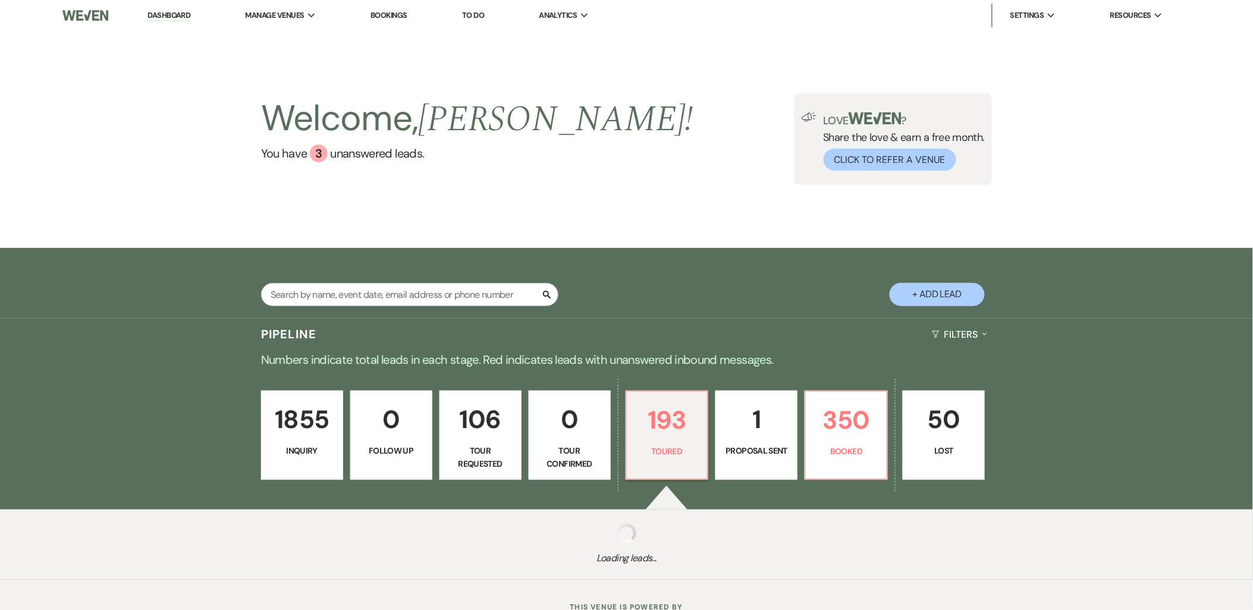
select select "5"
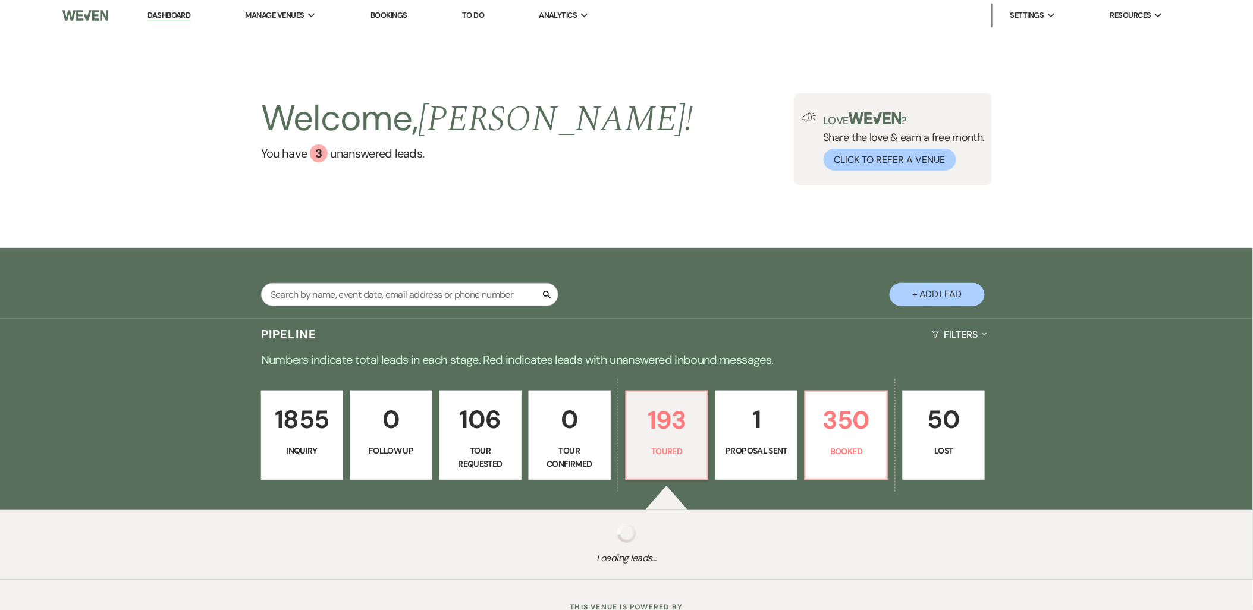
select select "5"
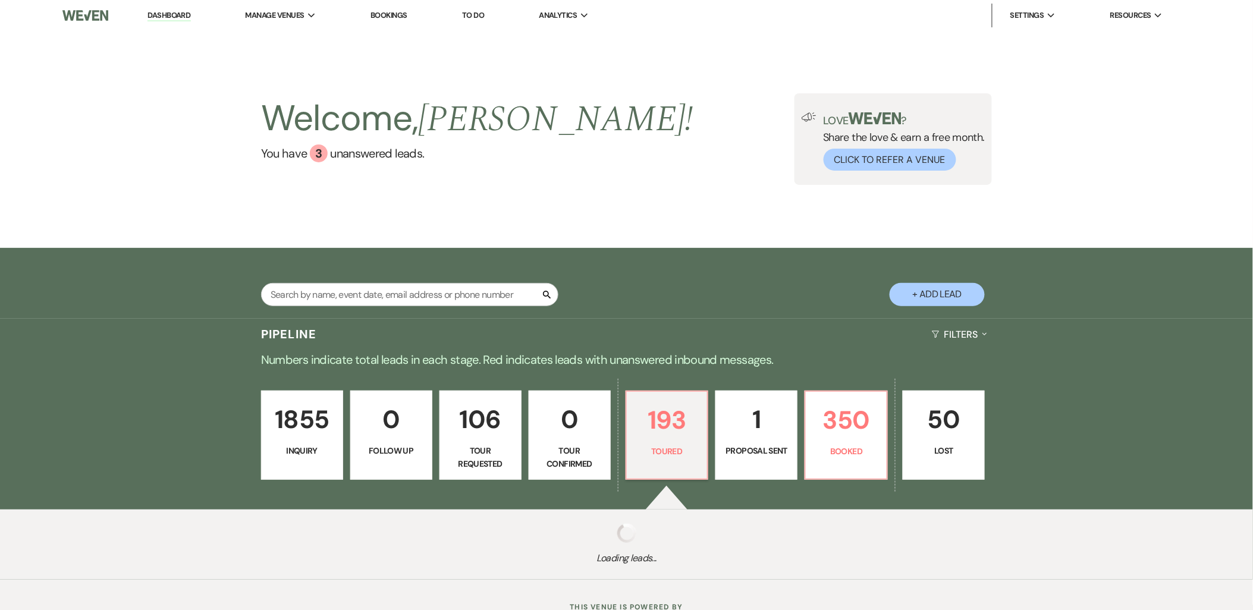
select select "5"
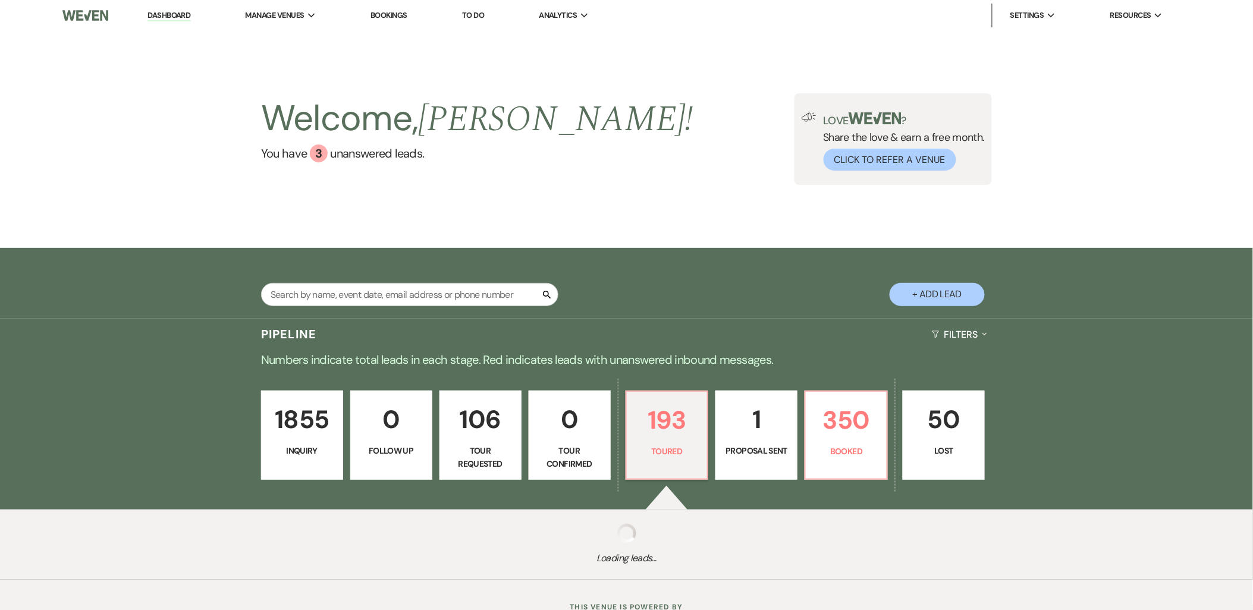
select select "5"
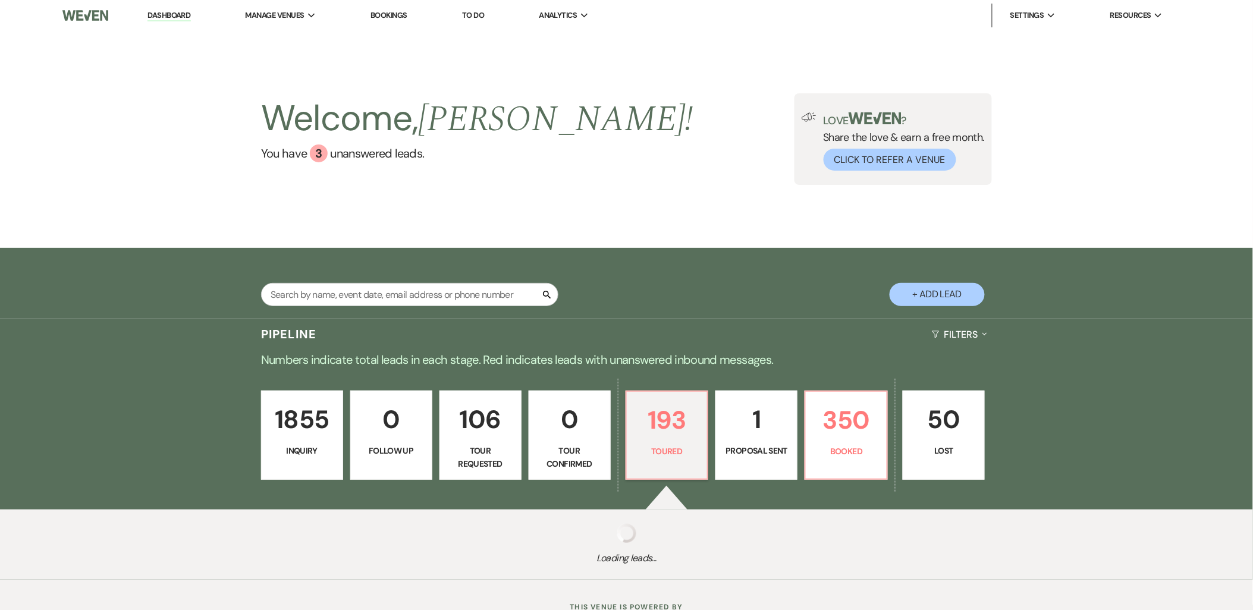
select select "5"
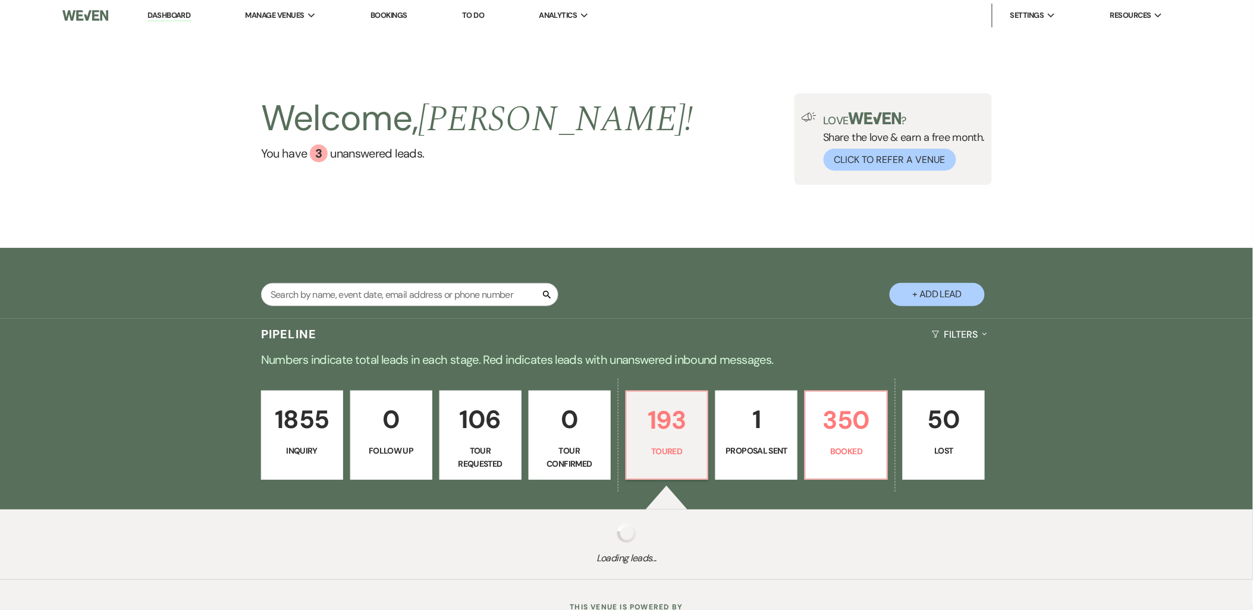
select select "5"
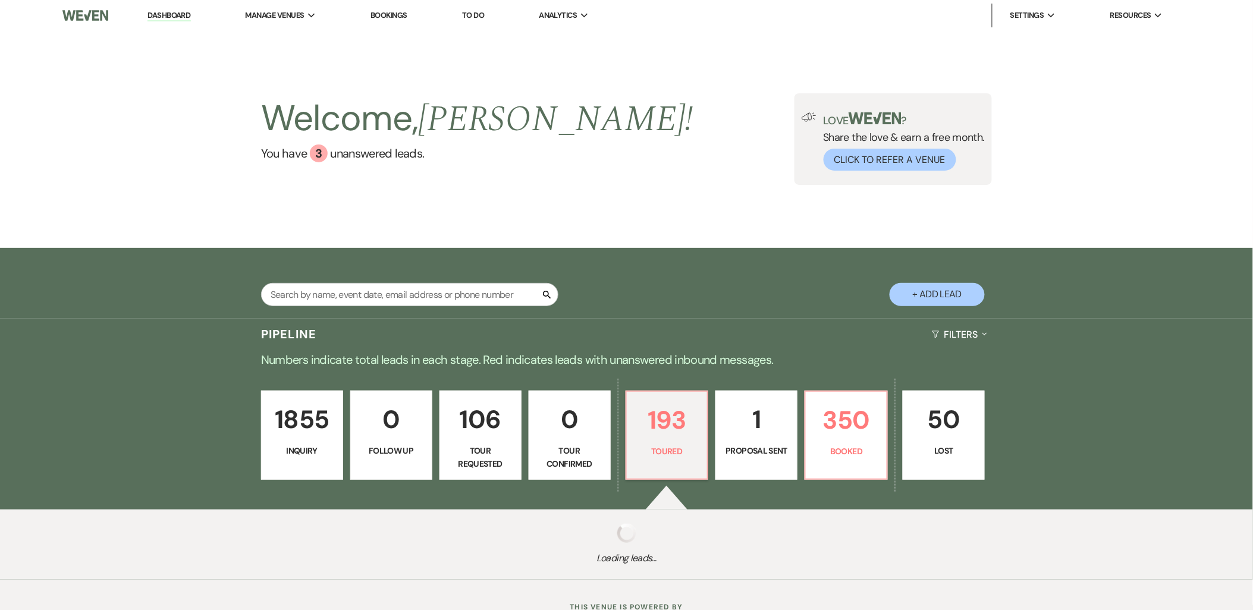
select select "5"
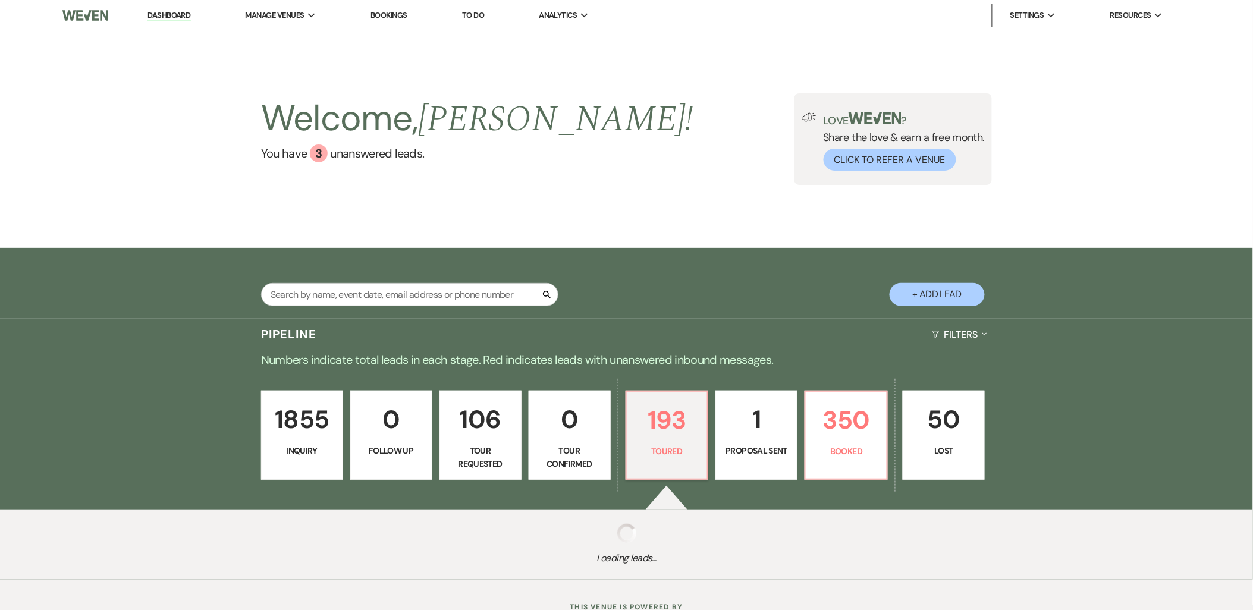
select select "5"
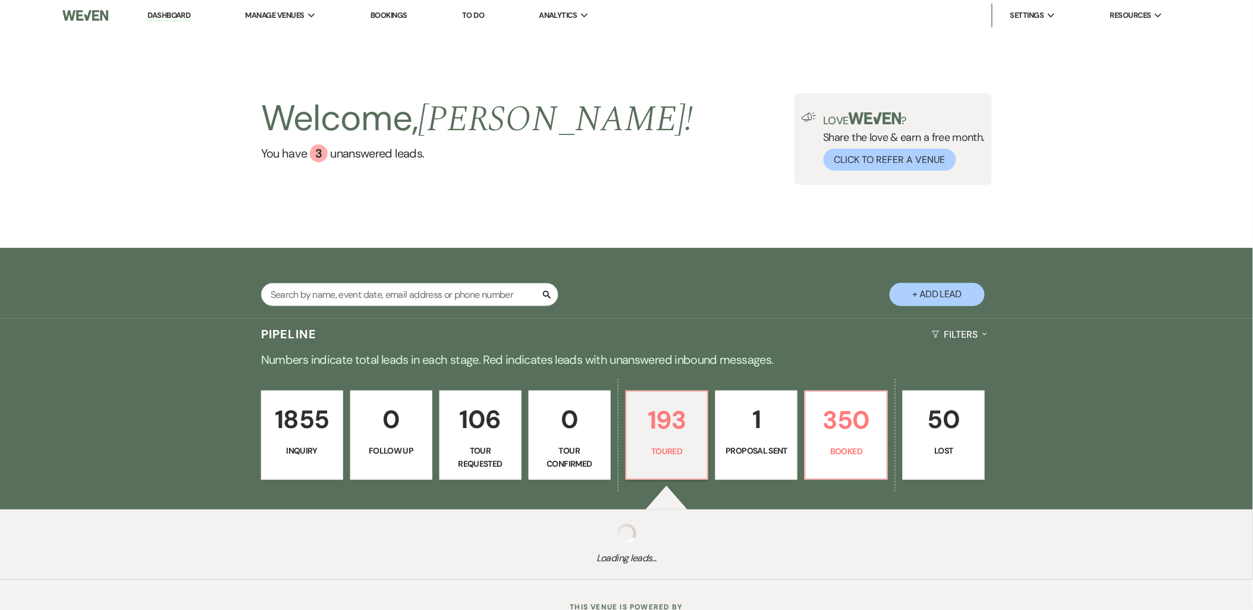
select select "5"
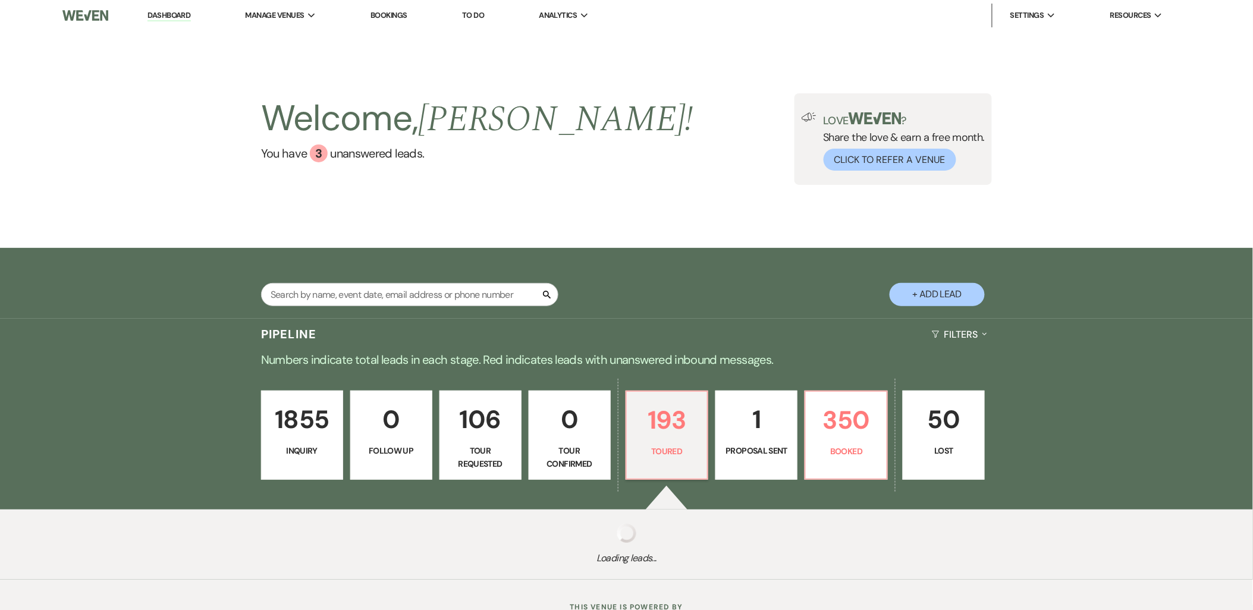
select select "5"
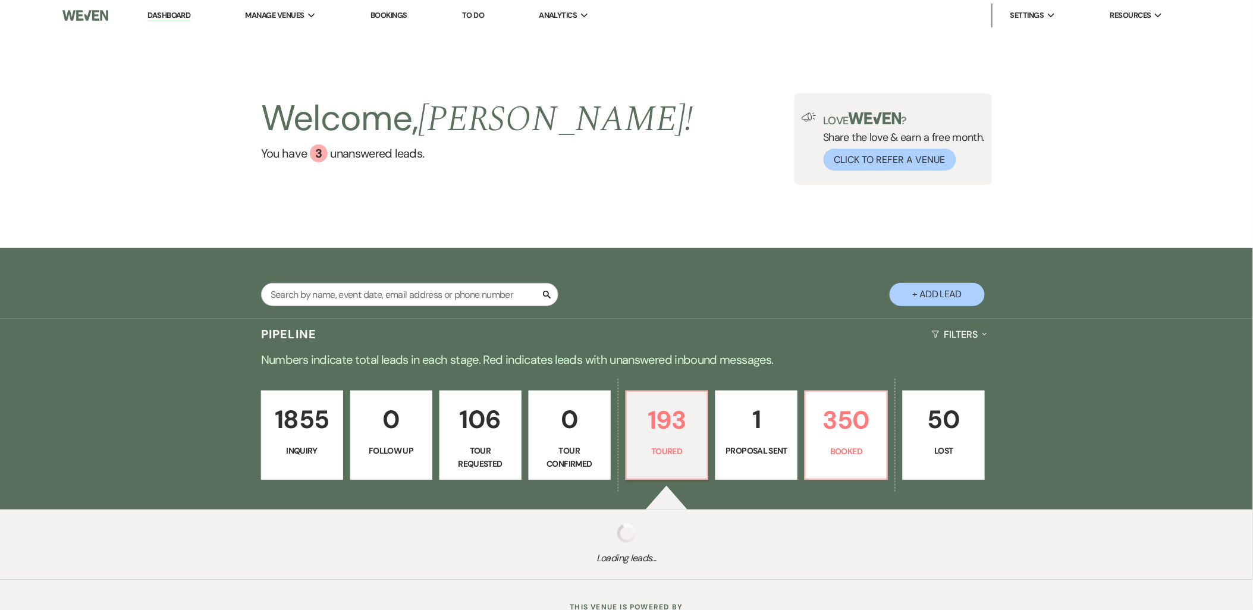
select select "5"
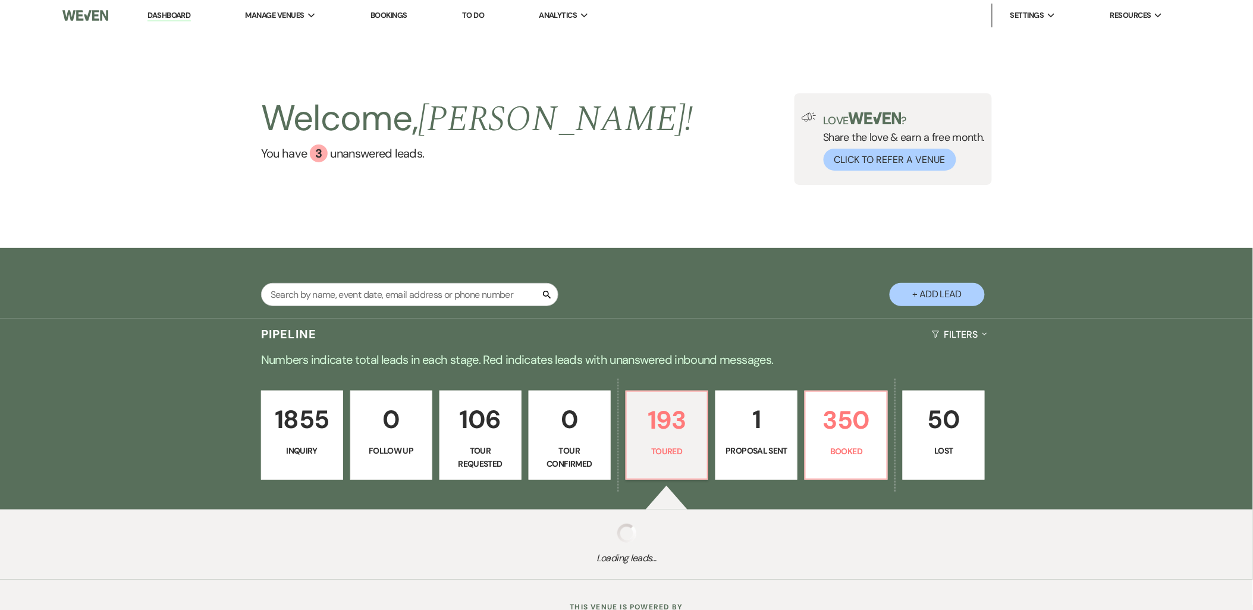
select select "5"
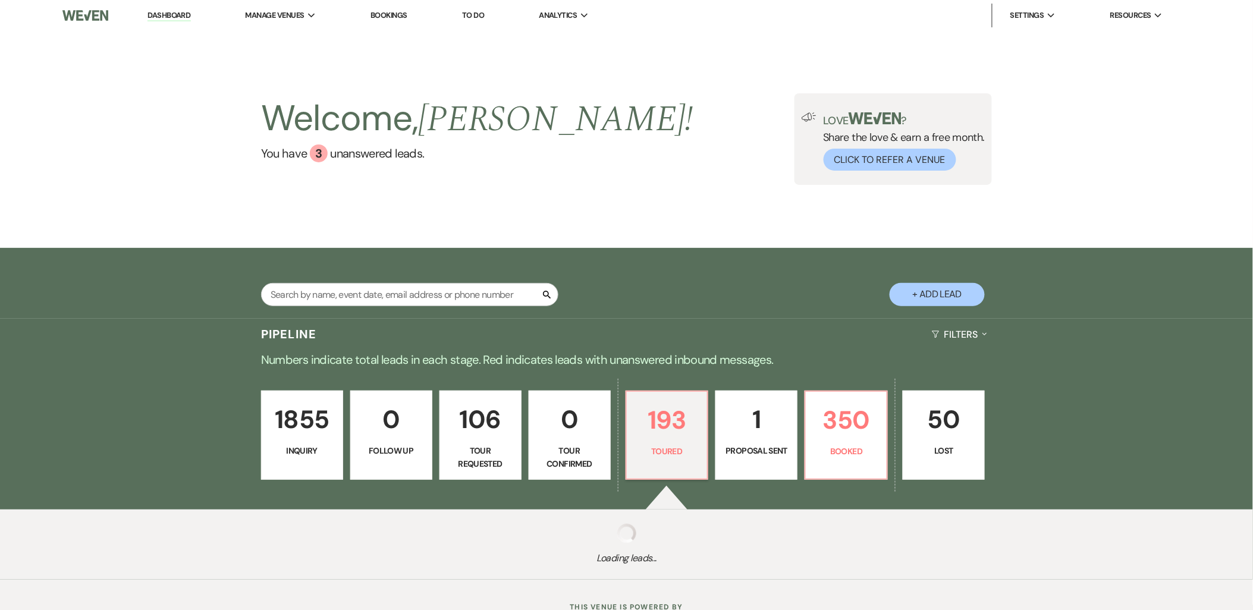
select select "5"
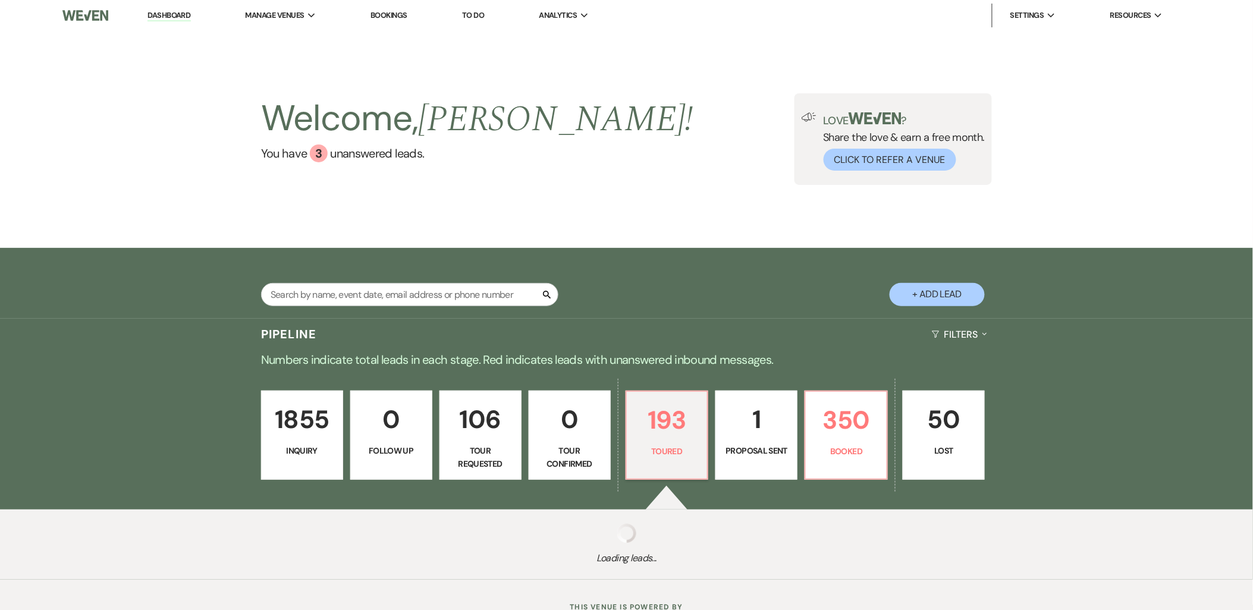
select select "5"
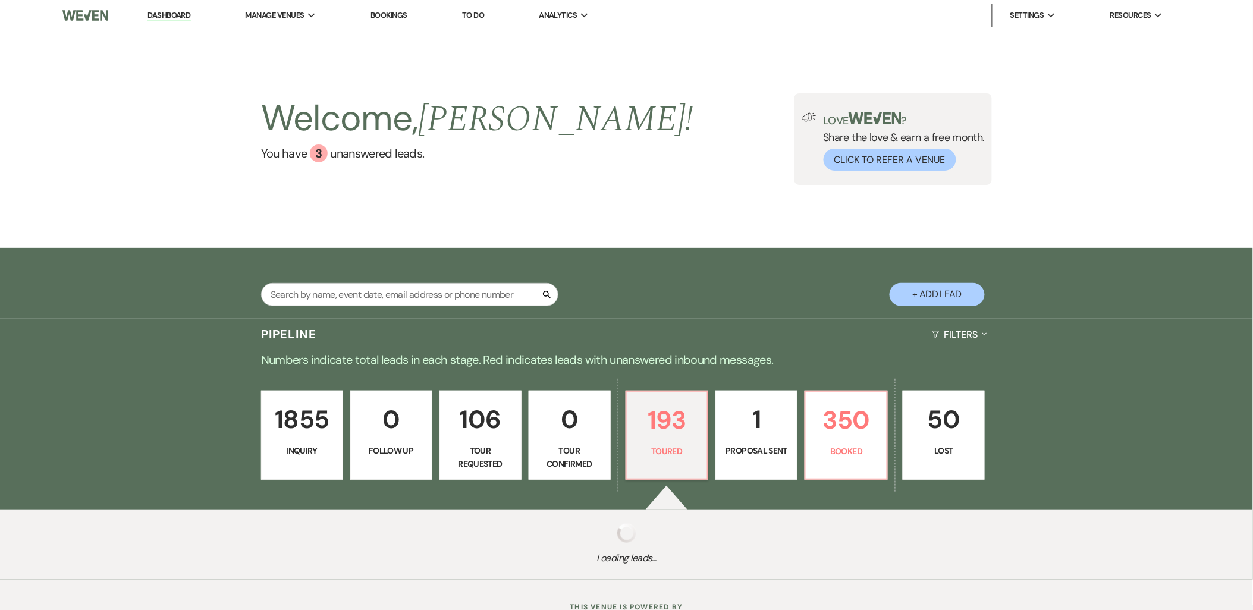
select select "5"
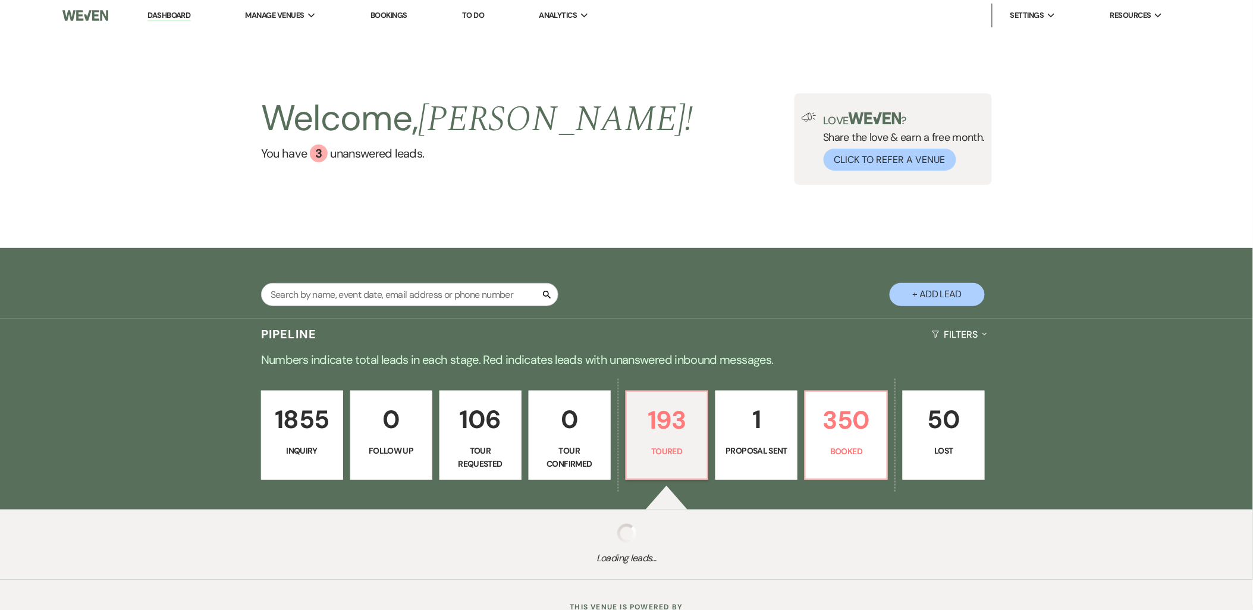
select select "5"
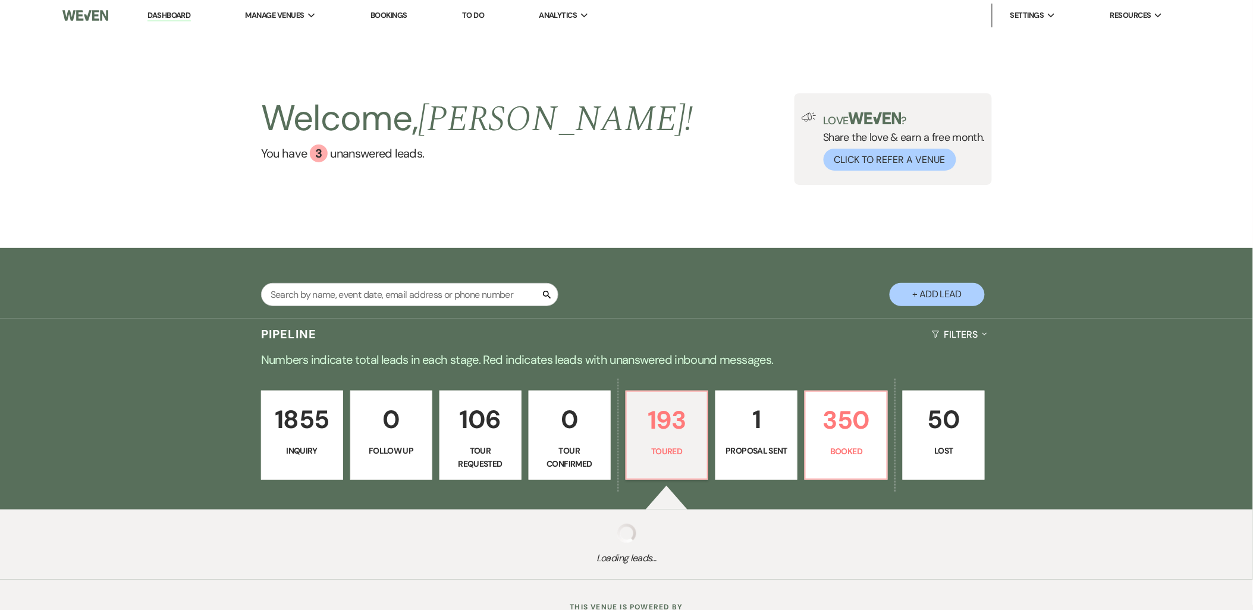
select select "5"
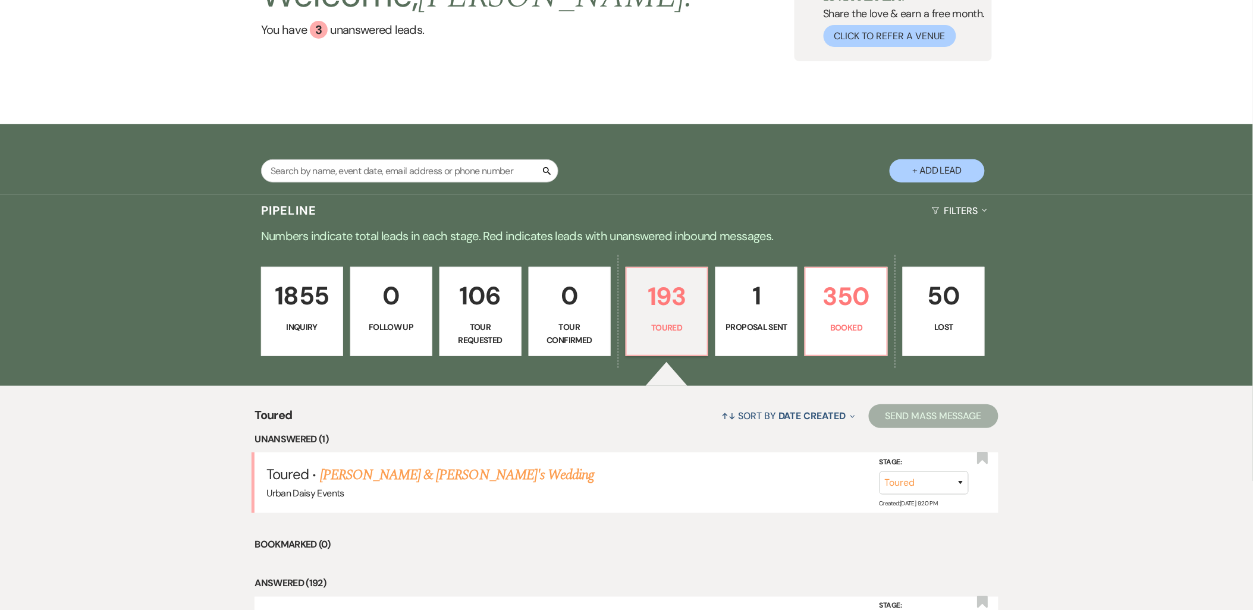
scroll to position [264, 0]
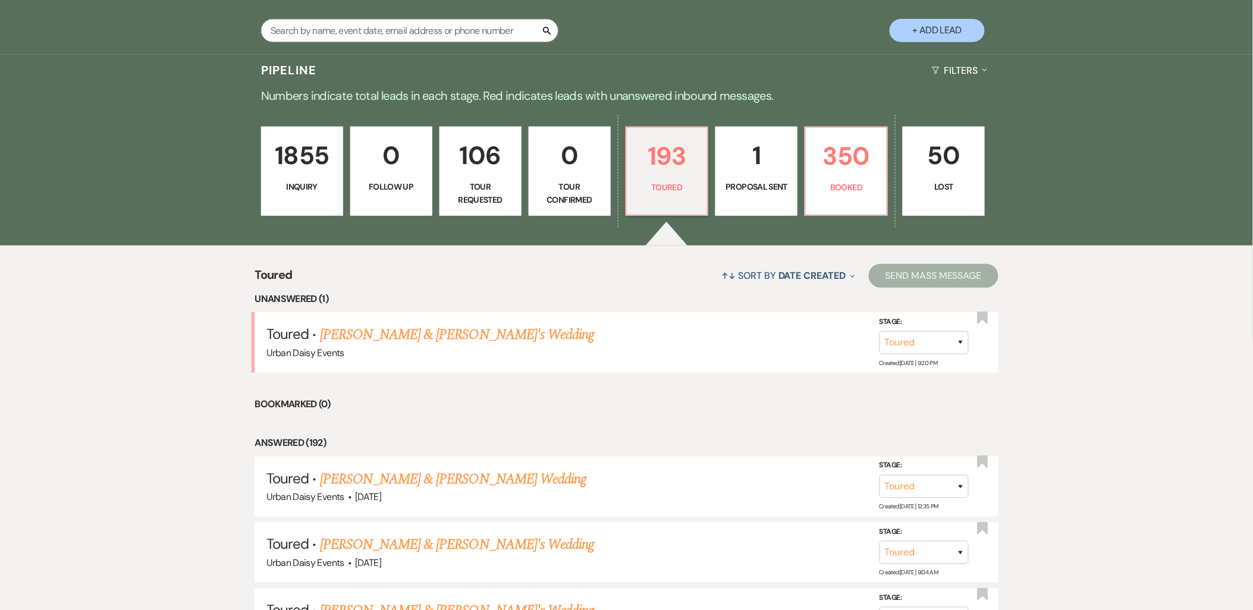
click at [449, 336] on link "[PERSON_NAME] & [PERSON_NAME]'s Wedding" at bounding box center [457, 334] width 275 height 21
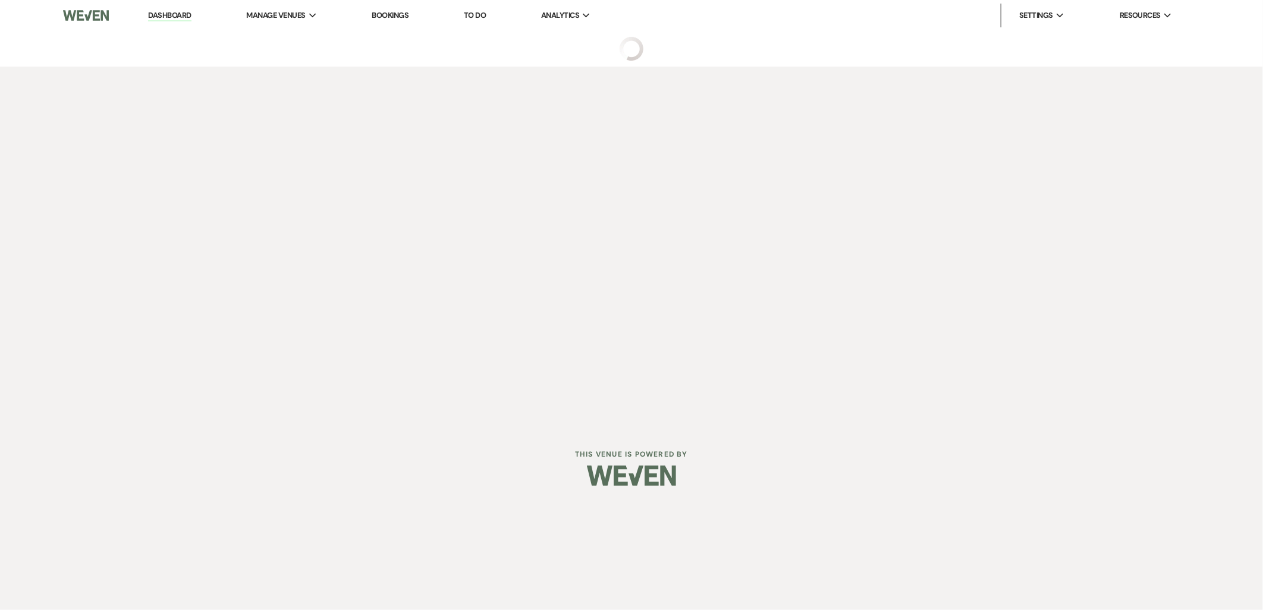
select select "5"
select select "2"
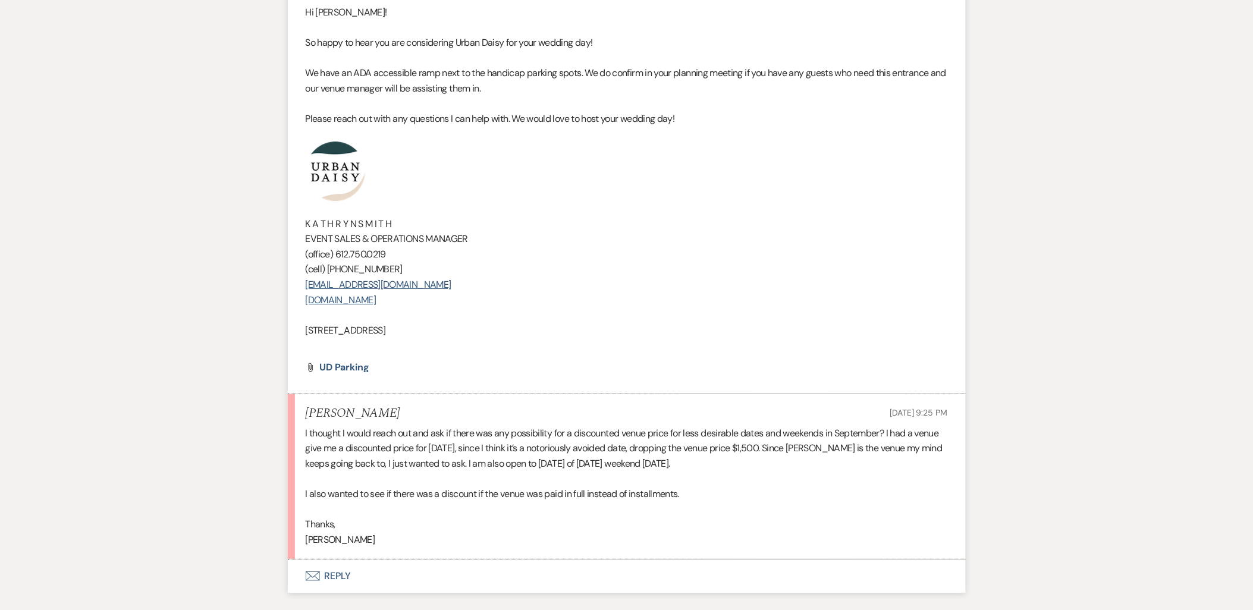
scroll to position [1437, 0]
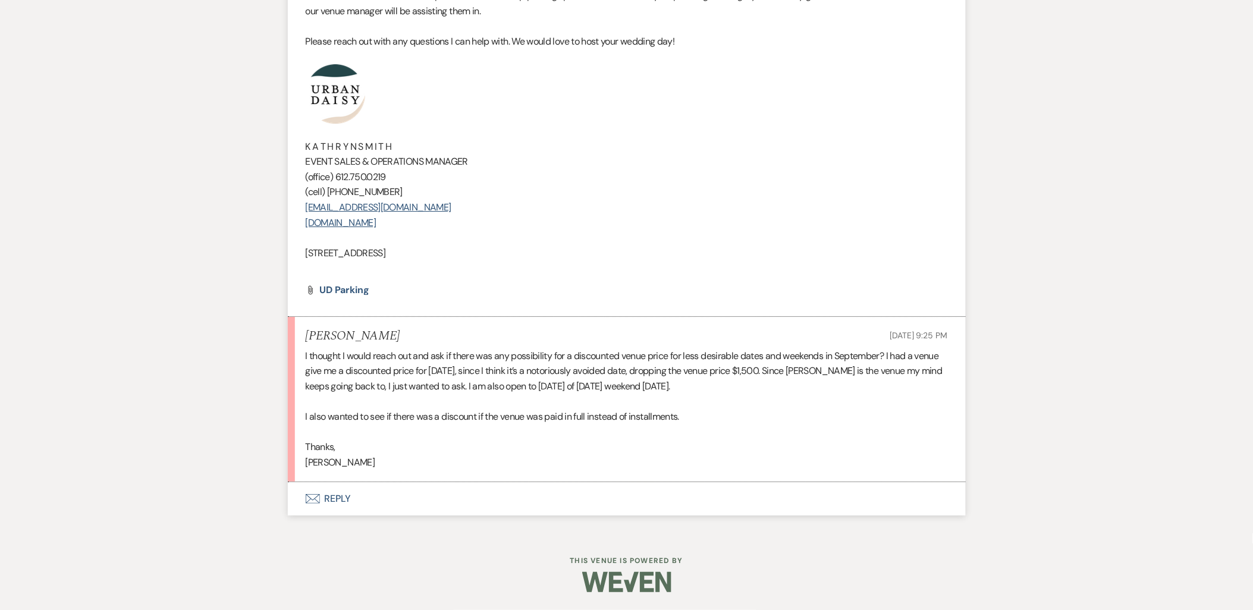
drag, startPoint x: 302, startPoint y: 356, endPoint x: 751, endPoint y: 405, distance: 452.3
click at [751, 400] on li "[PERSON_NAME] [DATE] 9:25 PM I thought I would reach out and ask if there was a…" at bounding box center [627, 400] width 678 height 166
click at [747, 441] on p "Thanks," at bounding box center [627, 446] width 642 height 15
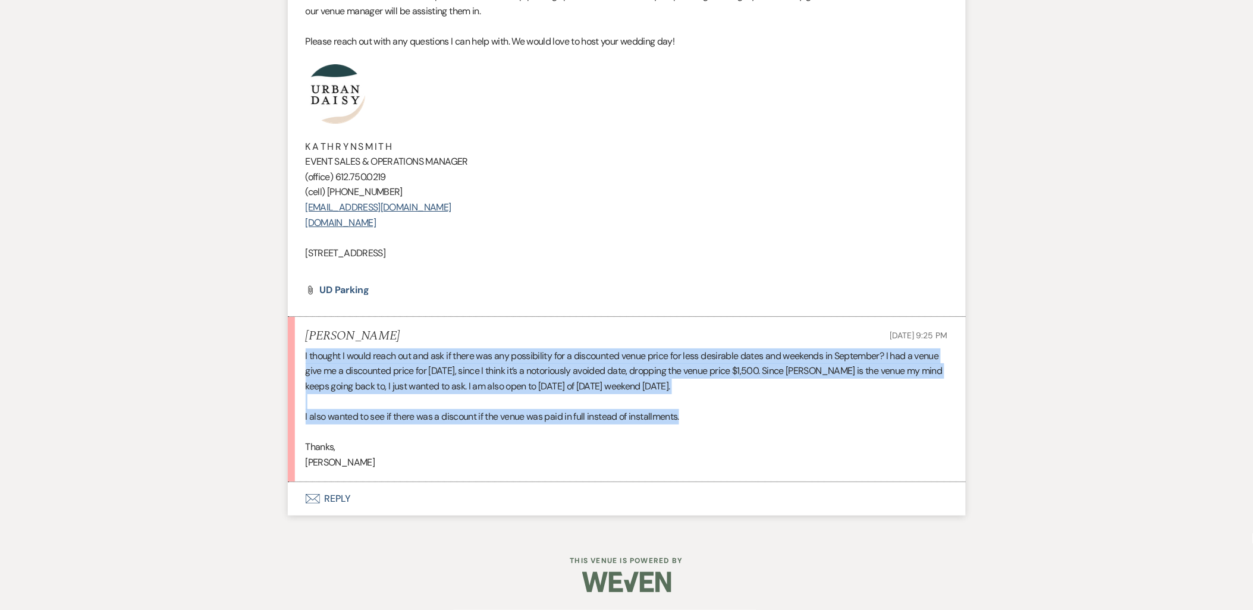
drag, startPoint x: 728, startPoint y: 423, endPoint x: 306, endPoint y: 356, distance: 427.6
click at [306, 356] on div "I thought I would reach out and ask if there was any possibility for a discount…" at bounding box center [627, 409] width 642 height 122
copy div "I thought I would reach out and ask if there was any possibility for a discount…"
click at [316, 508] on button "Envelope Reply" at bounding box center [627, 498] width 678 height 33
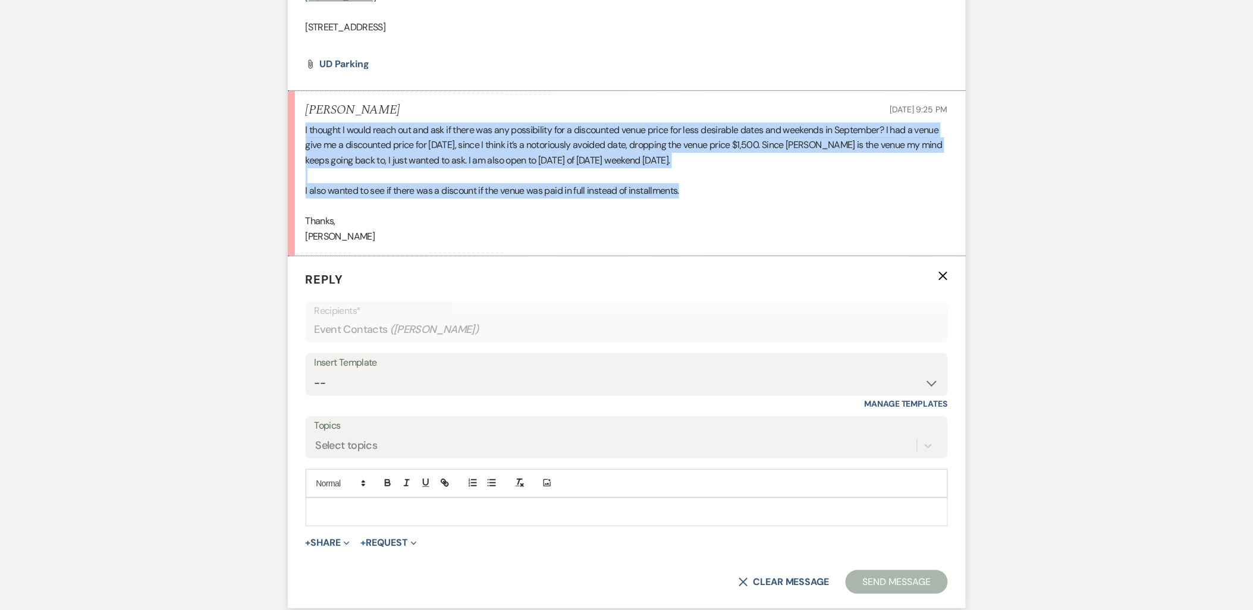
scroll to position [1663, 0]
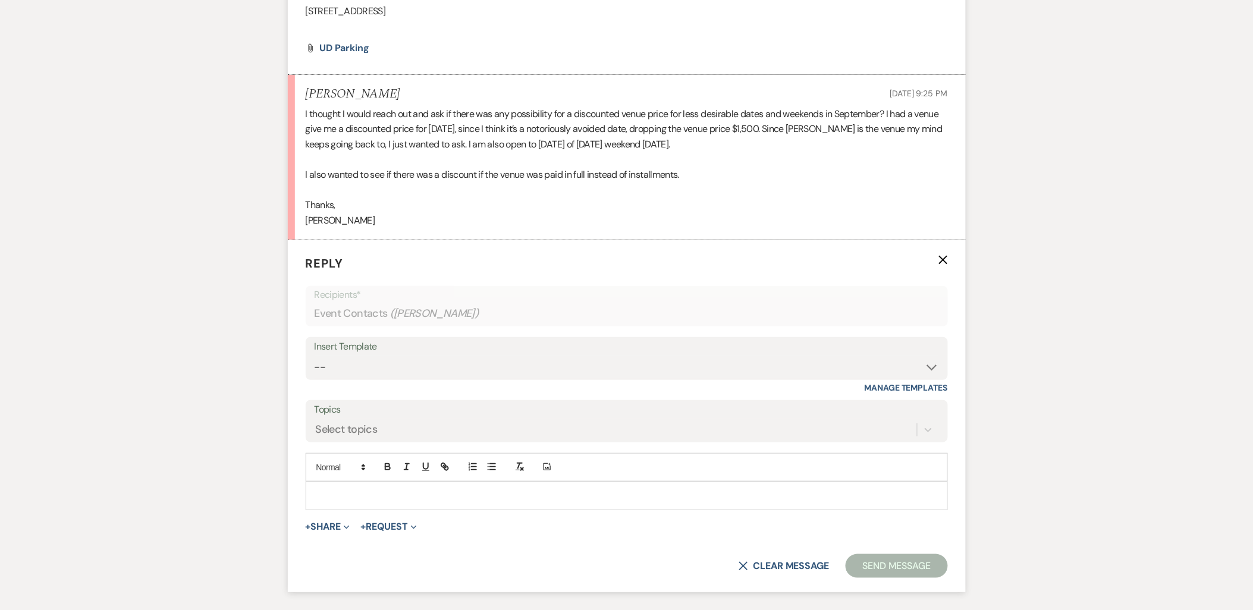
click at [366, 527] on form "Reply X Recipients* Event Contacts ( [PERSON_NAME] ) Insert Template -- Payment…" at bounding box center [627, 416] width 678 height 352
click at [364, 503] on p at bounding box center [626, 495] width 623 height 13
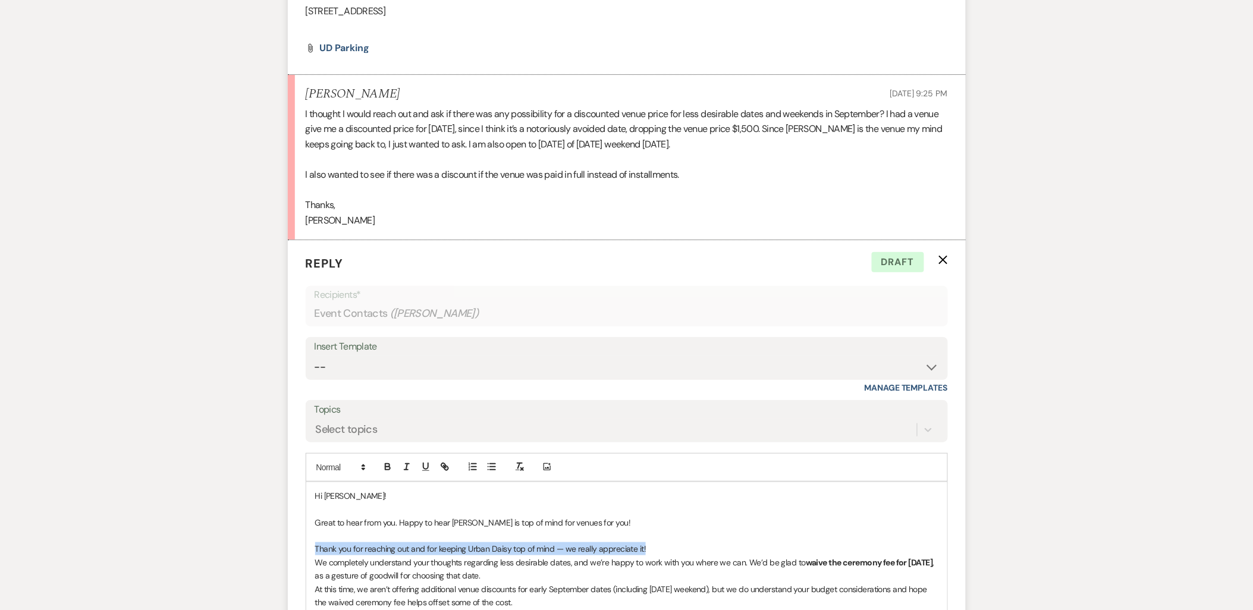
drag, startPoint x: 649, startPoint y: 565, endPoint x: 307, endPoint y: 564, distance: 341.9
click at [307, 564] on div "Hi [PERSON_NAME]! Great to hear from you. Happy to hear [PERSON_NAME] is top of…" at bounding box center [626, 569] width 641 height 174
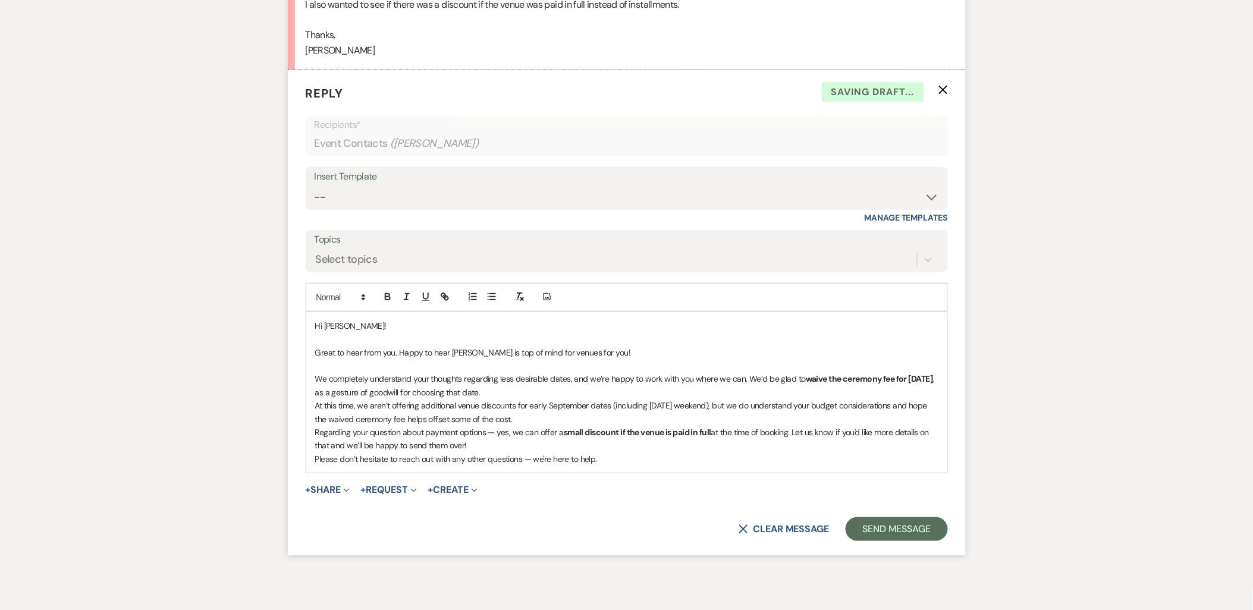
scroll to position [1862, 0]
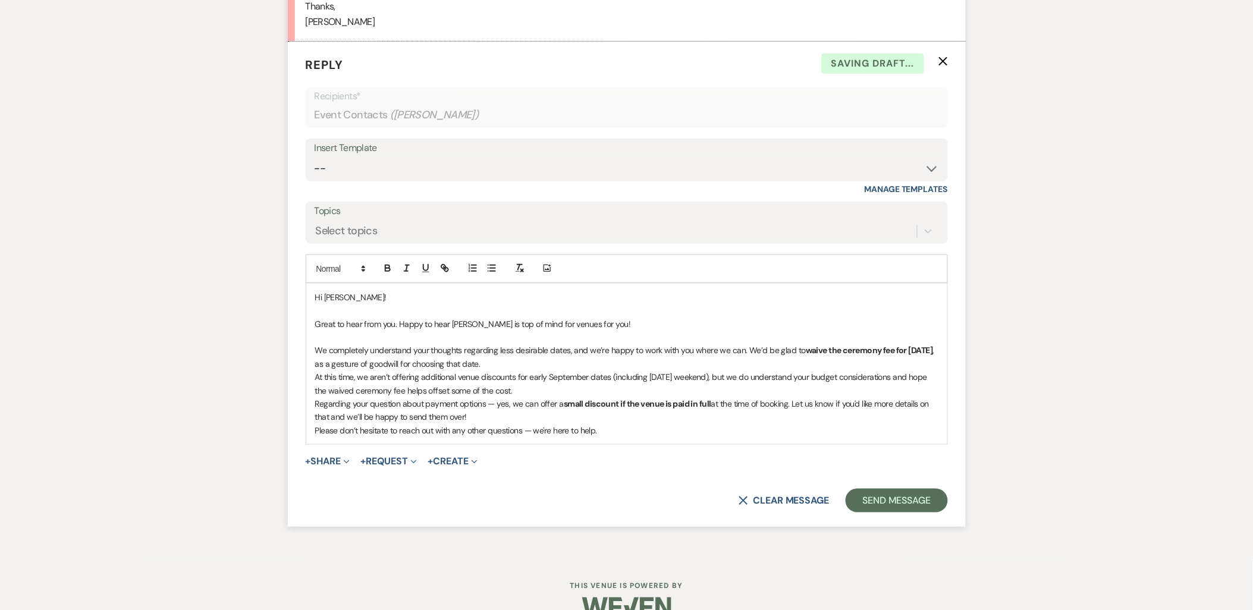
click at [543, 370] on p "We completely understand your thoughts regarding less desirable dates, and we’r…" at bounding box center [626, 357] width 623 height 27
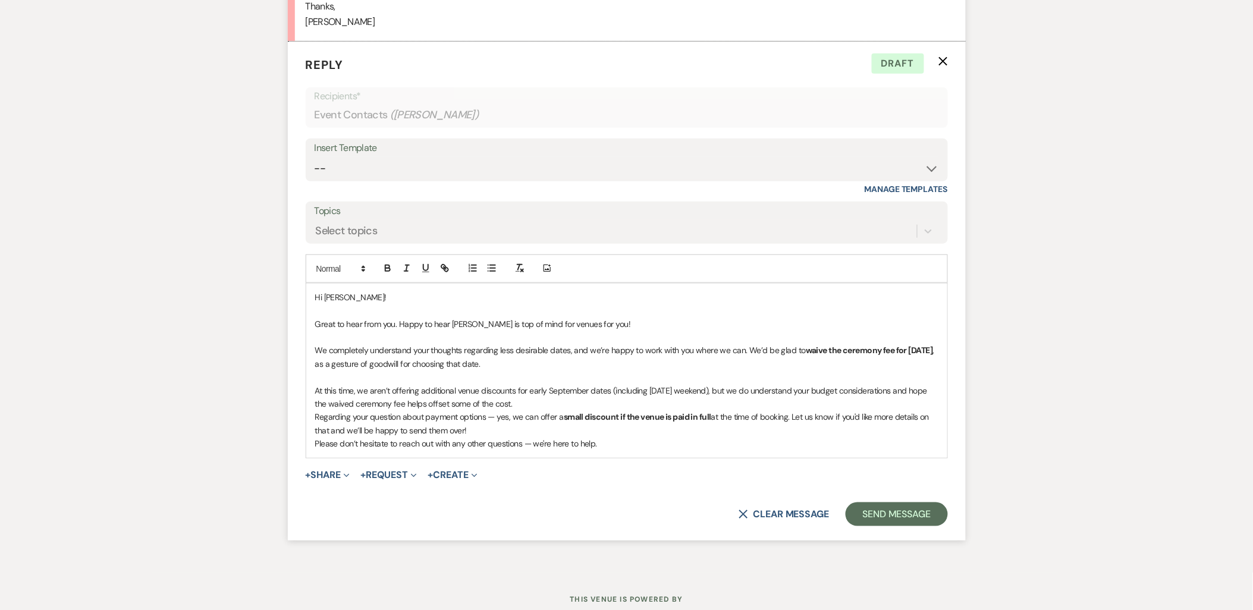
click at [545, 411] on p "At this time, we aren’t offering additional venue discounts for early September…" at bounding box center [626, 397] width 623 height 27
drag, startPoint x: 802, startPoint y: 368, endPoint x: 351, endPoint y: 373, distance: 450.8
click at [806, 356] on strong "waive the ceremony fee for [DATE]" at bounding box center [869, 350] width 127 height 11
click at [394, 275] on button "button" at bounding box center [387, 268] width 17 height 14
click at [455, 384] on p at bounding box center [626, 376] width 623 height 13
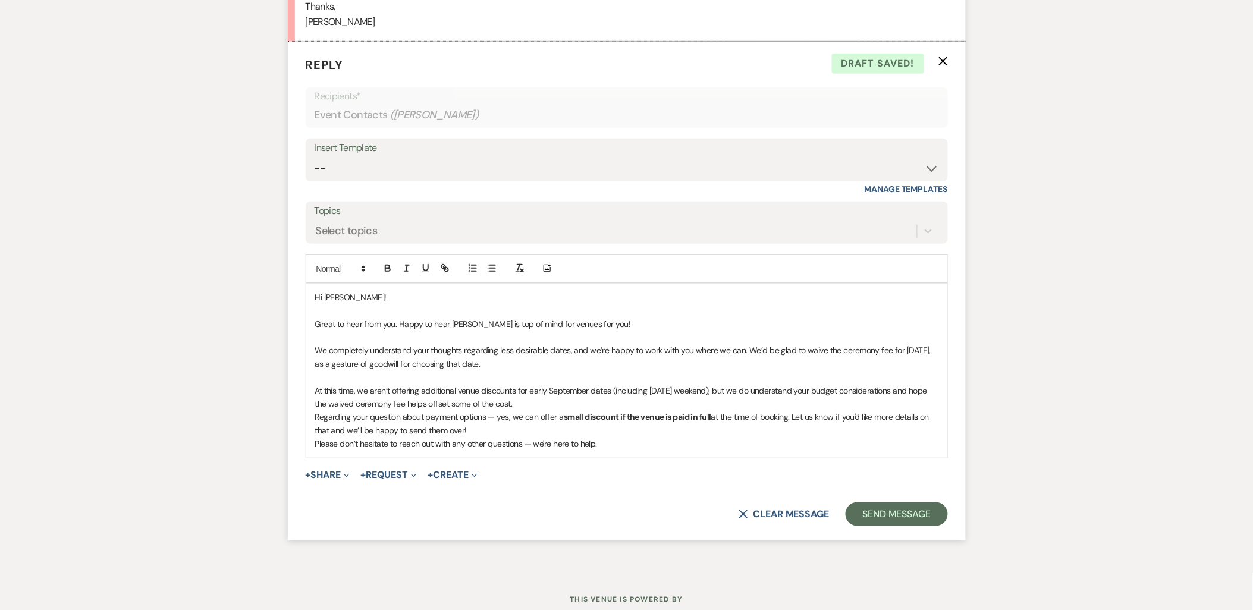
click at [545, 411] on p "At this time, we aren’t offering additional venue discounts for early September…" at bounding box center [626, 397] width 623 height 27
drag, startPoint x: 545, startPoint y: 417, endPoint x: 281, endPoint y: 402, distance: 265.1
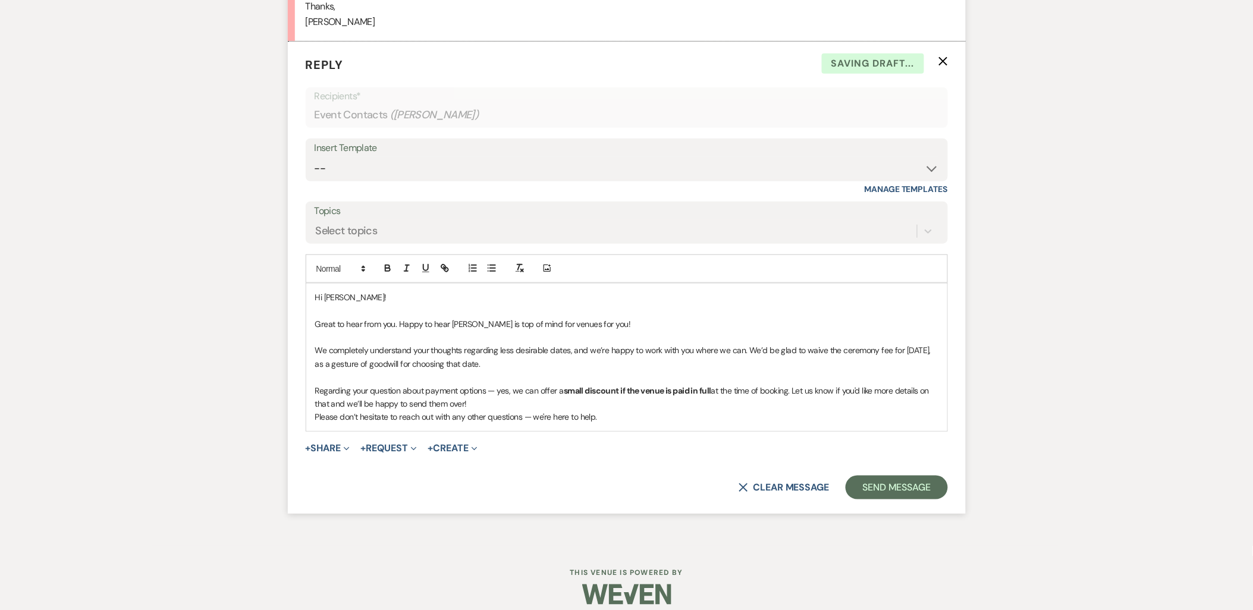
click at [486, 407] on p "Regarding your question about payment options — yes, we can offer a small disco…" at bounding box center [626, 397] width 623 height 27
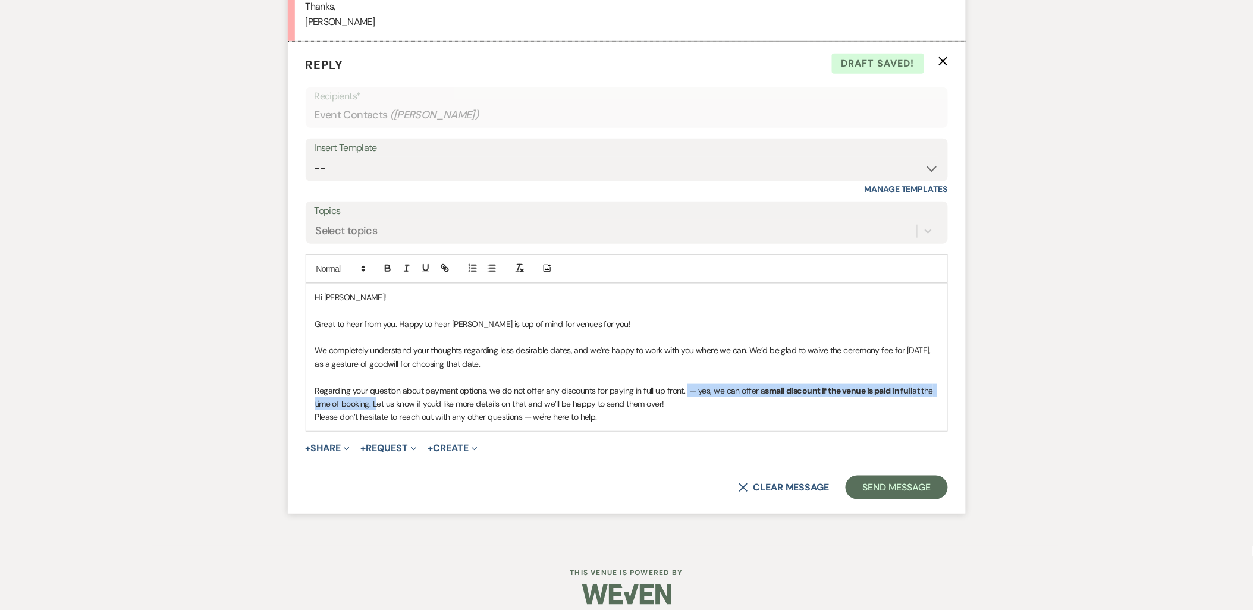
drag, startPoint x: 684, startPoint y: 406, endPoint x: 373, endPoint y: 416, distance: 311.8
click at [373, 411] on p "Regarding your question about payment options, we do not offer any discounts fo…" at bounding box center [626, 397] width 623 height 27
drag, startPoint x: 684, startPoint y: 405, endPoint x: 701, endPoint y: 417, distance: 20.3
click at [701, 411] on p "Regarding your question about payment options, we do not offer any discounts fo…" at bounding box center [626, 397] width 623 height 27
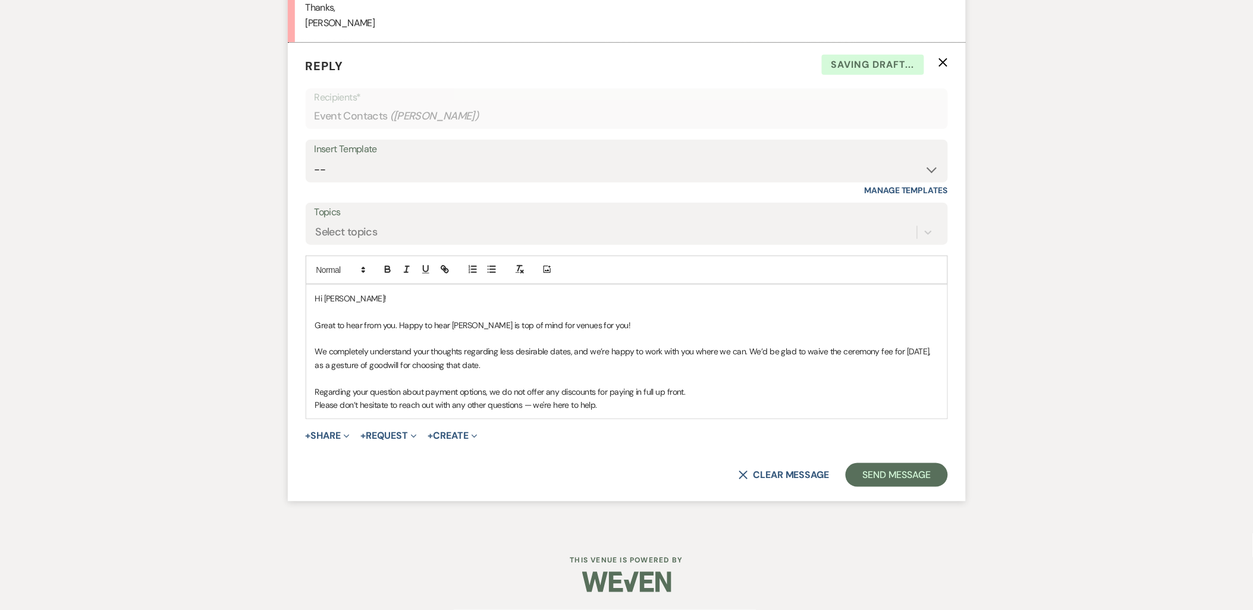
click at [309, 404] on div "Hi [PERSON_NAME]! Great to hear from you. Happy to hear [PERSON_NAME] is top of…" at bounding box center [626, 352] width 641 height 134
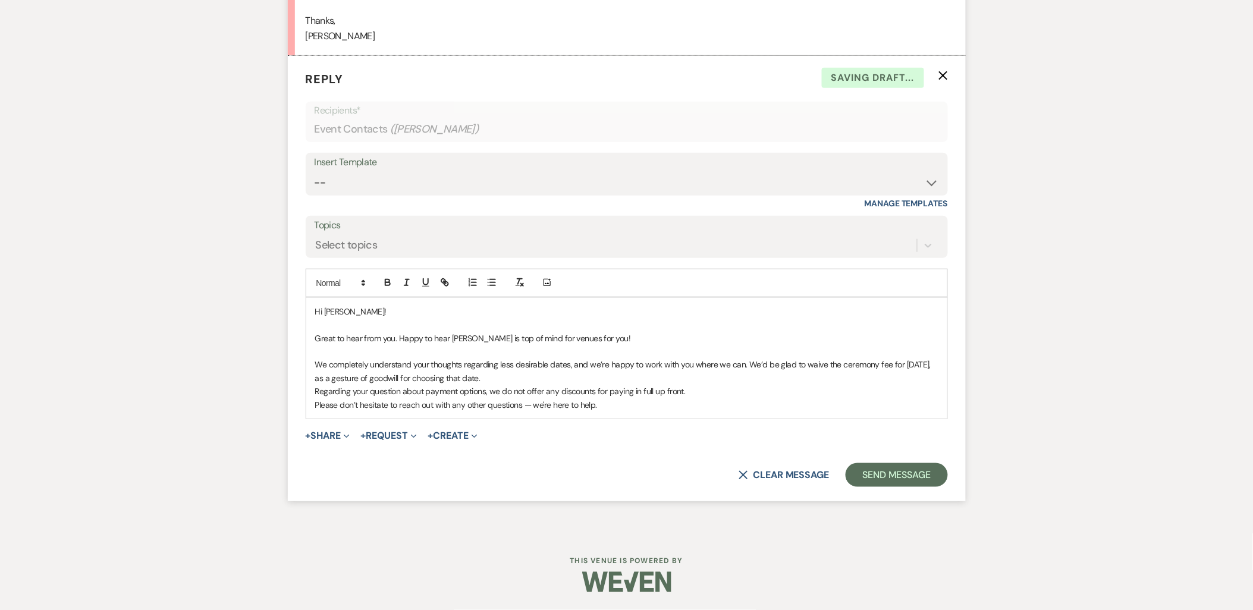
scroll to position [1850, 0]
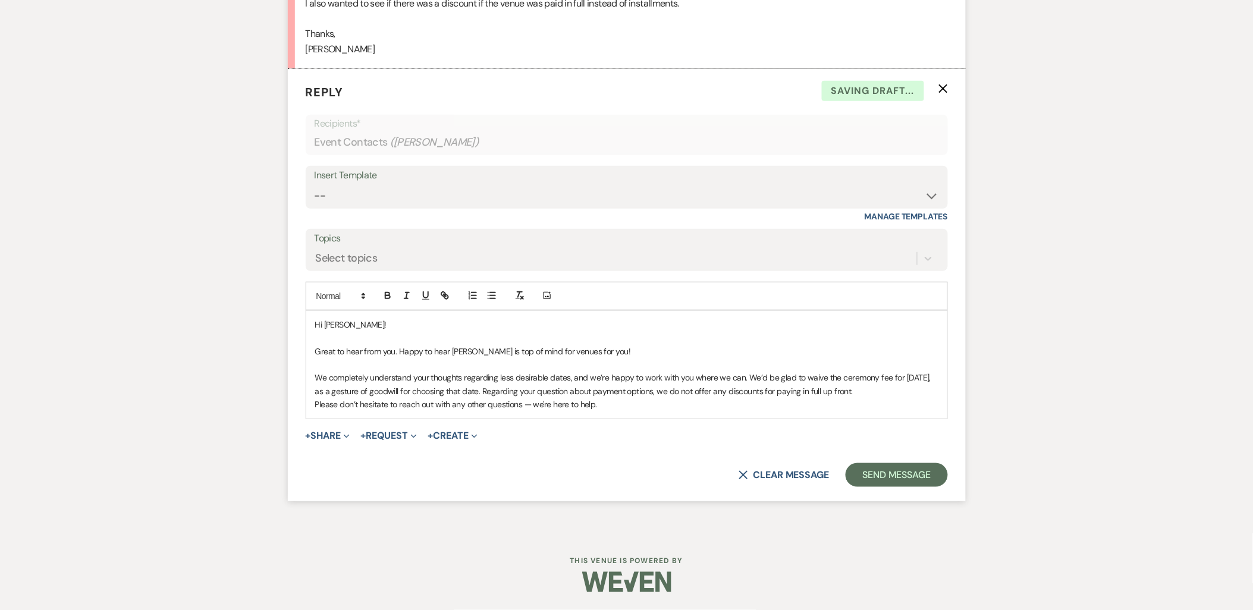
click at [890, 388] on p "We completely understand your thoughts regarding less desirable dates, and we’r…" at bounding box center [626, 384] width 623 height 27
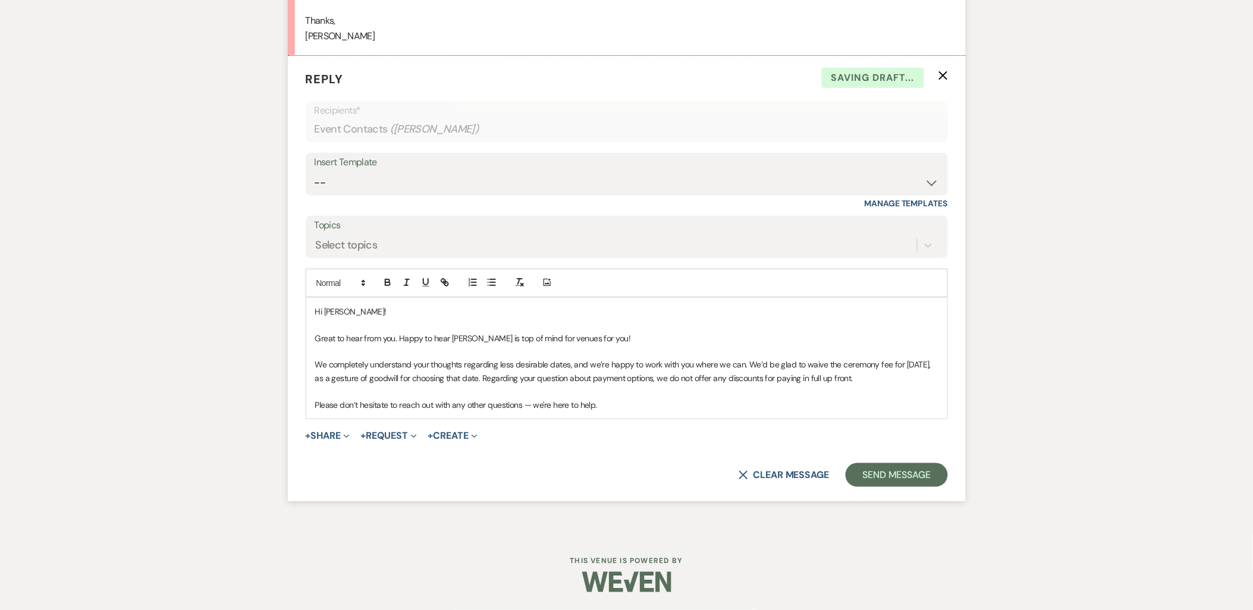
scroll to position [1862, 0]
drag, startPoint x: 530, startPoint y: 406, endPoint x: 522, endPoint y: 407, distance: 8.3
click at [522, 407] on p "Please don’t hesitate to reach out with any other questions — we're here to hel…" at bounding box center [626, 404] width 623 height 13
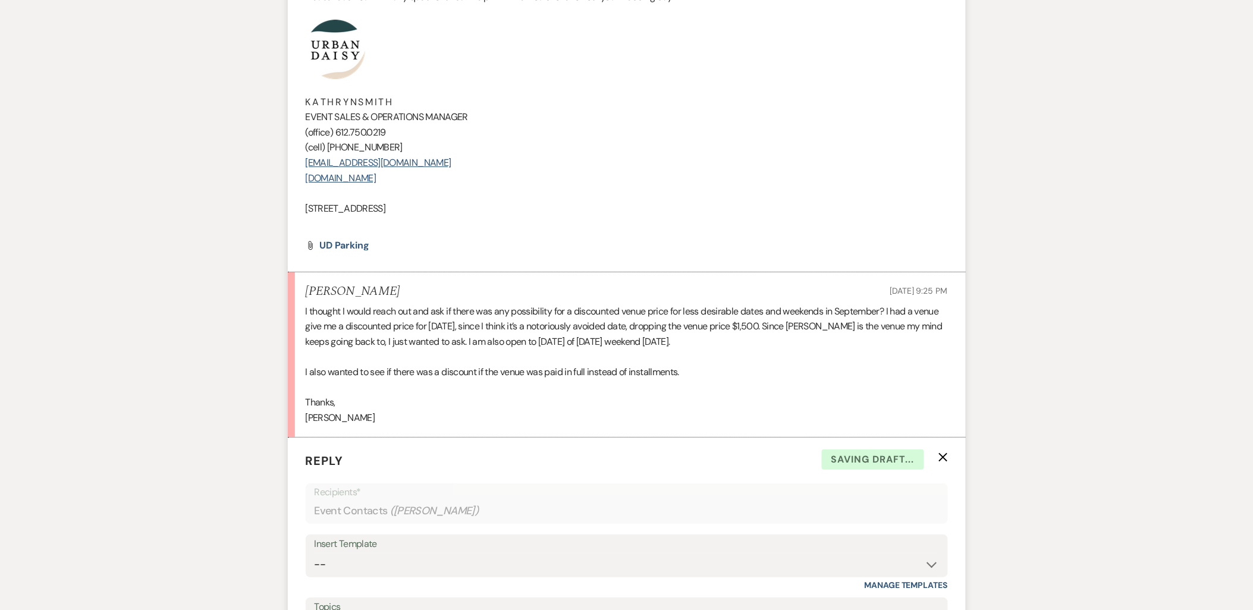
scroll to position [1465, 0]
drag, startPoint x: 444, startPoint y: 209, endPoint x: 276, endPoint y: 74, distance: 215.3
copy div "K A T H R Y N S M I T H EVENT SALES & OPERATIONS MANAGER (office) [PHONE_NUMBER…"
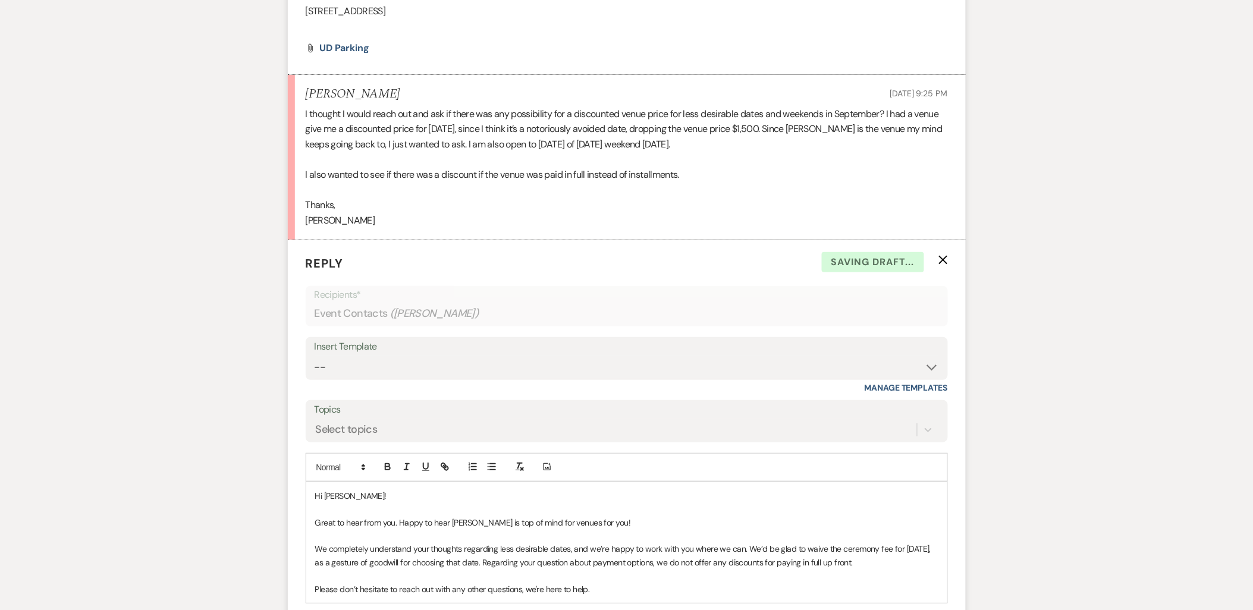
scroll to position [1862, 0]
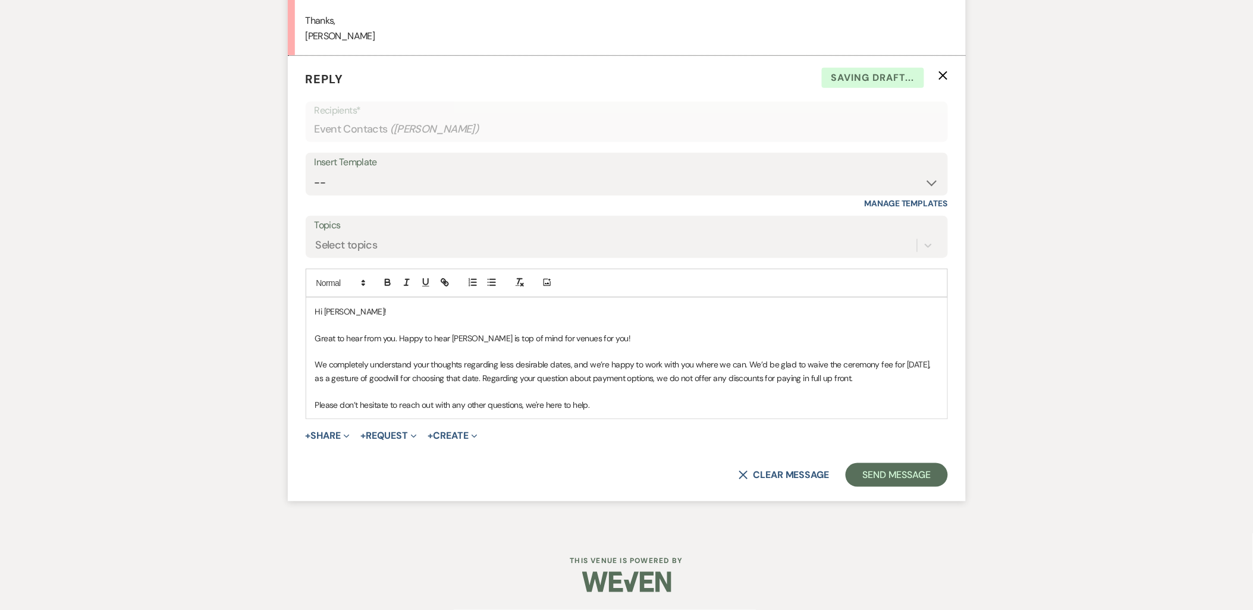
click at [613, 401] on p "Please don’t hesitate to reach out with any other questions, we're here to help." at bounding box center [626, 404] width 623 height 13
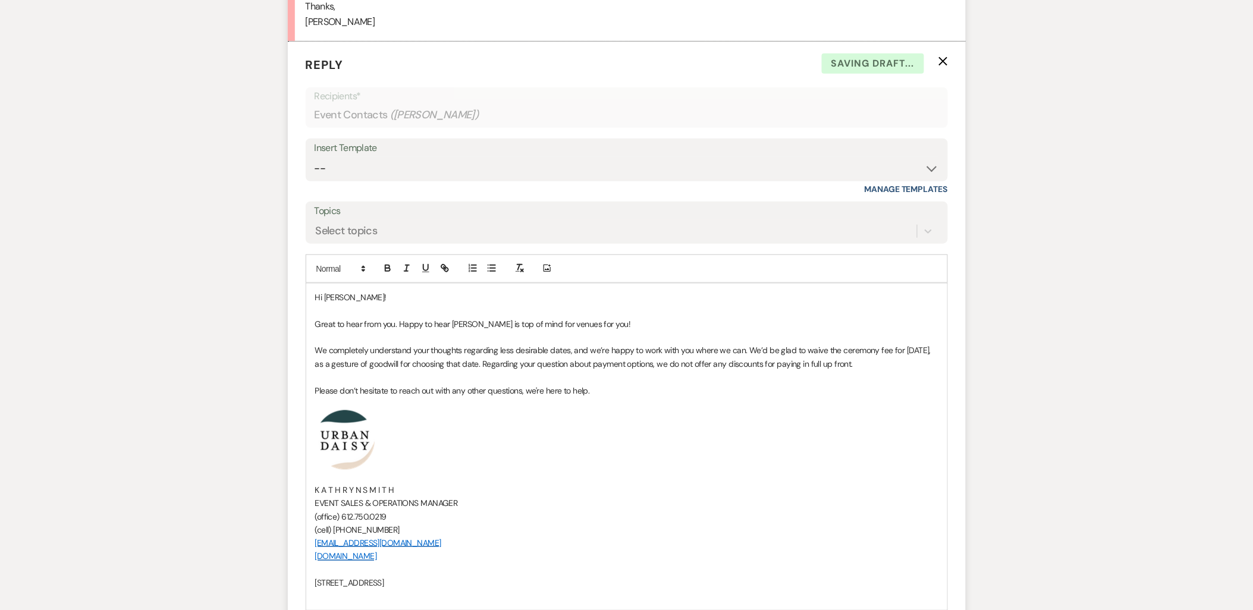
scroll to position [1994, 0]
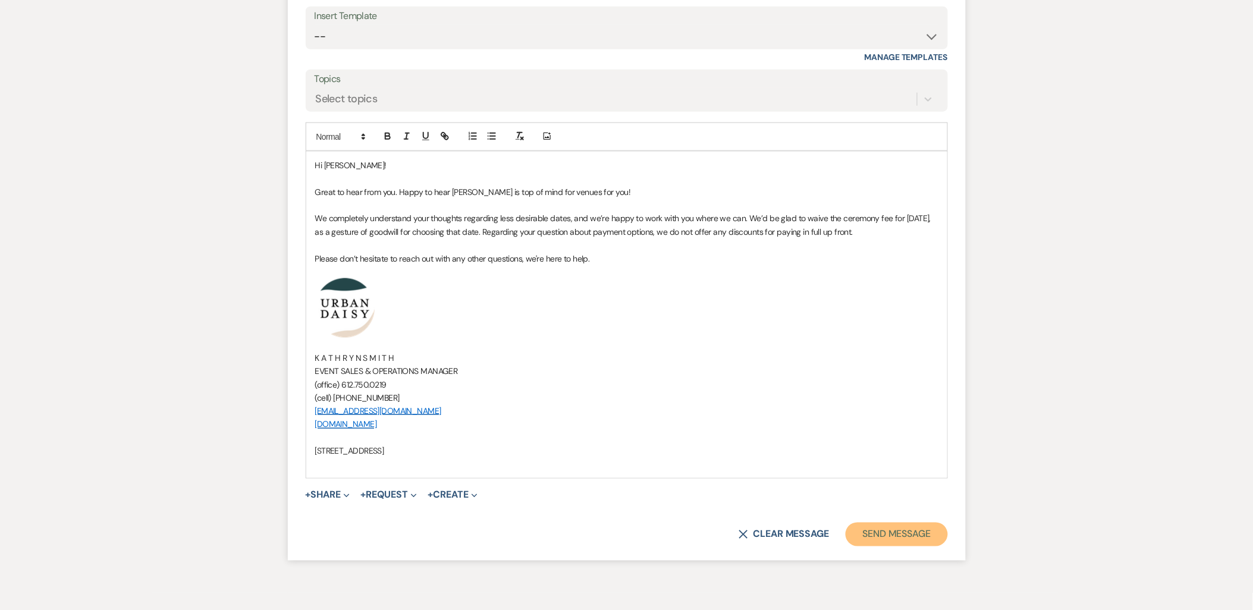
click at [890, 547] on button "Send Message" at bounding box center [897, 535] width 102 height 24
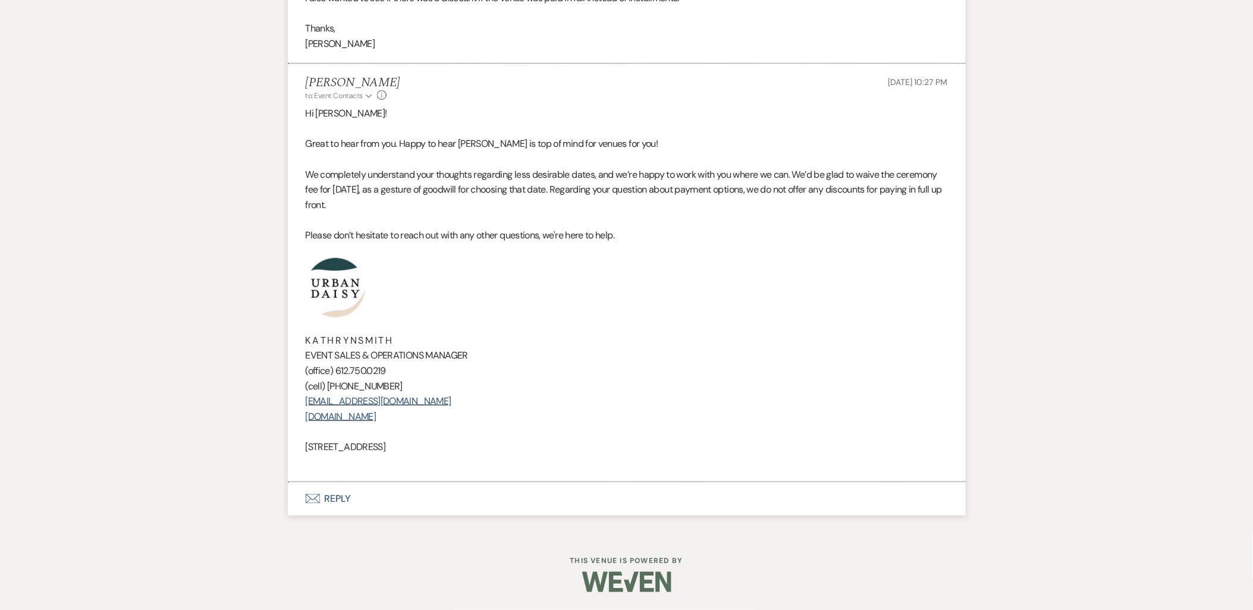
scroll to position [1591, 0]
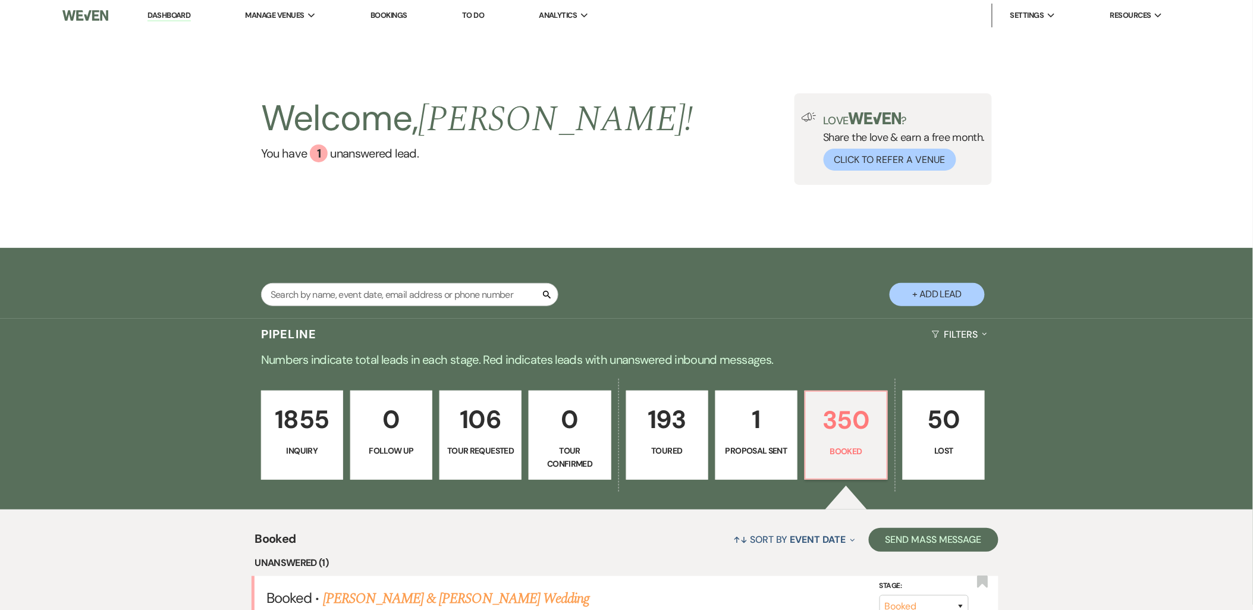
click at [0, 0] on li "Urban Daisy Events" at bounding box center [0, 0] width 0 height 0
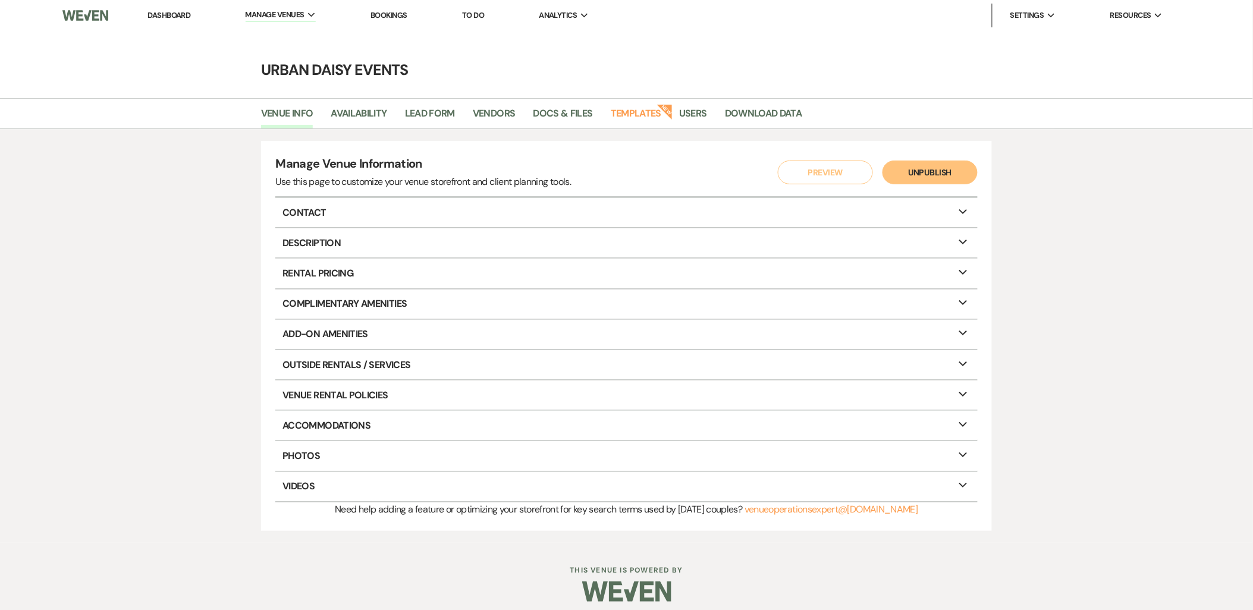
click at [650, 114] on link "Templates" at bounding box center [636, 117] width 51 height 23
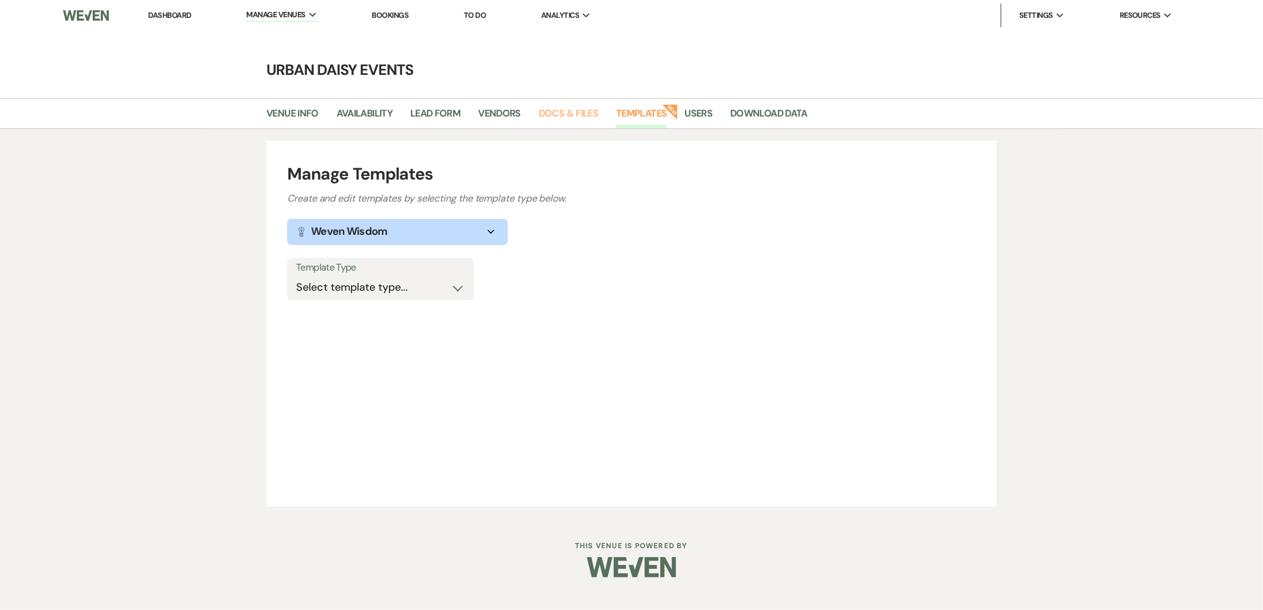
click at [596, 109] on link "Docs & Files" at bounding box center [568, 117] width 59 height 23
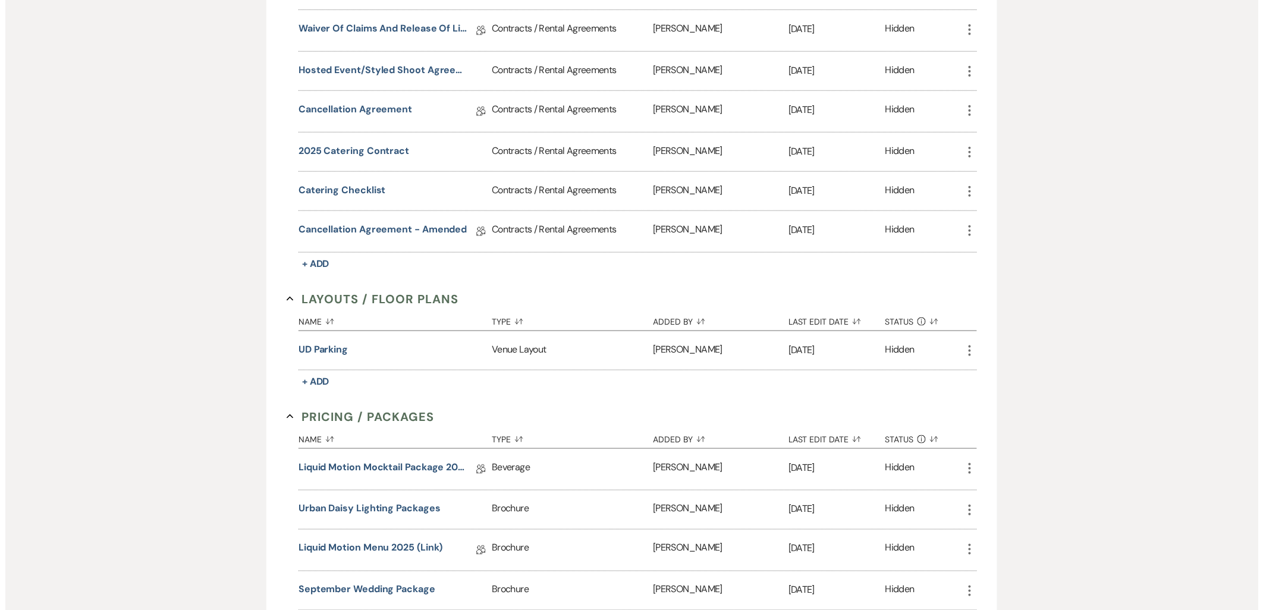
scroll to position [330, 0]
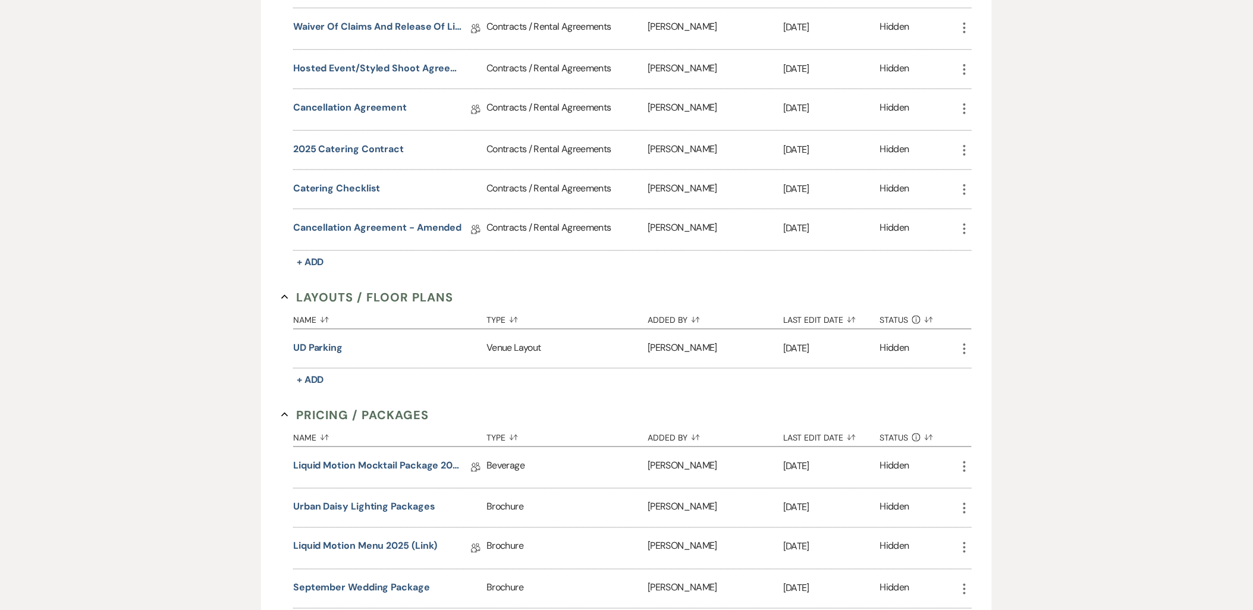
click at [313, 352] on button "UD Parking" at bounding box center [317, 348] width 49 height 14
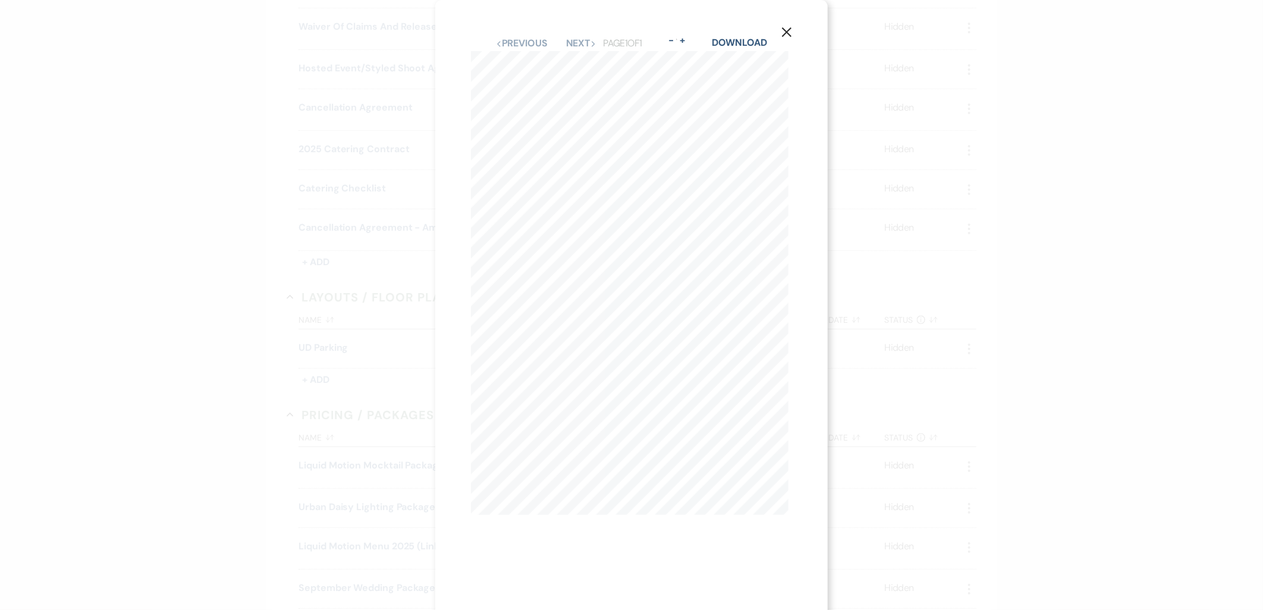
click at [749, 40] on button "X" at bounding box center [787, 32] width 82 height 64
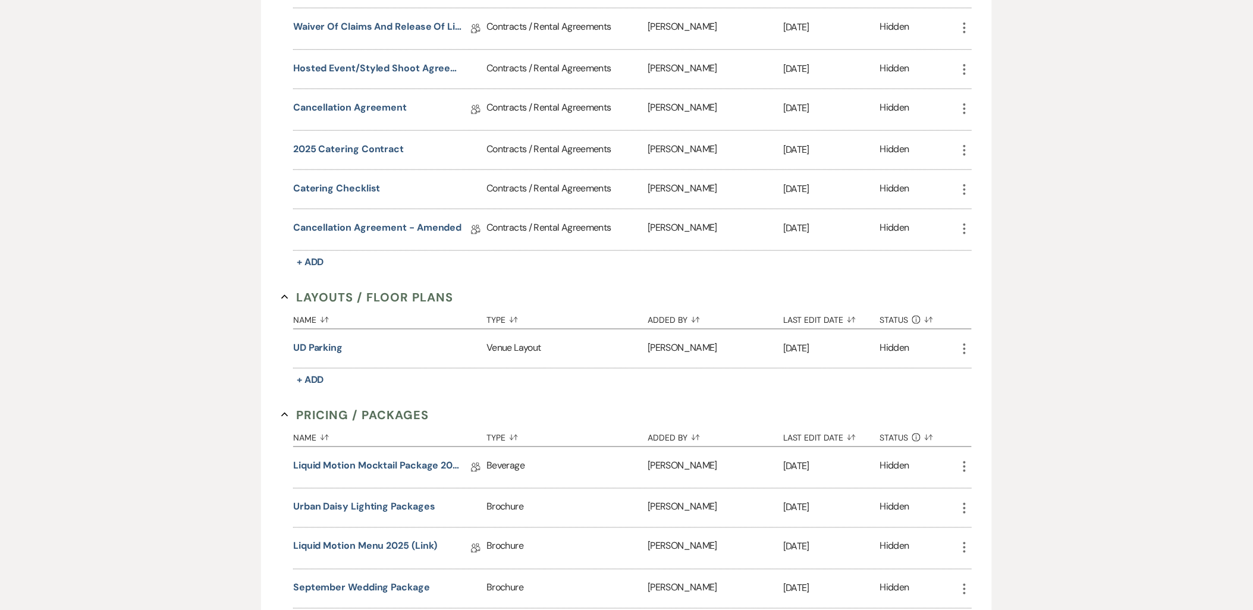
click at [456, 299] on section "Layouts / Floor Plans Collapse Name Sort Default Type Sort Default Added By Sor…" at bounding box center [626, 338] width 690 height 100
click at [294, 350] on button "UD Parking" at bounding box center [317, 348] width 49 height 14
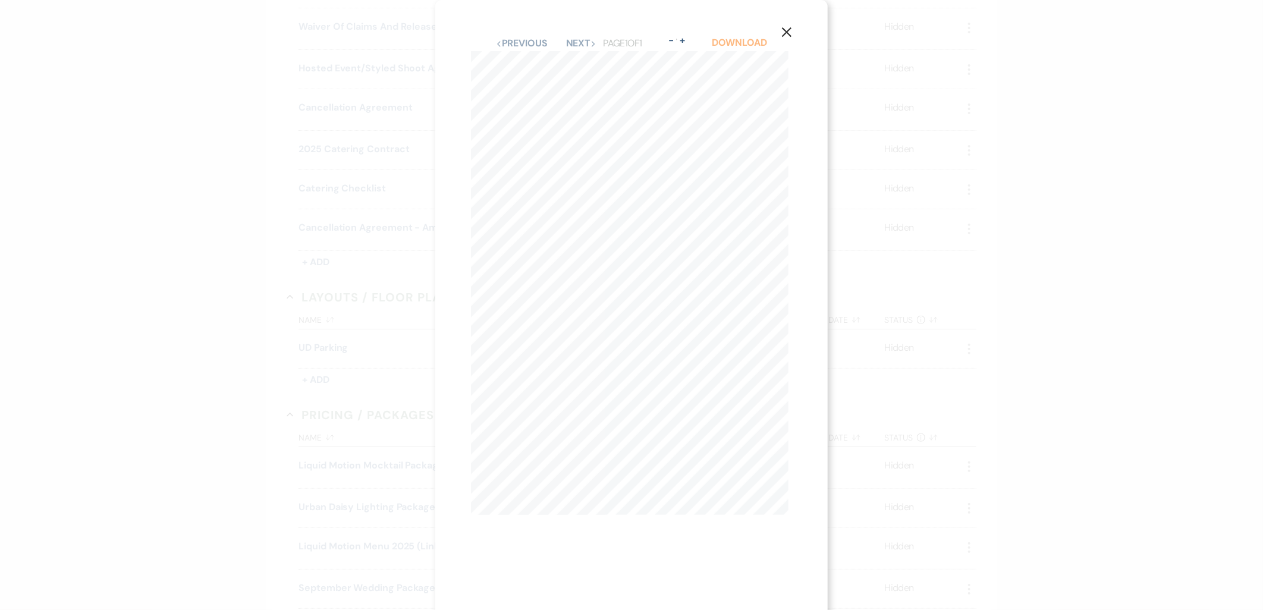
click at [738, 43] on link "Download" at bounding box center [739, 42] width 55 height 12
